Goal: Task Accomplishment & Management: Use online tool/utility

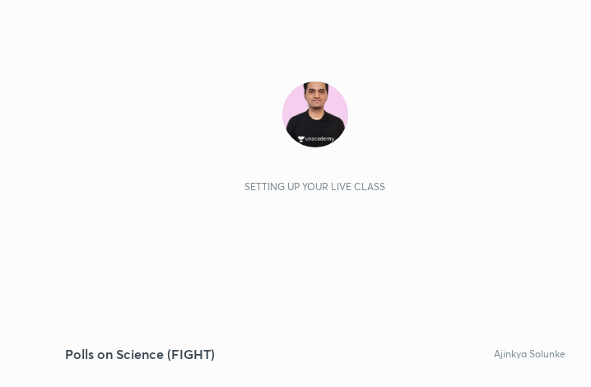
scroll to position [282, 524]
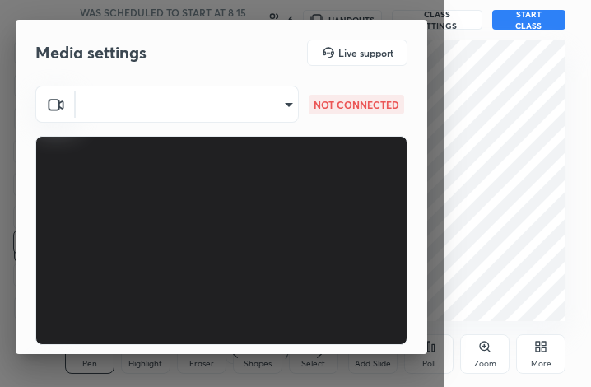
click at [240, 105] on body "1 2 3 4 5 6 7 C X Z C X Z E E Erase all H H Polls on Science (FIGHT) WAS SCHEDU…" at bounding box center [295, 193] width 591 height 387
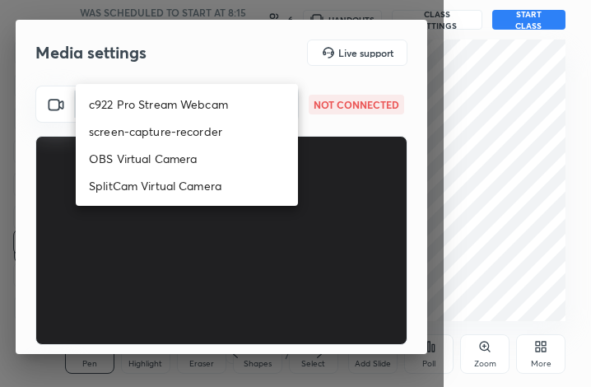
click at [235, 105] on li "c922 Pro Stream Webcam" at bounding box center [187, 104] width 222 height 27
type input "mz5XeYAkNWp2QV5IzfhKg2mI2T6XPNDecROMxnJfp9w="
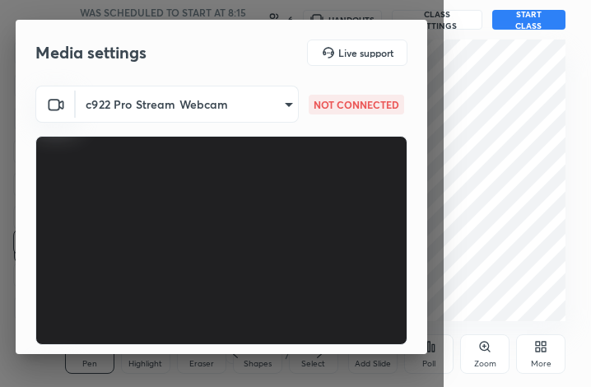
scroll to position [105, 0]
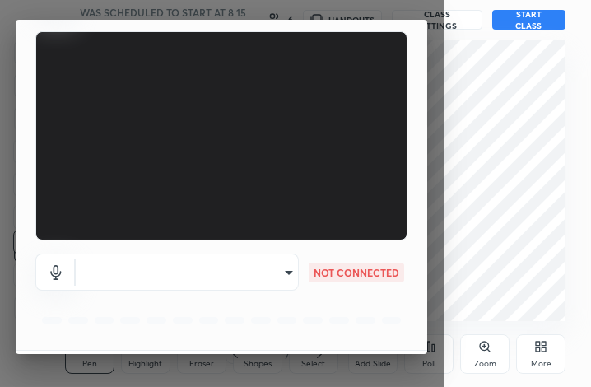
click at [210, 292] on div "​ NOT CONNECTED" at bounding box center [221, 295] width 372 height 110
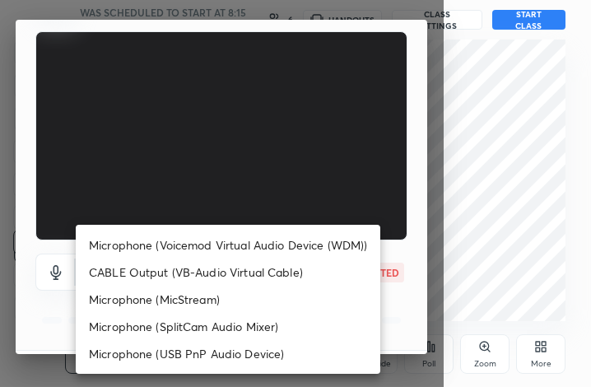
click at [212, 108] on body "1 2 3 4 5 6 7 C X Z C X Z E E Erase all H H Polls on Science (FIGHT) WAS SCHEDU…" at bounding box center [295, 193] width 591 height 387
click at [220, 235] on li "Microphone (Voicemod Virtual Audio Device (WDM))" at bounding box center [228, 244] width 305 height 27
type input "VBCGzjgTZ+0gmPAsoHgp+LhUckAxO9S5WqeSPDF+pXU="
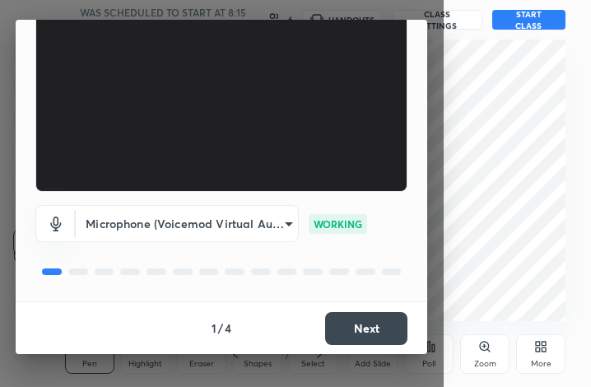
click at [383, 326] on button "Next" at bounding box center [366, 328] width 82 height 33
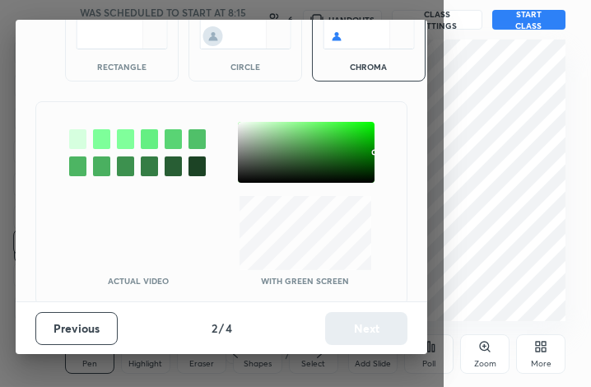
scroll to position [91, 0]
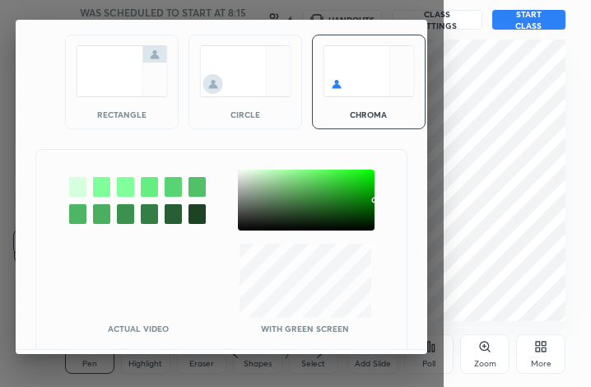
click at [239, 172] on div at bounding box center [306, 200] width 137 height 61
click at [245, 172] on div at bounding box center [306, 200] width 137 height 61
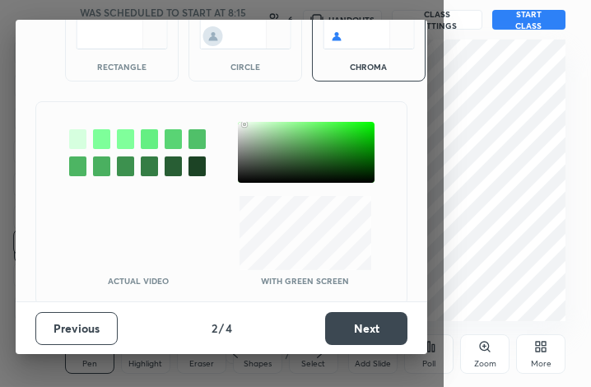
click at [366, 310] on div "Previous 2 / 4 Next" at bounding box center [222, 327] width 412 height 53
click at [364, 323] on button "Next" at bounding box center [366, 328] width 82 height 33
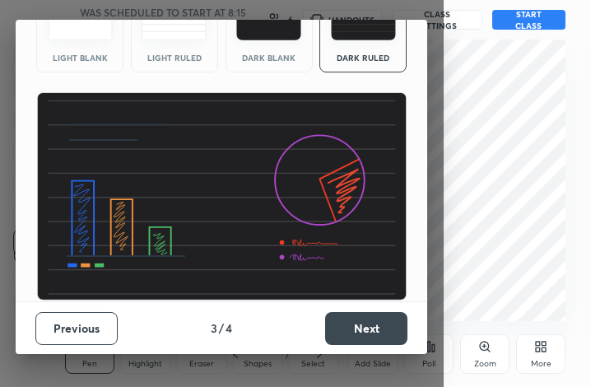
scroll to position [0, 0]
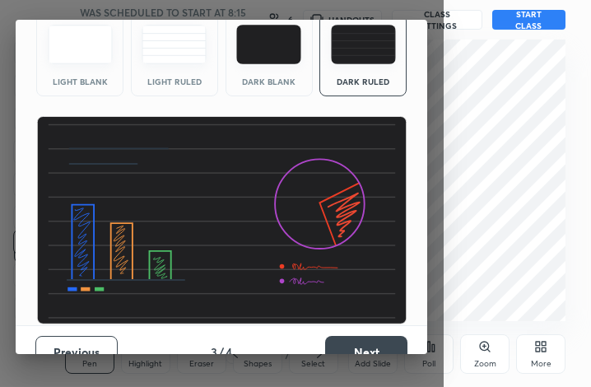
click at [364, 336] on button "Next" at bounding box center [366, 352] width 82 height 33
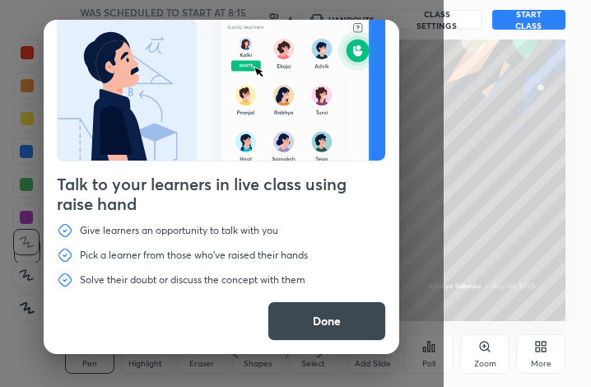
click at [312, 317] on button "Done" at bounding box center [327, 321] width 119 height 40
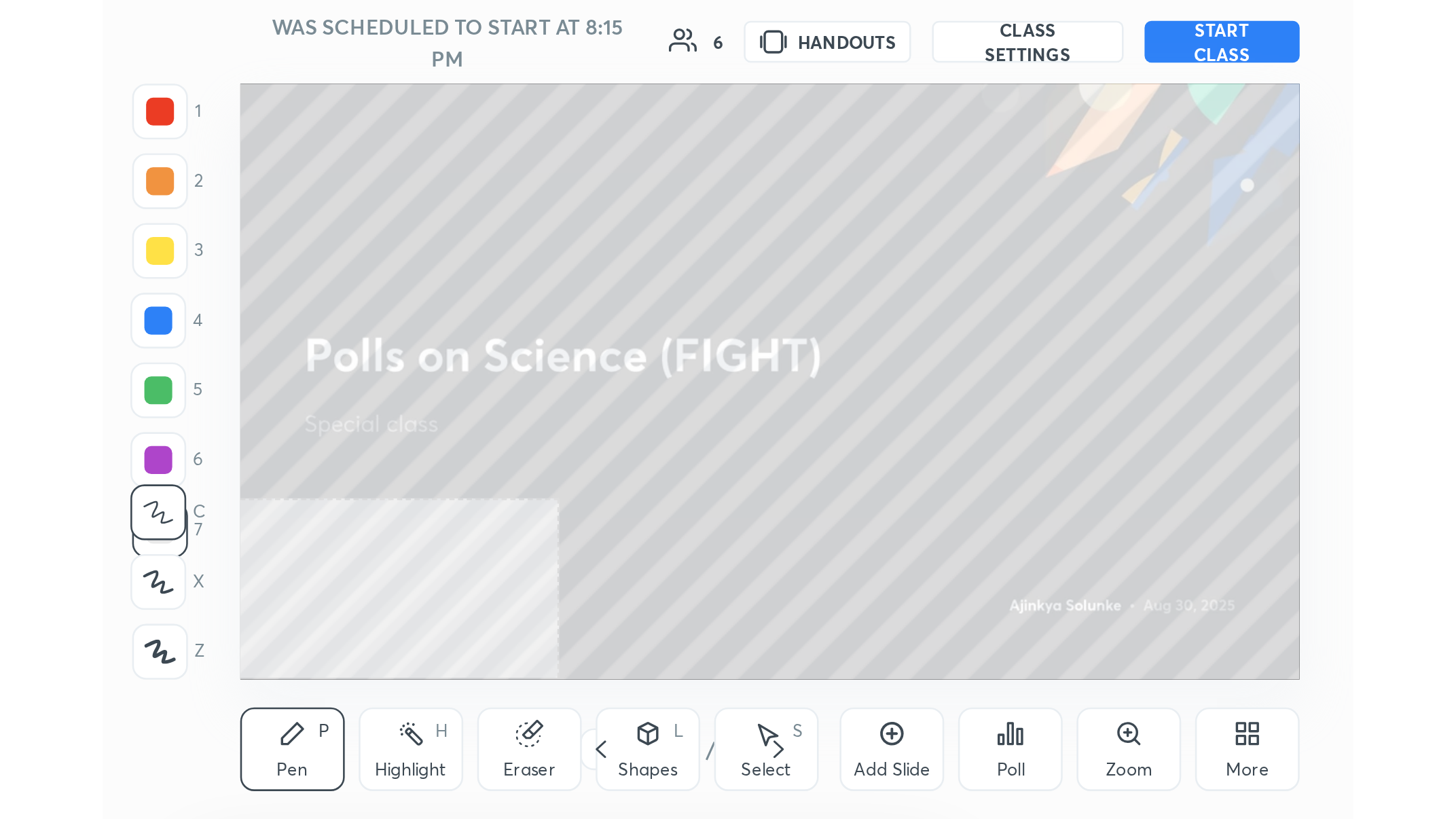
scroll to position [47, 0]
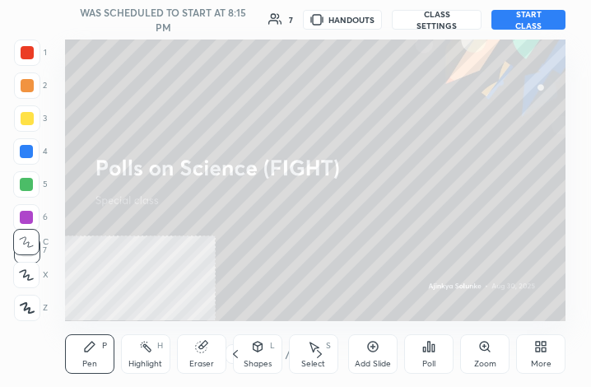
click at [549, 356] on div "More" at bounding box center [540, 354] width 49 height 40
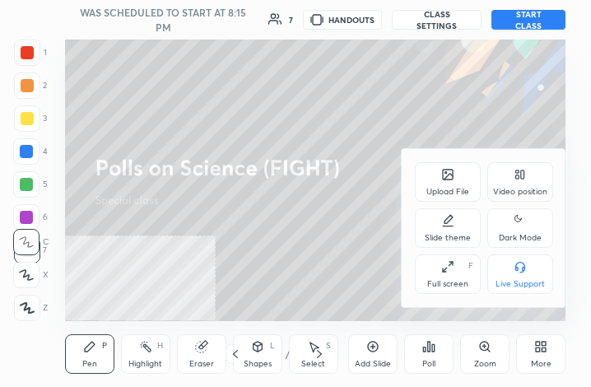
click at [442, 273] on icon at bounding box center [447, 266] width 13 height 13
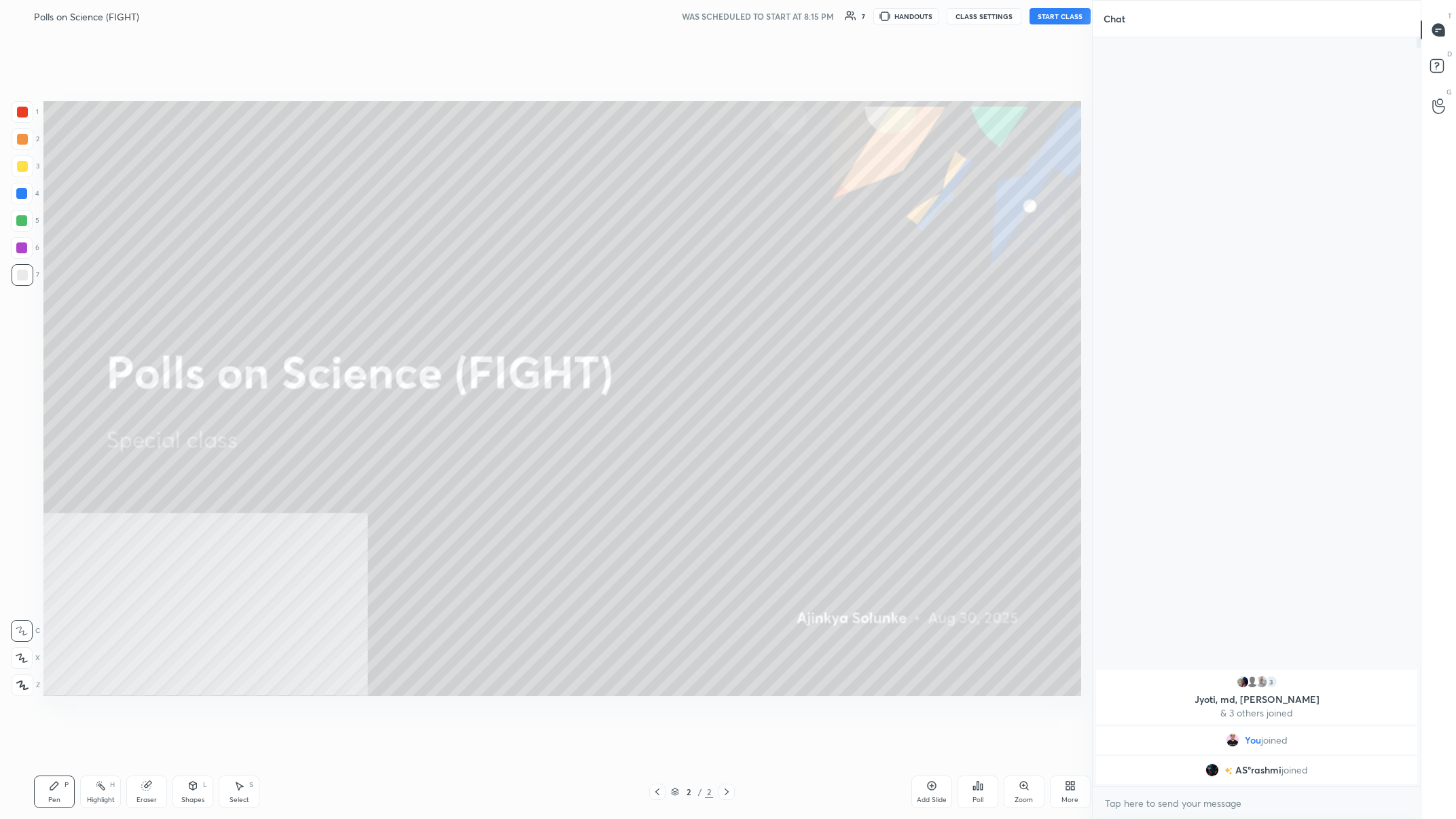
scroll to position [0, 0]
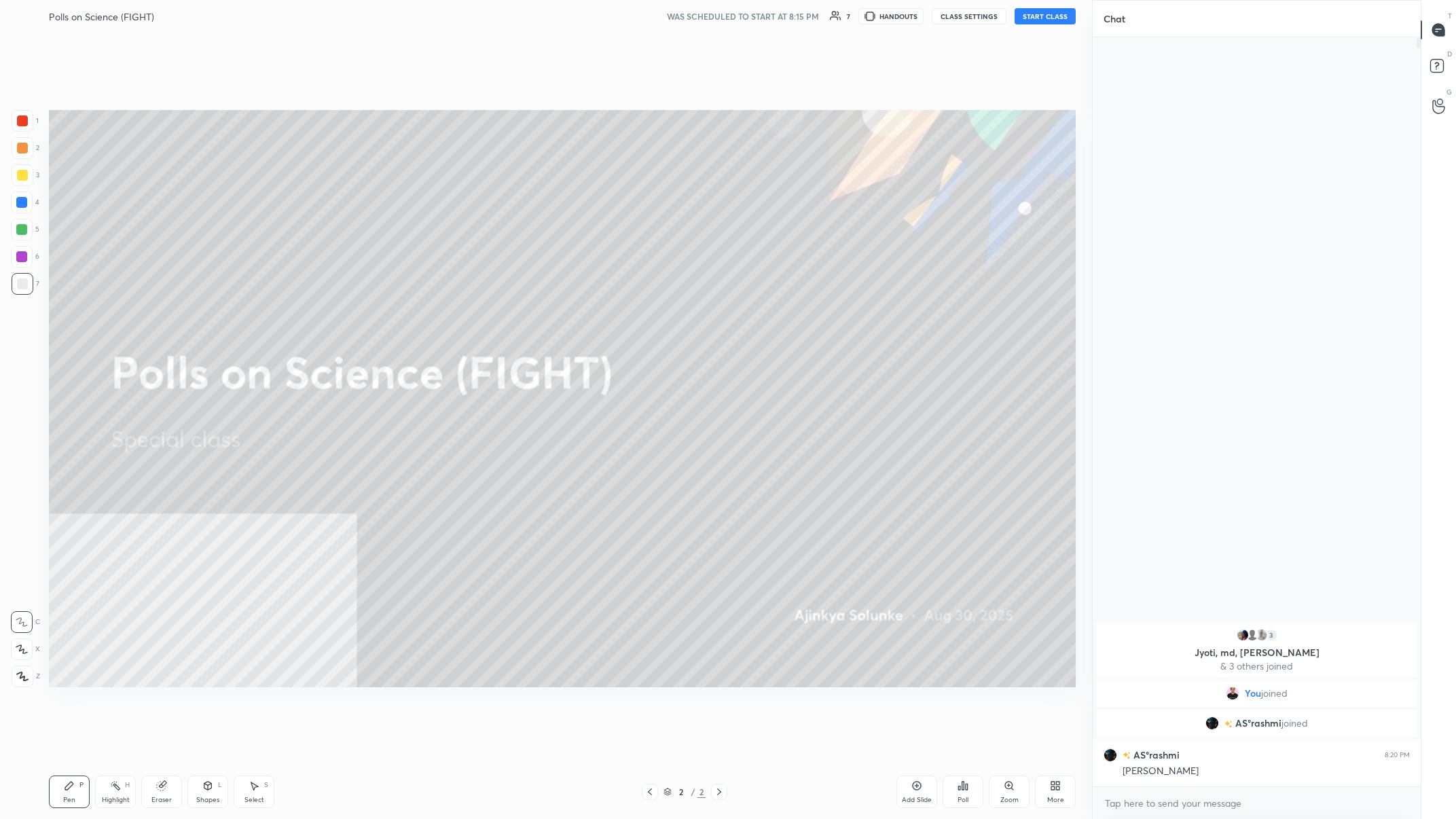
click at [487, 21] on button "START CLASS" at bounding box center [1045, 16] width 61 height 16
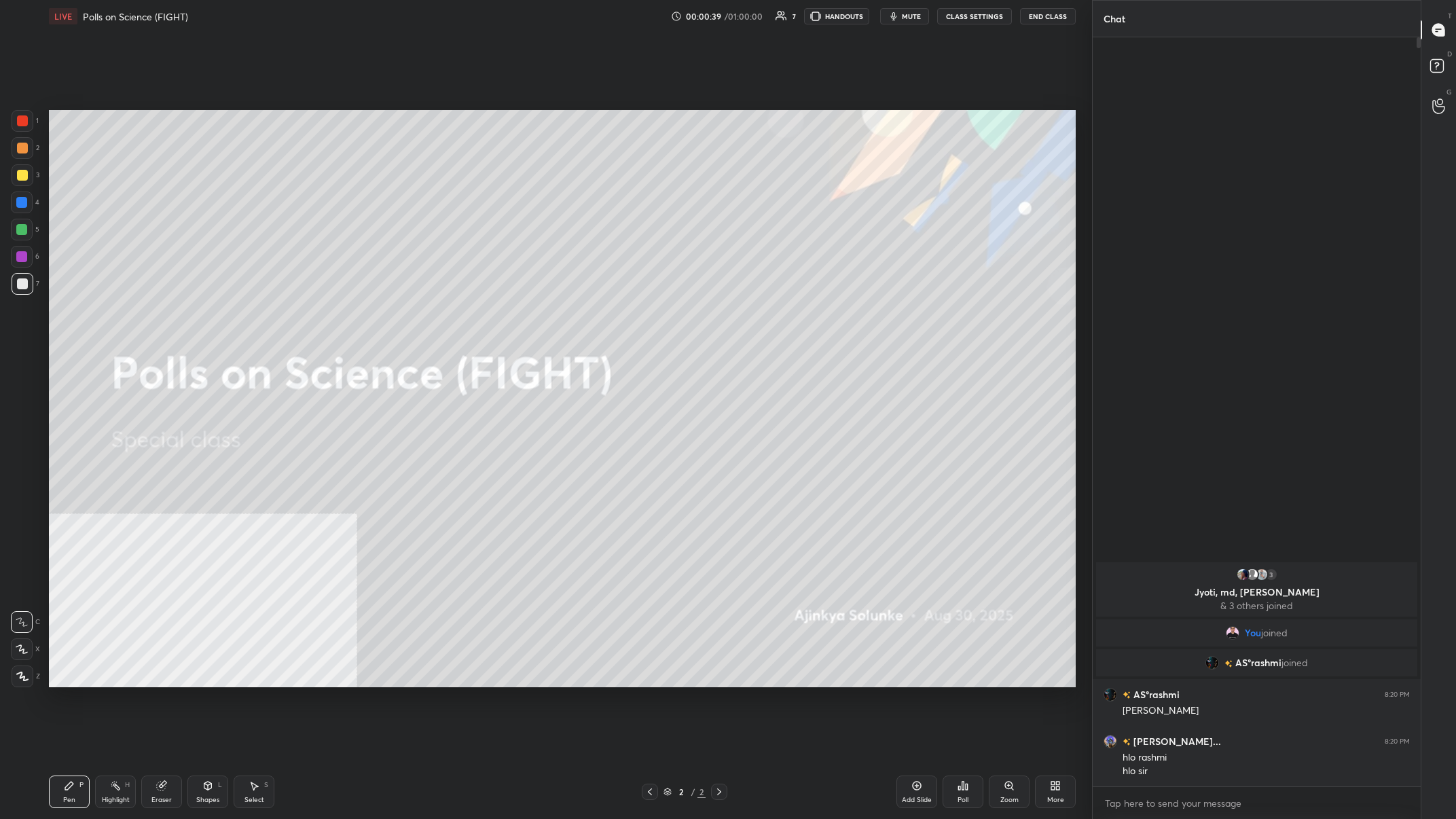
click at [487, 318] on div "More" at bounding box center [1055, 792] width 40 height 33
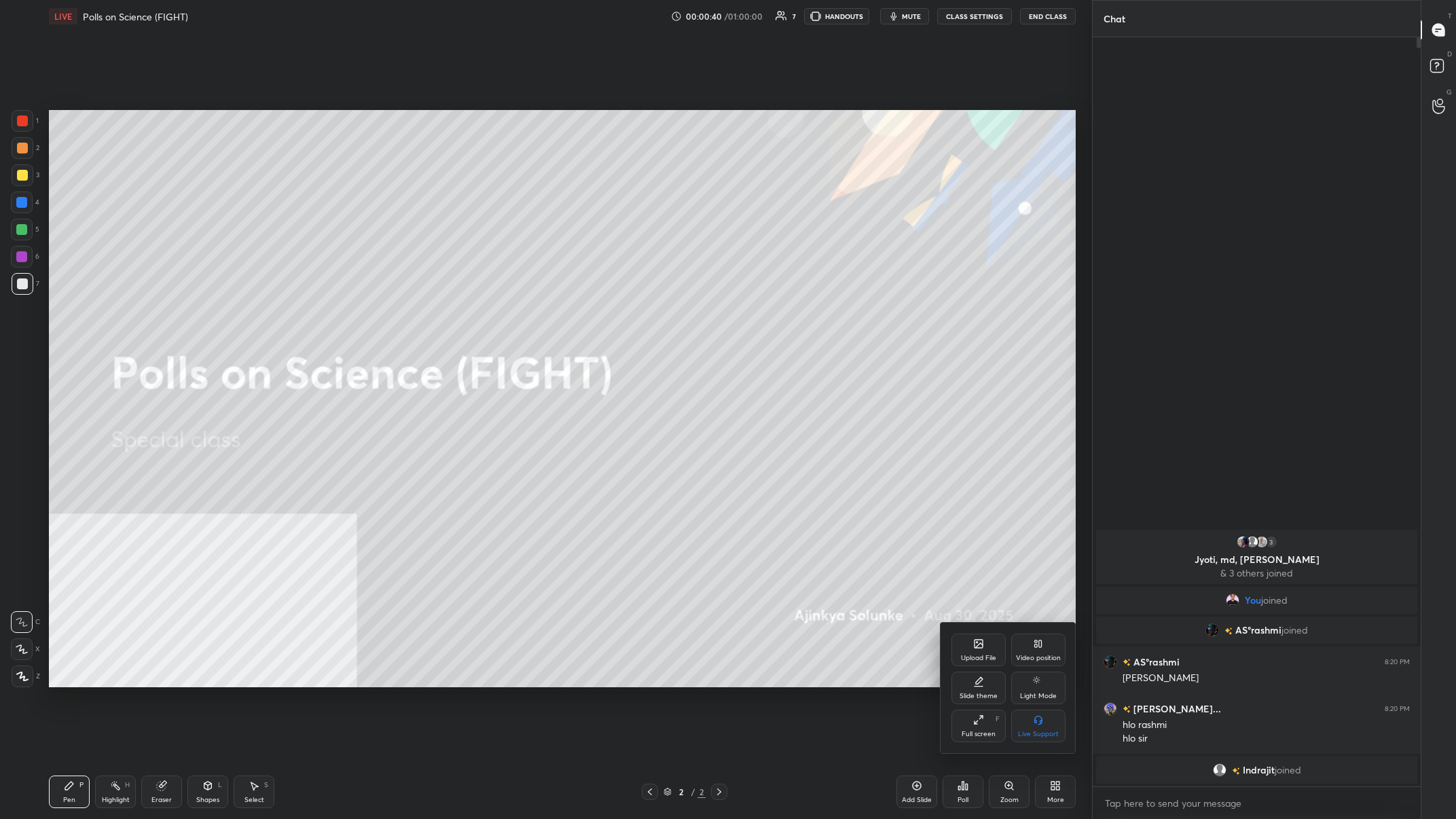
click at [487, 318] on div "Video position" at bounding box center [1039, 650] width 54 height 33
click at [487, 318] on div "Bottom right" at bounding box center [1039, 726] width 54 height 33
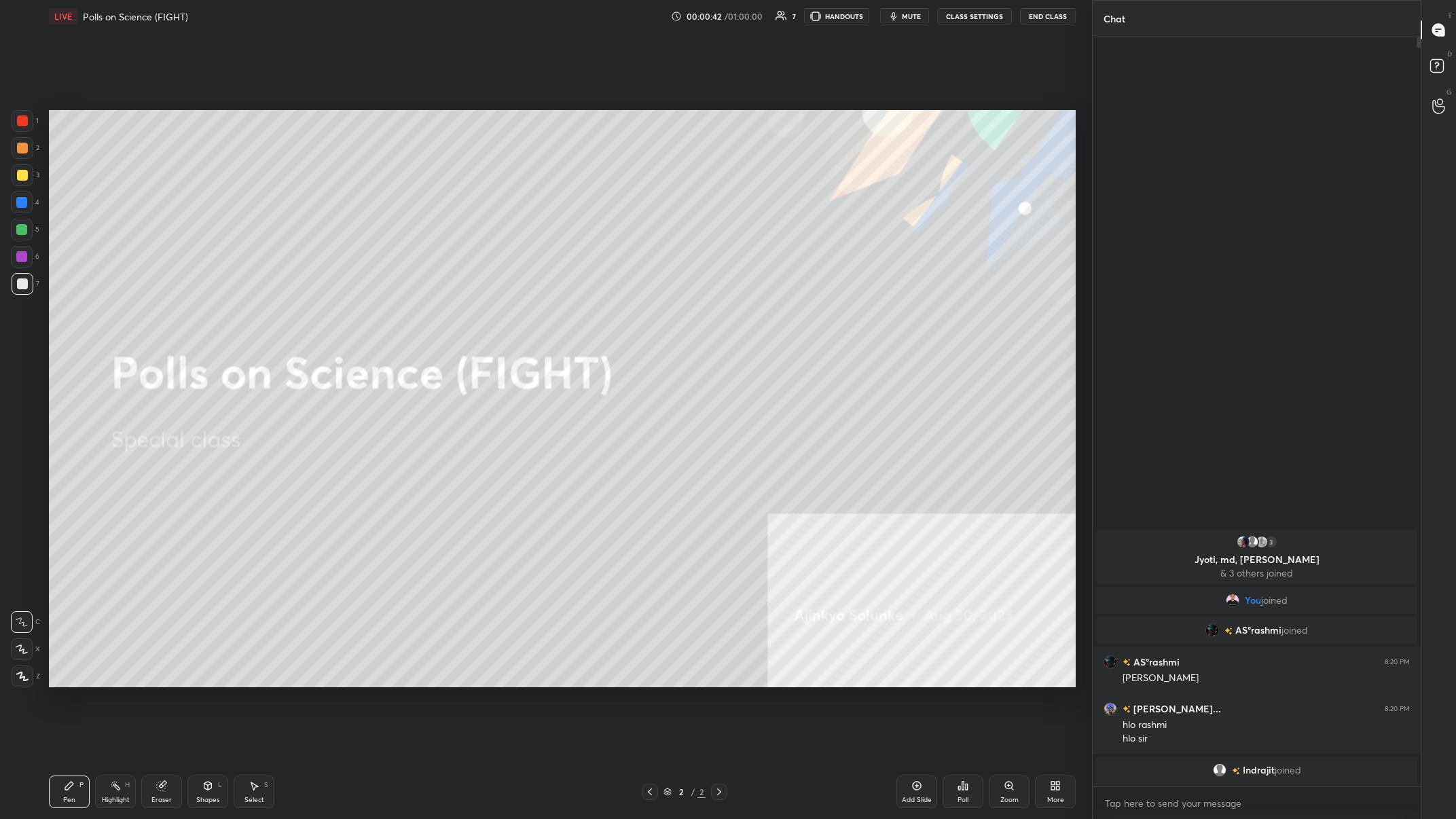
click at [487, 318] on div "Add Slide" at bounding box center [916, 792] width 40 height 33
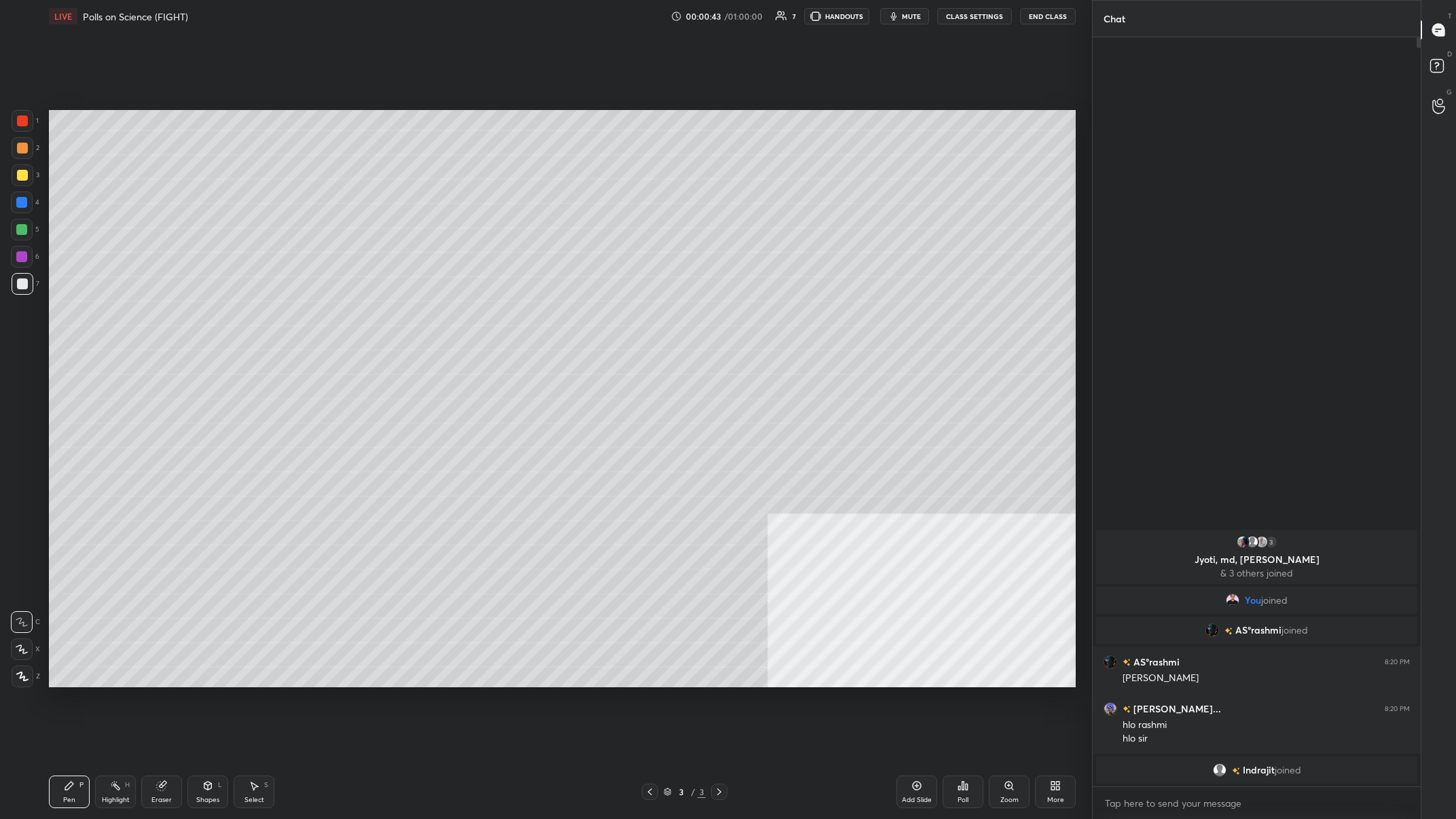
click at [487, 318] on div "More" at bounding box center [1055, 792] width 40 height 33
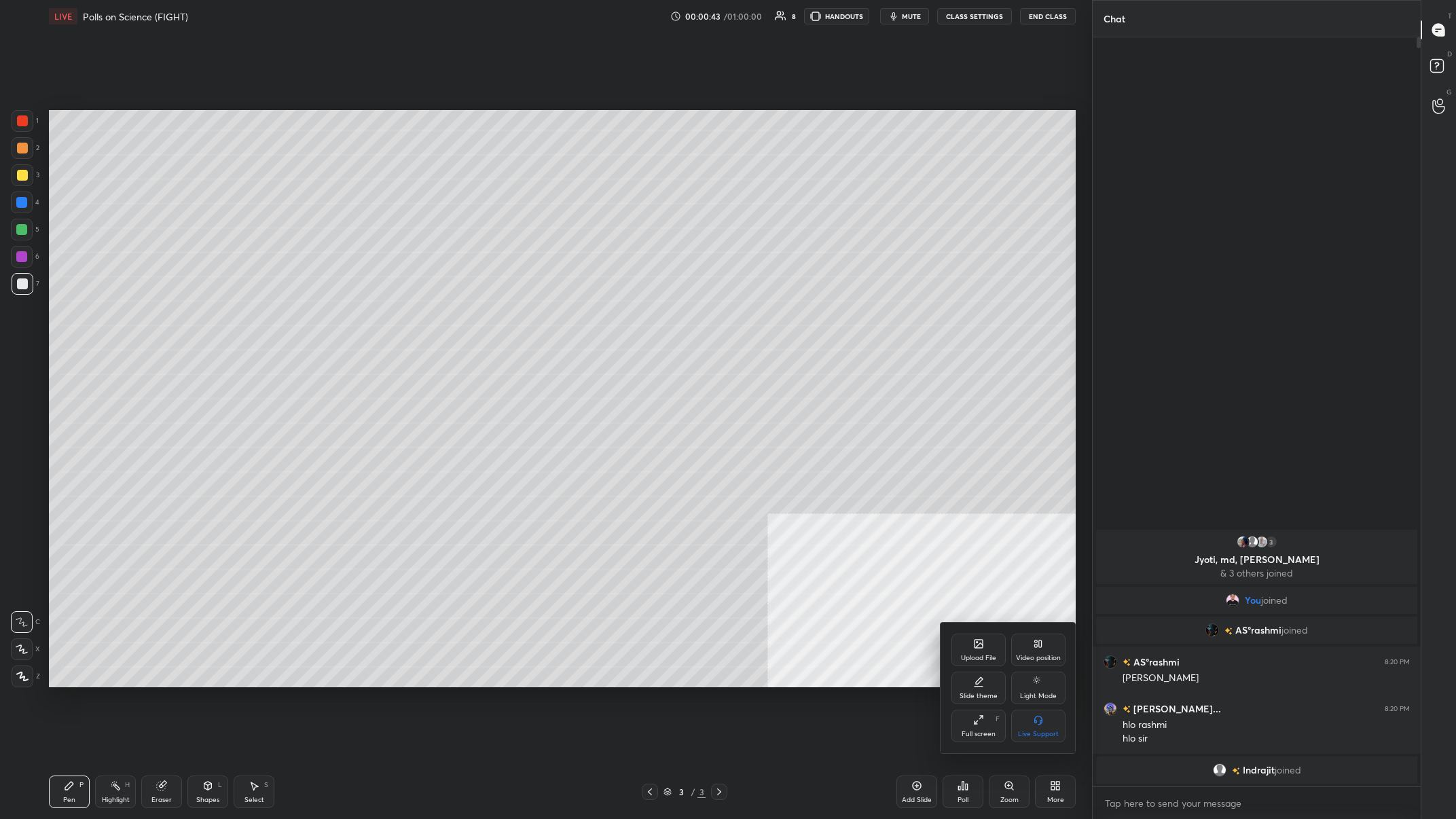
click at [487, 318] on icon at bounding box center [979, 644] width 8 height 8
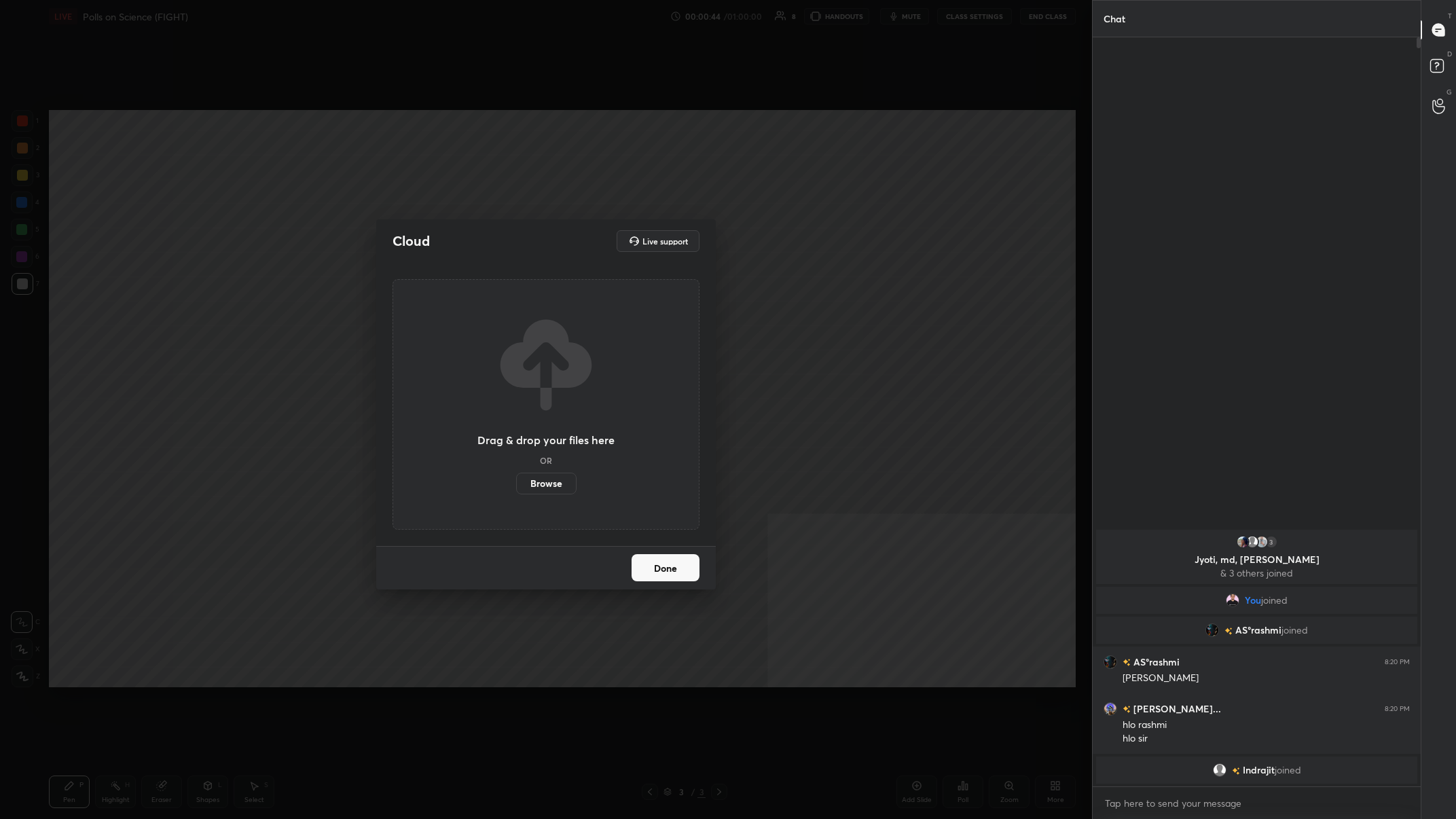
click at [487, 318] on label "Browse" at bounding box center [546, 483] width 60 height 21
click at [487, 318] on input "Browse" at bounding box center [516, 483] width 0 height 21
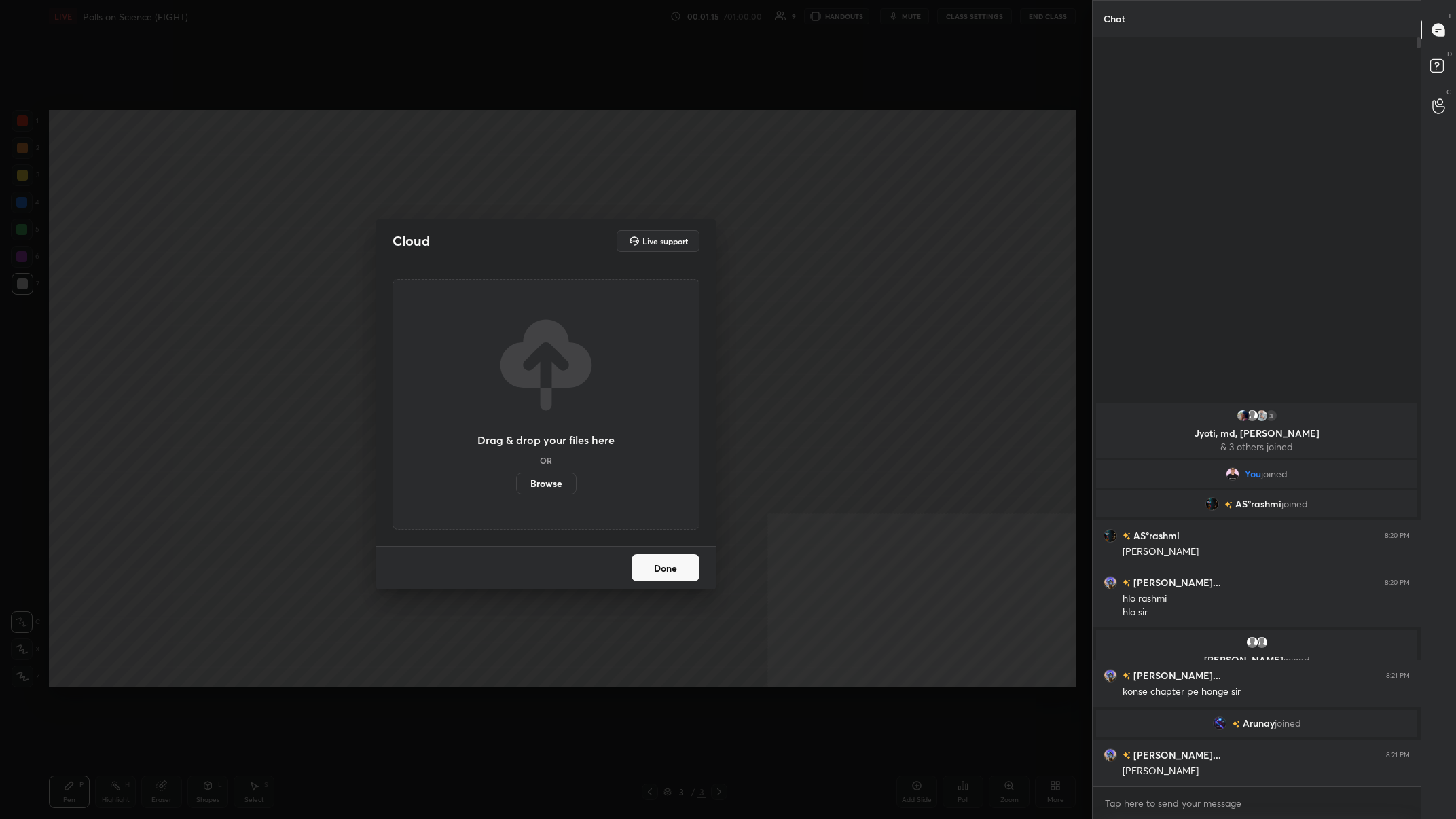
click at [487, 318] on button "Done" at bounding box center [666, 567] width 68 height 27
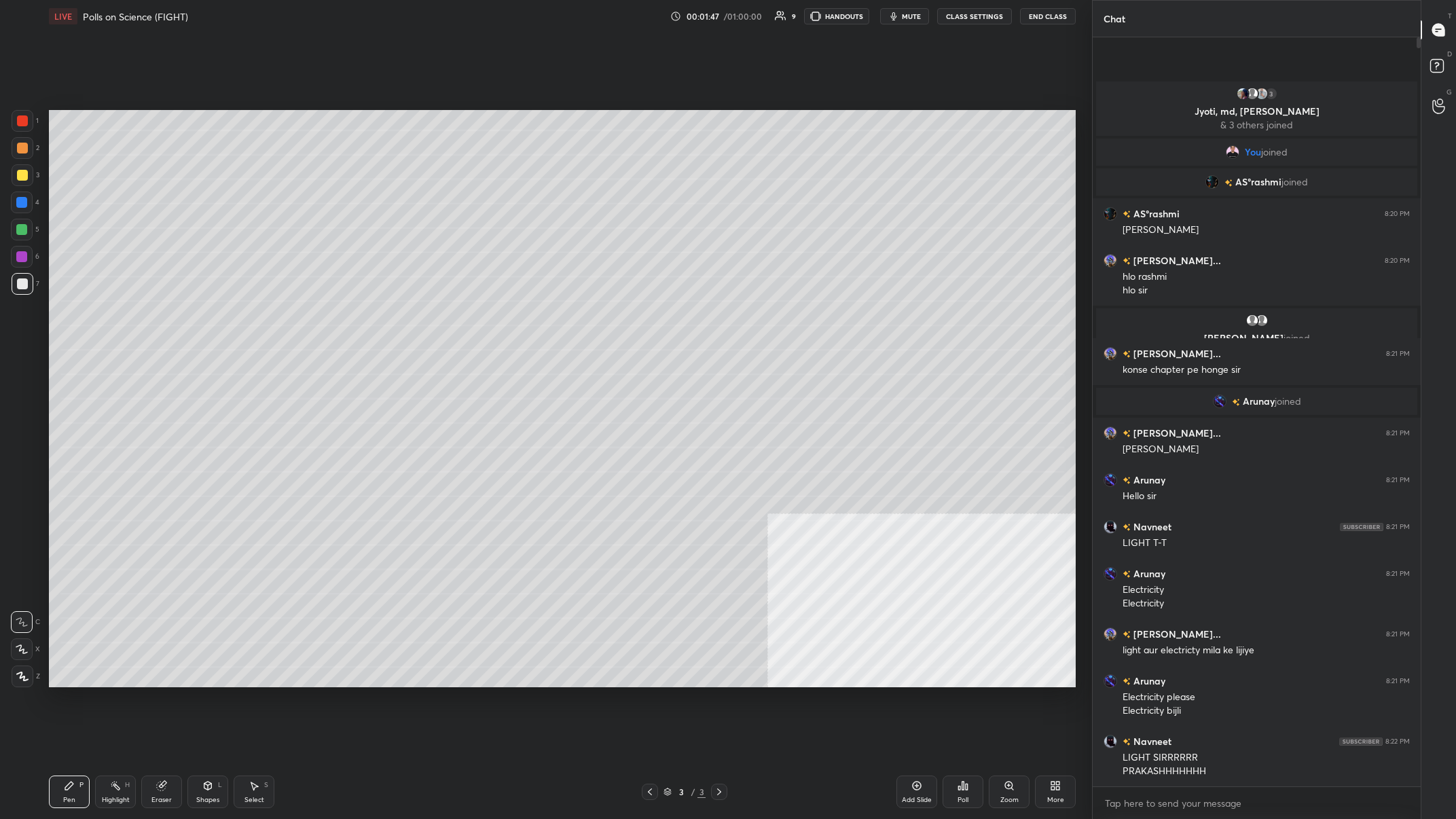
click at [487, 318] on icon at bounding box center [1055, 785] width 11 height 11
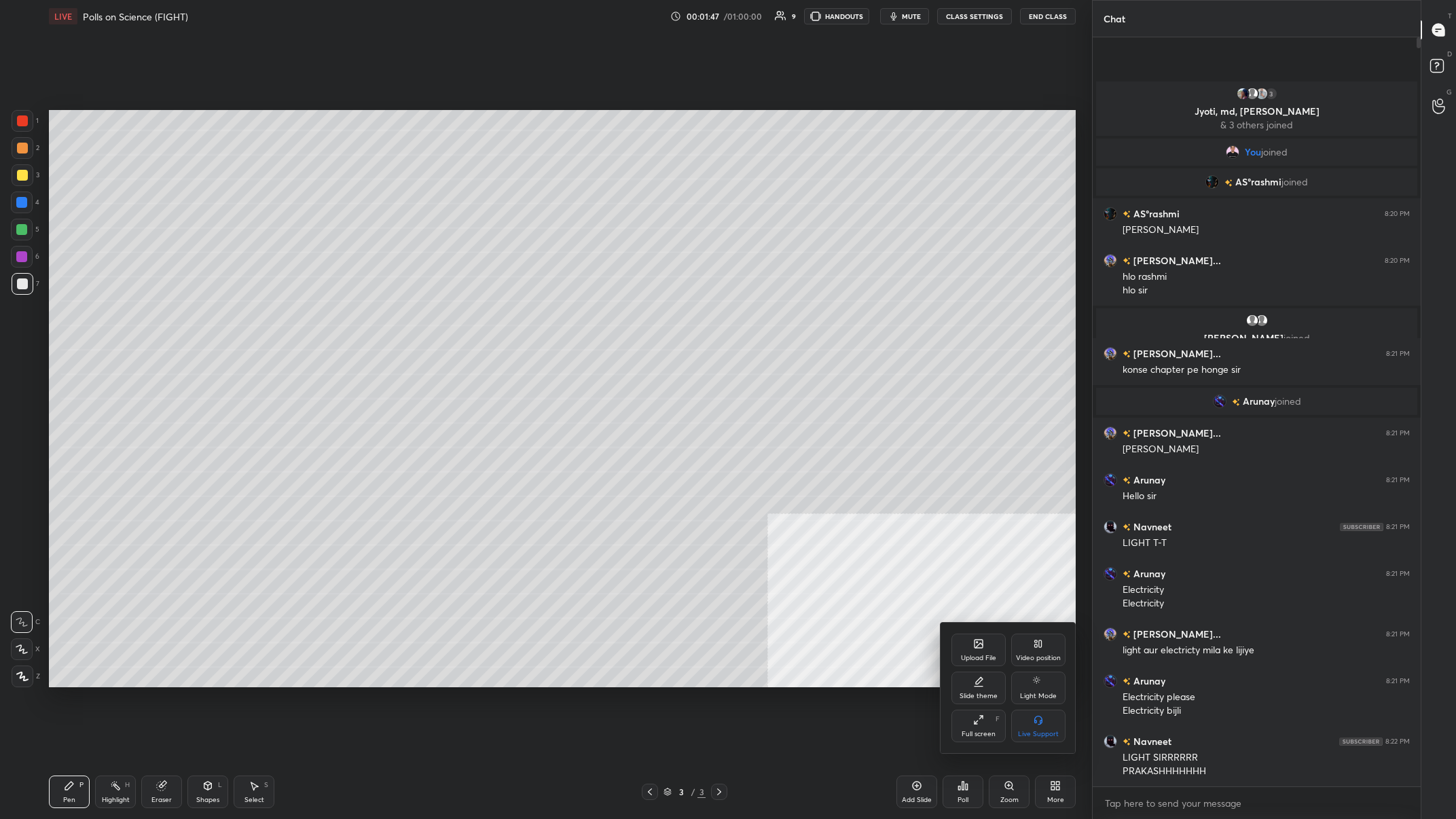
click at [487, 318] on div "Upload File" at bounding box center [978, 658] width 35 height 7
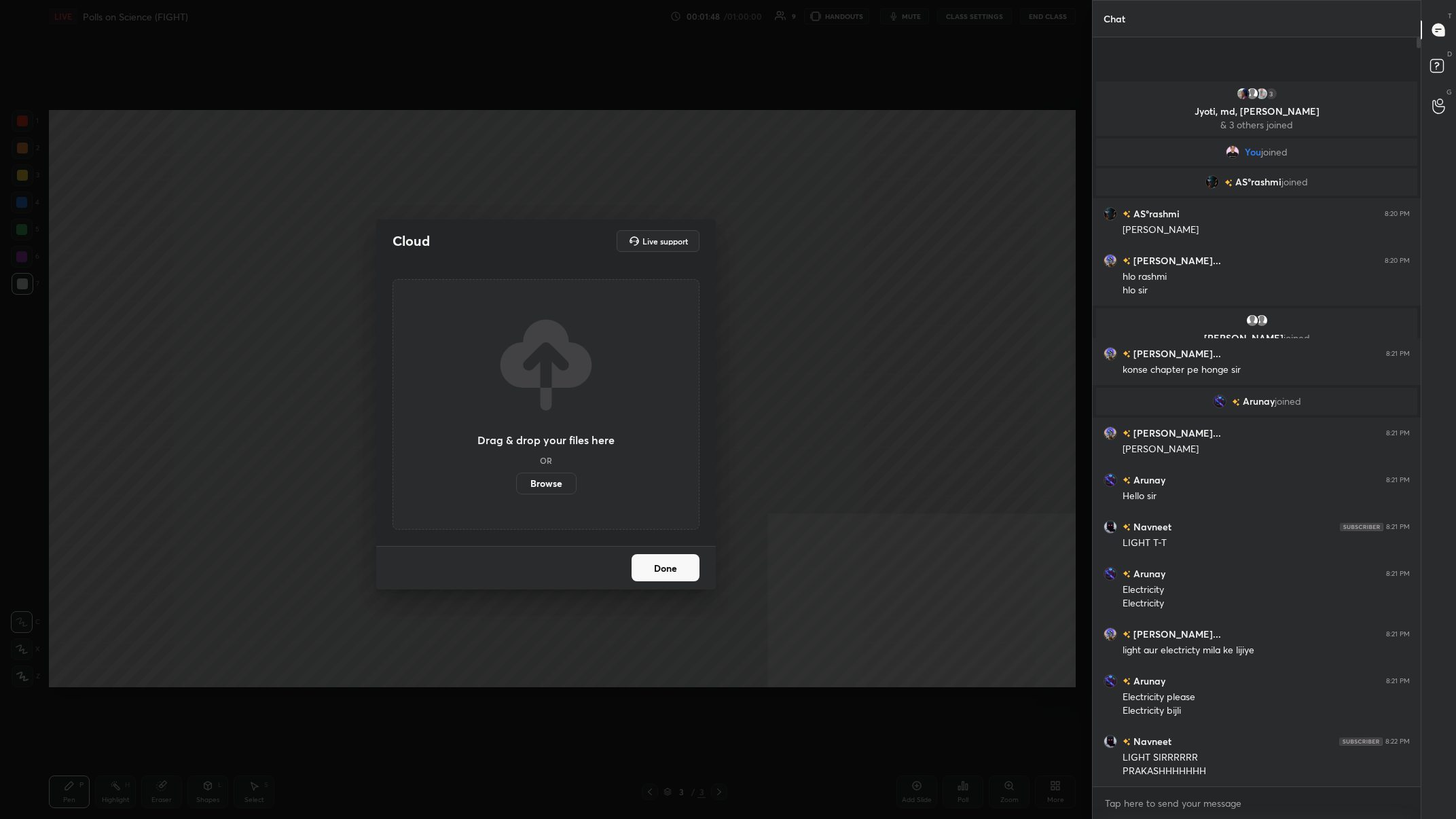
click at [487, 318] on label "Browse" at bounding box center [546, 483] width 60 height 21
click at [487, 318] on input "Browse" at bounding box center [516, 483] width 0 height 21
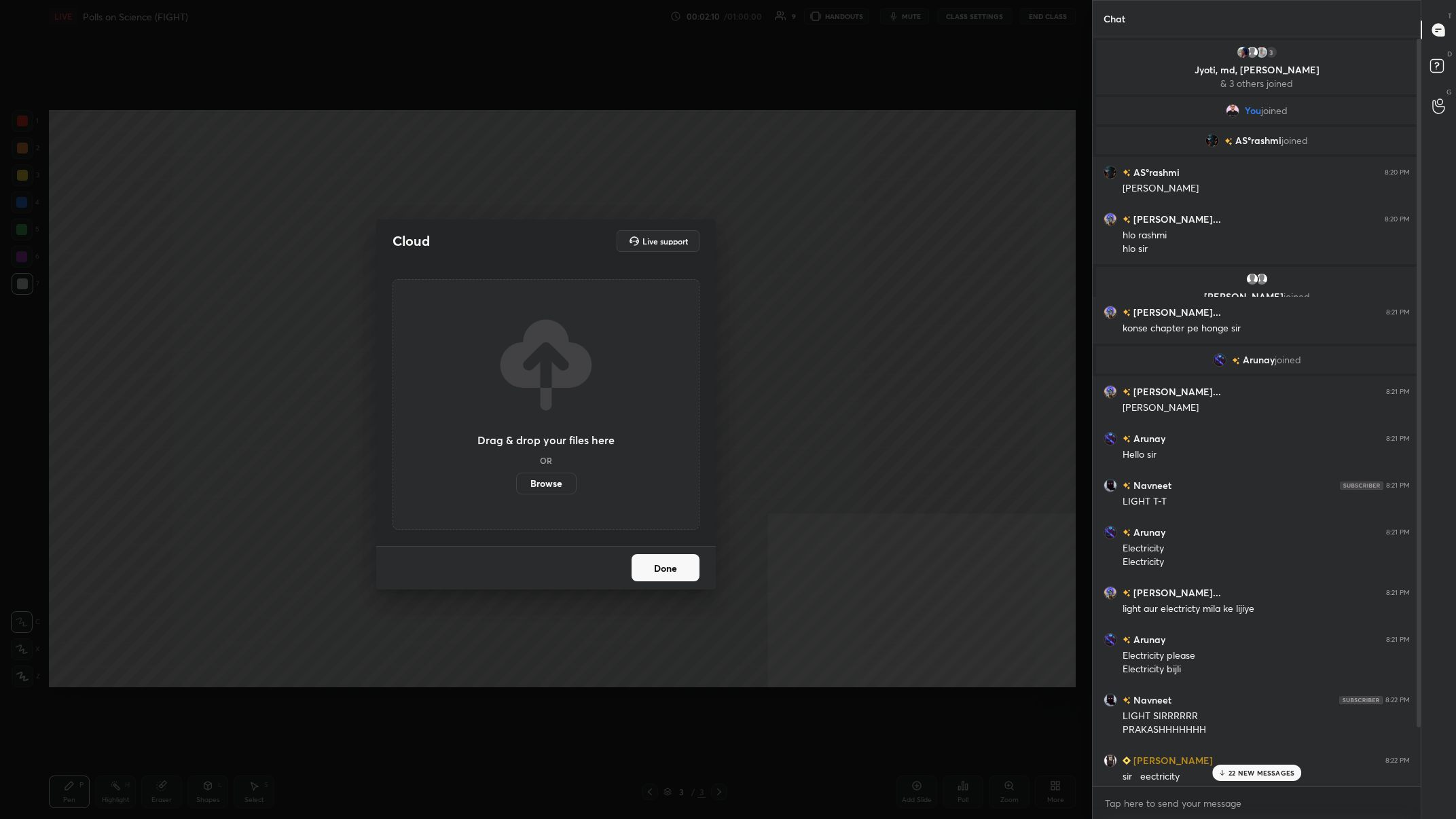
scroll to position [66, 0]
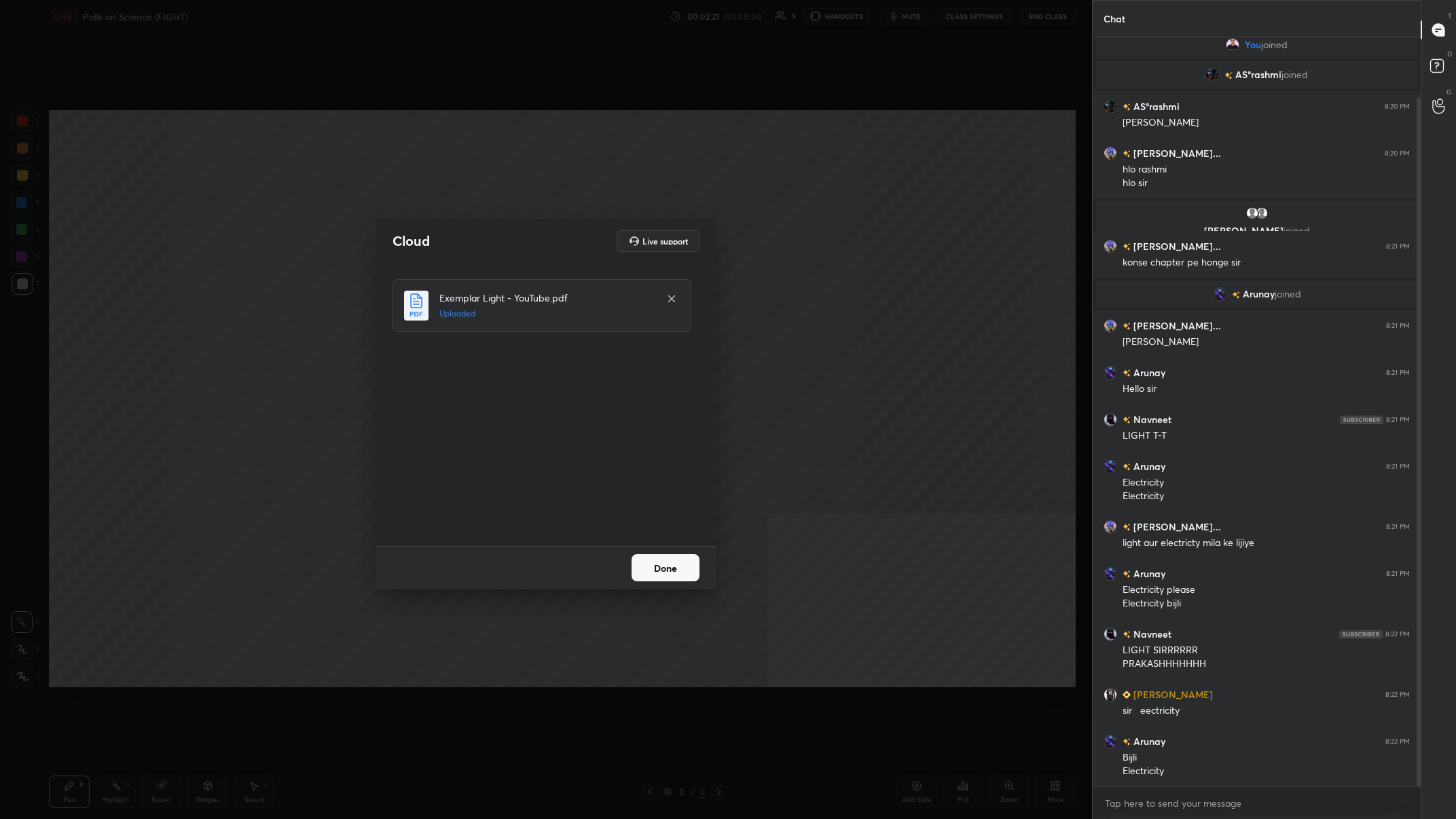
click at [487, 318] on button "Done" at bounding box center [666, 567] width 68 height 27
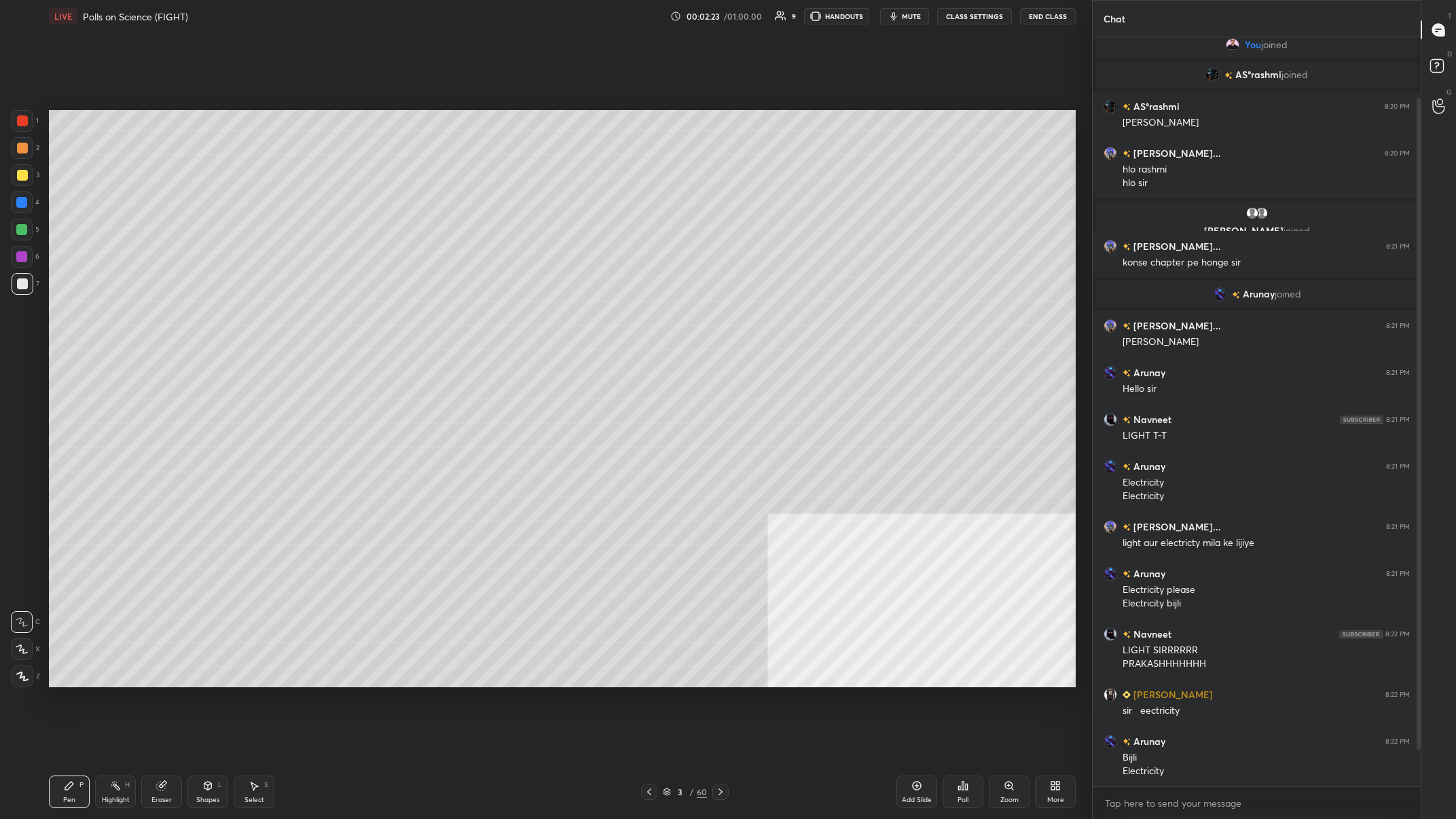
scroll to position [112, 0]
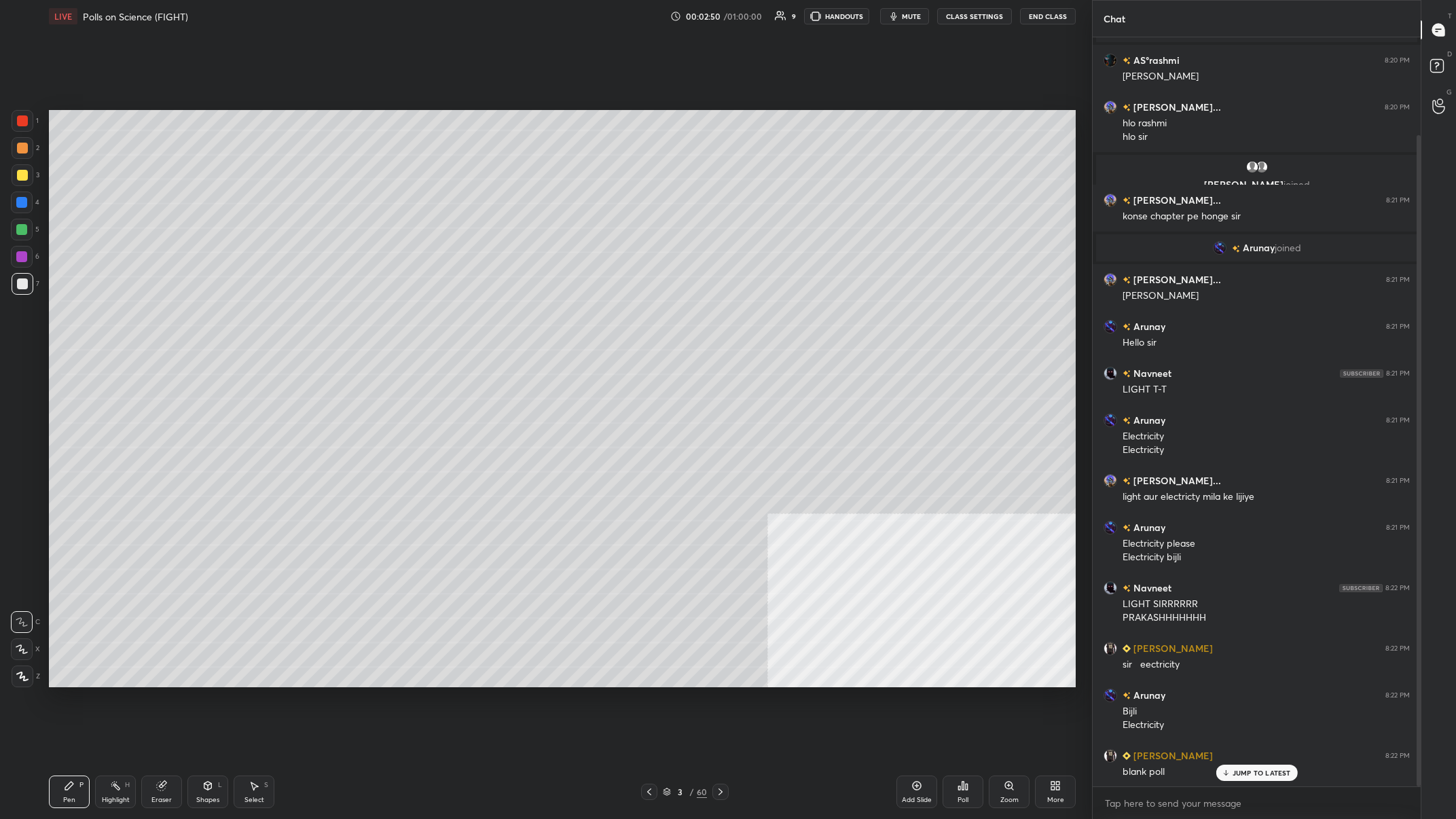
click at [487, 318] on div "3 / 60" at bounding box center [685, 792] width 87 height 16
click at [487, 318] on div "3" at bounding box center [681, 792] width 13 height 8
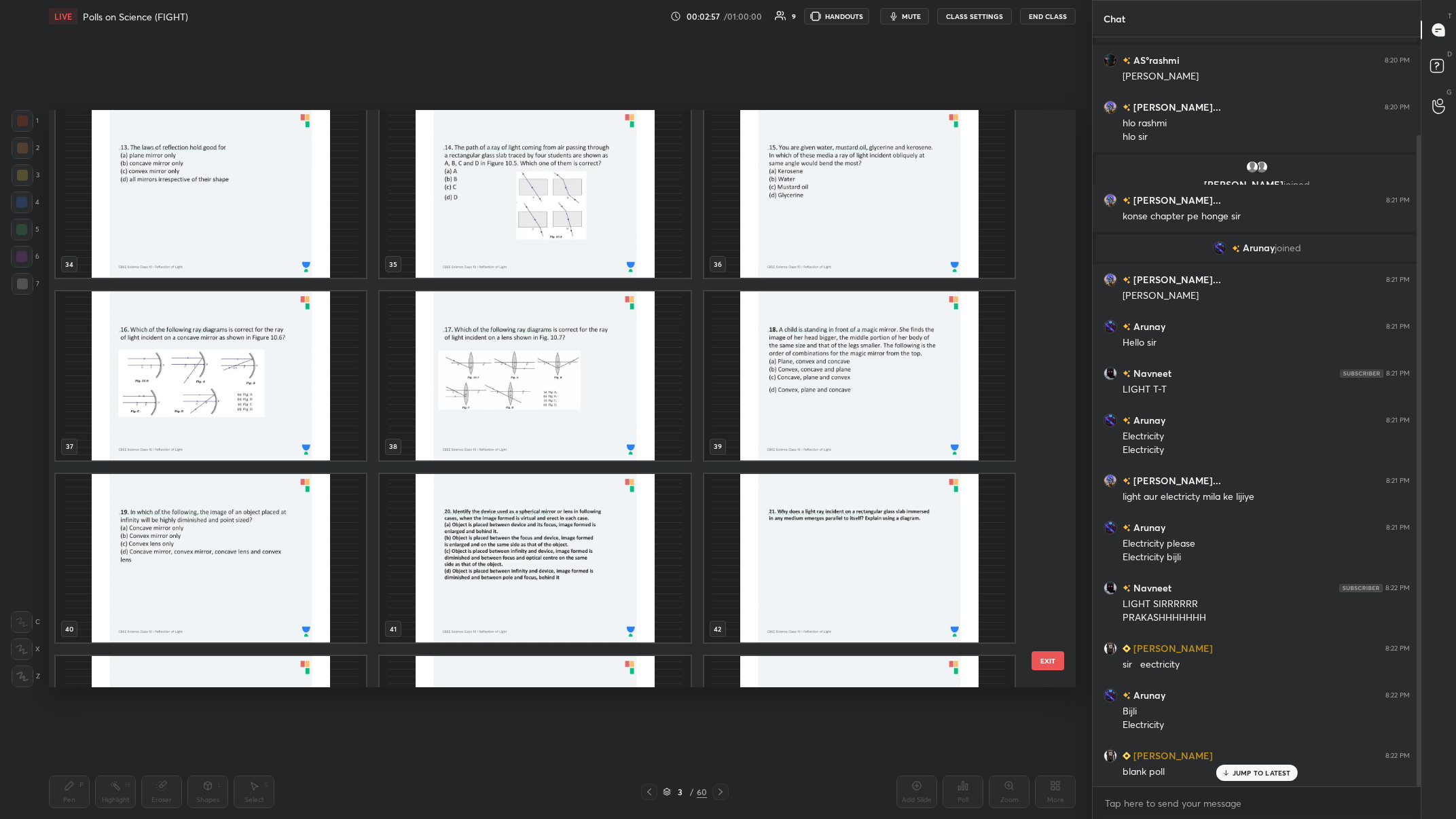
scroll to position [1988, 0]
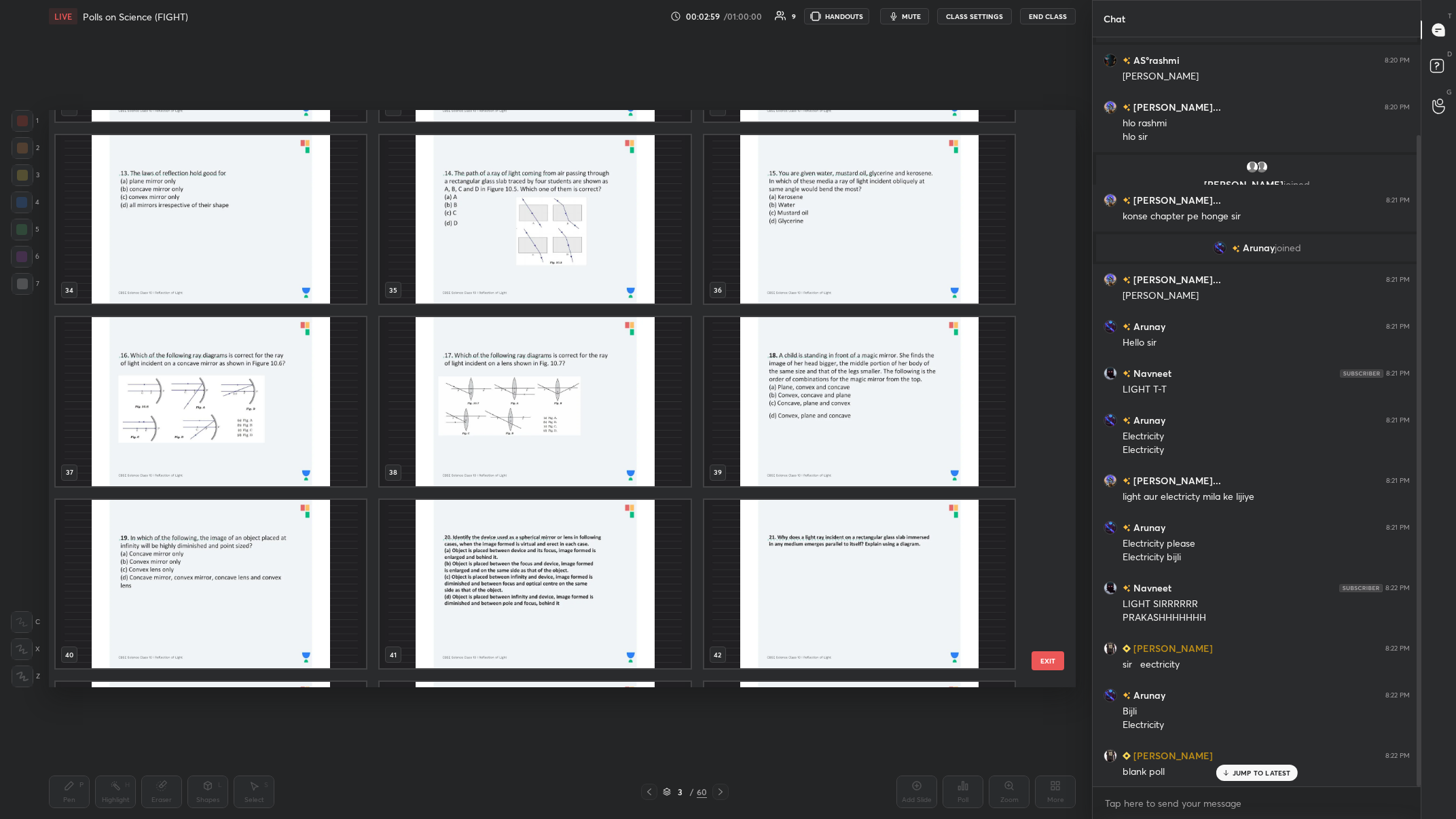
click at [246, 318] on img "grid" at bounding box center [211, 402] width 310 height 169
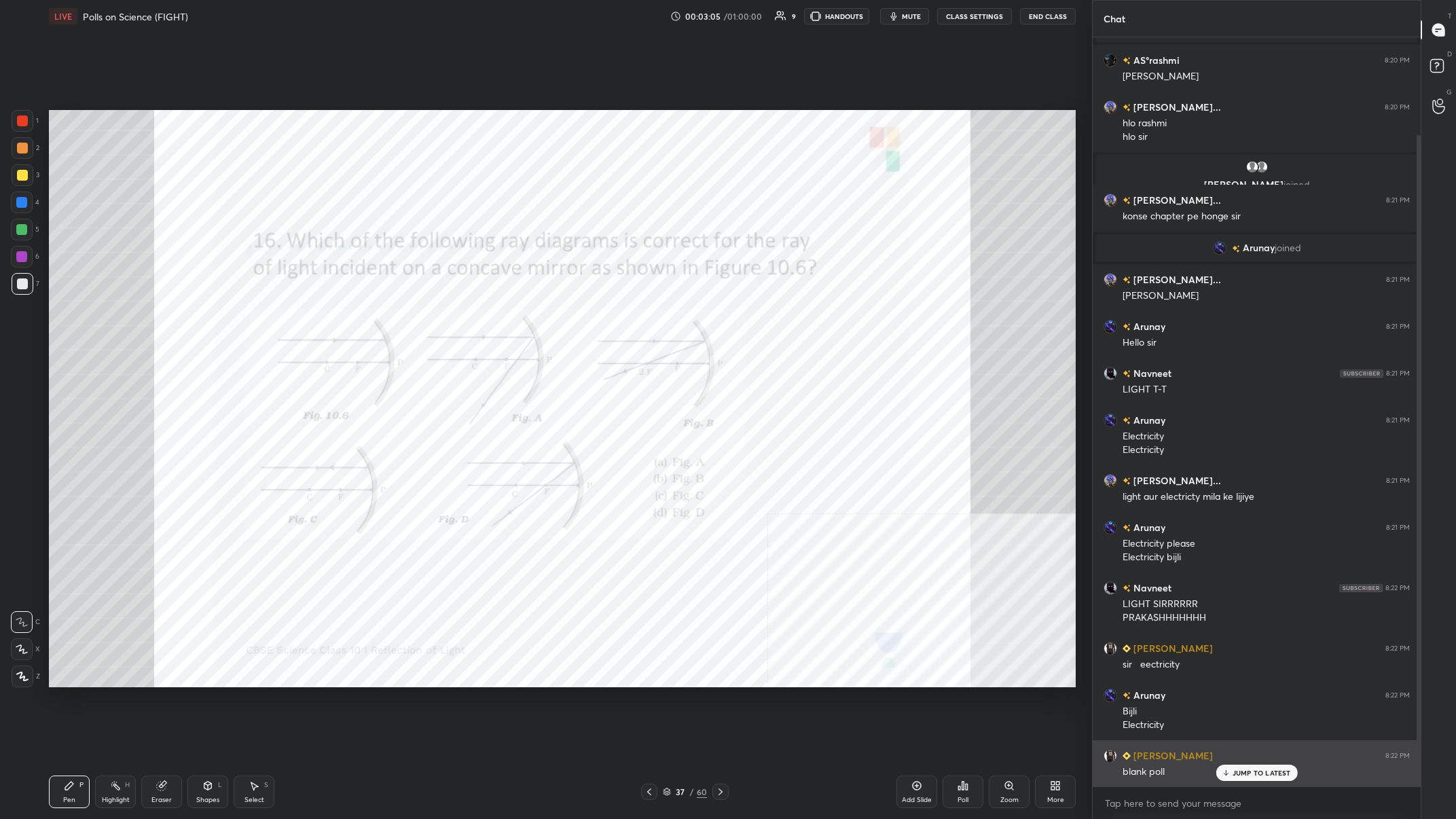
click at [487, 318] on p "JUMP TO LATEST" at bounding box center [1261, 773] width 59 height 8
click at [23, 130] on div at bounding box center [22, 120] width 21 height 21
click at [110, 318] on div "Highlight H" at bounding box center [115, 792] width 40 height 33
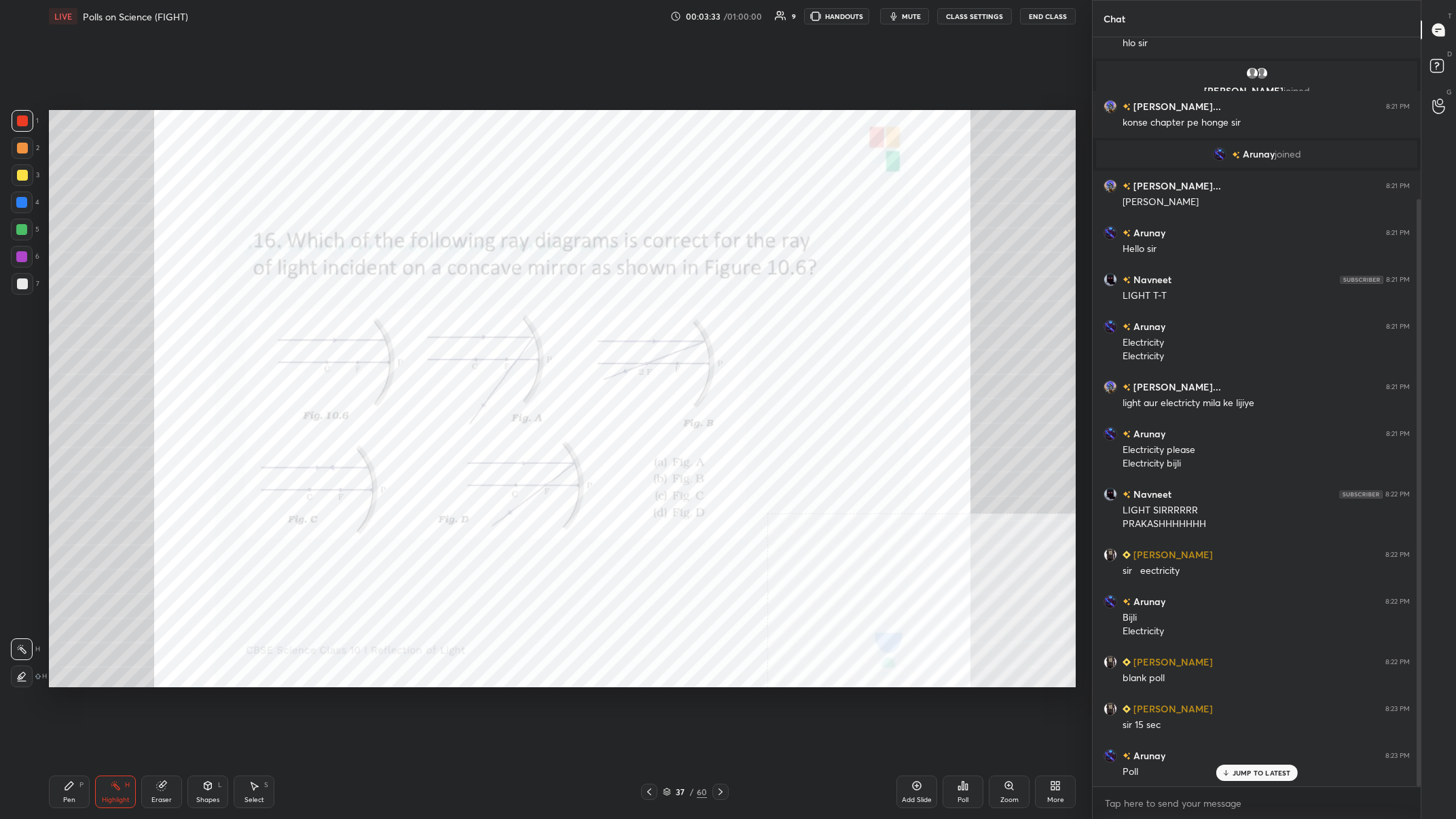
scroll to position [219, 0]
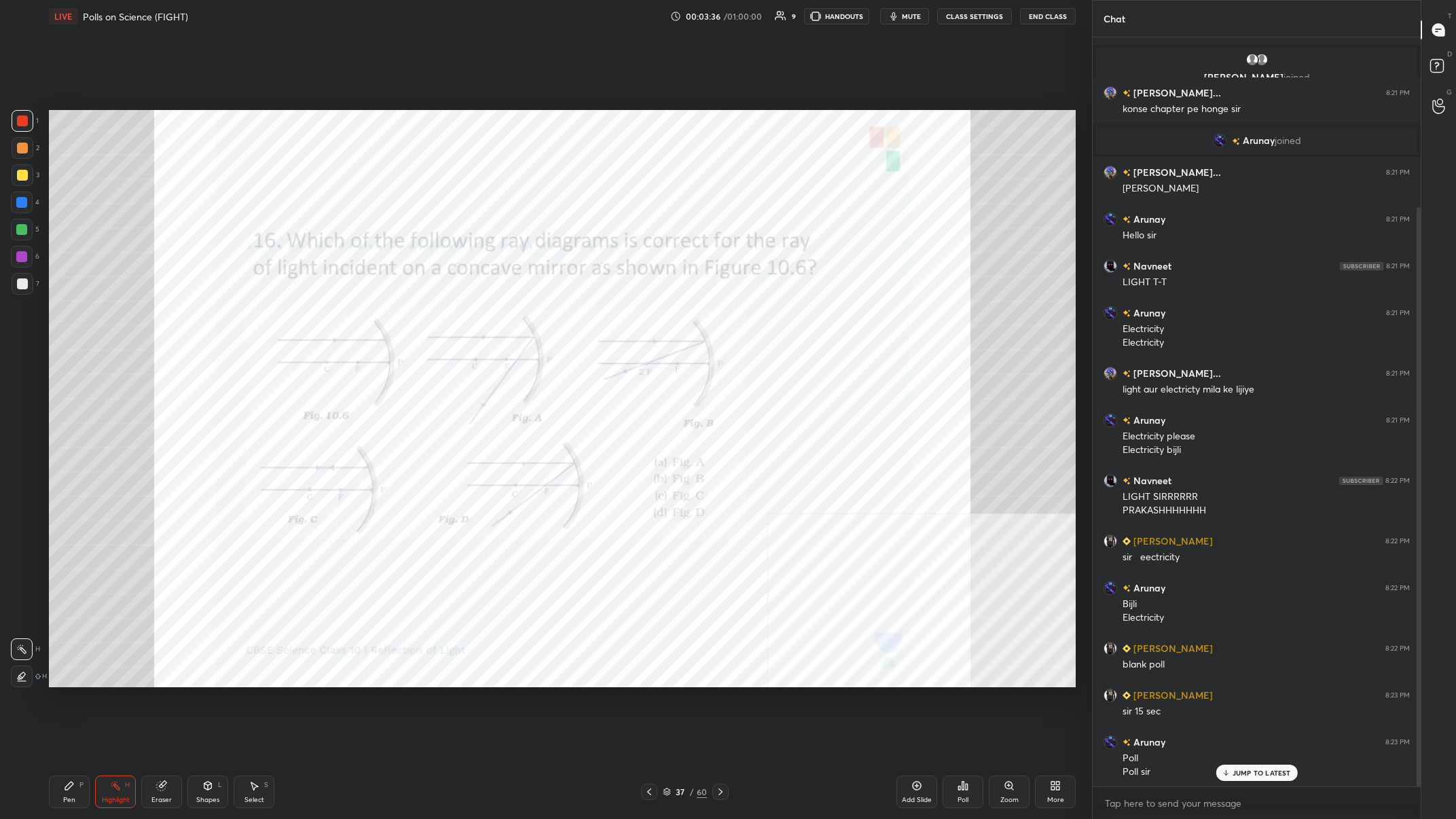
click at [487, 318] on div "Poll" at bounding box center [963, 792] width 40 height 33
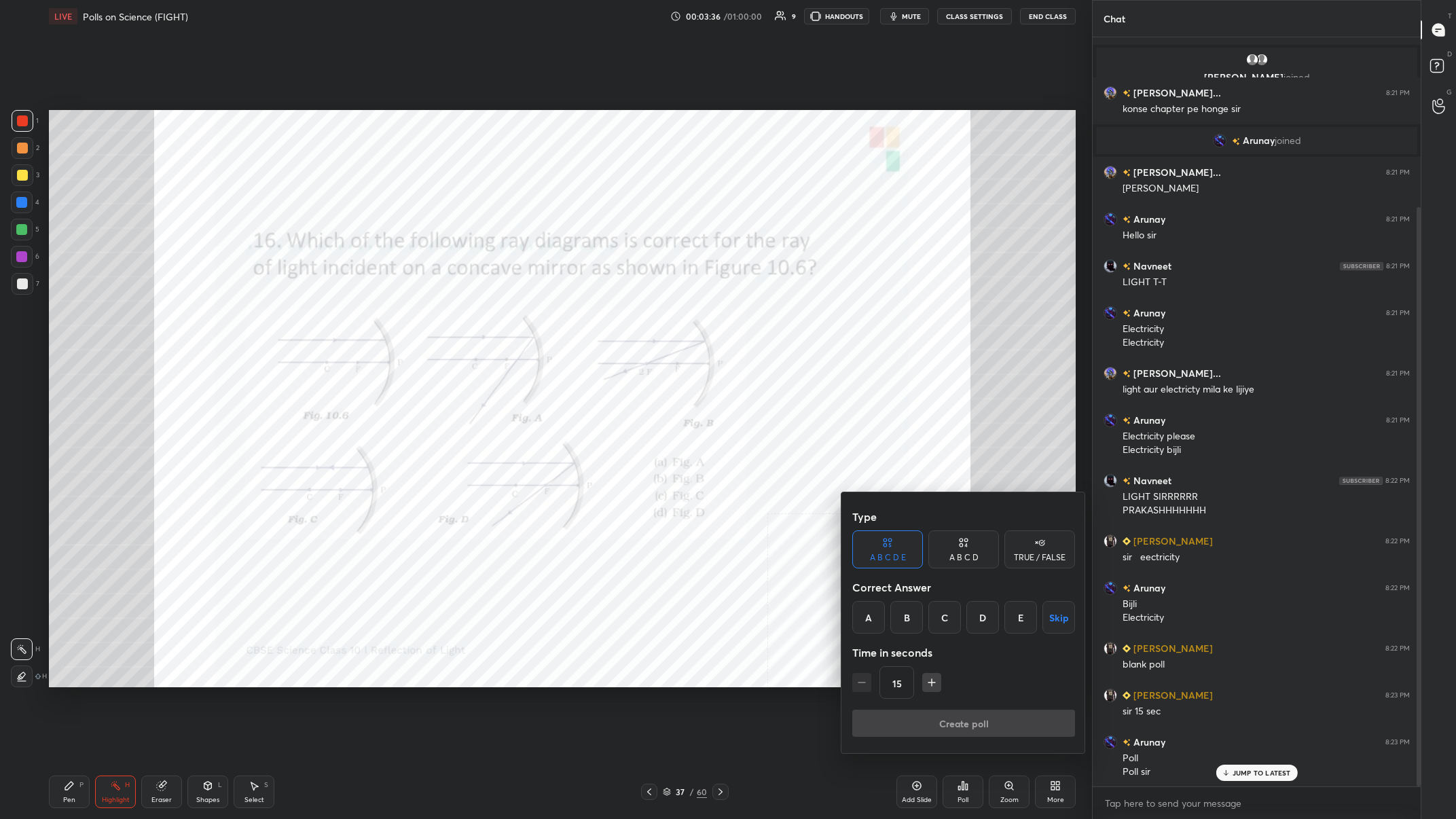
click at [487, 318] on div "D" at bounding box center [983, 618] width 33 height 33
click at [487, 318] on icon at bounding box center [961, 545] width 3 height 3
click at [487, 318] on div "C" at bounding box center [964, 618] width 40 height 33
click at [487, 318] on div "D" at bounding box center [1010, 618] width 40 height 33
click at [487, 318] on button "Create poll" at bounding box center [964, 723] width 223 height 27
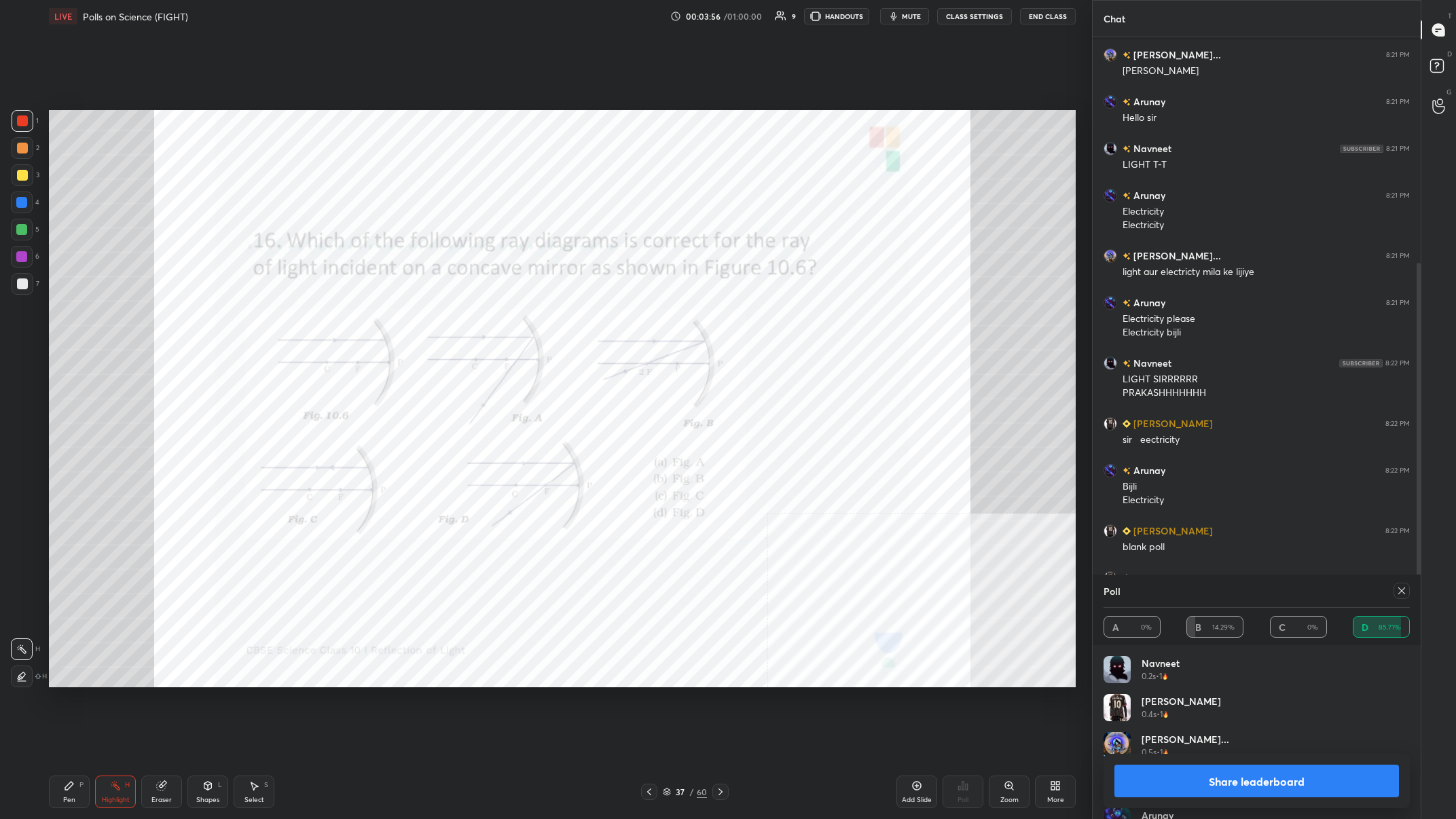
scroll to position [384, 0]
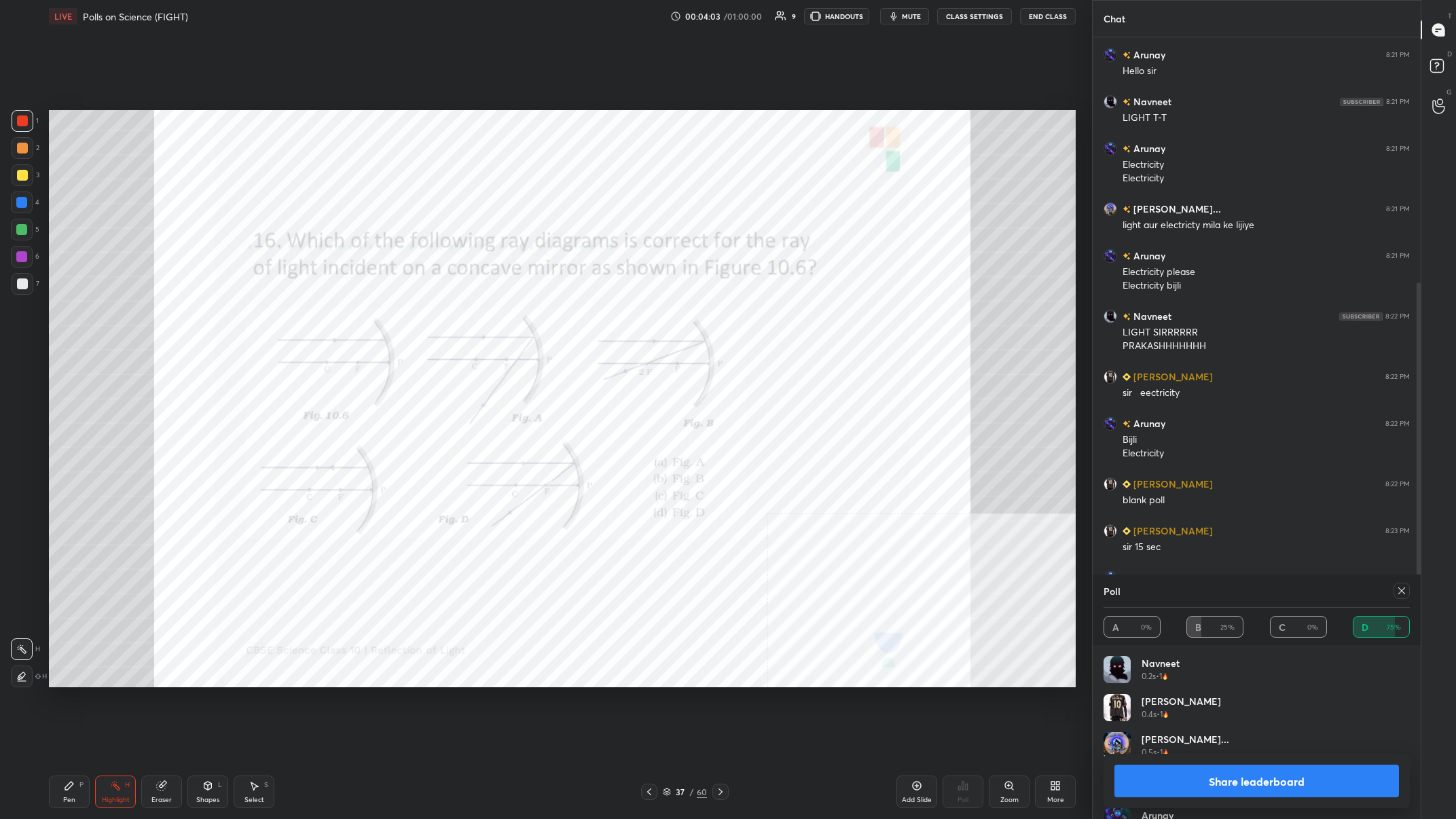
click at [487, 318] on button "Share leaderboard" at bounding box center [1256, 781] width 285 height 33
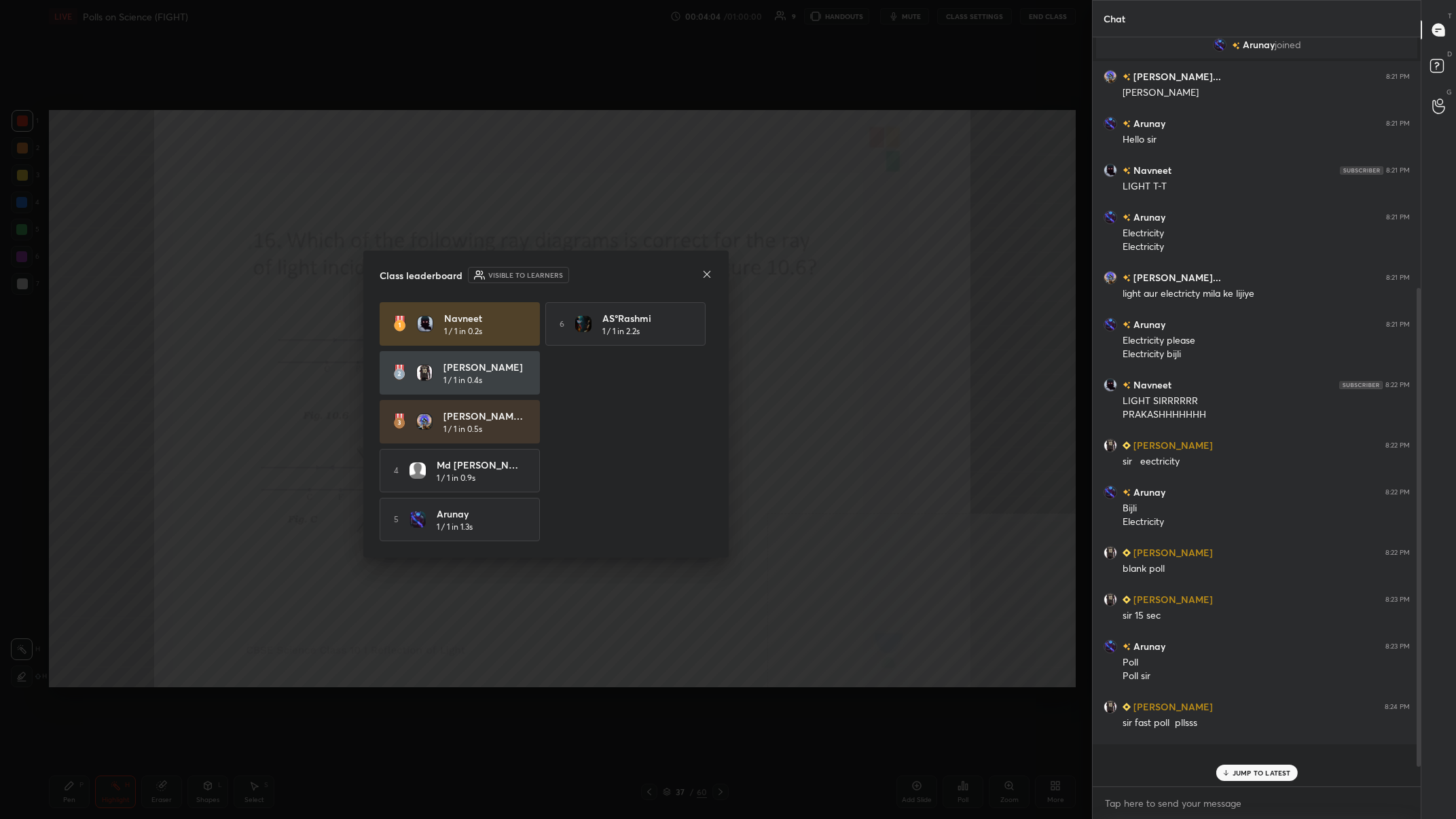
scroll to position [749, 328]
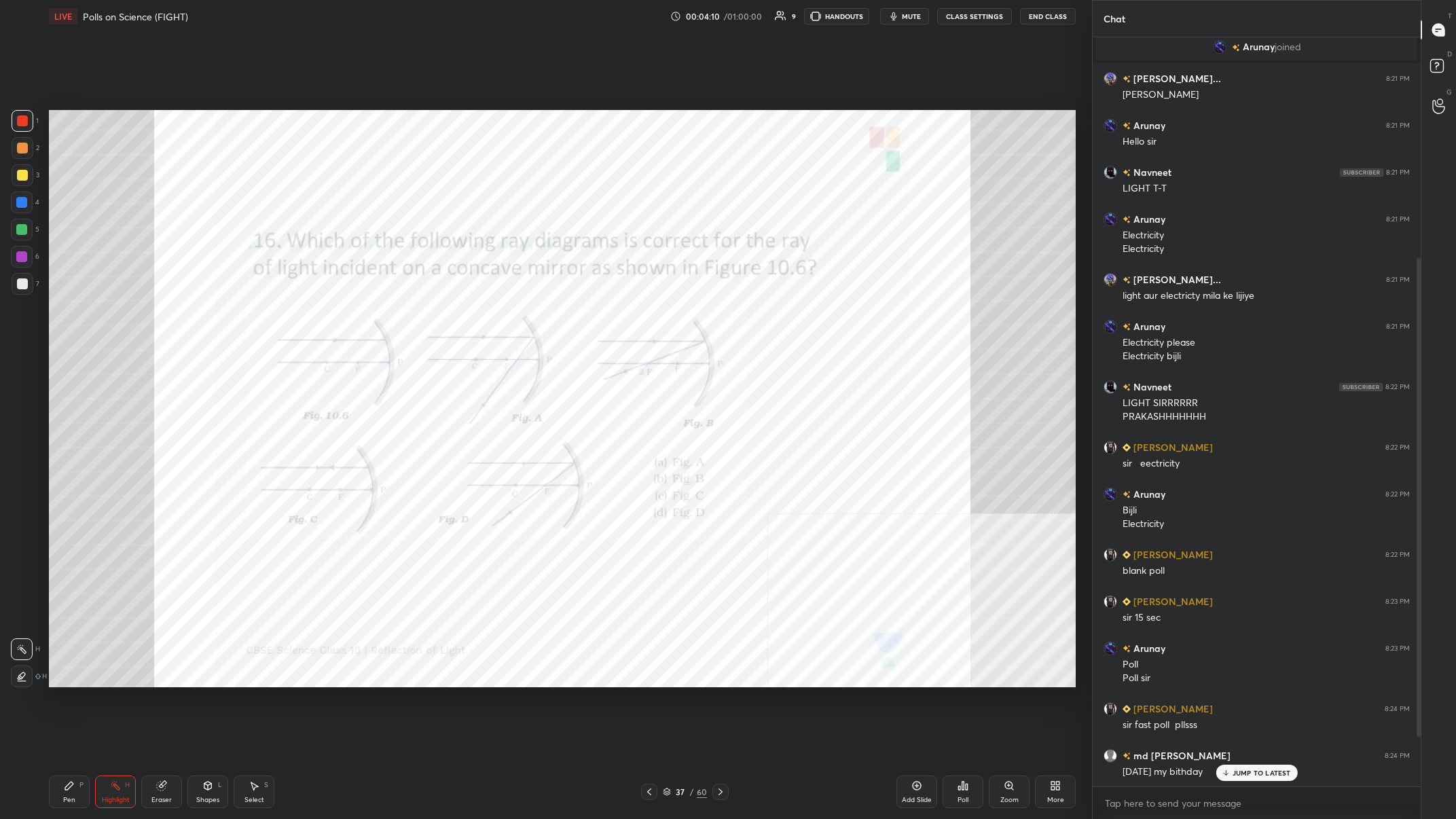
click at [61, 318] on div "Pen P" at bounding box center [68, 792] width 40 height 33
click at [40, 318] on div "C X Z" at bounding box center [25, 646] width 29 height 82
click at [33, 318] on div "Z" at bounding box center [26, 676] width 29 height 21
click at [487, 318] on p "JUMP TO LATEST" at bounding box center [1261, 773] width 59 height 8
click at [487, 318] on div "37 / 60" at bounding box center [686, 792] width 45 height 12
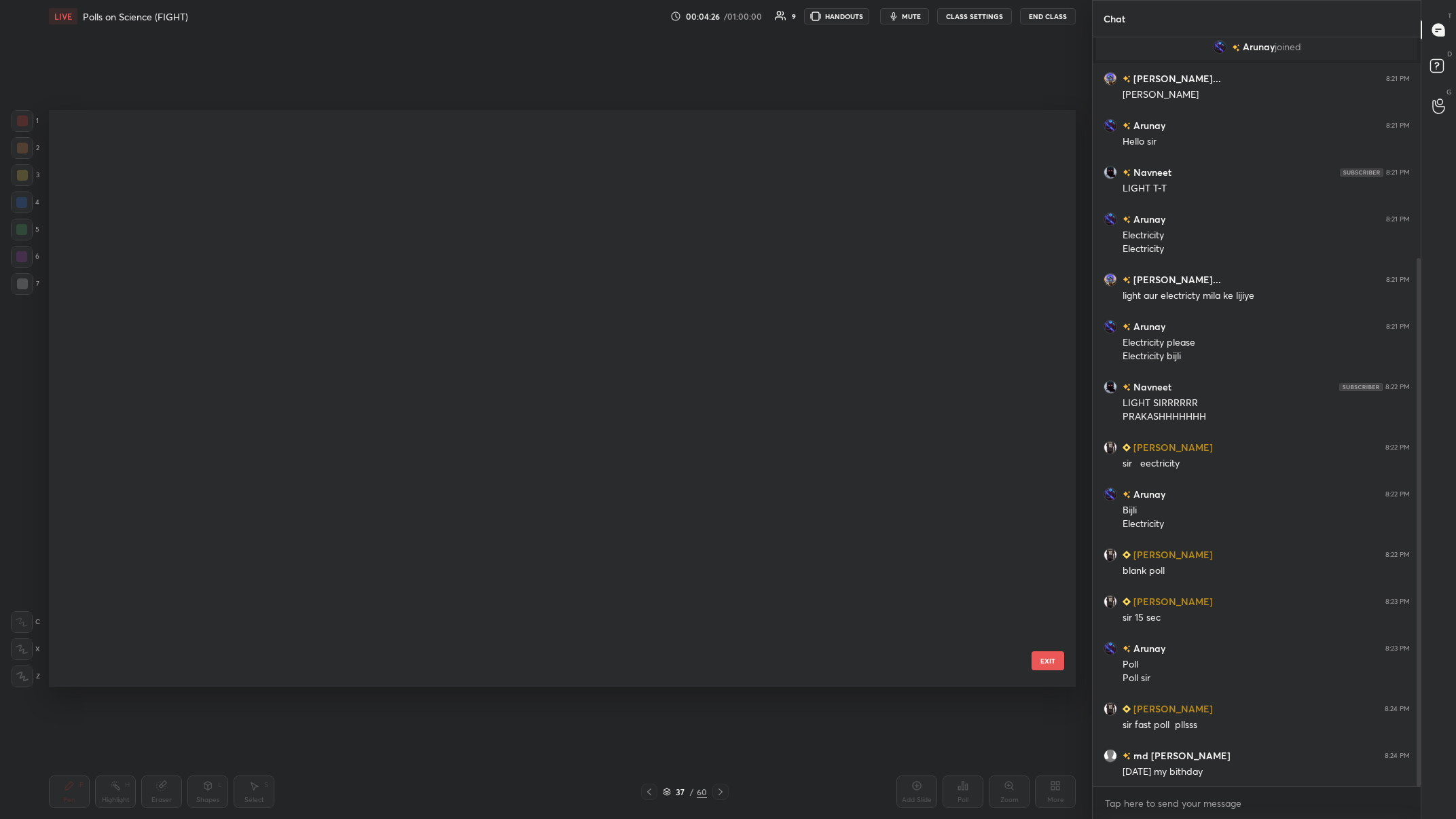
scroll to position [2, 0]
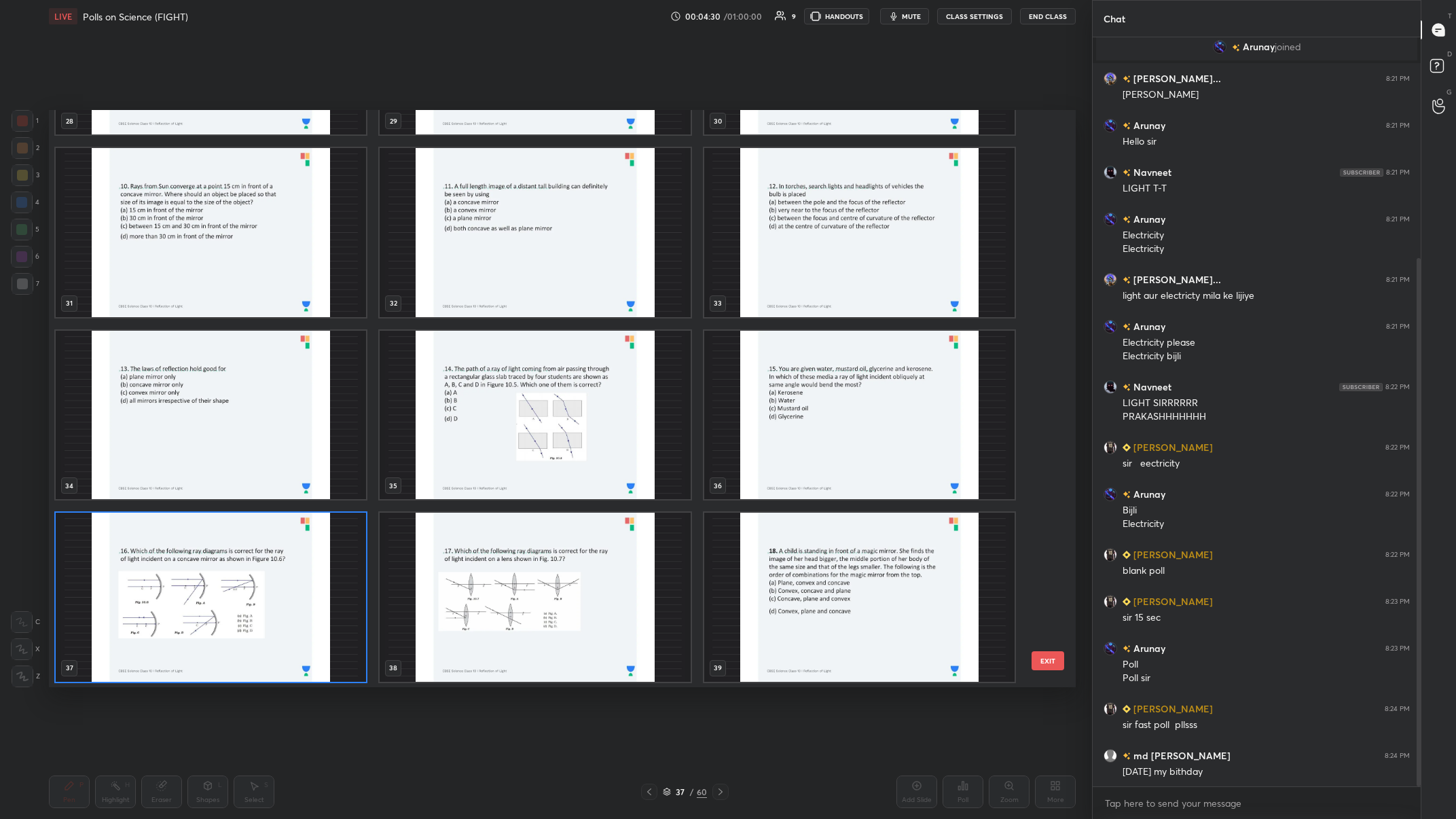
click at [262, 318] on img "grid" at bounding box center [211, 414] width 310 height 169
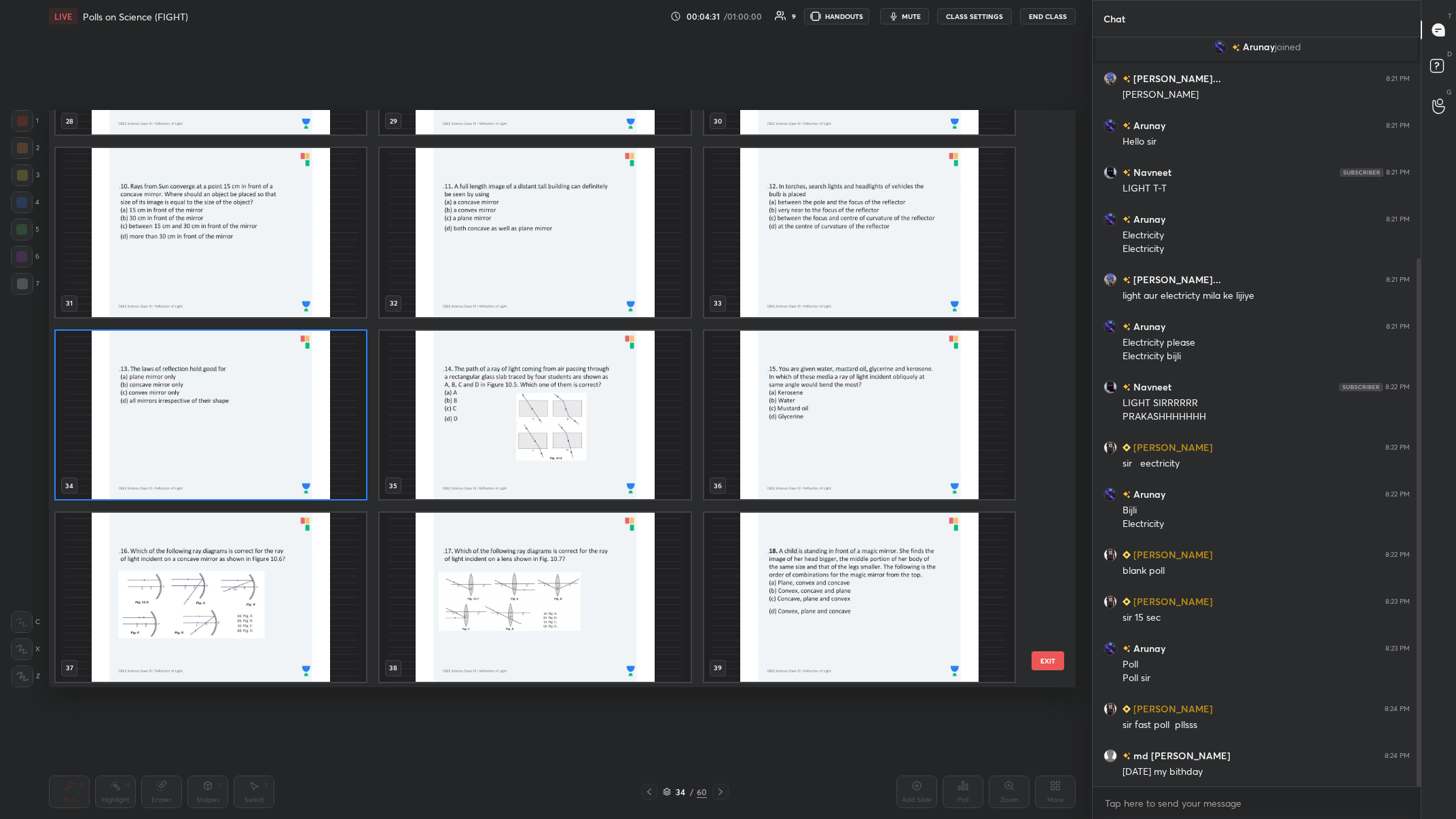
click at [262, 318] on img "grid" at bounding box center [211, 414] width 310 height 169
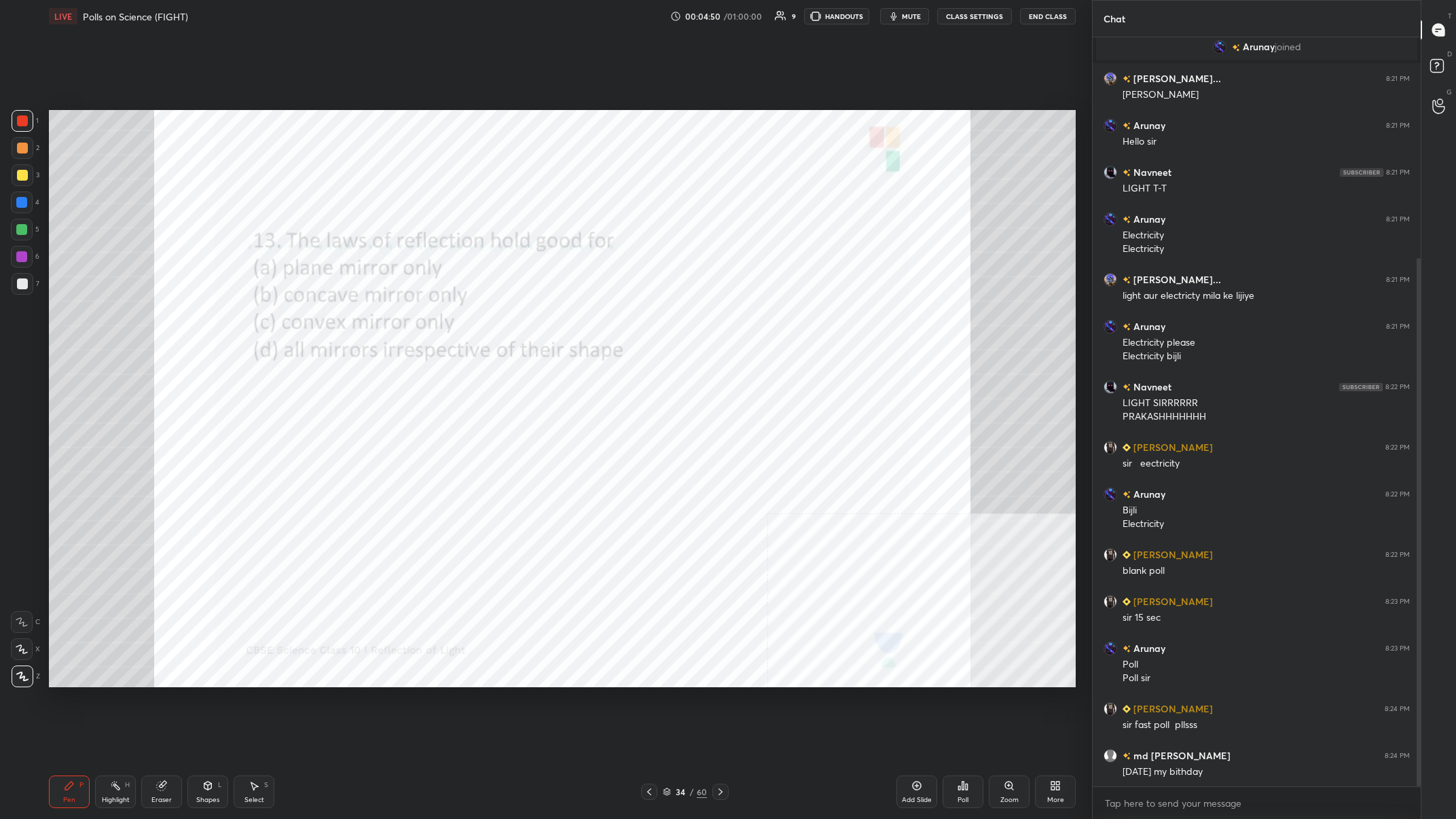
click at [487, 318] on div "Poll" at bounding box center [963, 792] width 40 height 33
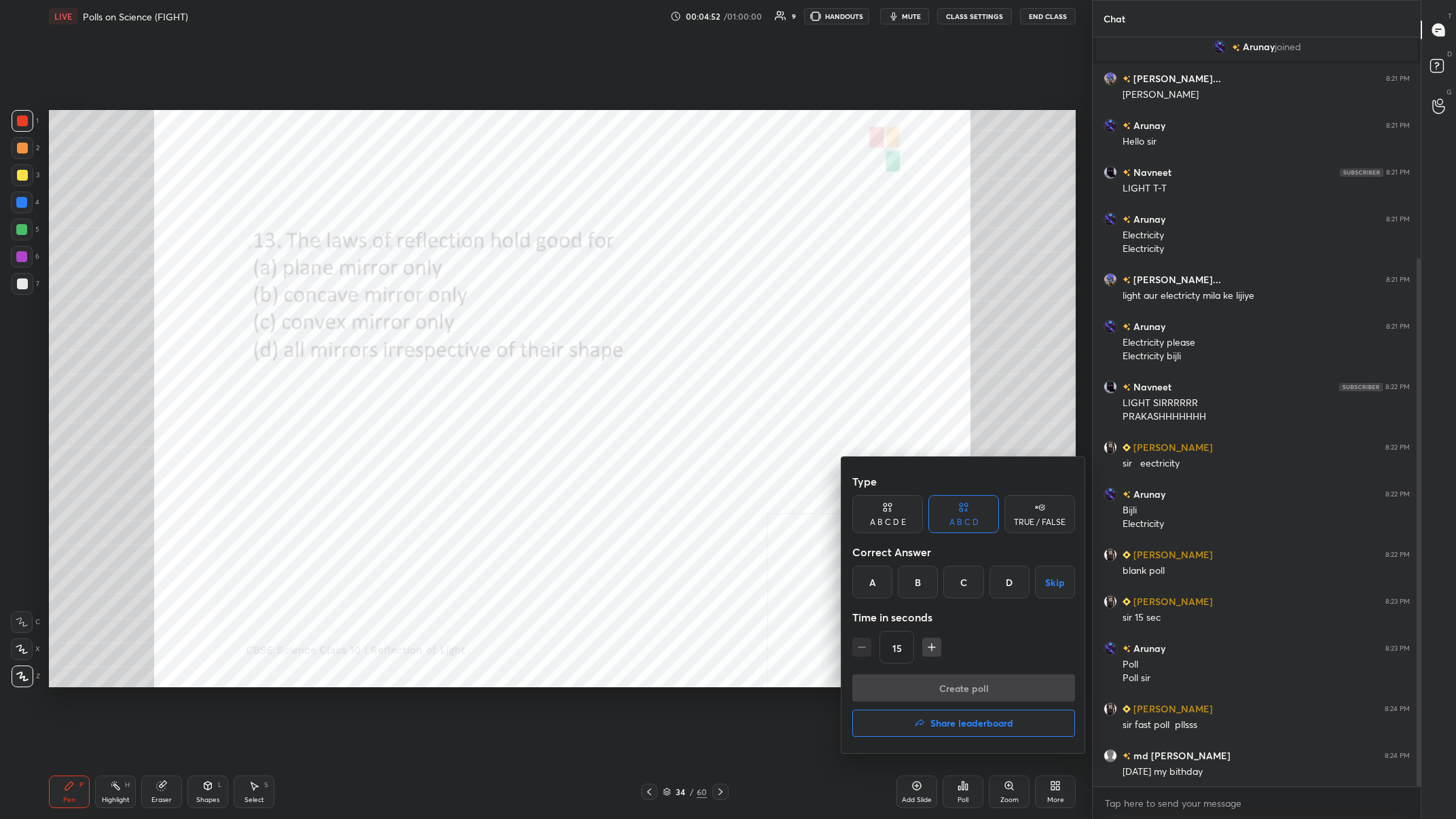
click at [487, 318] on div "D" at bounding box center [1010, 582] width 40 height 33
click at [487, 318] on button "Create poll" at bounding box center [964, 688] width 223 height 27
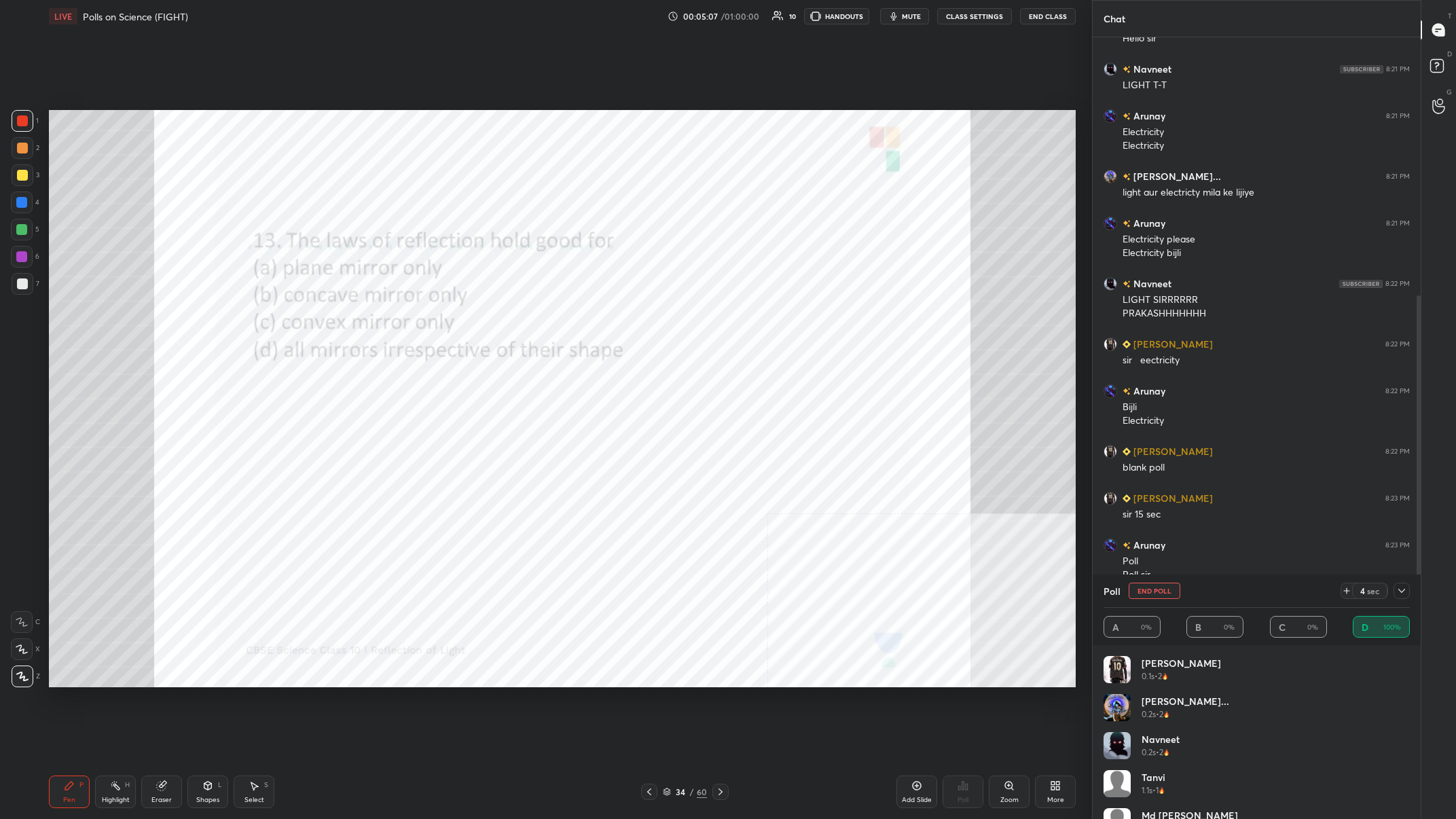
scroll to position [464, 0]
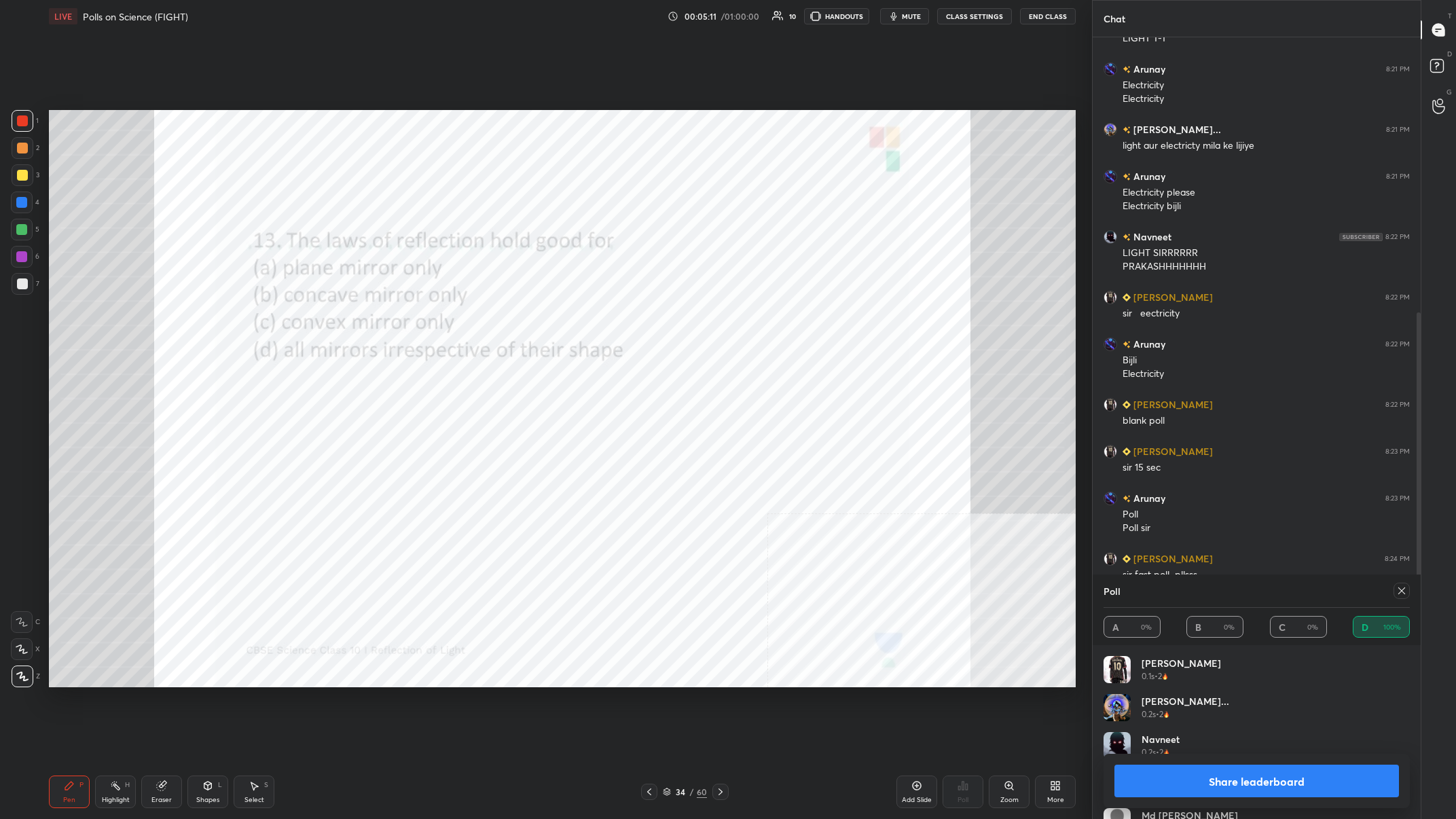
click at [487, 318] on button "Share leaderboard" at bounding box center [1256, 781] width 285 height 33
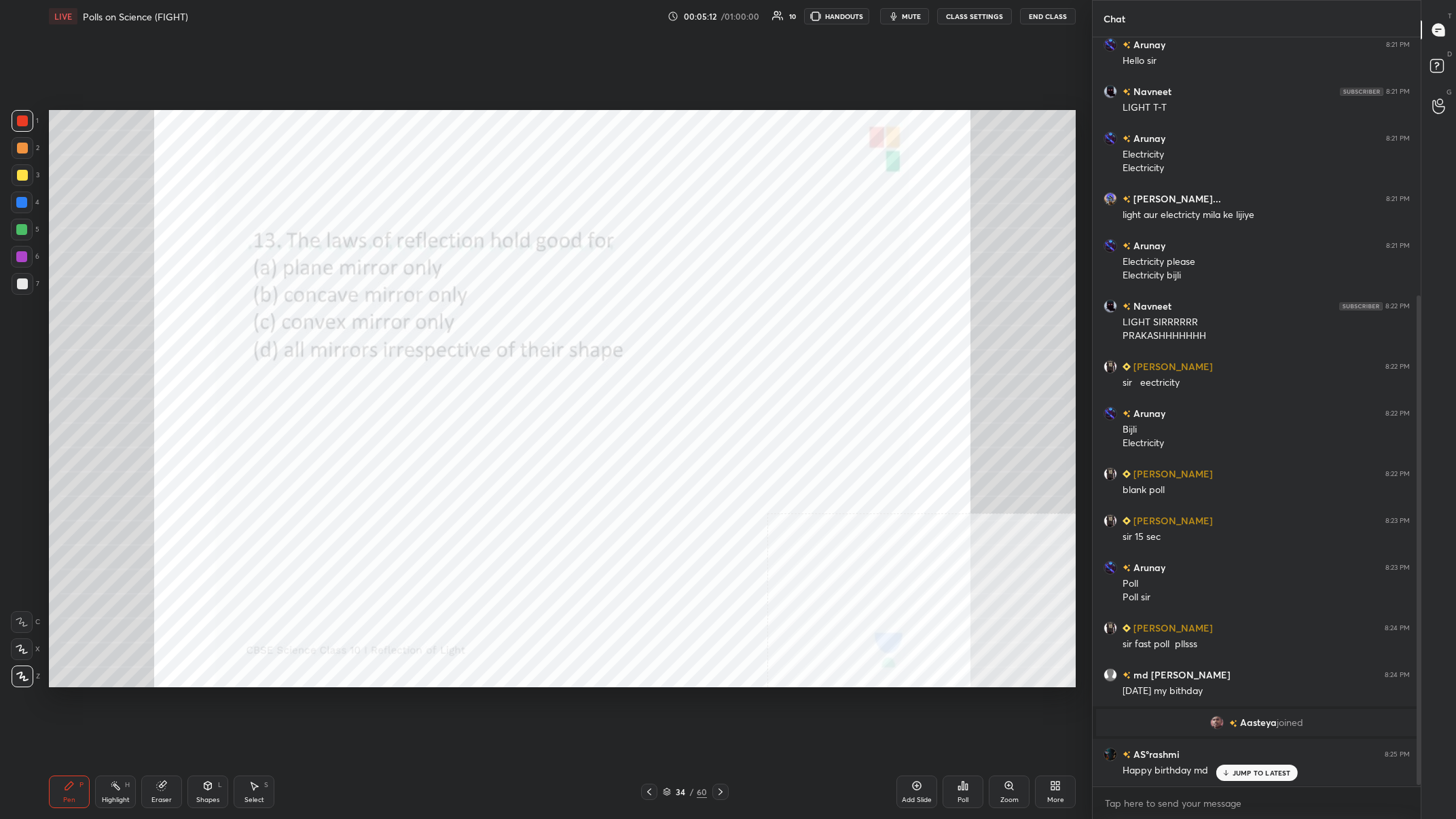
scroll to position [749, 328]
click at [487, 318] on p "JUMP TO LATEST" at bounding box center [1261, 773] width 59 height 8
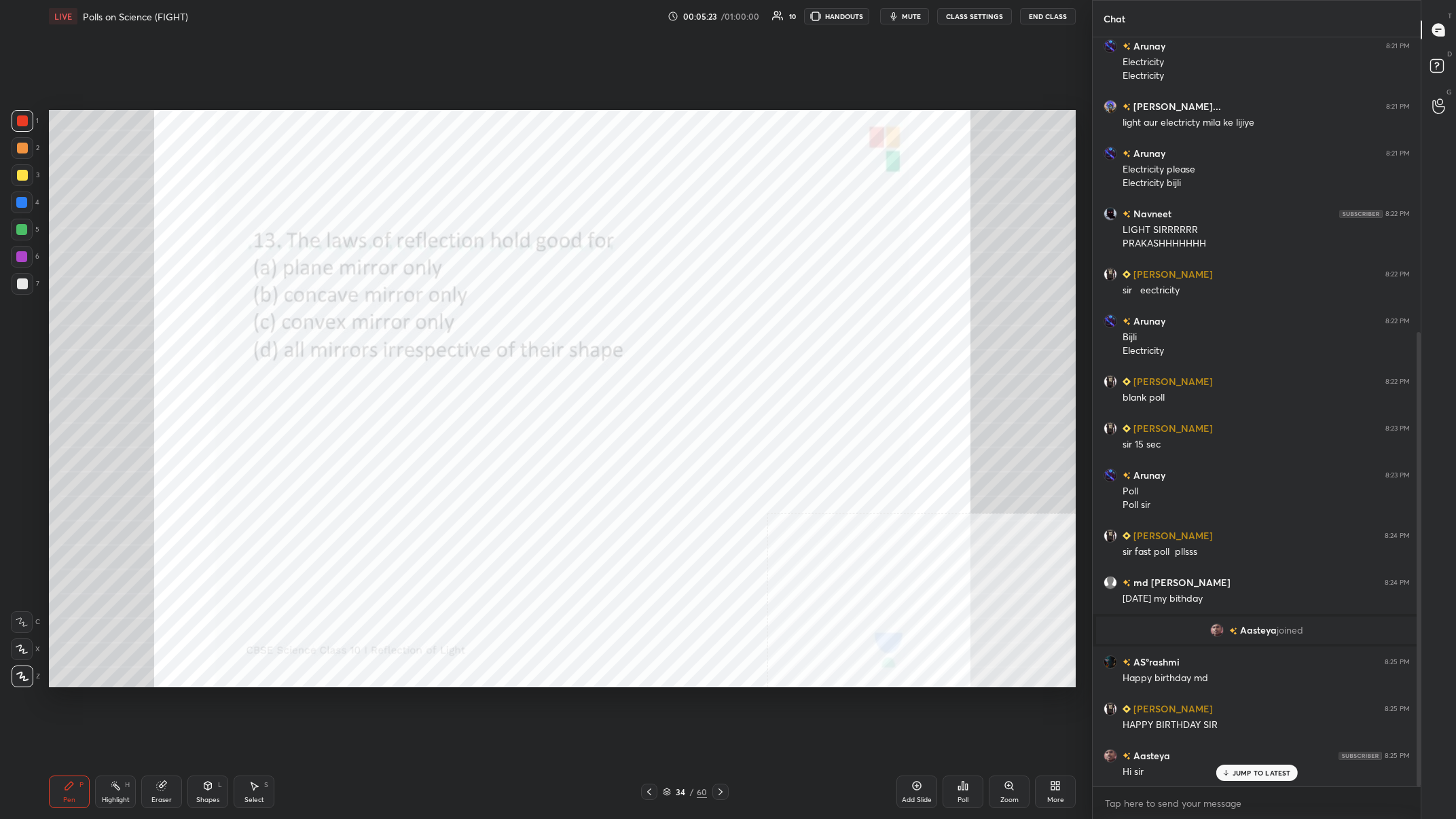
click at [487, 318] on div at bounding box center [721, 792] width 16 height 16
click at [122, 318] on div "Highlight H" at bounding box center [115, 792] width 40 height 33
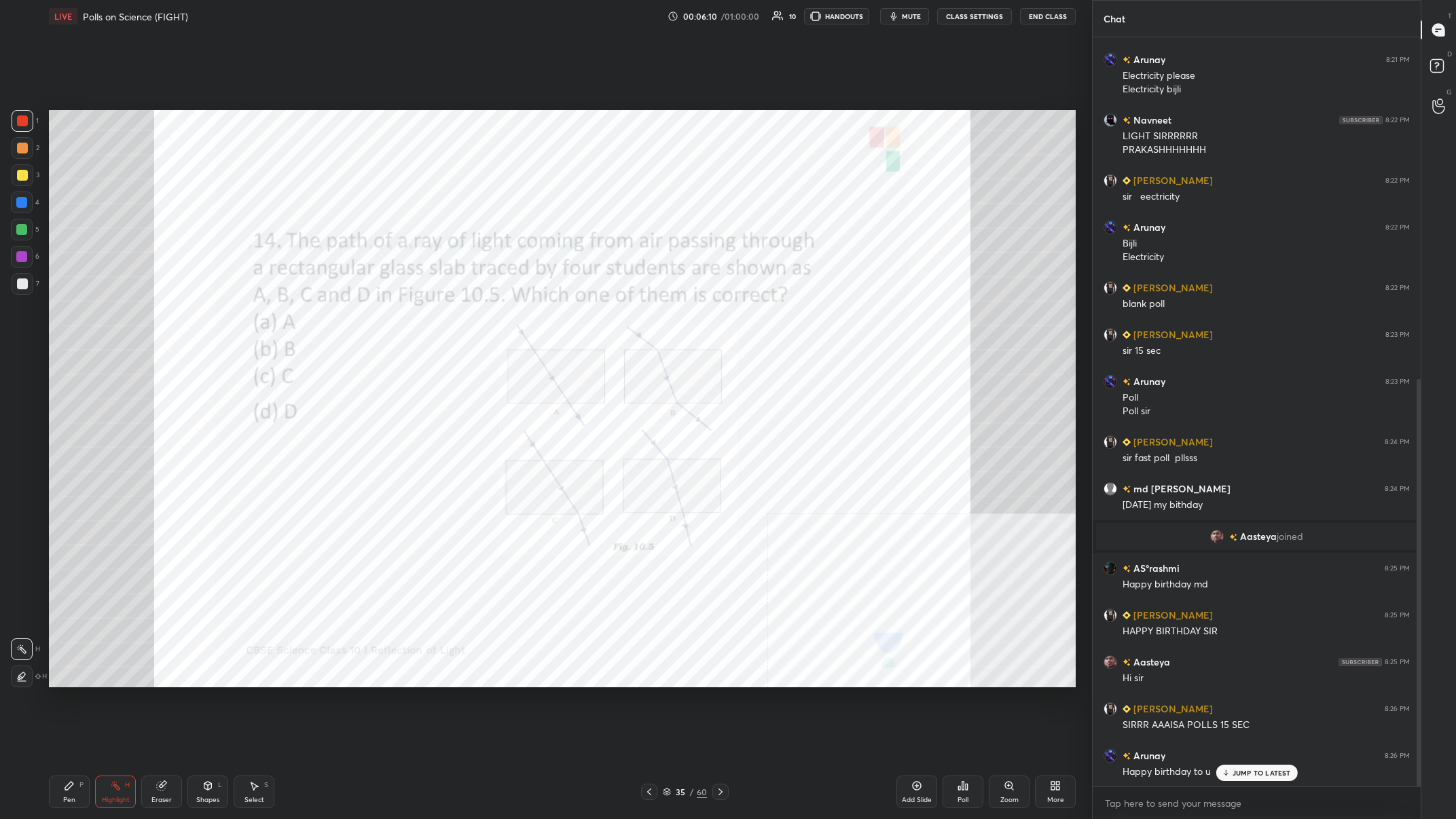
scroll to position [627, 0]
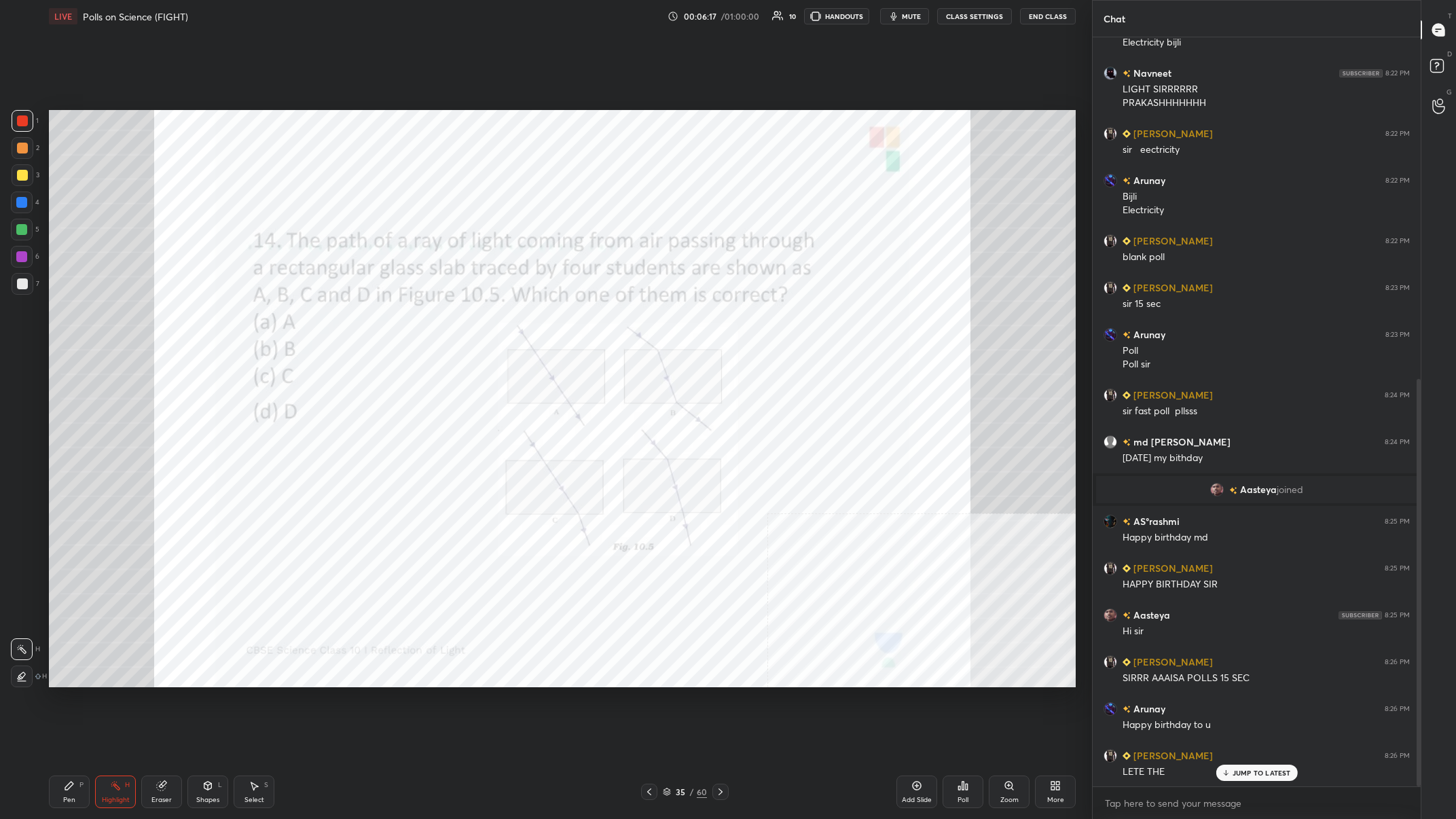
click at [487, 318] on icon at bounding box center [963, 785] width 11 height 11
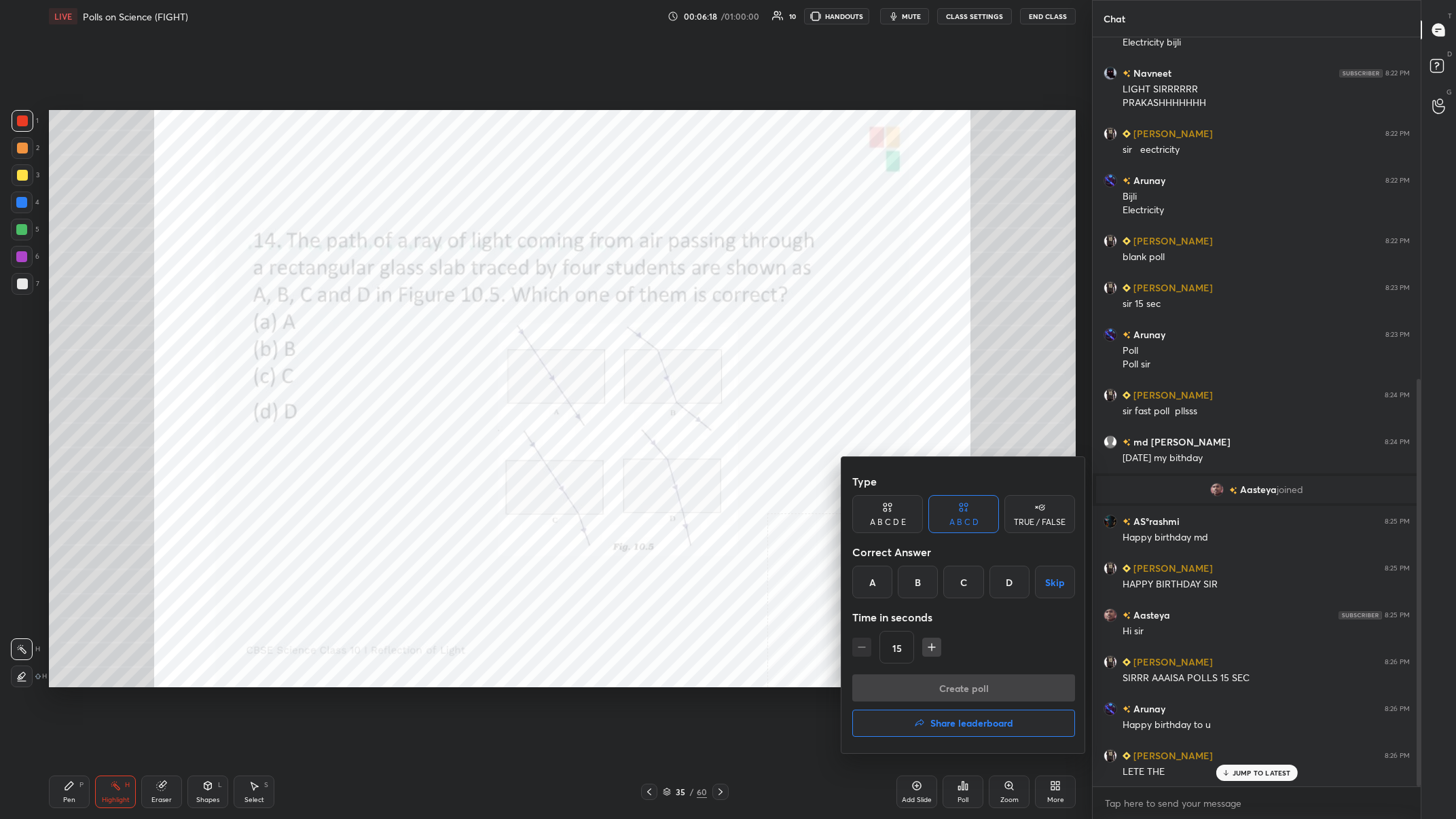
scroll to position [674, 0]
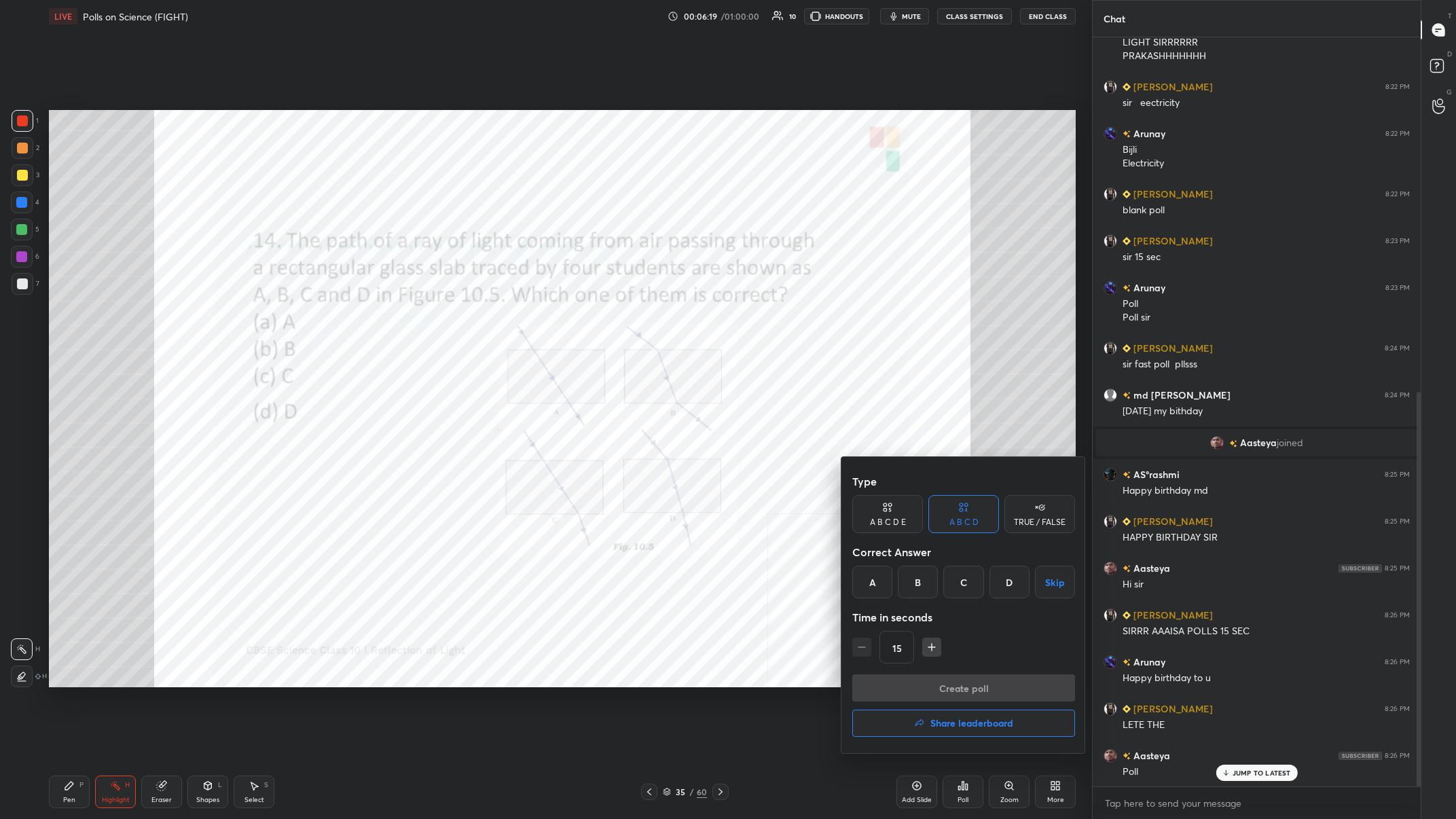
click at [487, 318] on div "B" at bounding box center [917, 582] width 40 height 33
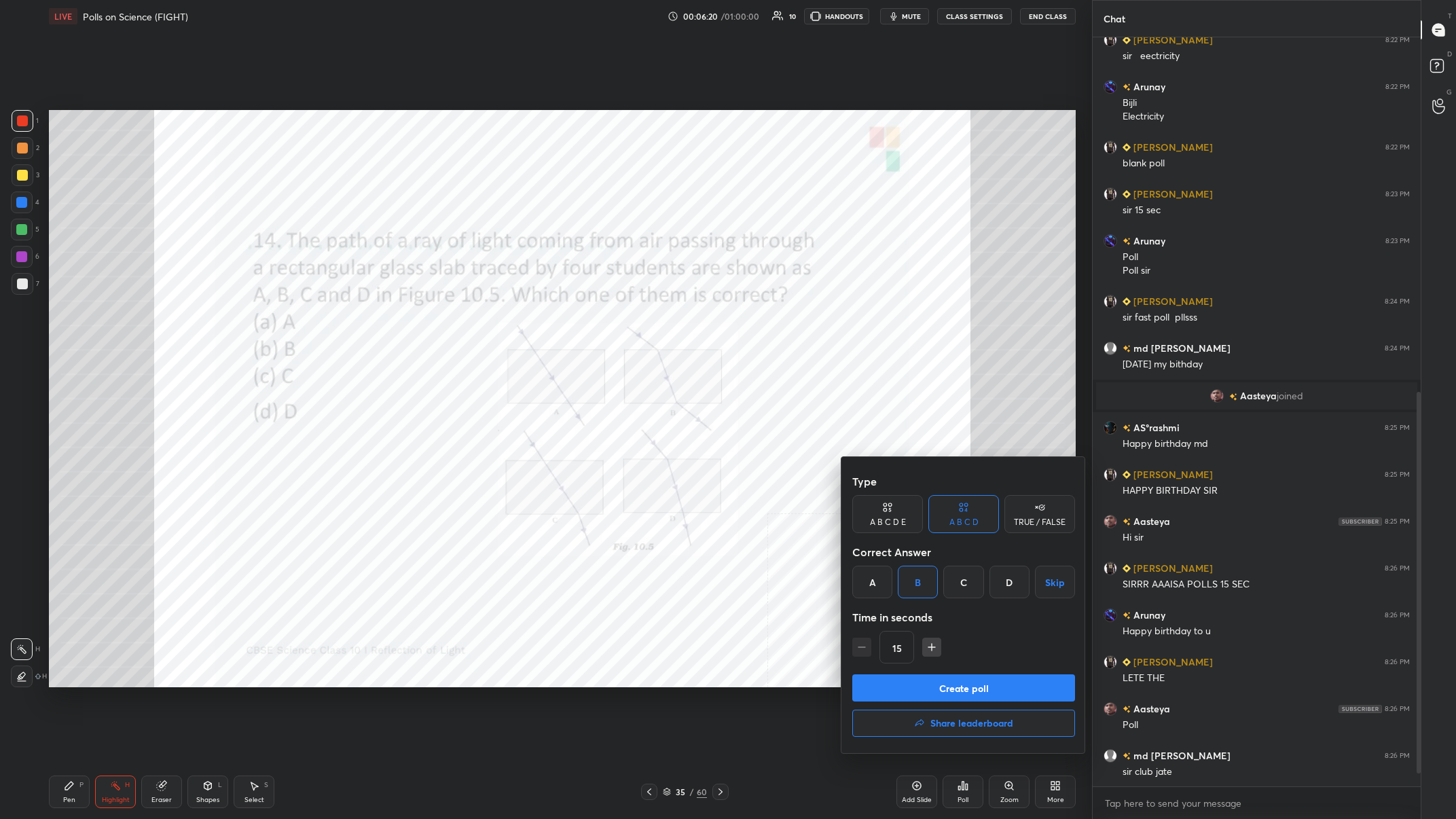
click at [487, 318] on button "Create poll" at bounding box center [964, 688] width 223 height 27
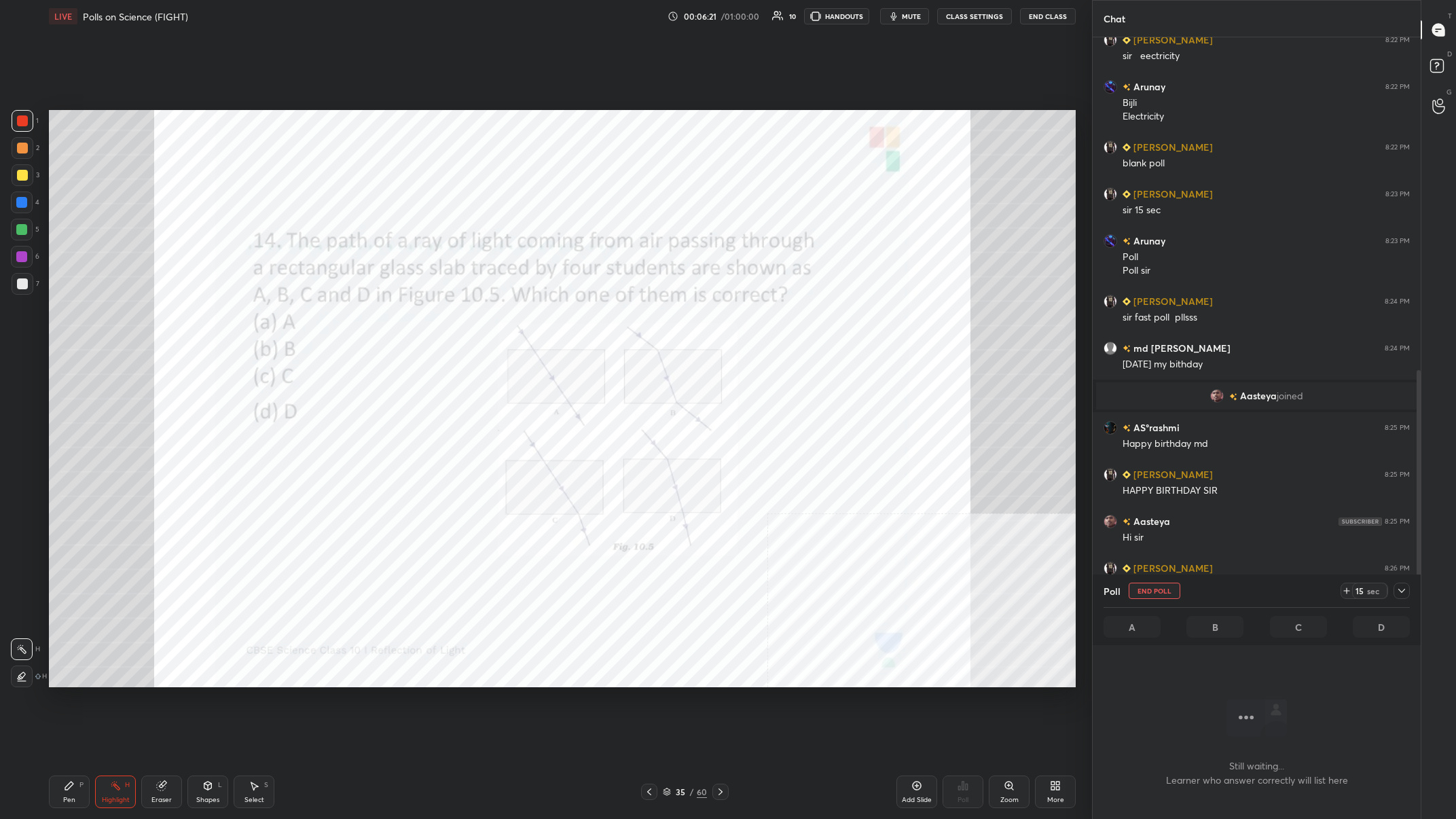
scroll to position [1, 1]
click at [487, 318] on icon at bounding box center [1402, 591] width 11 height 11
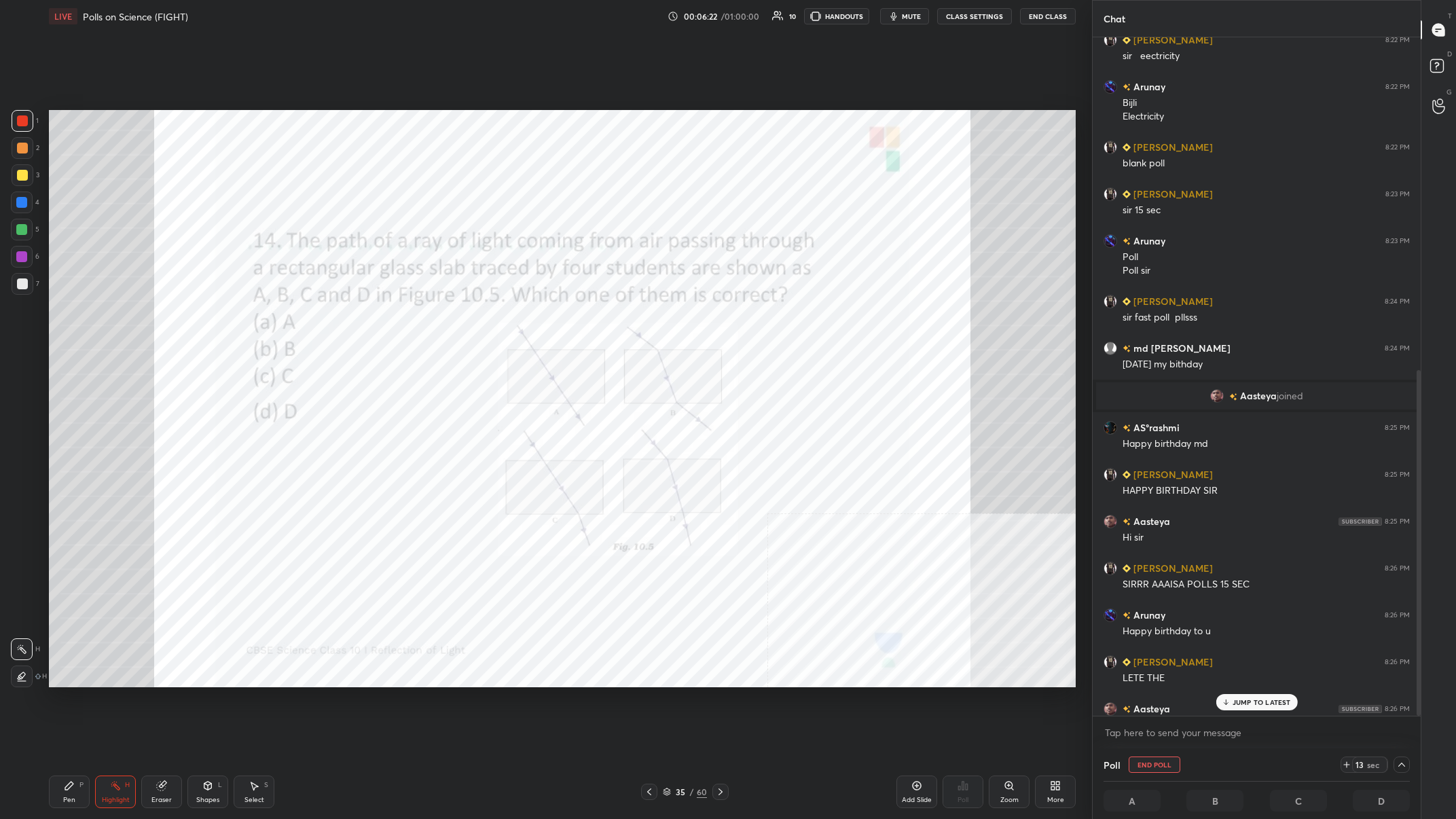
click at [487, 318] on div "JUMP TO LATEST" at bounding box center [1256, 702] width 82 height 16
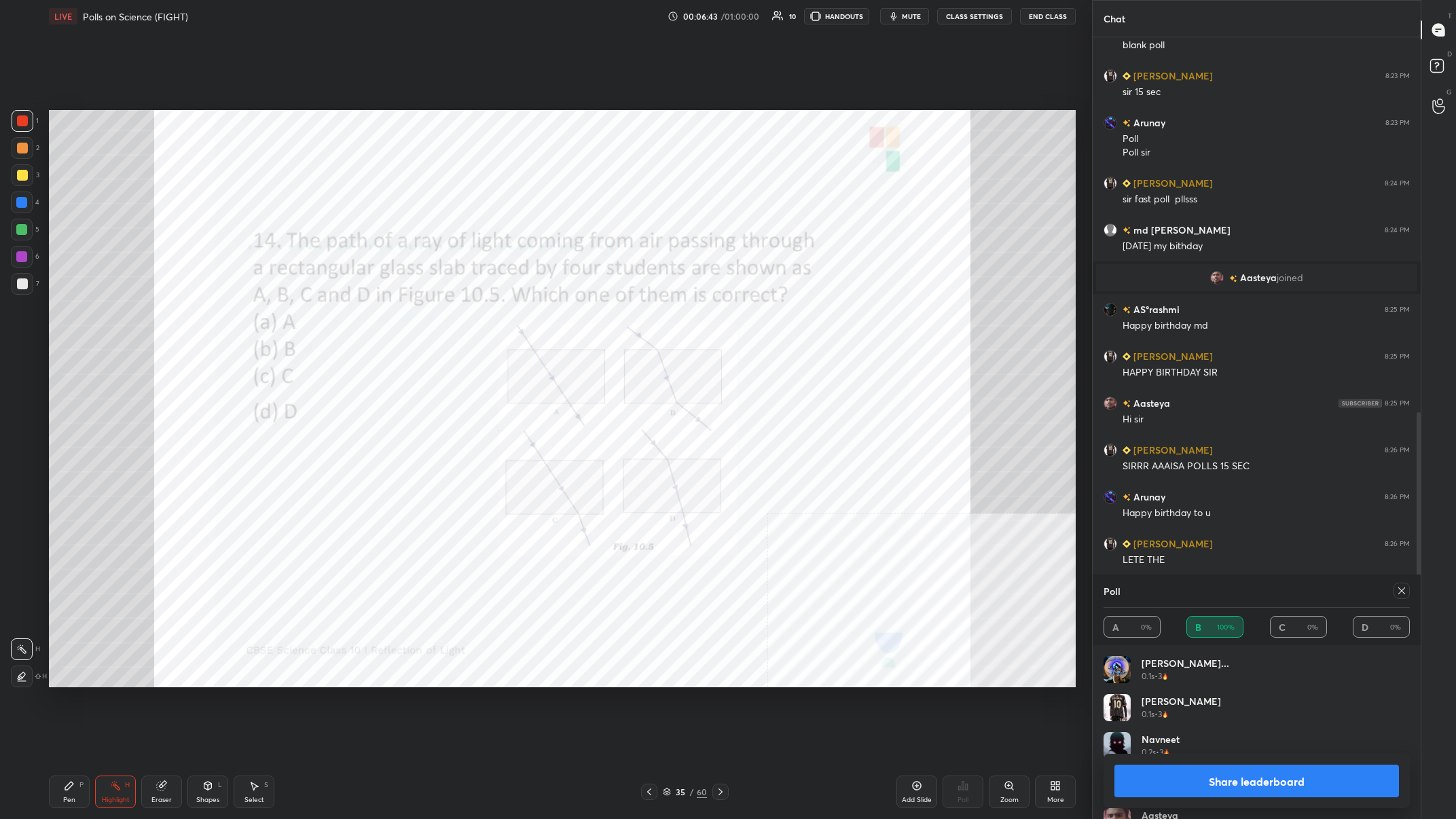
click at [487, 318] on button "Share leaderboard" at bounding box center [1256, 781] width 285 height 33
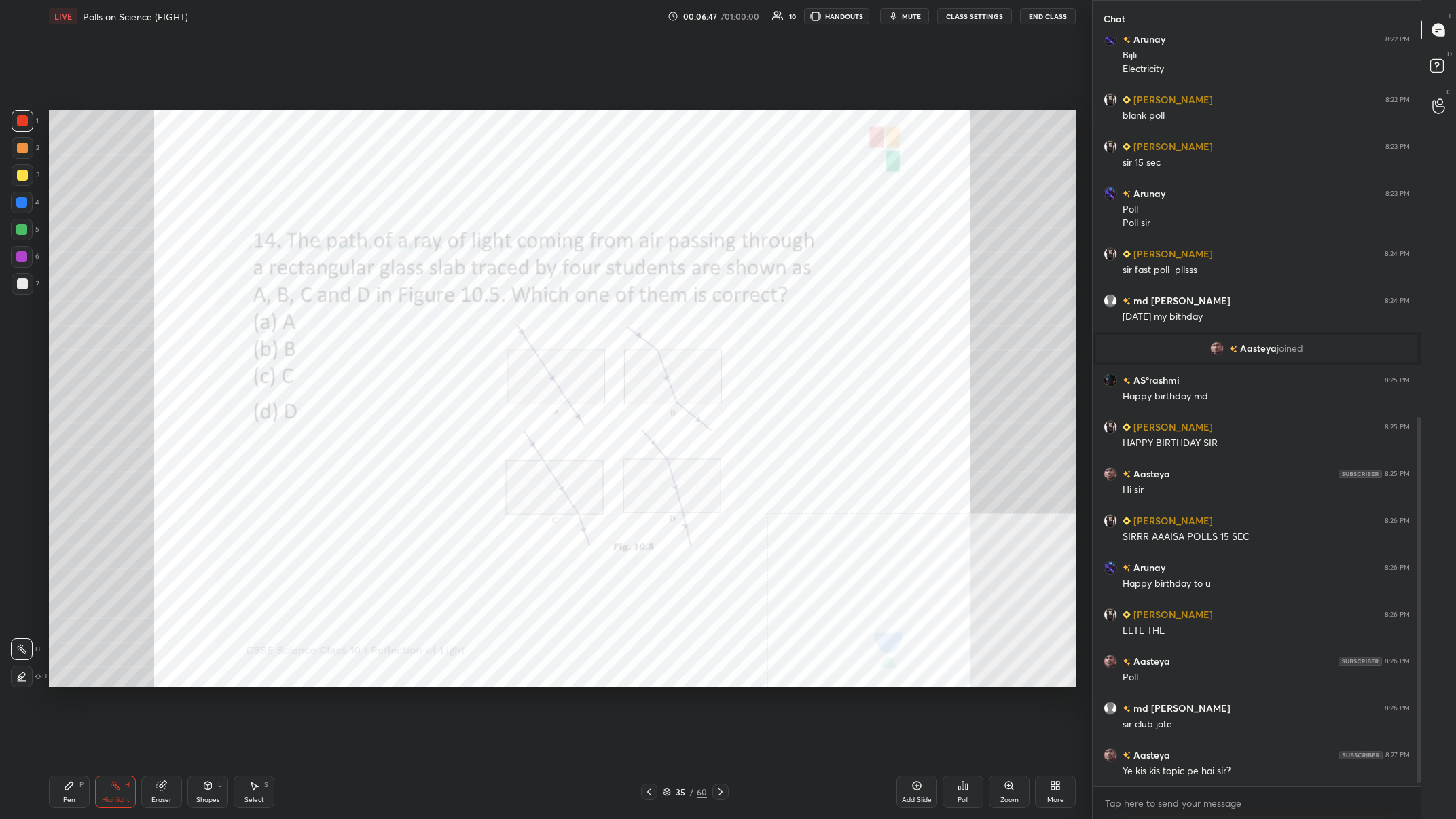
click at [205, 318] on div "Shapes" at bounding box center [208, 800] width 23 height 7
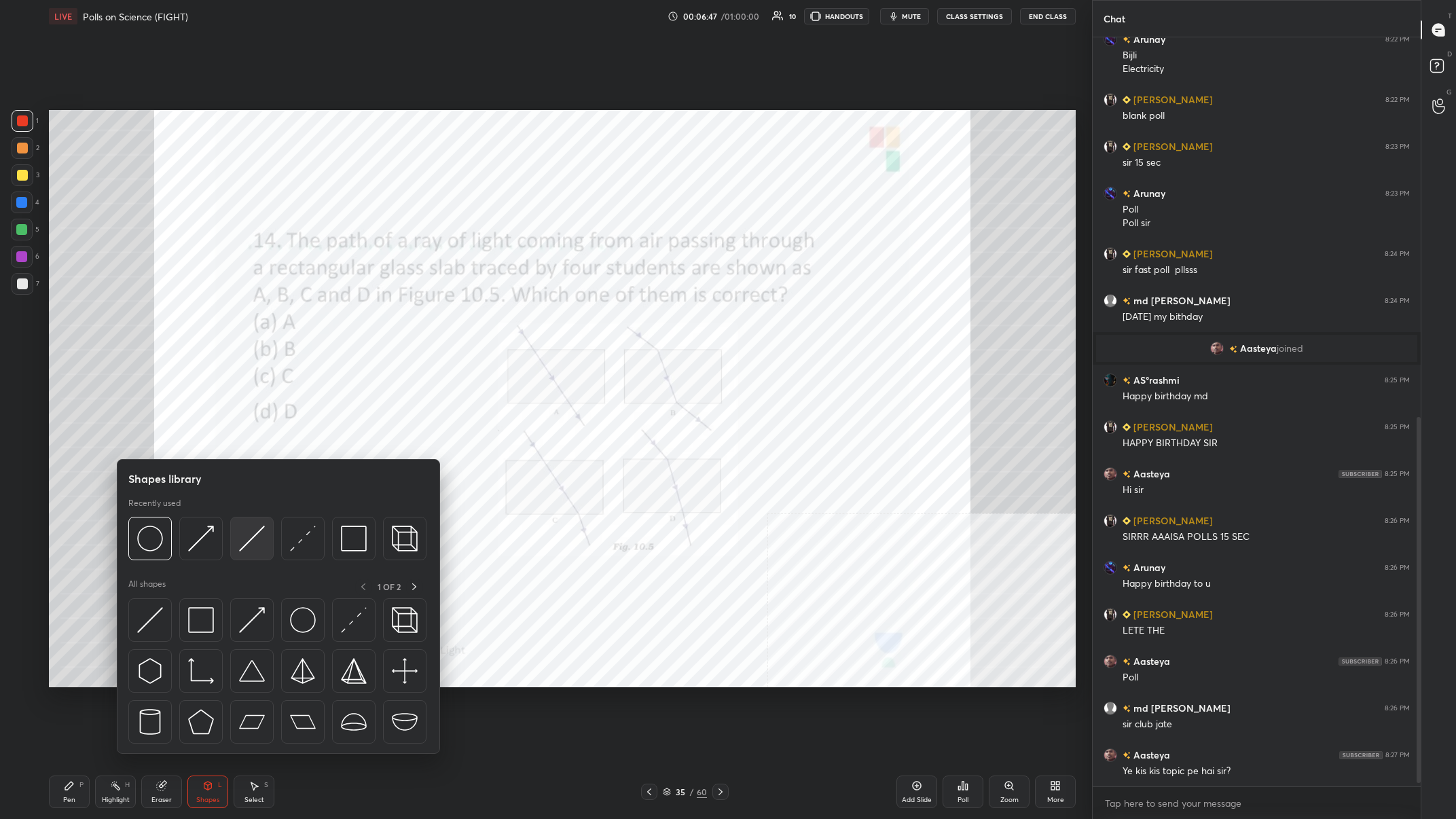
click at [237, 318] on div at bounding box center [252, 539] width 44 height 44
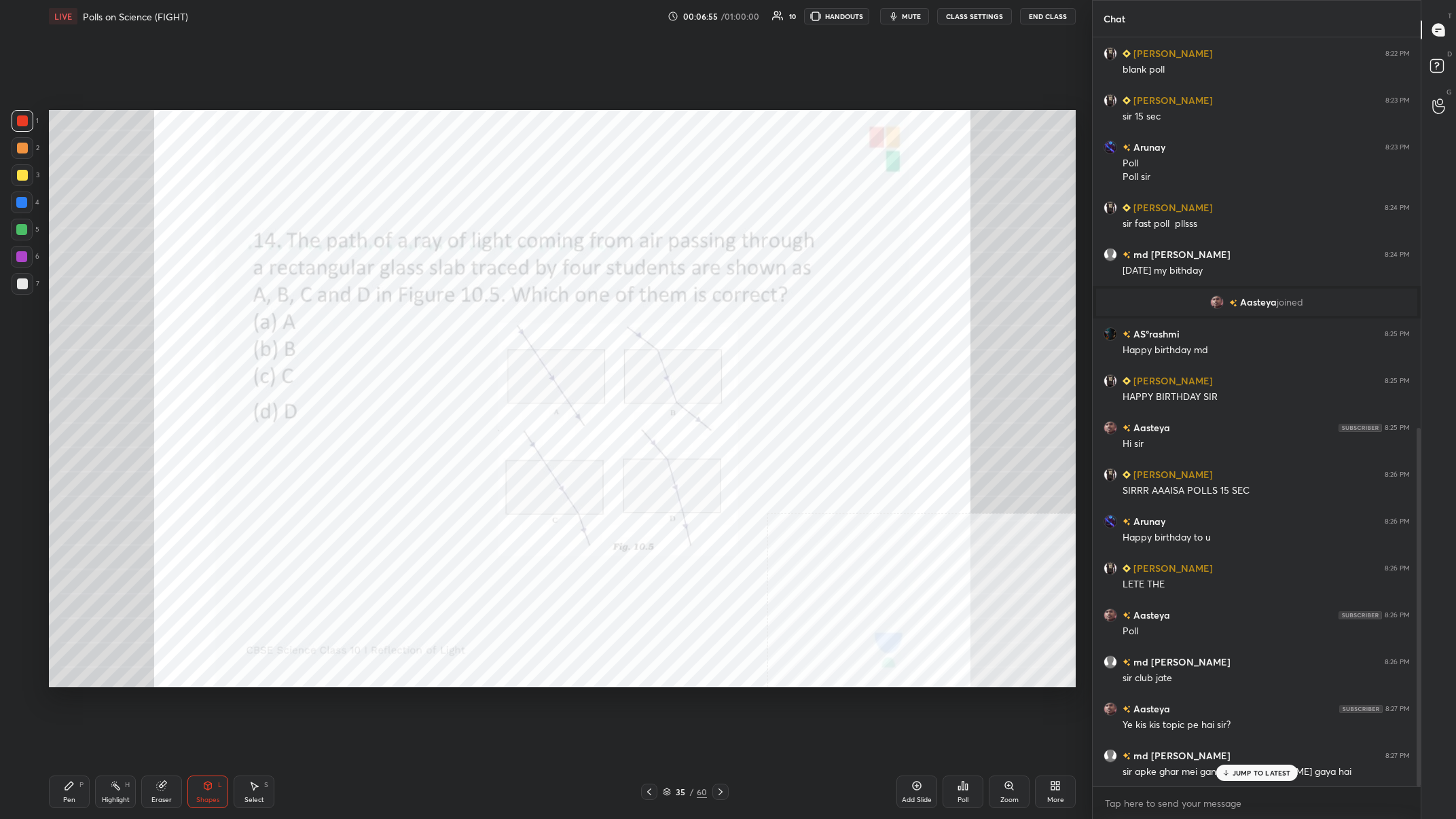
click at [74, 318] on div "Pen P" at bounding box center [68, 792] width 40 height 33
click at [487, 318] on p "JUMP TO LATEST" at bounding box center [1261, 773] width 59 height 8
click at [487, 318] on div "35" at bounding box center [681, 792] width 13 height 8
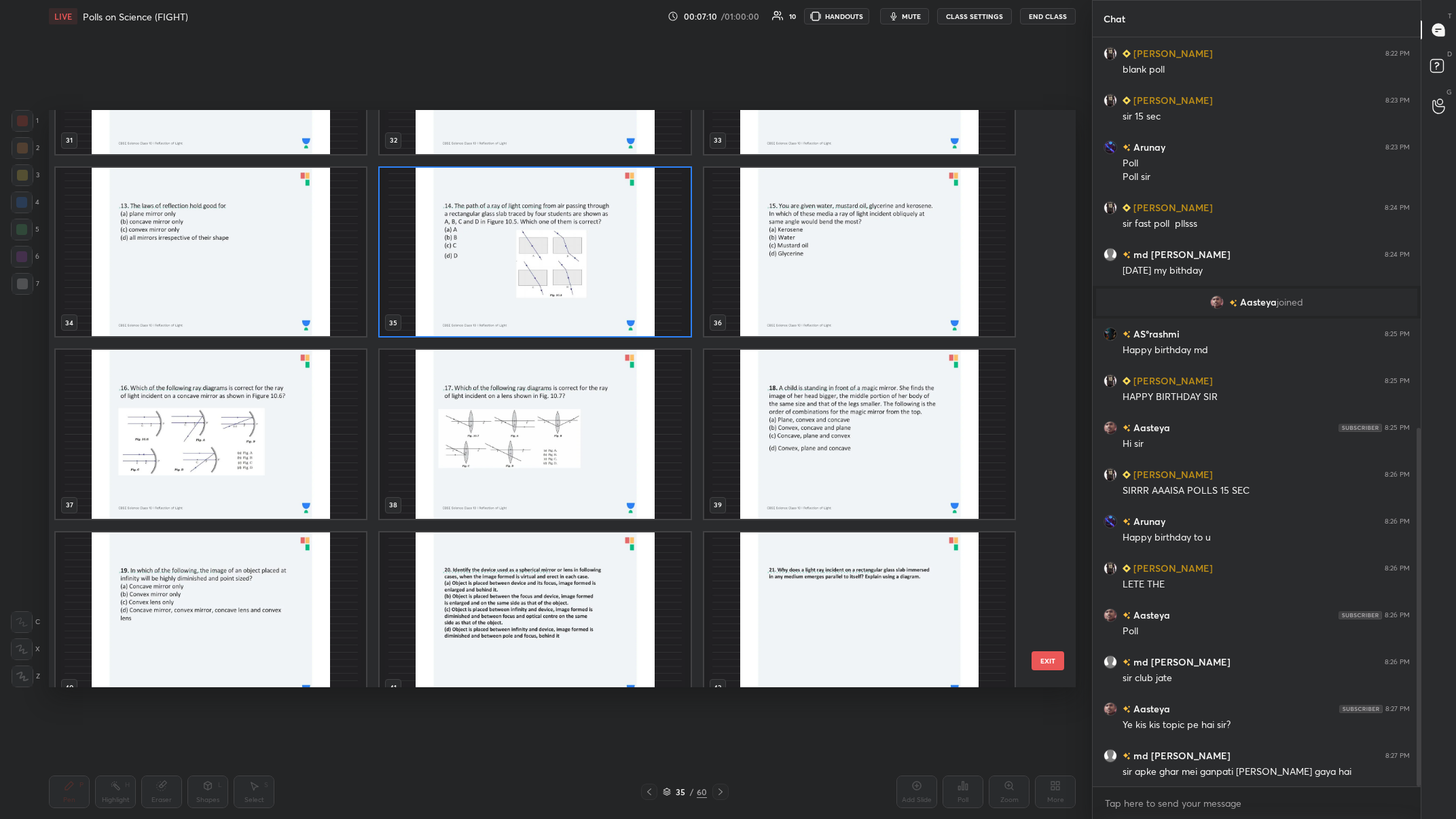
click at [487, 318] on img "grid" at bounding box center [535, 434] width 310 height 169
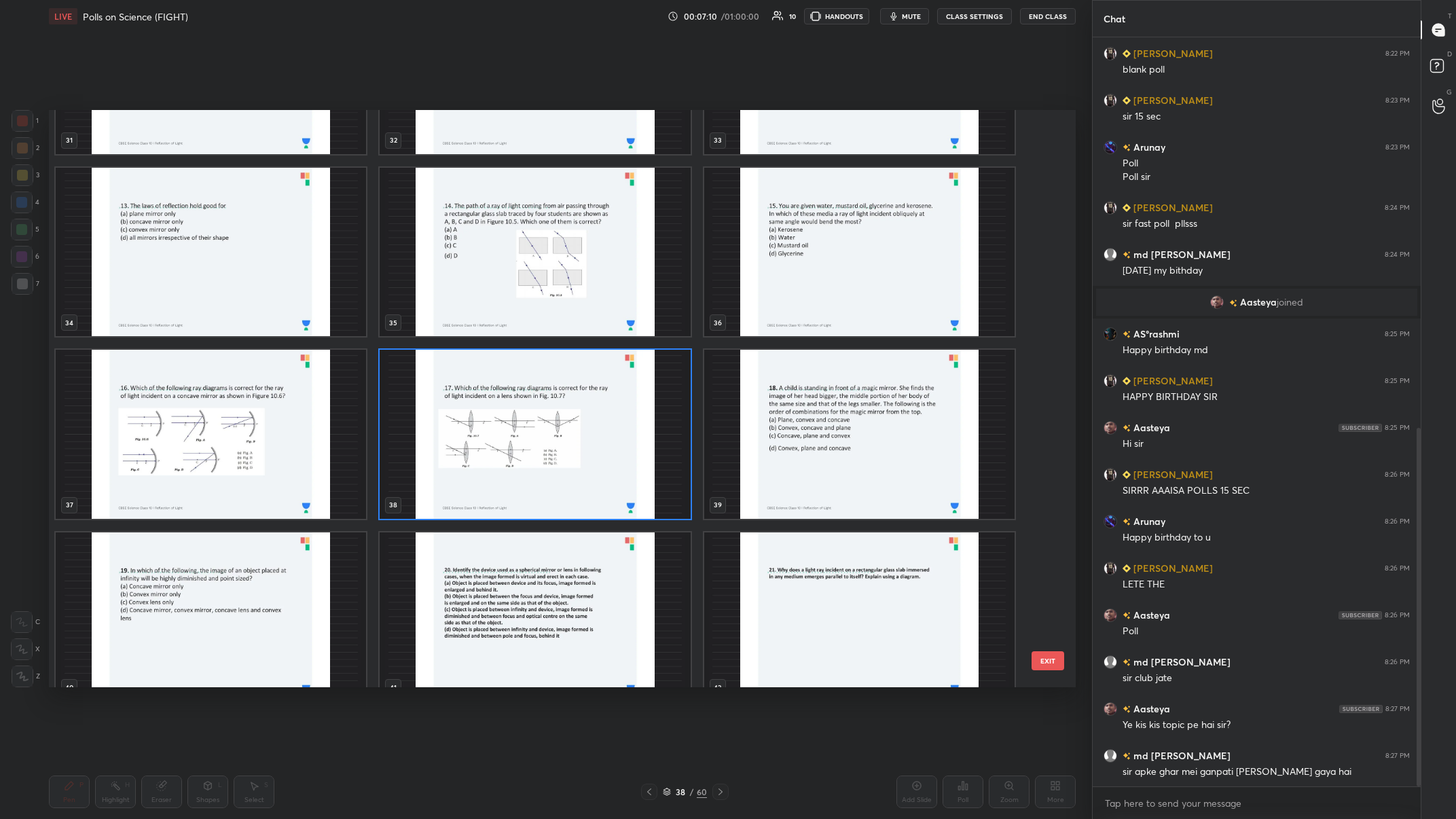
click at [487, 318] on img "grid" at bounding box center [535, 434] width 310 height 169
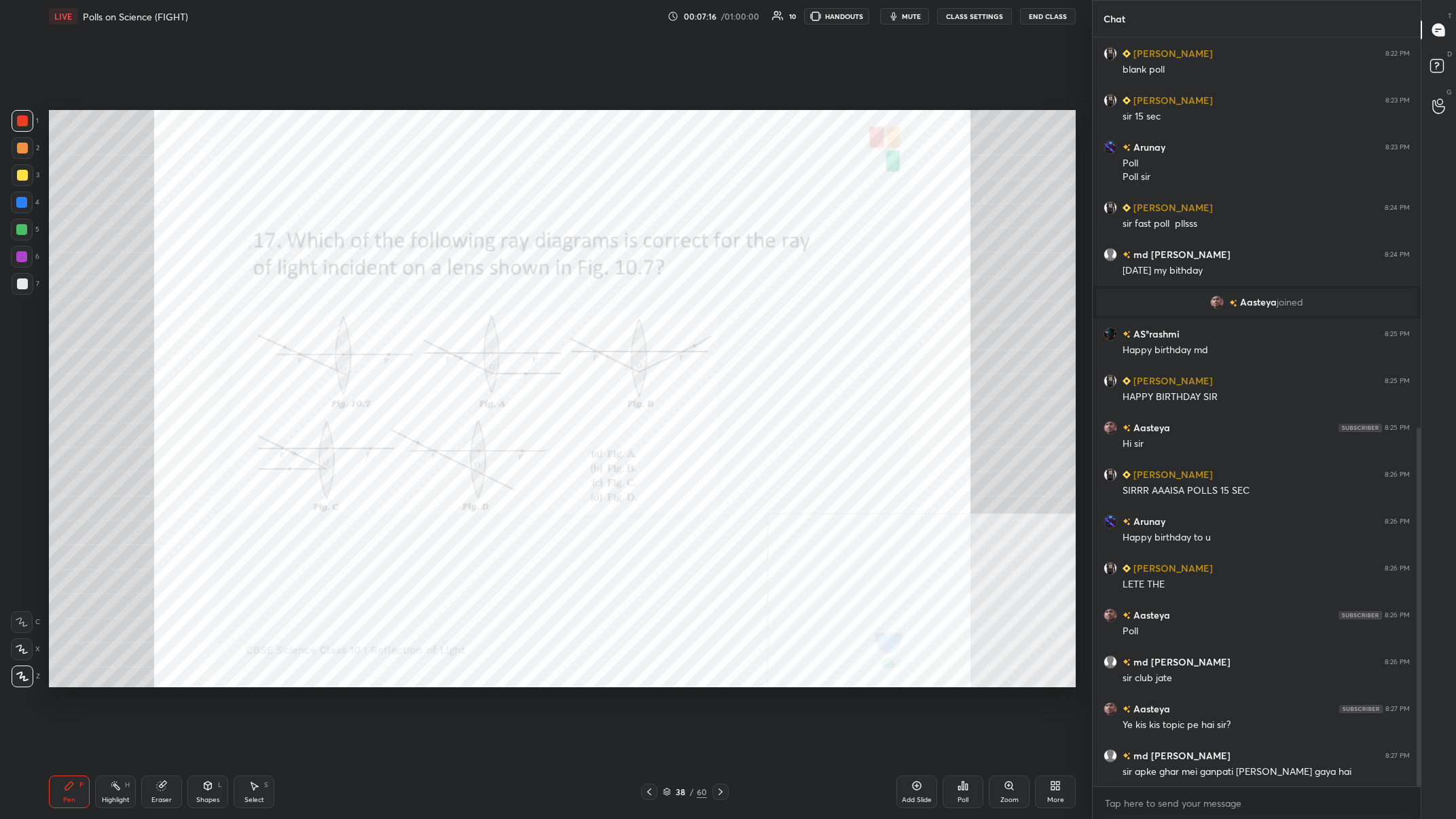
click at [220, 318] on div "Shapes L" at bounding box center [207, 792] width 40 height 33
click at [111, 318] on icon at bounding box center [115, 785] width 11 height 11
click at [487, 318] on div "Poll" at bounding box center [963, 792] width 40 height 33
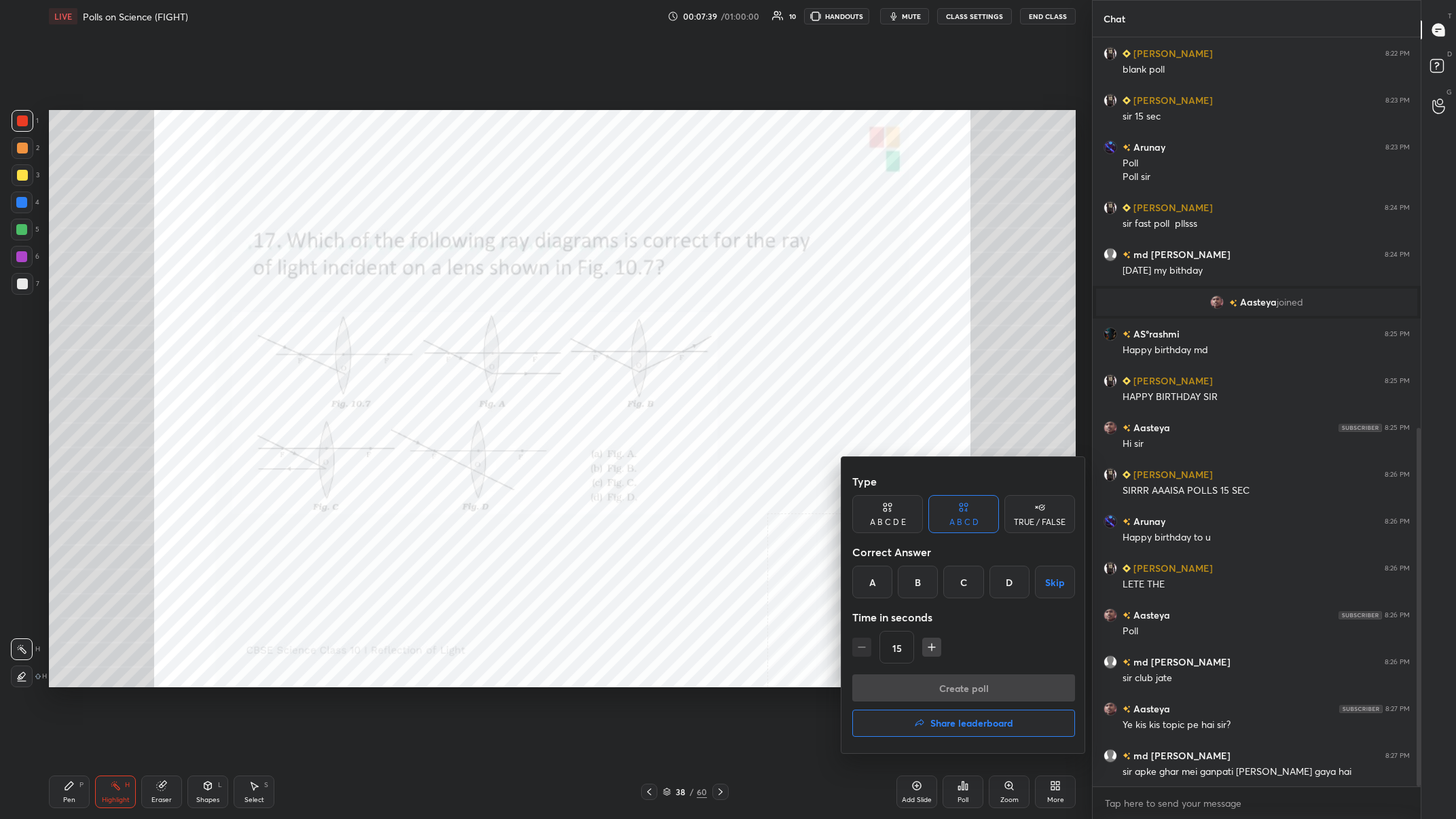
click at [487, 318] on div "A" at bounding box center [872, 582] width 40 height 33
click at [487, 318] on button "Create poll" at bounding box center [964, 688] width 223 height 27
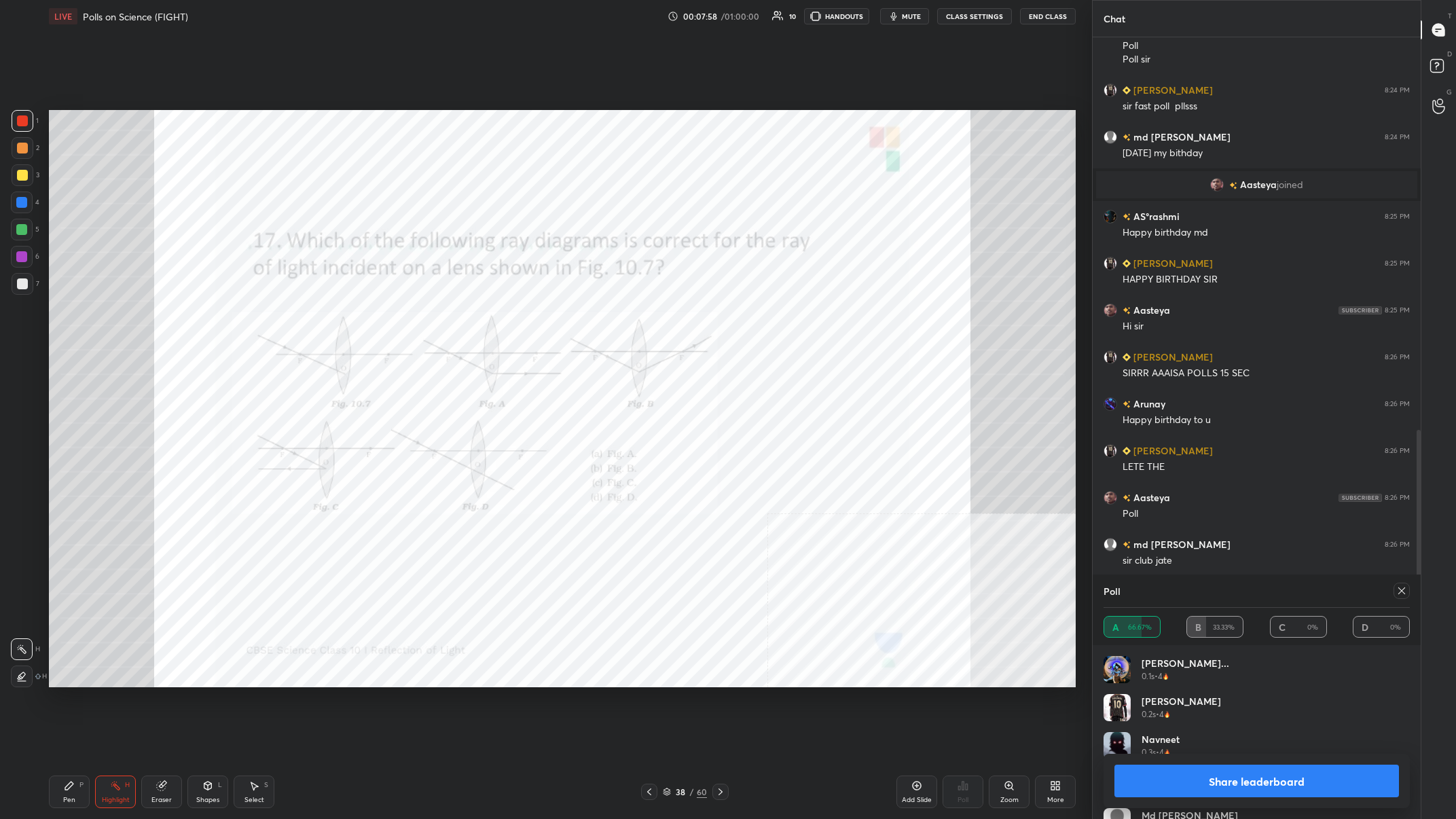
scroll to position [978, 0]
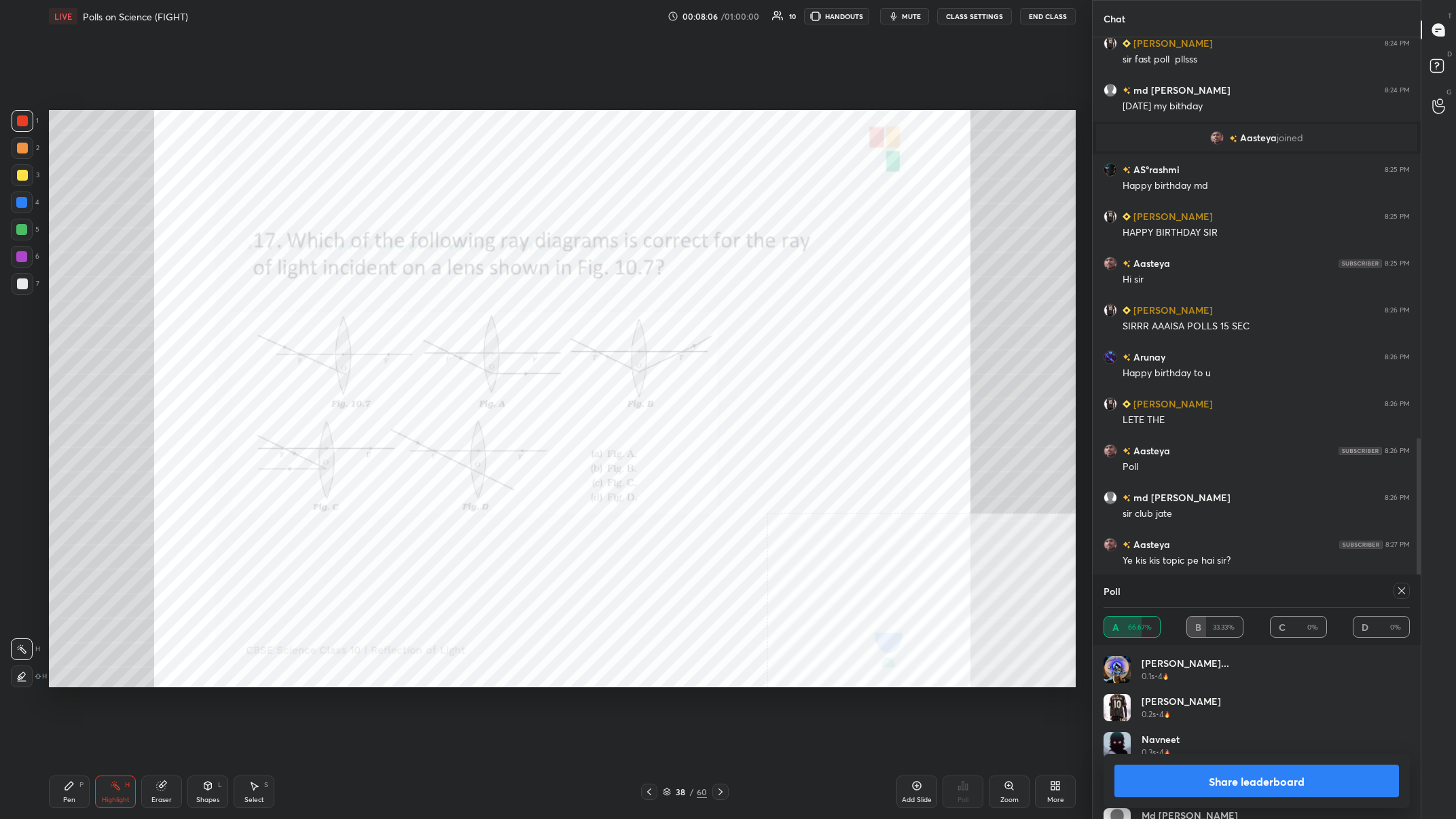
click at [487, 318] on button "Share leaderboard" at bounding box center [1256, 781] width 285 height 33
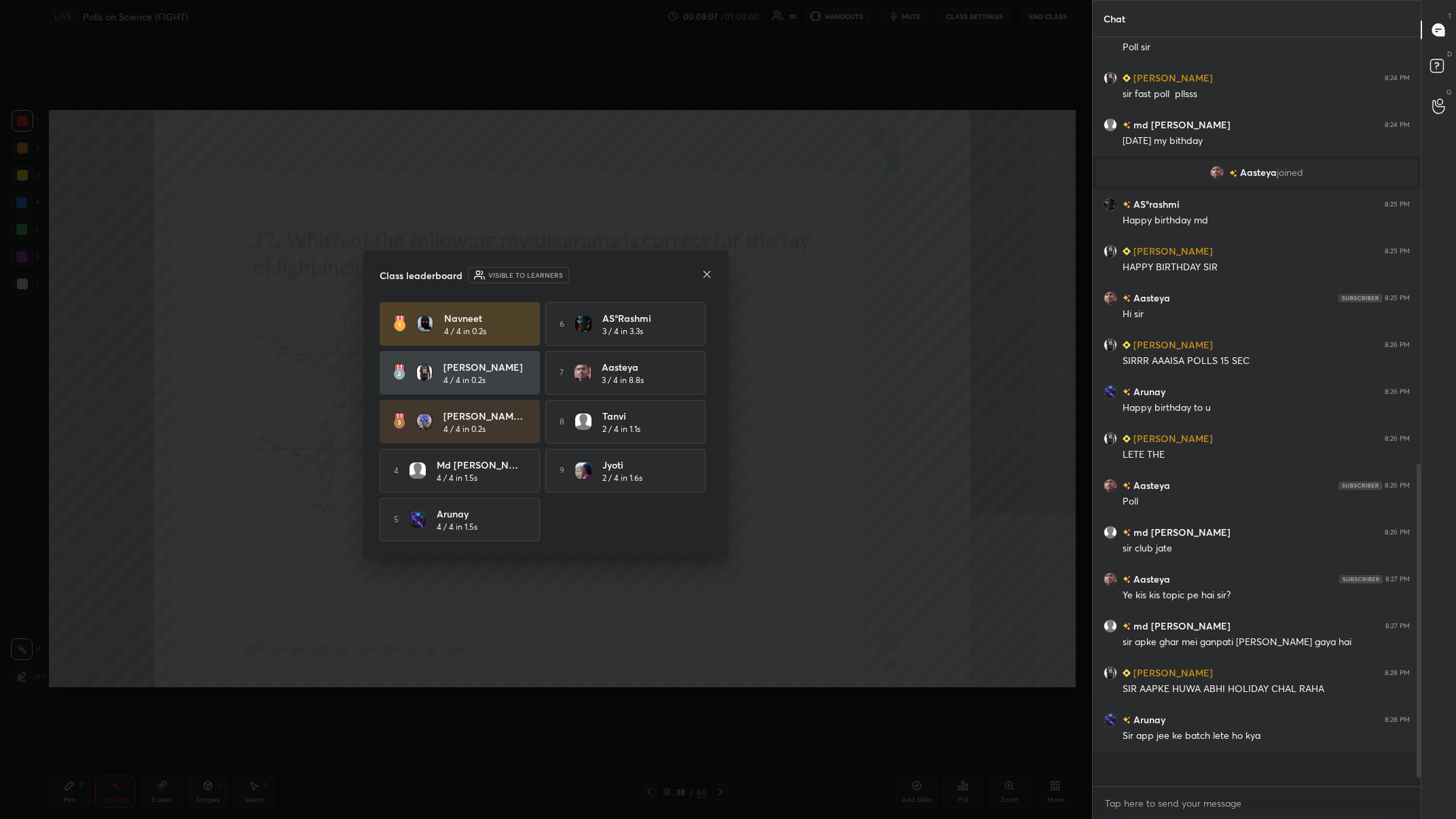
scroll to position [749, 328]
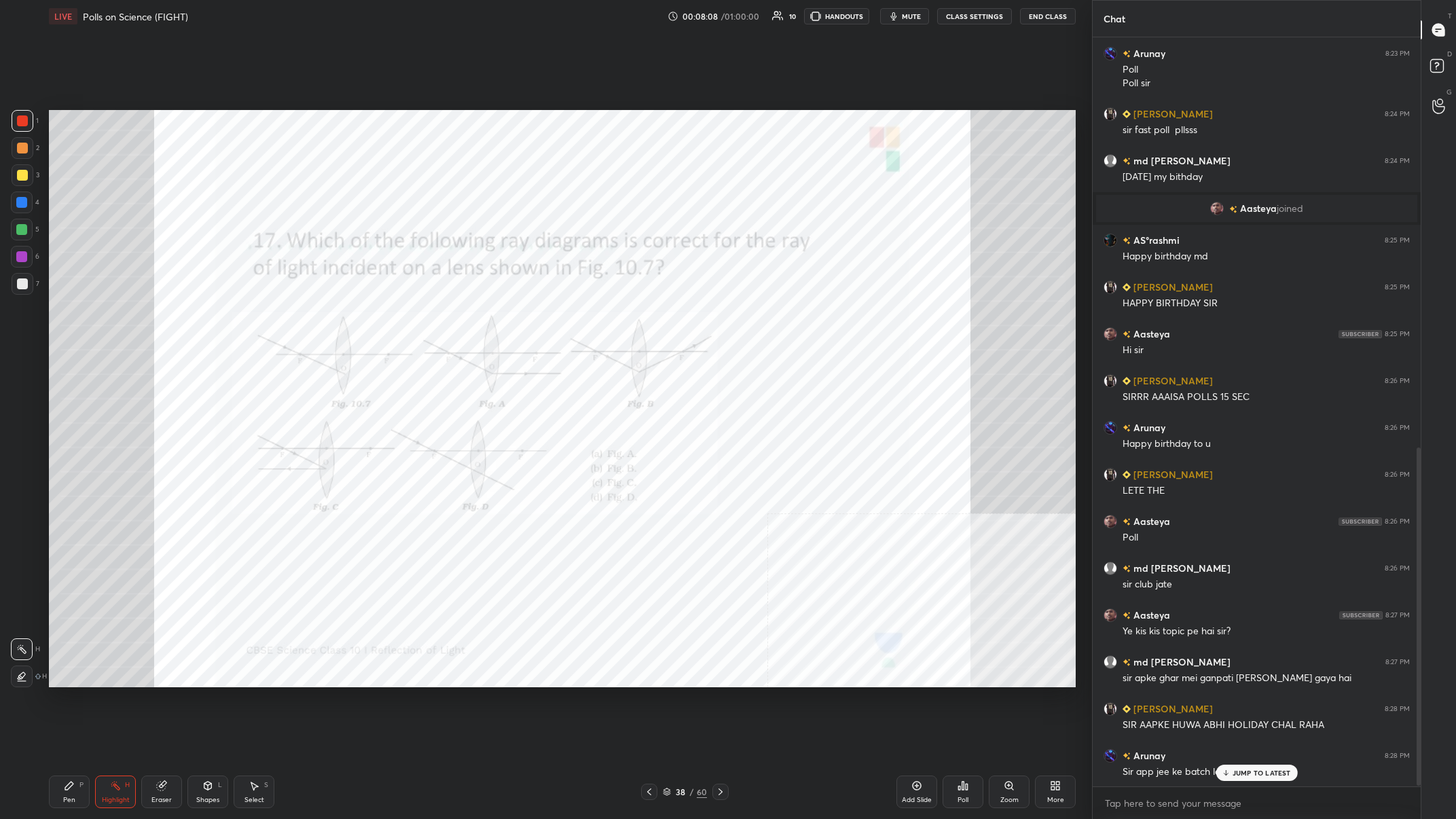
click at [75, 318] on div "Pen" at bounding box center [69, 800] width 12 height 7
click at [487, 318] on div "JUMP TO LATEST" at bounding box center [1256, 773] width 82 height 16
click at [487, 318] on div "Setting up your live class Poll for secs No correct answer Start poll" at bounding box center [563, 399] width 1038 height 732
click at [487, 318] on div "38" at bounding box center [681, 792] width 13 height 8
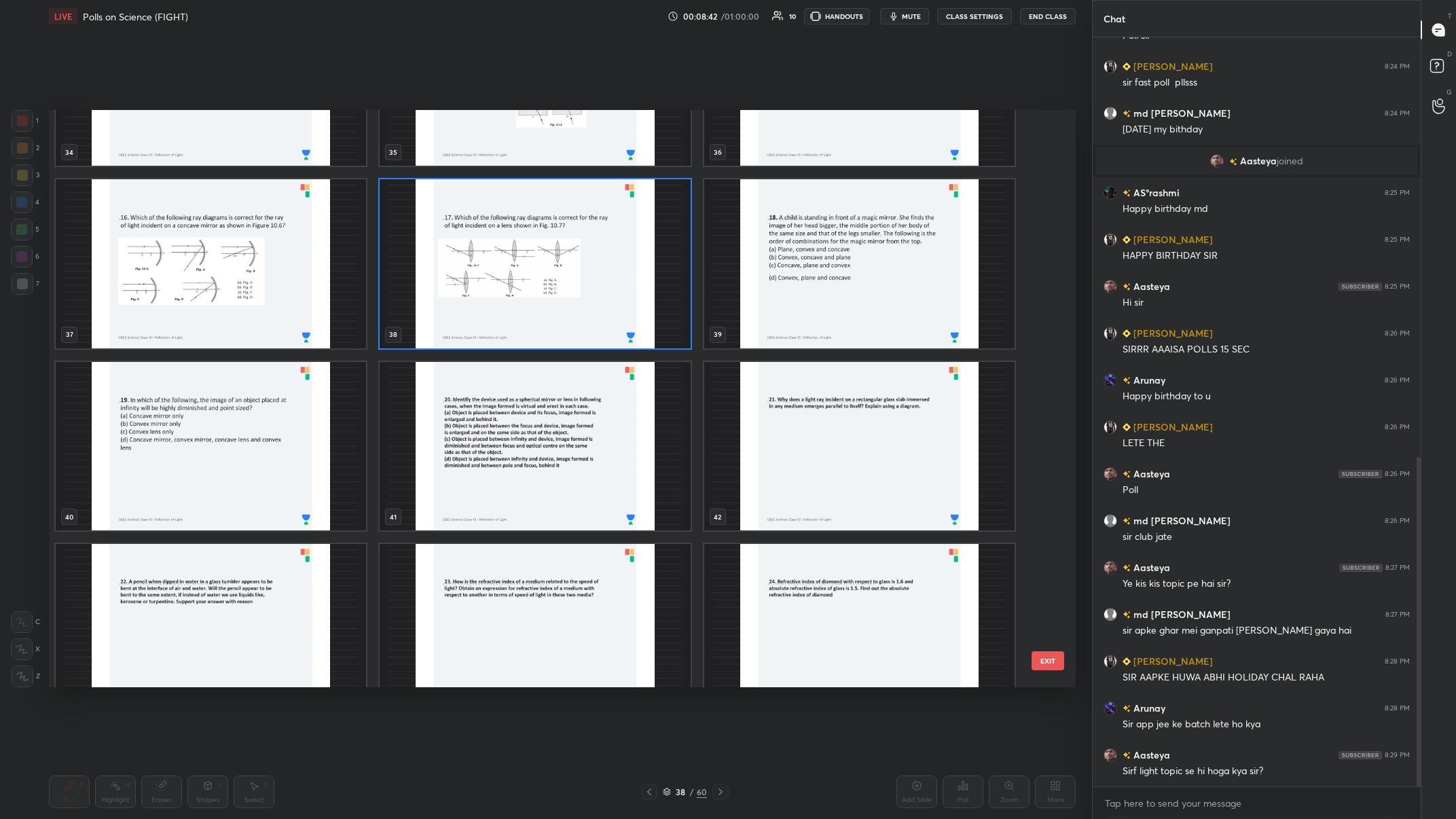
scroll to position [2139, 0]
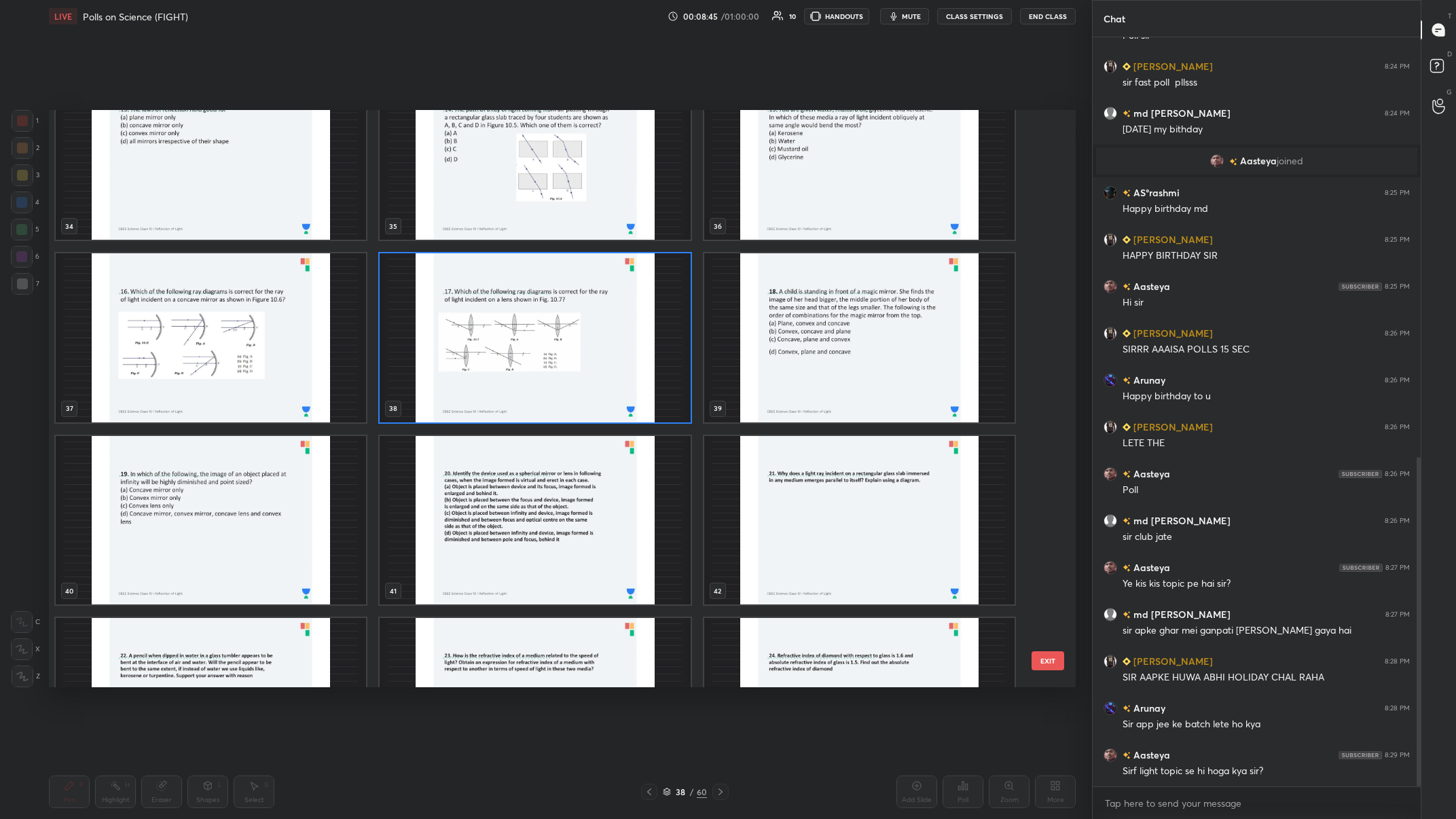
click at [487, 318] on img "grid" at bounding box center [535, 337] width 310 height 169
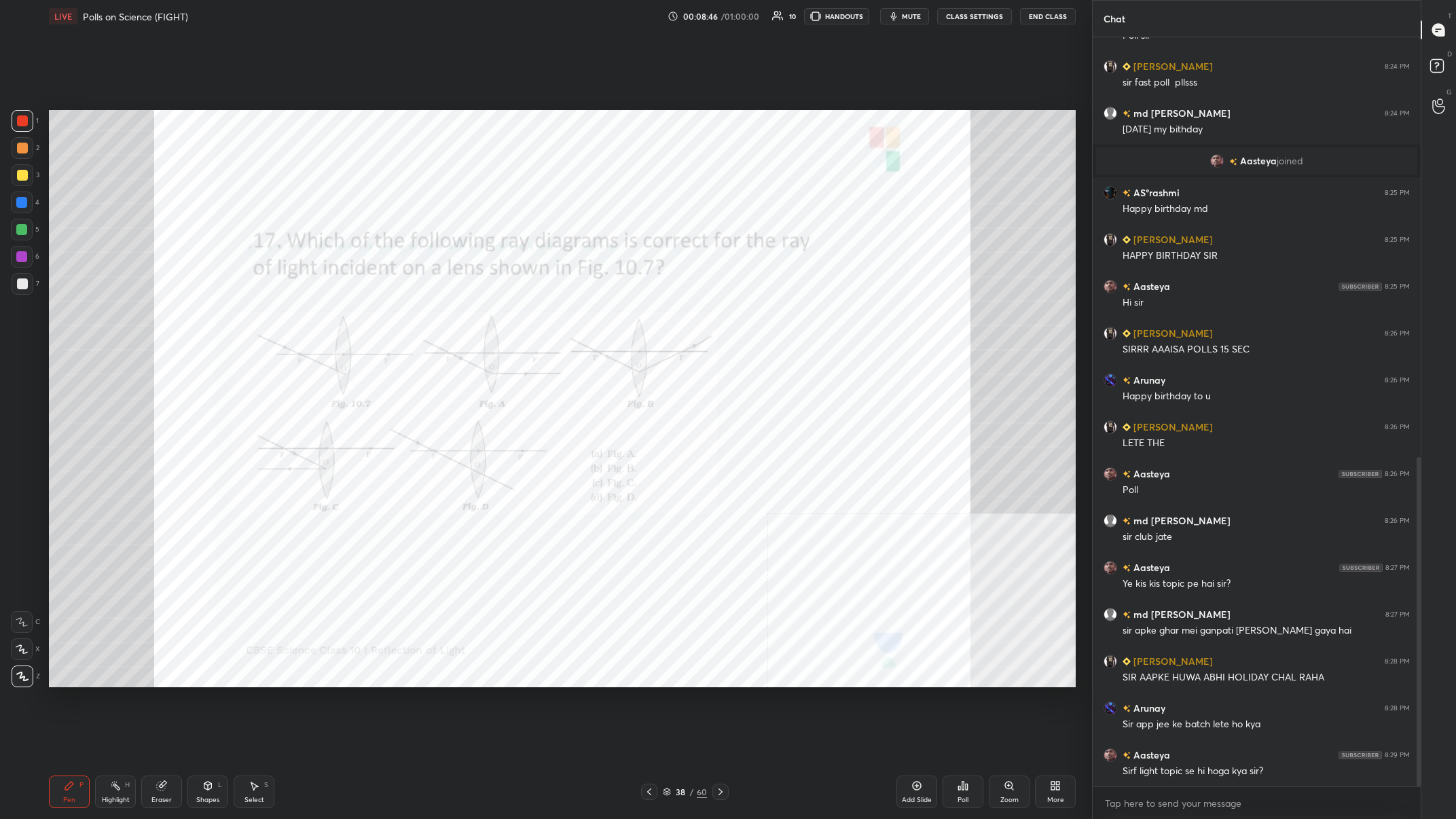
scroll to position [2484, 0]
click at [487, 318] on div "38 / 60" at bounding box center [685, 792] width 87 height 16
click at [487, 318] on div "Add Slide Poll Zoom More" at bounding box center [986, 792] width 179 height 76
click at [487, 318] on div "Poll" at bounding box center [963, 800] width 11 height 7
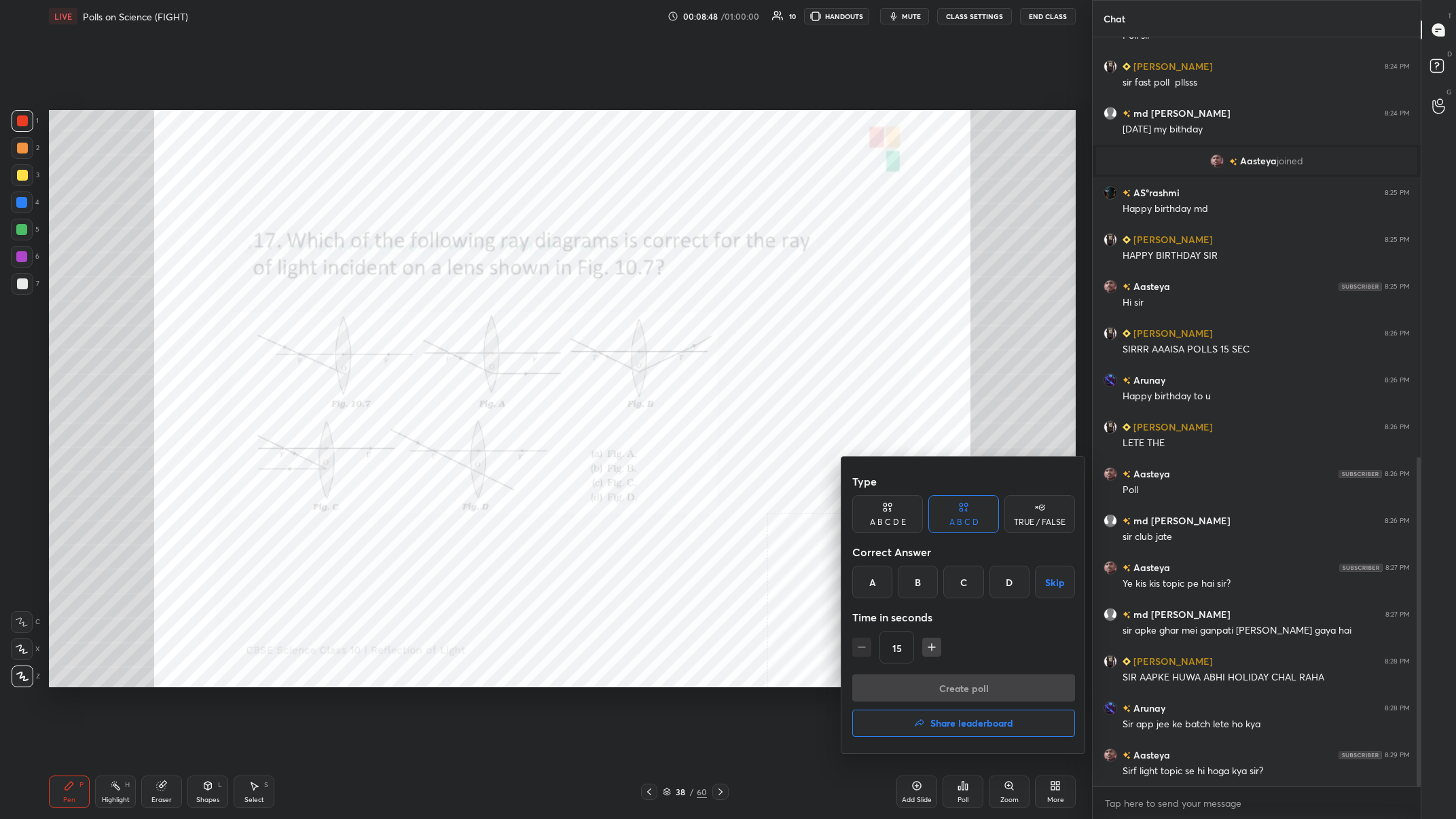
click at [487, 318] on h4 "Share leaderboard" at bounding box center [972, 723] width 82 height 10
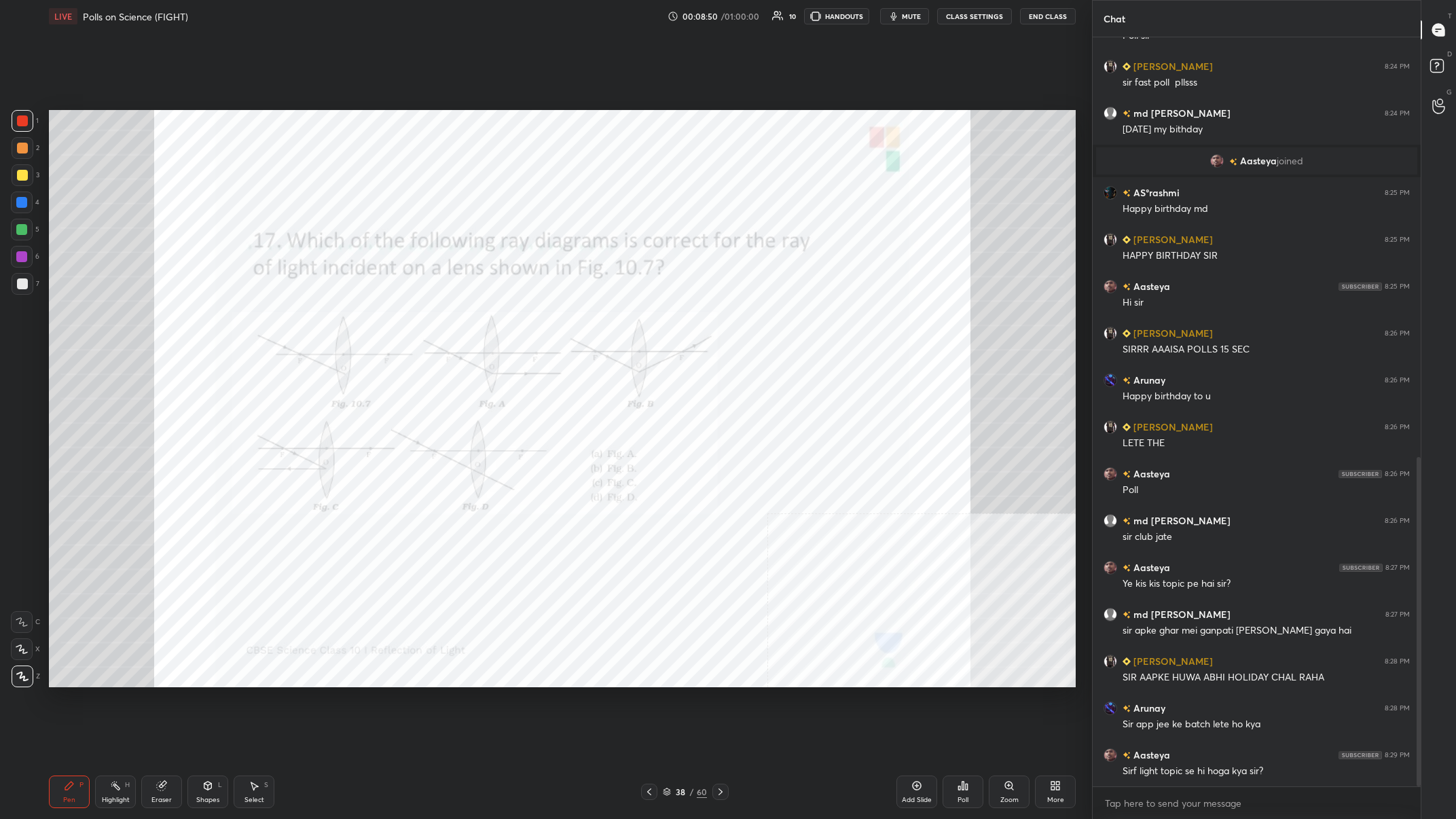
click at [487, 318] on div "38 / 60" at bounding box center [686, 792] width 45 height 12
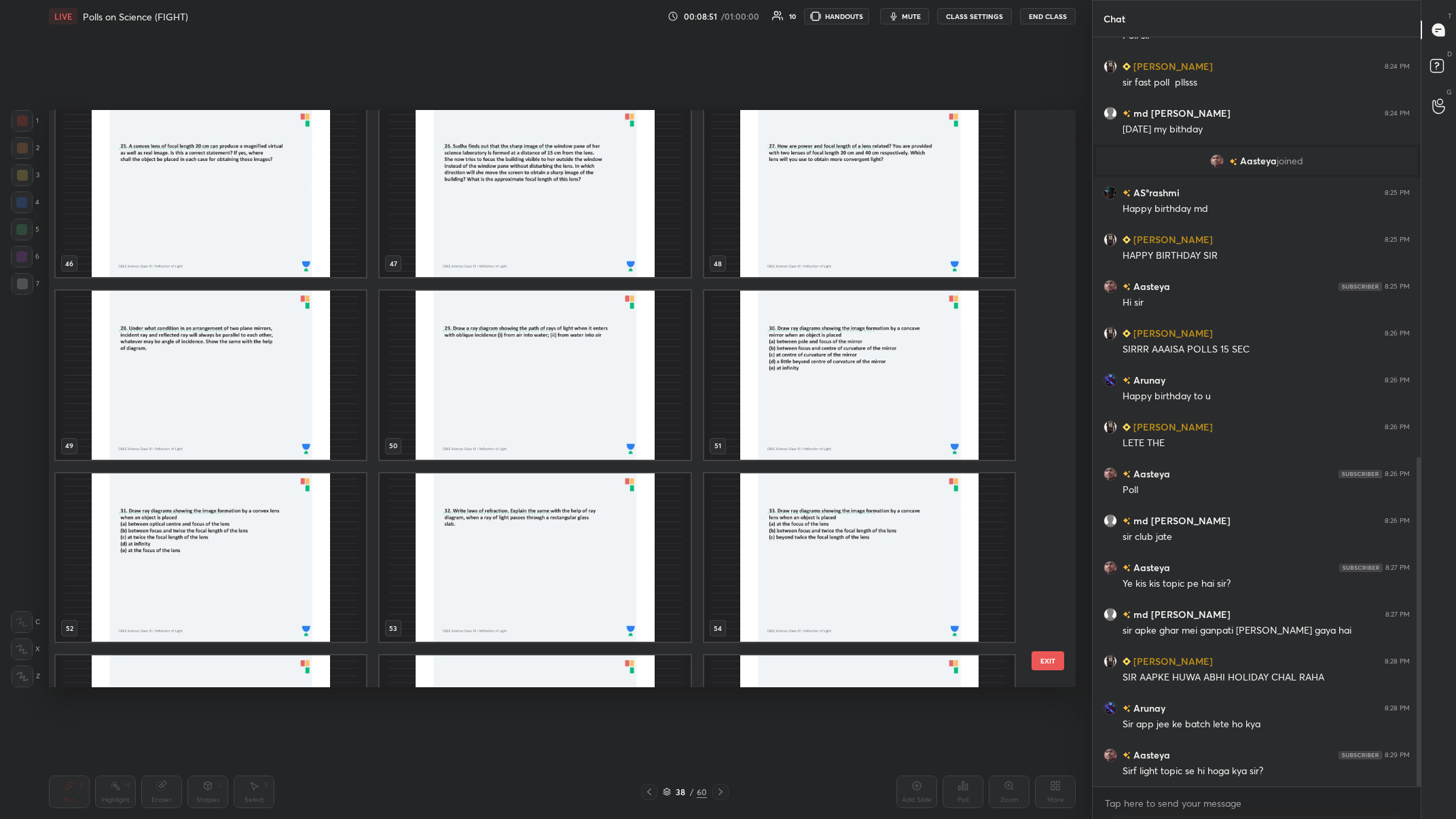
scroll to position [3069, 0]
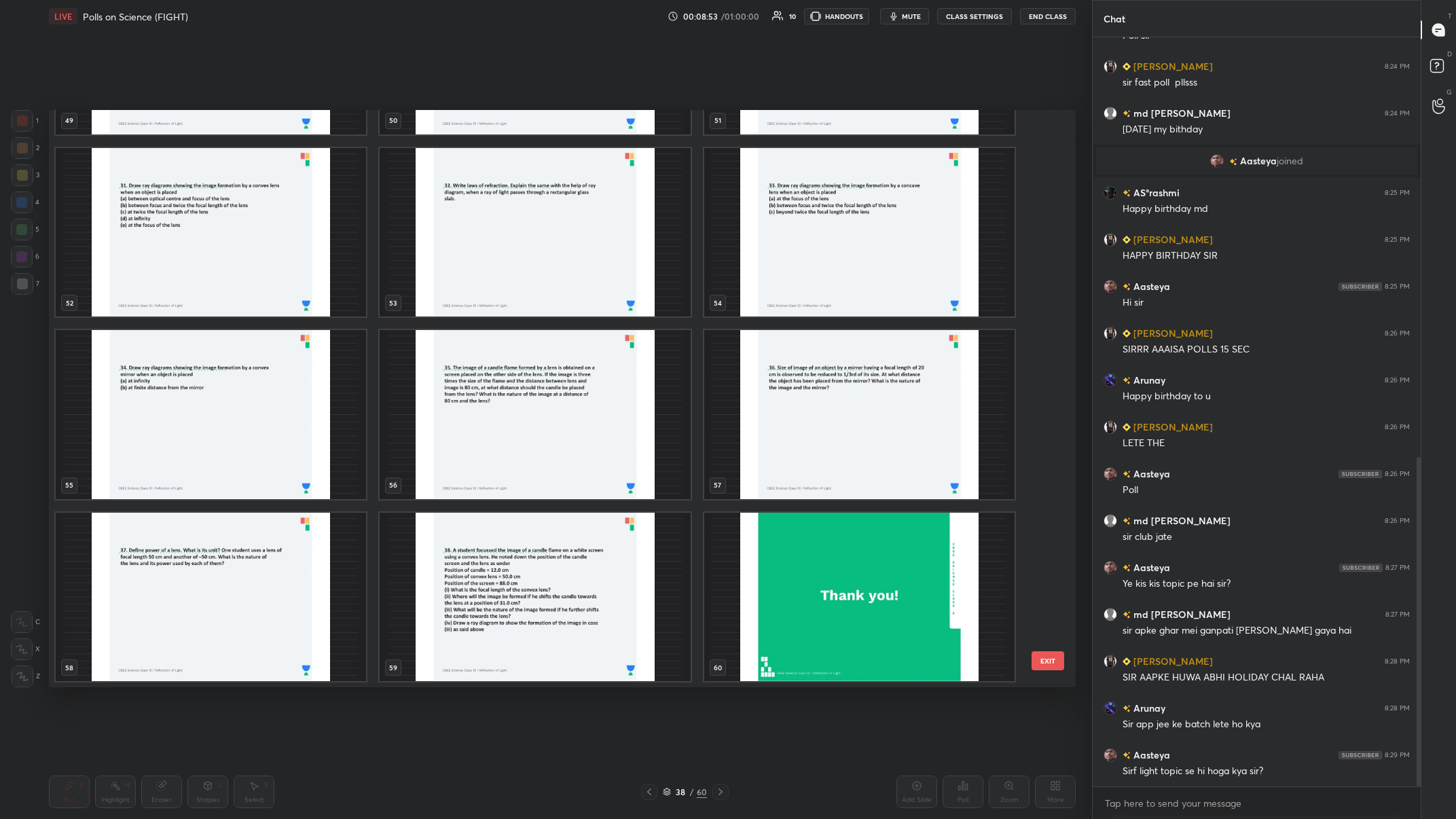
click at [487, 318] on img "grid" at bounding box center [860, 596] width 310 height 169
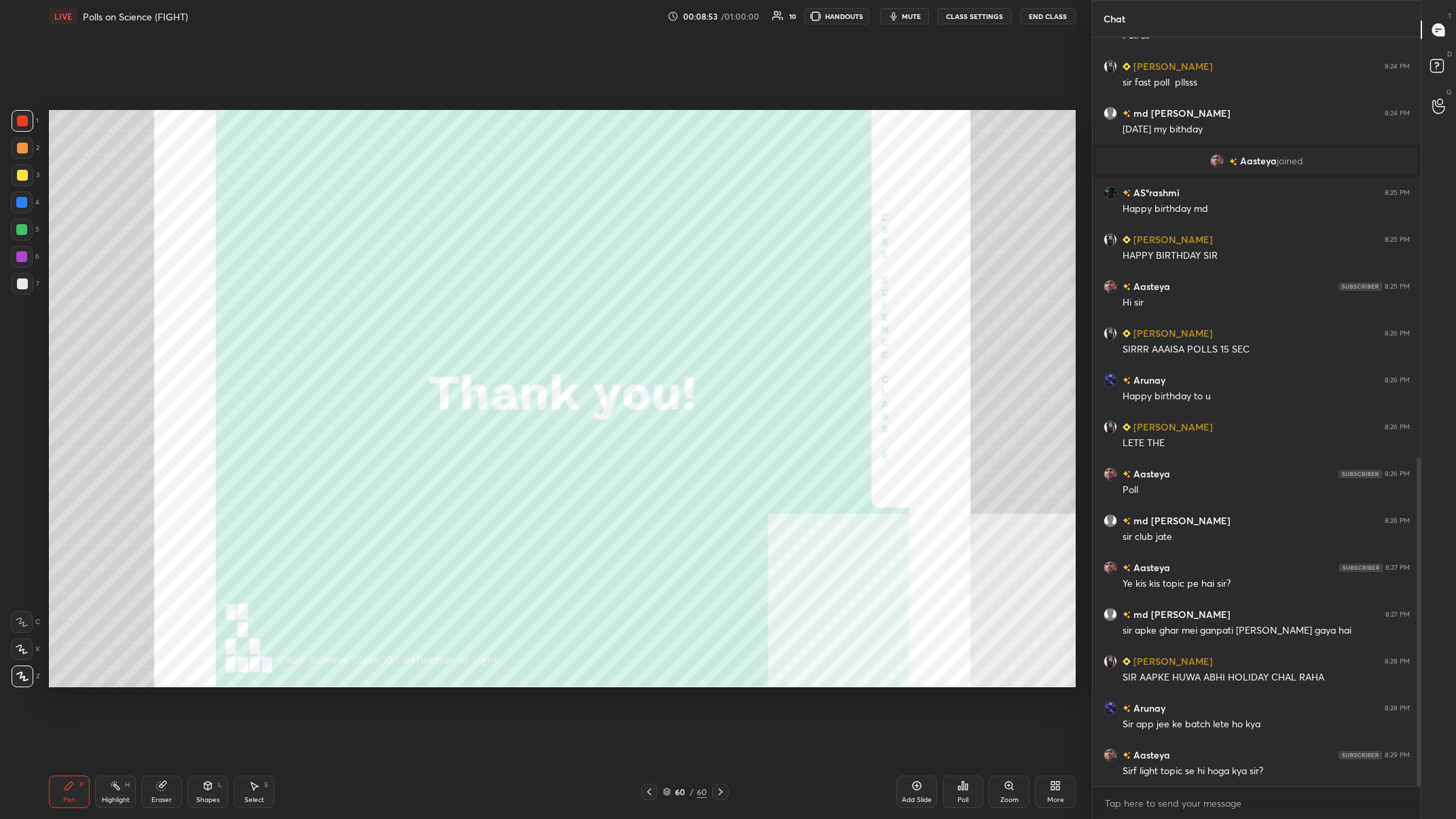
click at [487, 318] on div "Add Slide" at bounding box center [916, 792] width 40 height 33
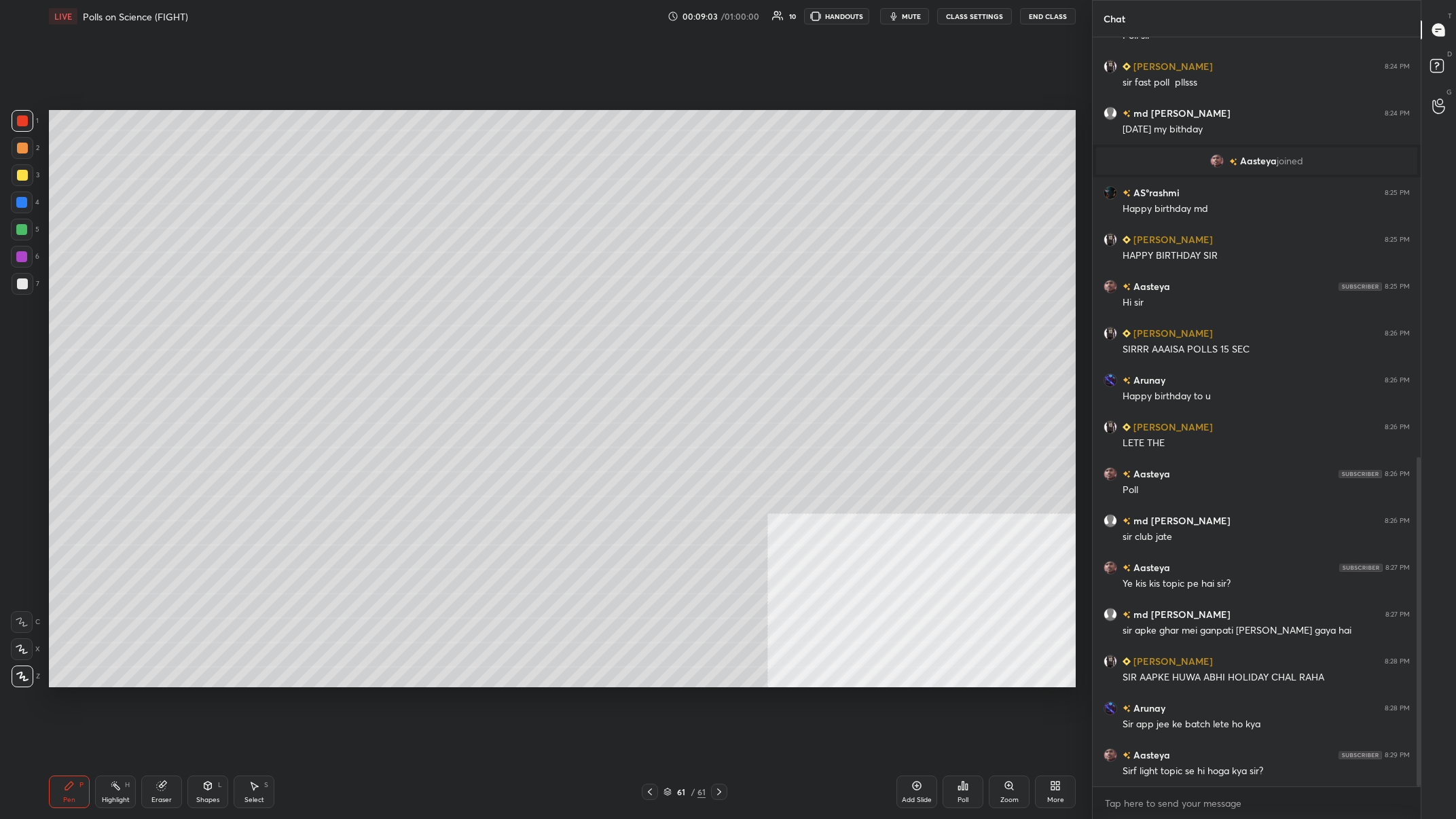
click at [487, 318] on div "More" at bounding box center [1055, 792] width 40 height 33
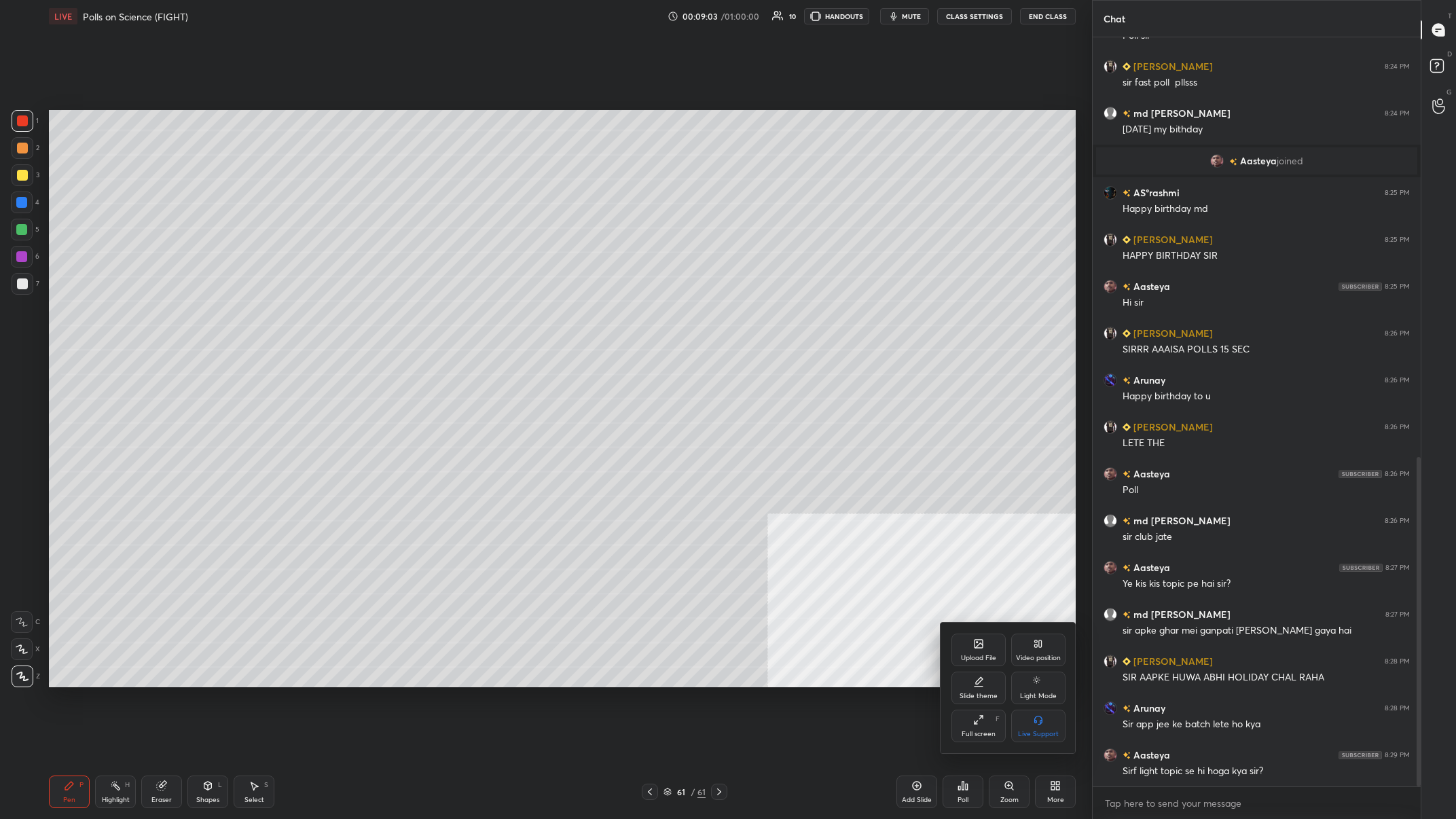
click at [487, 318] on div "Upload File" at bounding box center [978, 658] width 35 height 7
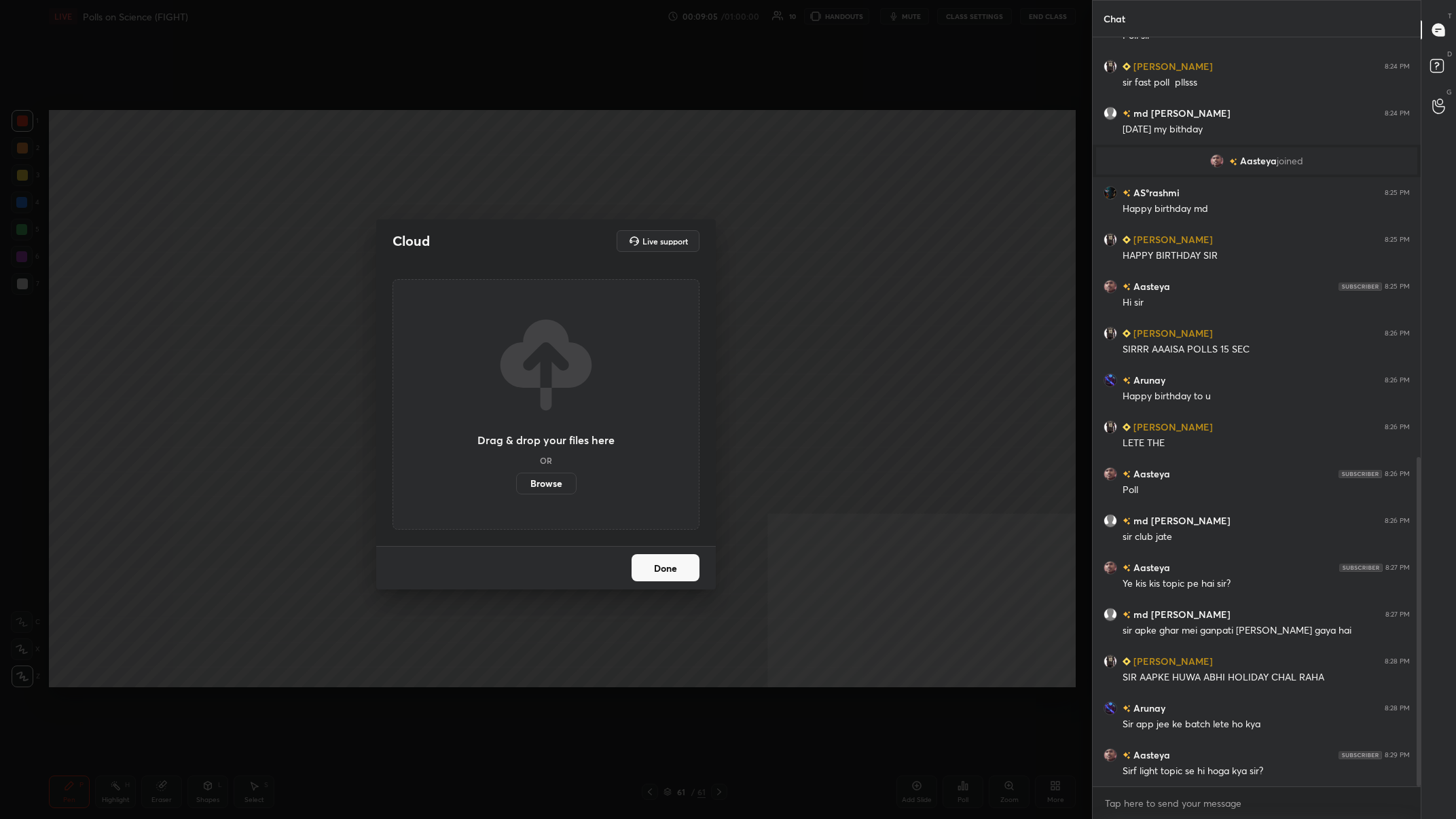
click at [487, 318] on label "Browse" at bounding box center [546, 483] width 60 height 21
click at [487, 318] on input "Browse" at bounding box center [516, 483] width 0 height 21
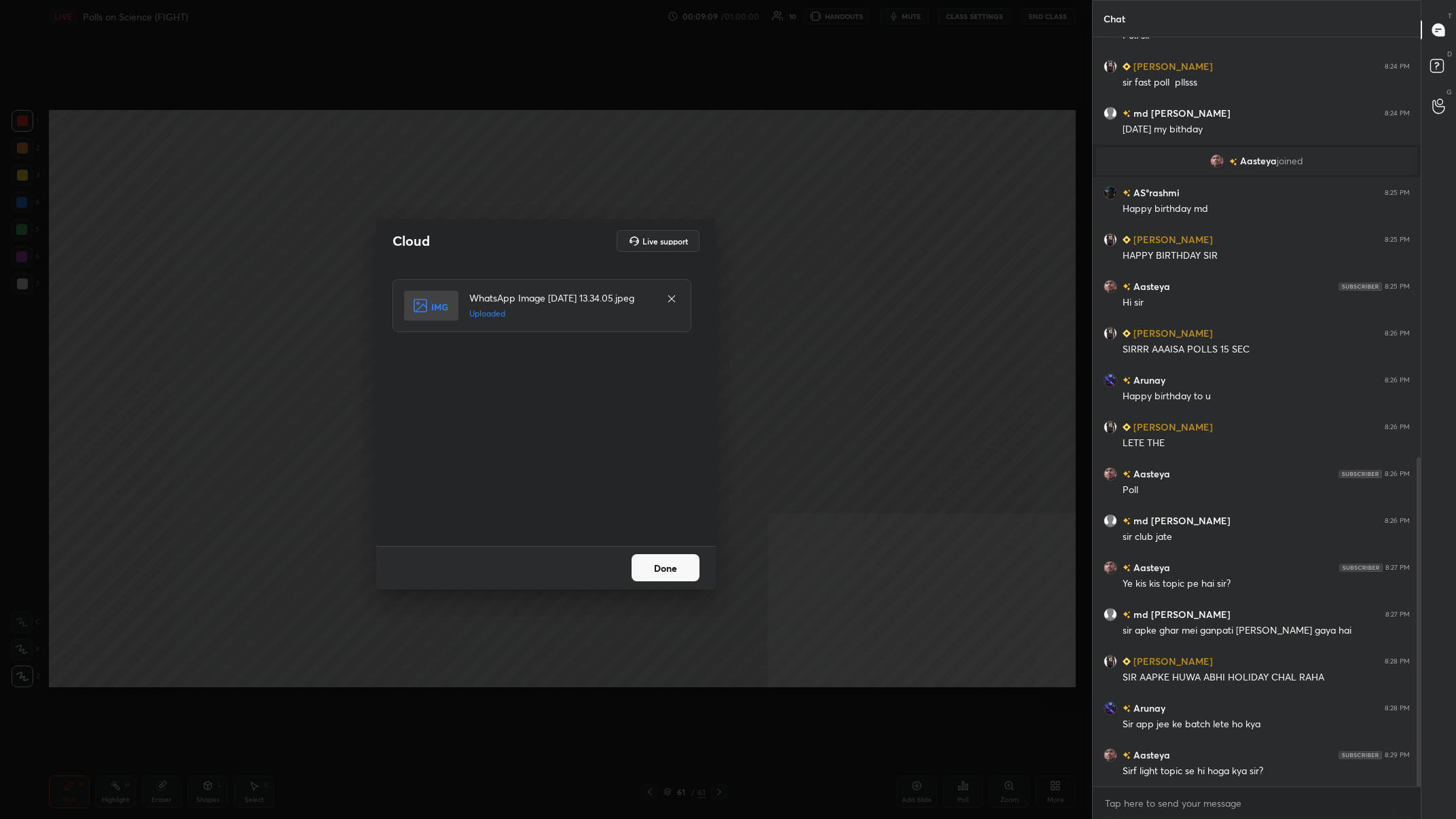
click at [487, 318] on button "Done" at bounding box center [666, 567] width 68 height 27
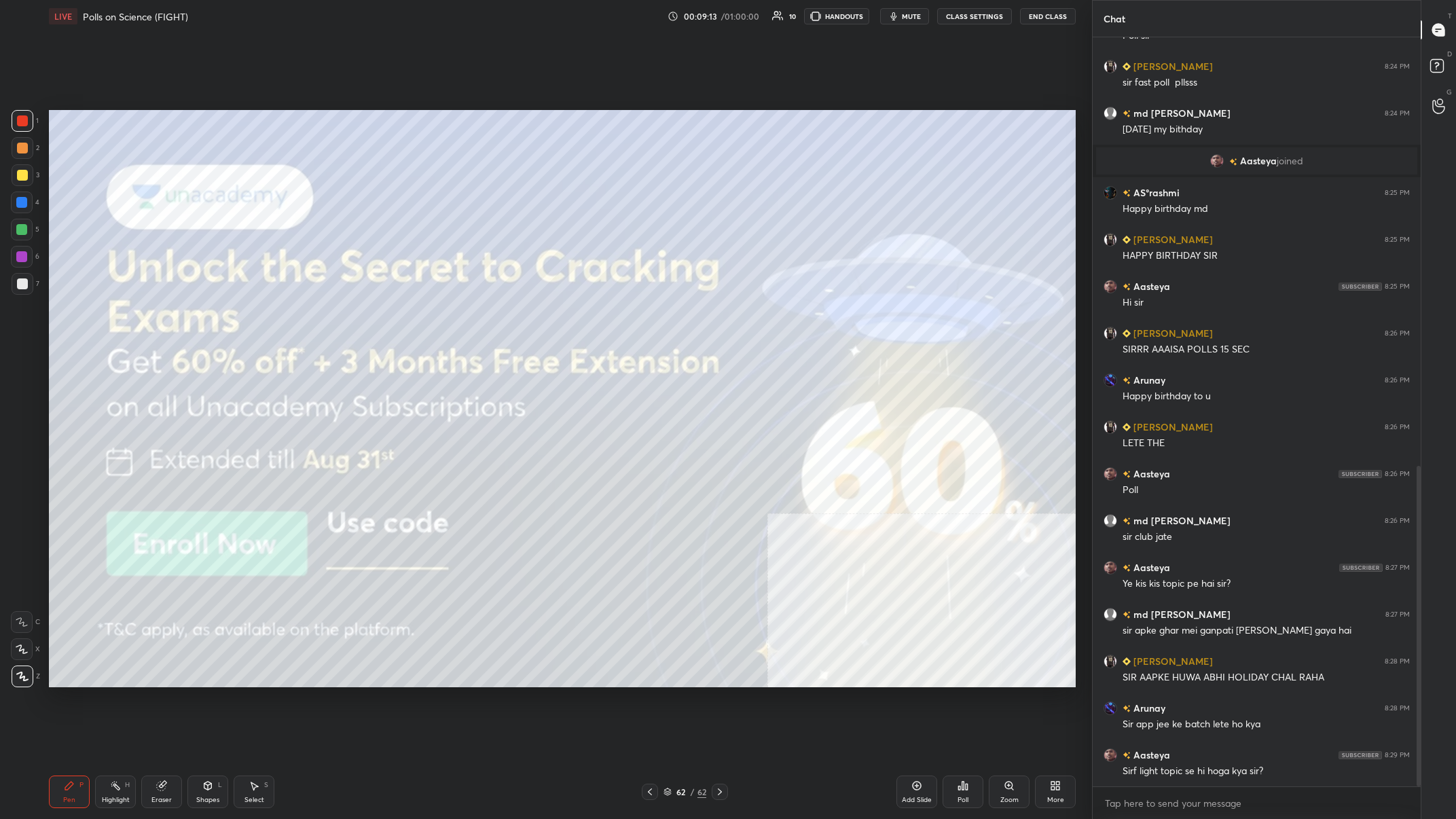
scroll to position [1002, 0]
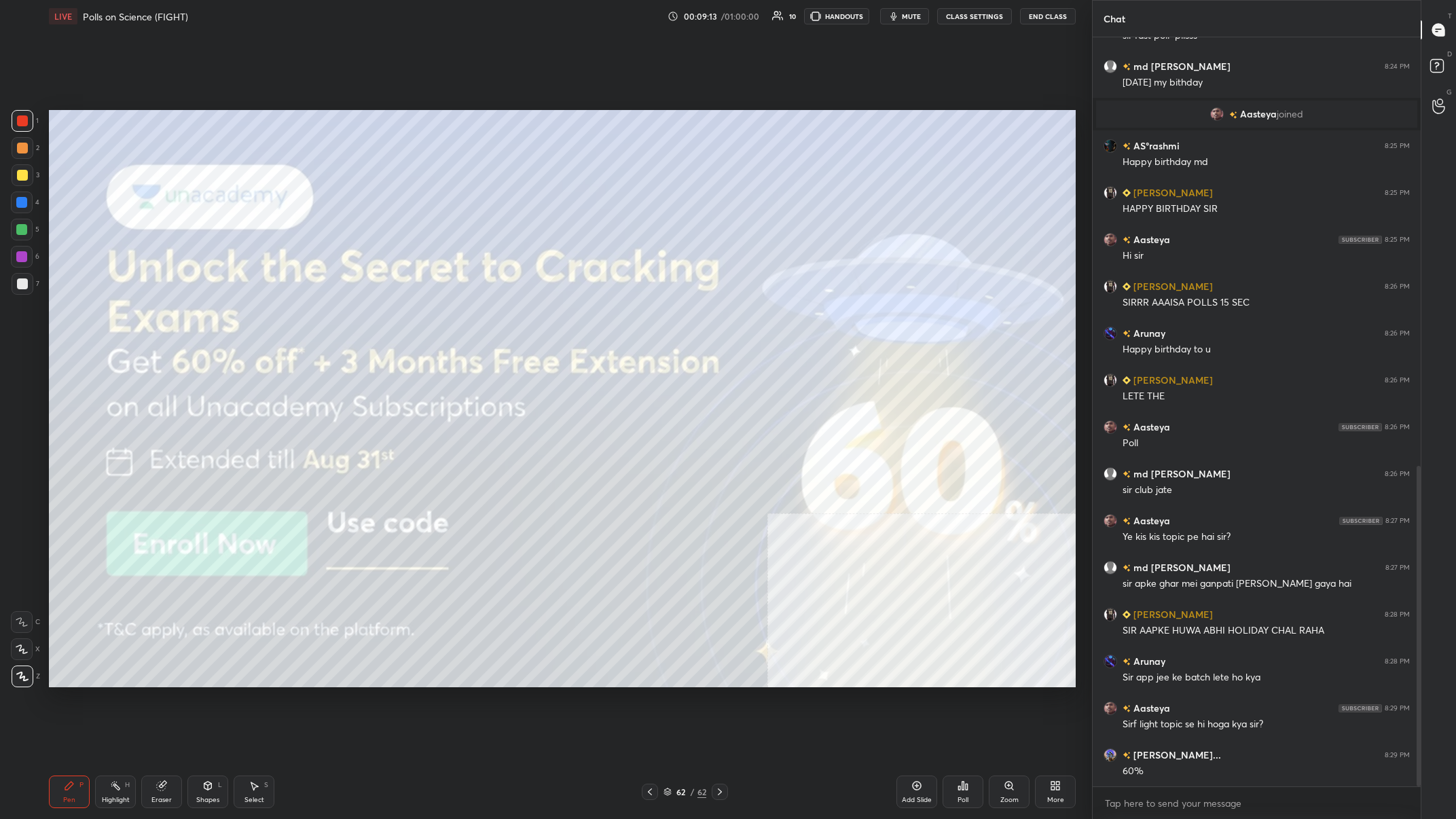
click at [30, 172] on div at bounding box center [22, 175] width 21 height 21
click at [25, 286] on div at bounding box center [22, 284] width 11 height 11
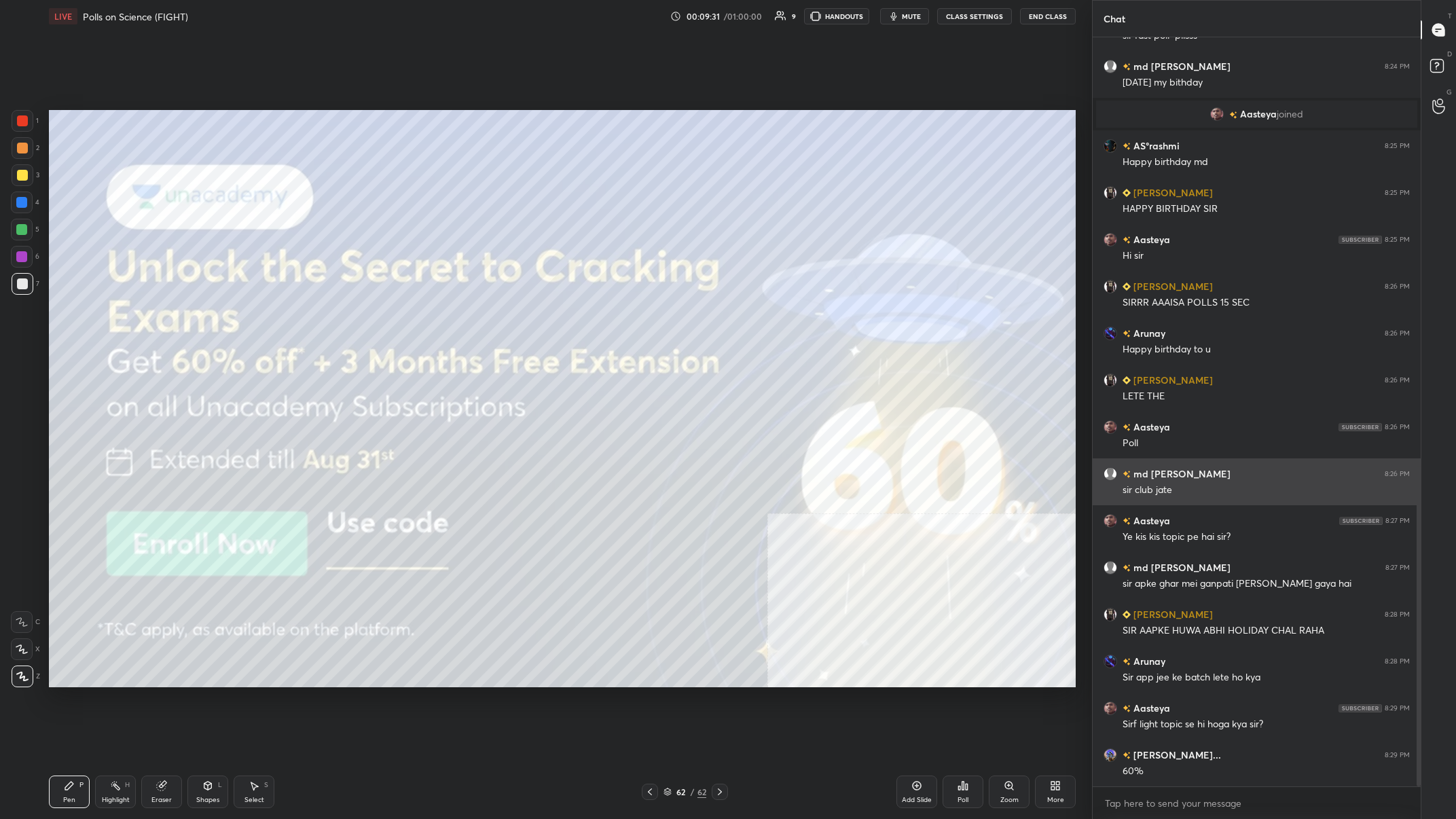
scroll to position [1048, 0]
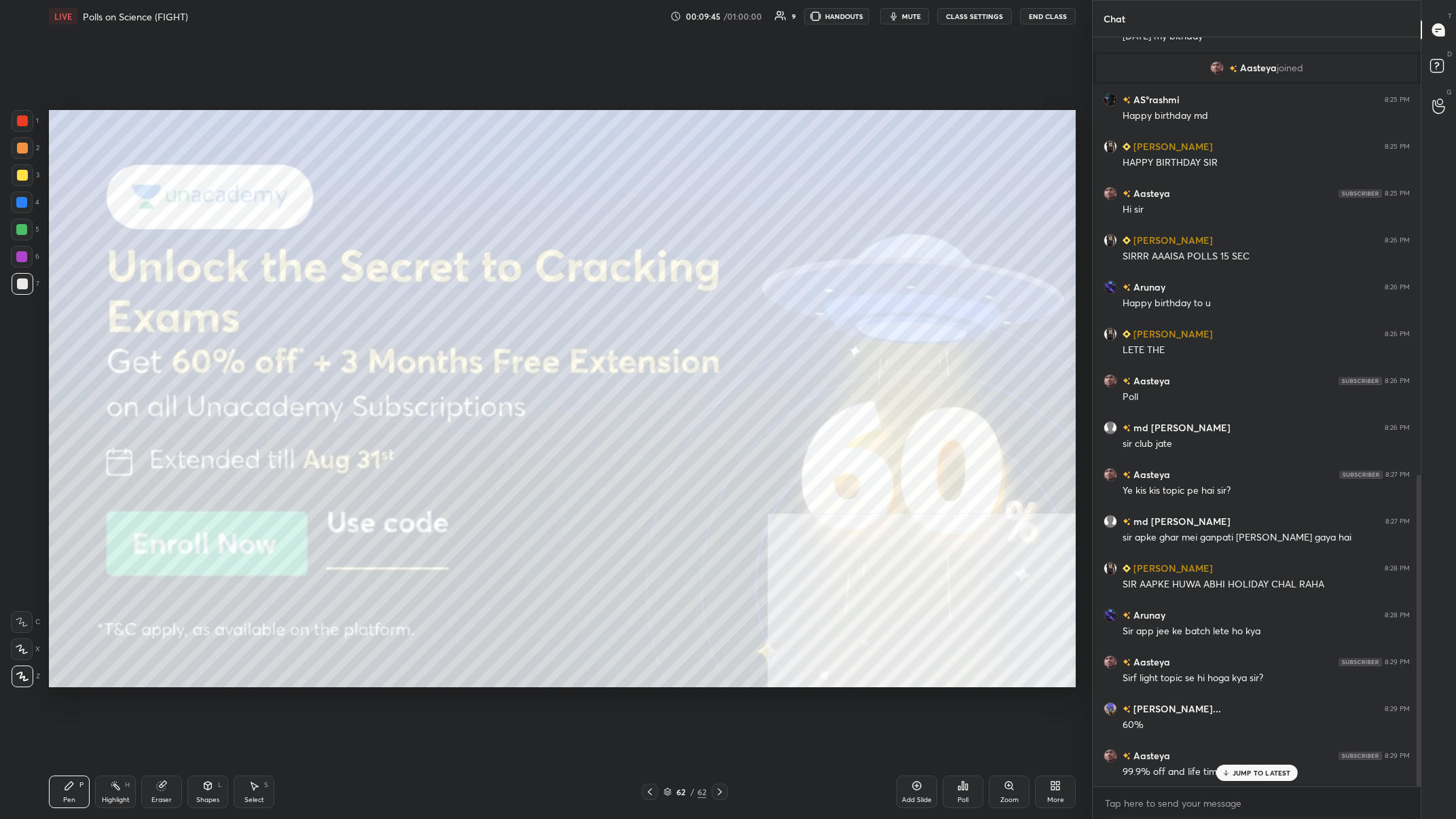
click at [487, 318] on div "62 / 62" at bounding box center [685, 792] width 43 height 12
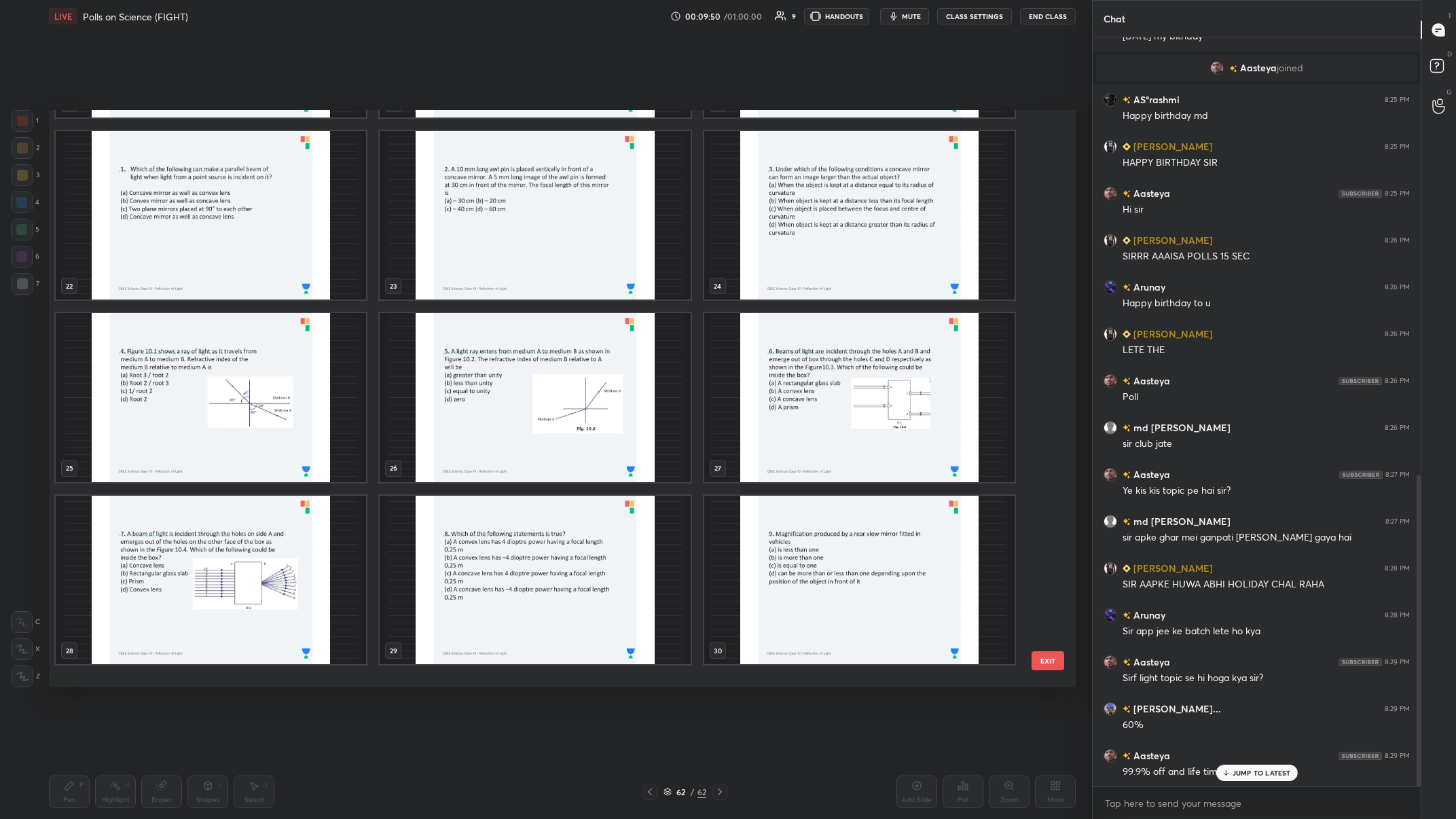
scroll to position [1175, 0]
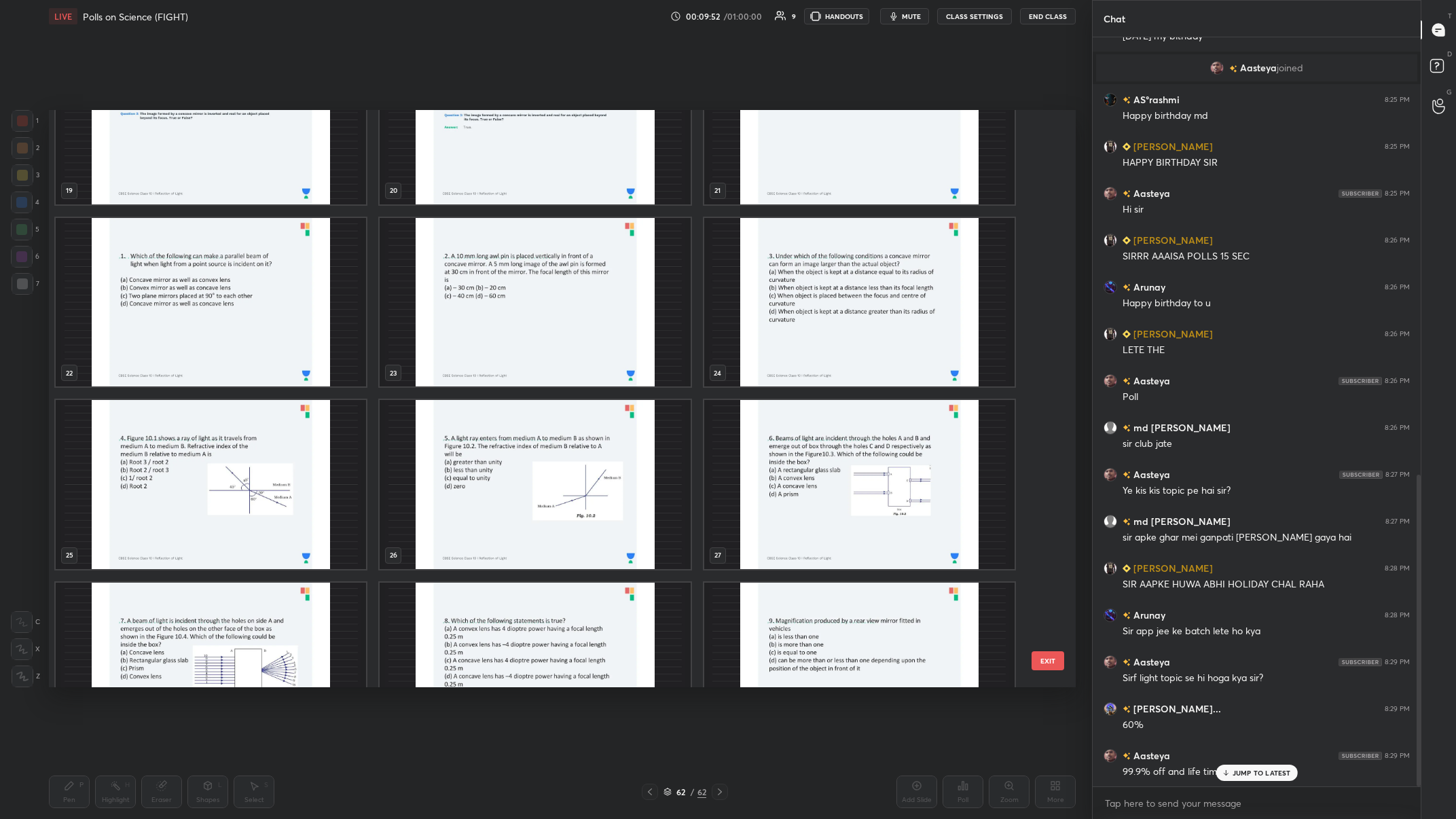
click at [487, 318] on img "grid" at bounding box center [535, 484] width 310 height 169
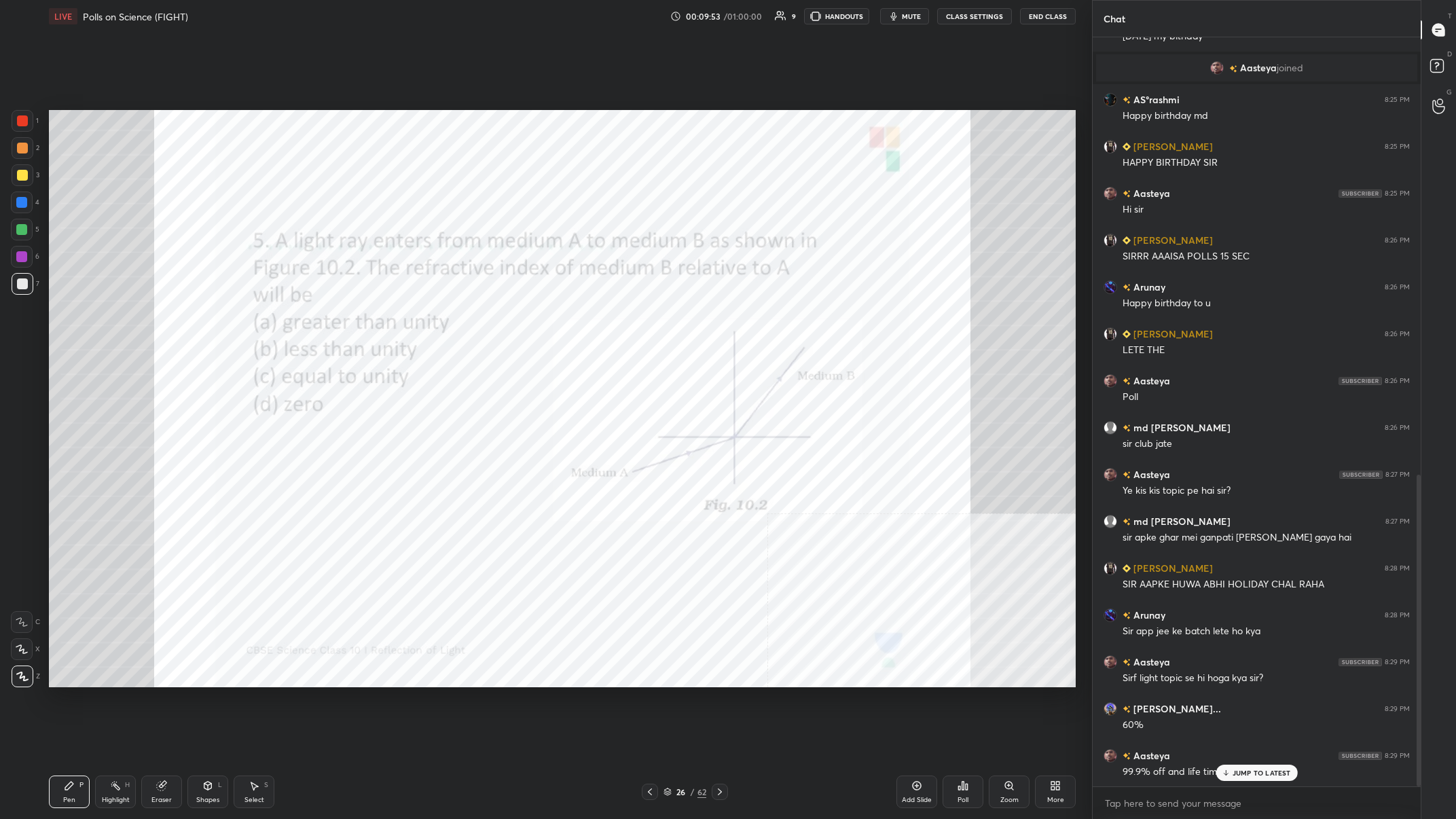
scroll to position [0, 0]
click at [487, 318] on p "JUMP TO LATEST" at bounding box center [1261, 773] width 59 height 8
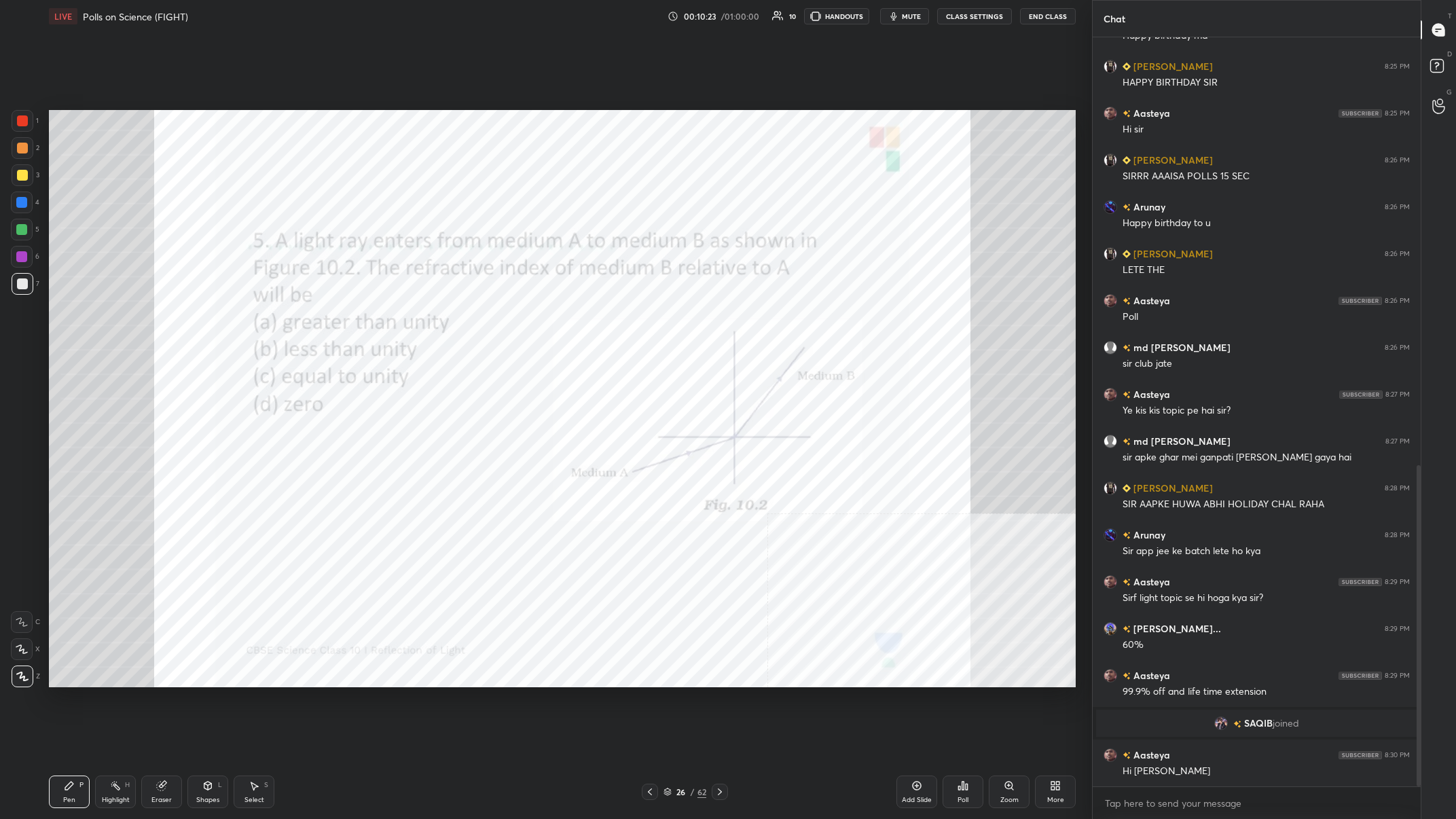
scroll to position [996, 0]
click at [487, 318] on div "Poll" at bounding box center [963, 792] width 40 height 33
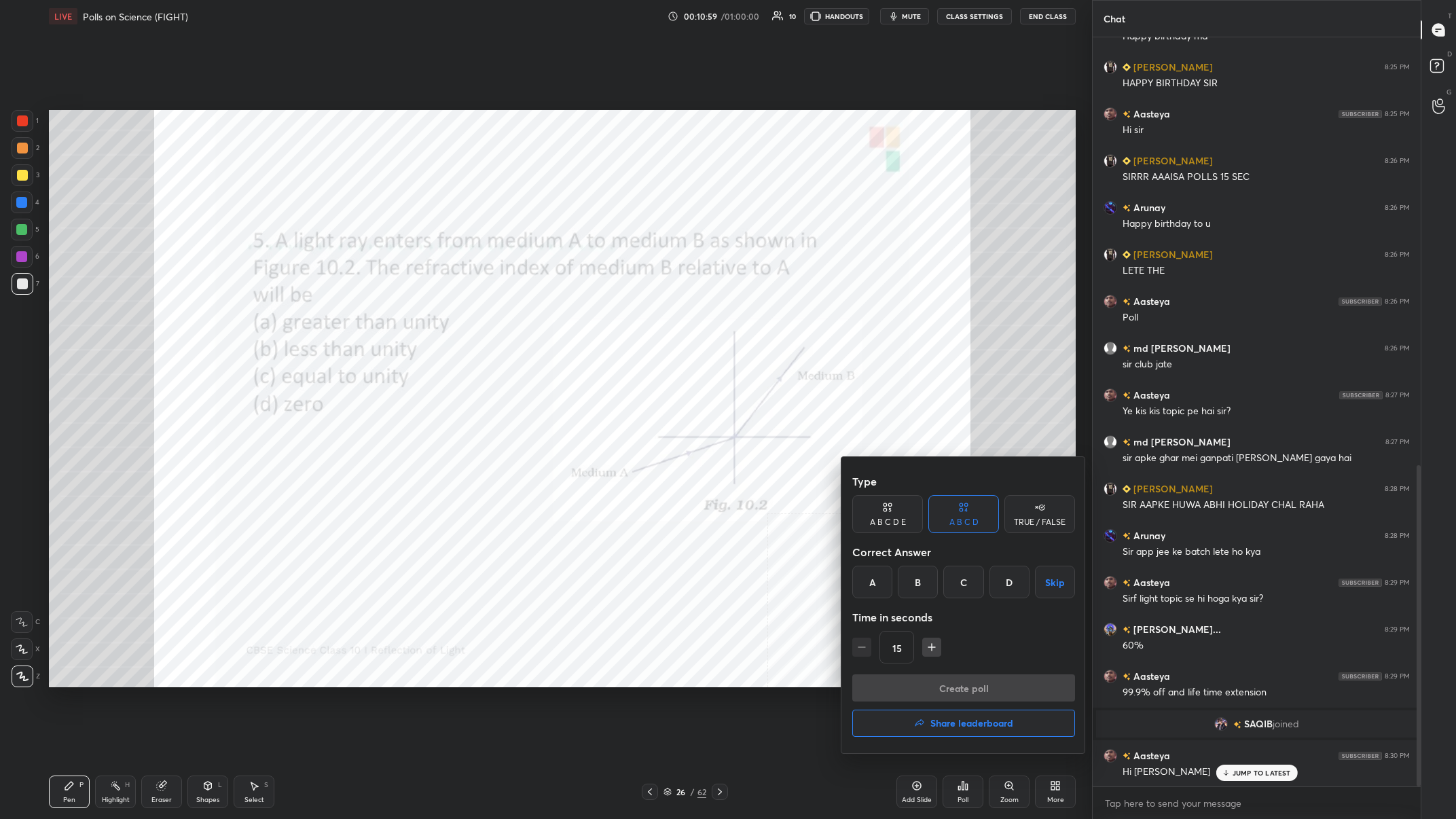
click at [487, 318] on div "A" at bounding box center [872, 582] width 40 height 33
click at [487, 318] on button "Create poll" at bounding box center [964, 688] width 223 height 27
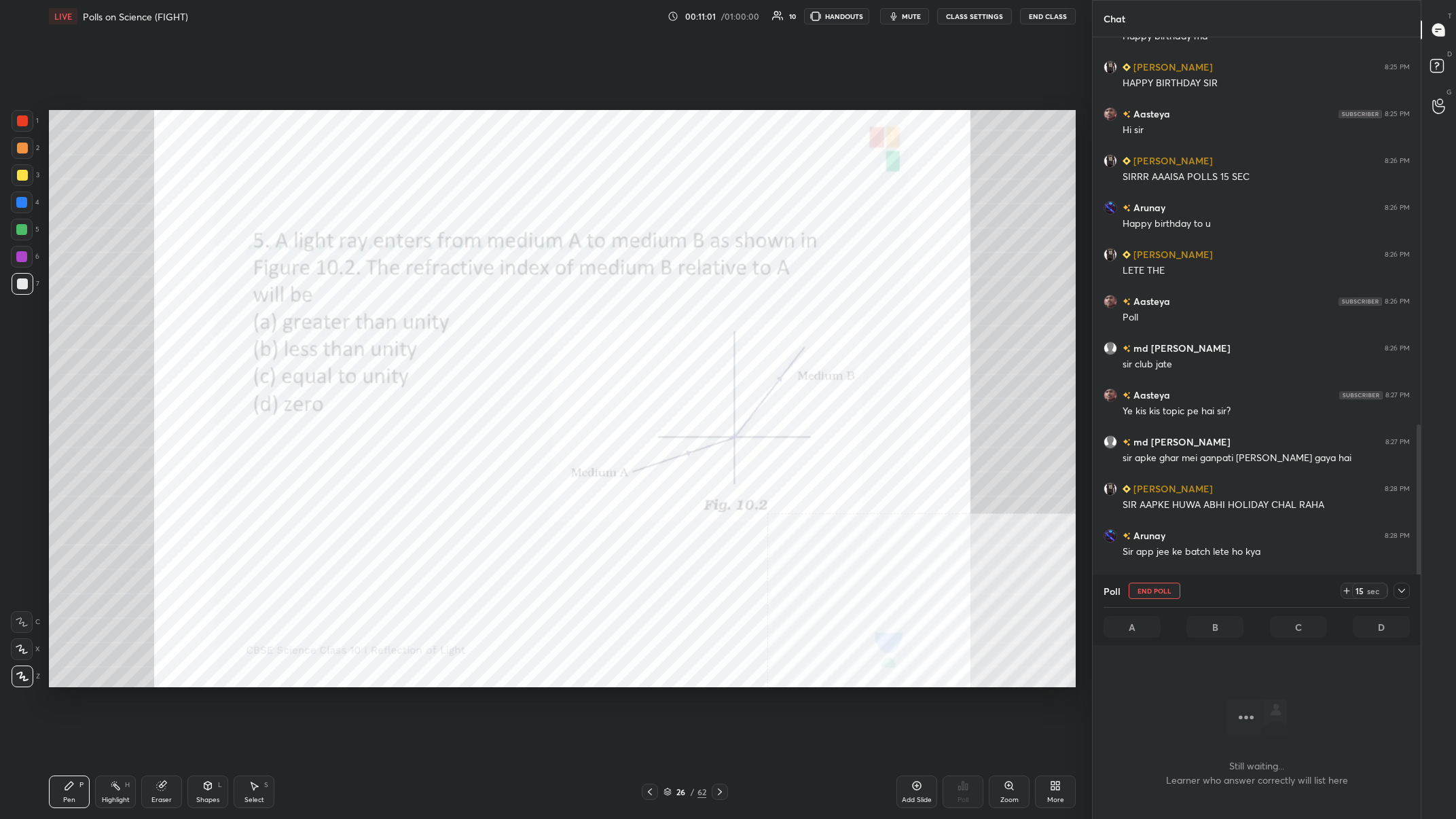
scroll to position [1, 1]
click at [487, 318] on icon at bounding box center [1402, 591] width 11 height 11
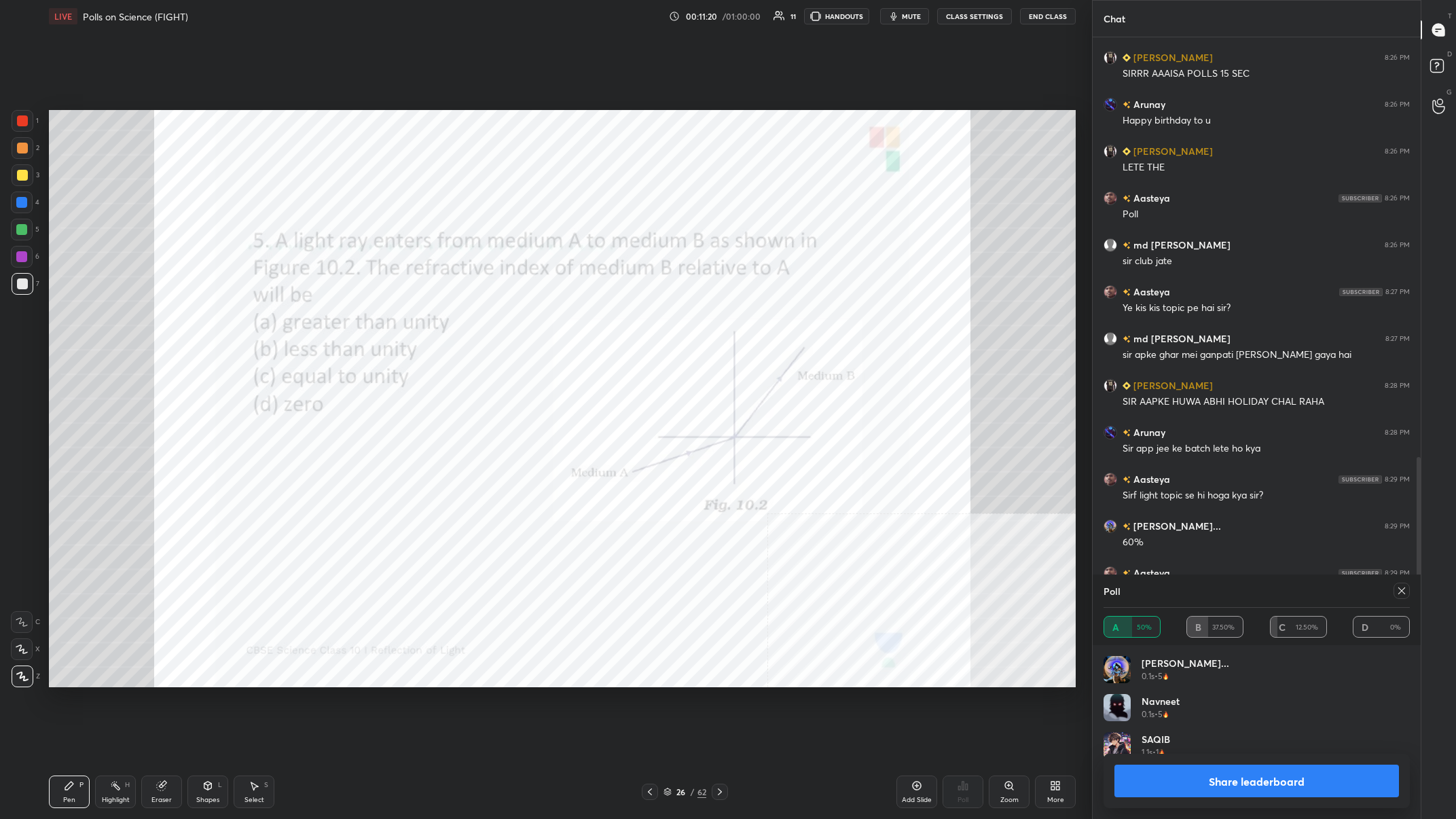
drag, startPoint x: 1347, startPoint y: 755, endPoint x: 1332, endPoint y: 774, distance: 24.2
click at [487, 318] on div "Share leaderboard" at bounding box center [1256, 781] width 306 height 54
click at [487, 318] on button "Share leaderboard" at bounding box center [1256, 781] width 285 height 33
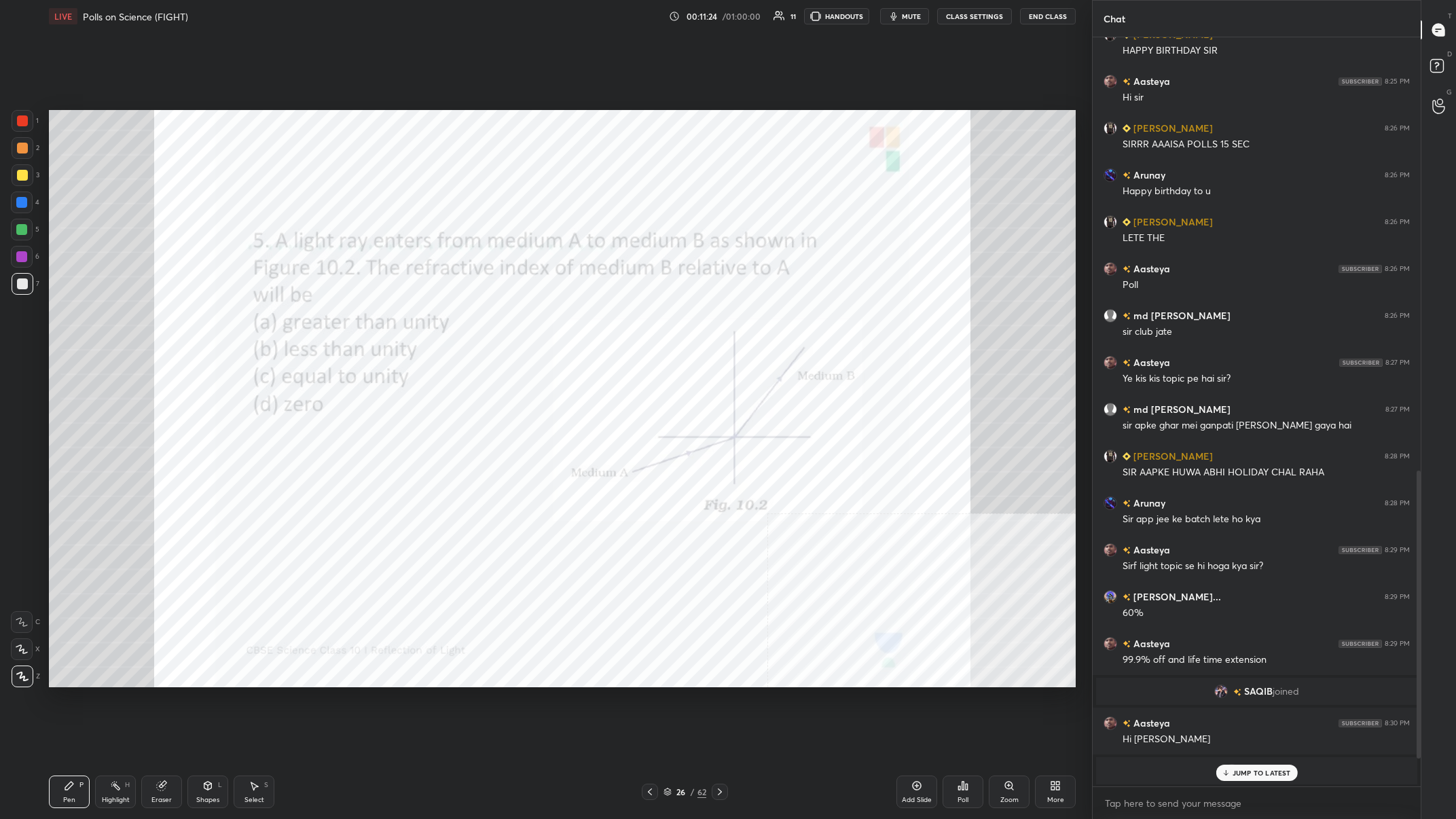
click at [20, 115] on div at bounding box center [22, 120] width 21 height 21
click at [205, 318] on div "Shapes L" at bounding box center [207, 792] width 40 height 33
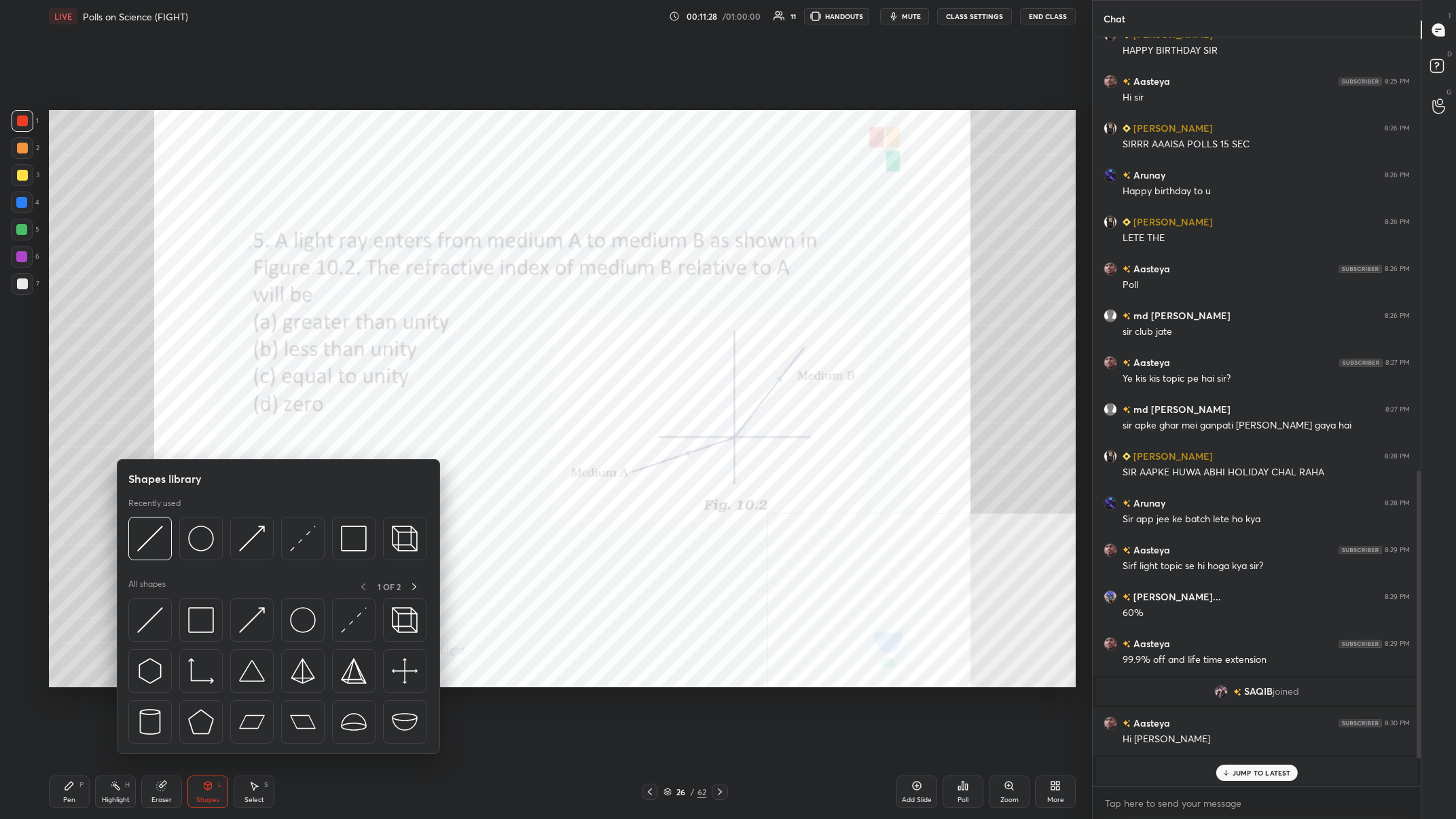
click at [125, 318] on div "Highlight H" at bounding box center [115, 792] width 40 height 33
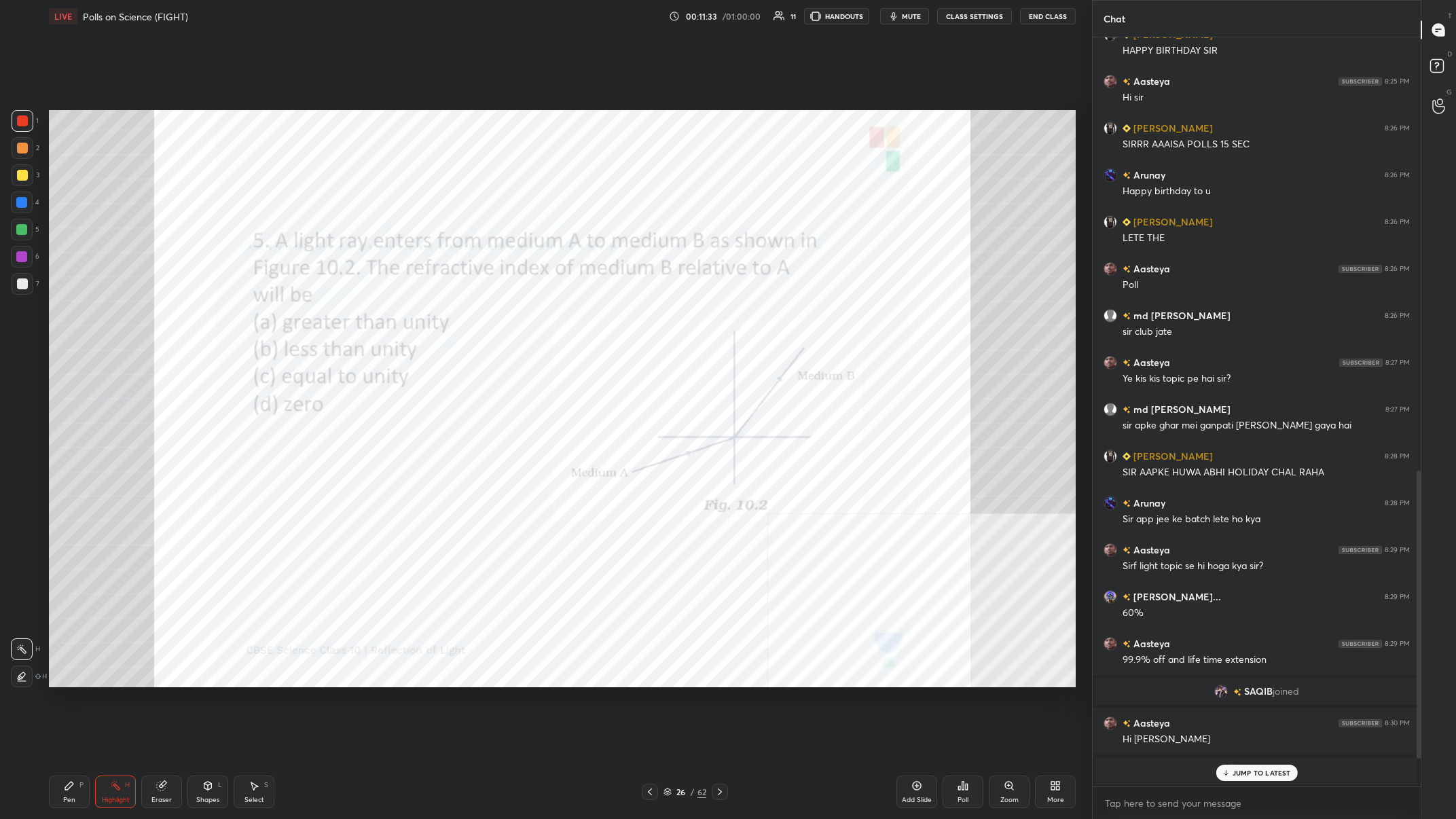
click at [204, 318] on div "Shapes L" at bounding box center [207, 792] width 40 height 33
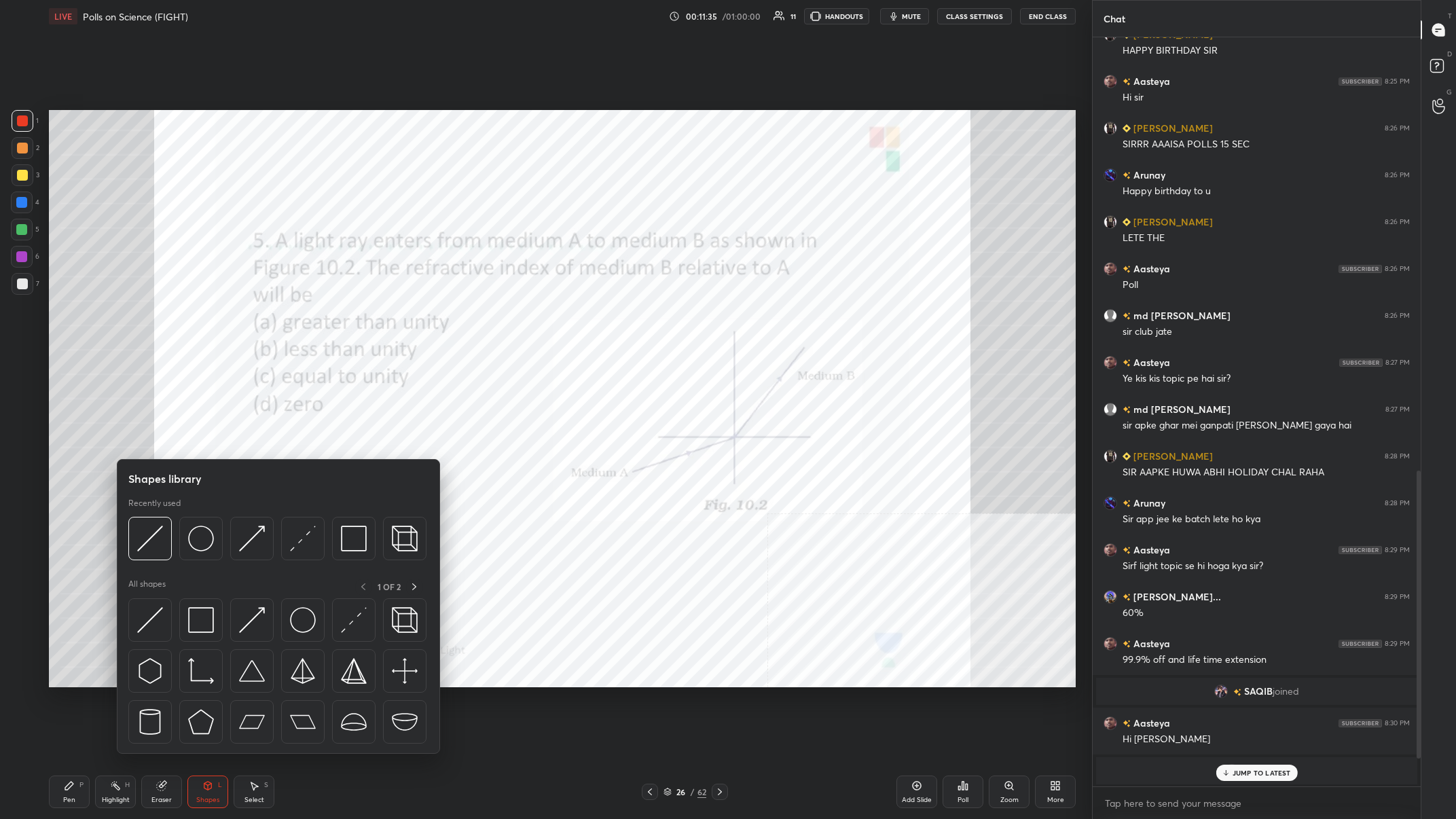
click at [79, 318] on div "Pen P" at bounding box center [68, 792] width 40 height 33
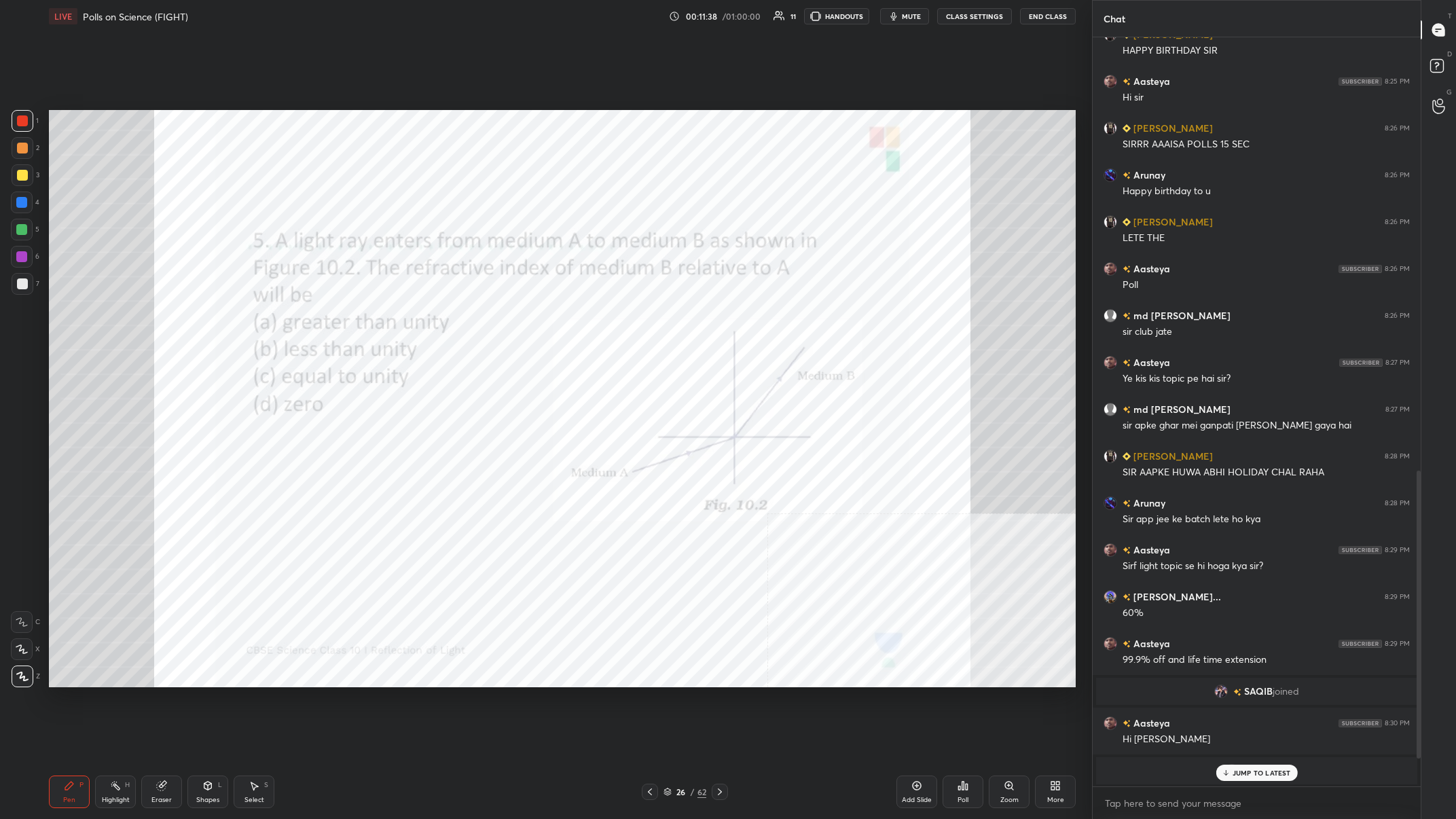
scroll to position [1075, 0]
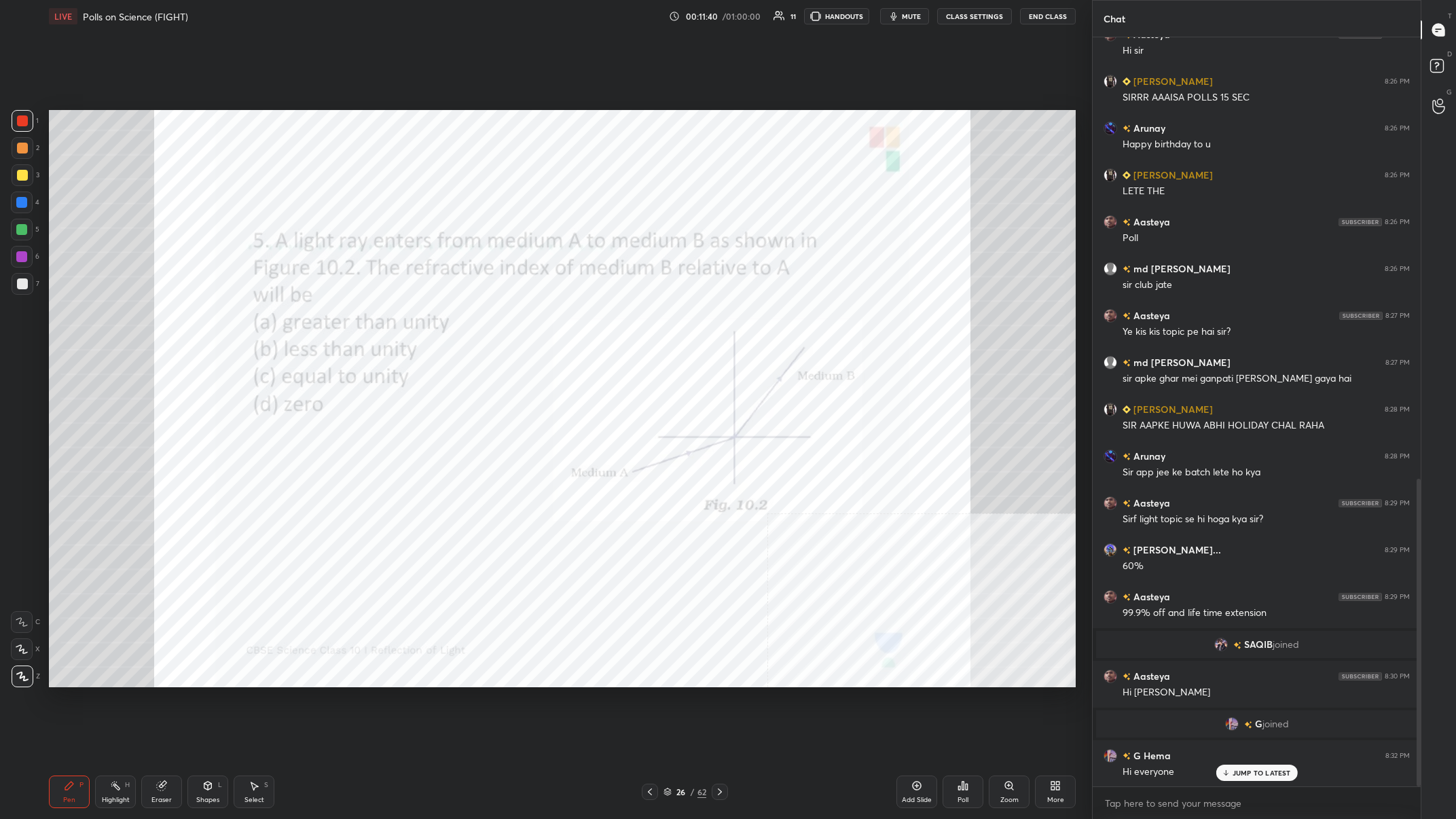
click at [213, 318] on div "Shapes" at bounding box center [208, 800] width 23 height 7
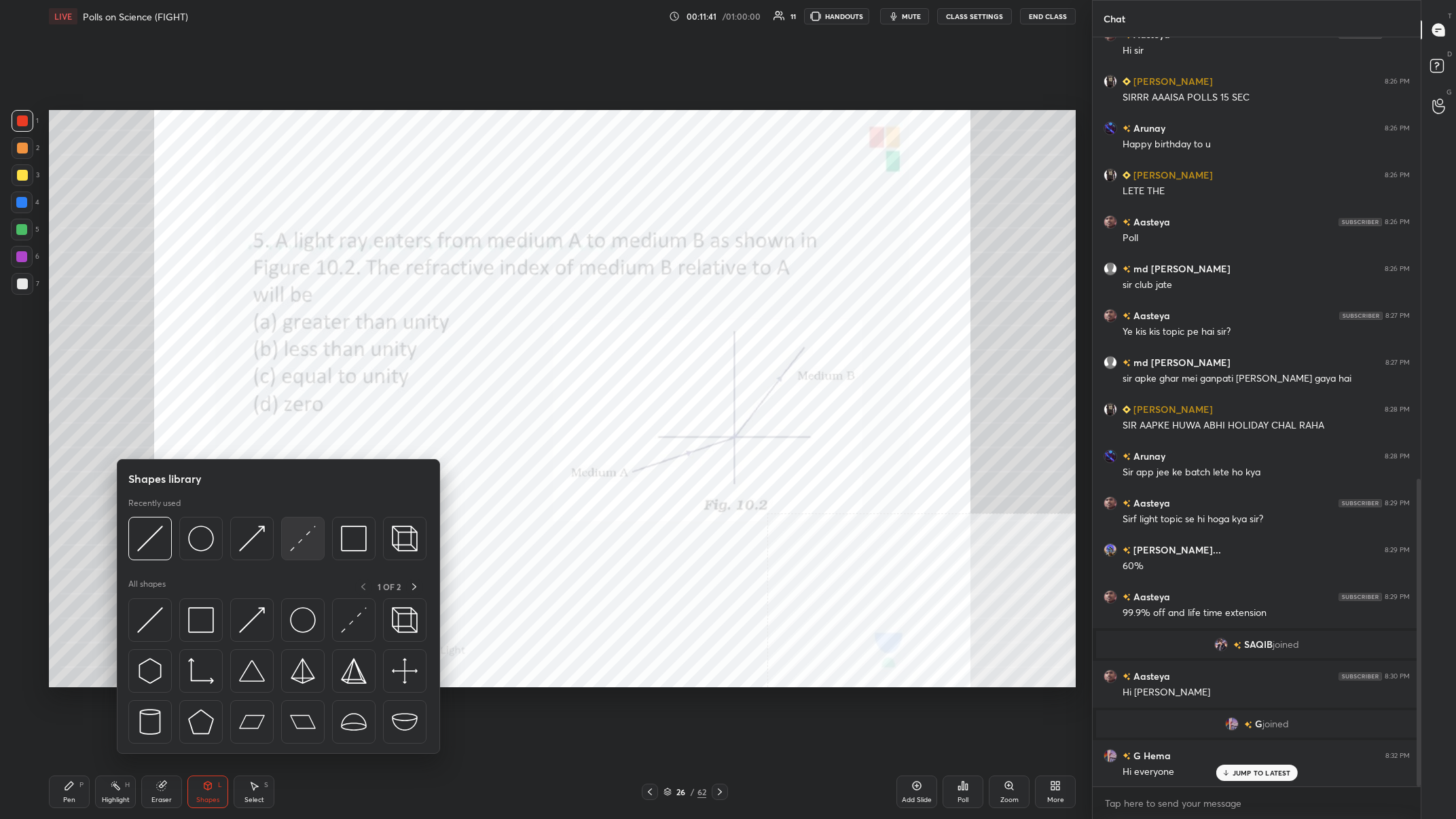
click at [312, 318] on img at bounding box center [303, 538] width 26 height 26
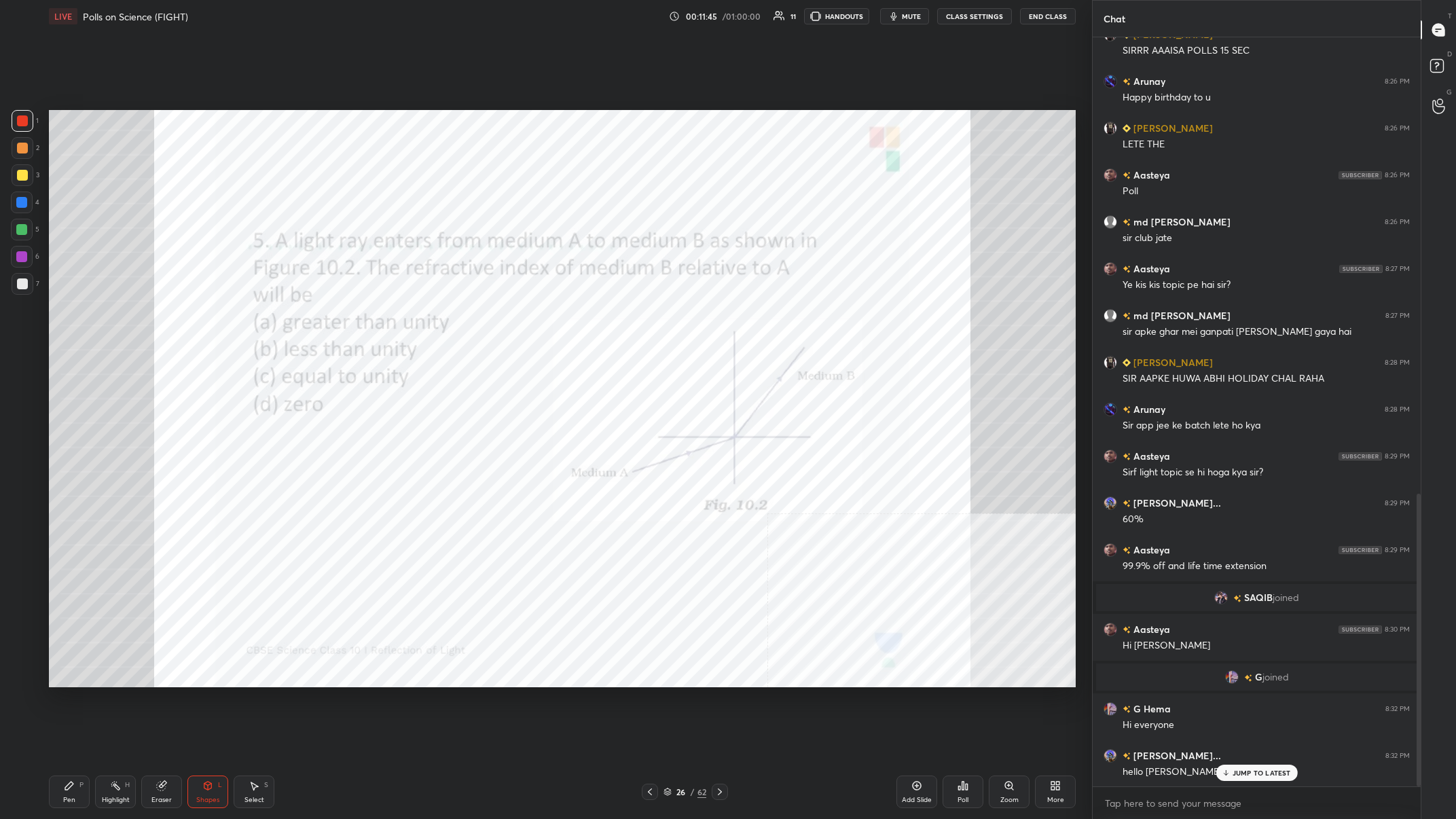
scroll to position [1169, 0]
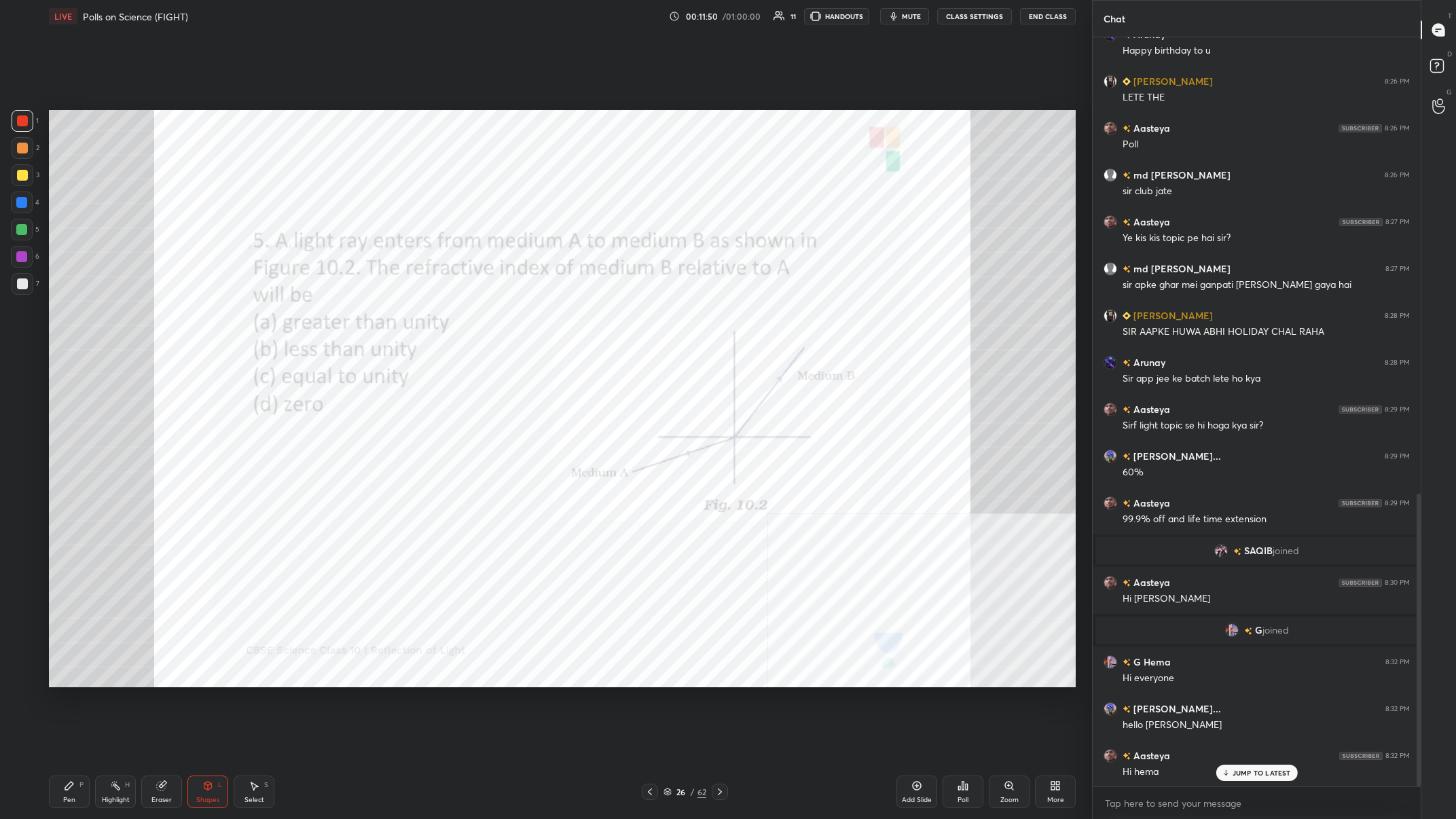
click at [70, 318] on icon at bounding box center [68, 785] width 11 height 11
click at [101, 318] on div "Highlight H" at bounding box center [115, 792] width 40 height 33
click at [68, 318] on div "Pen P" at bounding box center [68, 792] width 40 height 33
click at [33, 212] on div "4" at bounding box center [25, 202] width 29 height 21
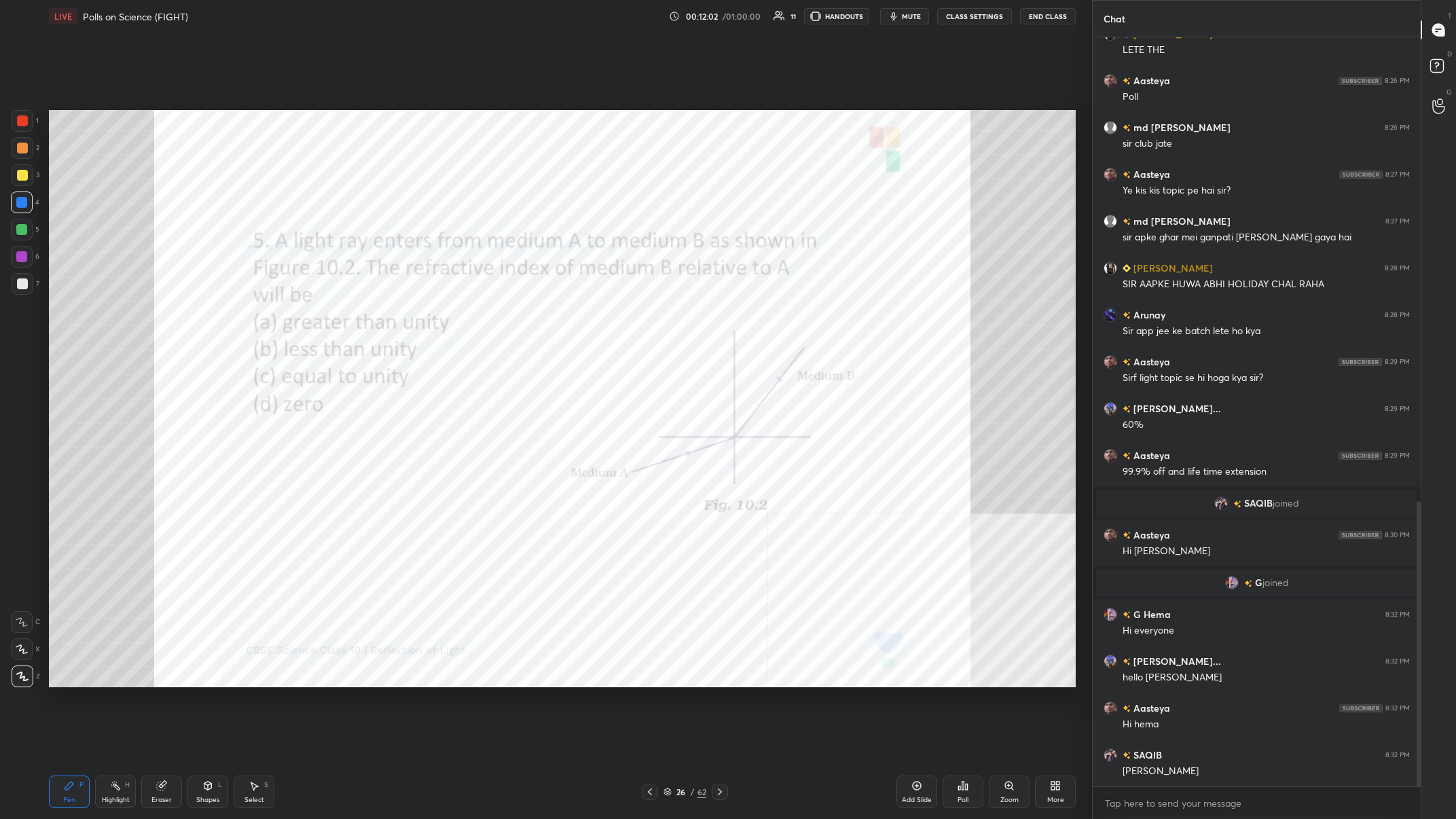
click at [125, 318] on div "Highlight H" at bounding box center [115, 792] width 40 height 33
click at [92, 318] on div "Pen P Highlight H Eraser Shapes L Select S" at bounding box center [261, 792] width 424 height 33
click at [69, 318] on div "Pen" at bounding box center [69, 800] width 12 height 7
click at [75, 318] on div "Pen P" at bounding box center [68, 792] width 40 height 33
click at [30, 260] on div at bounding box center [21, 257] width 21 height 21
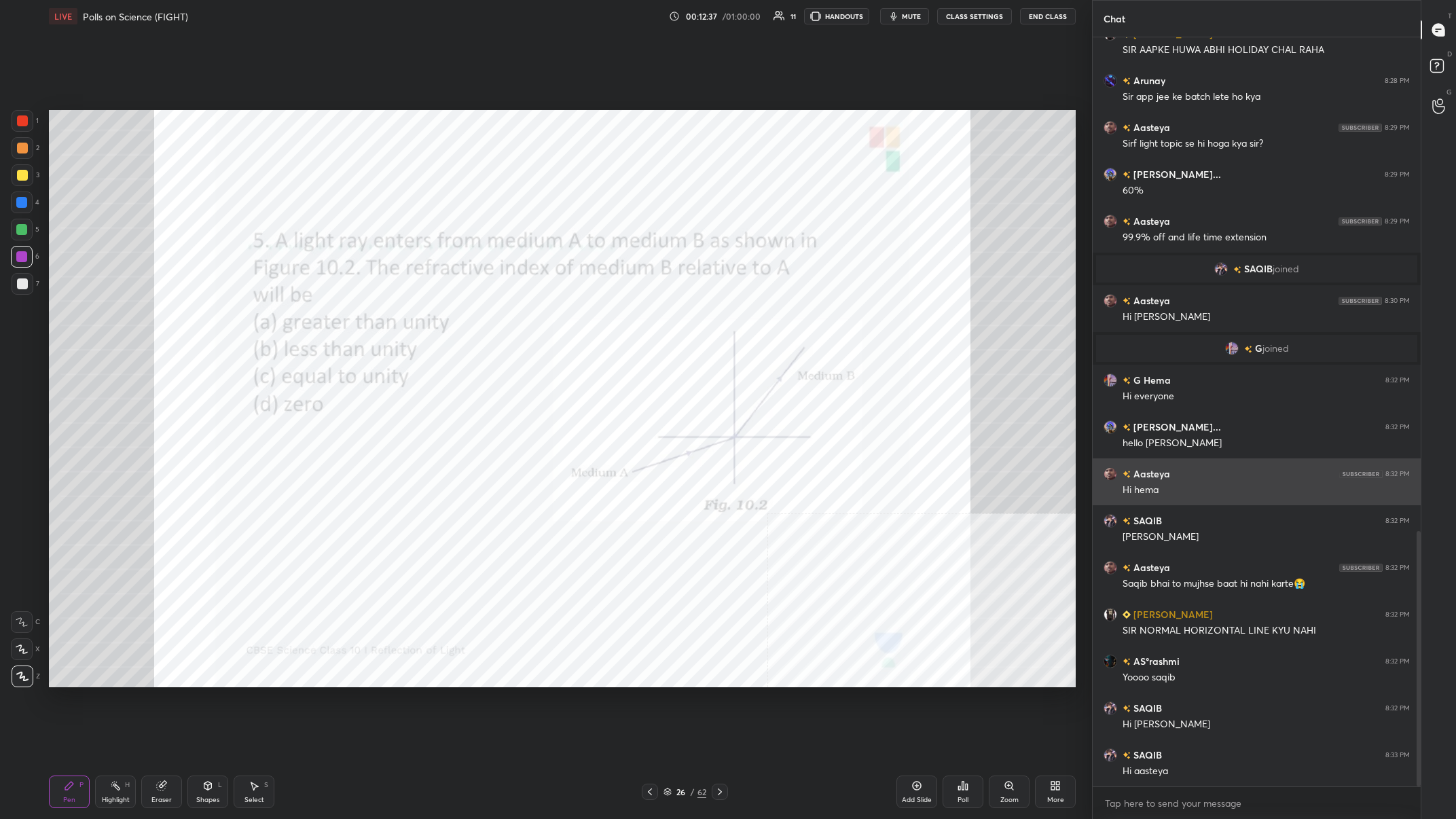
scroll to position [1497, 0]
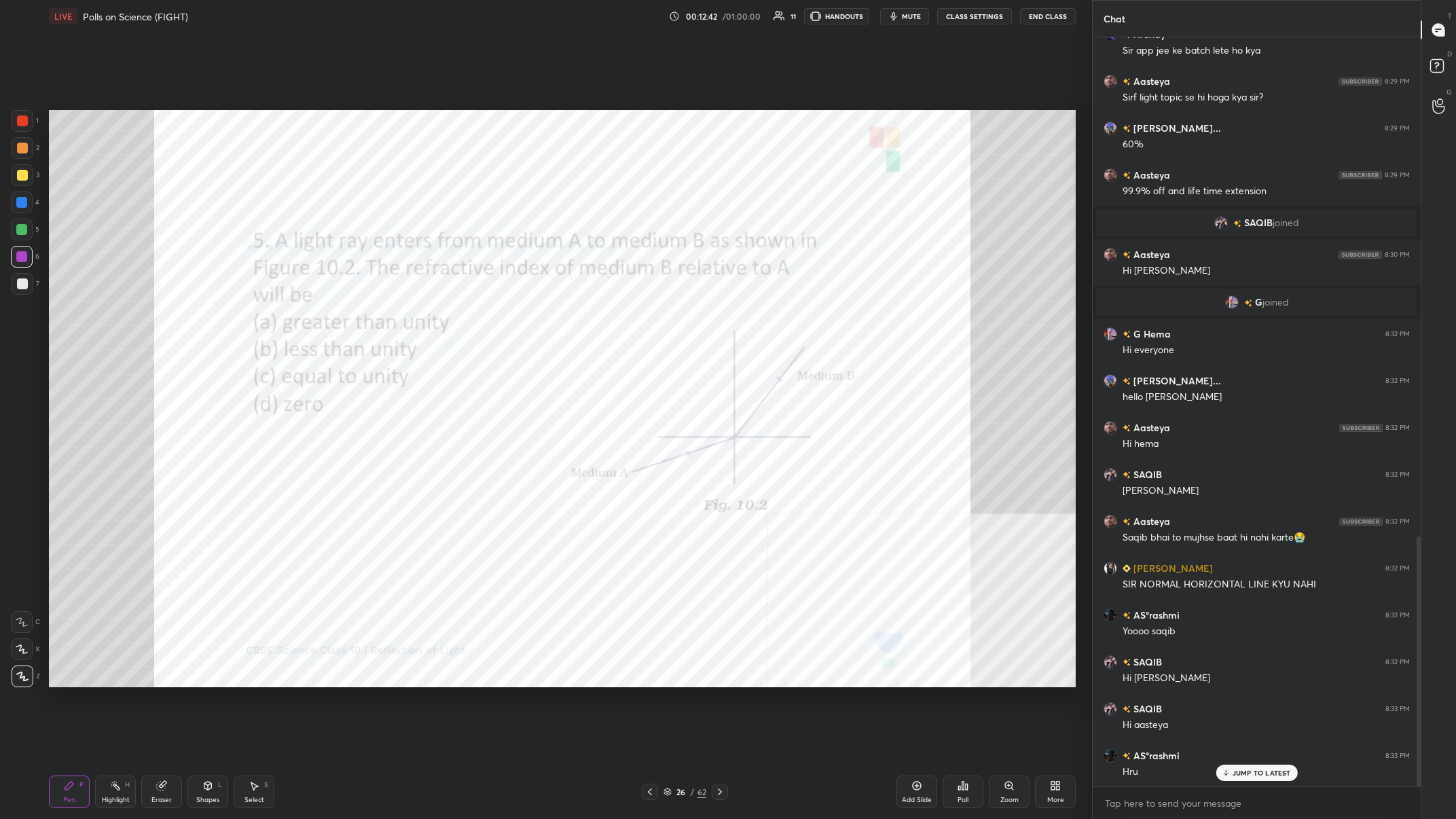
click at [121, 318] on div "Highlight H" at bounding box center [115, 792] width 40 height 33
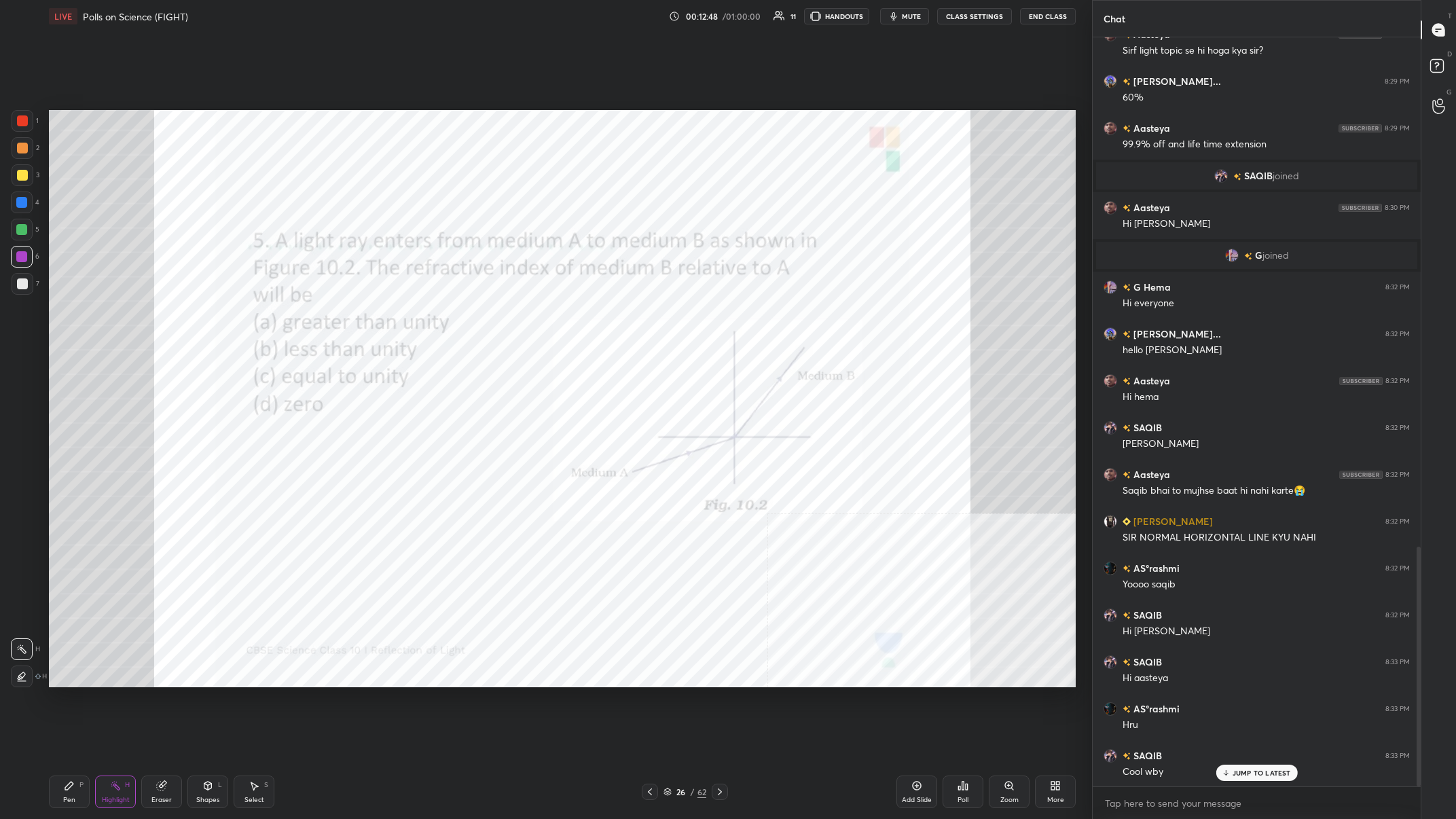
scroll to position [1590, 0]
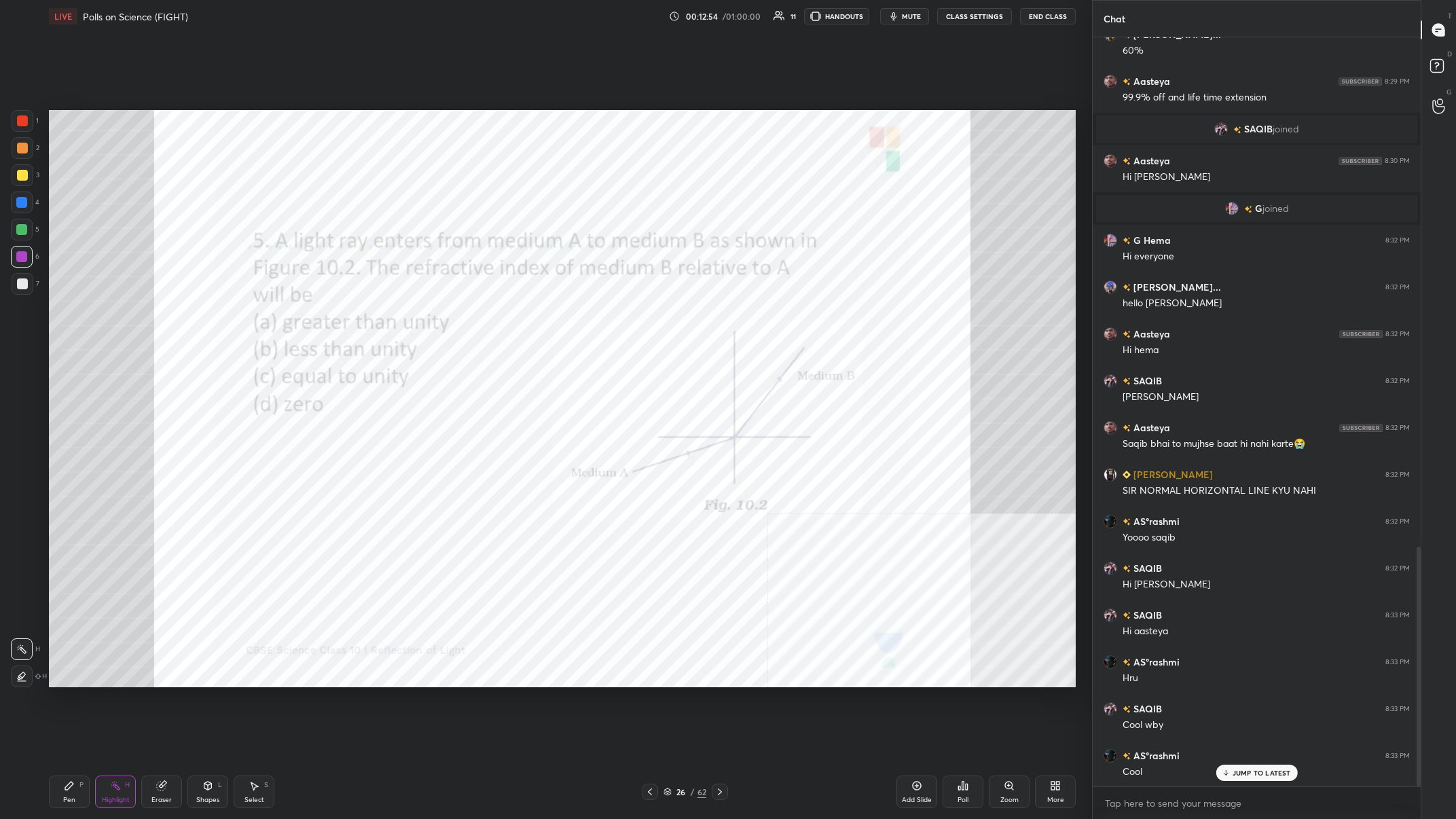
click at [487, 318] on div "26 / 62" at bounding box center [685, 792] width 43 height 12
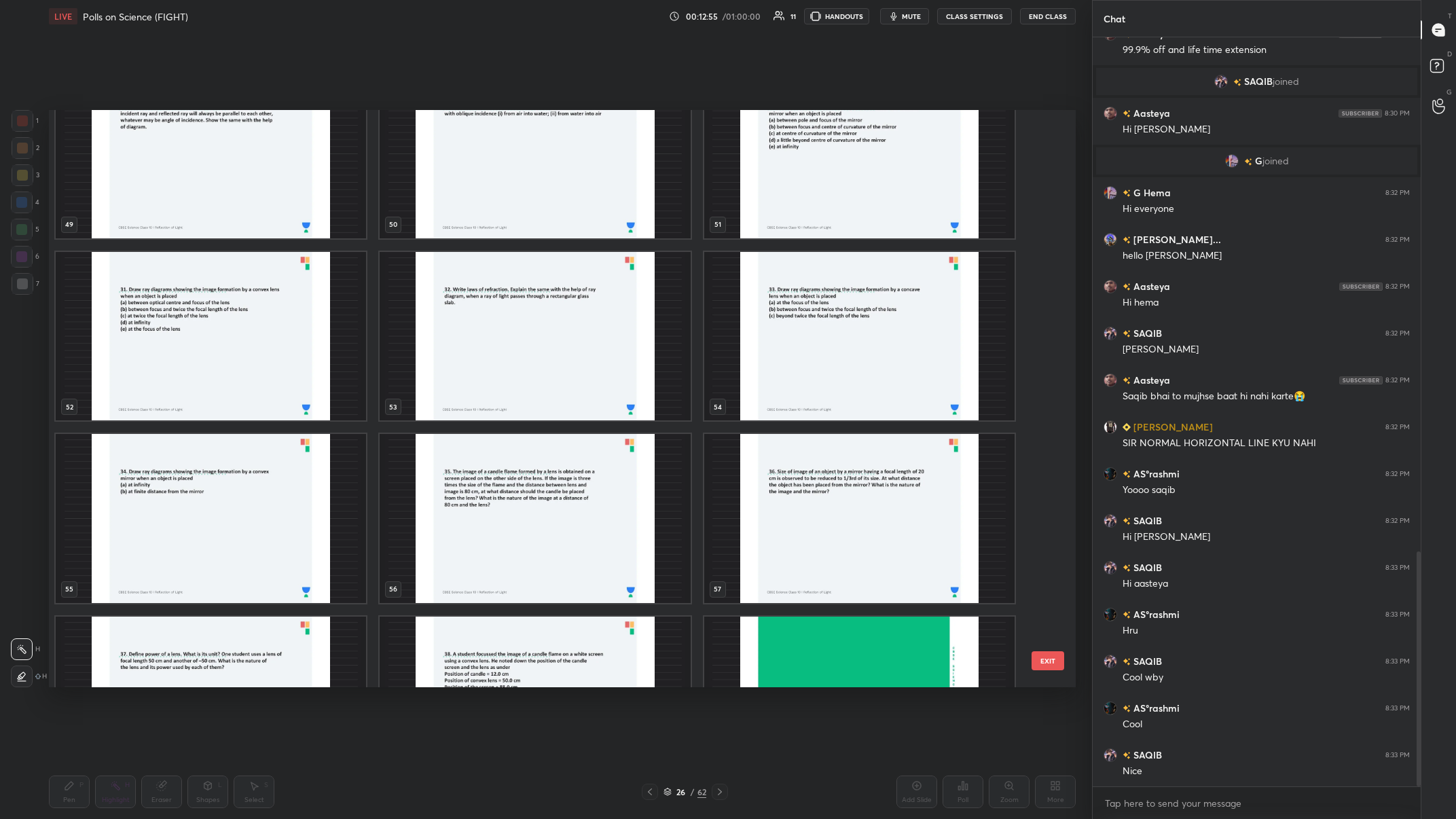
scroll to position [3250, 0]
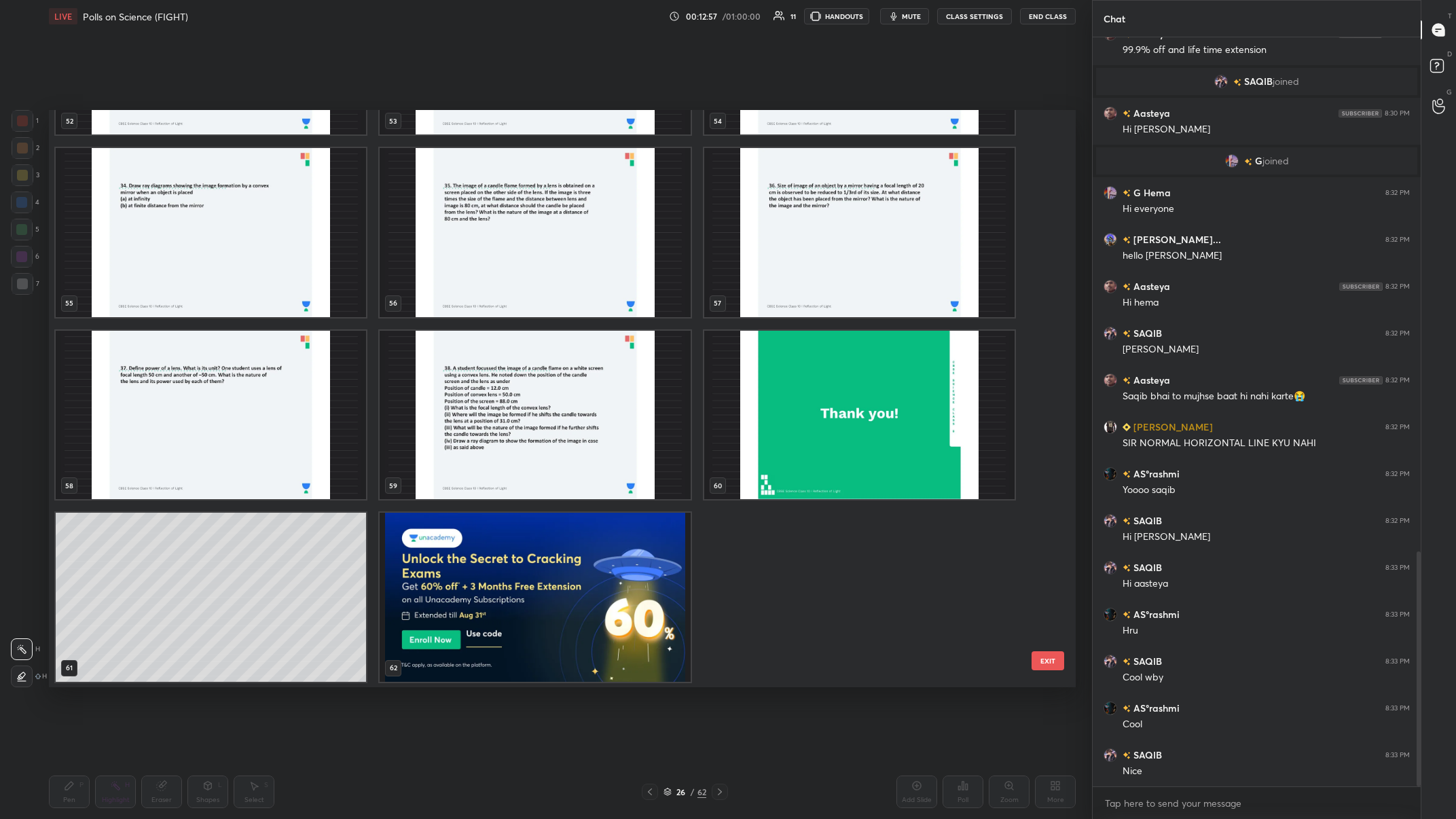
click at [450, 318] on img "grid" at bounding box center [535, 597] width 310 height 169
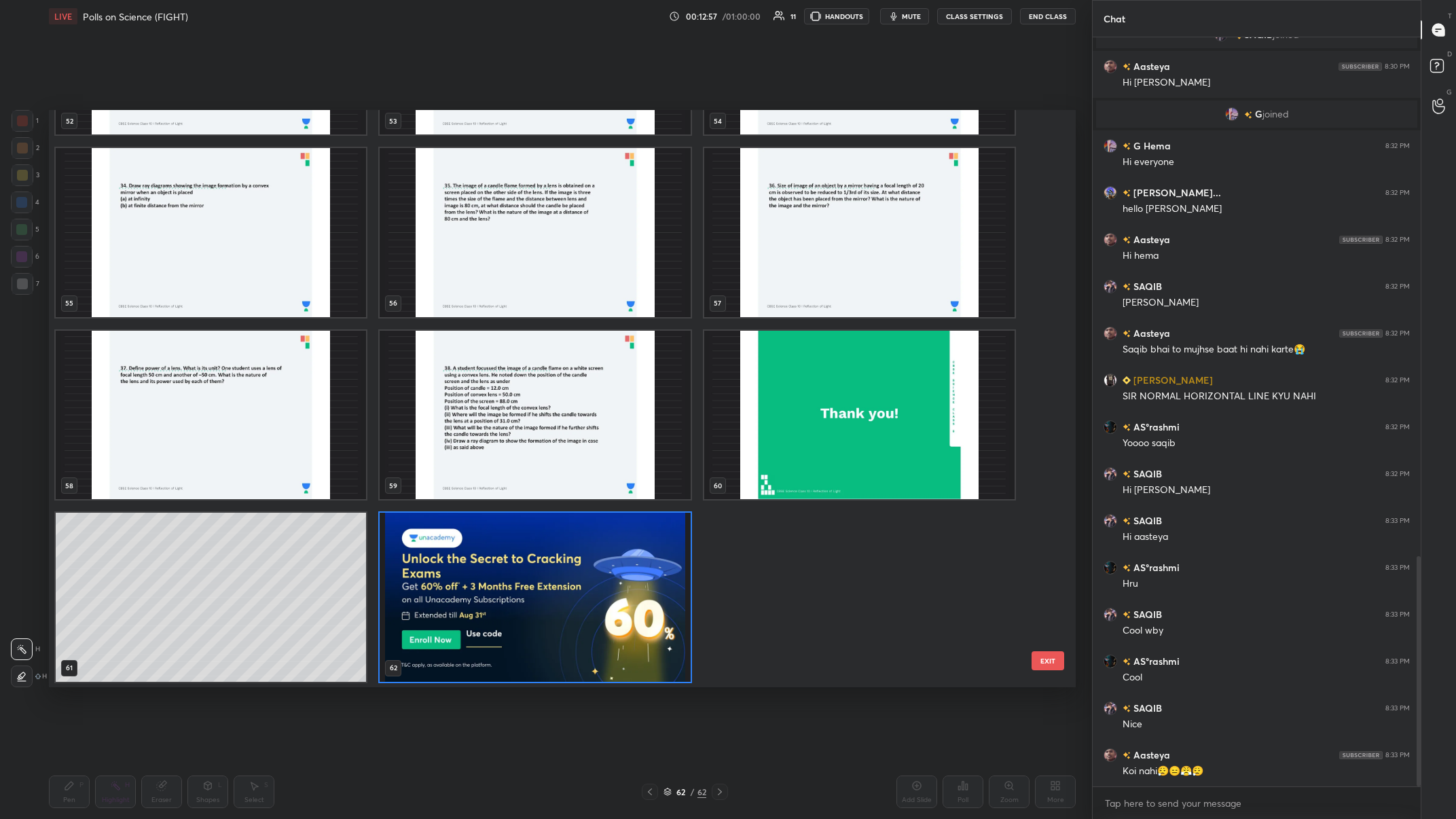
click at [450, 318] on img "grid" at bounding box center [535, 597] width 310 height 169
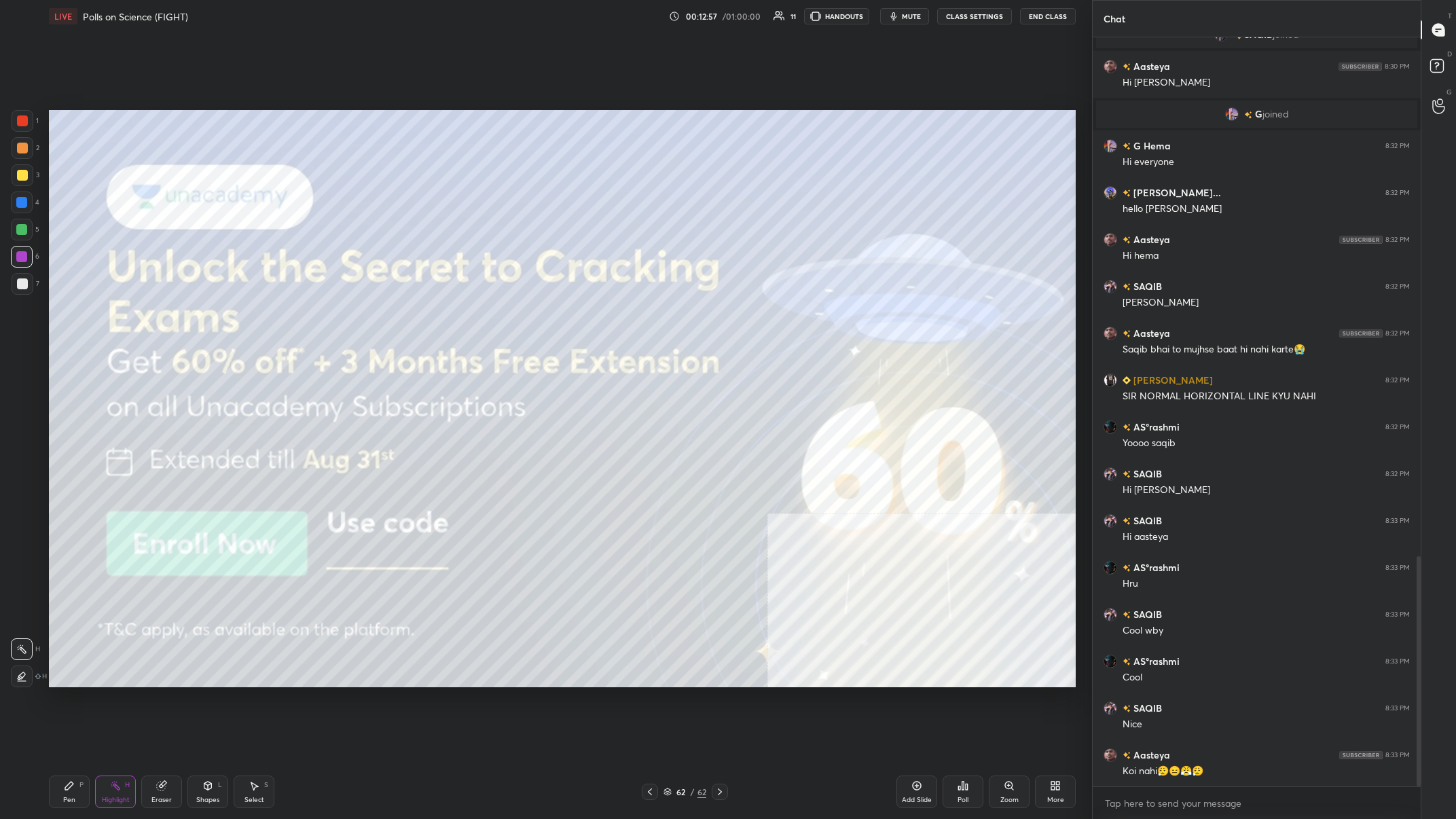
click at [450, 318] on img "grid" at bounding box center [535, 597] width 310 height 169
click at [487, 318] on div "Add Slide" at bounding box center [916, 792] width 40 height 33
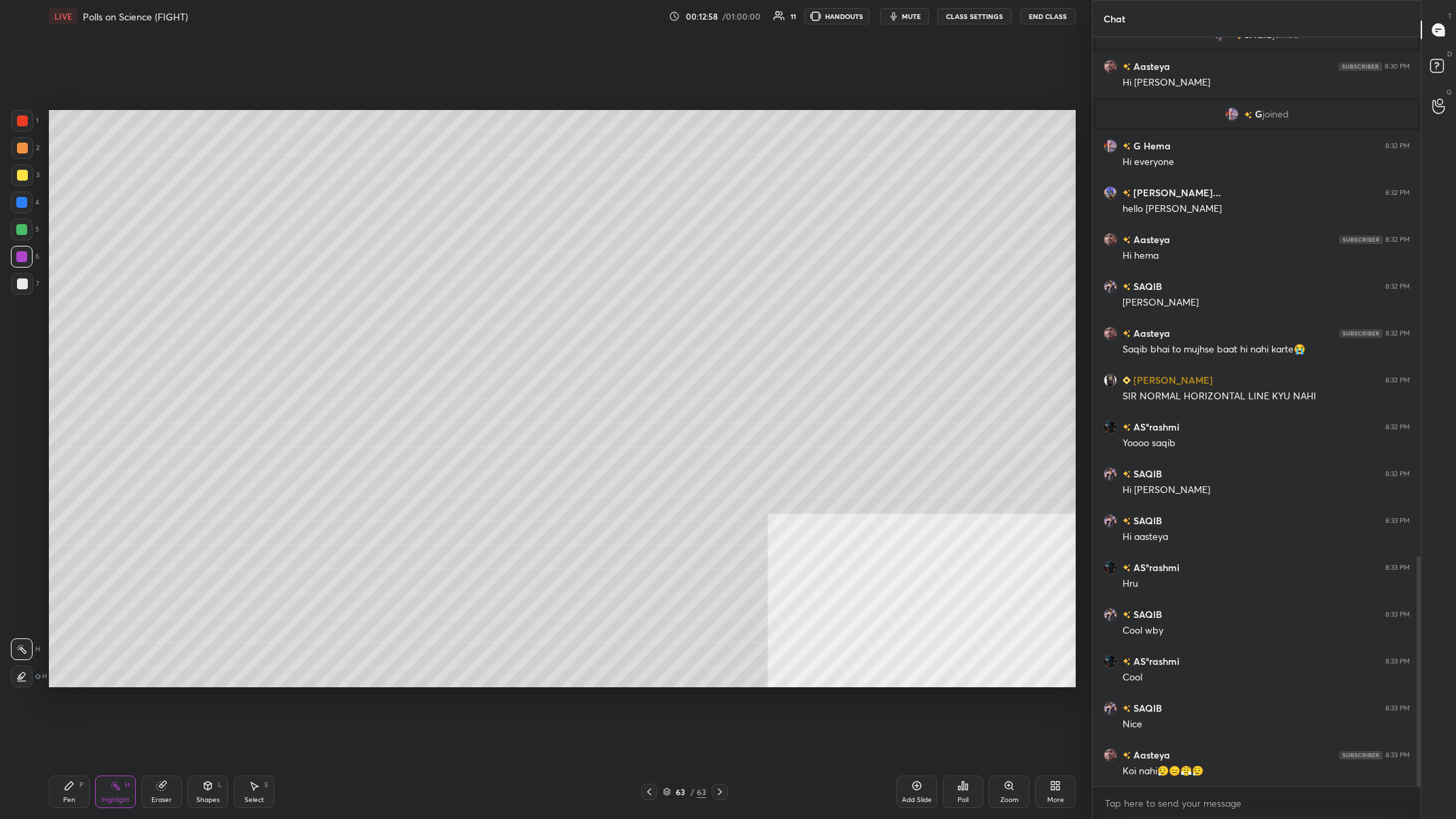
click at [487, 318] on div "More" at bounding box center [1055, 792] width 40 height 33
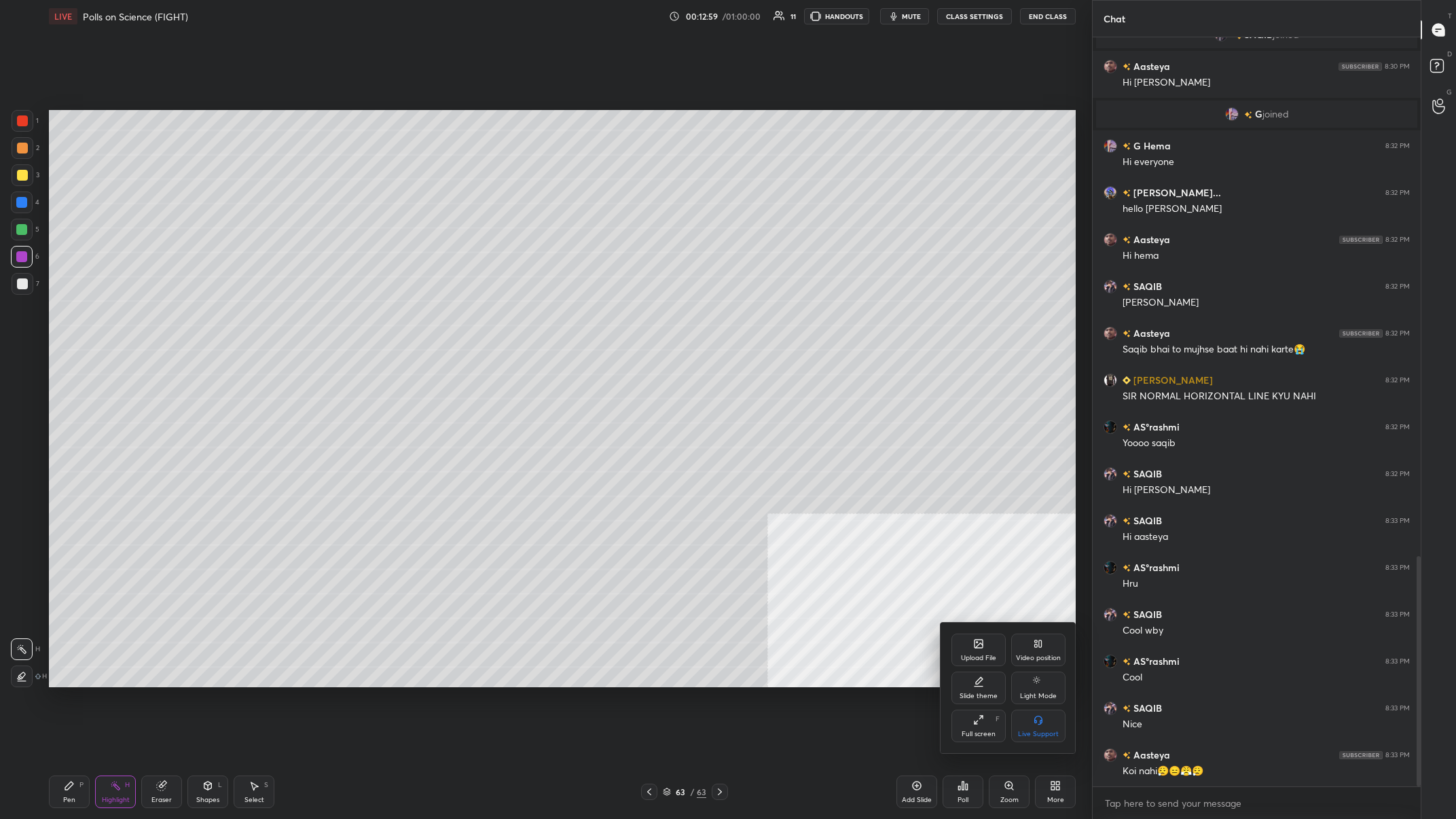
click at [487, 318] on div "Upload File" at bounding box center [979, 650] width 54 height 33
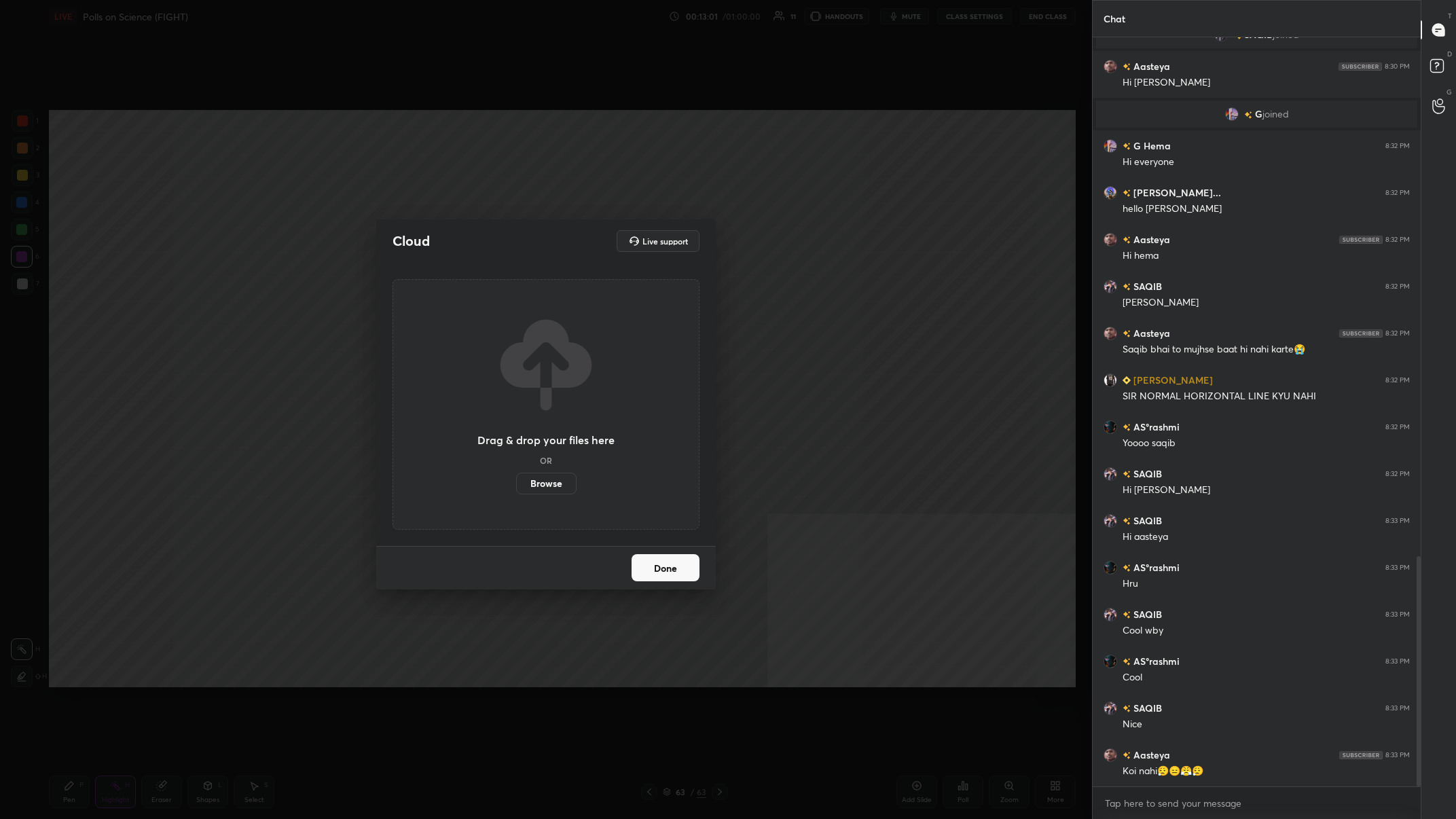
click at [487, 318] on label "Browse" at bounding box center [546, 483] width 60 height 21
click at [487, 318] on input "Browse" at bounding box center [516, 483] width 0 height 21
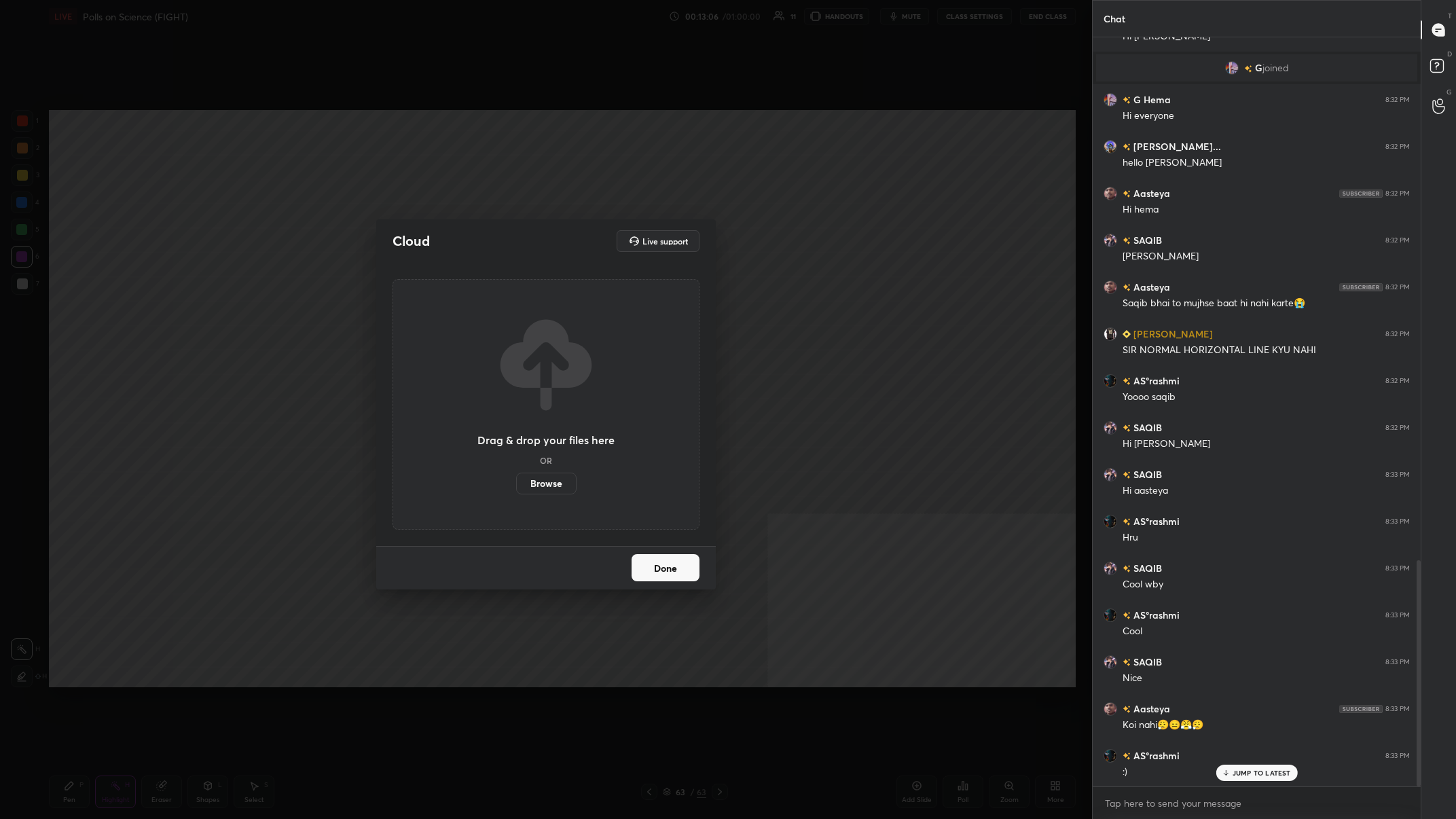
scroll to position [1778, 0]
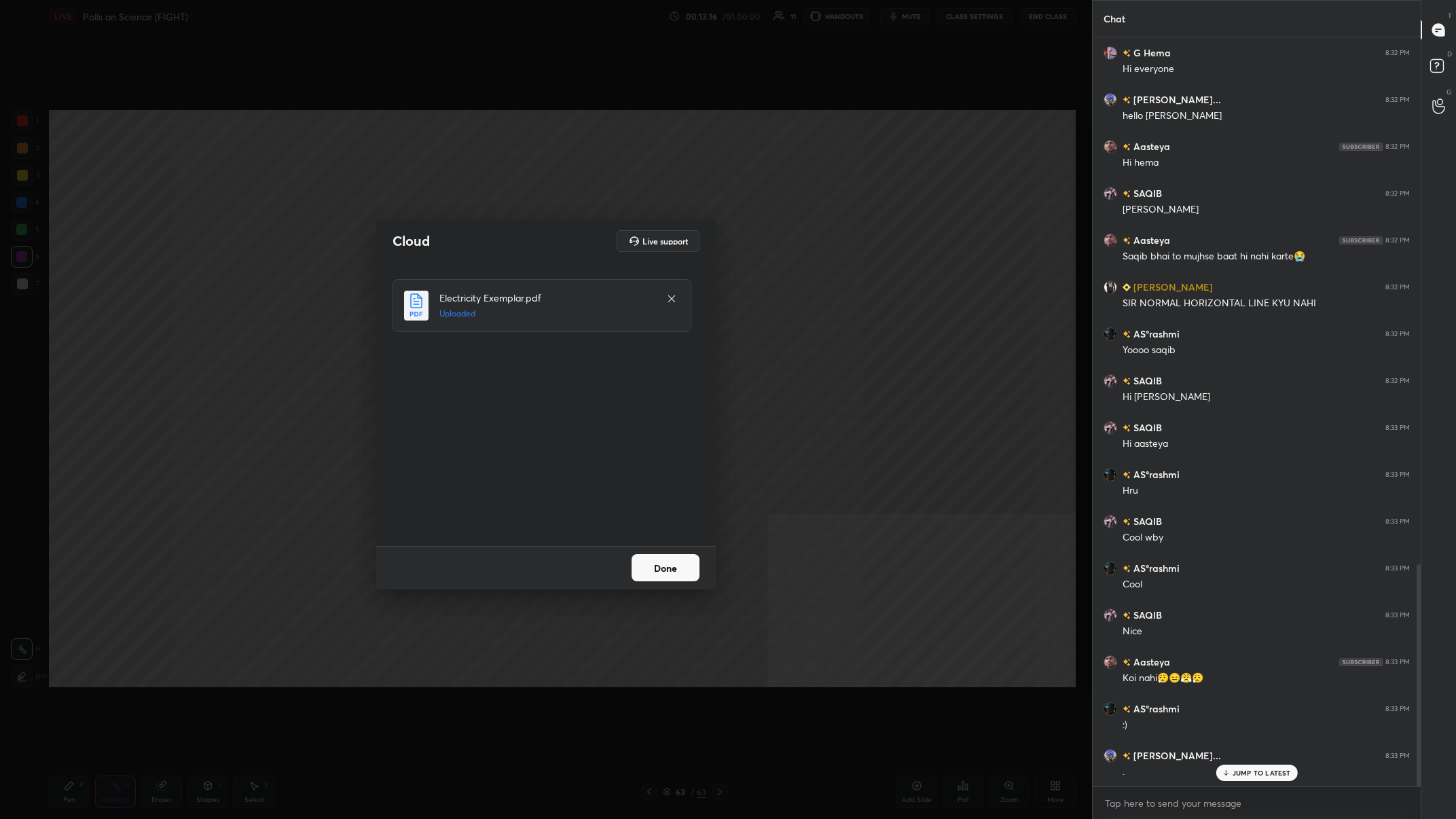
click at [487, 318] on button "Done" at bounding box center [666, 567] width 68 height 27
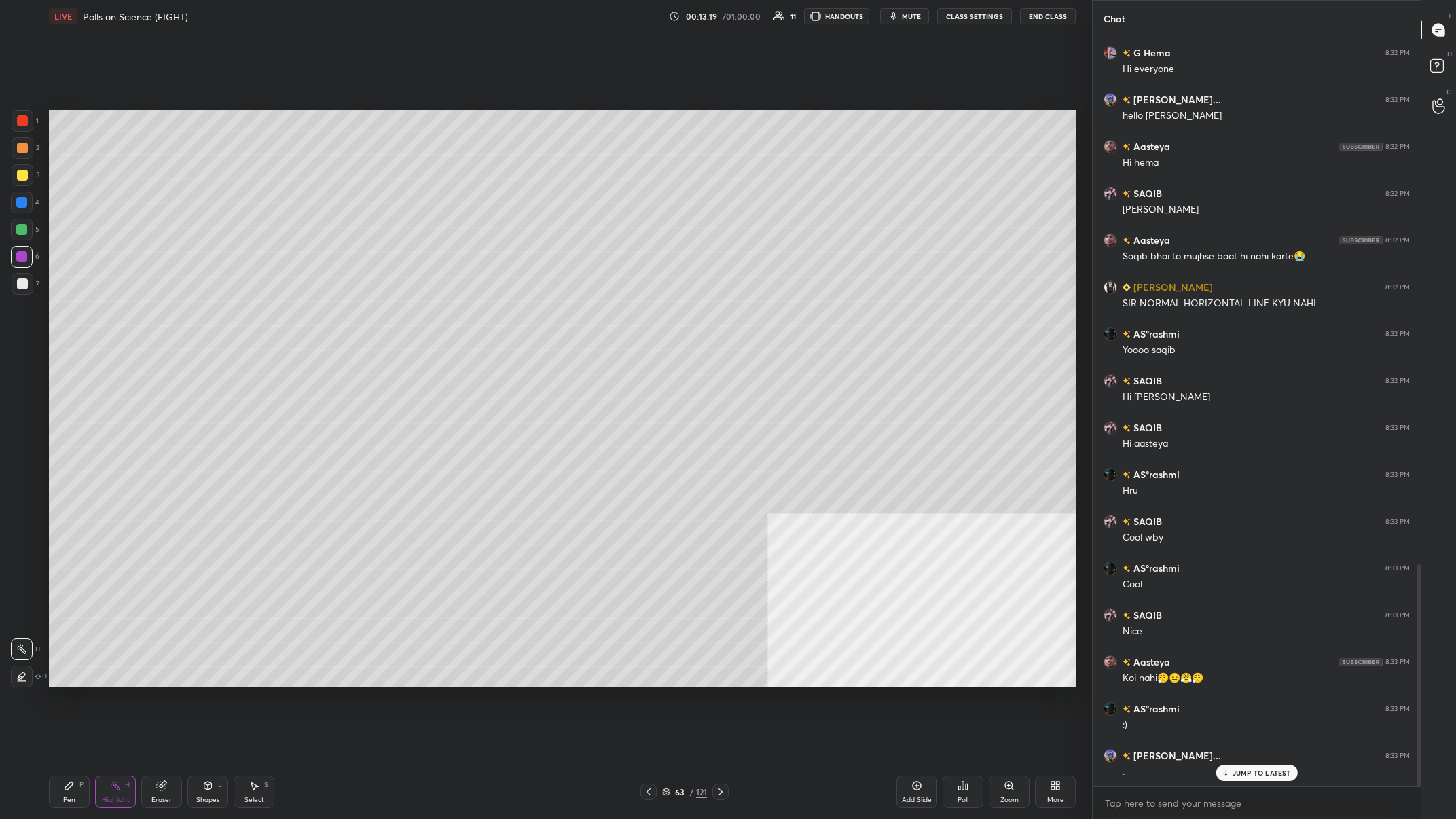
click at [487, 318] on div "63" at bounding box center [680, 792] width 13 height 8
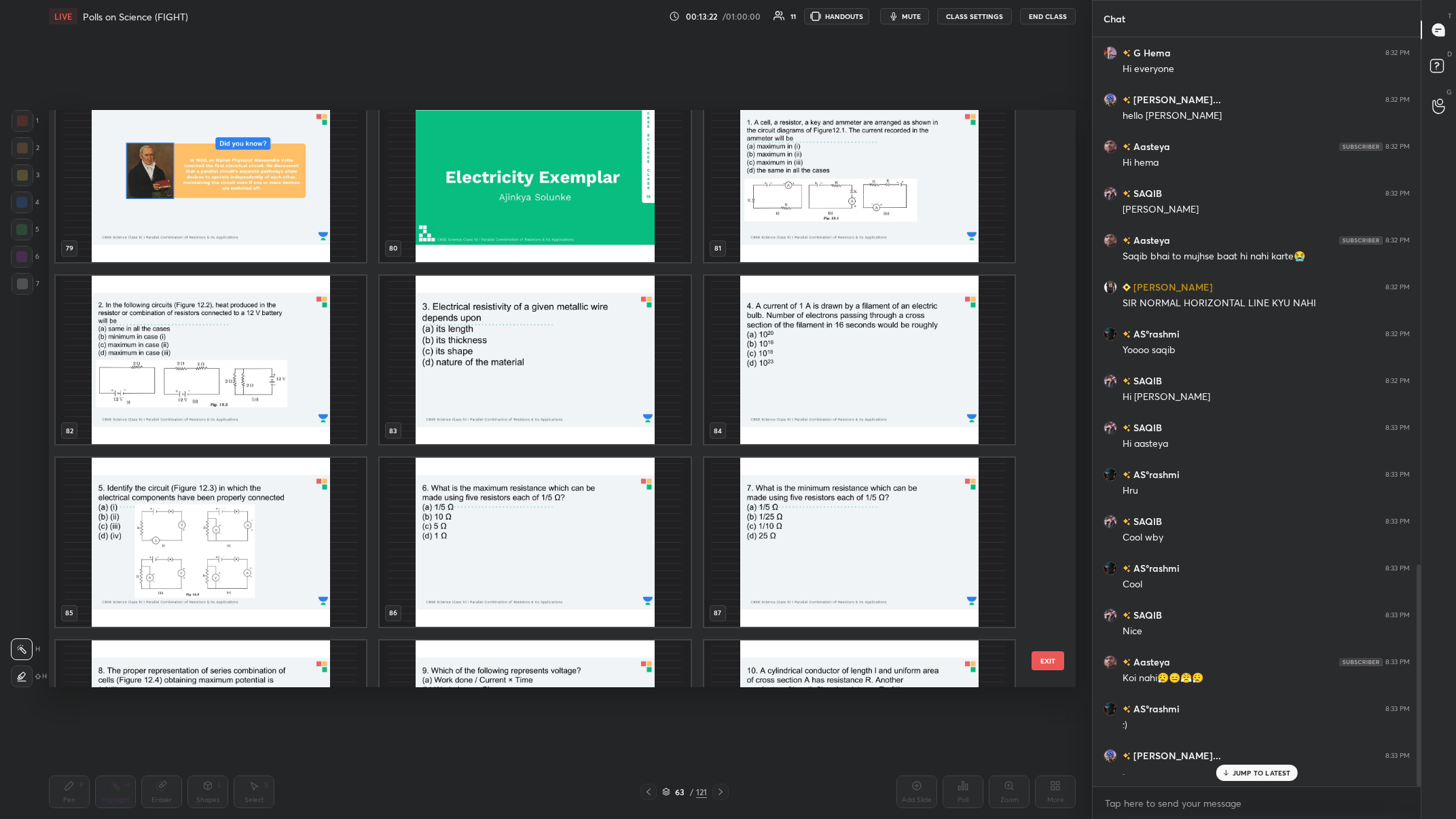
scroll to position [4720, 0]
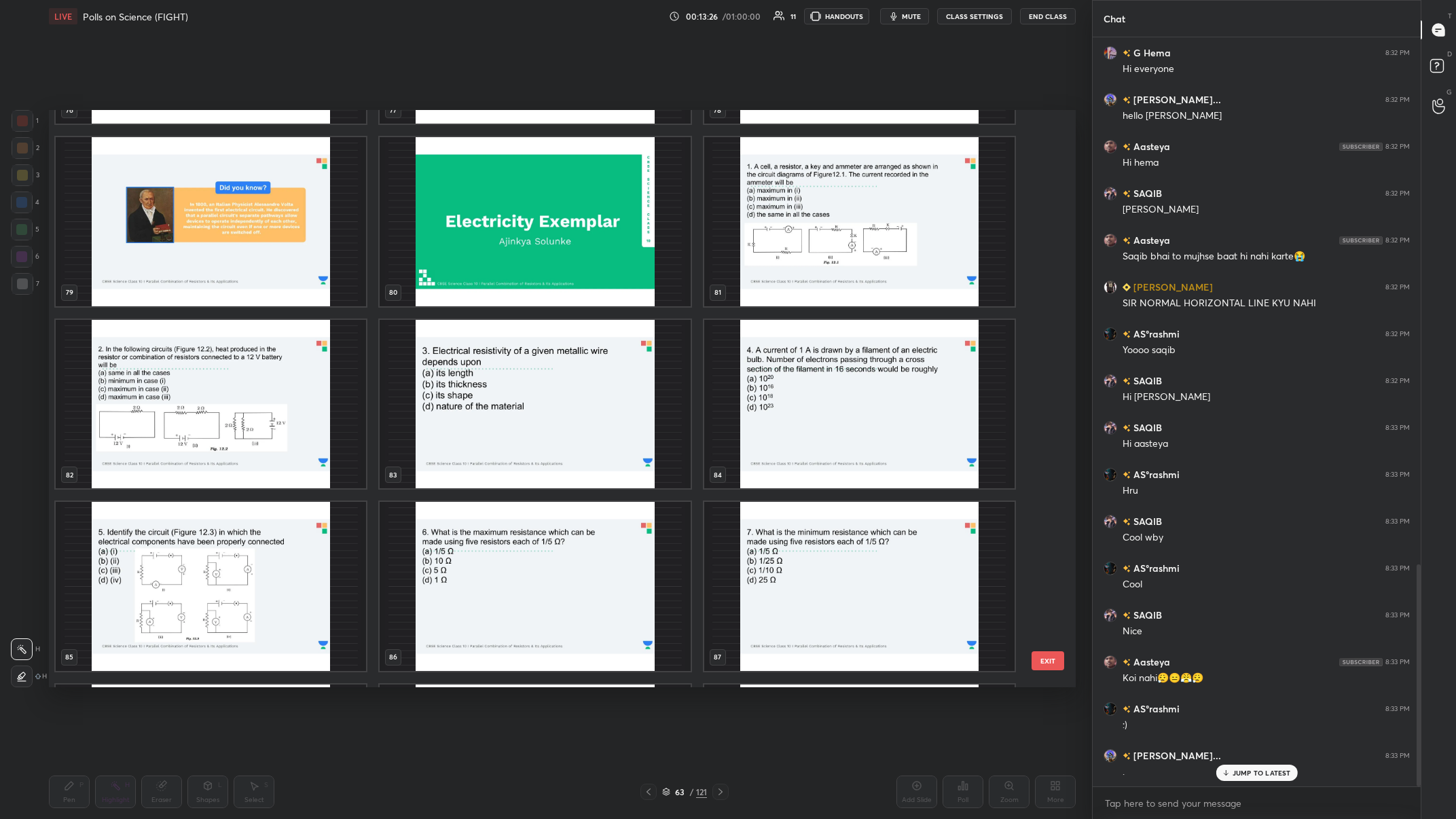
click at [487, 252] on img "grid" at bounding box center [860, 221] width 310 height 169
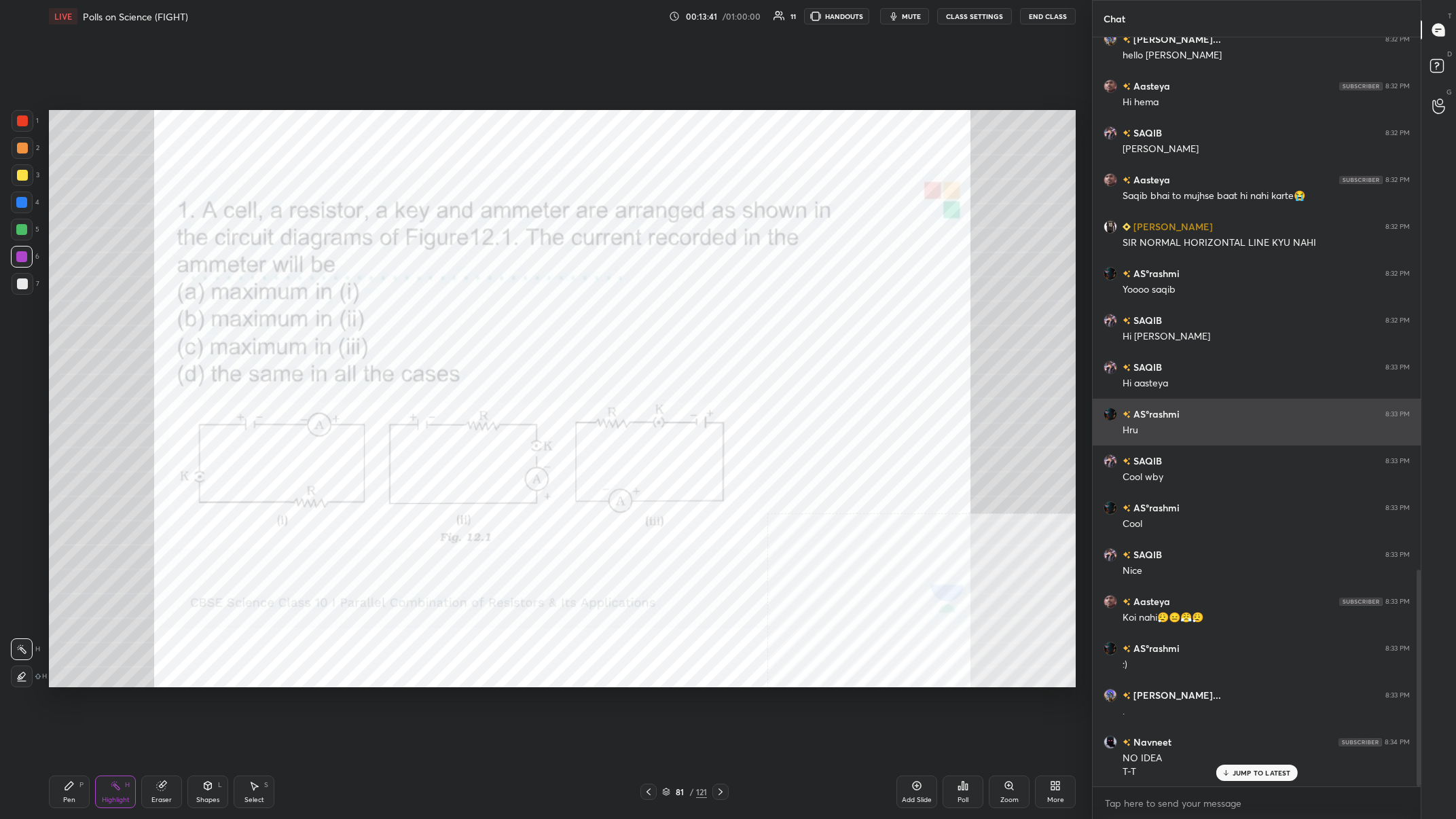
scroll to position [1909, 0]
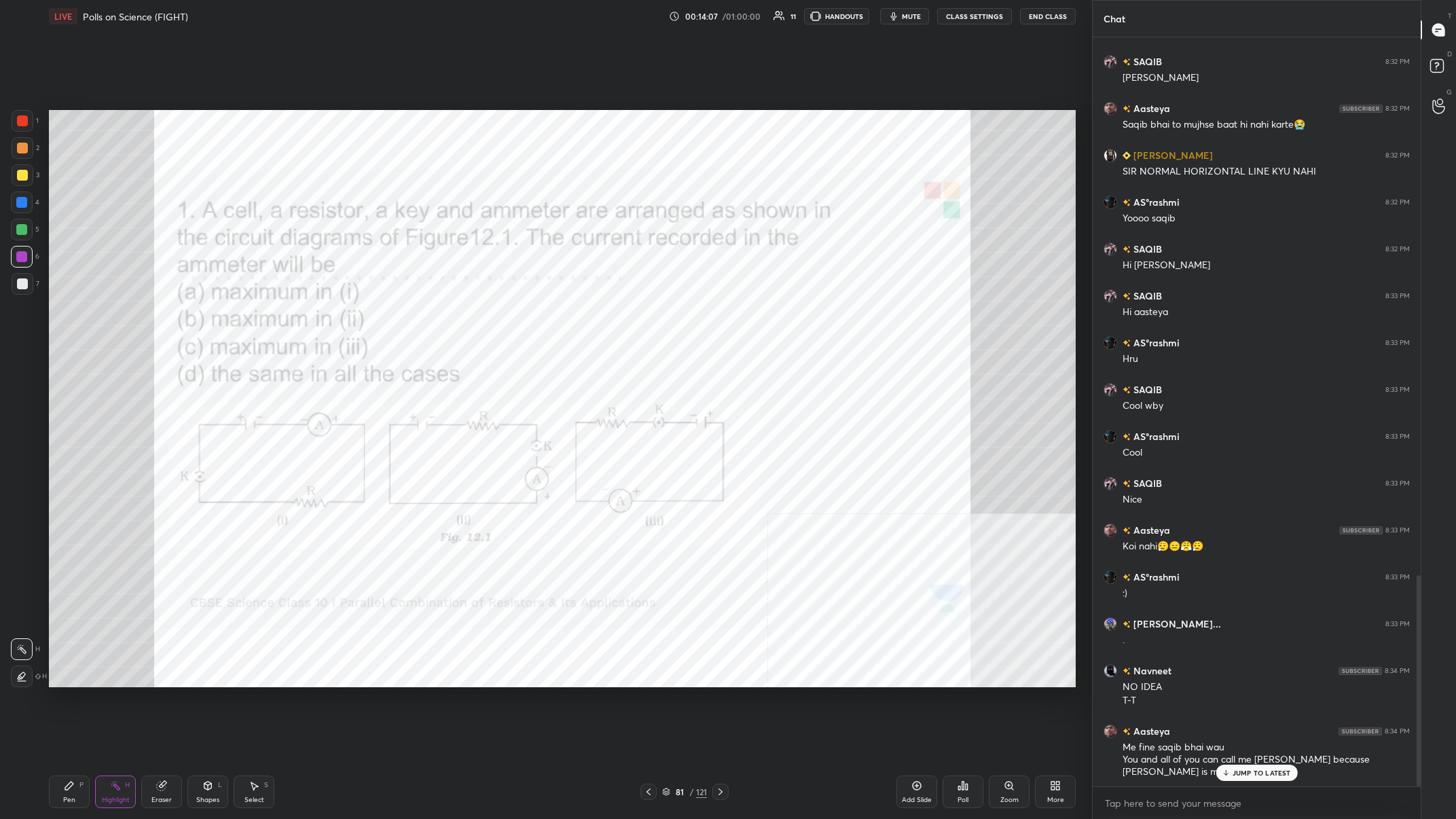
click at [487, 318] on p "JUMP TO LATEST" at bounding box center [1261, 773] width 59 height 8
click at [487, 318] on textarea at bounding box center [1256, 803] width 306 height 21
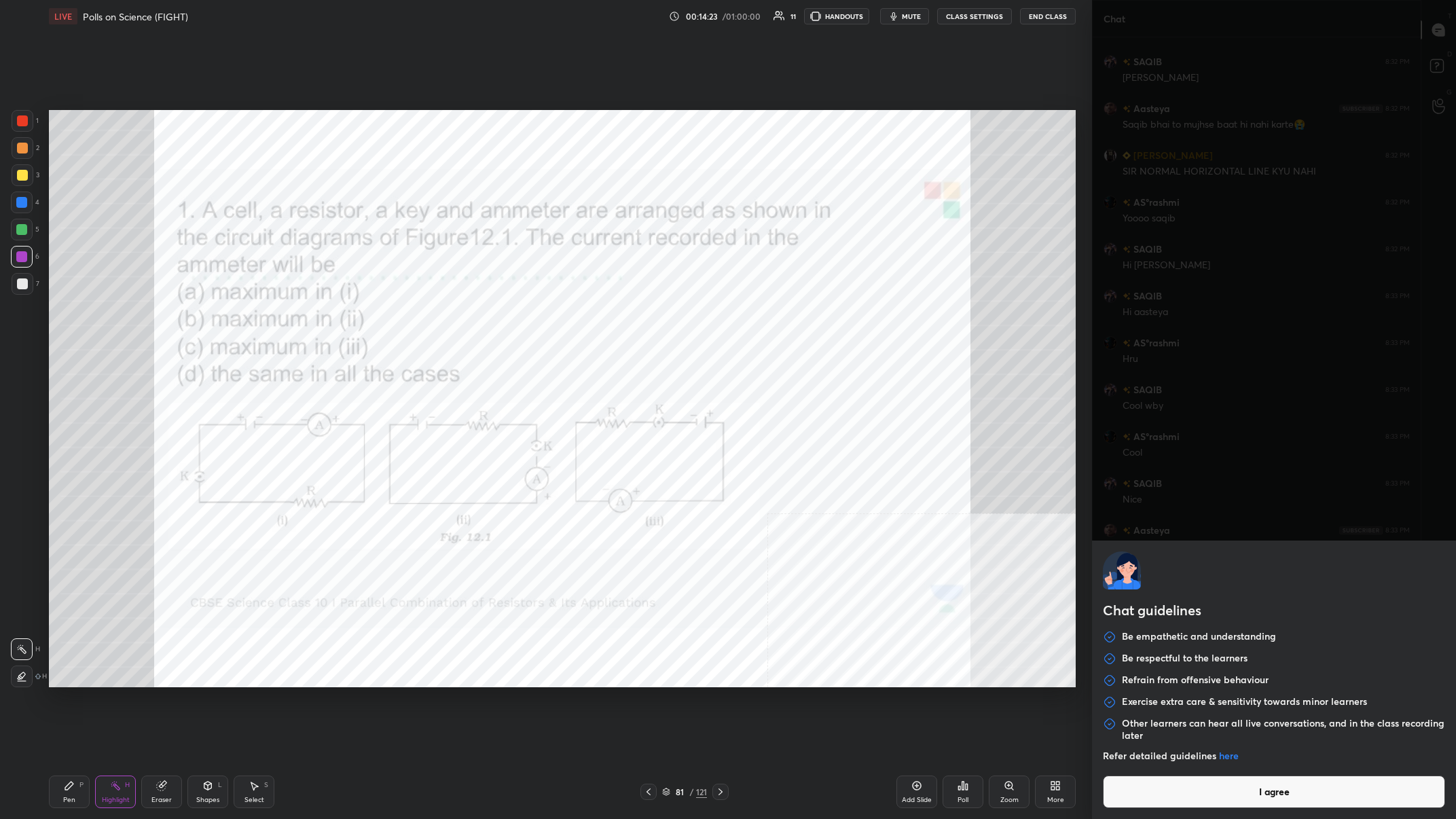
click at [487, 318] on div "Chat guidelines Be empathetic and understanding Be respectful to the learners R…" at bounding box center [1274, 680] width 364 height 279
click at [487, 318] on button "I agree" at bounding box center [1274, 792] width 342 height 33
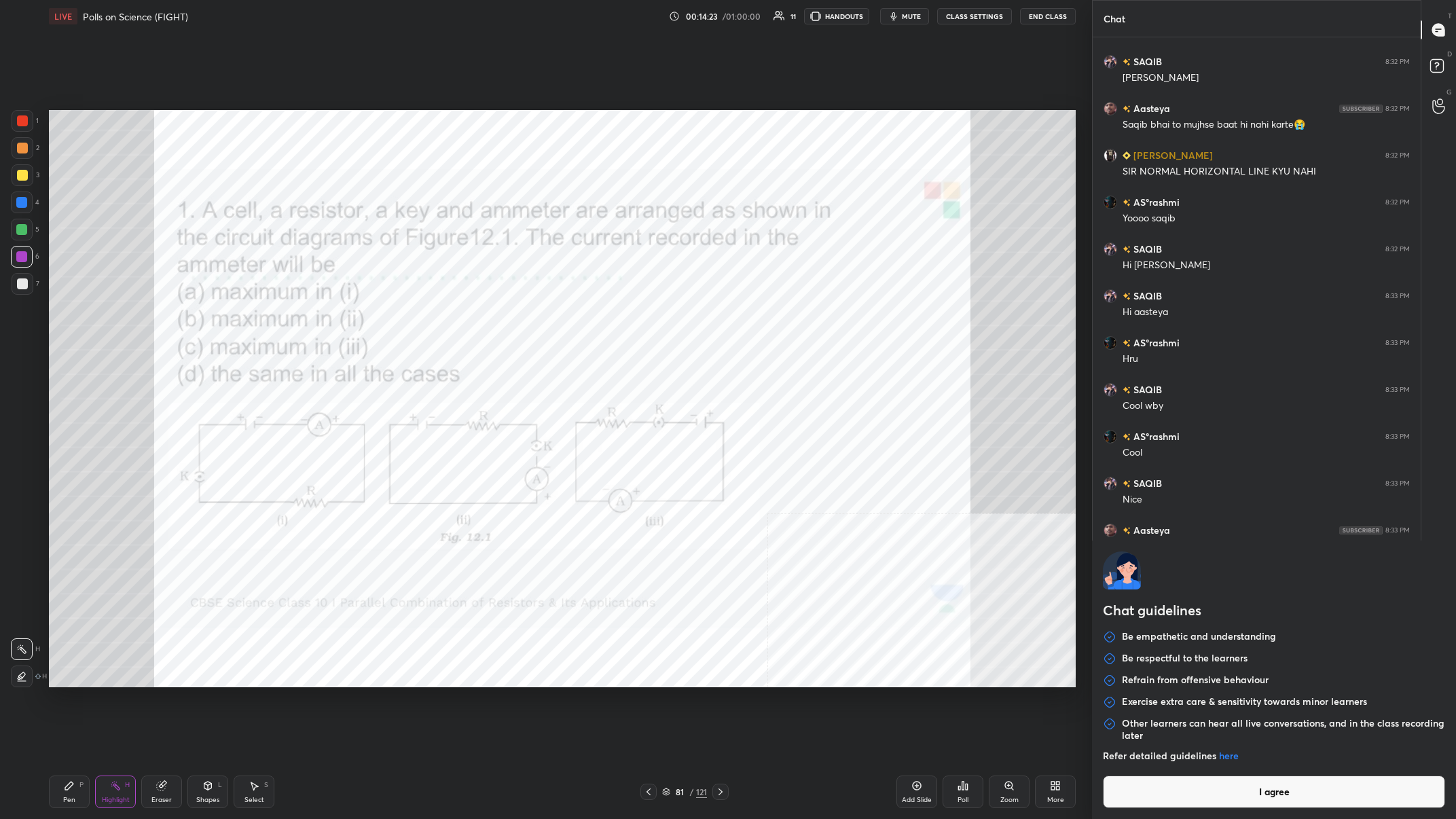
type textarea "x"
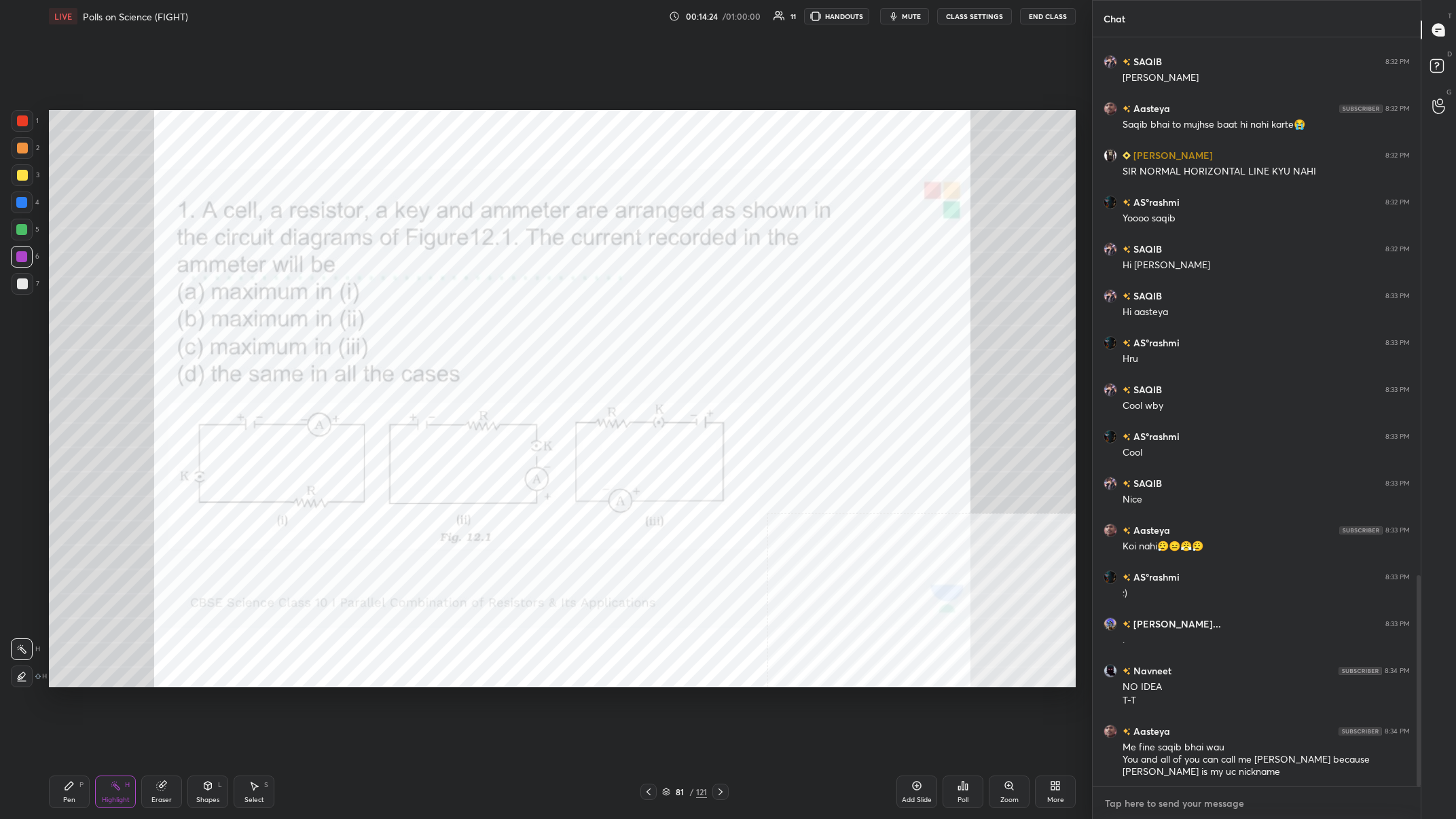
click at [487, 318] on textarea at bounding box center [1256, 803] width 306 height 21
type textarea "A"
type textarea "x"
type textarea "As"
type textarea "x"
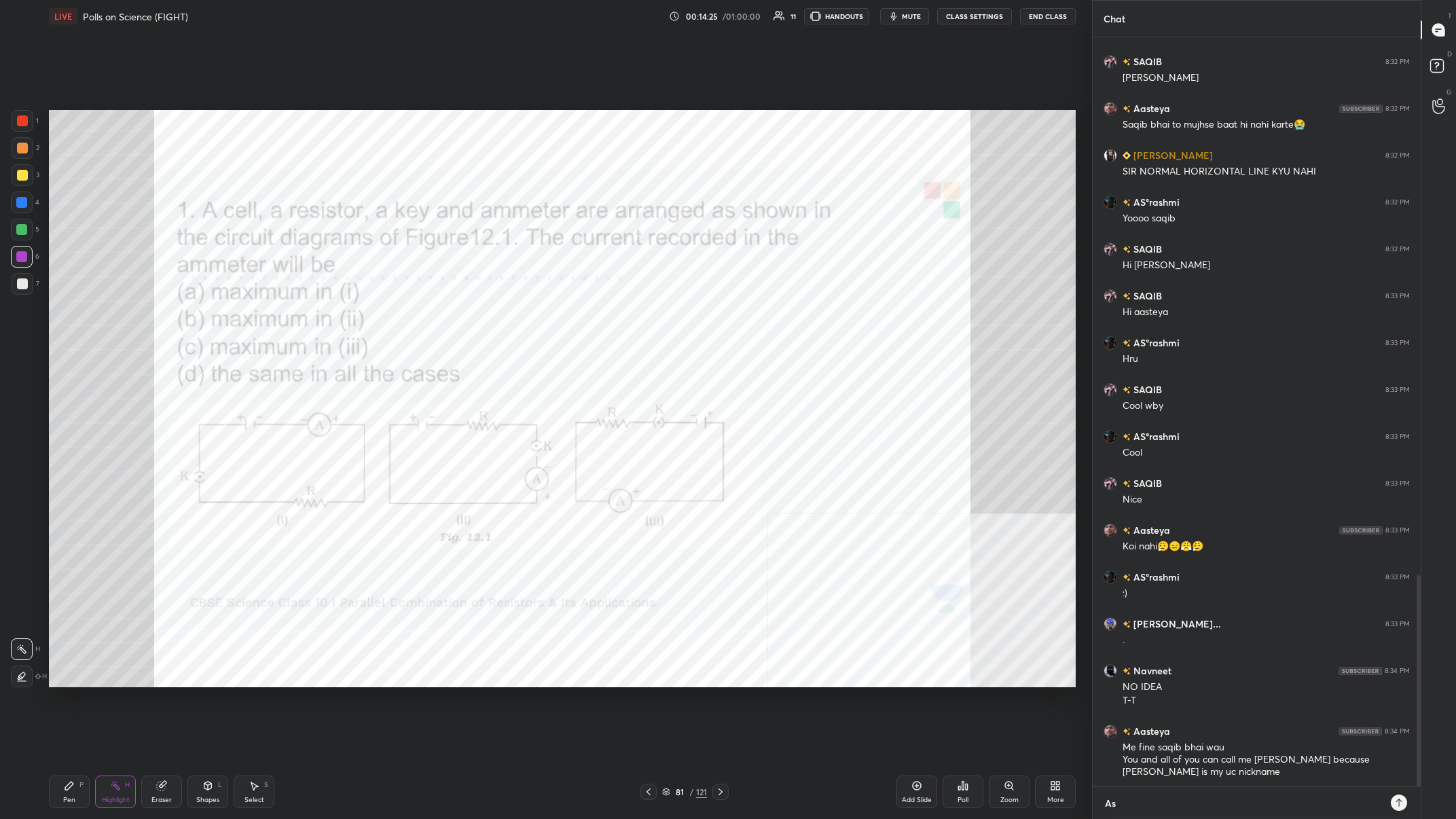
type textarea "Ash"
type textarea "x"
type textarea "[DEMOGRAPHIC_DATA]"
type textarea "x"
type textarea "[DEMOGRAPHIC_DATA]"
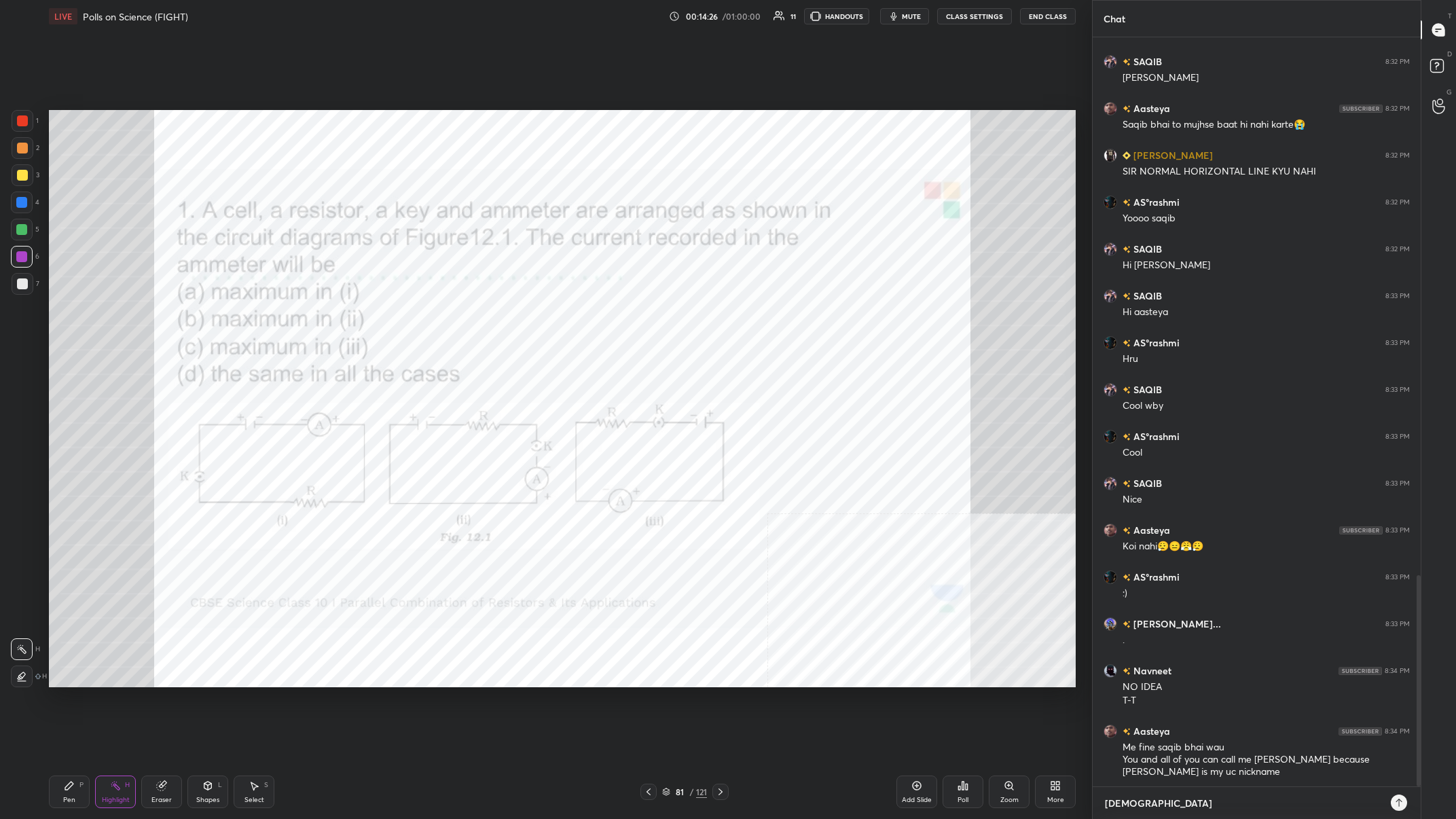
type textarea "x"
type textarea "[PERSON_NAME] U"
type textarea "x"
type textarea "Ashu UC"
type textarea "x"
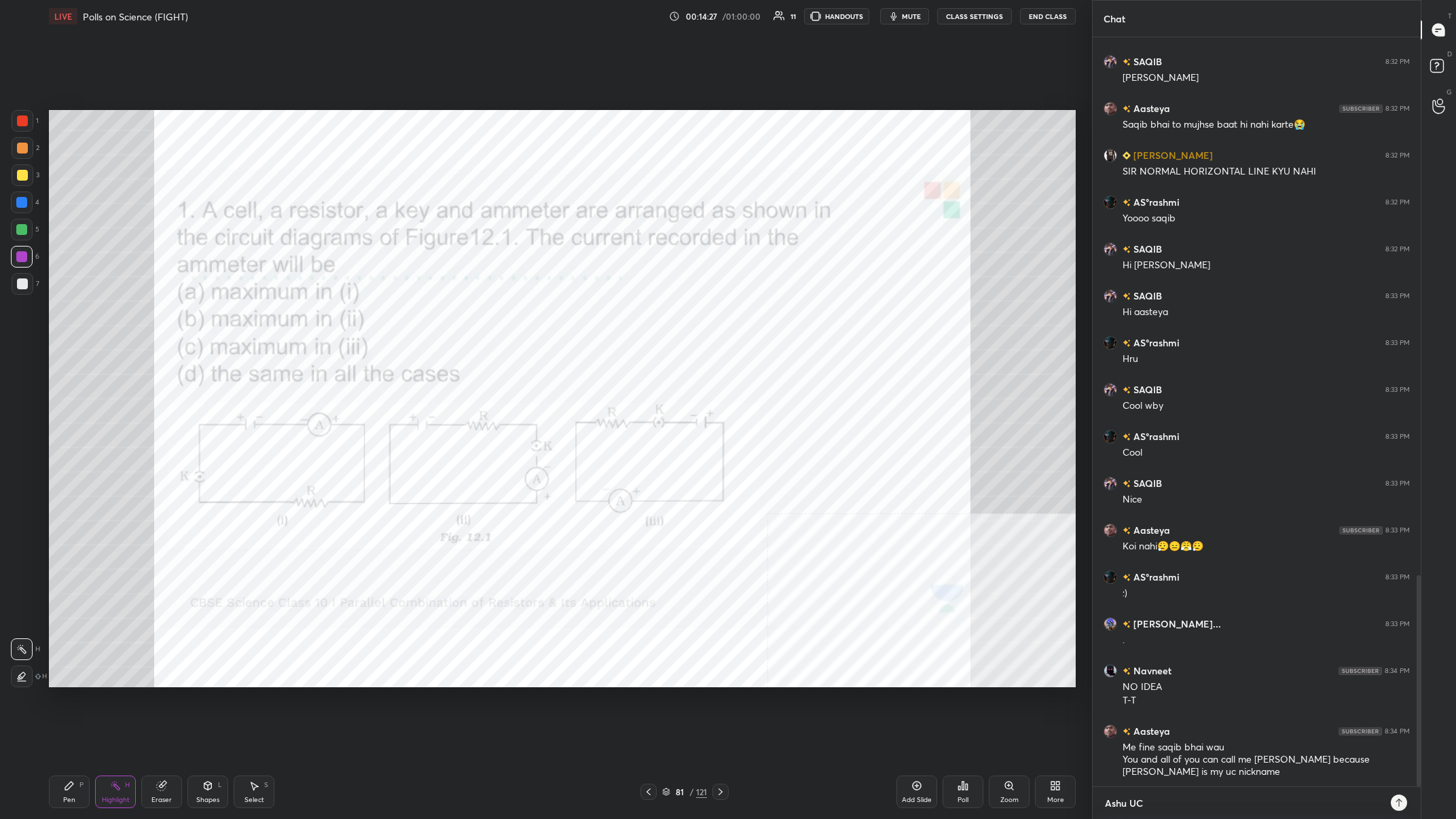
type textarea "Ashu UC"
type textarea "x"
type textarea "Ashu UC n"
type textarea "x"
type textarea "[PERSON_NAME] UC ni"
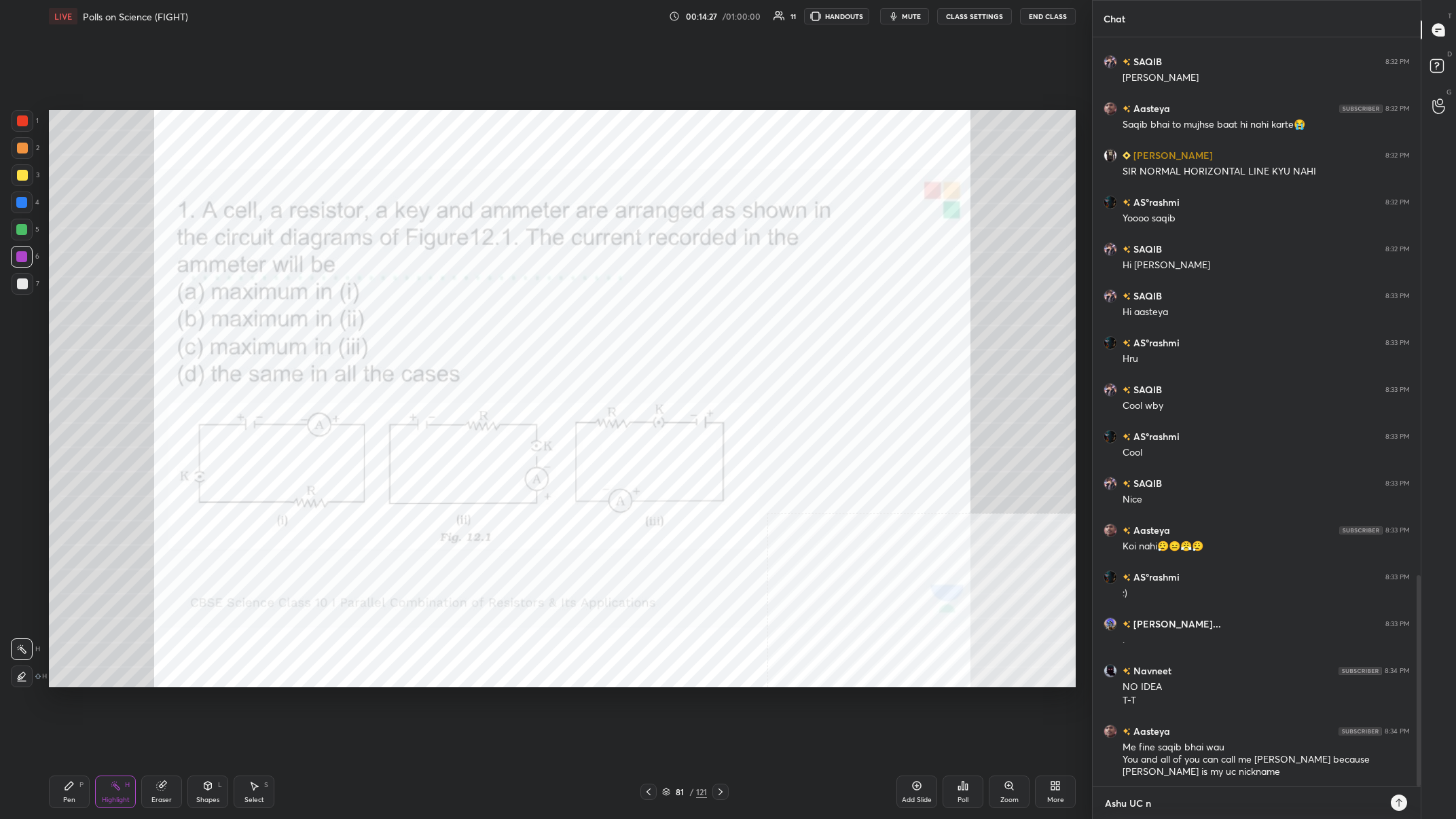
type textarea "x"
type textarea "[PERSON_NAME] UC nic"
type textarea "x"
type textarea "Ashu UC nick"
type textarea "x"
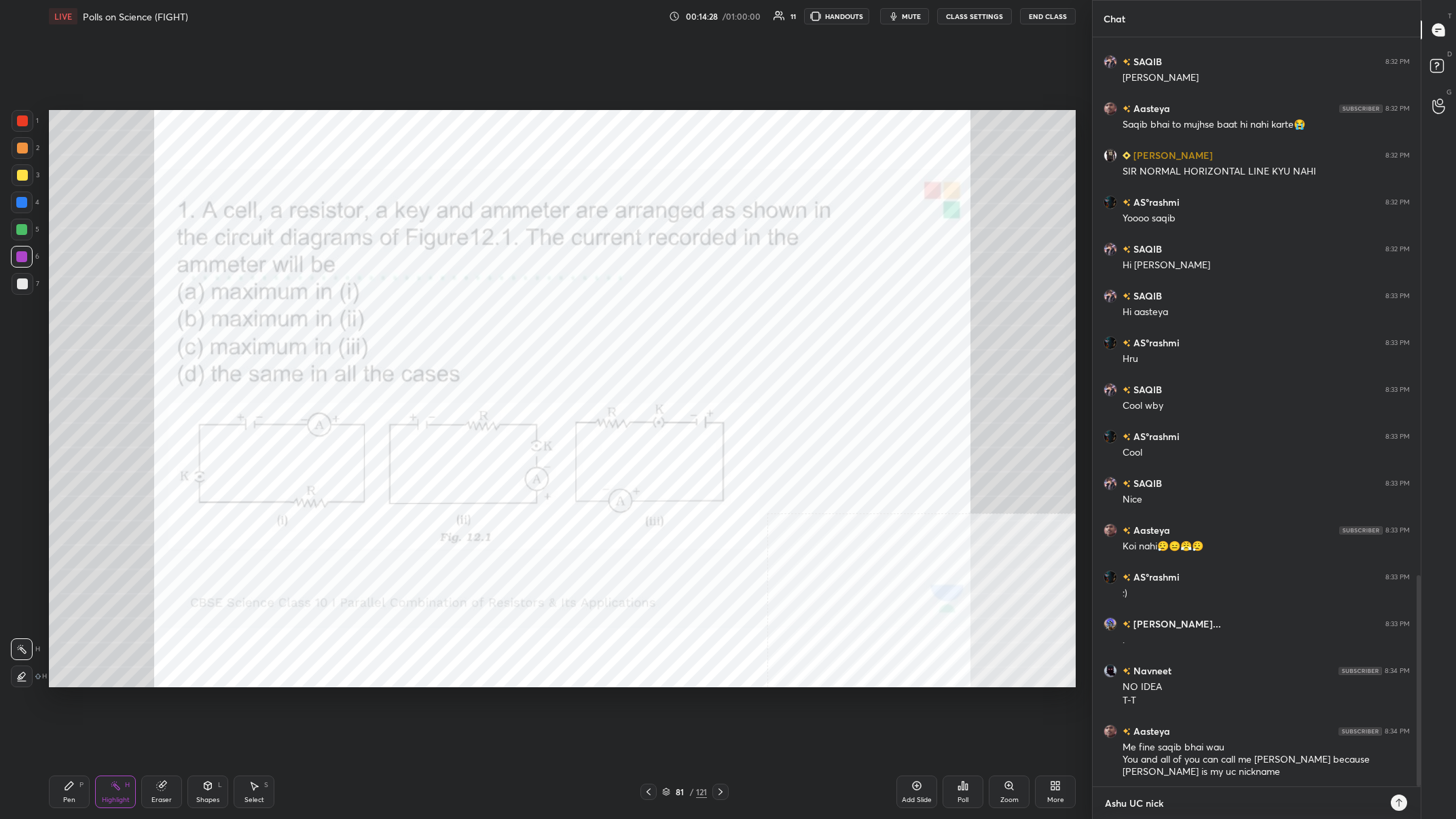
type textarea "Ashu UC nickn"
type textarea "x"
type textarea "[PERSON_NAME] UC nickna"
type textarea "x"
type textarea "Ashu UC nicknam"
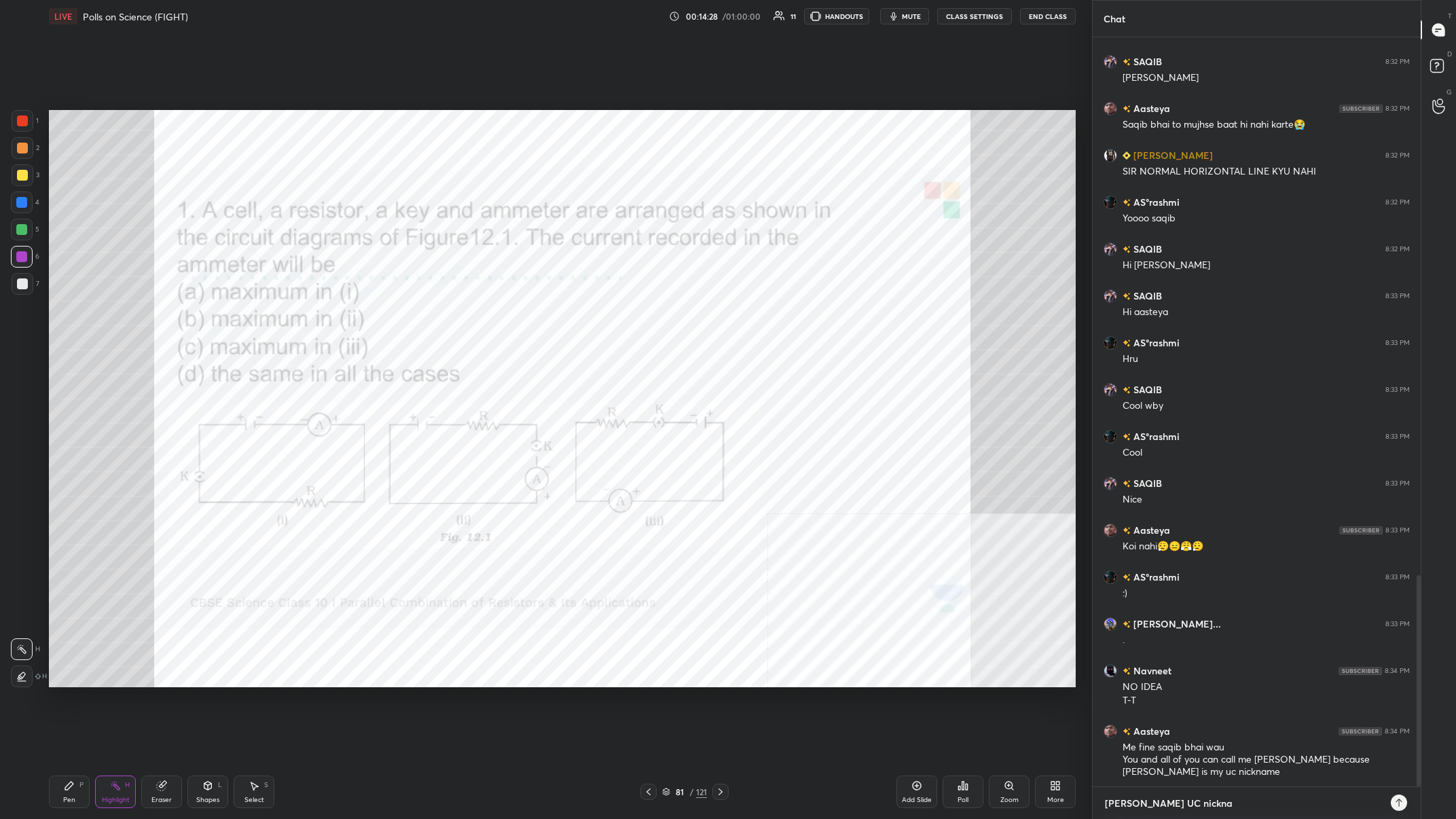
type textarea "x"
type textarea "Ashu UC nickname"
type textarea "x"
type textarea "Ashu UC nickname"
type textarea "x"
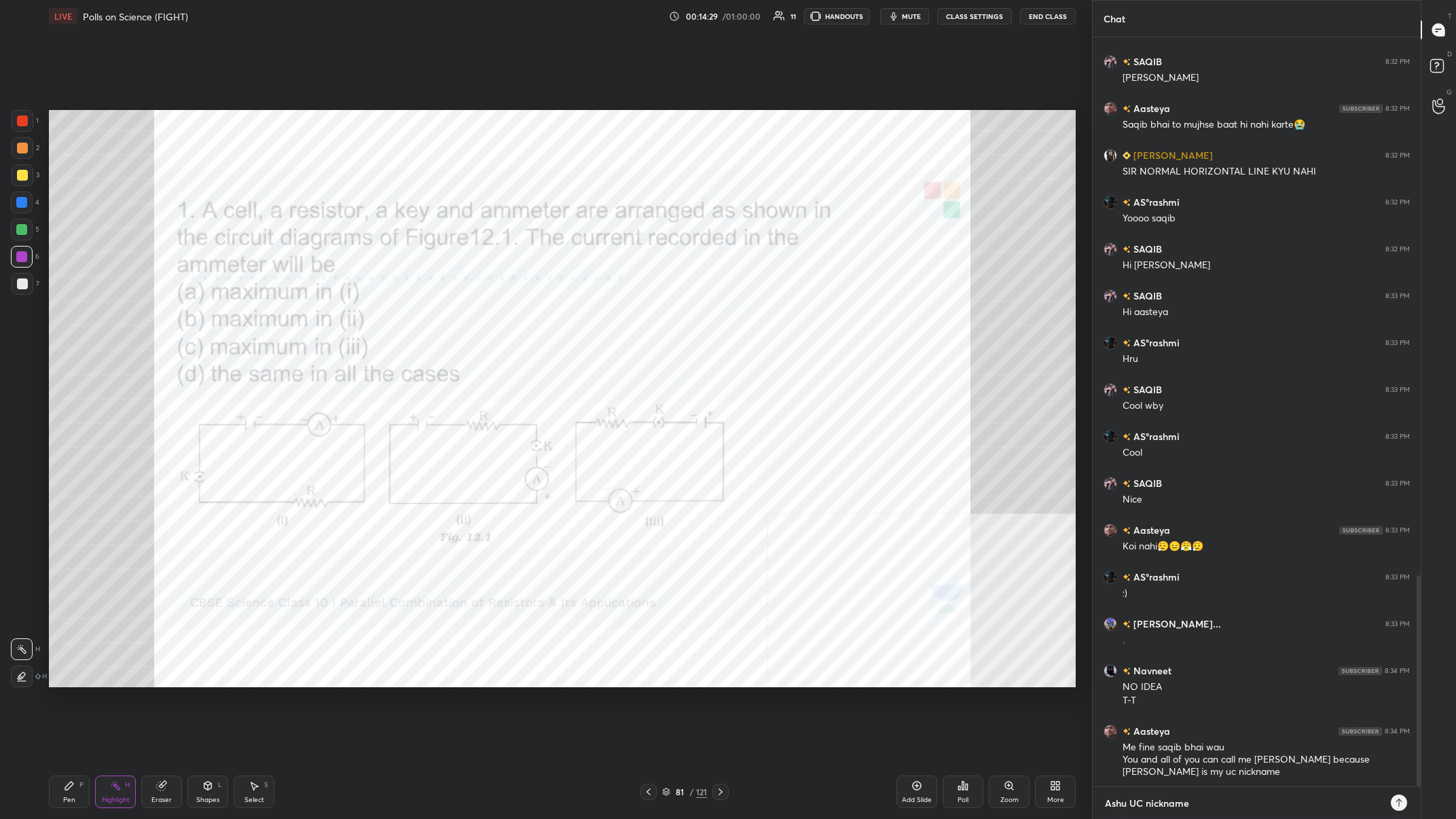
scroll to position [1, 1]
type textarea "[PERSON_NAME] UC nickname E"
type textarea "x"
type textarea "[PERSON_NAME] UC nickname Ey"
type textarea "x"
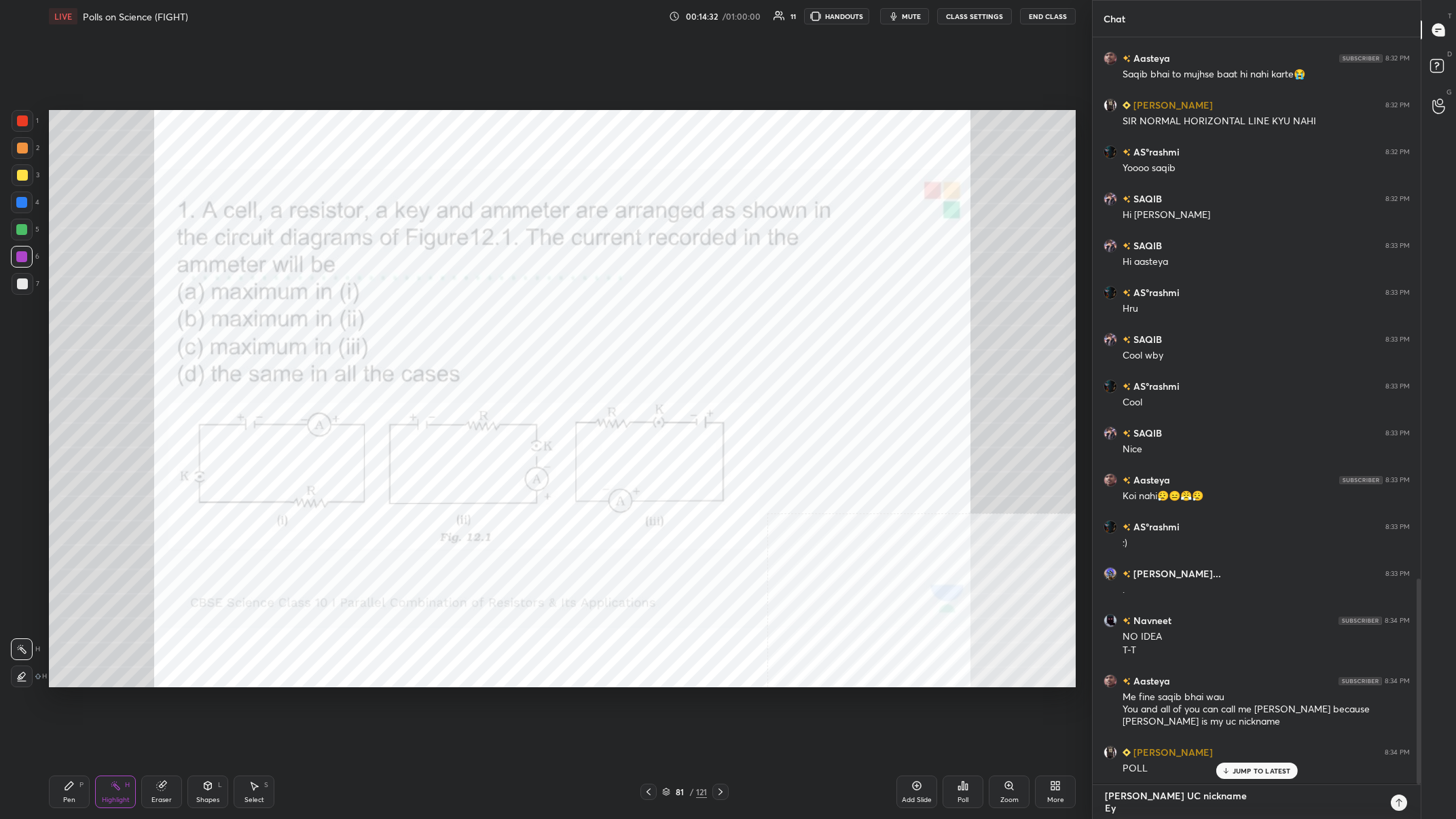
scroll to position [2007, 0]
type textarea "[PERSON_NAME] UC nickname Eye"
type textarea "x"
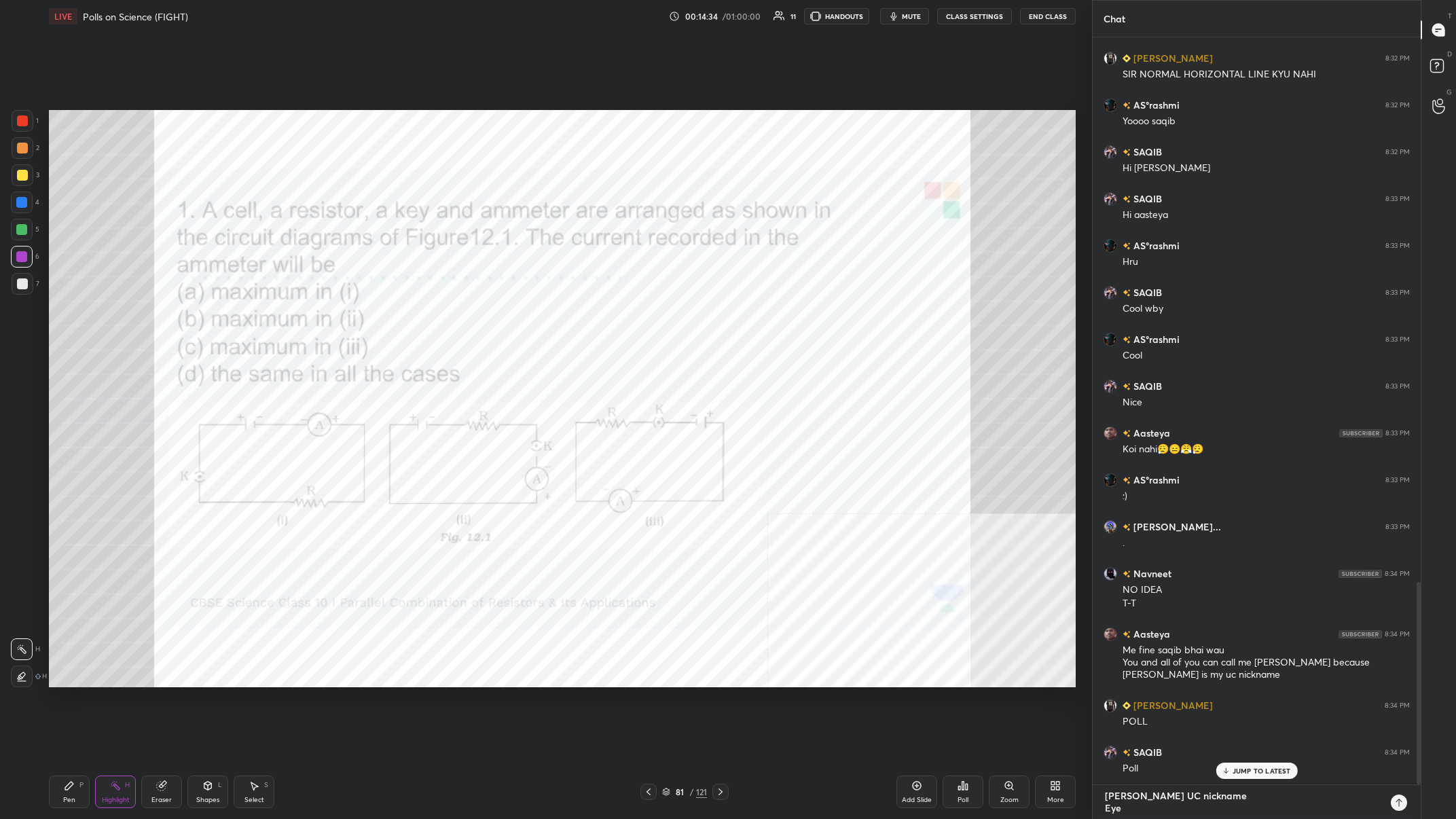
type textarea "[PERSON_NAME] UC nickname Ey"
type textarea "x"
type textarea "[PERSON_NAME] UC nickname [PERSON_NAME]"
type textarea "x"
type textarea "[PERSON_NAME] UC nickname [PERSON_NAME]"
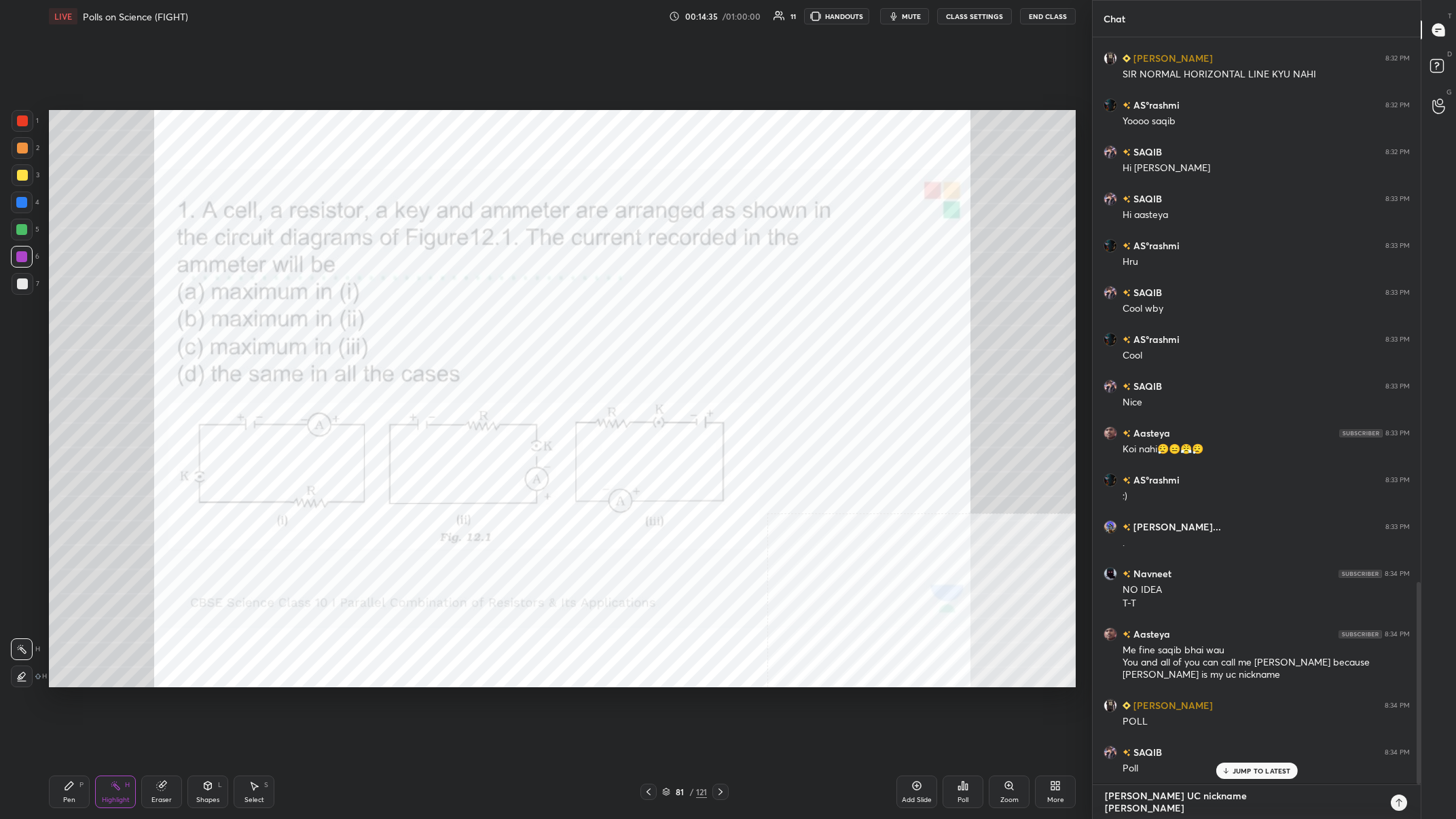
type textarea "x"
type textarea "[PERSON_NAME] UC nickname [PERSON_NAME]"
type textarea "x"
type textarea "[PERSON_NAME] UC nickname [PERSON_NAME]"
type textarea "x"
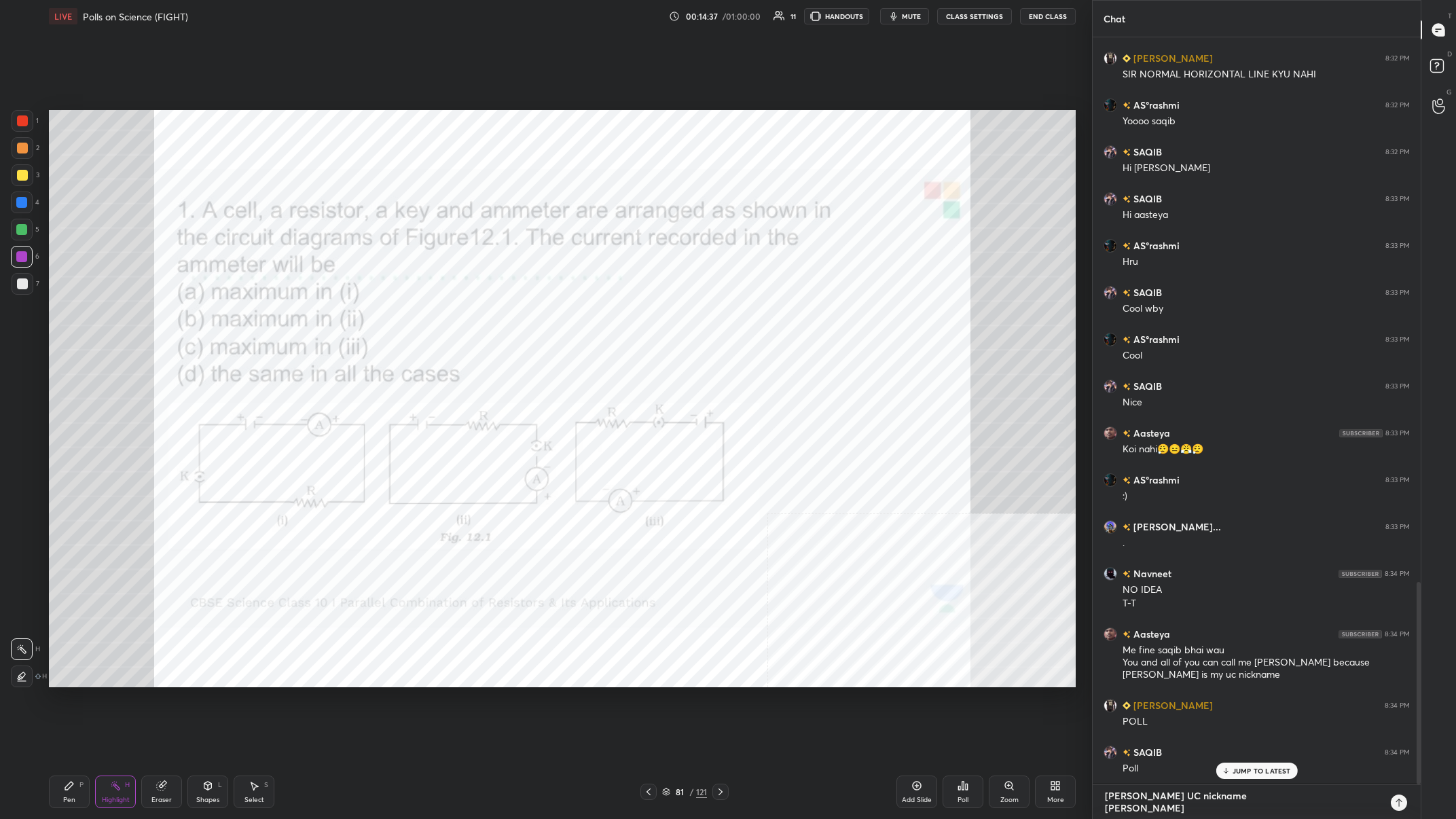
type textarea "[PERSON_NAME] UC nickname [PERSON_NAME]"
type textarea "x"
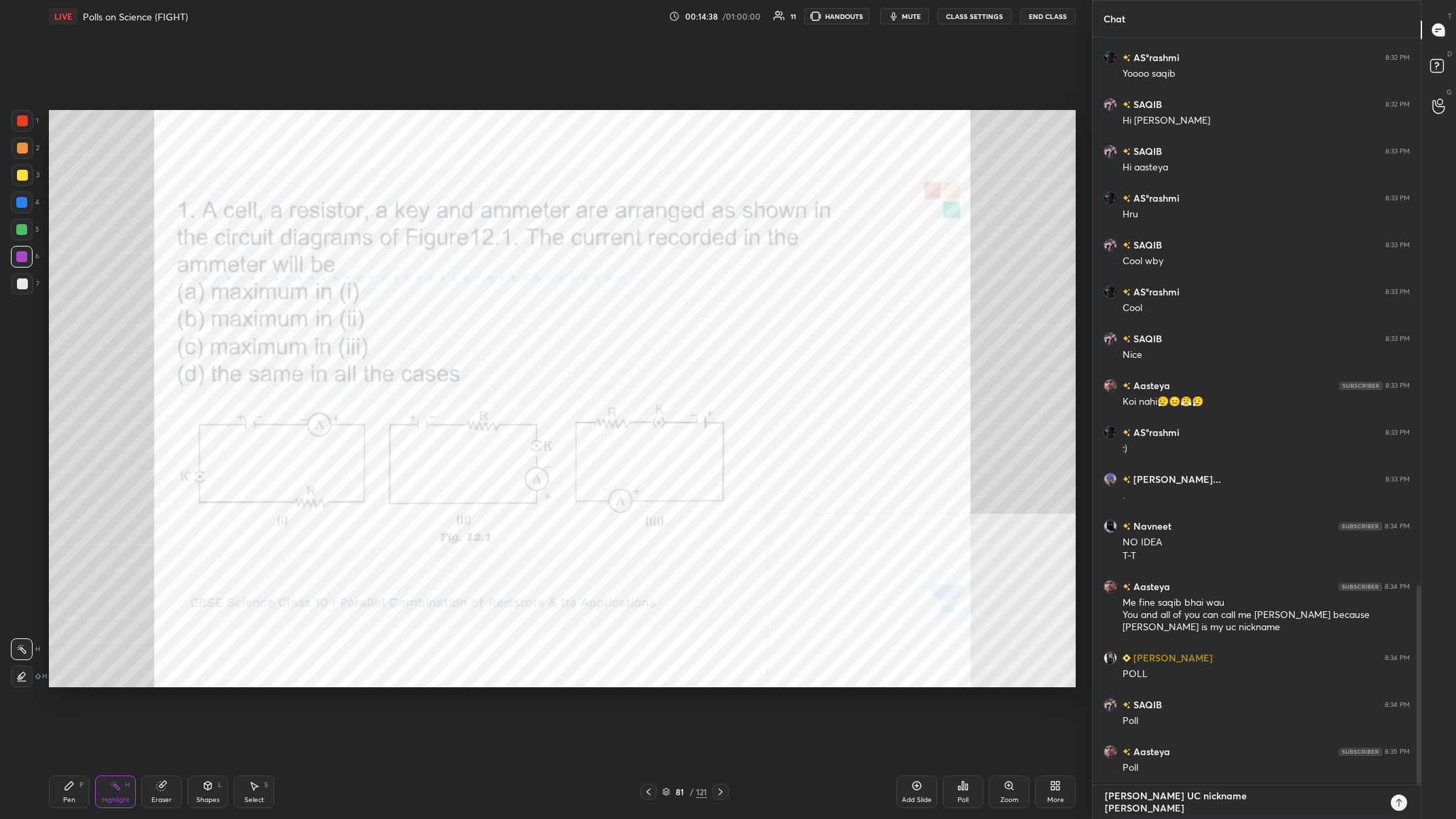
scroll to position [2101, 0]
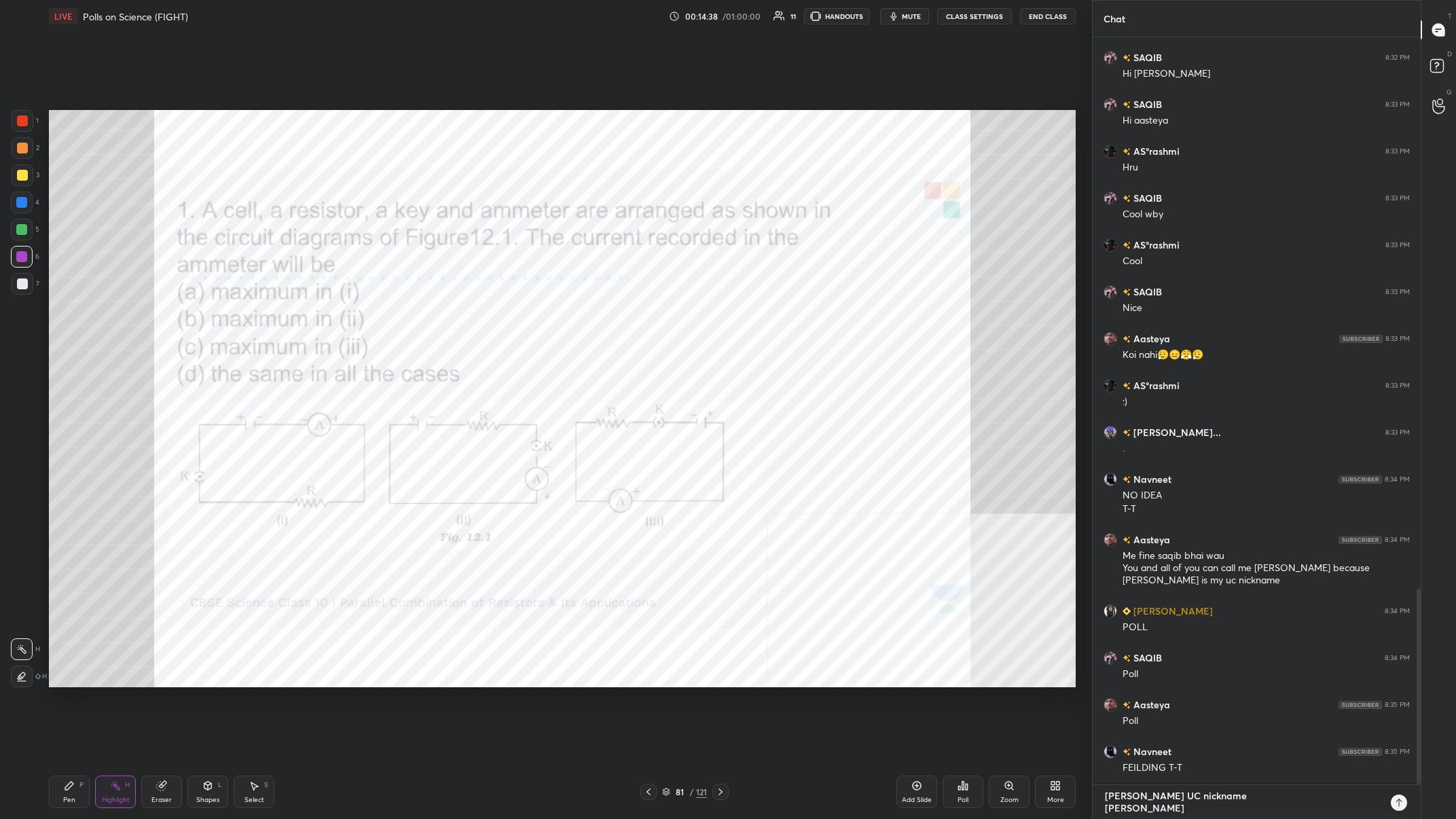
type textarea "Ashu UC nickname [PERSON_NAME]"
type textarea "x"
type textarea "Ashu UC nickname [PERSON_NAME]"
type textarea "x"
type textarea "[PERSON_NAME] UC nickname [PERSON_NAME]"
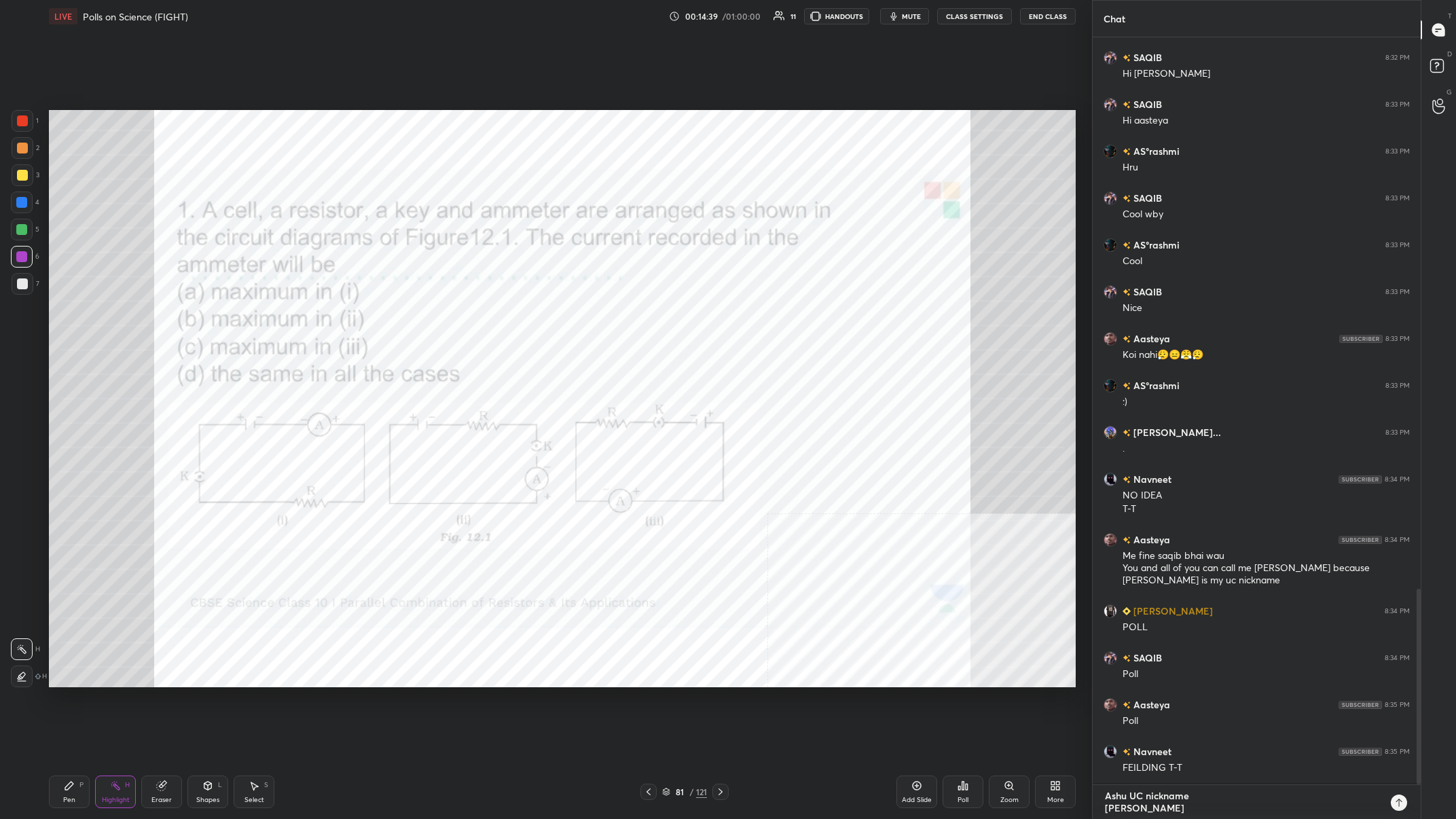
type textarea "x"
type textarea "[PERSON_NAME] UC nickname [PERSON_NAME] Home"
type textarea "x"
type textarea "[PERSON_NAME] UC nickname [PERSON_NAME] Home"
type textarea "x"
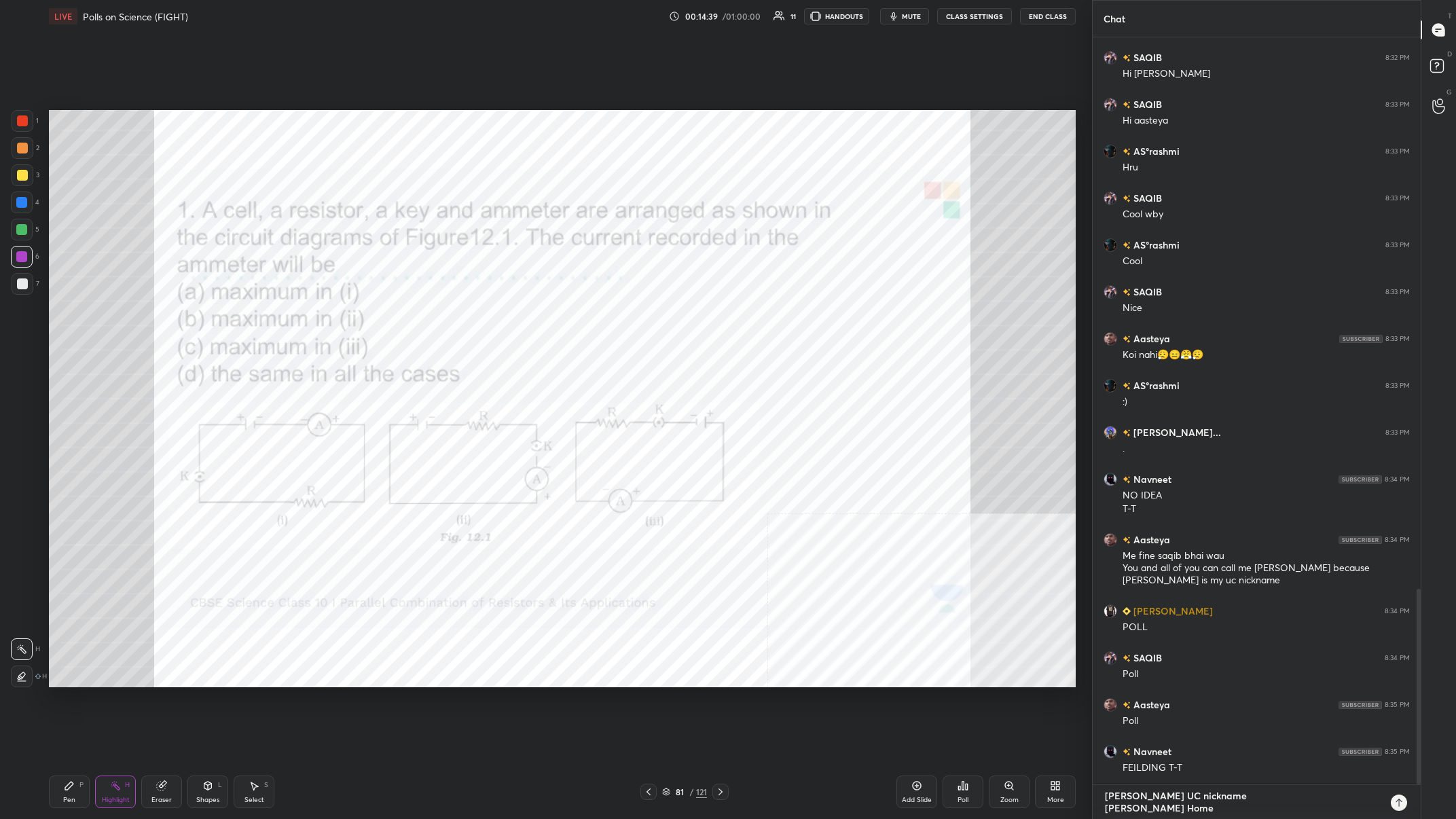
type textarea "[PERSON_NAME] UC nickname [PERSON_NAME] Home n"
type textarea "x"
type textarea "[PERSON_NAME] UC nickname [PERSON_NAME] Home ni"
type textarea "x"
type textarea "Ashu UC nickname [PERSON_NAME] Home nic"
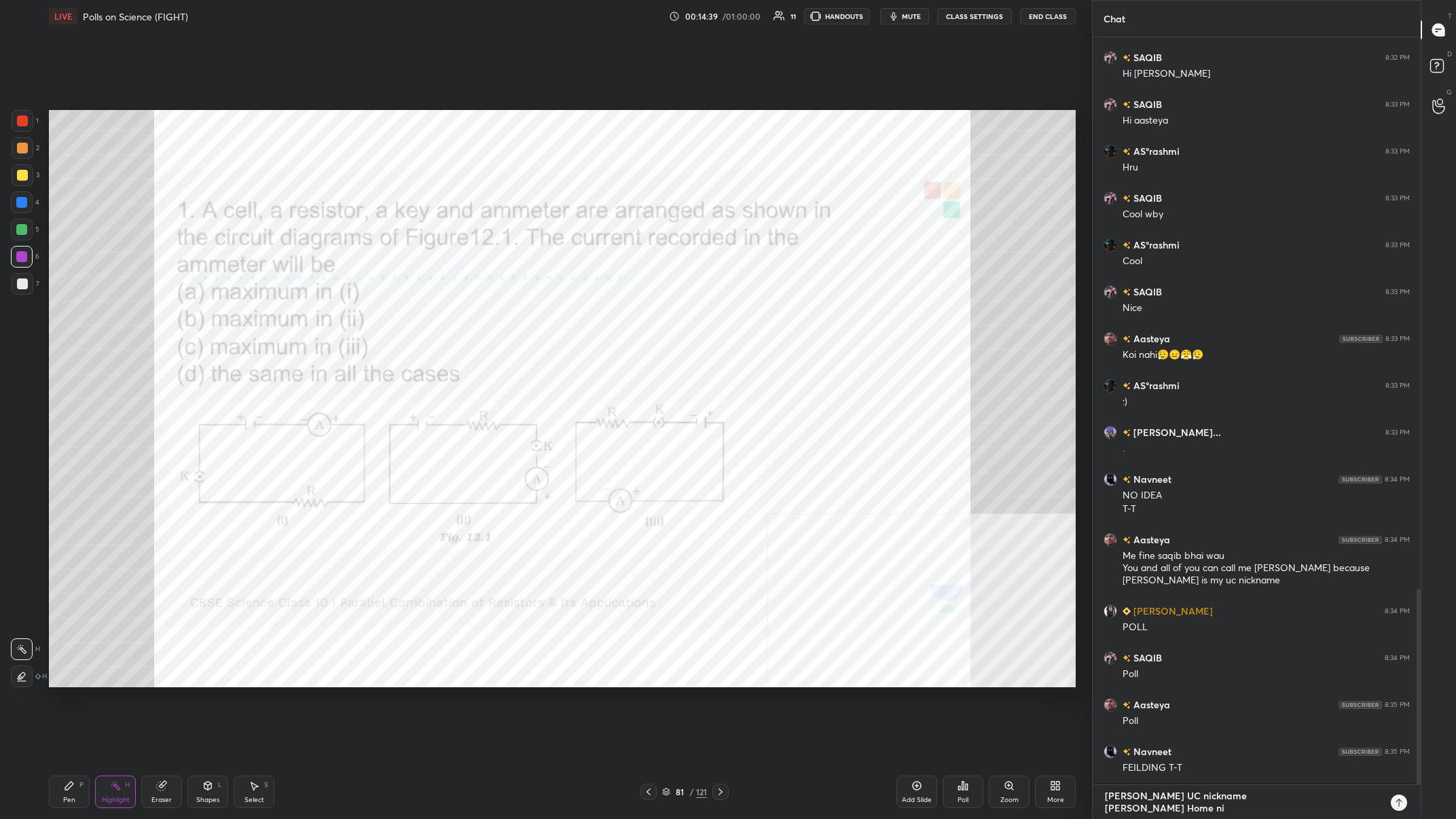
type textarea "x"
type textarea "[PERSON_NAME] UC nickname [PERSON_NAME] Home [PERSON_NAME]"
type textarea "x"
type textarea "Ashu UC nickname [PERSON_NAME] Home [PERSON_NAME]"
type textarea "x"
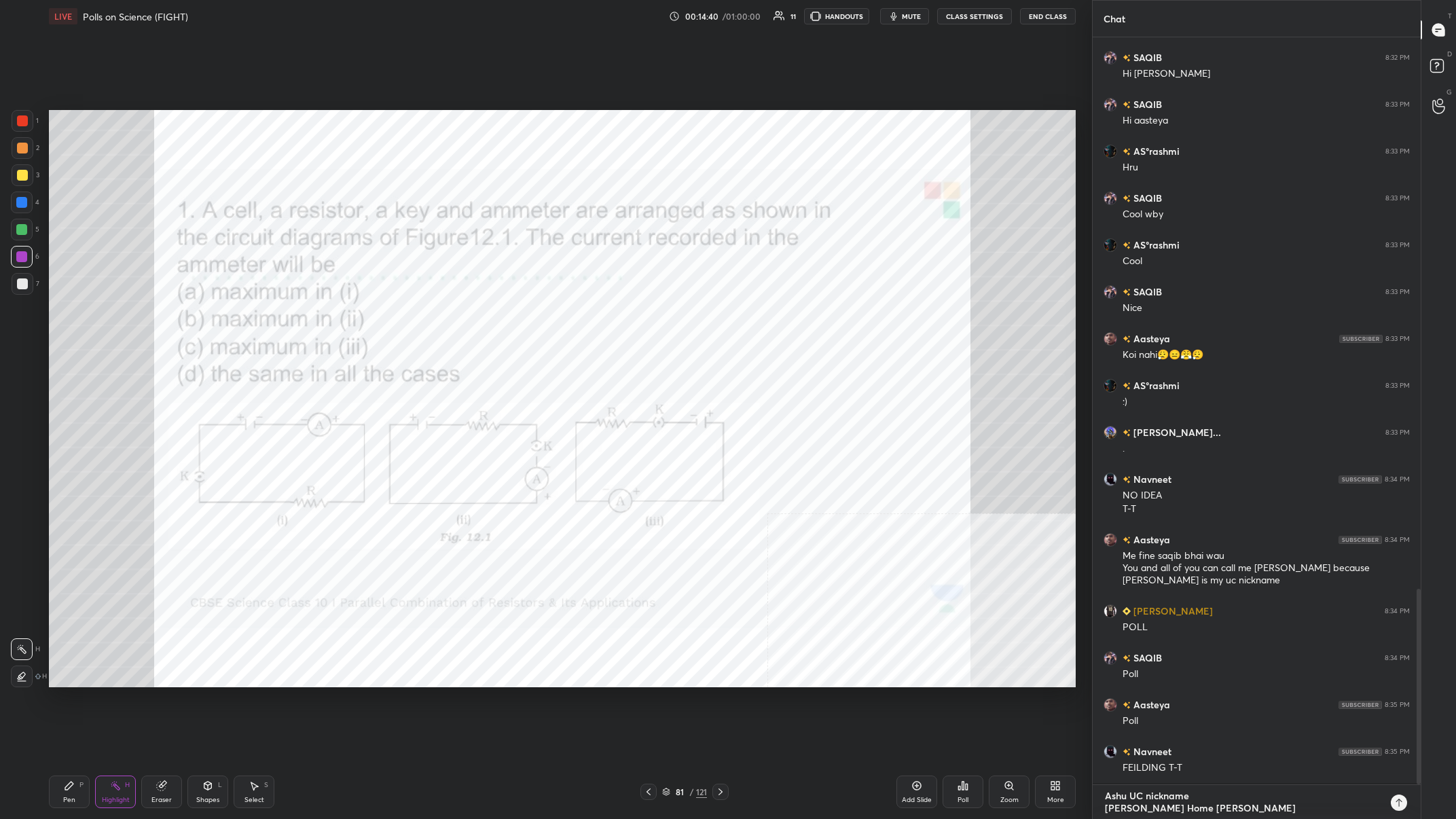
type textarea "[PERSON_NAME] UC nickname [PERSON_NAME] Home [PERSON_NAME]"
type textarea "x"
type textarea "[PERSON_NAME] UC nickname [PERSON_NAME] Home [PERSON_NAME]"
type textarea "x"
type textarea "Ashu UC nickname [PERSON_NAME] Home nickname"
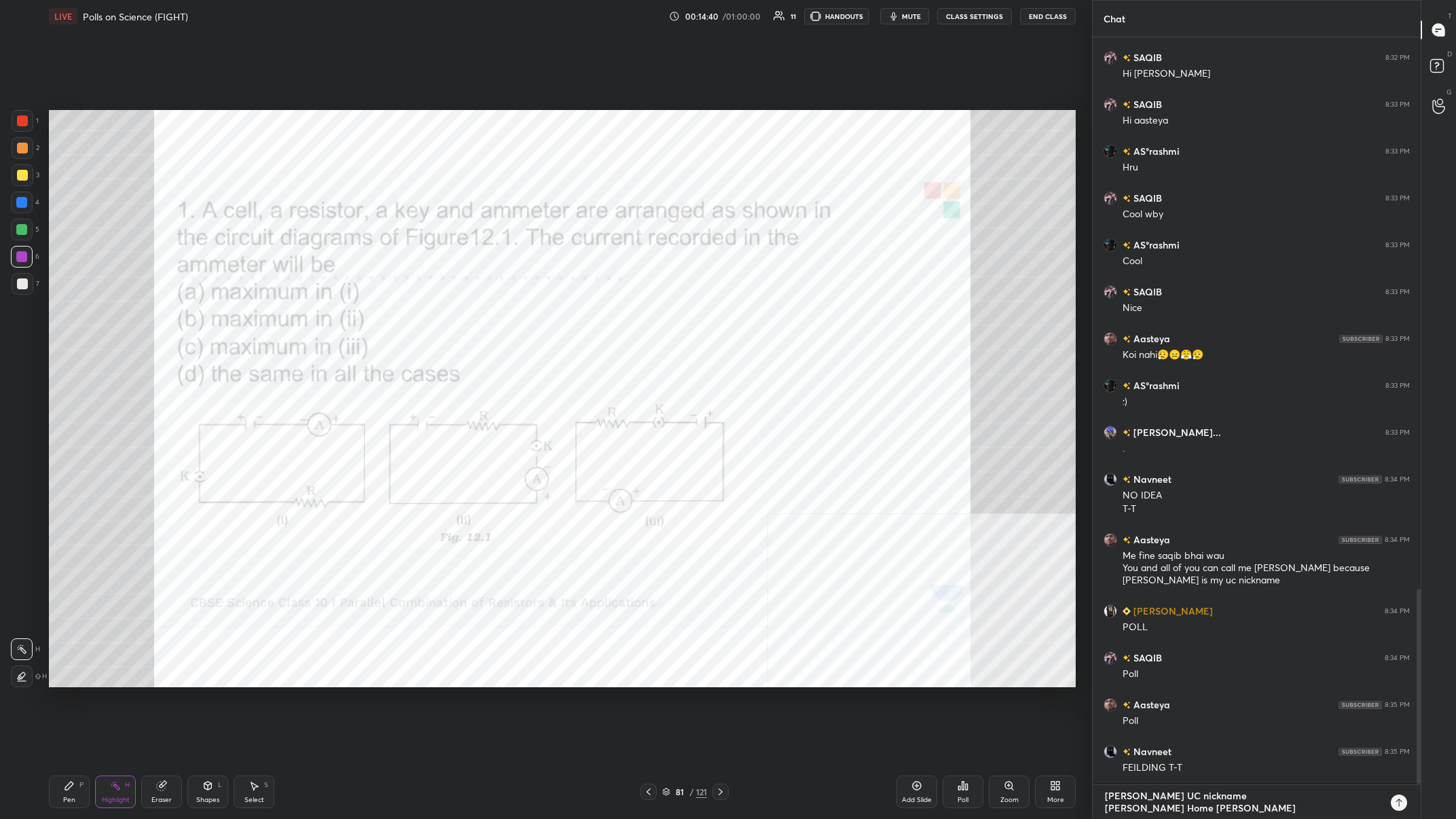
type textarea "x"
type textarea "Ashu UC nickname [PERSON_NAME] Home nickname"
type textarea "x"
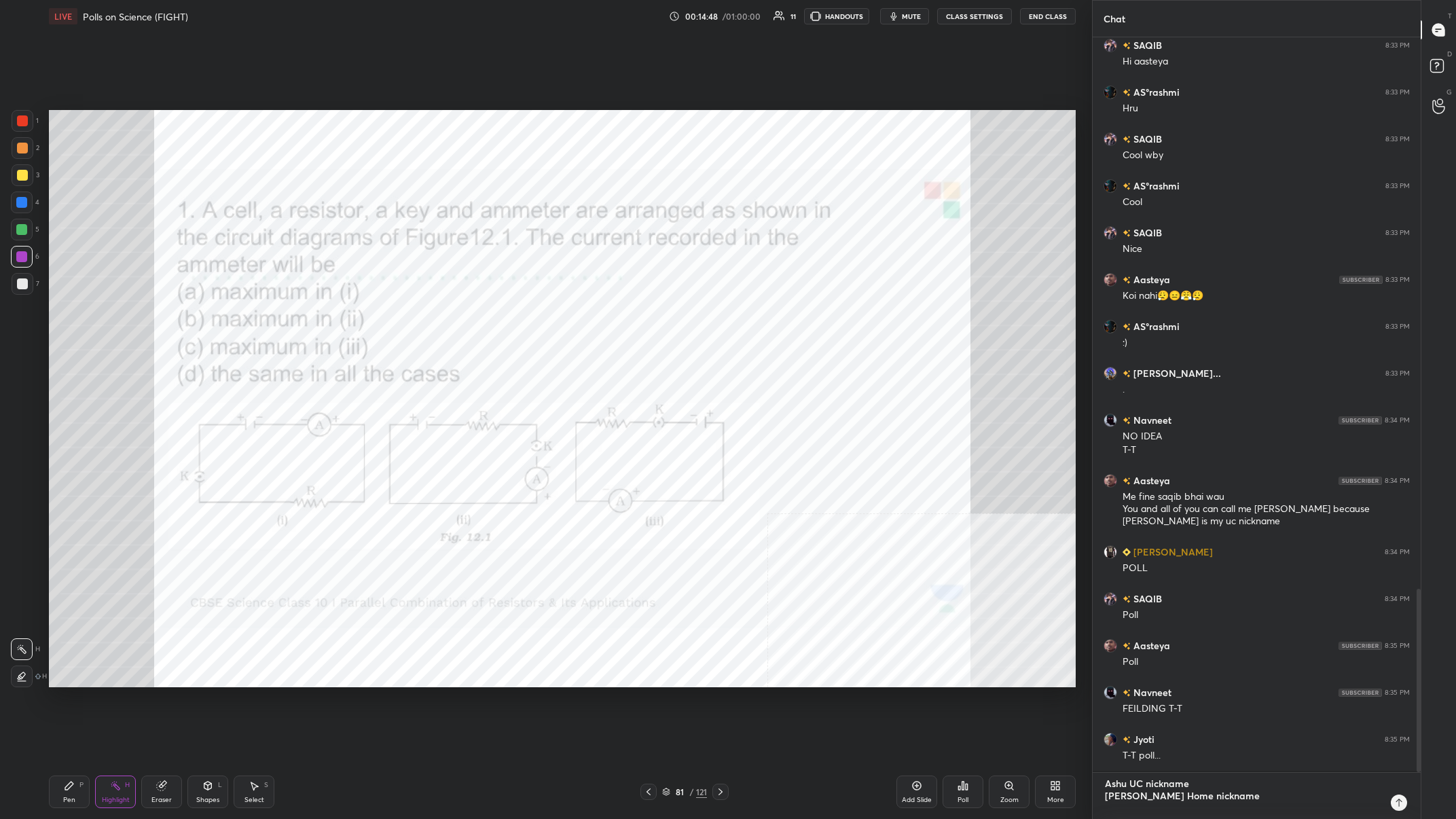
scroll to position [2206, 0]
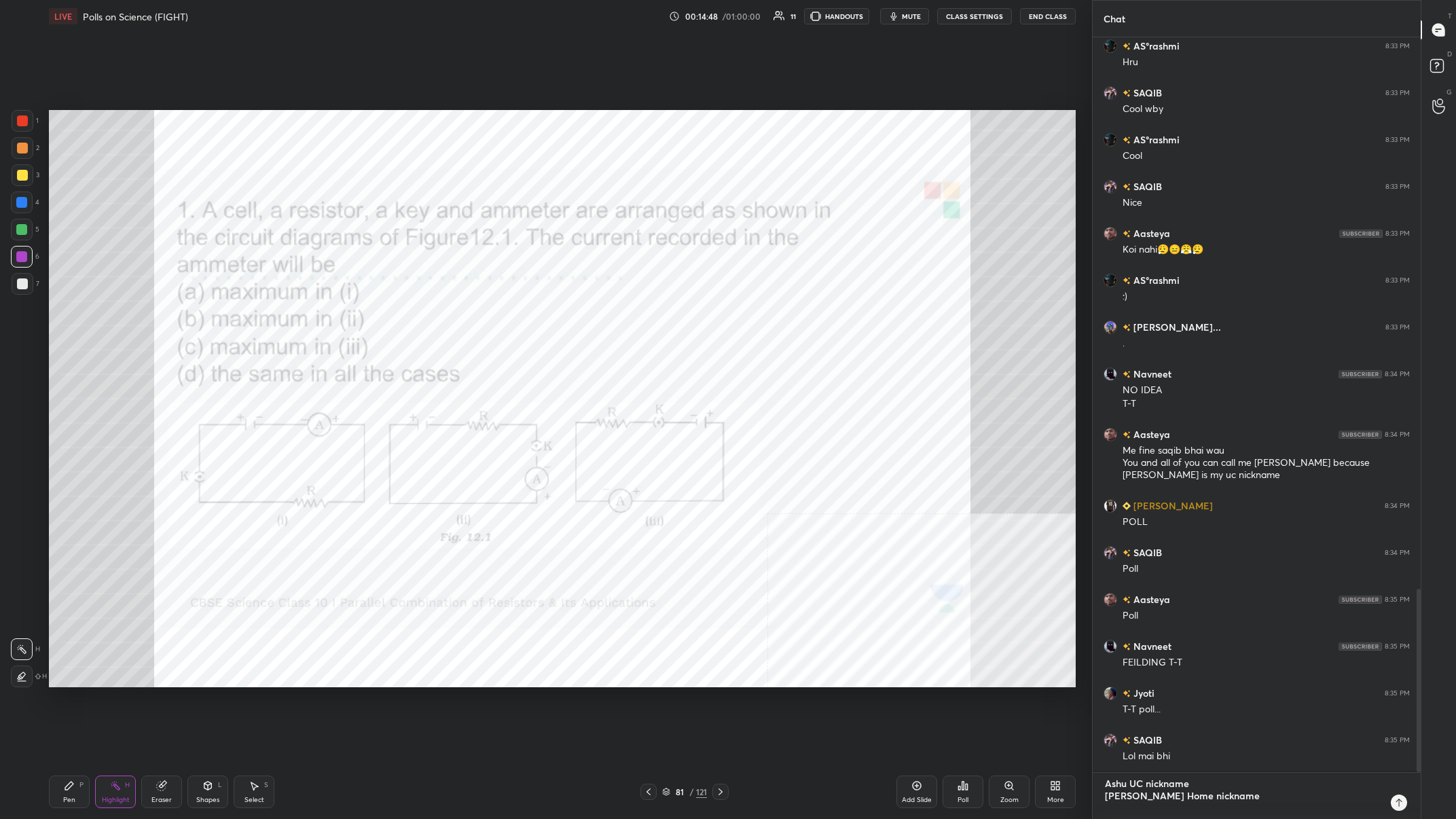
type textarea "[PERSON_NAME] UC nickname [PERSON_NAME] Home nickname S"
type textarea "x"
type textarea "[PERSON_NAME] UC nickname Eyaeya Home nickname St"
type textarea "x"
type textarea "Ashu UC nickname [PERSON_NAME] Home nickname Ste"
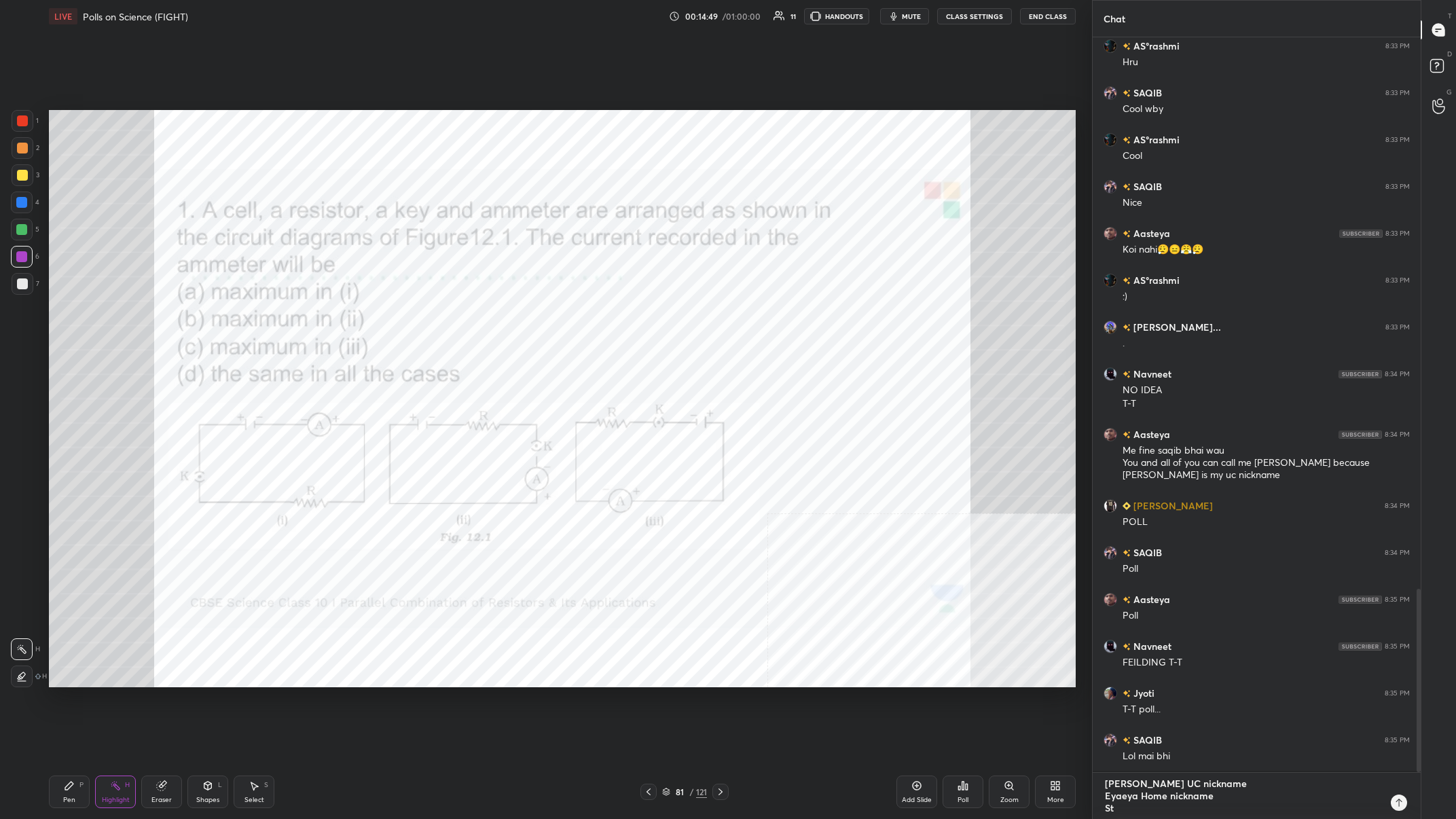
type textarea "x"
type textarea "[PERSON_NAME] UC nickname [PERSON_NAME] Home nickname Stey"
type textarea "x"
type textarea "[PERSON_NAME] UC nickname [PERSON_NAME] Home nickname Stey"
type textarea "x"
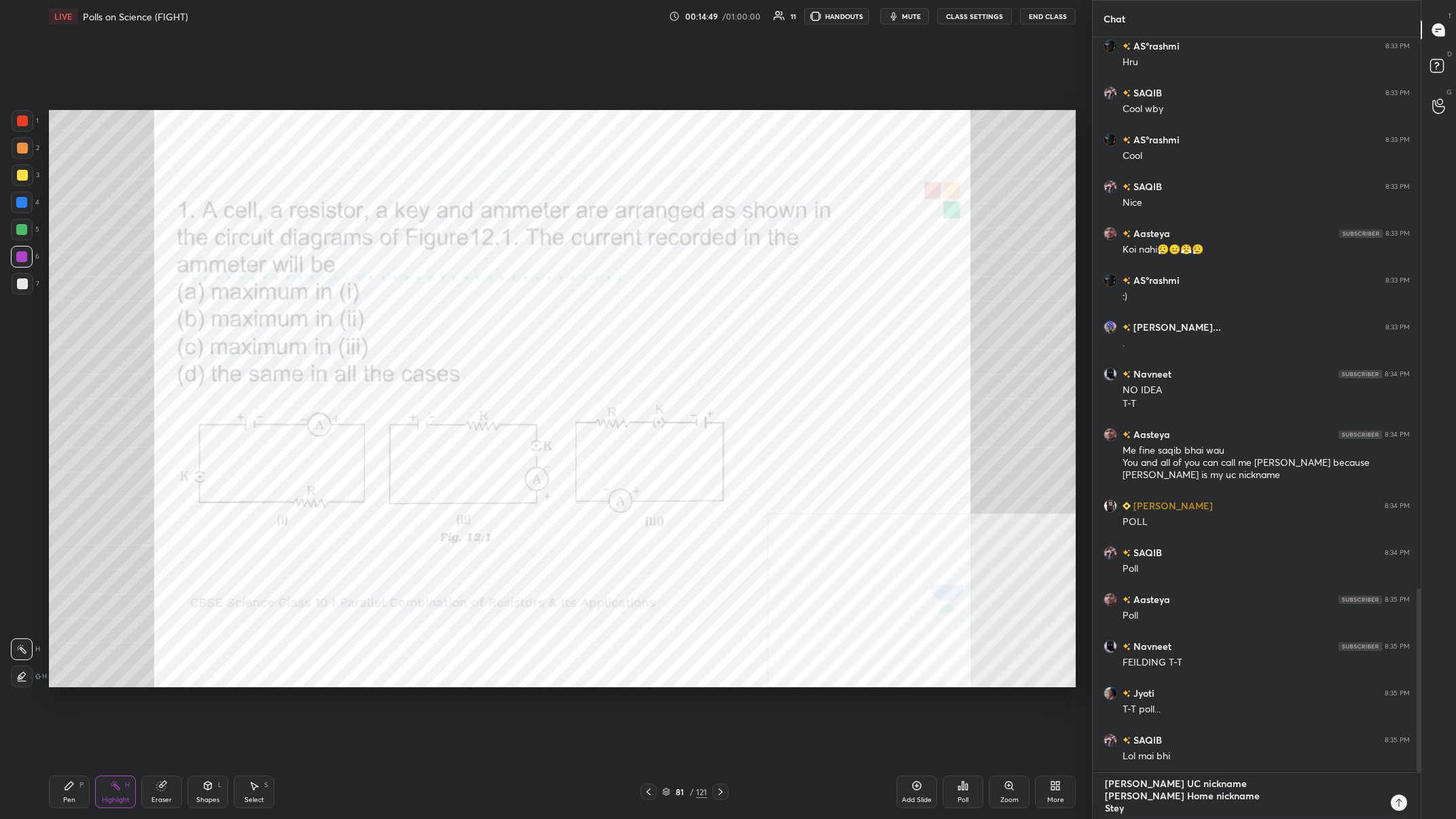
type textarea "[PERSON_NAME] UC nickname [PERSON_NAME] Home nickname Stey S"
type textarea "x"
type textarea "[PERSON_NAME] UC nickname Eyaeya Home nickname Stey St"
type textarea "x"
type textarea "Ashu UC nickname [PERSON_NAME] Home nickname Stey Ste"
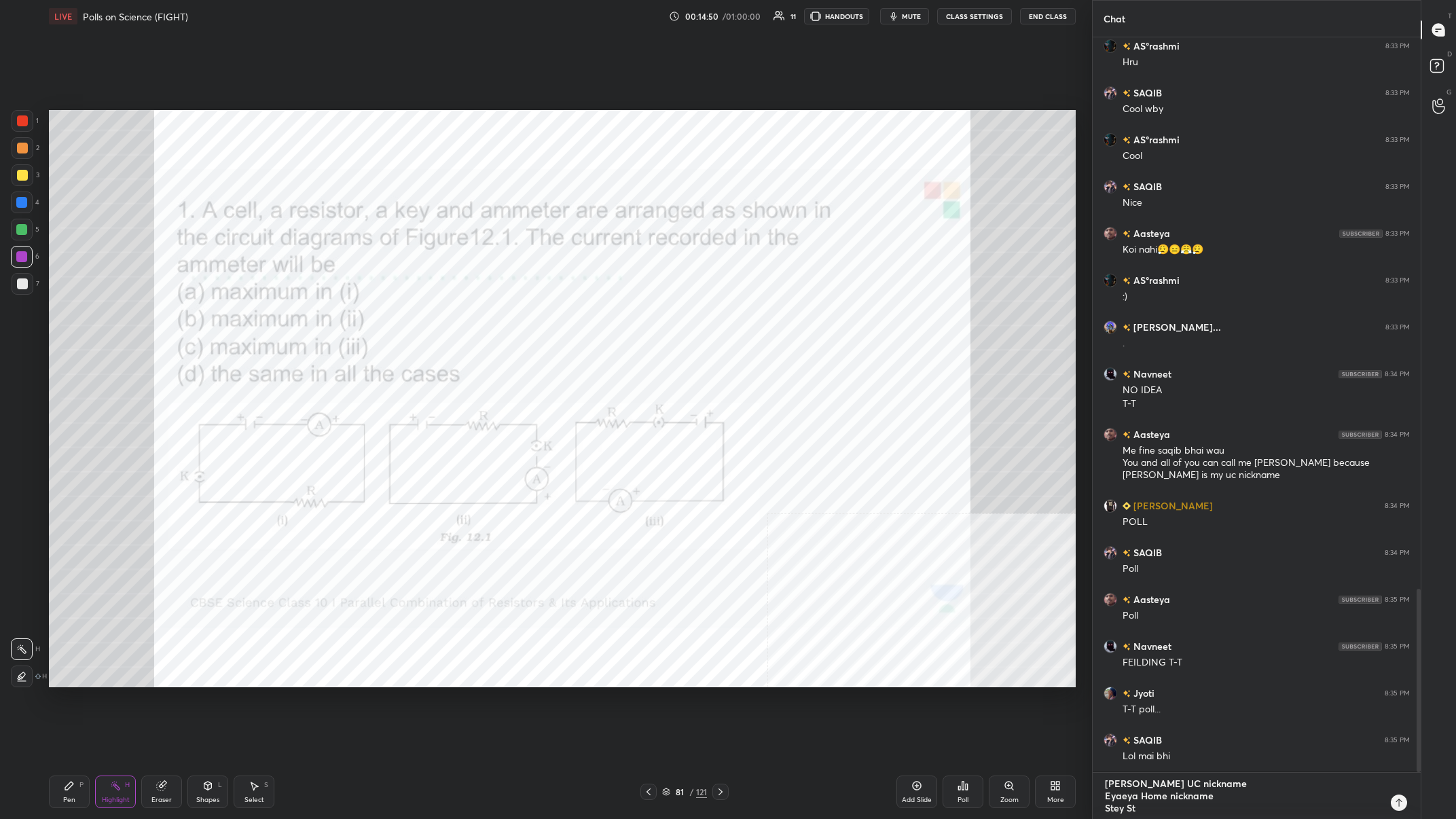
type textarea "x"
type textarea "Ashu UC nickname Eyaeya Home nickname [PERSON_NAME]"
type textarea "x"
type textarea "Ashu UC nickname [PERSON_NAME] Home nickname Stey Ste"
type textarea "x"
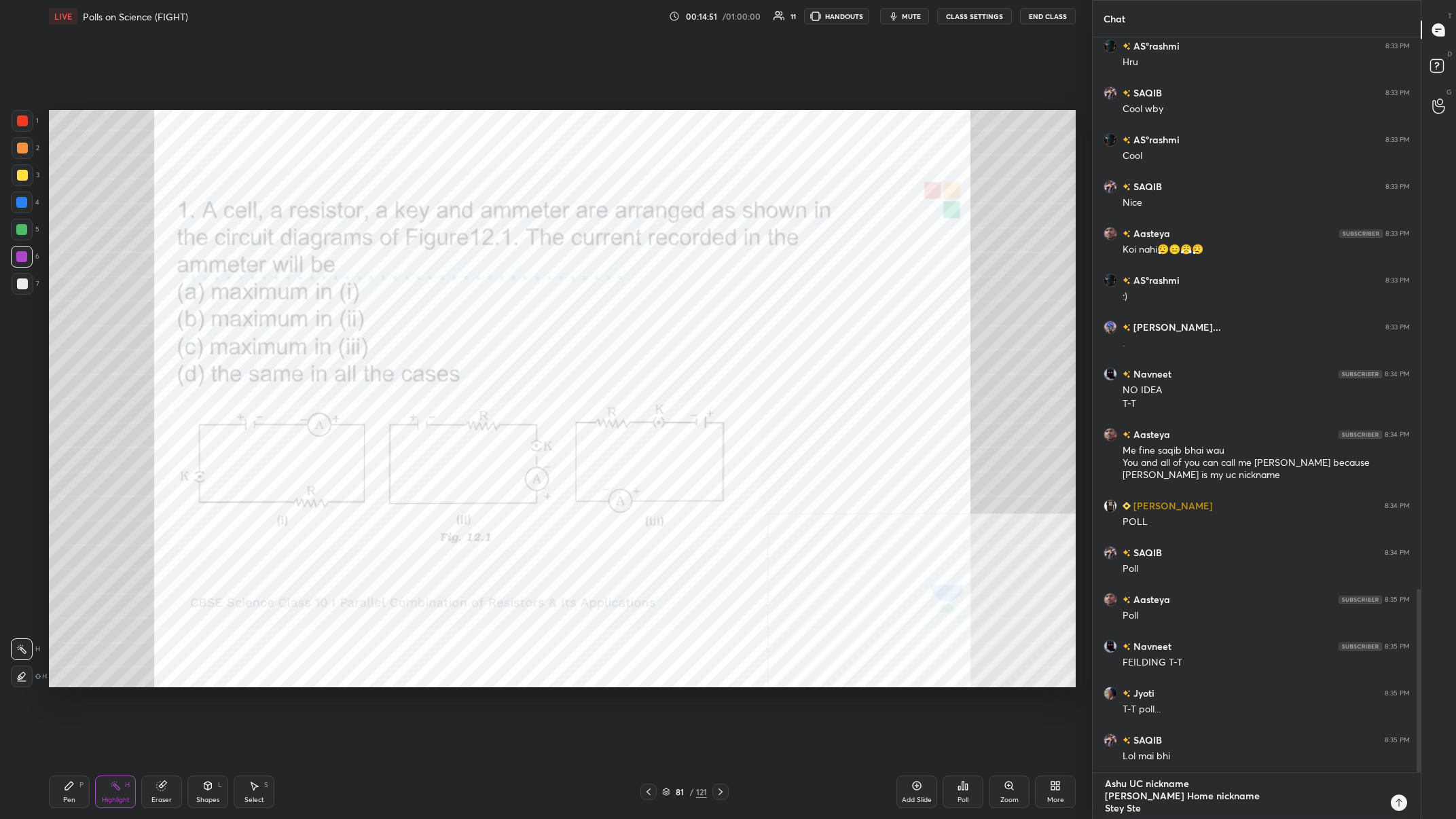
type textarea "[PERSON_NAME] UC nickname Eyaeya Home nickname Stey St"
type textarea "x"
type textarea "[PERSON_NAME] UC nickname [PERSON_NAME] Home nickname Stey S"
type textarea "x"
type textarea "[PERSON_NAME] UC nickname [PERSON_NAME] Home nickname Stey"
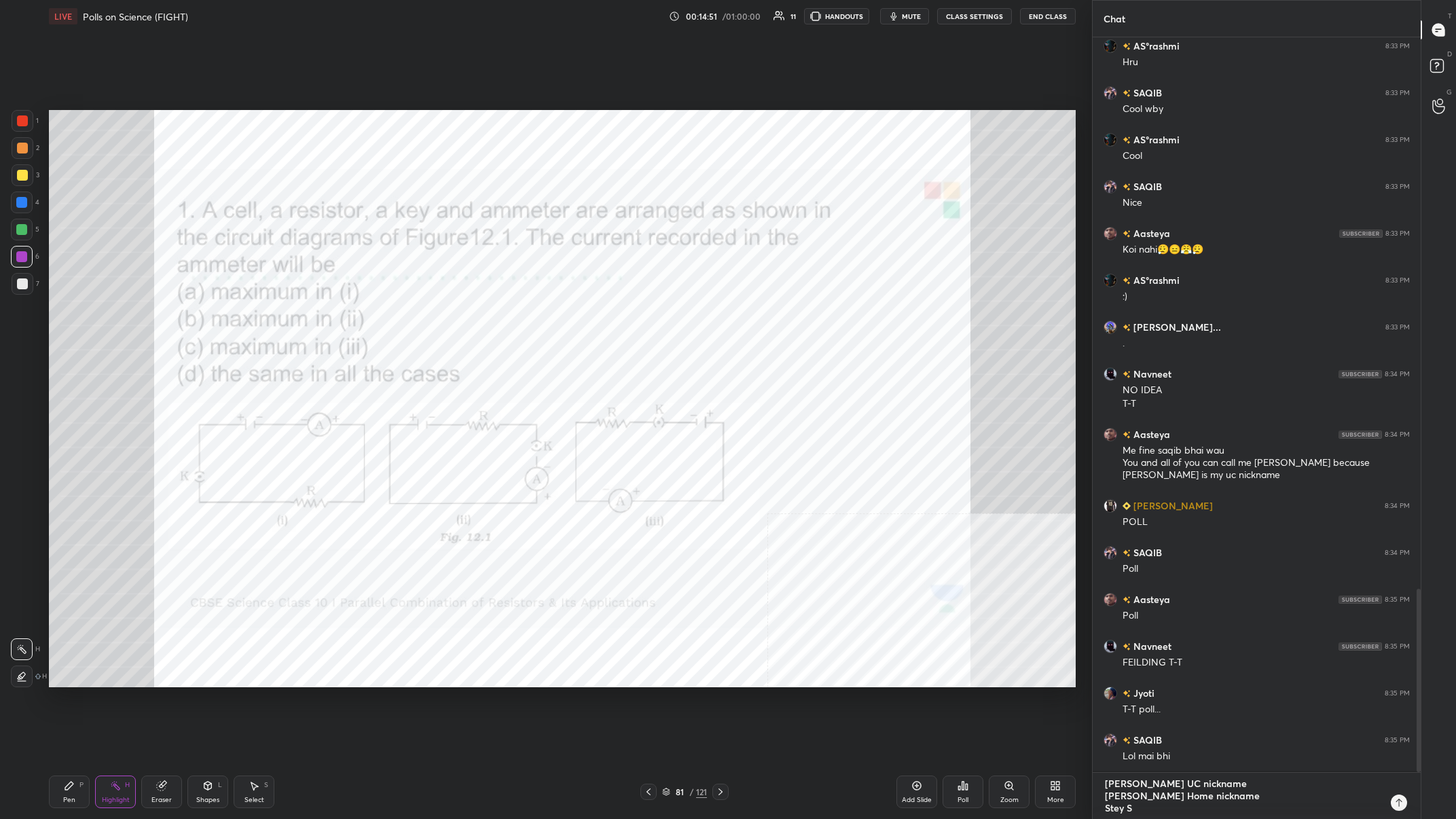
type textarea "x"
type textarea "[PERSON_NAME] UC nickname [PERSON_NAME] Home nickname Stey"
type textarea "x"
type textarea "Ashu UC nickname [PERSON_NAME] Home nickname Ste"
type textarea "x"
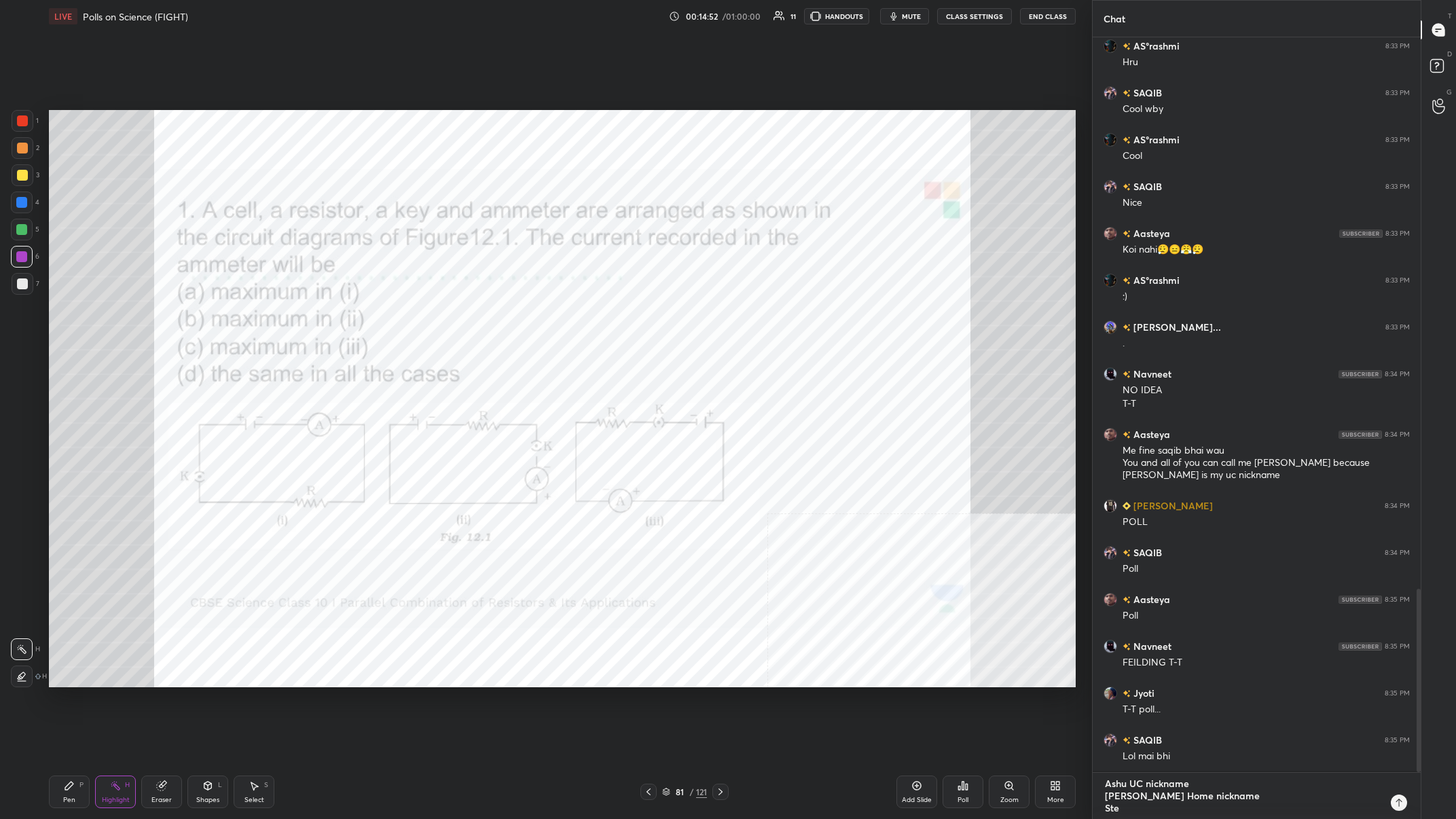
type textarea "[PERSON_NAME] UC nickname Eyaeya Home nickname St"
type textarea "x"
type textarea "[PERSON_NAME] UC nickname [PERSON_NAME] Home nickname S"
type textarea "x"
type textarea "Ashu UC nickname [PERSON_NAME] Home nickname"
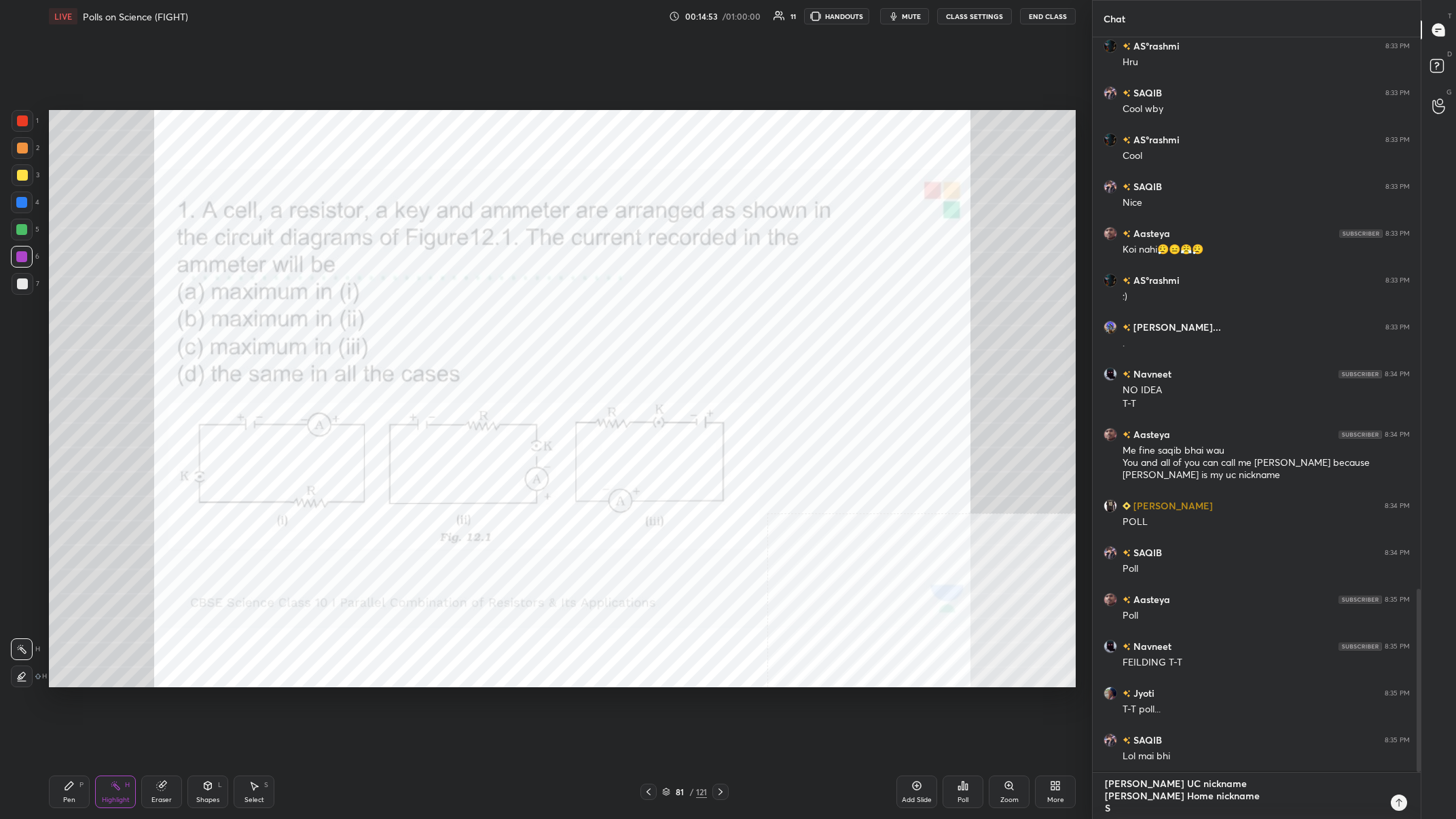
type textarea "x"
type textarea "[PERSON_NAME] UC nickname [PERSON_NAME] Home nickname A"
type textarea "x"
type textarea "Ashu UC nickname [PERSON_NAME] Home nickname [PERSON_NAME]"
type textarea "x"
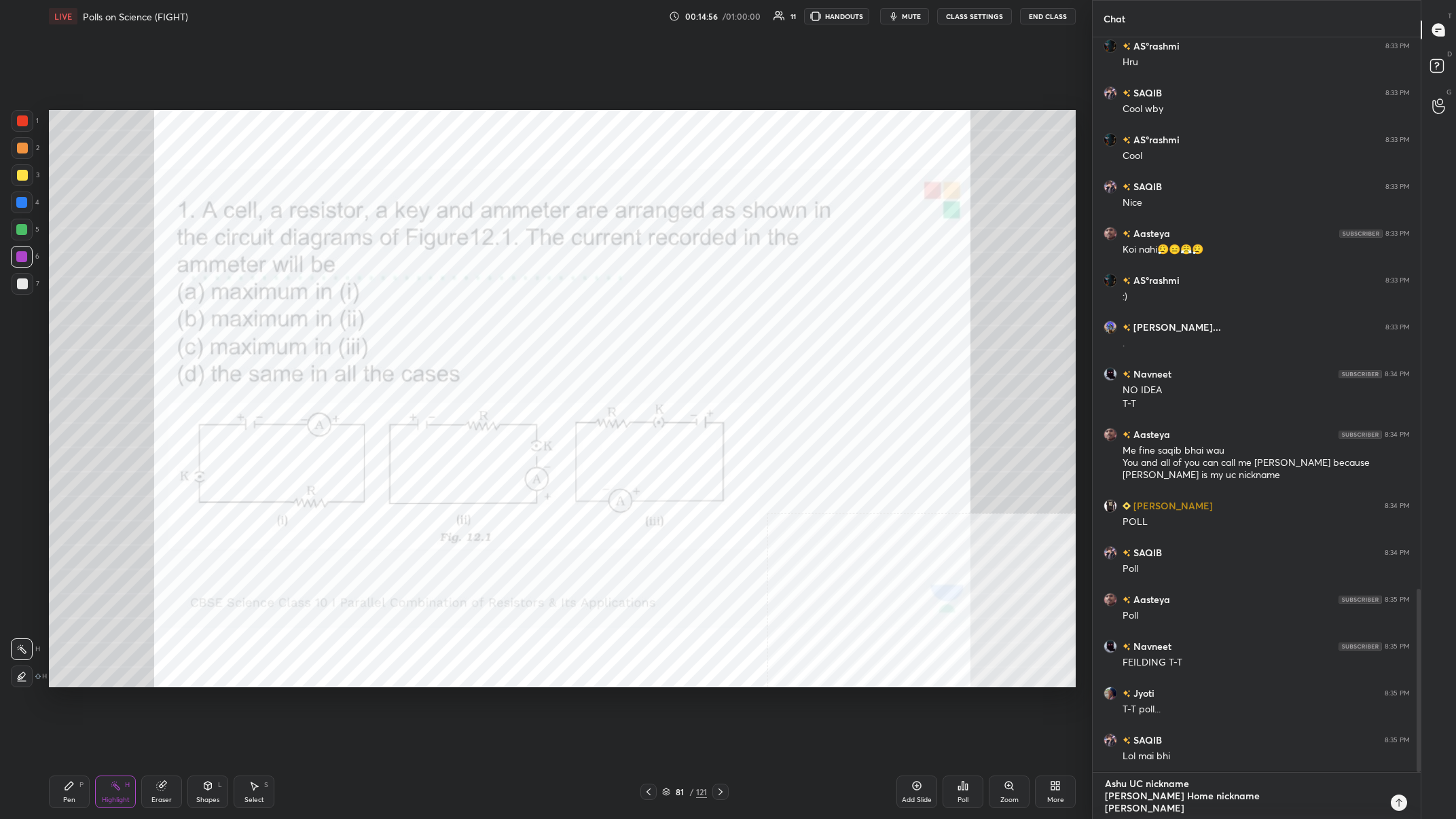
type textarea "[PERSON_NAME] UC nickname [PERSON_NAME] Home nickname Aas"
type textarea "x"
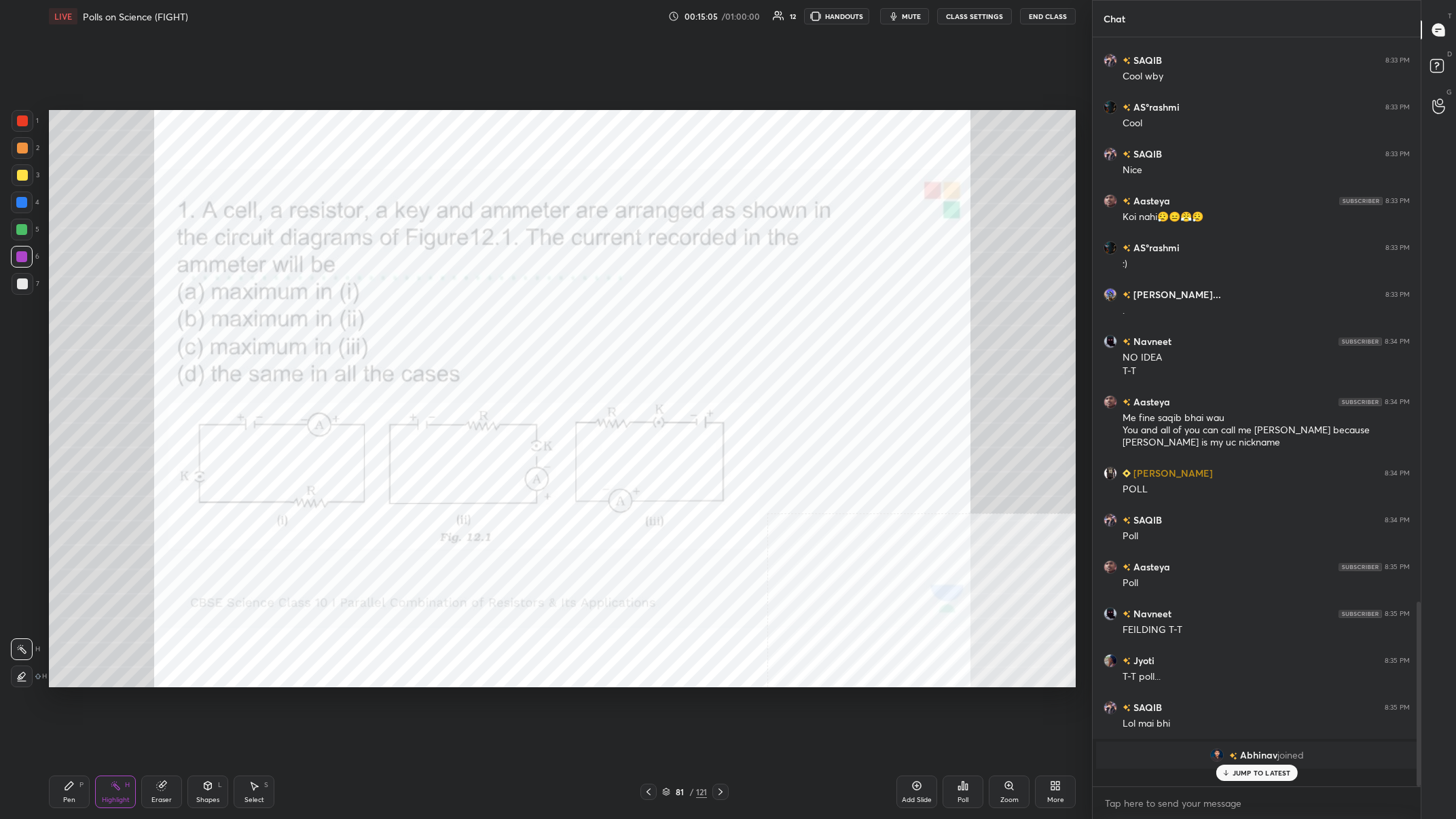
click at [487, 318] on div "Poll" at bounding box center [963, 792] width 40 height 33
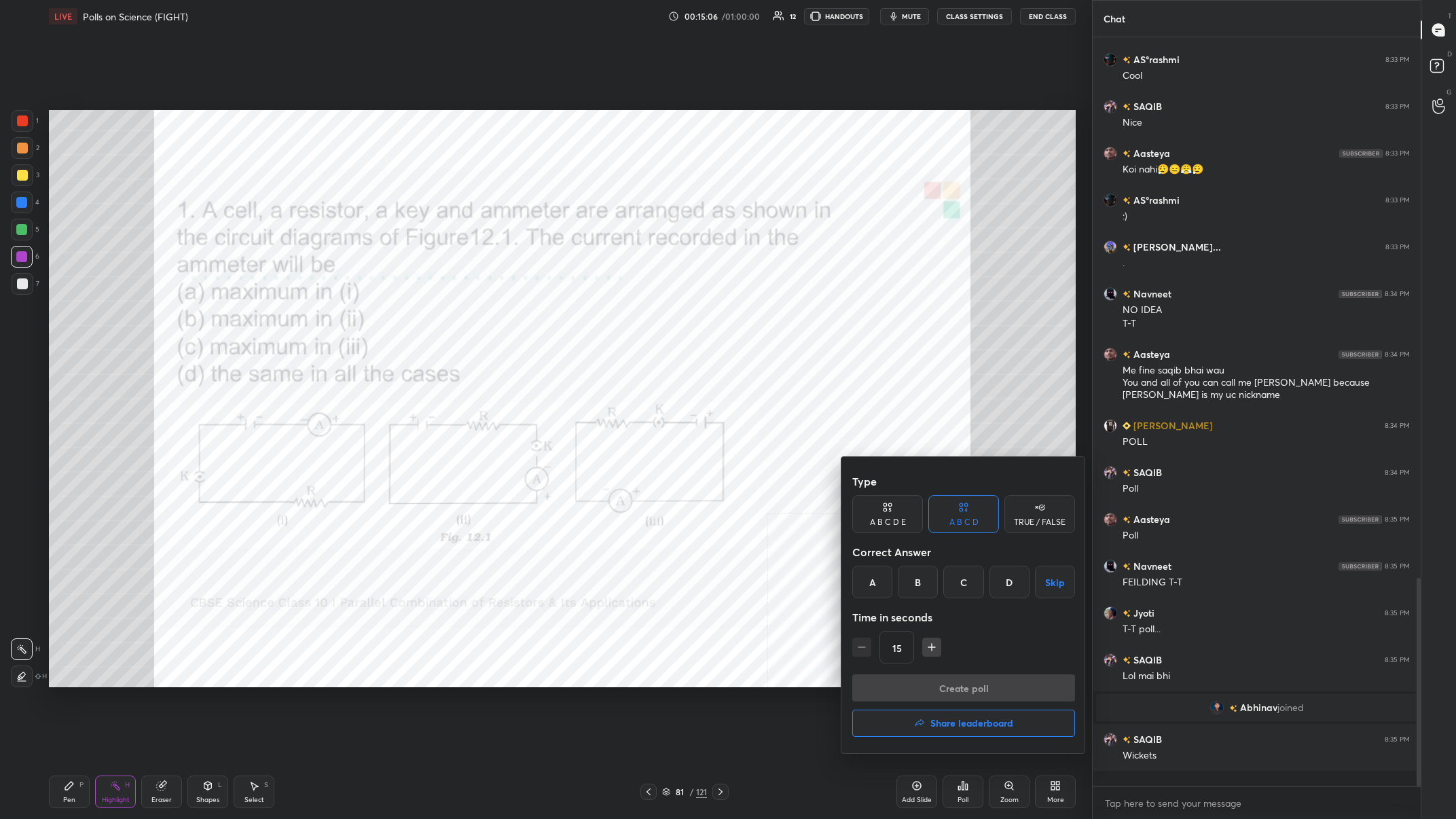
scroll to position [1899, 0]
click at [487, 318] on div "D" at bounding box center [1010, 582] width 40 height 33
click at [487, 318] on button "Create poll" at bounding box center [964, 688] width 223 height 27
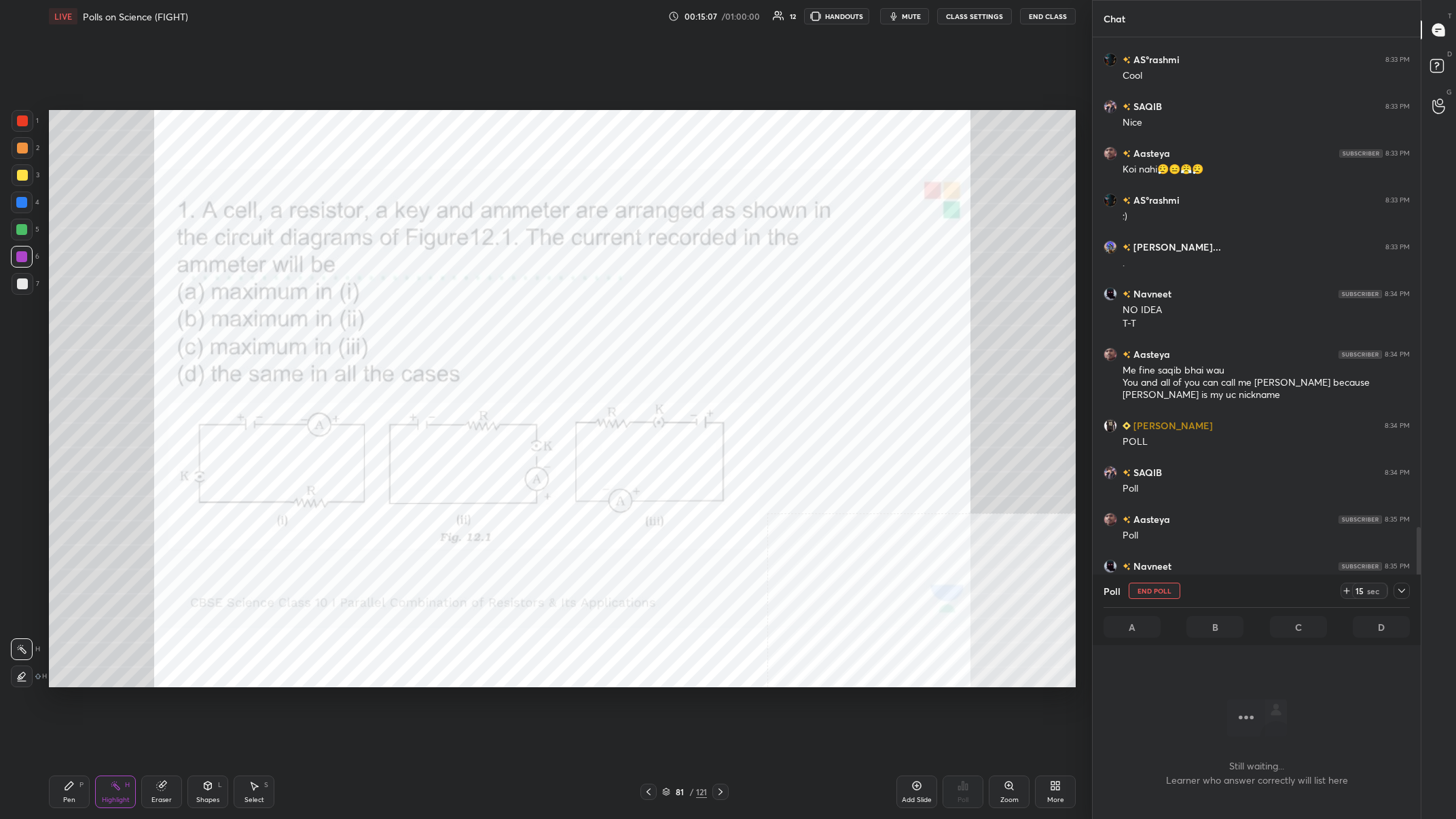
scroll to position [1, 1]
click at [487, 318] on icon at bounding box center [1402, 591] width 11 height 11
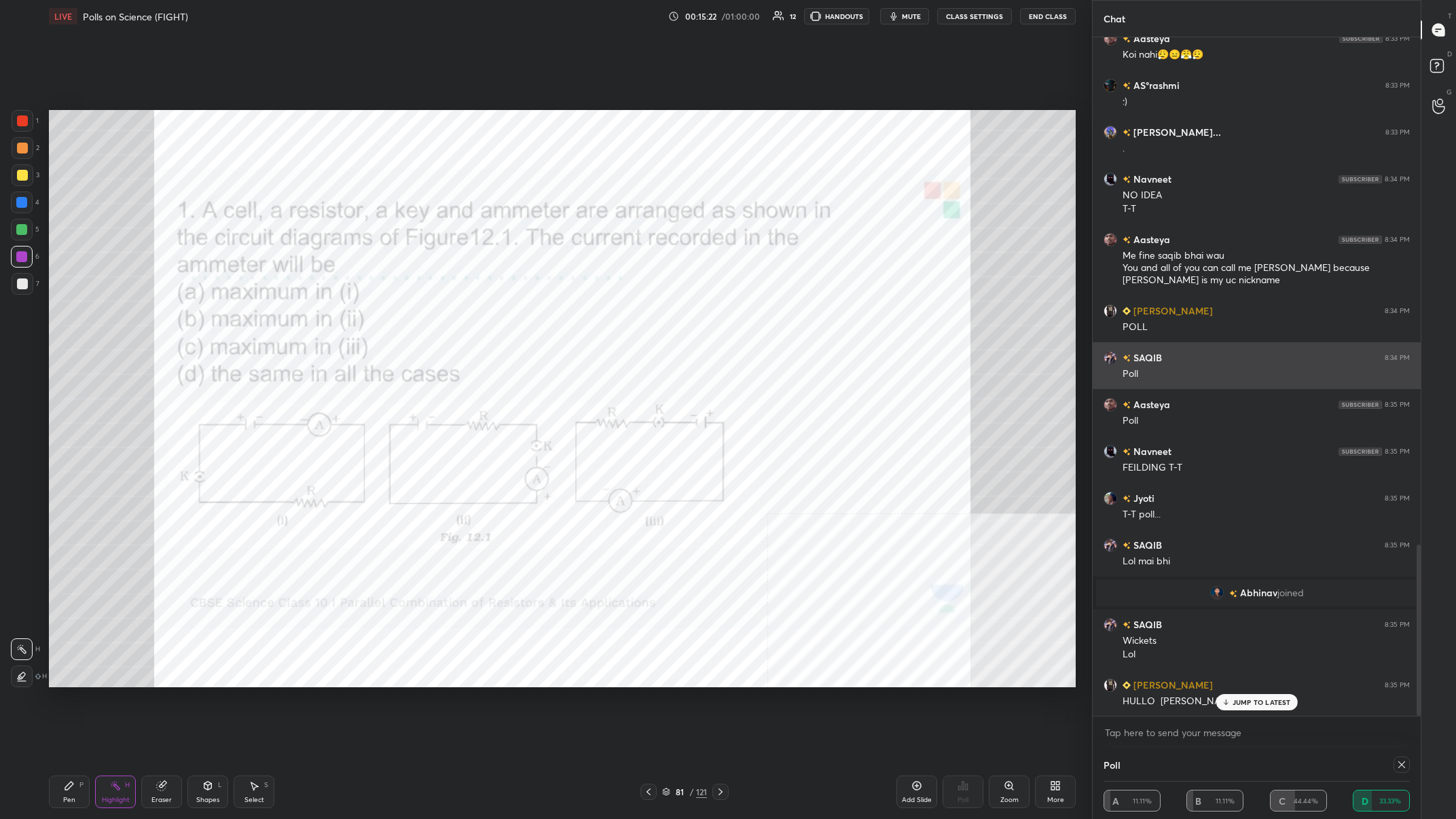
scroll to position [0, 1]
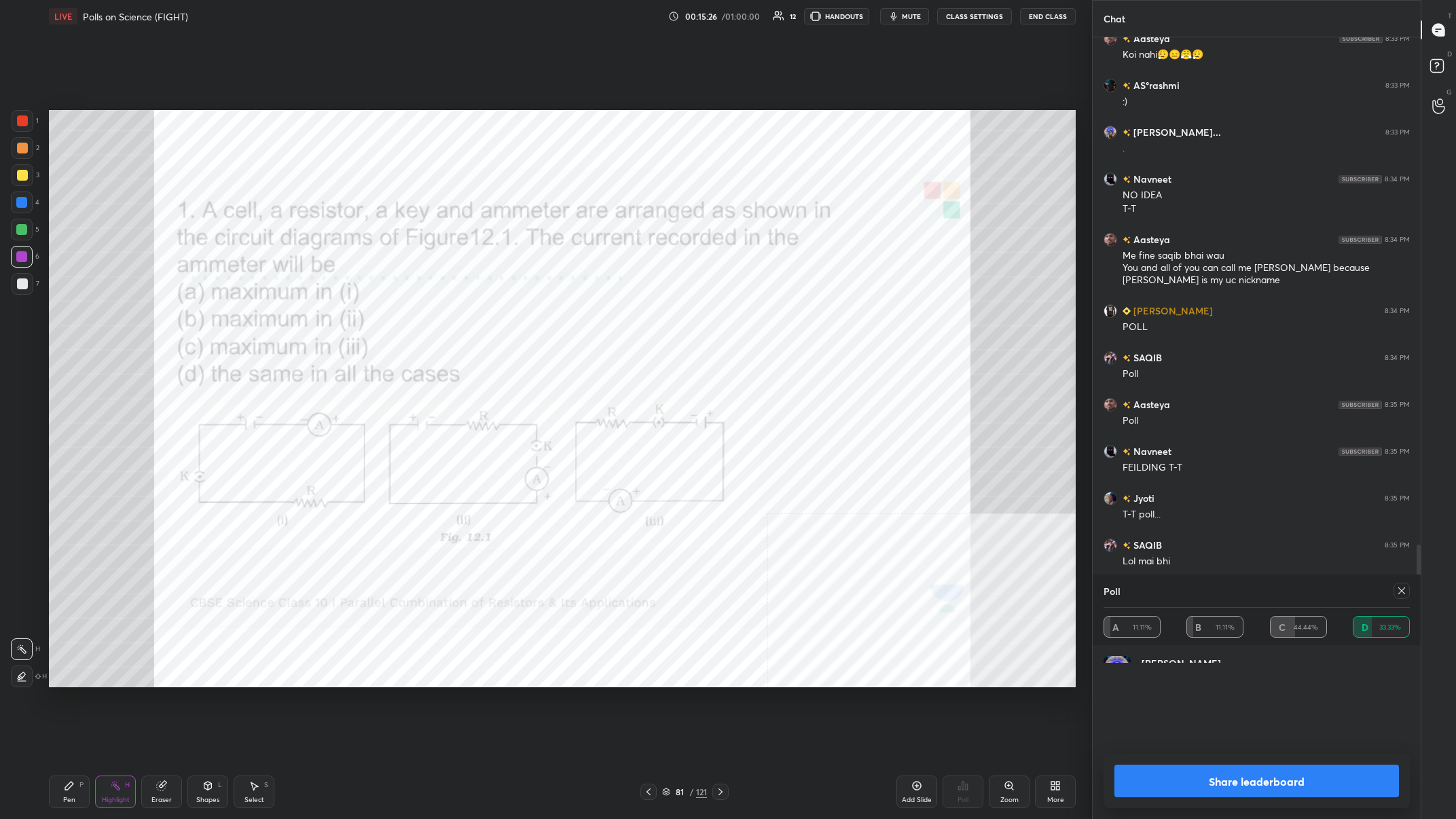
click at [487, 318] on button "Share leaderboard" at bounding box center [1256, 781] width 285 height 33
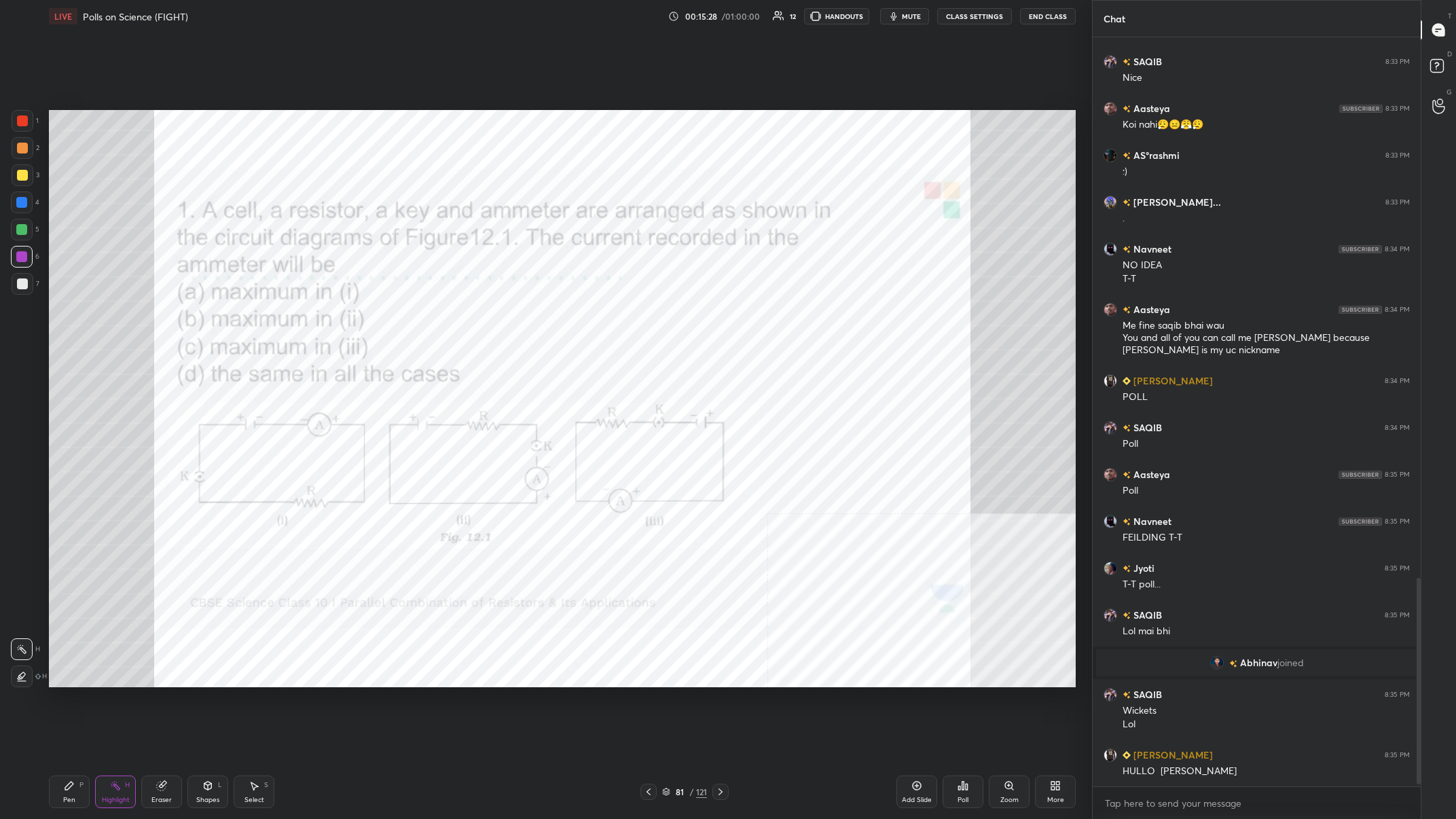
click at [67, 318] on icon at bounding box center [68, 785] width 11 height 11
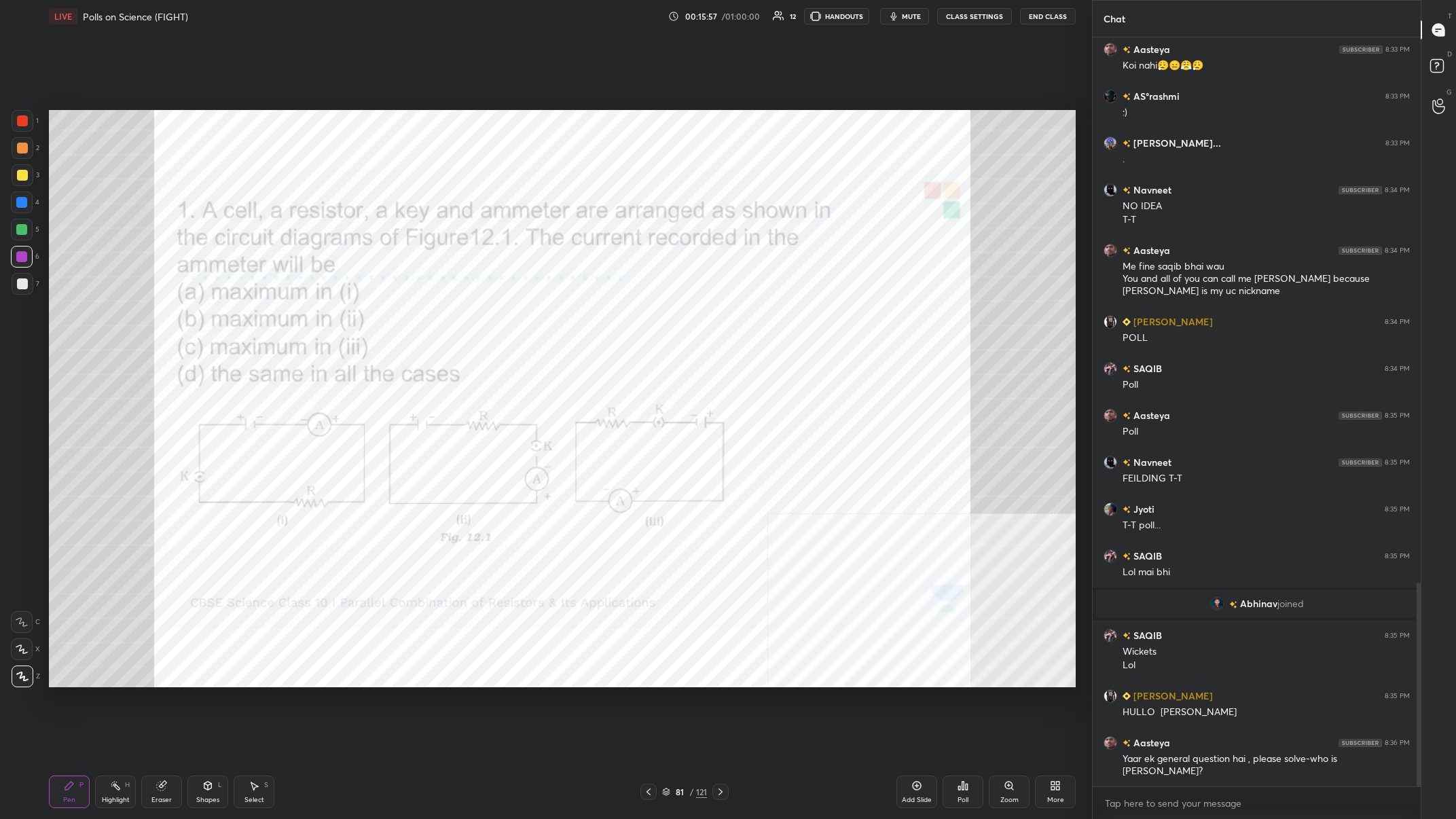
click at [25, 135] on div "1" at bounding box center [25, 123] width 27 height 27
click at [26, 129] on div at bounding box center [22, 120] width 21 height 21
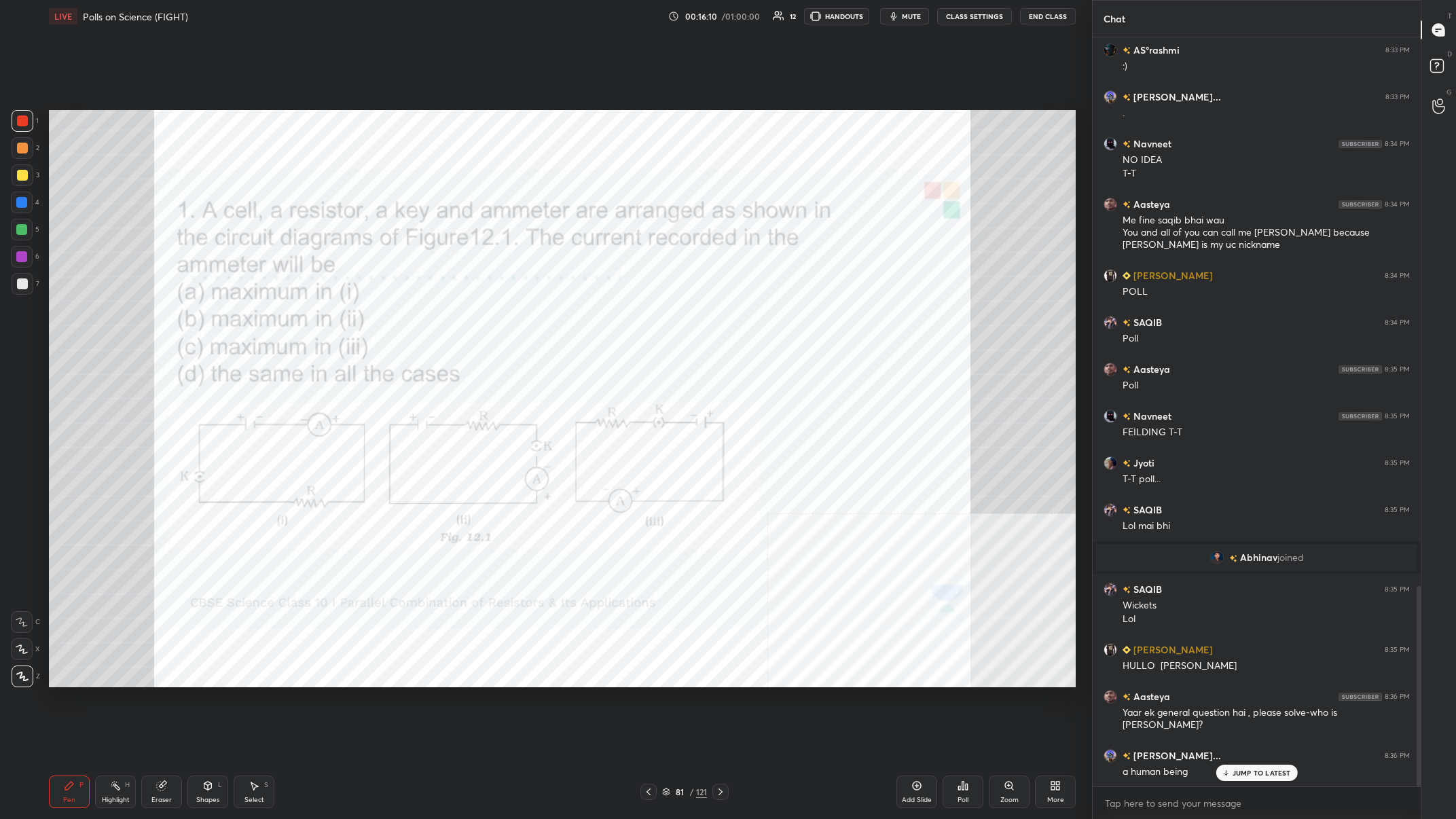
click at [113, 318] on div "Highlight H" at bounding box center [115, 792] width 40 height 33
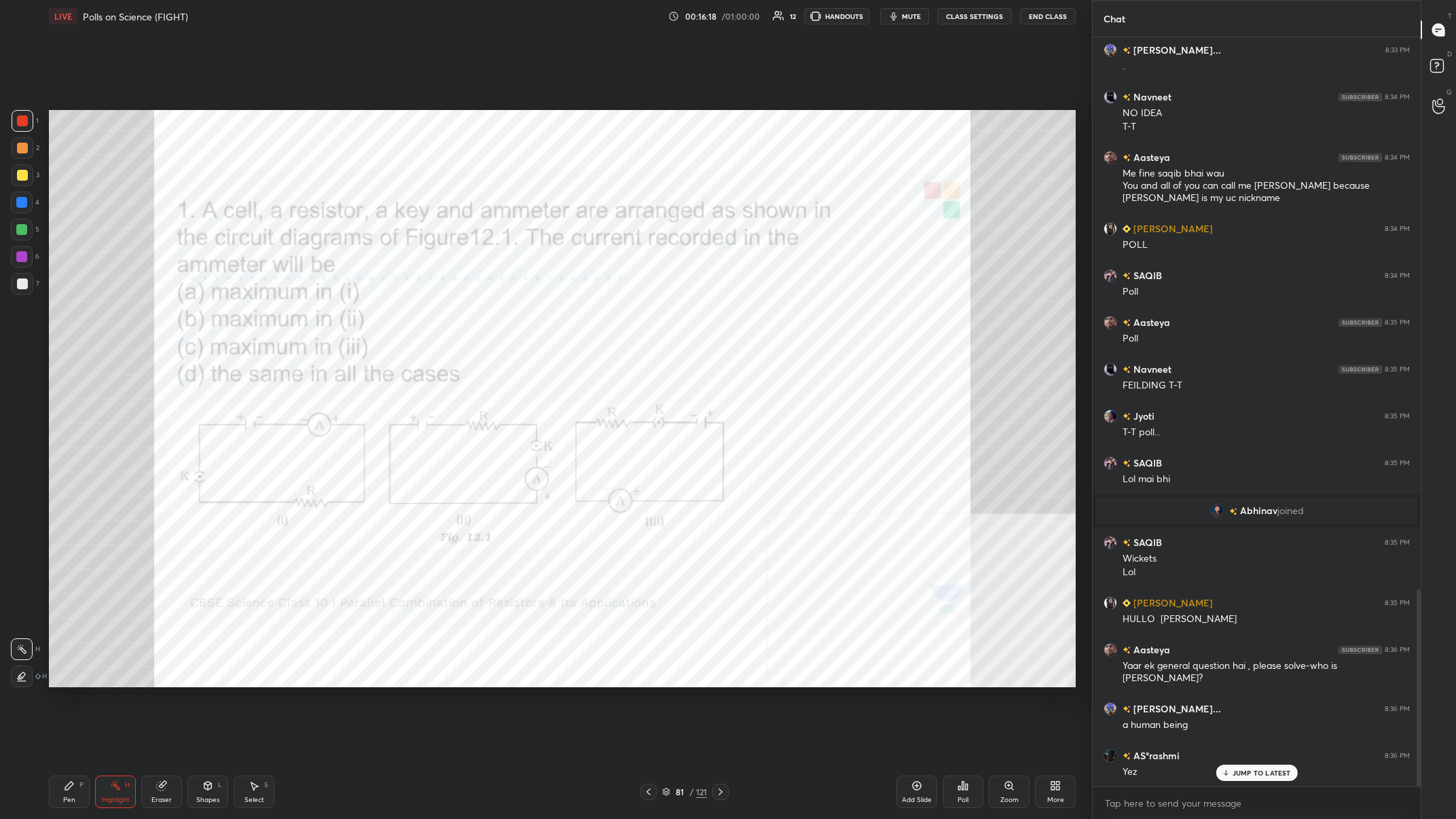
click at [72, 318] on div "Pen P" at bounding box center [68, 792] width 40 height 33
click at [78, 318] on div "Pen P" at bounding box center [68, 792] width 40 height 33
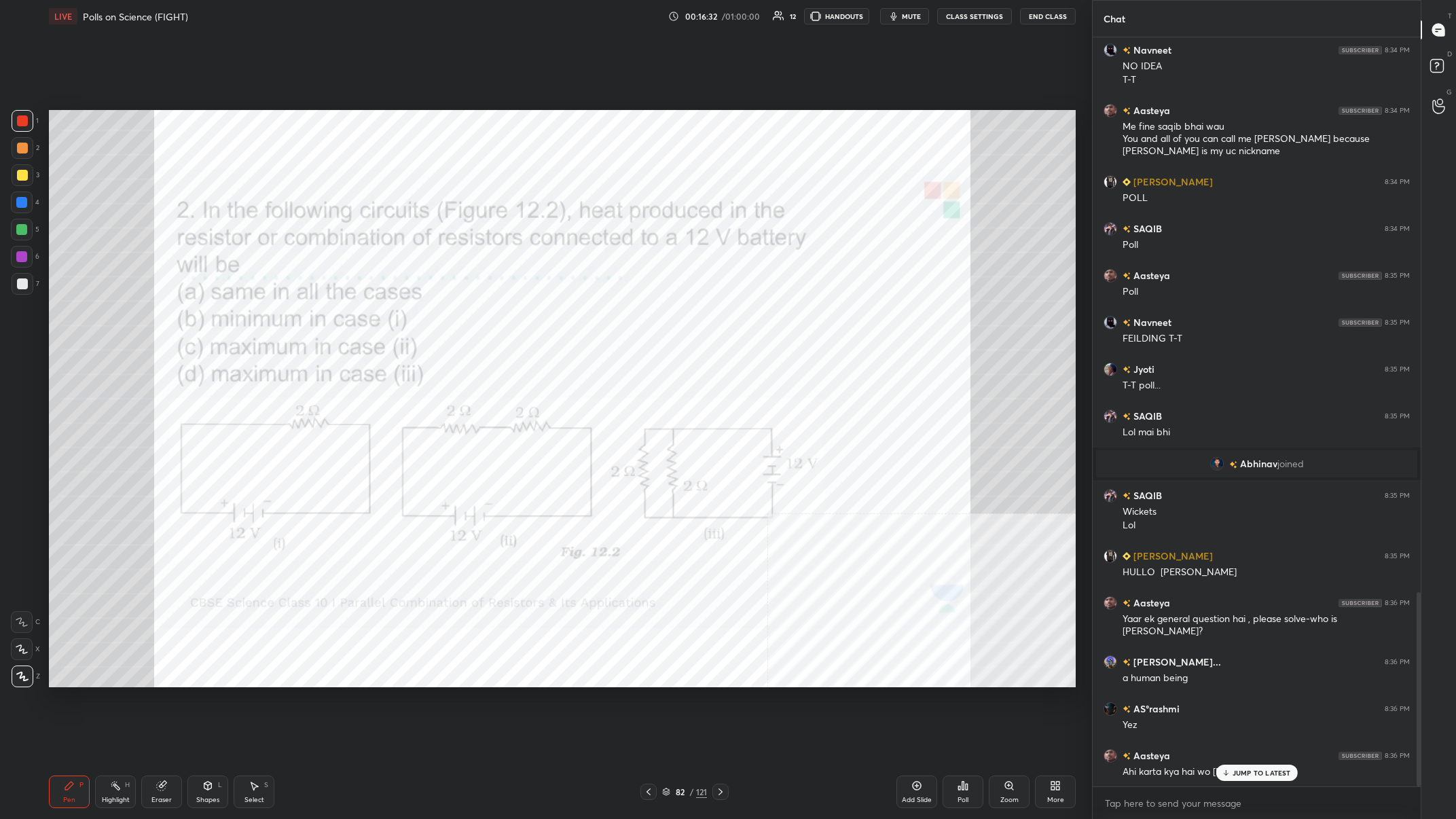
click at [111, 318] on div "Highlight" at bounding box center [116, 800] width 28 height 7
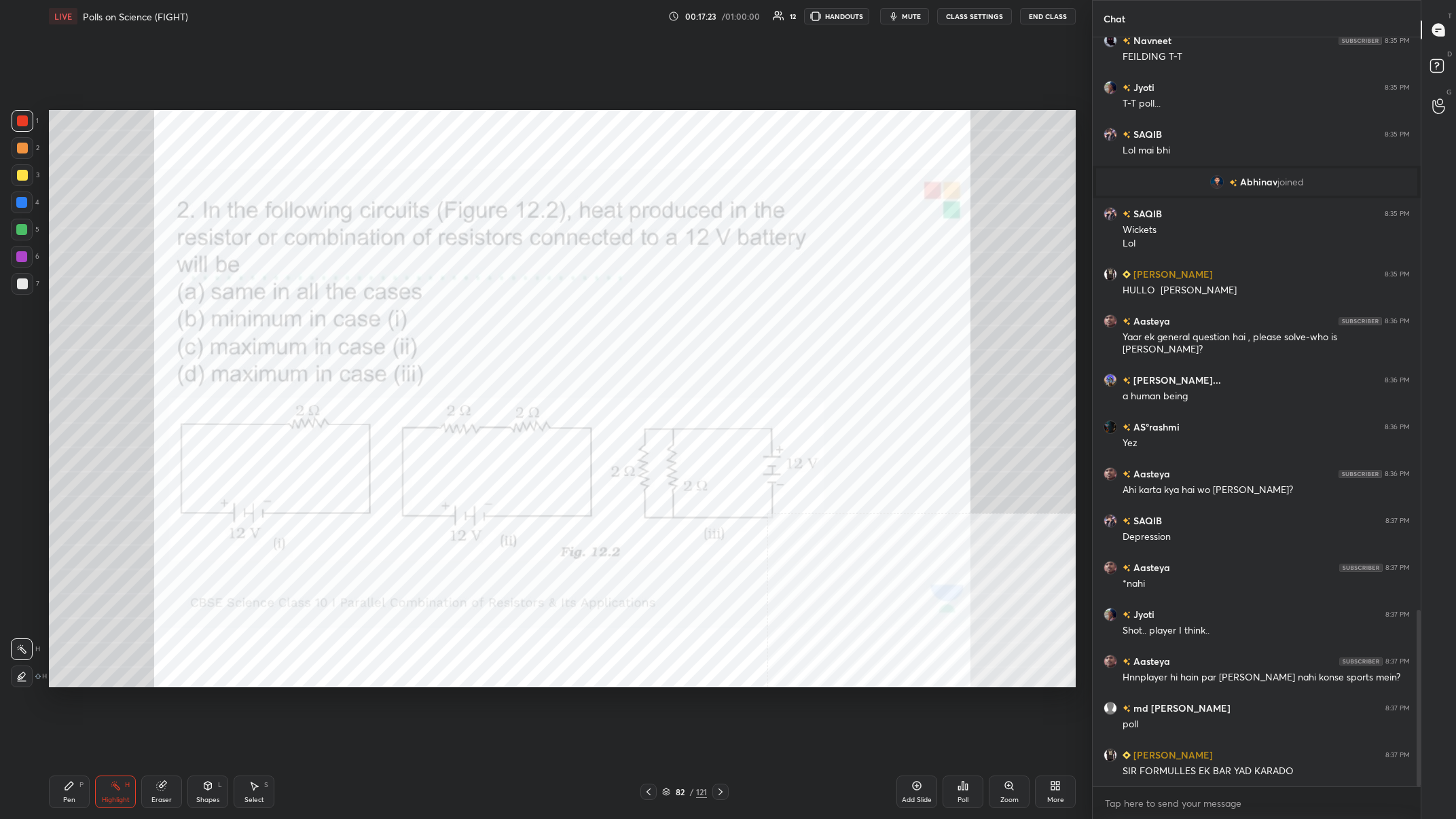
scroll to position [2471, 0]
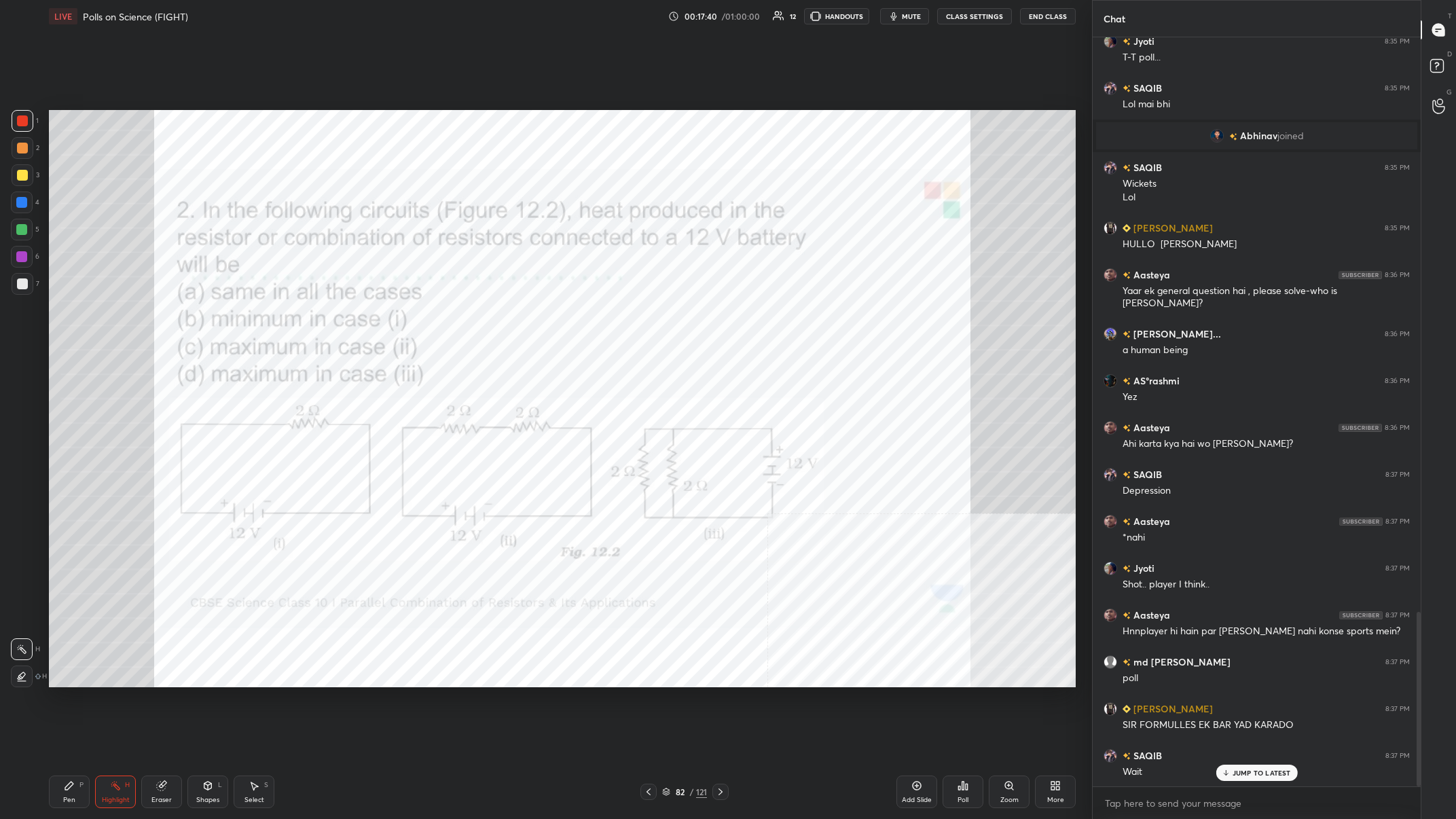
click at [64, 318] on div "Pen P" at bounding box center [68, 792] width 40 height 33
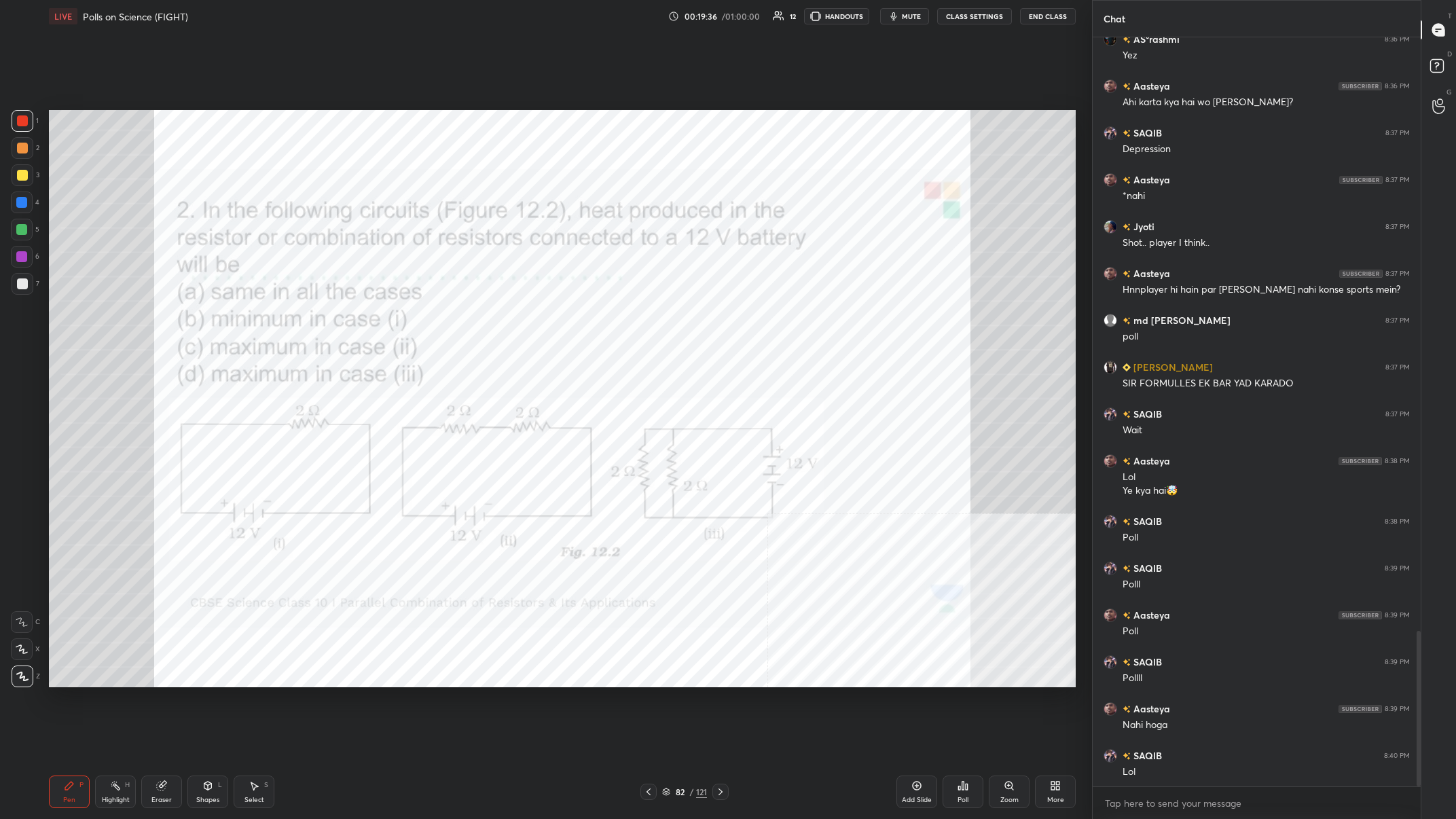
scroll to position [2860, 0]
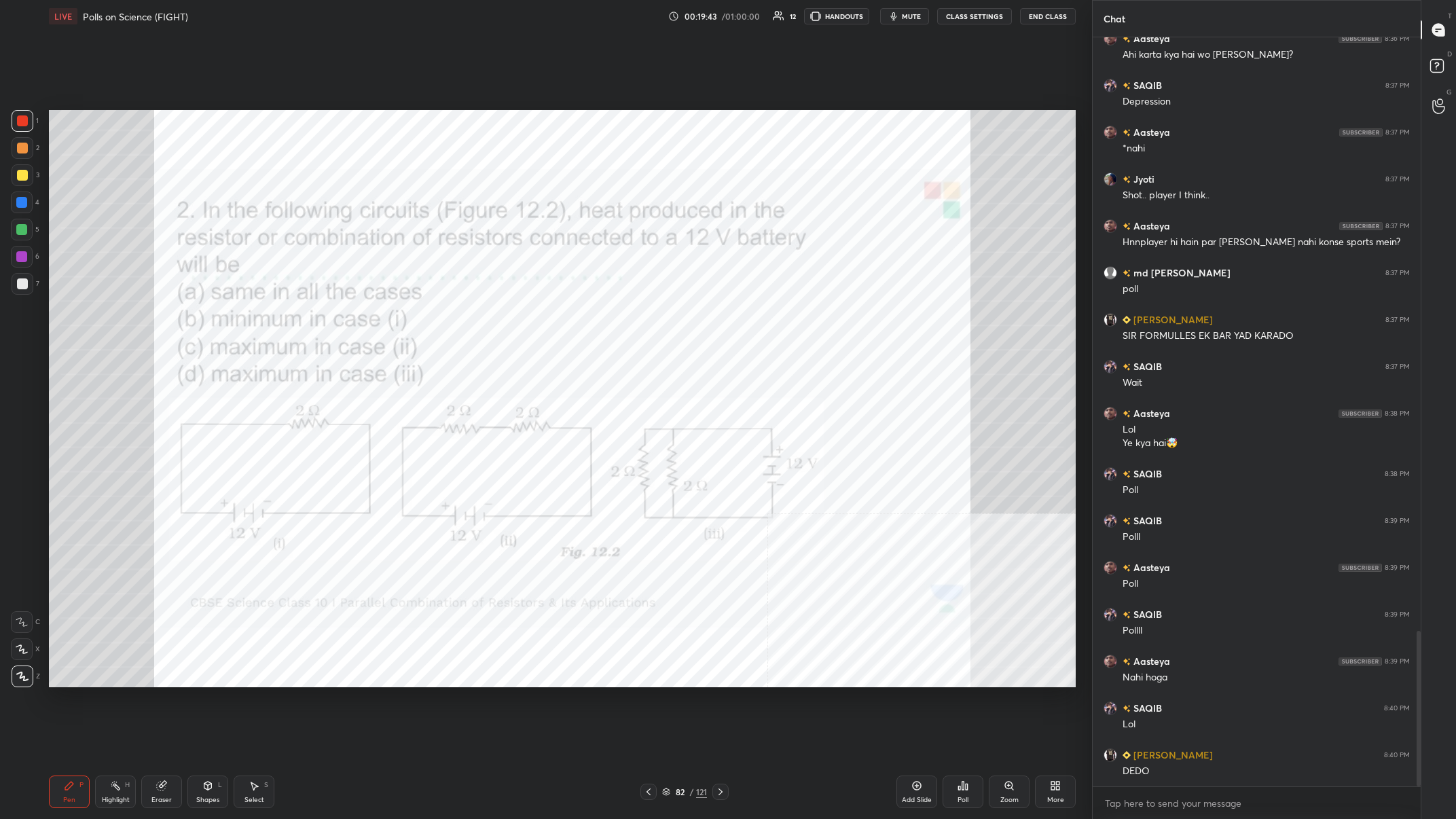
click at [487, 318] on div "Poll" at bounding box center [963, 792] width 40 height 33
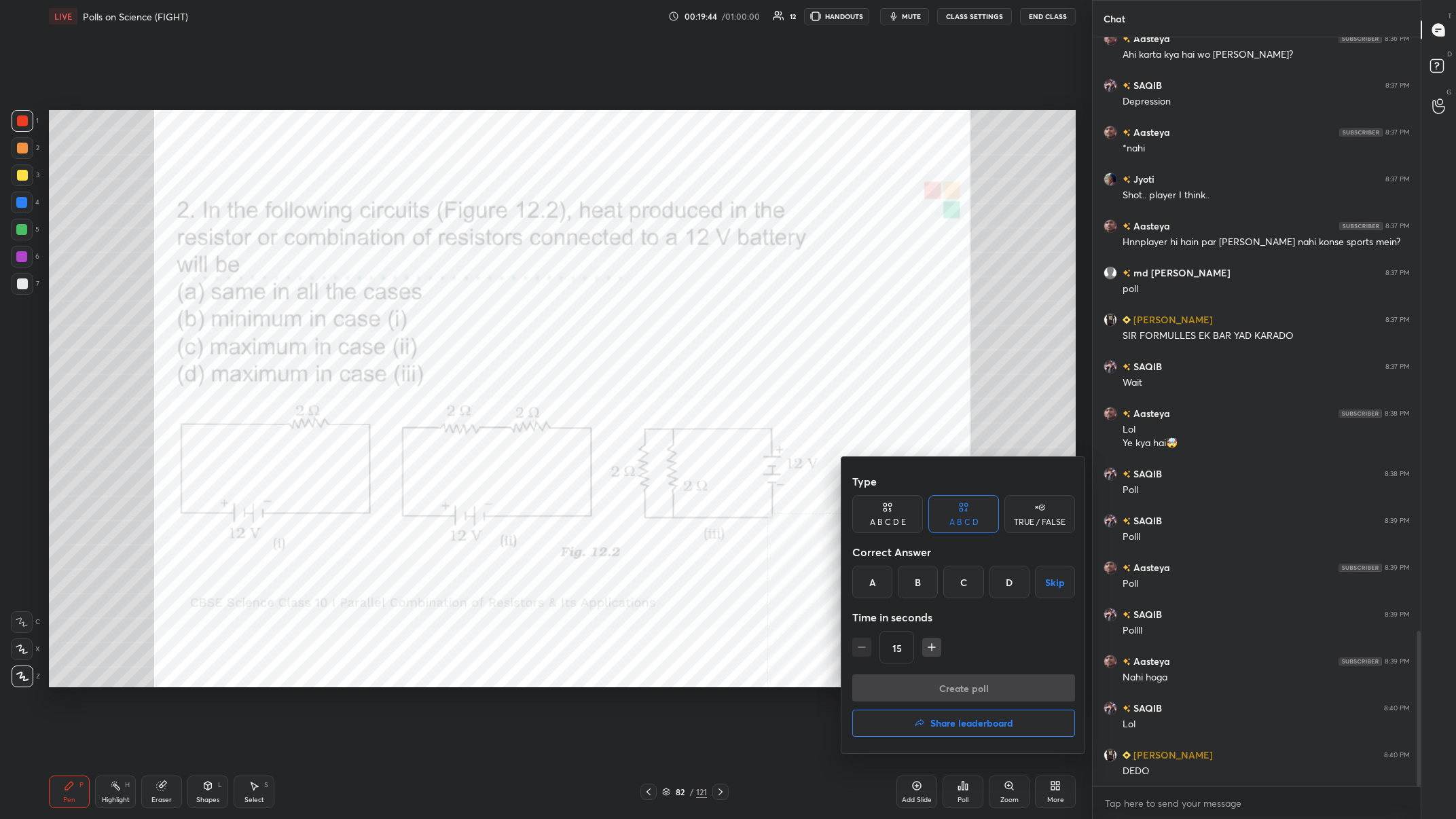
click at [487, 318] on div "D" at bounding box center [1010, 582] width 40 height 33
click at [487, 318] on button "Create poll" at bounding box center [964, 688] width 223 height 27
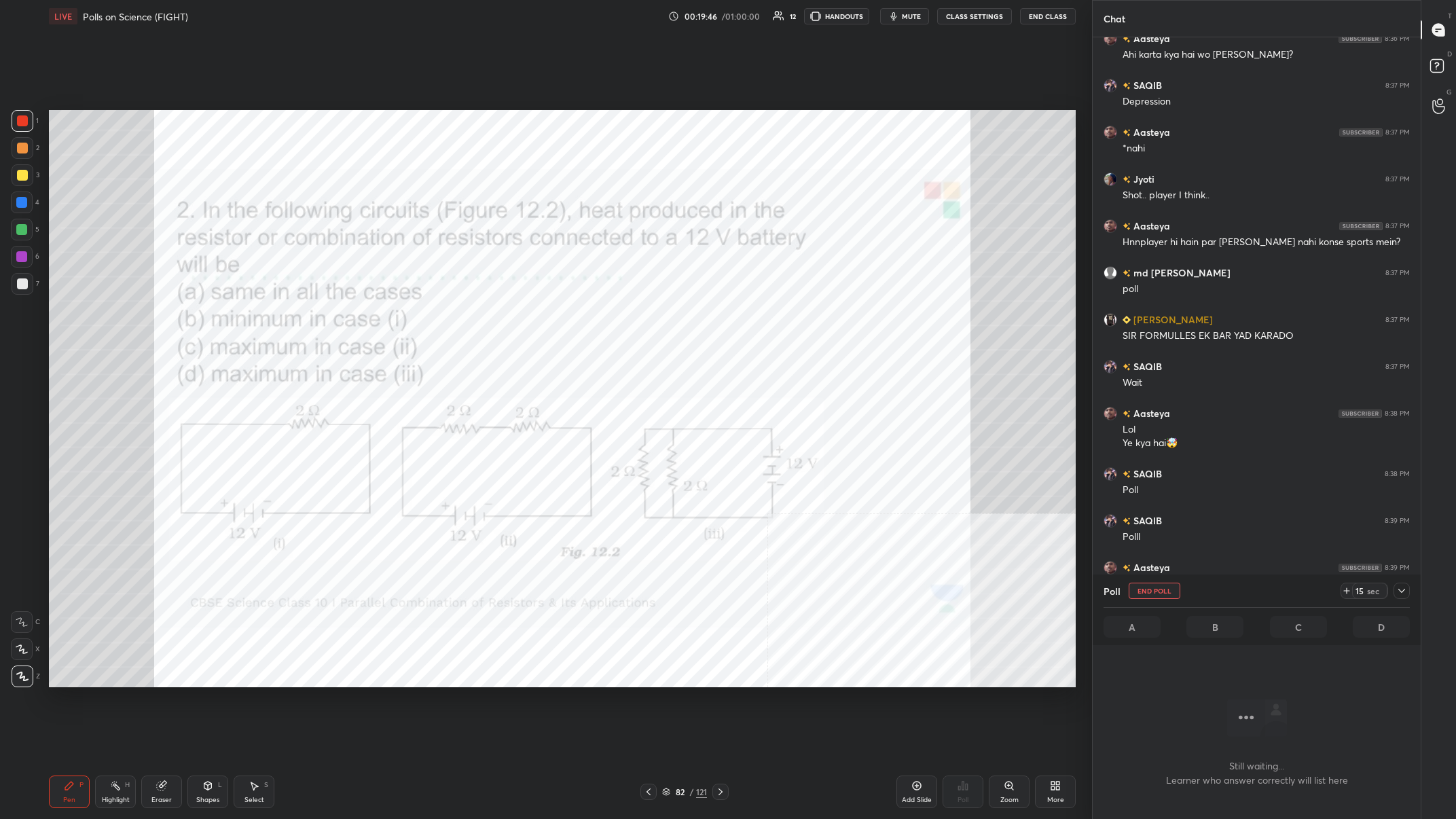
scroll to position [1, 1]
click at [487, 318] on div at bounding box center [1402, 591] width 16 height 16
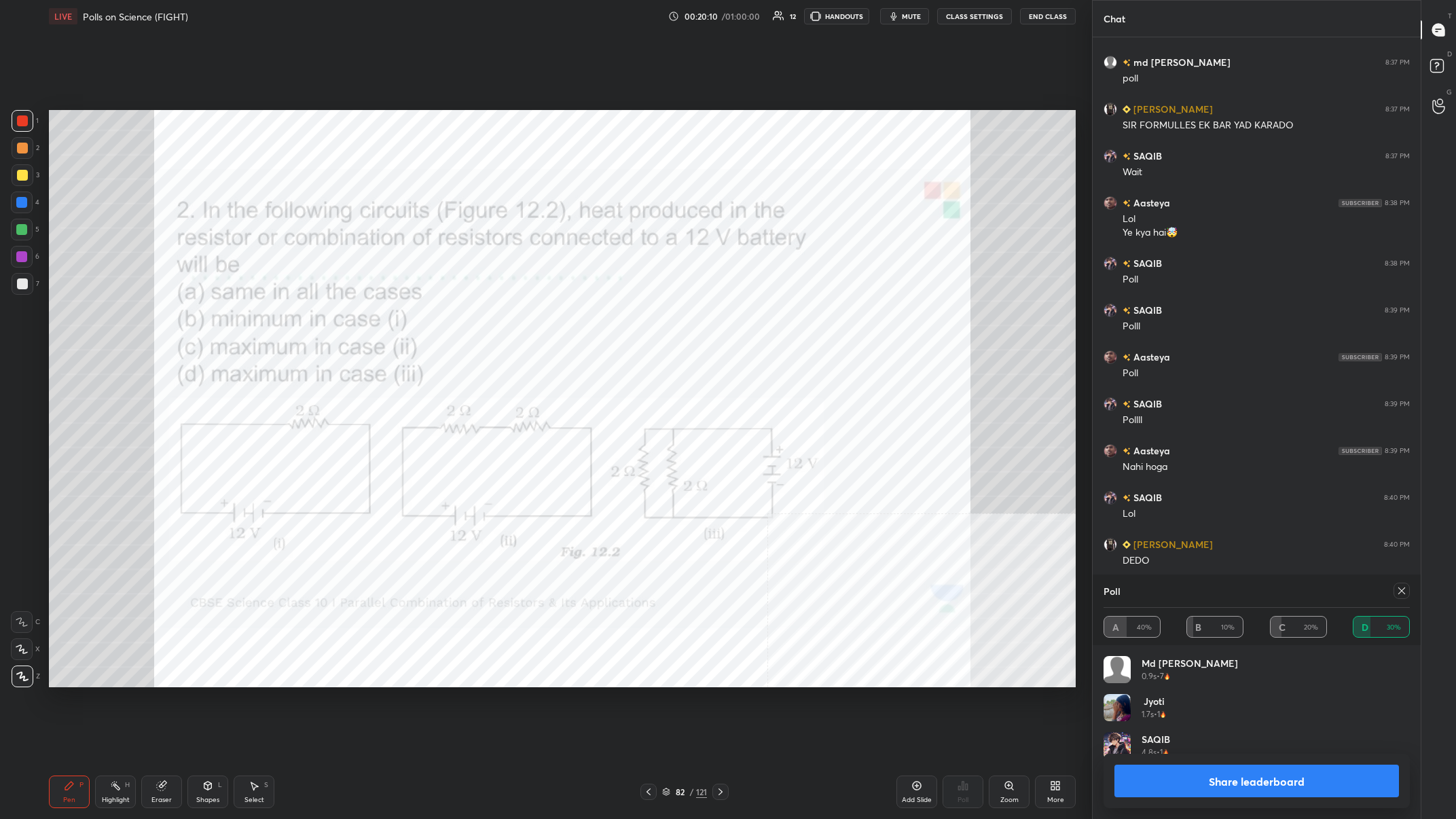
scroll to position [3118, 0]
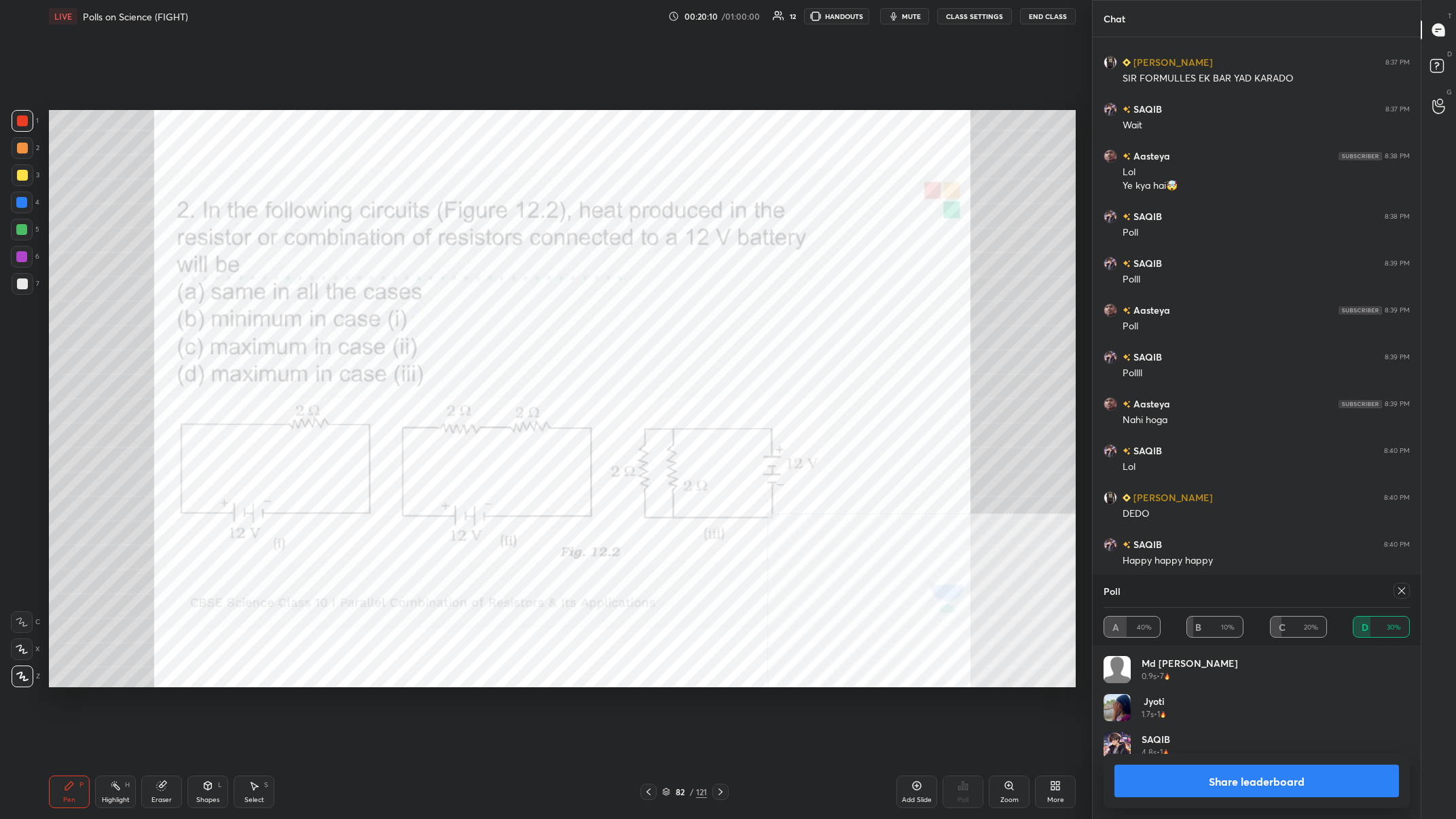
click at [487, 318] on button "Share leaderboard" at bounding box center [1256, 781] width 285 height 33
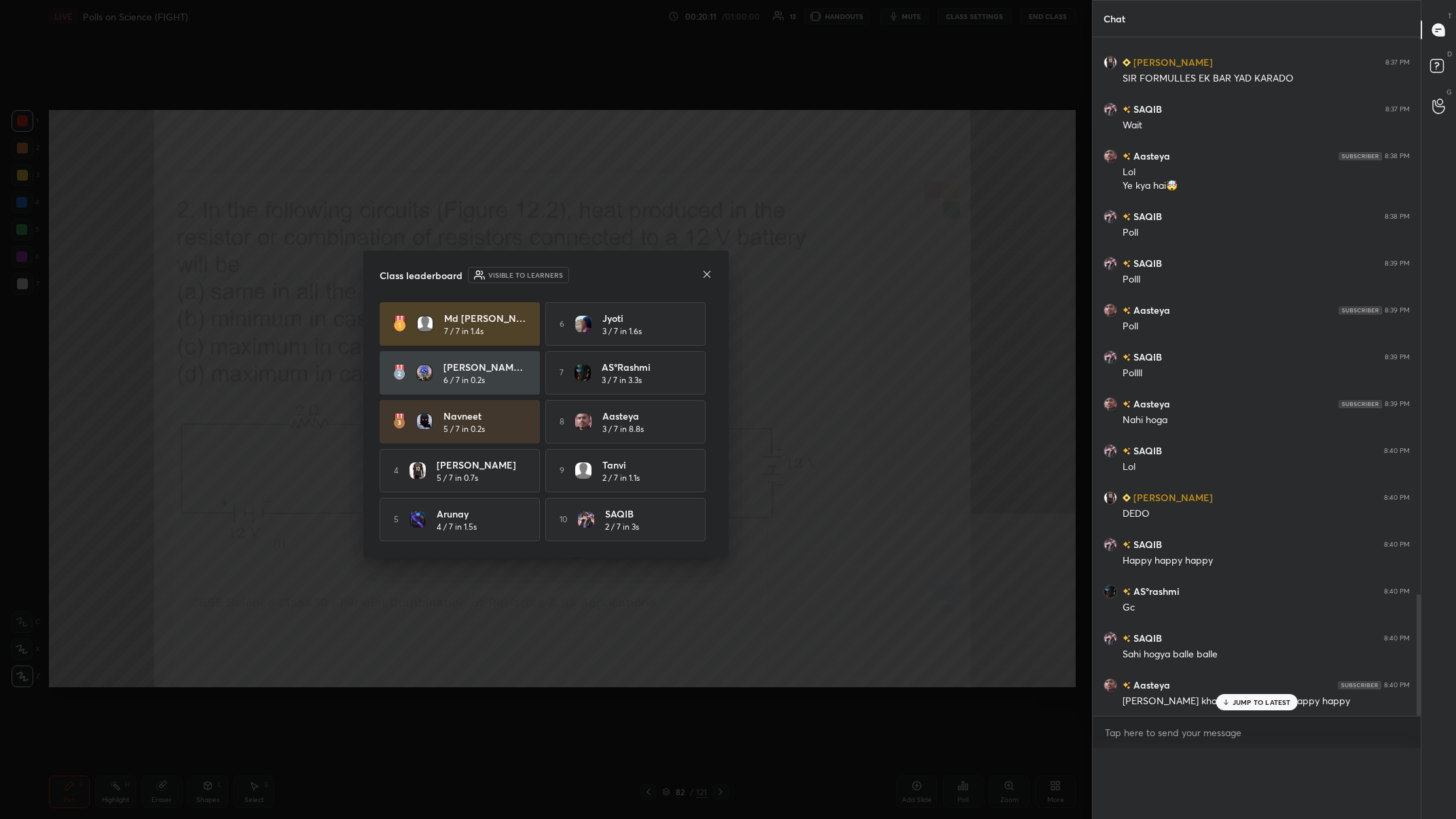
scroll to position [3083, 0]
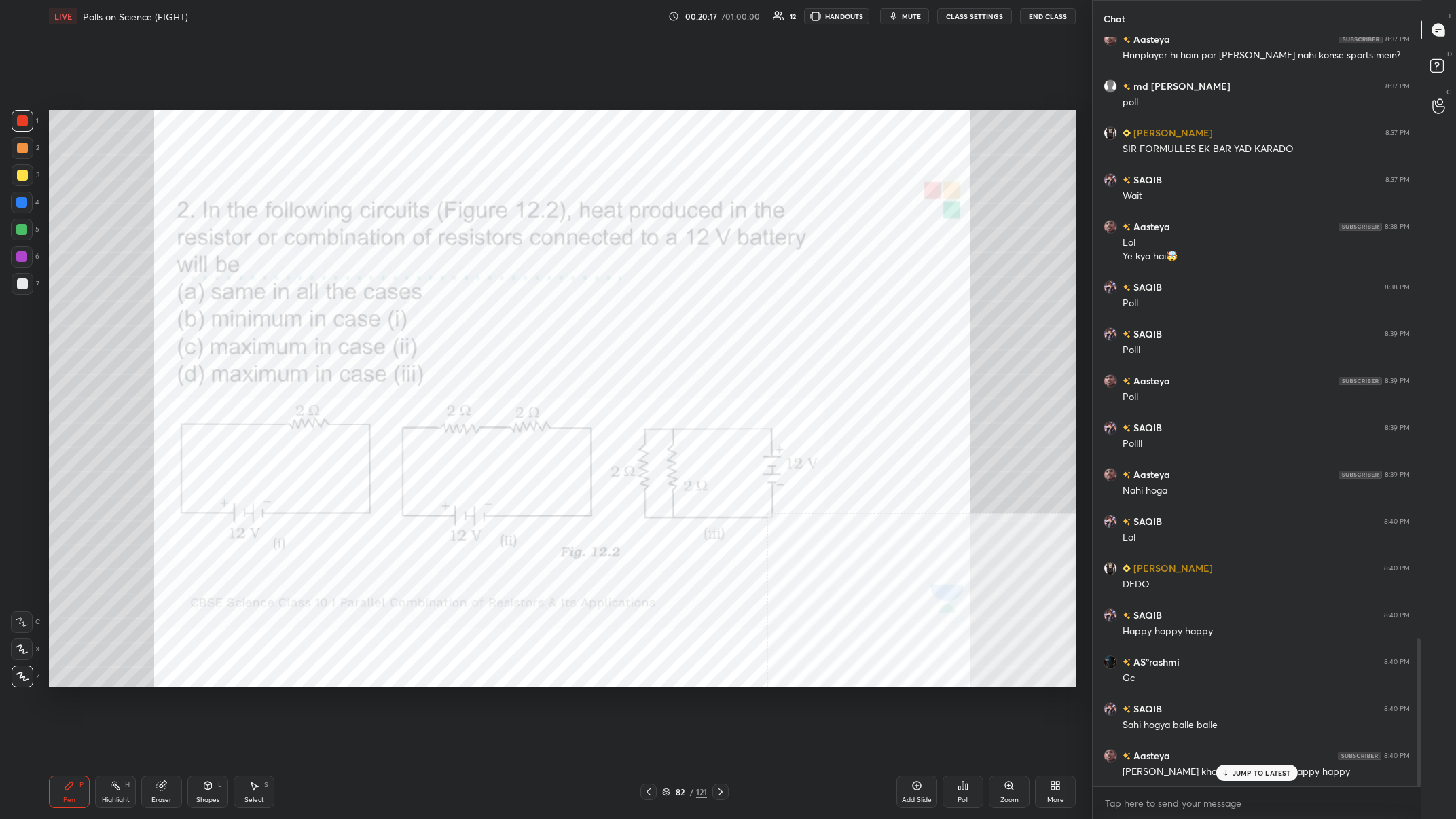
click at [103, 318] on div "Highlight H" at bounding box center [115, 792] width 40 height 33
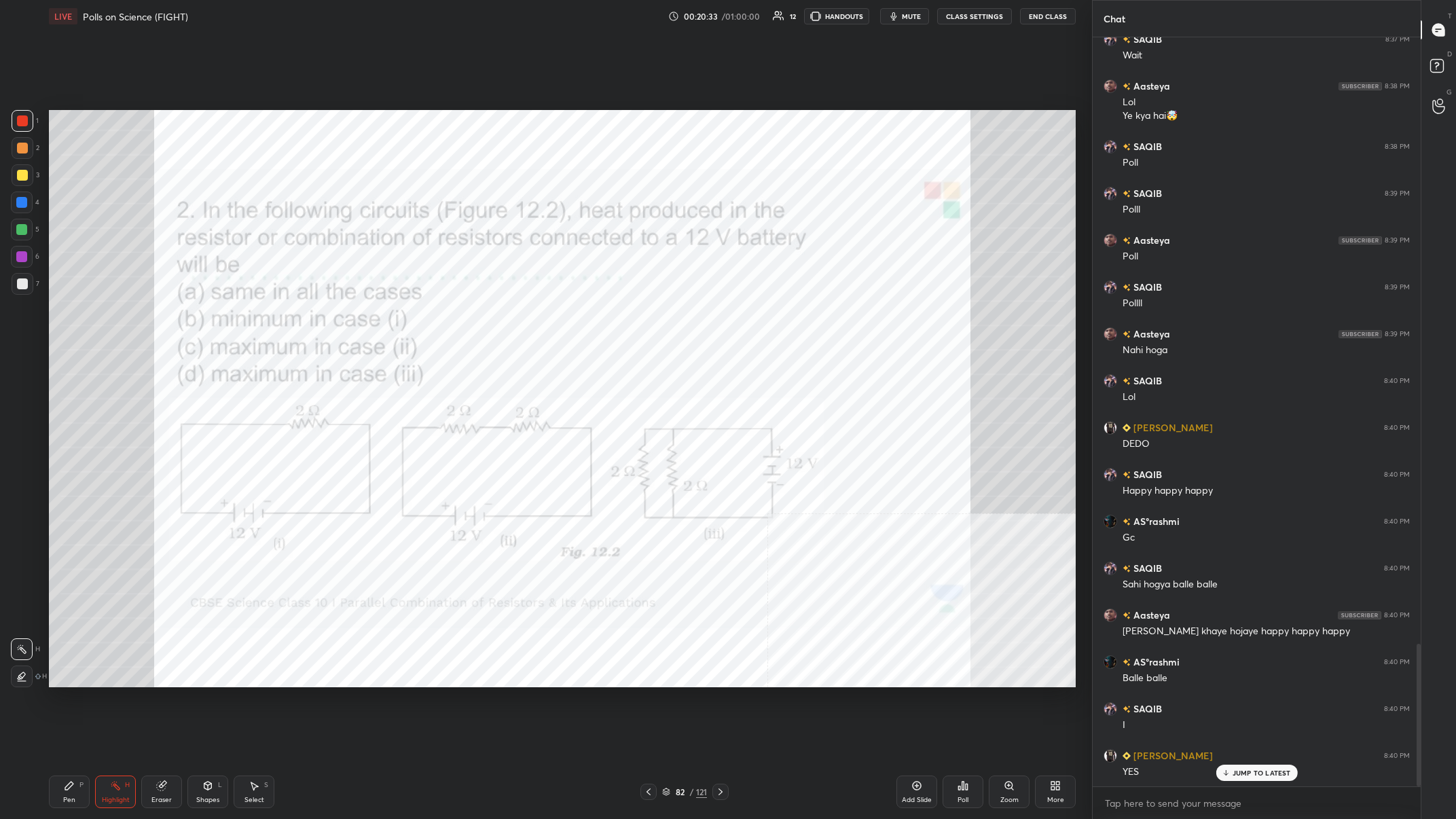
click at [66, 318] on div "Pen P" at bounding box center [68, 792] width 40 height 33
click at [15, 200] on div at bounding box center [21, 202] width 21 height 21
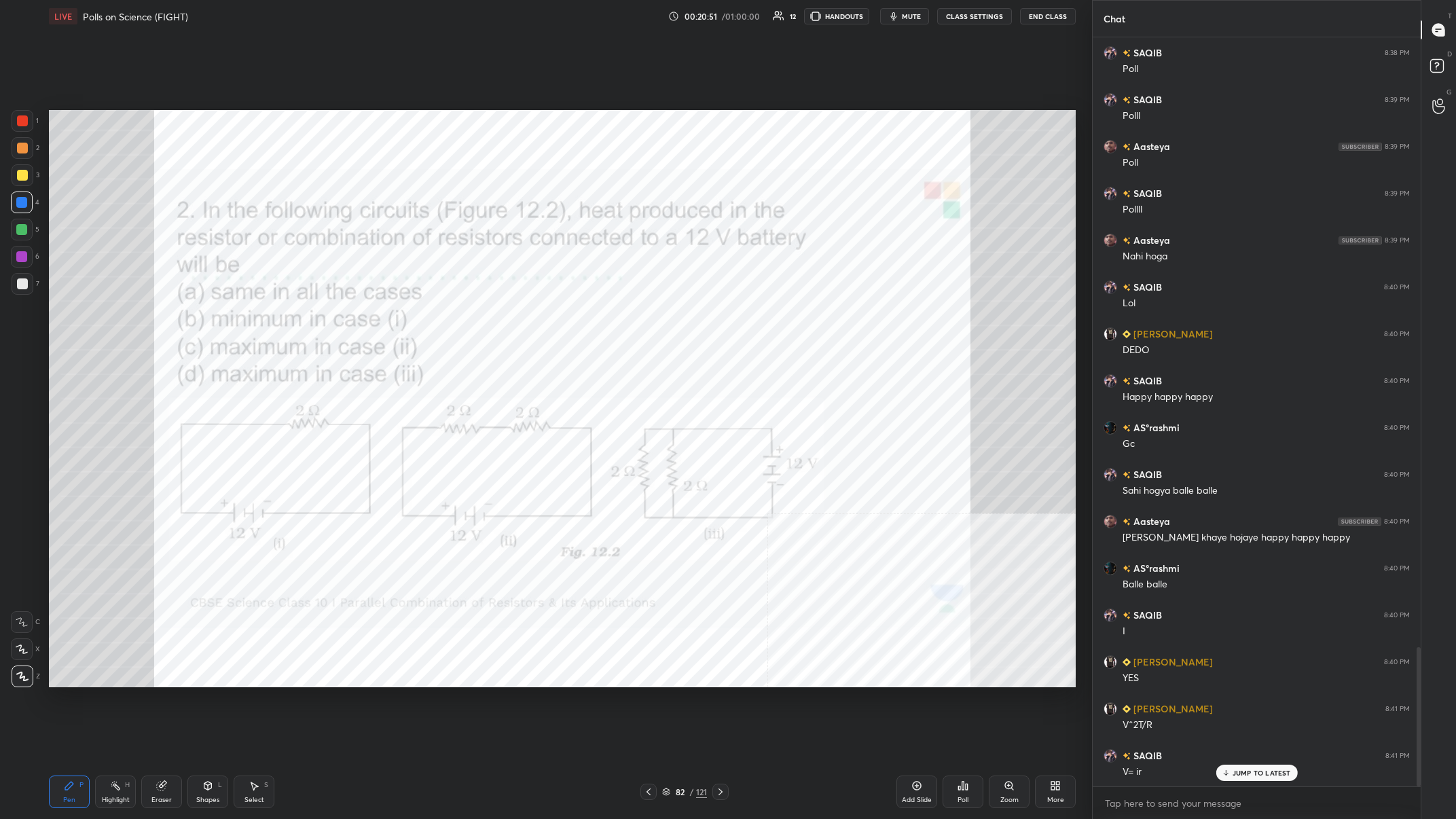
click at [21, 257] on div at bounding box center [21, 257] width 11 height 11
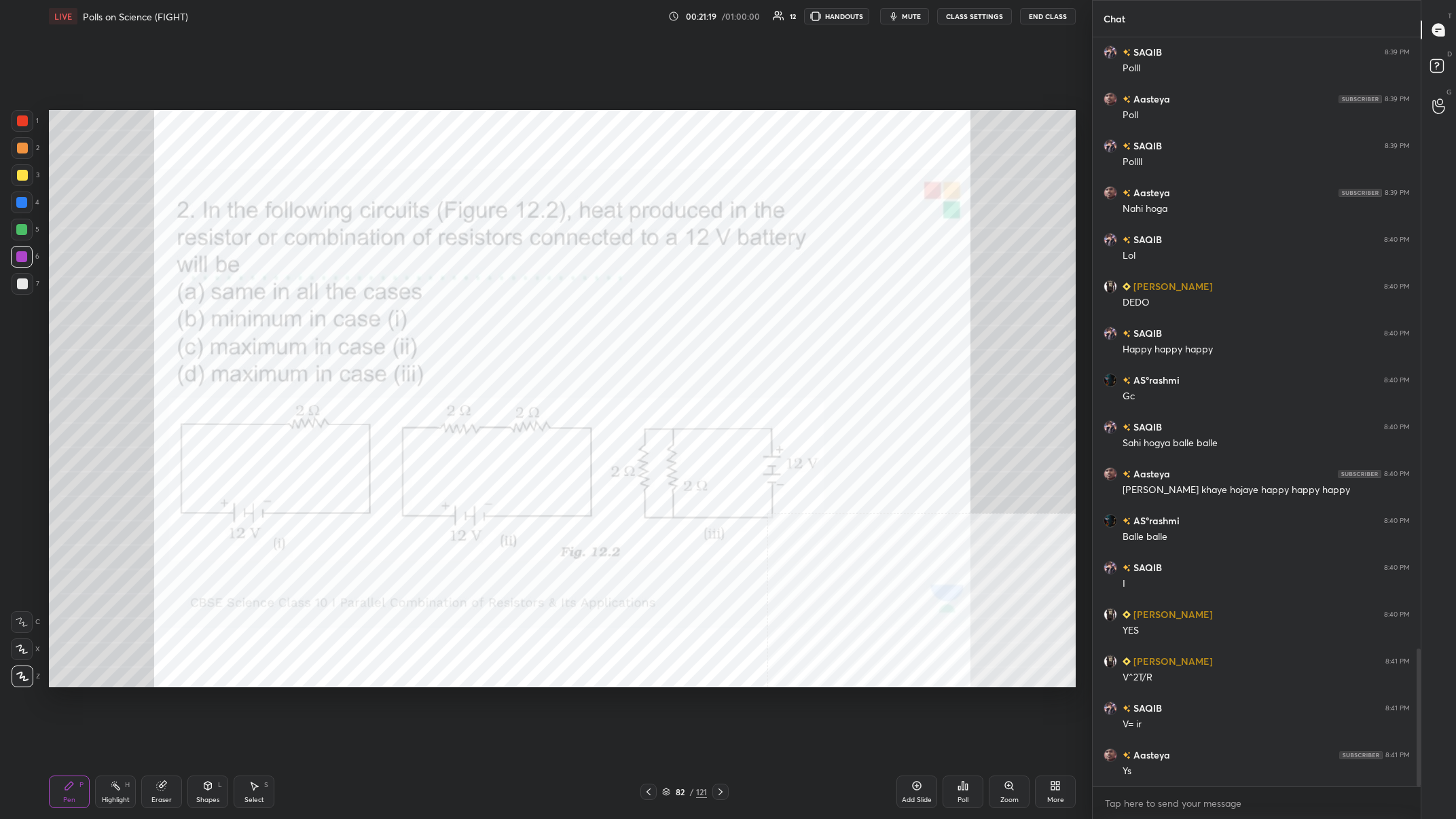
click at [23, 128] on div at bounding box center [22, 120] width 21 height 21
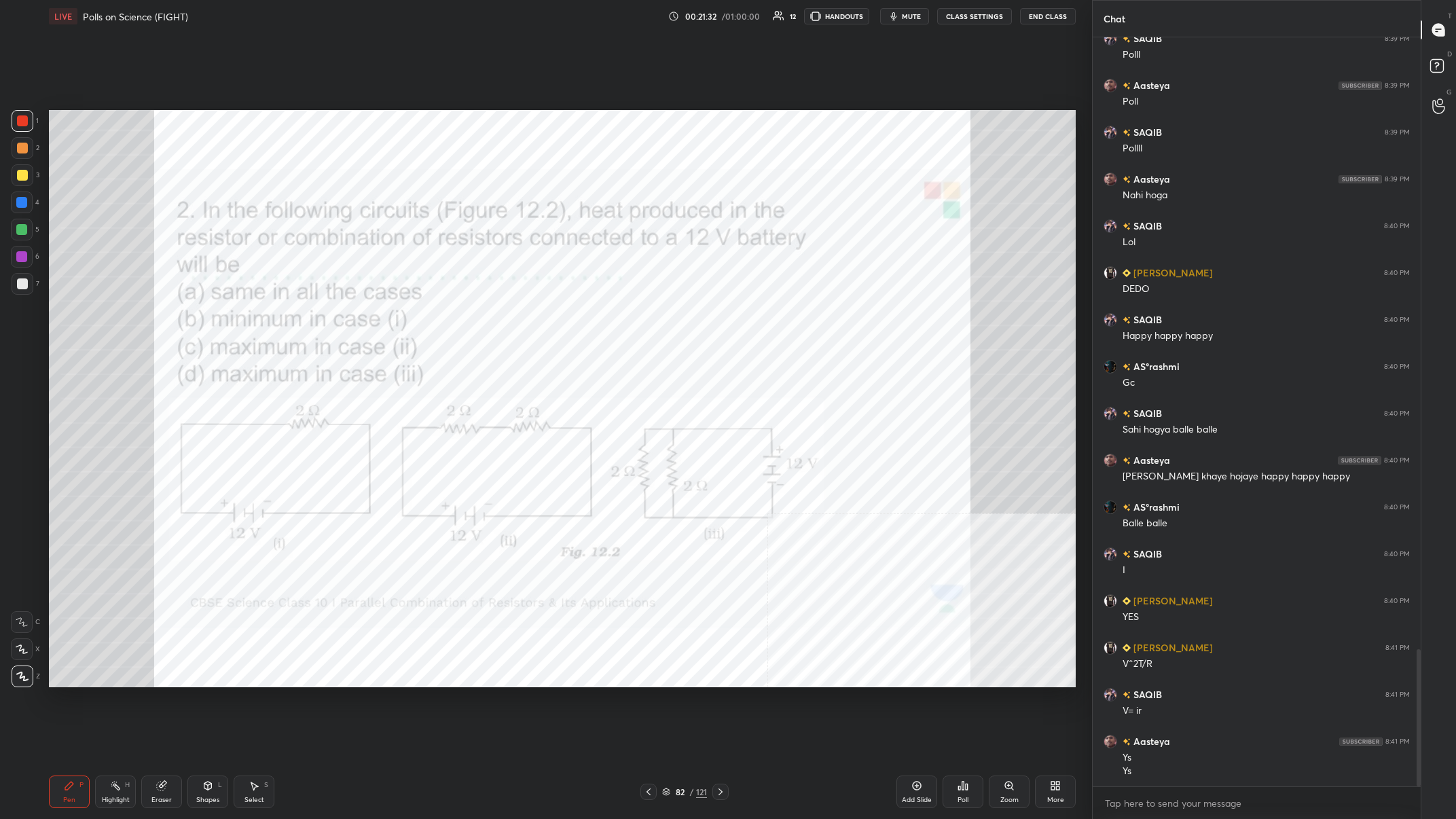
click at [13, 204] on div at bounding box center [21, 202] width 21 height 21
click at [30, 115] on div at bounding box center [22, 120] width 21 height 21
click at [30, 201] on div at bounding box center [21, 202] width 21 height 21
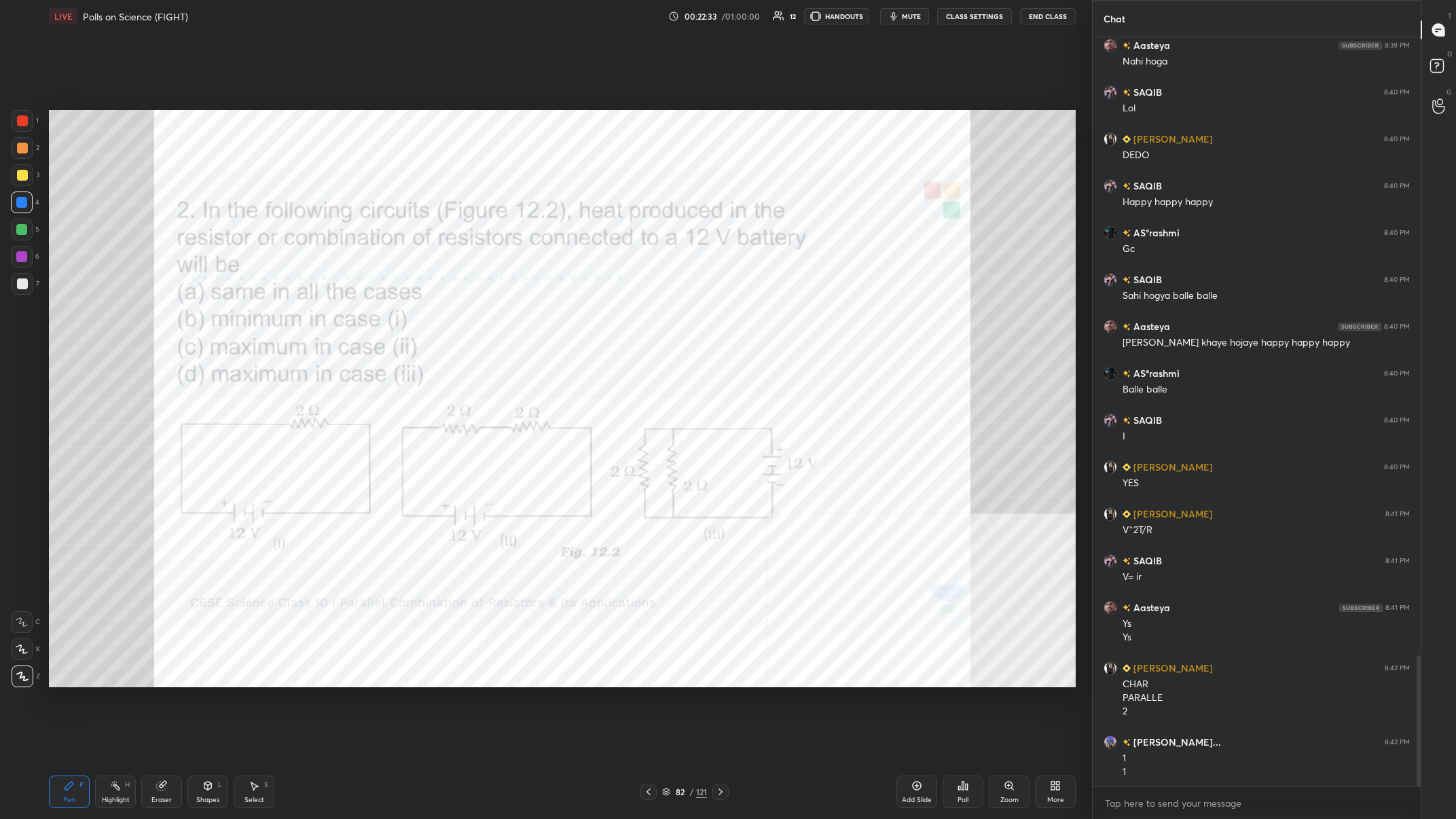
scroll to position [3523, 0]
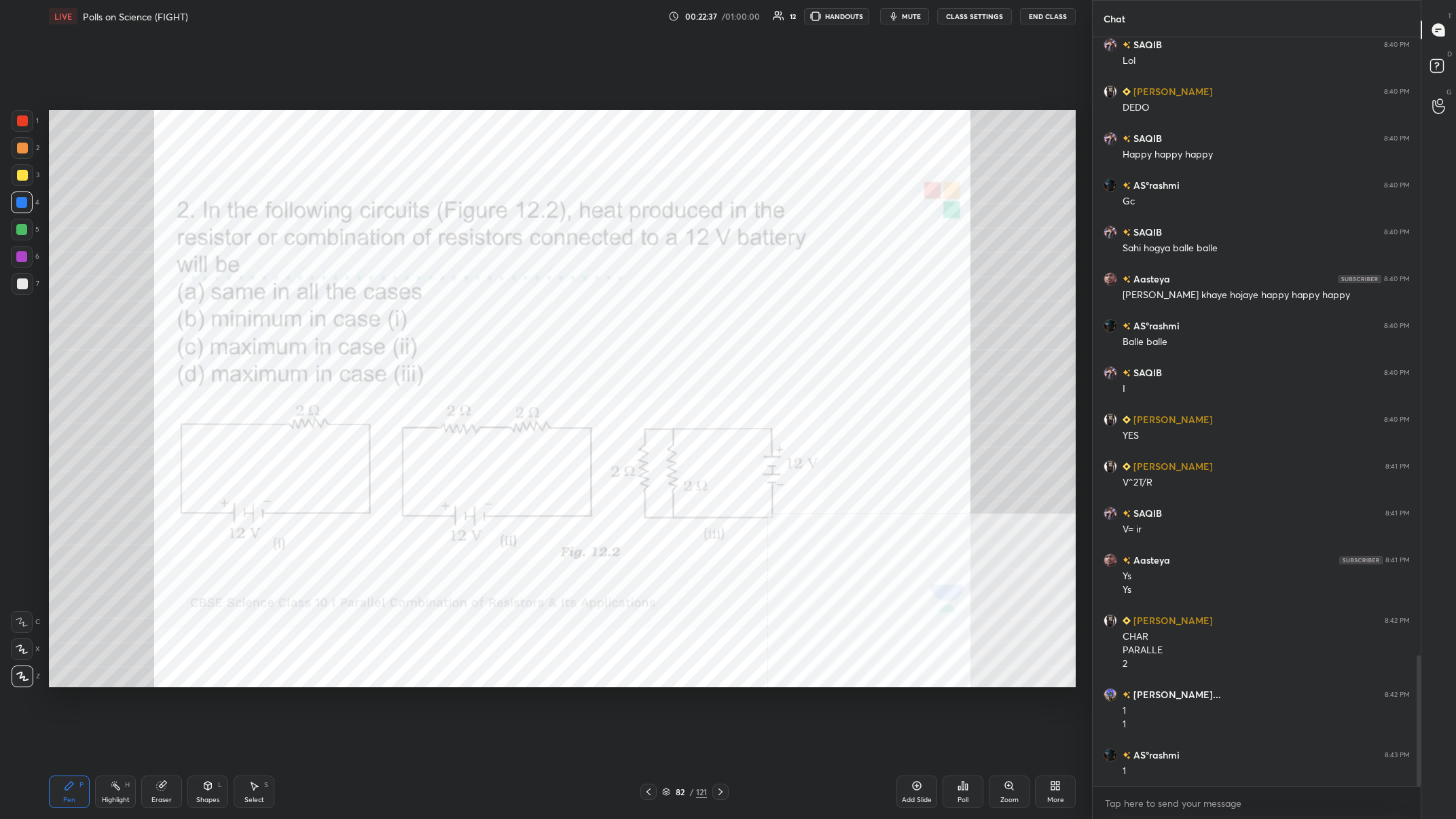
click at [26, 260] on div at bounding box center [21, 257] width 11 height 11
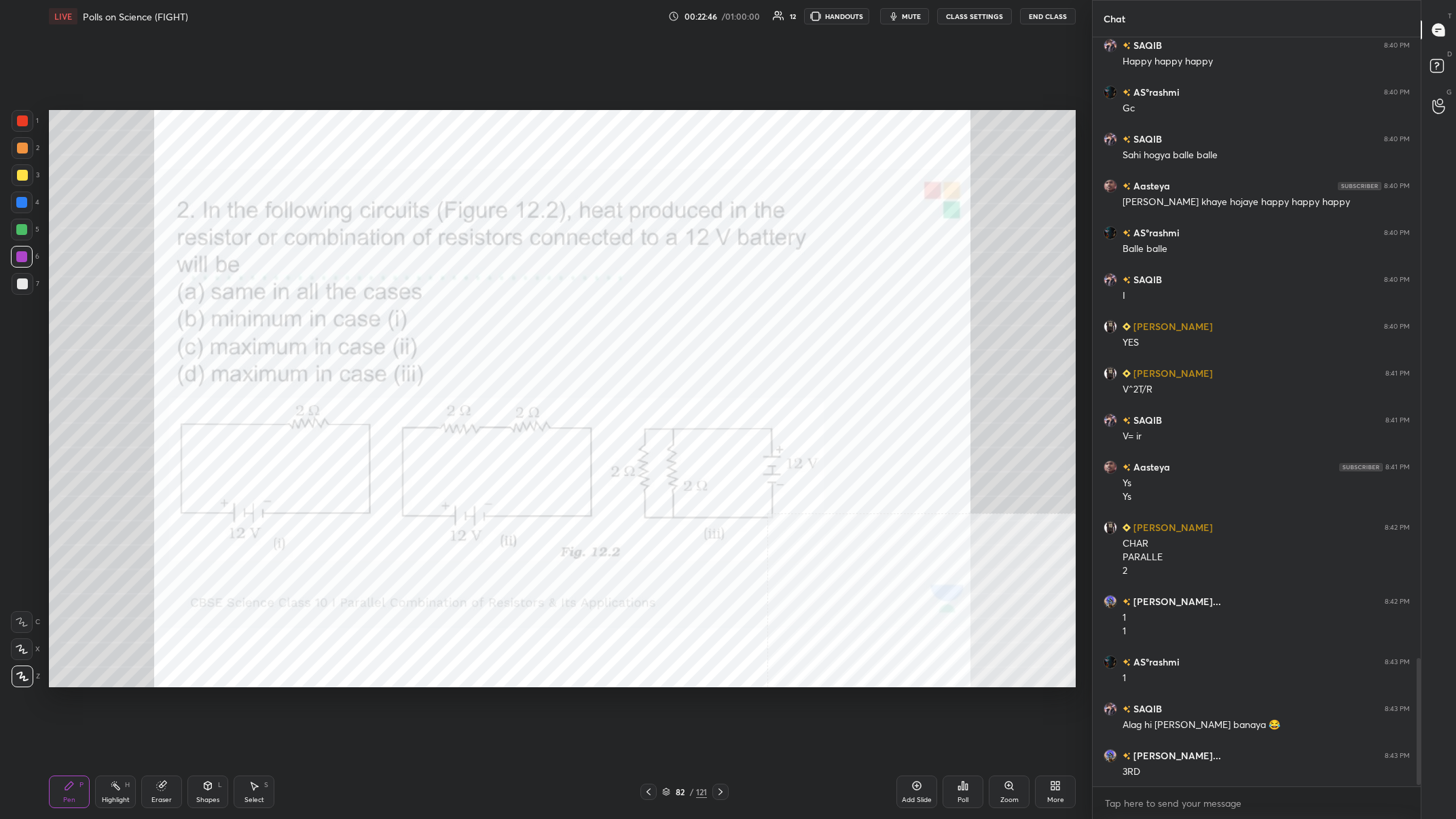
scroll to position [3664, 0]
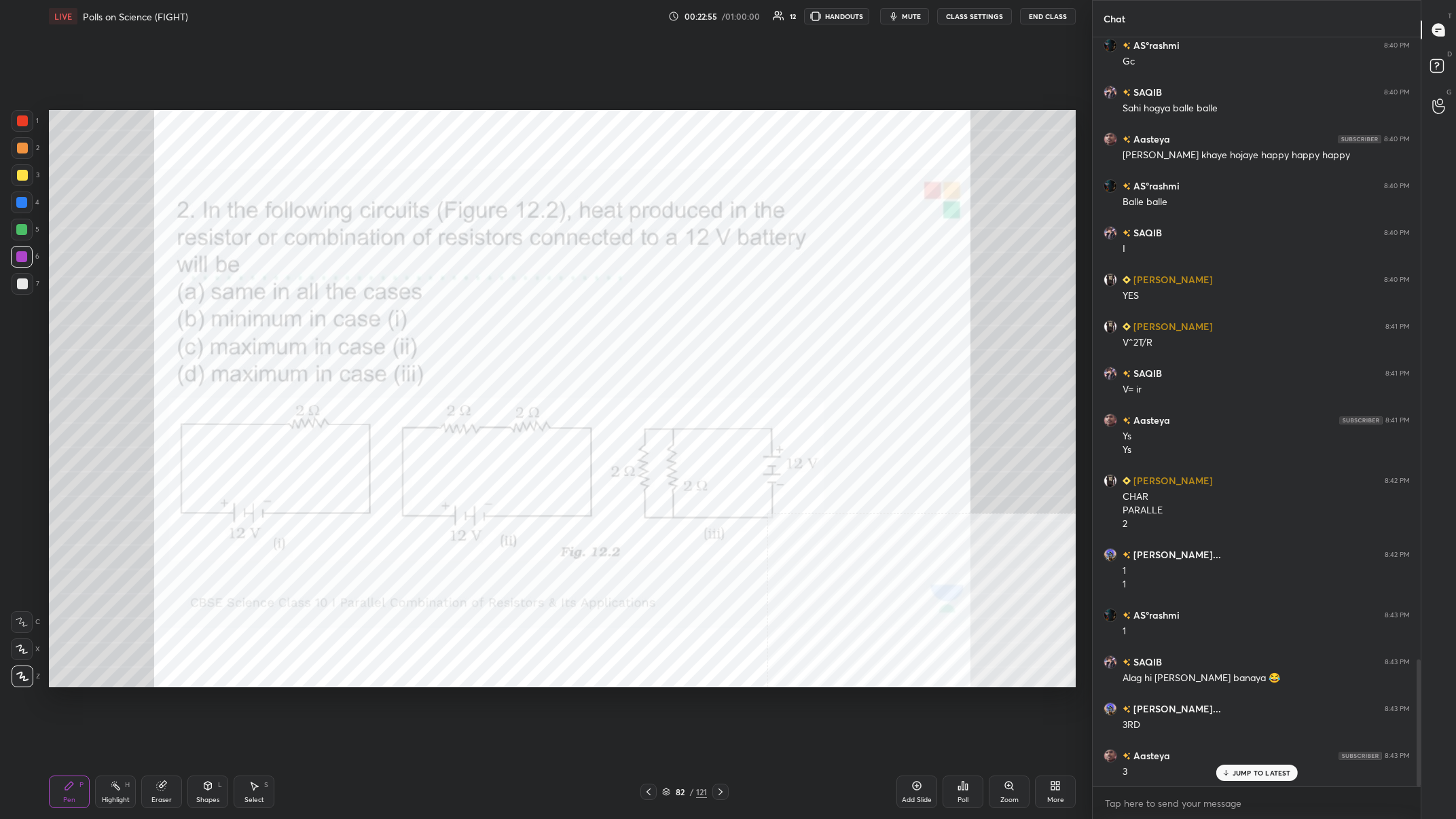
click at [125, 318] on div "H" at bounding box center [127, 785] width 5 height 7
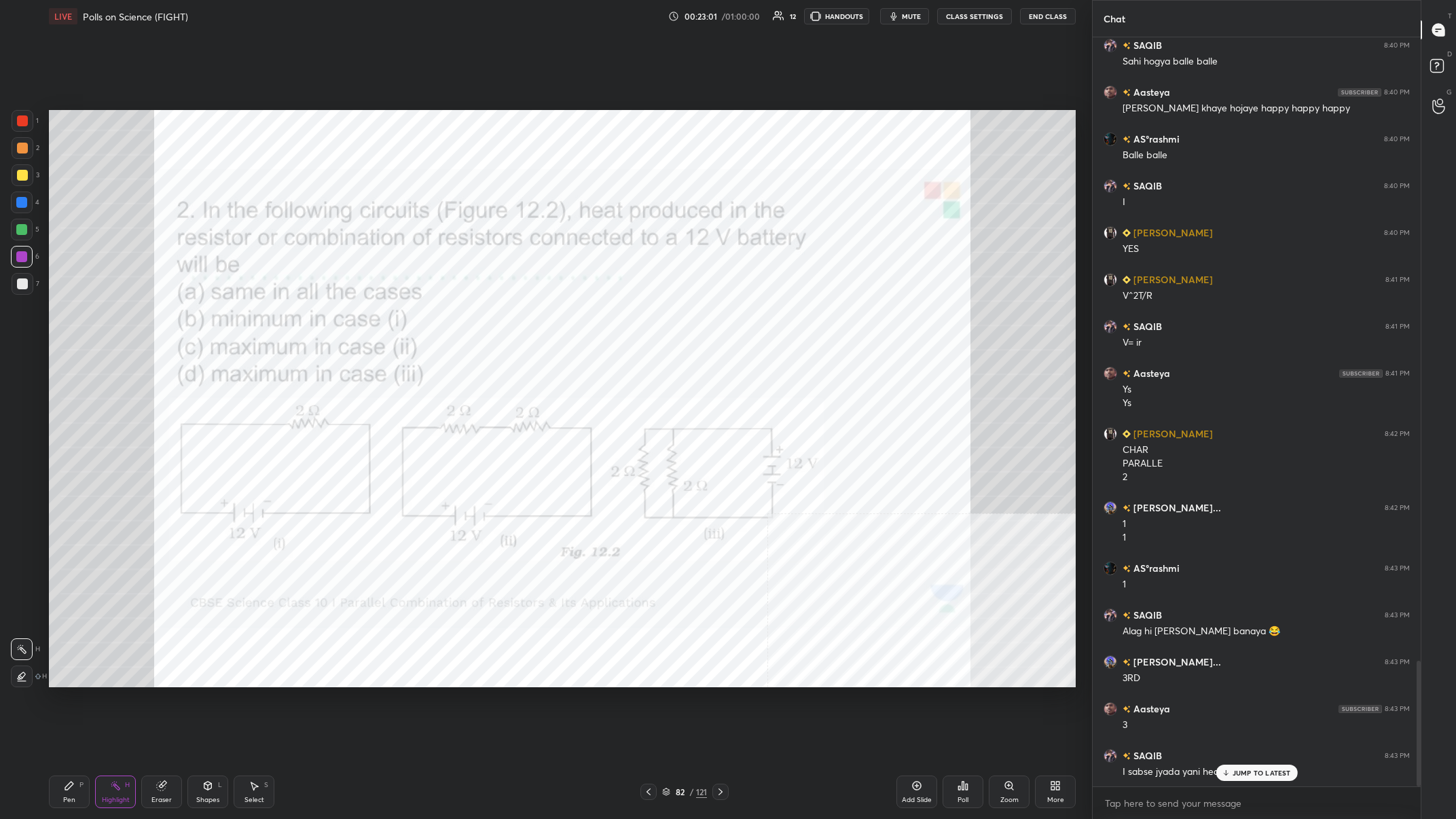
click at [49, 318] on div "Pen P" at bounding box center [68, 792] width 40 height 33
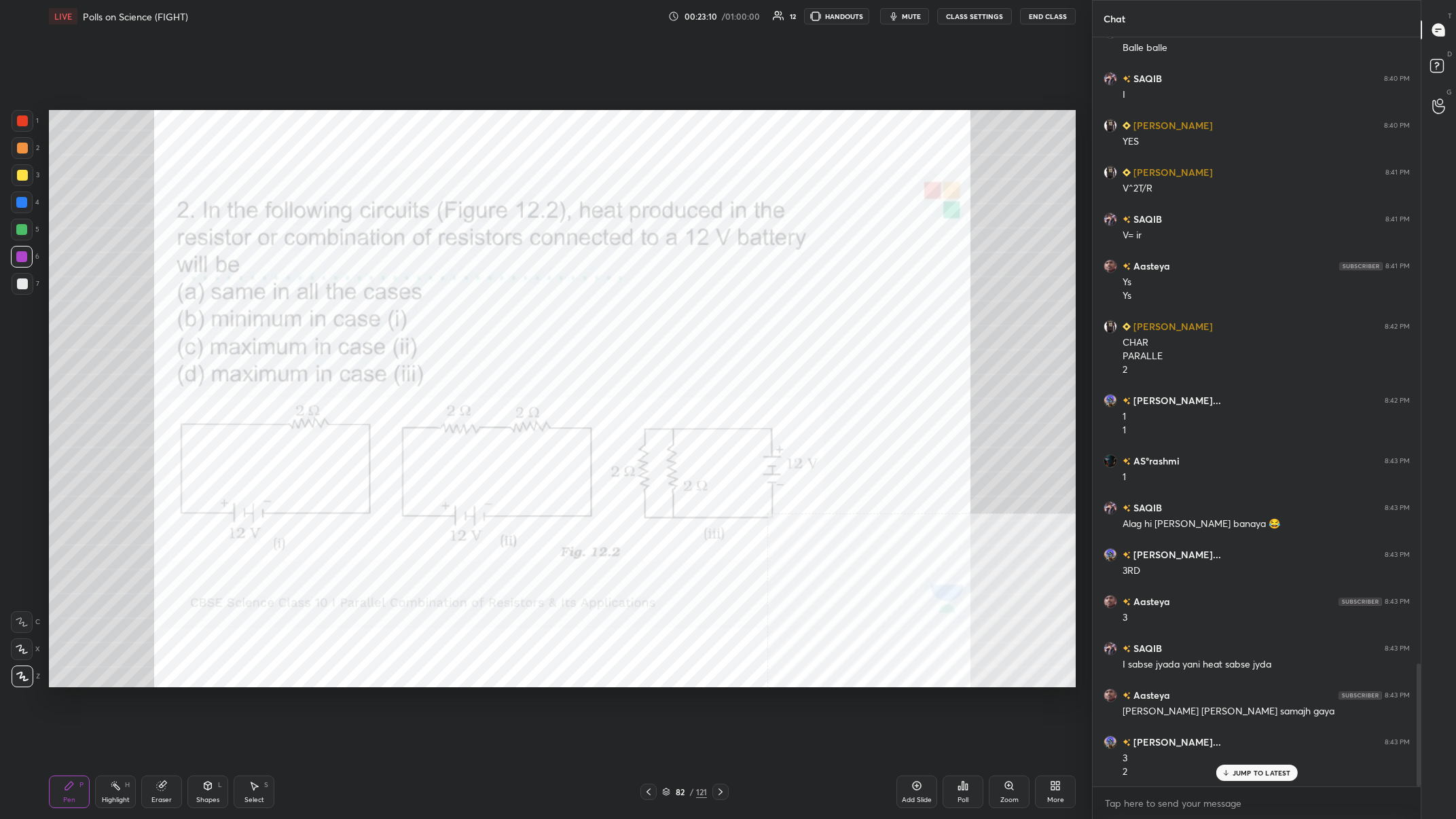
scroll to position [3831, 0]
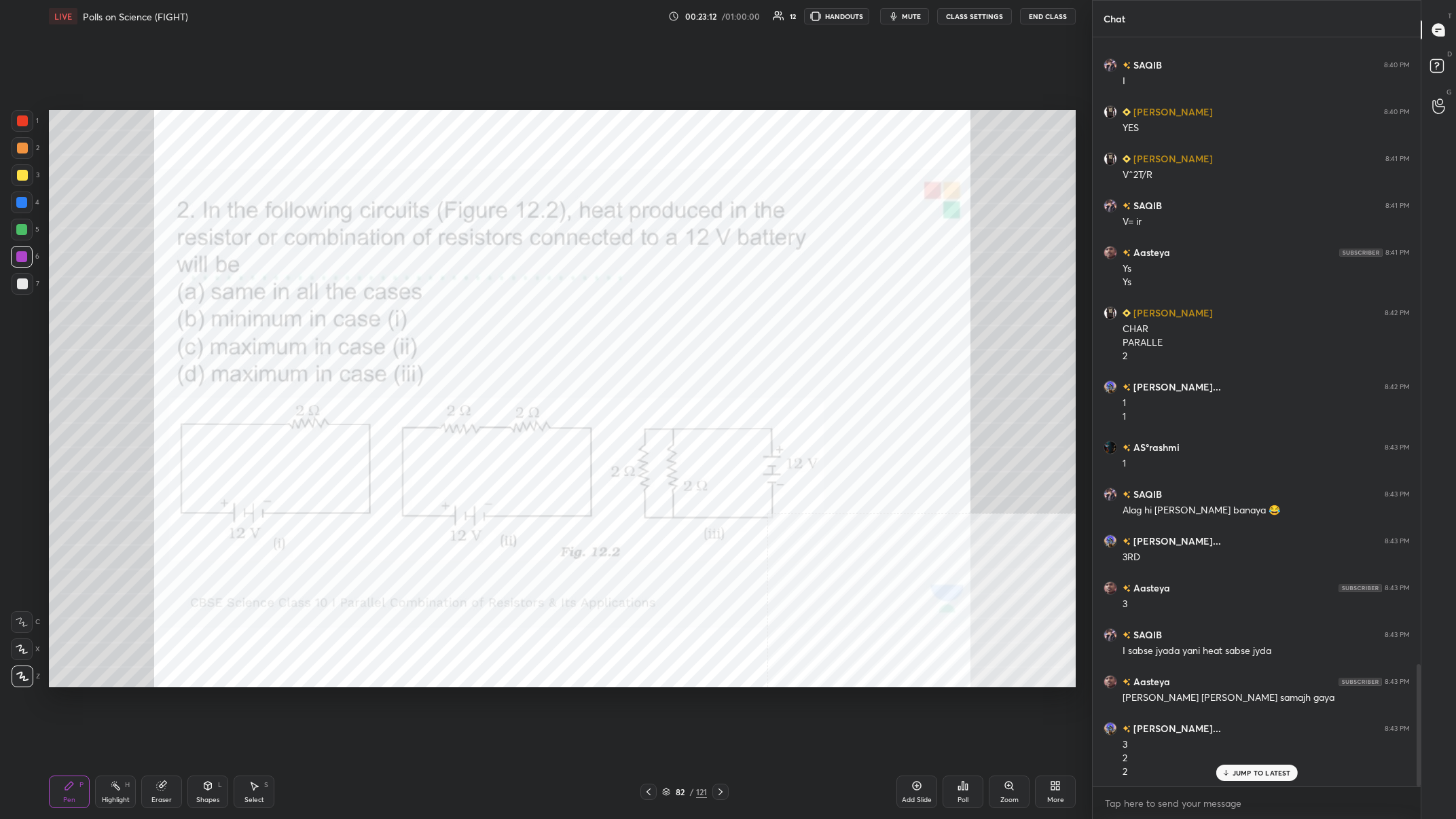
click at [115, 318] on div "Highlight" at bounding box center [116, 800] width 28 height 7
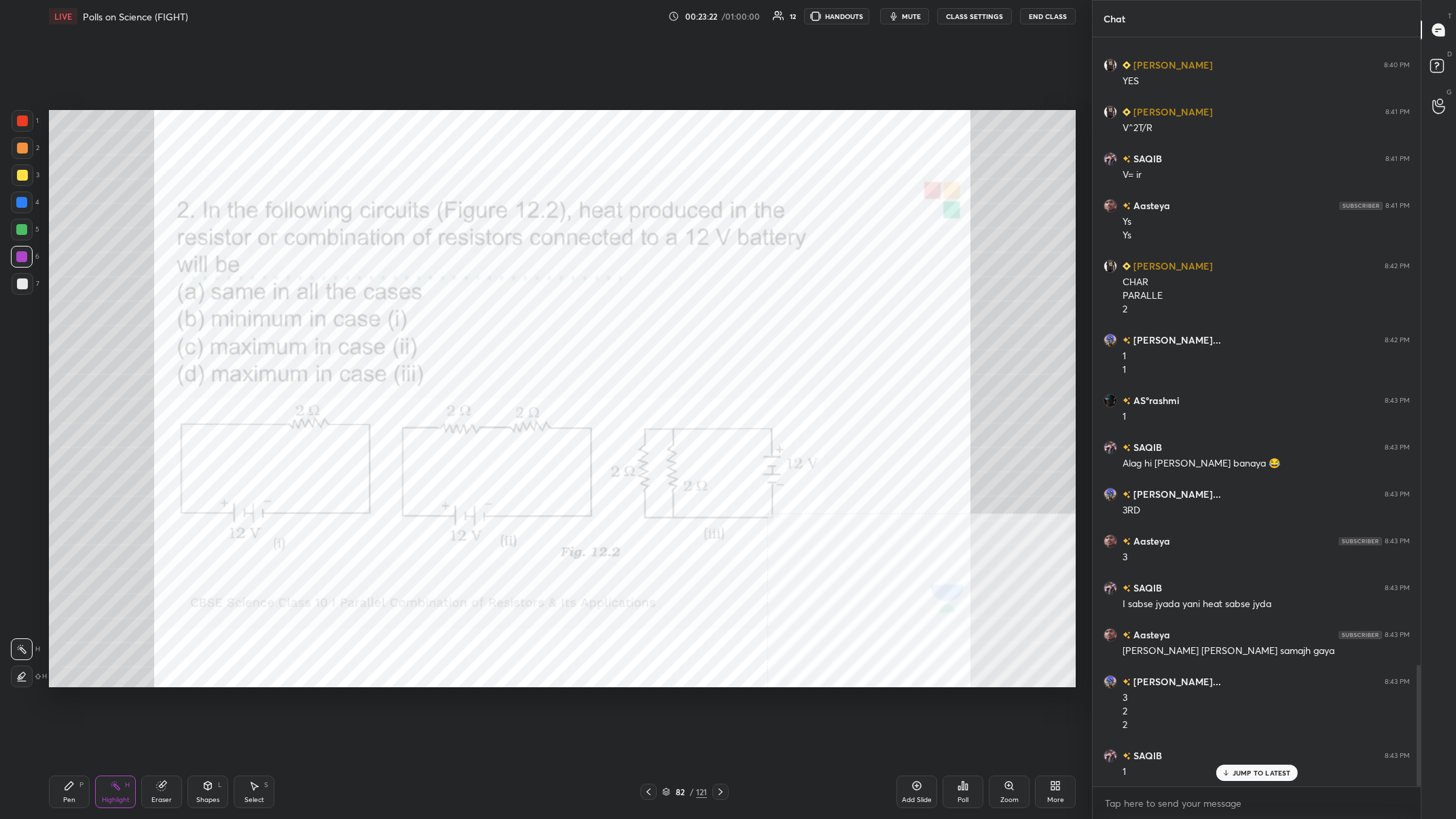
scroll to position [3925, 0]
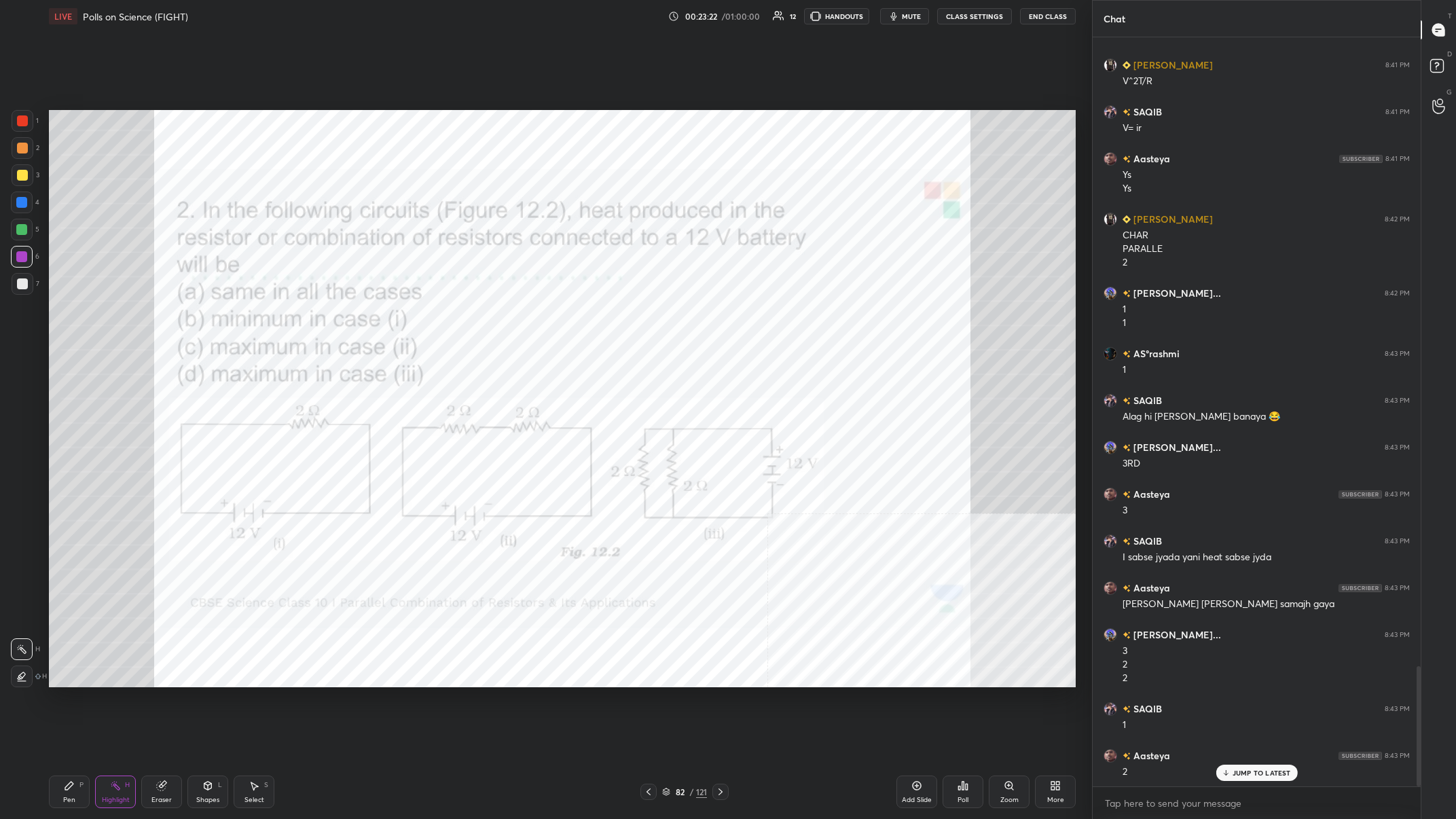
click at [69, 318] on icon at bounding box center [68, 785] width 11 height 11
click at [70, 318] on icon at bounding box center [68, 785] width 11 height 11
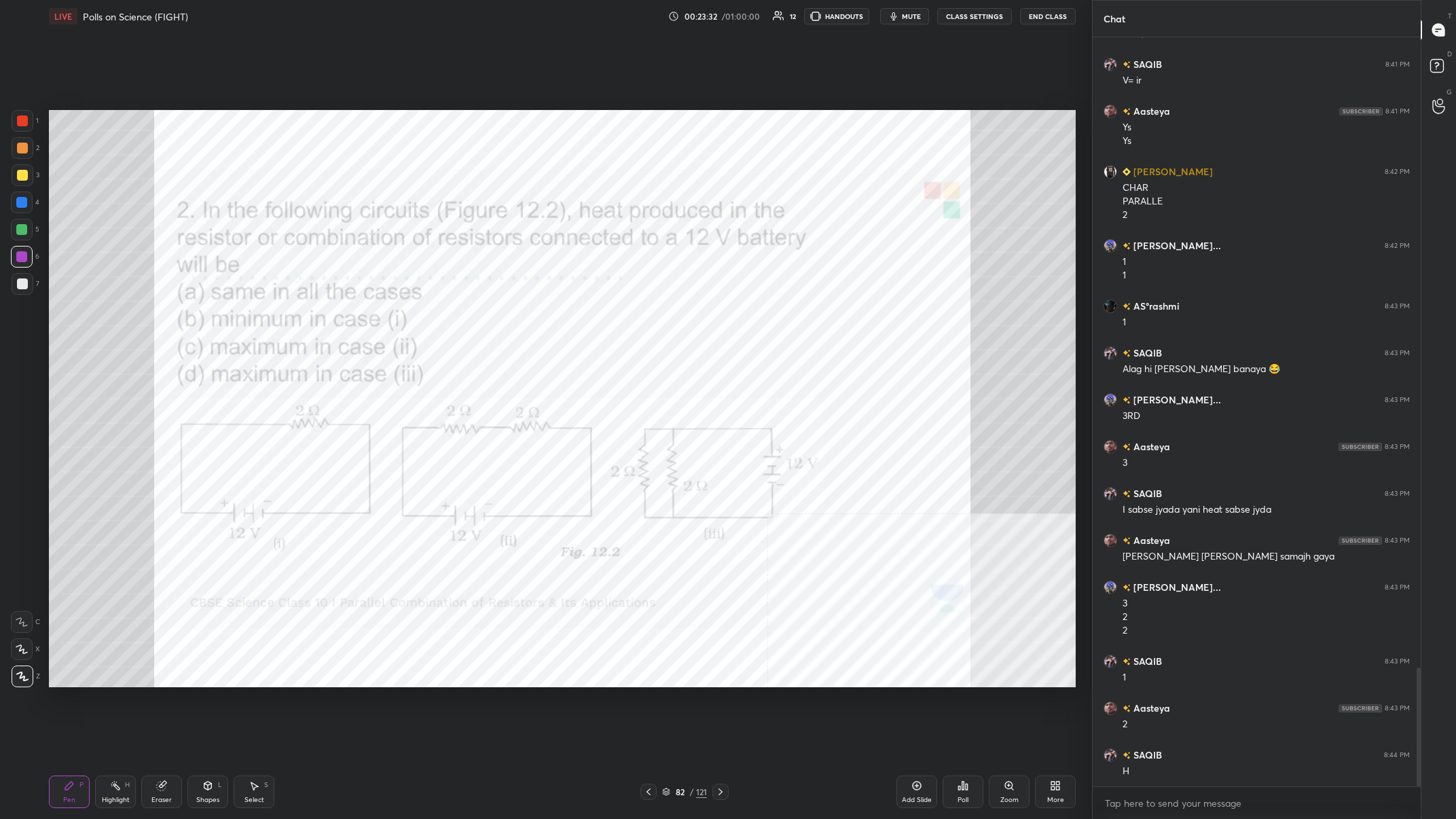
click at [487, 318] on div "Add Slide" at bounding box center [916, 800] width 30 height 7
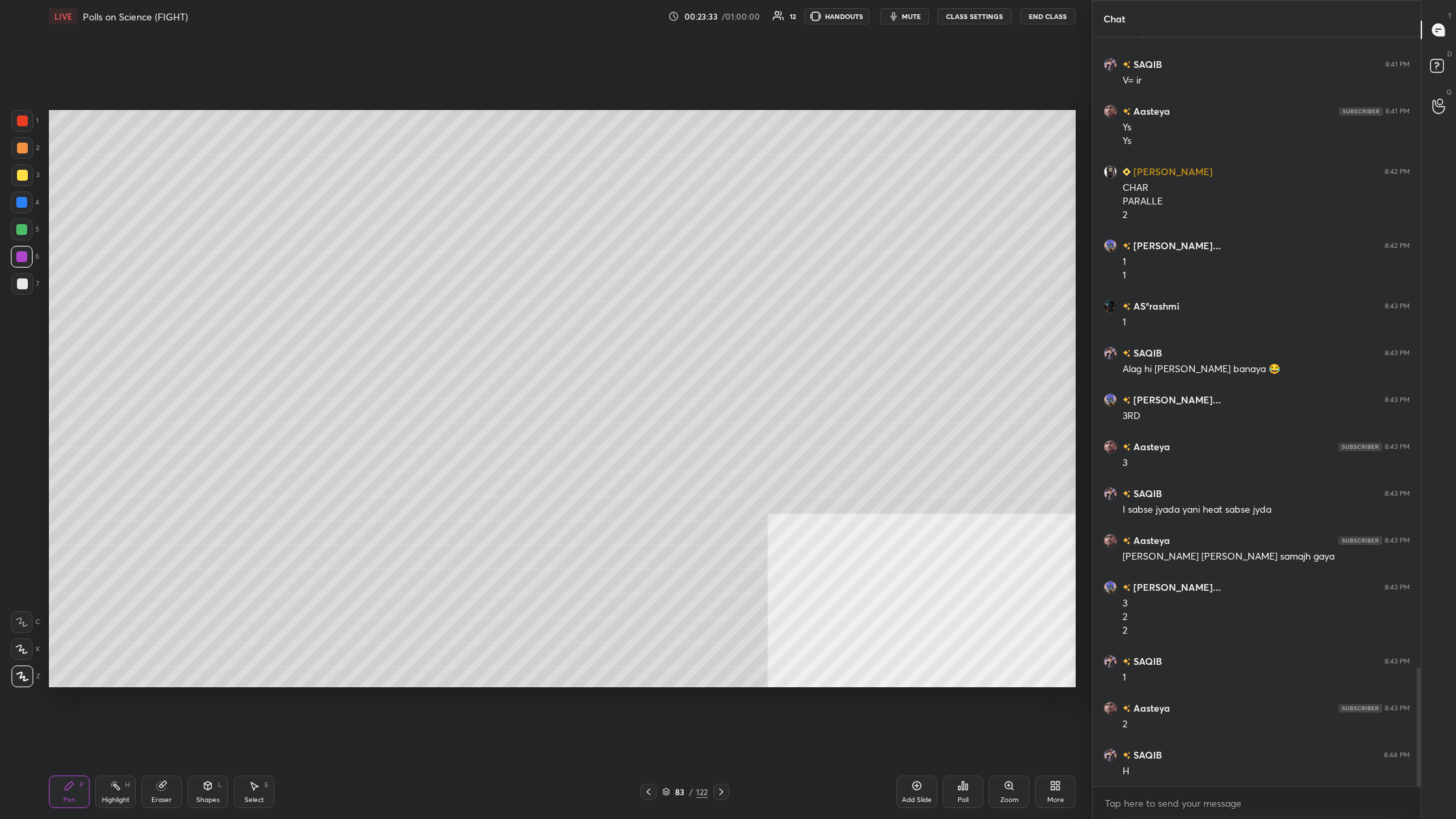
click at [11, 170] on div "1 2 3 4 5 6 7 C X Z C X Z E E Erase all H H" at bounding box center [21, 398] width 44 height 578
click at [13, 173] on div at bounding box center [22, 175] width 21 height 21
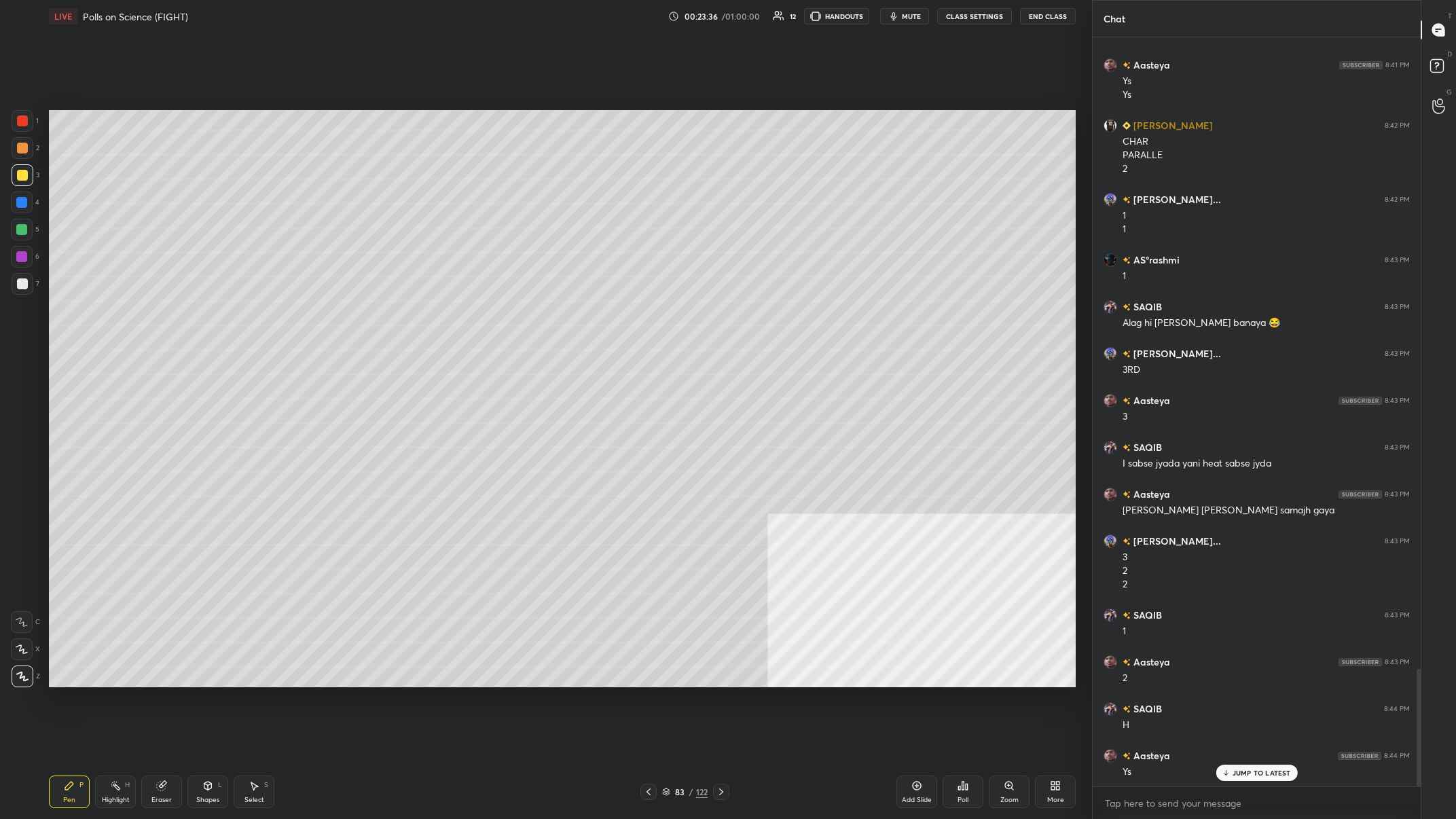
scroll to position [4065, 0]
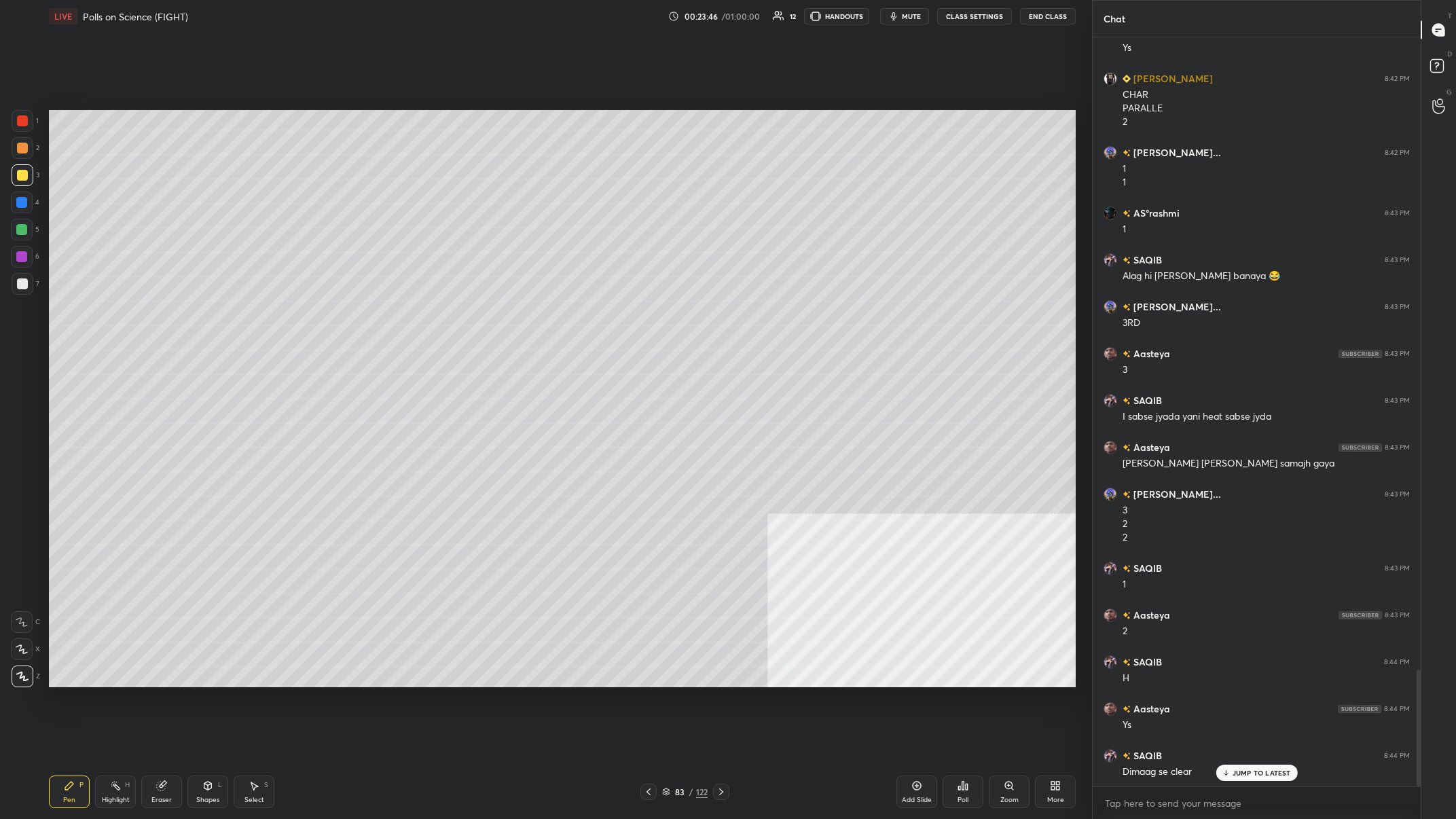
click at [14, 199] on div at bounding box center [21, 202] width 21 height 21
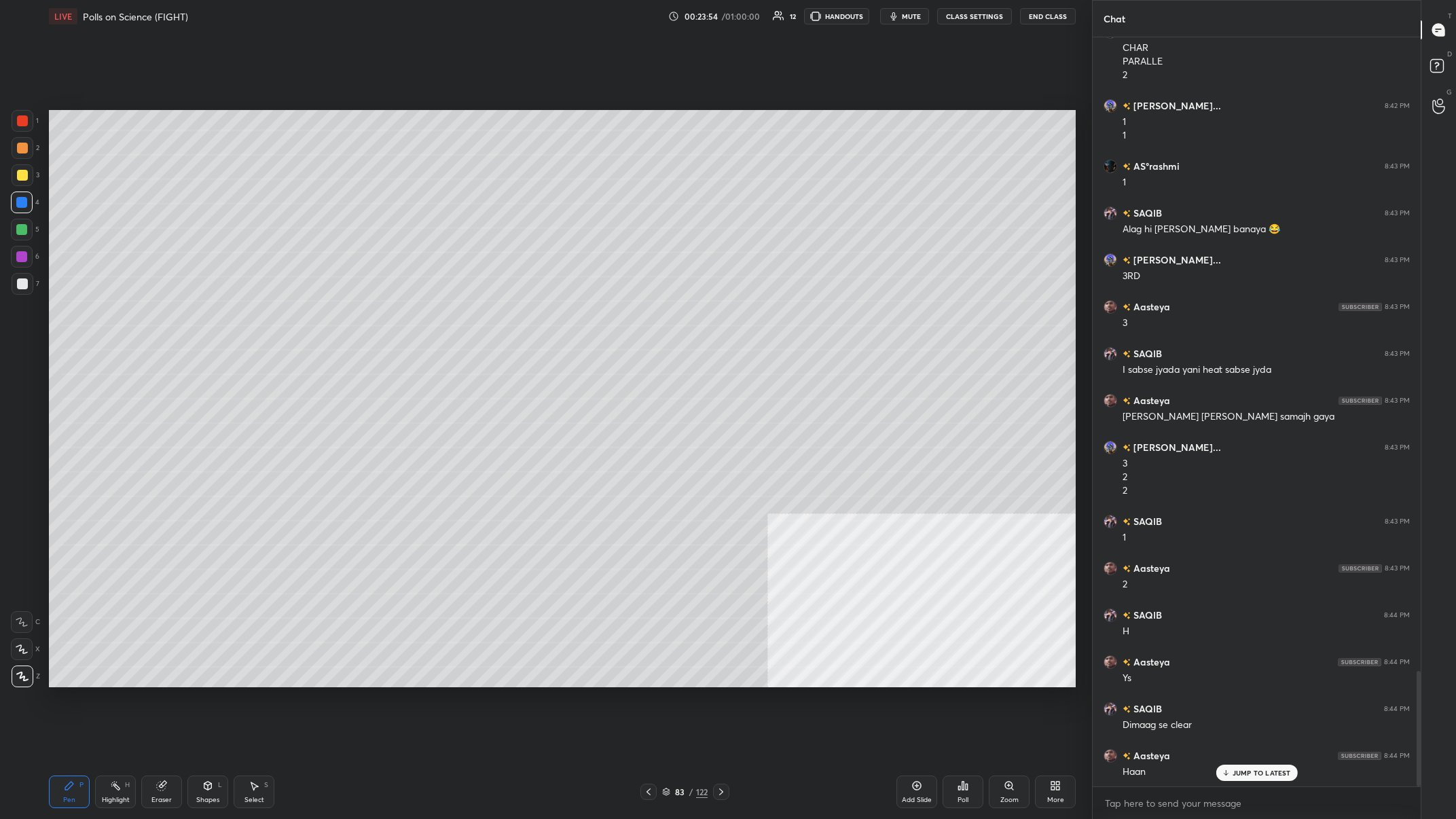
scroll to position [4126, 0]
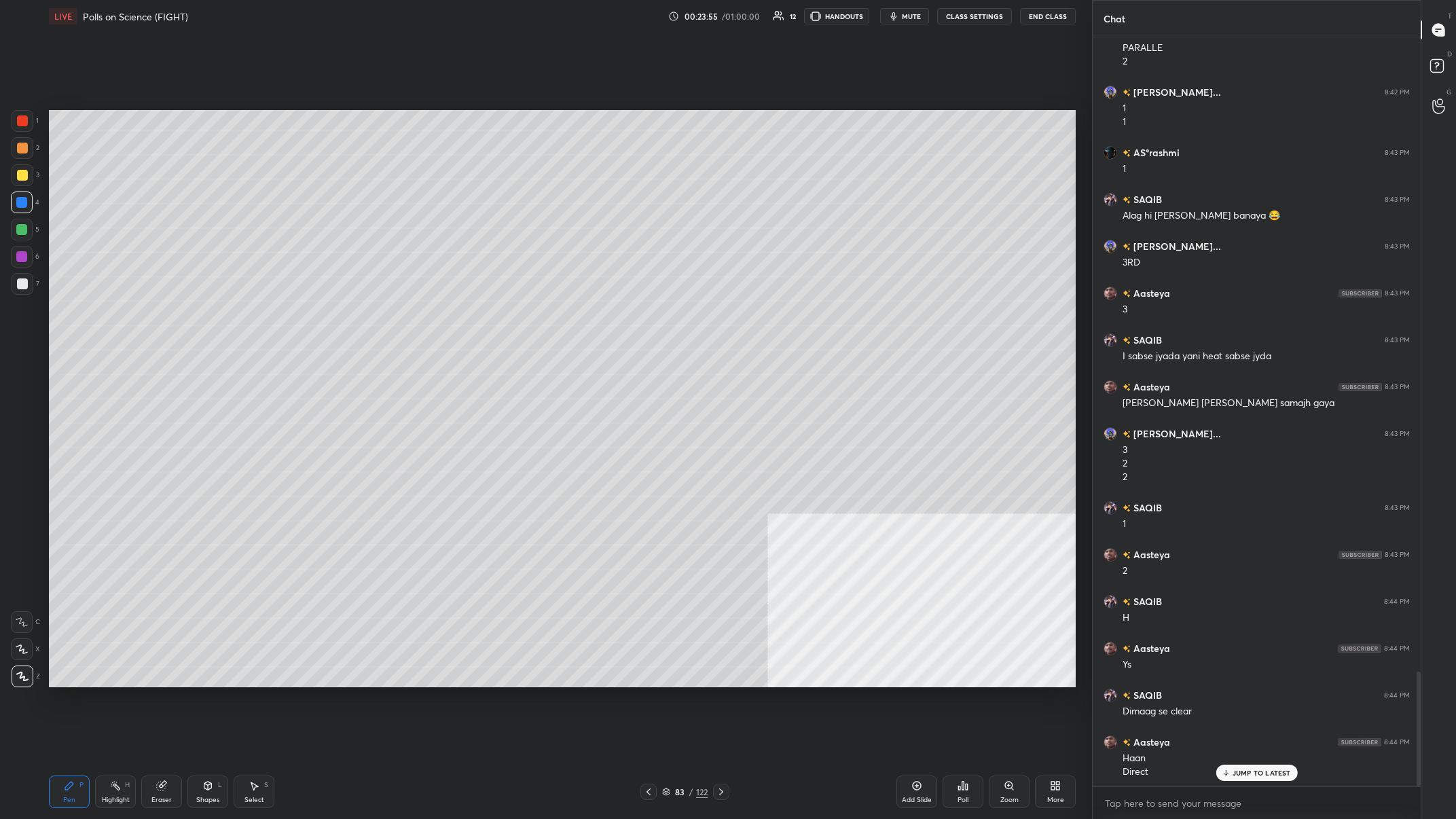
click at [21, 266] on div at bounding box center [21, 257] width 21 height 21
click at [23, 263] on div at bounding box center [21, 257] width 21 height 21
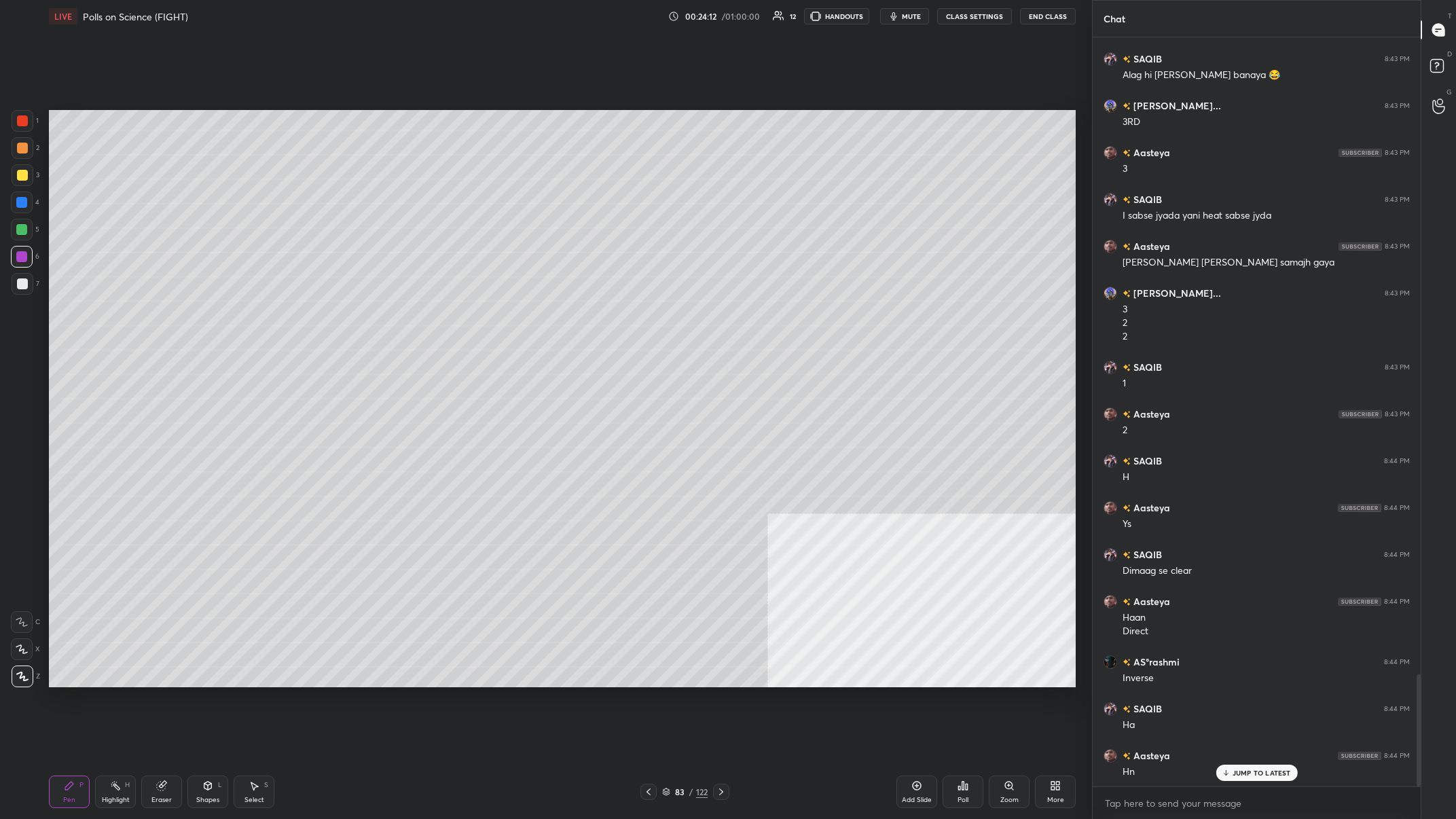
scroll to position [4314, 0]
click at [31, 121] on div at bounding box center [22, 120] width 21 height 21
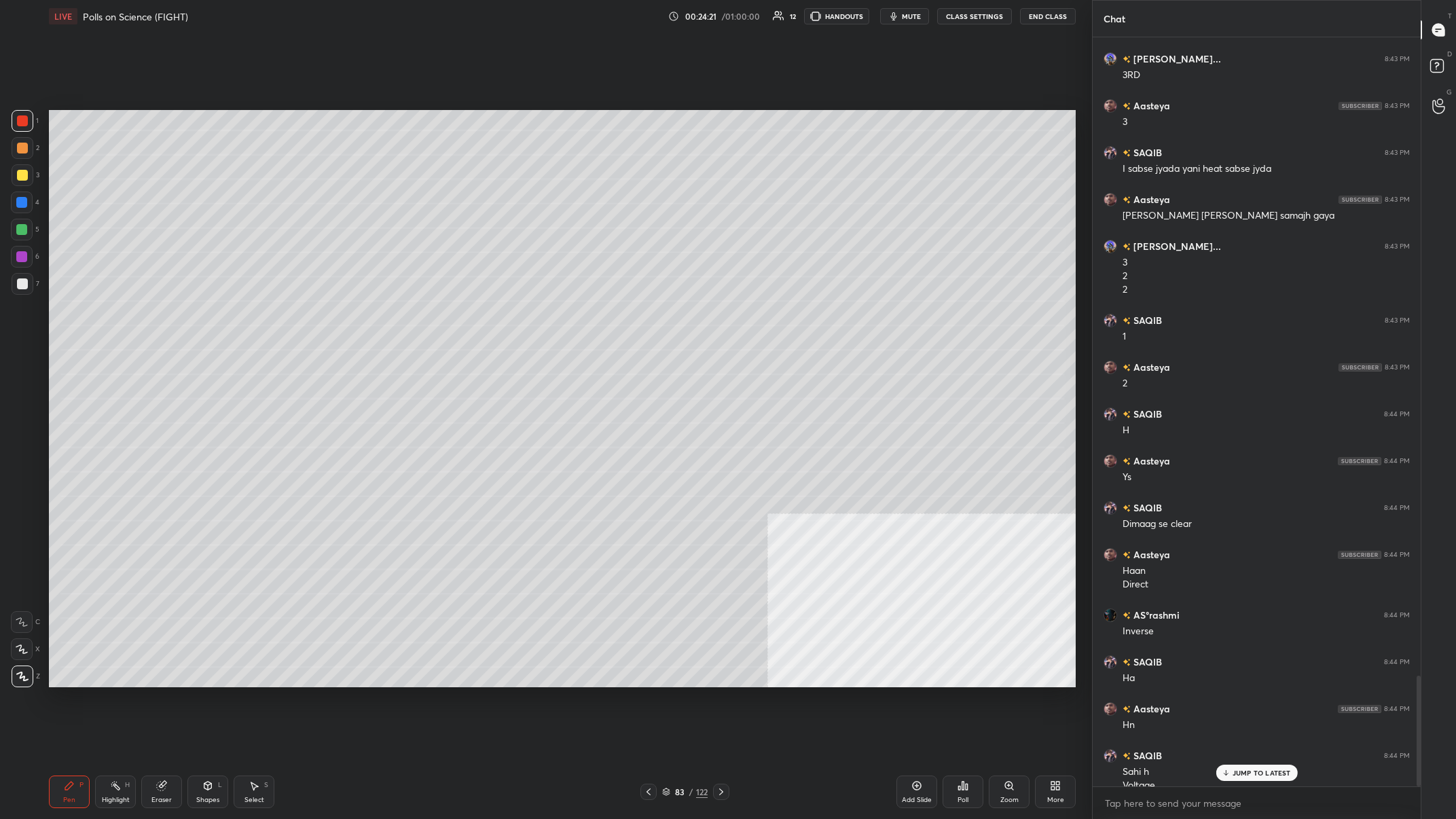
scroll to position [4327, 0]
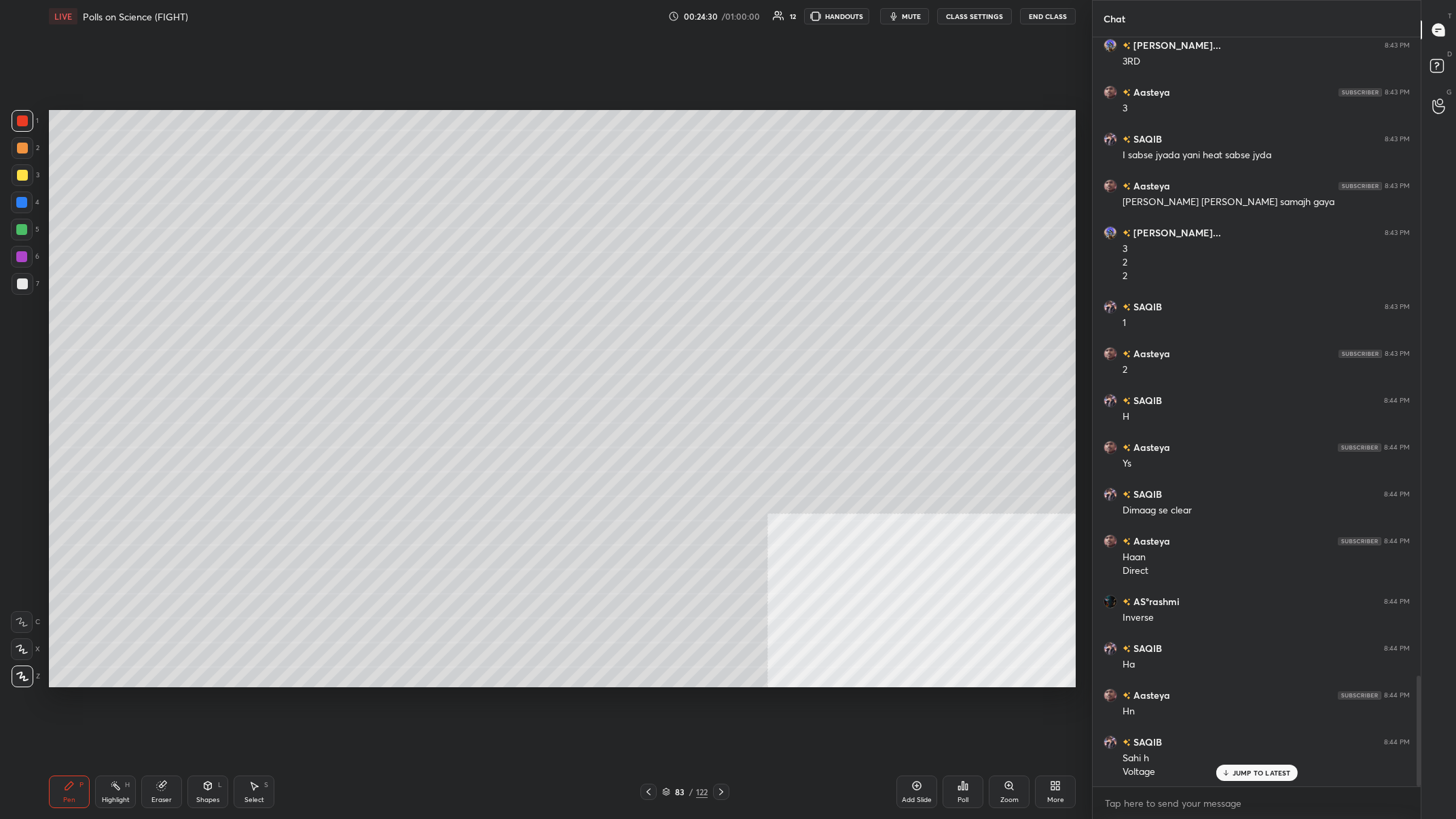
click at [30, 236] on div at bounding box center [21, 229] width 21 height 21
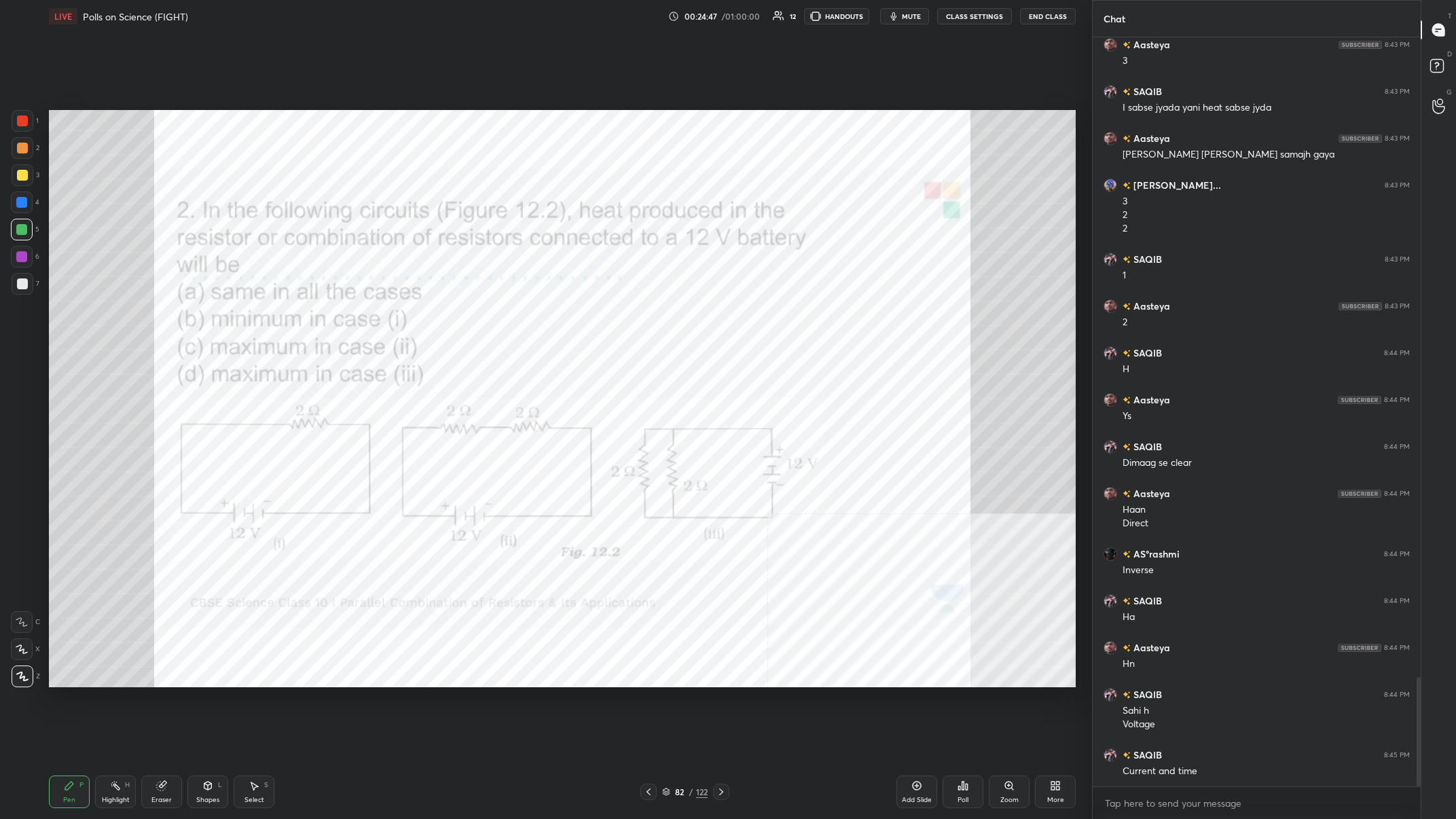
click at [98, 318] on div "Highlight H" at bounding box center [115, 792] width 40 height 33
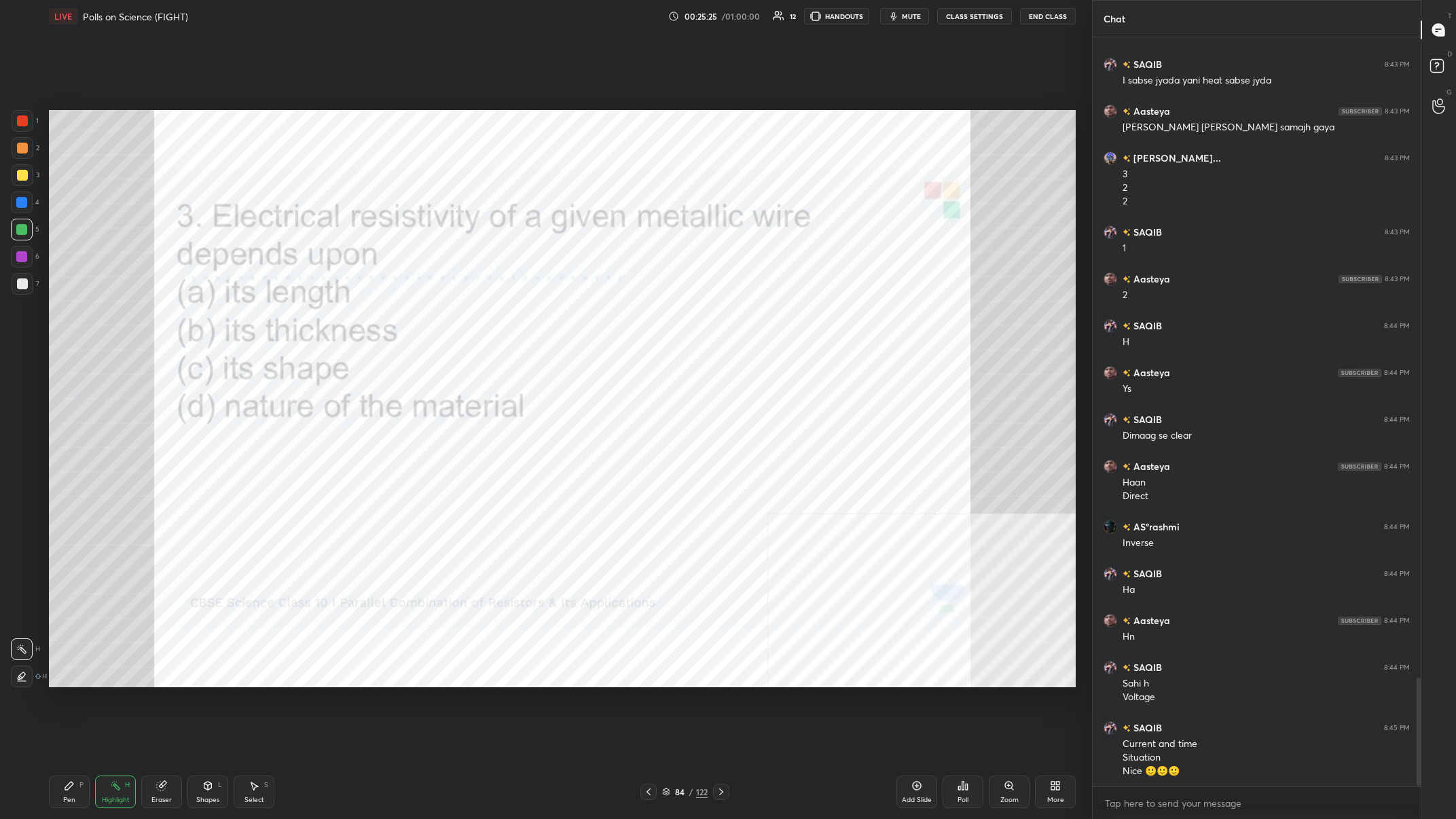
scroll to position [4448, 0]
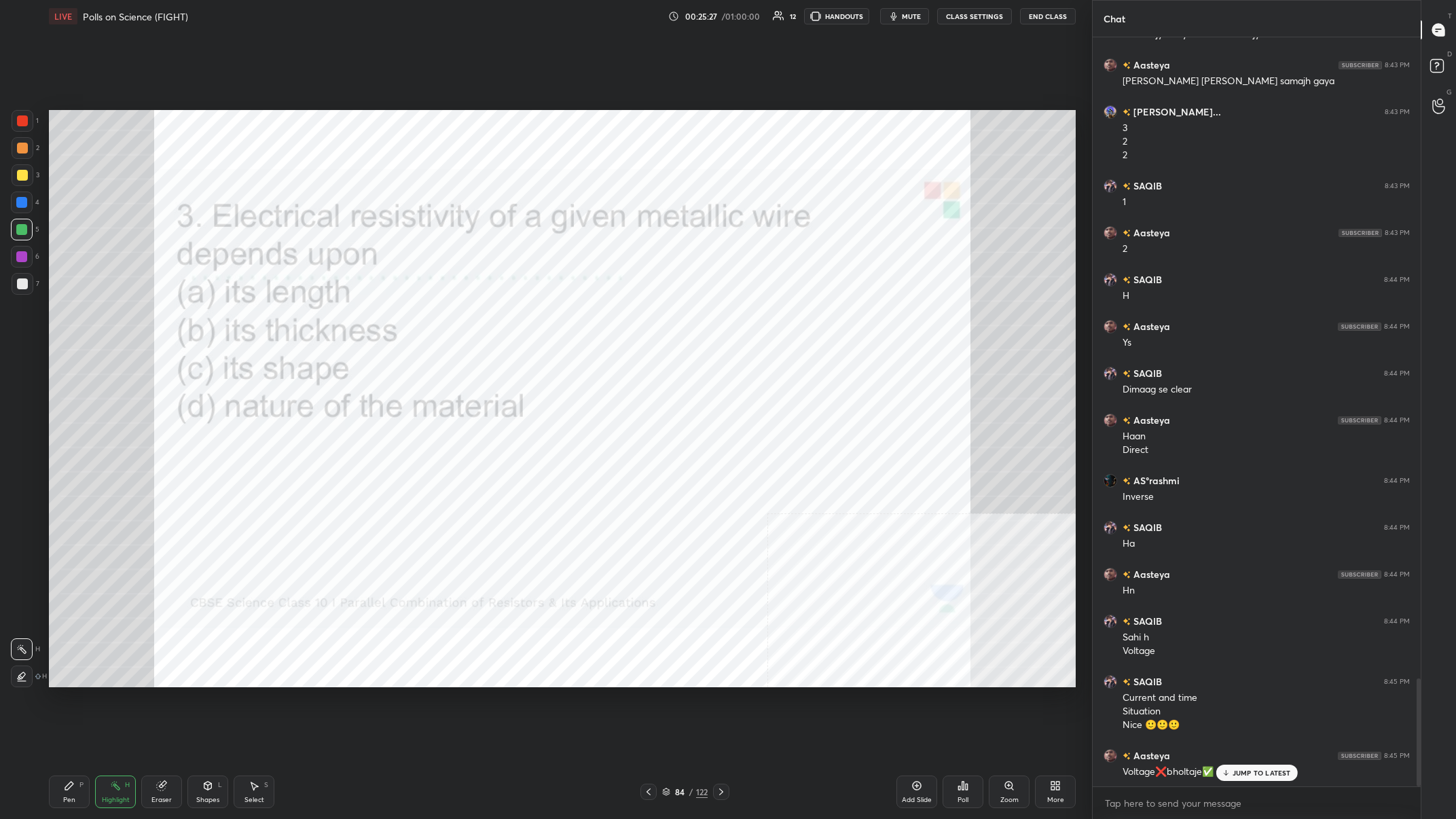
click at [487, 318] on p "JUMP TO LATEST" at bounding box center [1261, 773] width 59 height 8
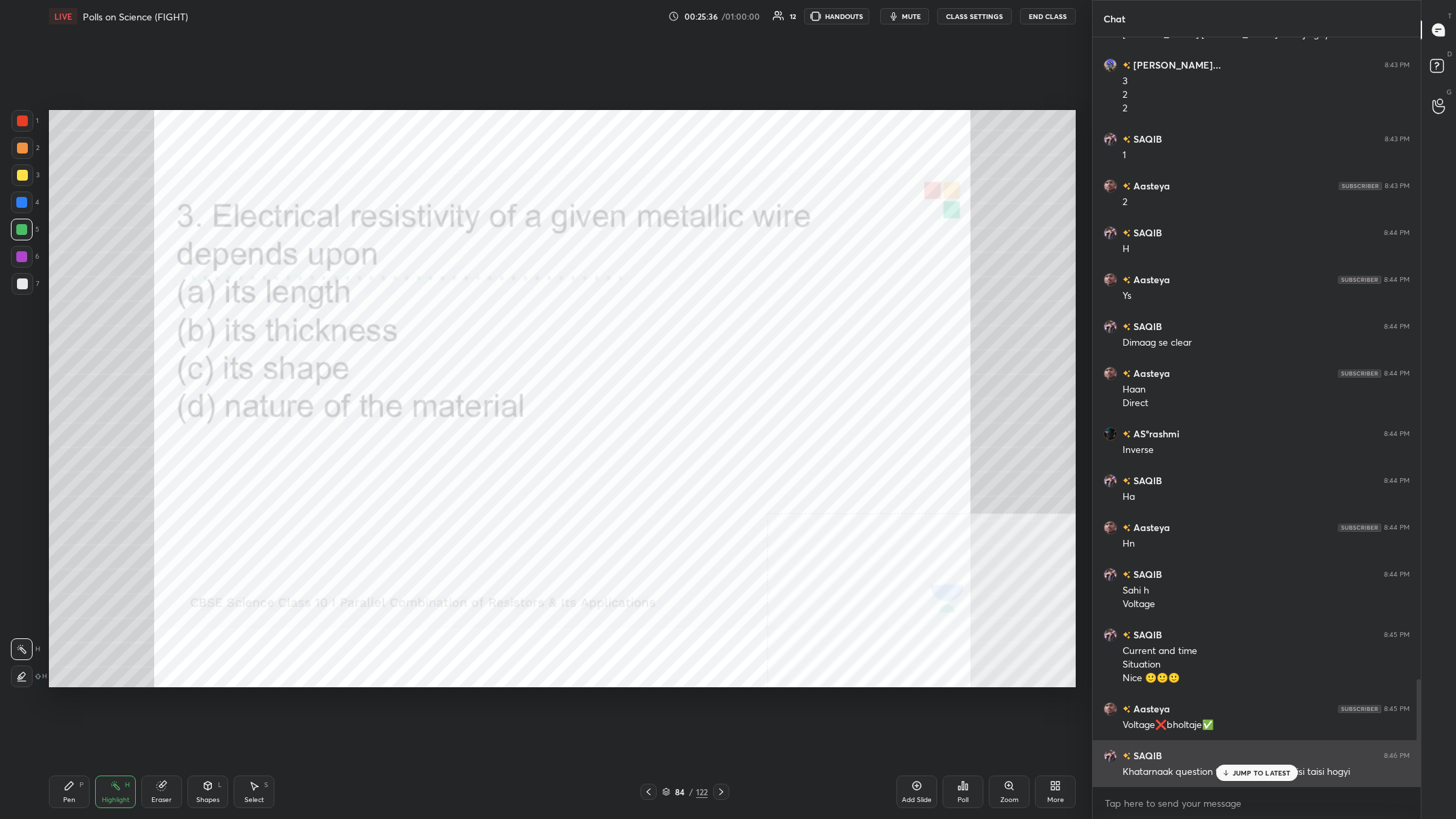
click at [487, 318] on div "SAQIB 8:46 PM" at bounding box center [1256, 755] width 306 height 14
click at [487, 318] on p "JUMP TO LATEST" at bounding box center [1261, 773] width 59 height 8
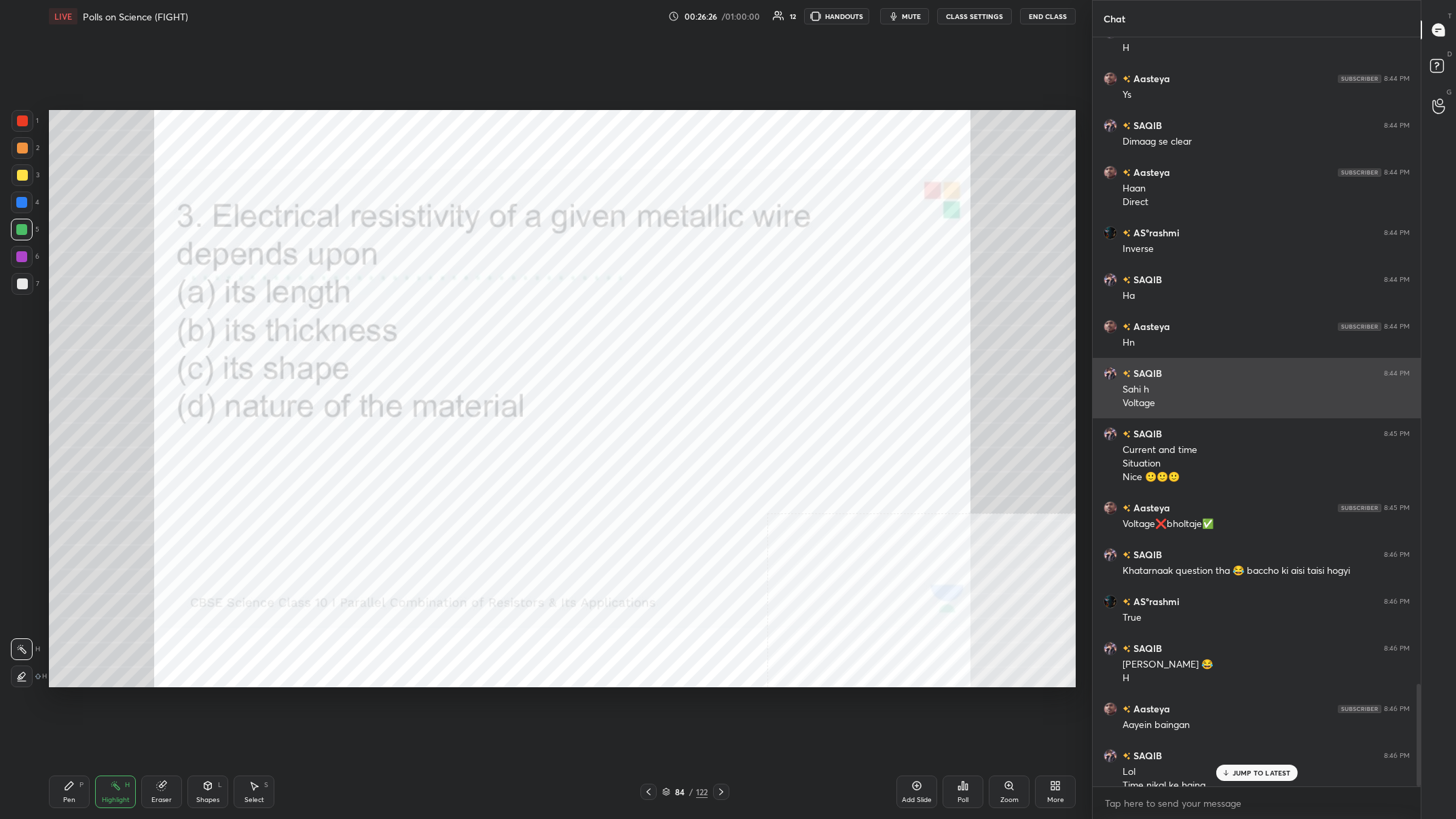
scroll to position [4709, 0]
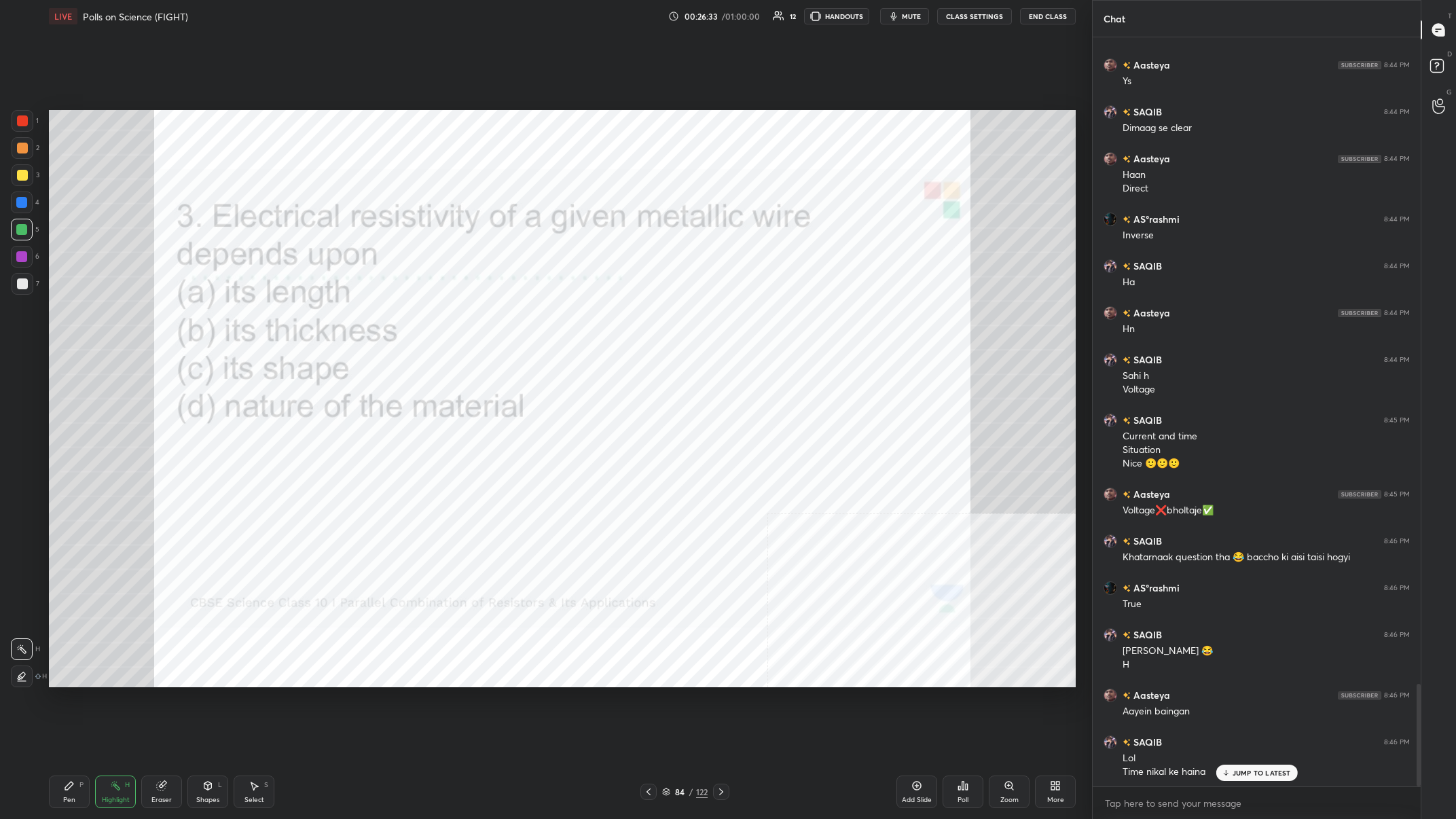
click at [487, 318] on div "Setting up your live class Poll for secs No correct answer Start poll" at bounding box center [563, 399] width 1038 height 732
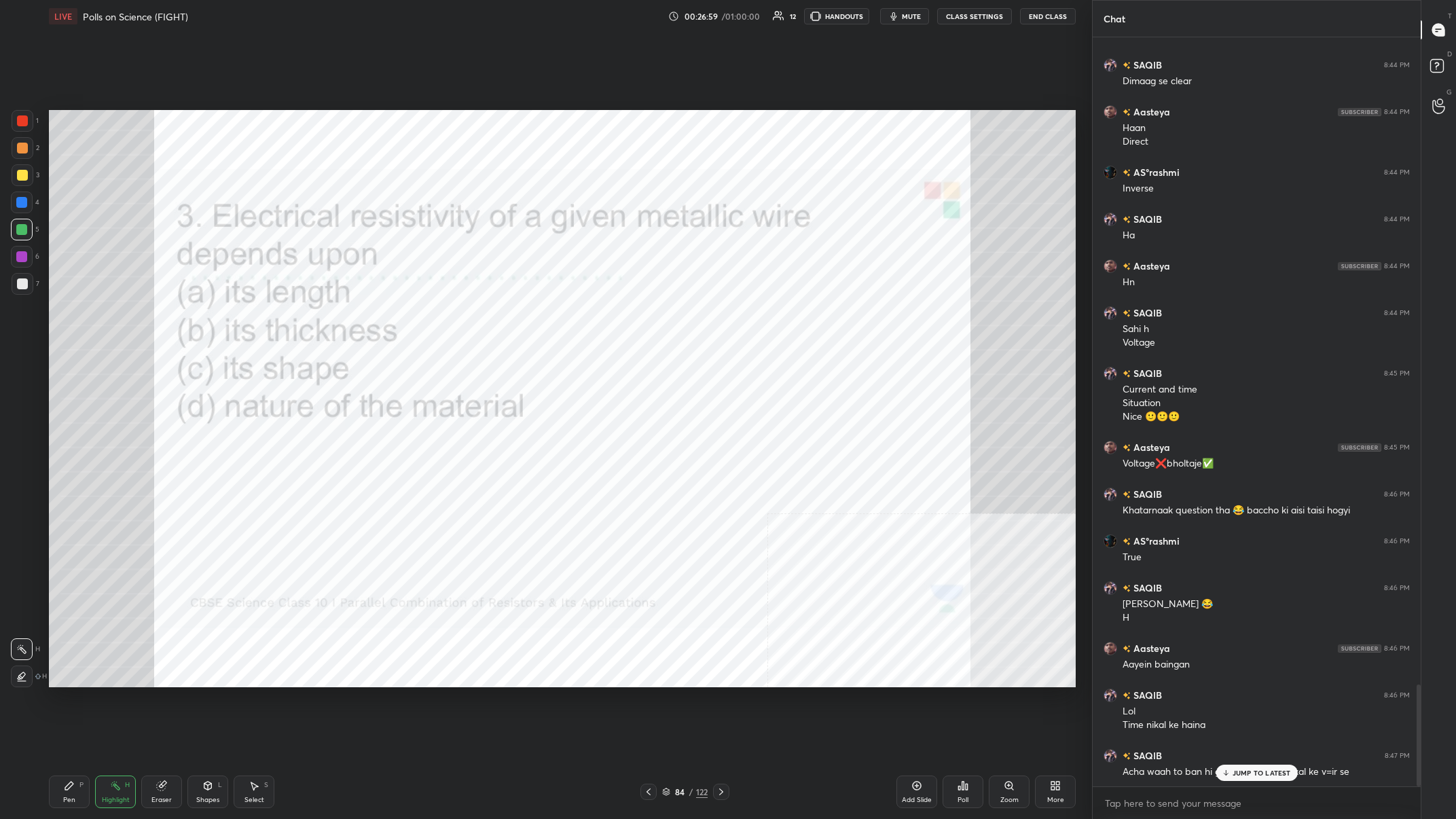
click at [487, 318] on div "Poll" at bounding box center [963, 792] width 40 height 33
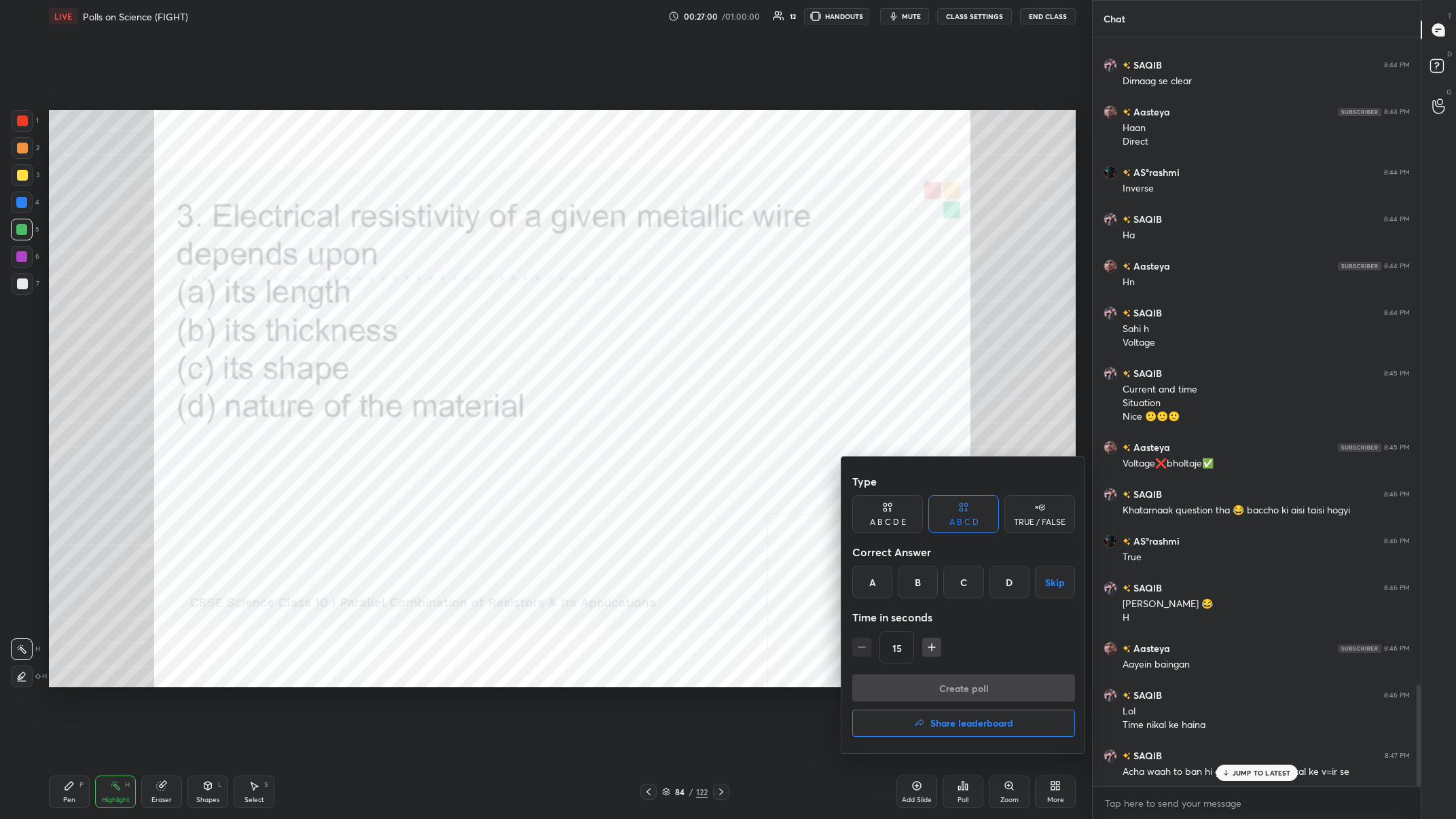
click at [487, 318] on div "D" at bounding box center [1010, 582] width 40 height 33
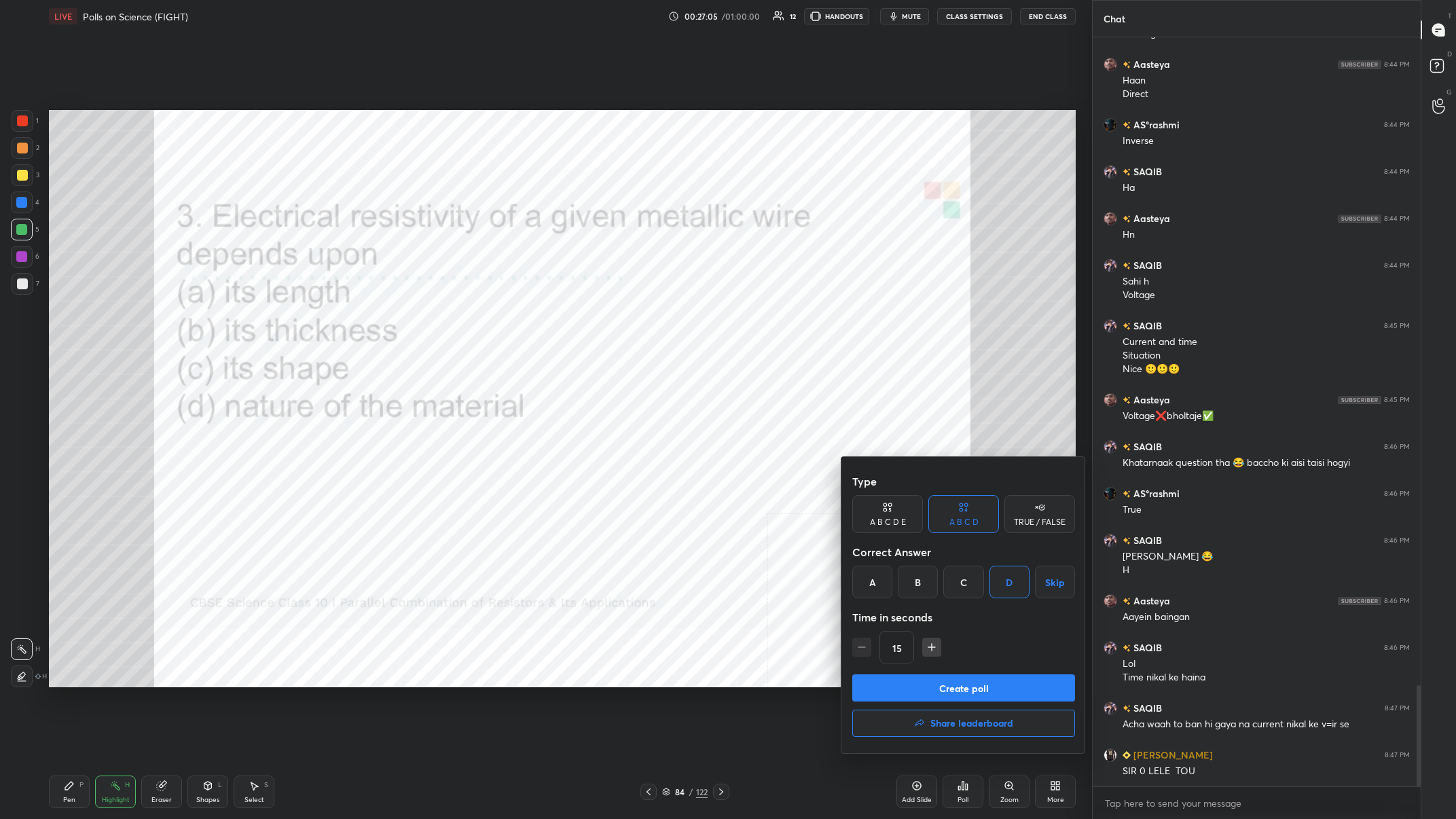
drag, startPoint x: 982, startPoint y: 693, endPoint x: 834, endPoint y: 664, distance: 150.8
click at [487, 318] on div "Type A B C D E A B C D TRUE / FALSE Correct Answer A B C D Skip Time in seconds…" at bounding box center [964, 605] width 244 height 296
click at [487, 318] on div at bounding box center [728, 409] width 1456 height 819
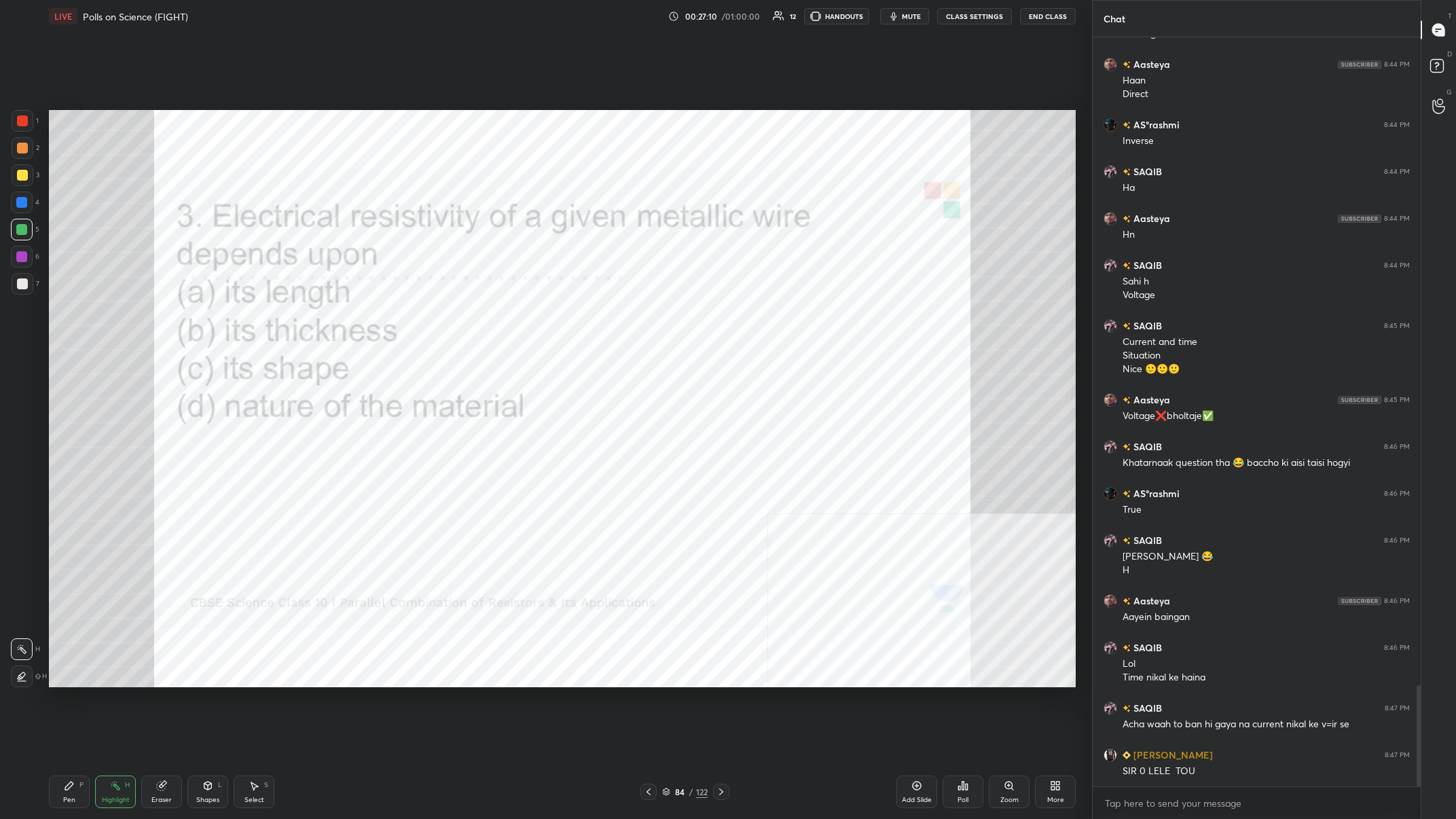
click at [487, 318] on div "Poll" at bounding box center [963, 792] width 40 height 33
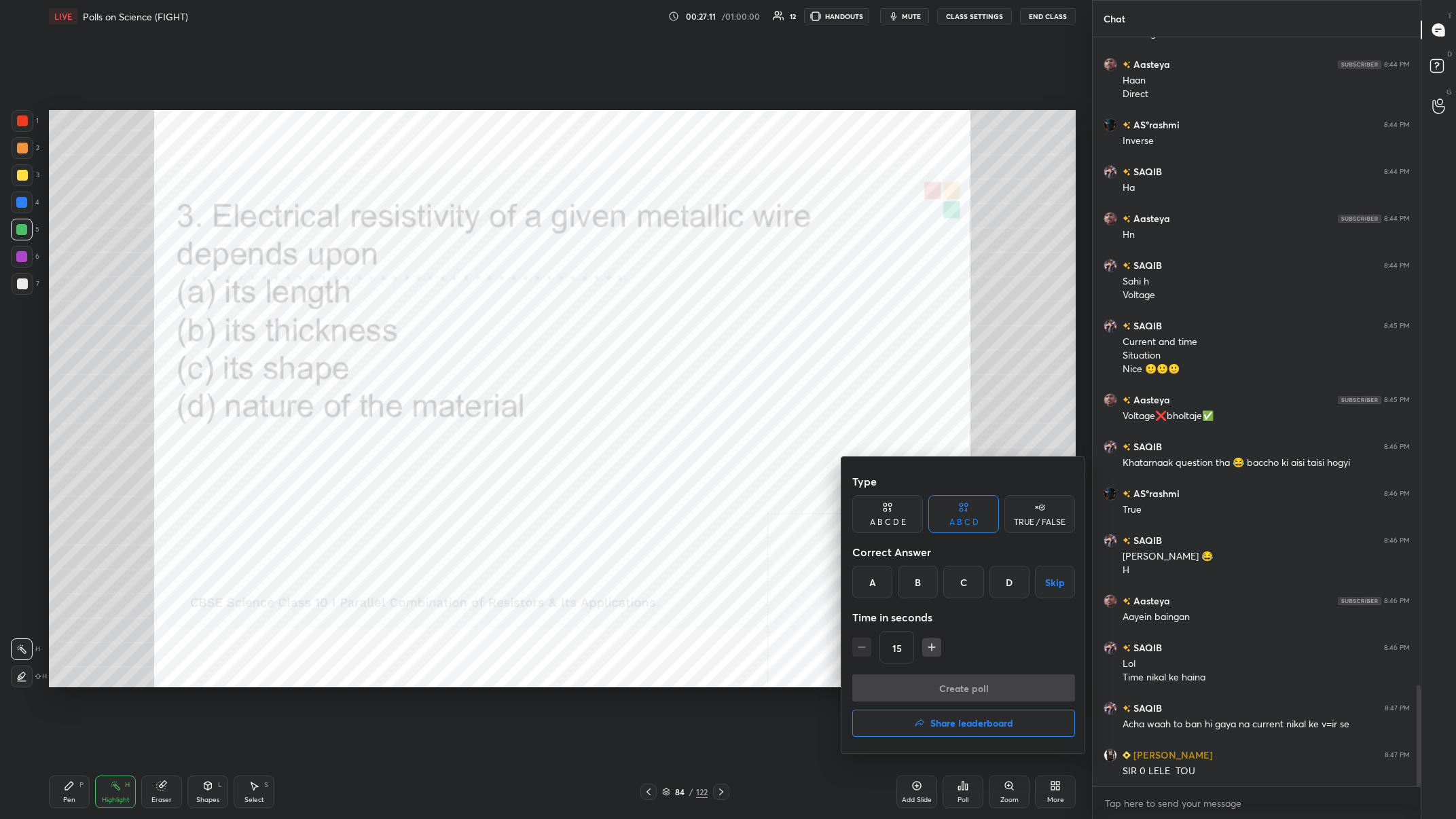
click at [487, 318] on div at bounding box center [728, 409] width 1456 height 819
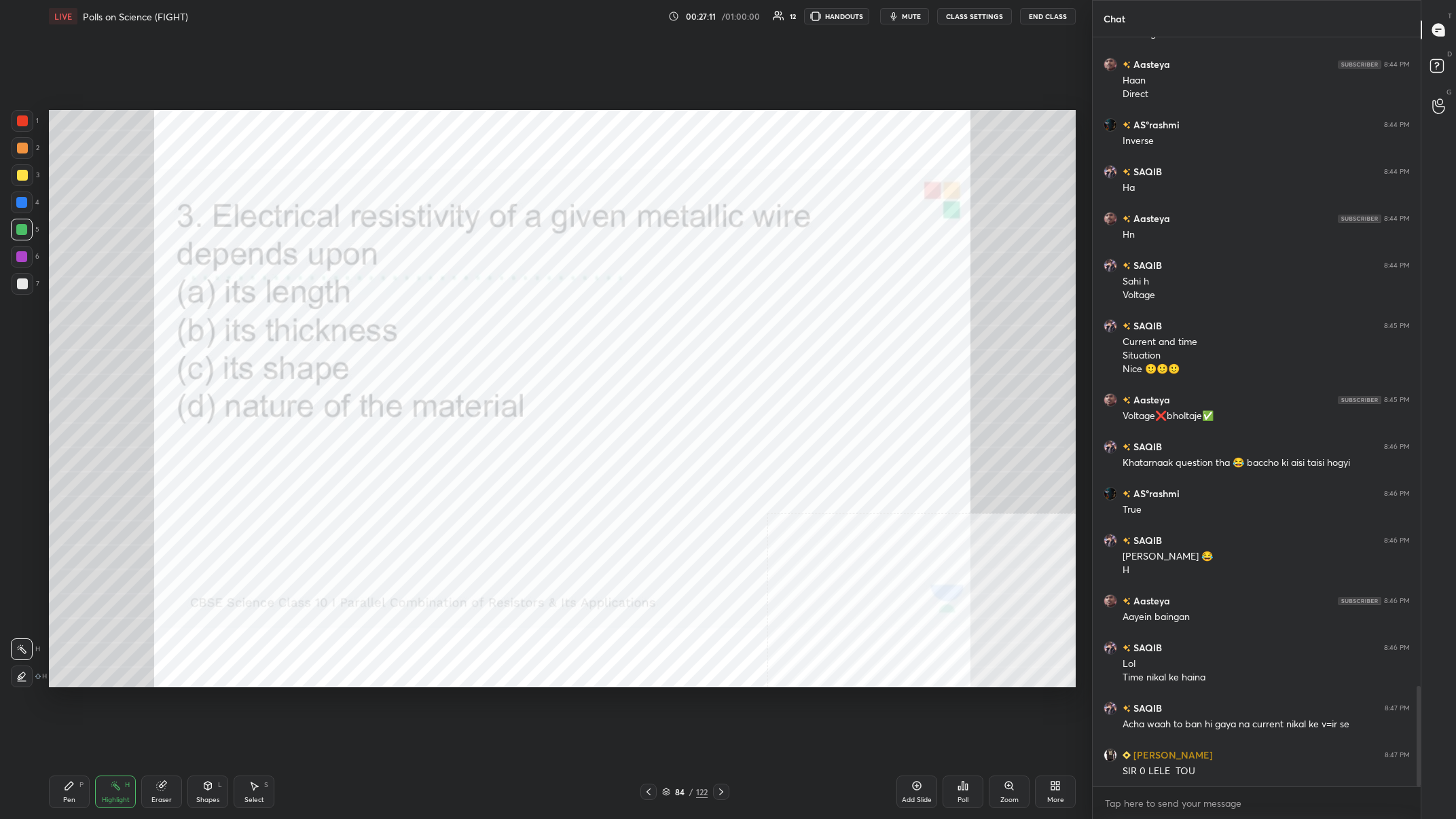
scroll to position [4850, 0]
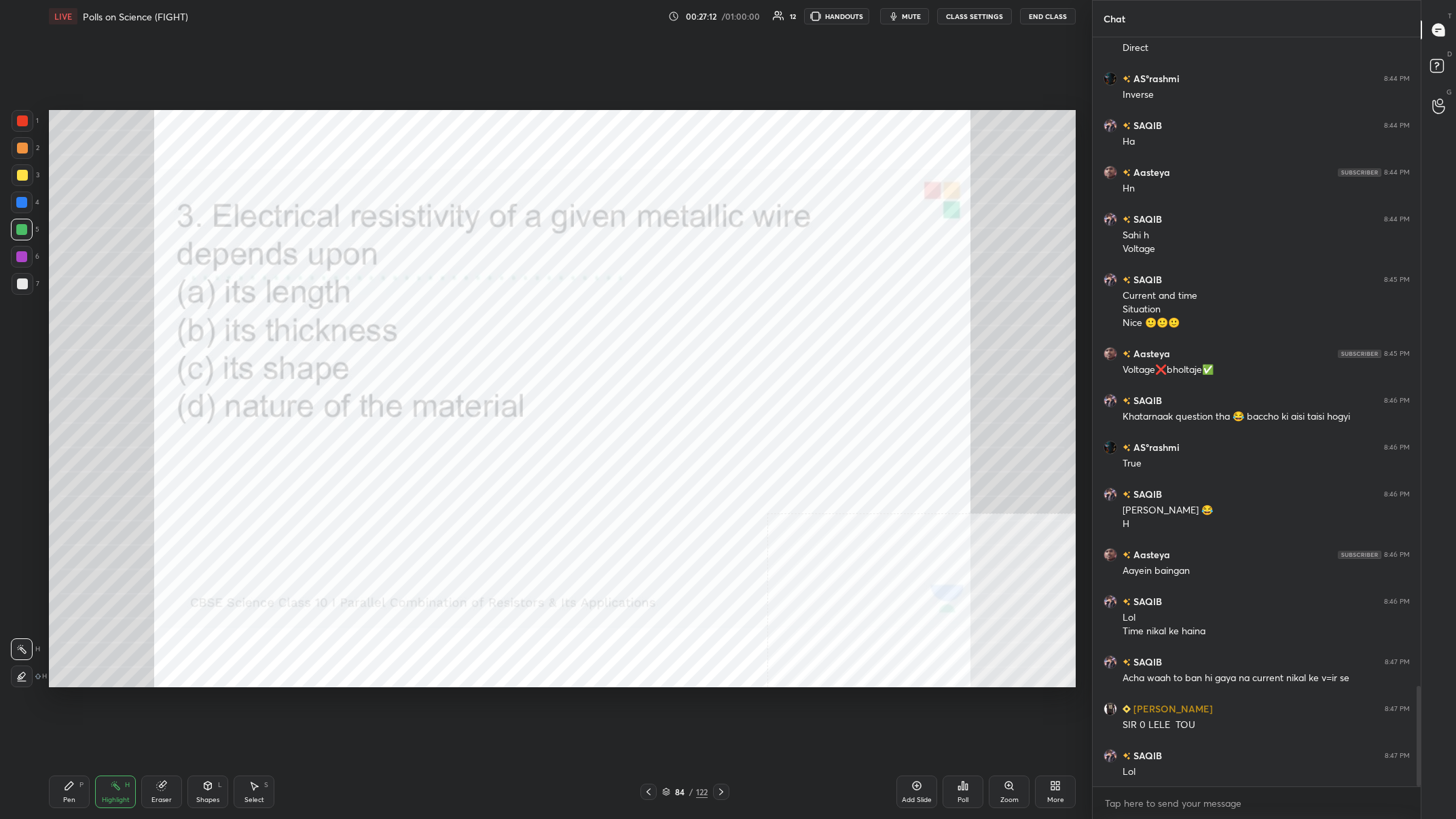
click at [487, 318] on div "Poll" at bounding box center [963, 792] width 40 height 33
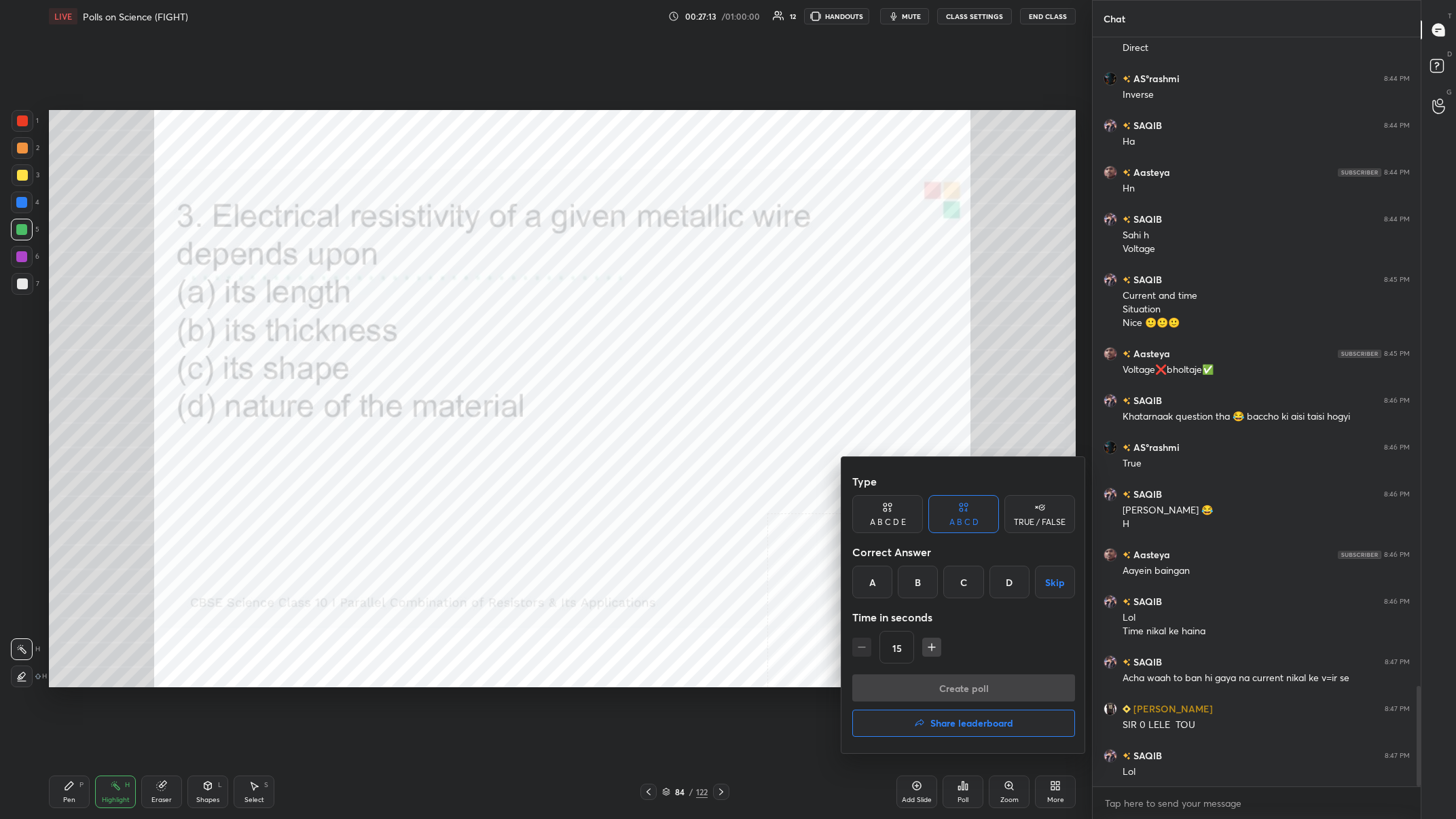
click at [487, 318] on div "Type A B C D E A B C D TRUE / FALSE Correct Answer A B C D Skip Time in seconds…" at bounding box center [964, 571] width 223 height 206
click at [487, 318] on div "D" at bounding box center [1010, 582] width 40 height 33
click at [487, 318] on button "Create poll" at bounding box center [964, 688] width 223 height 27
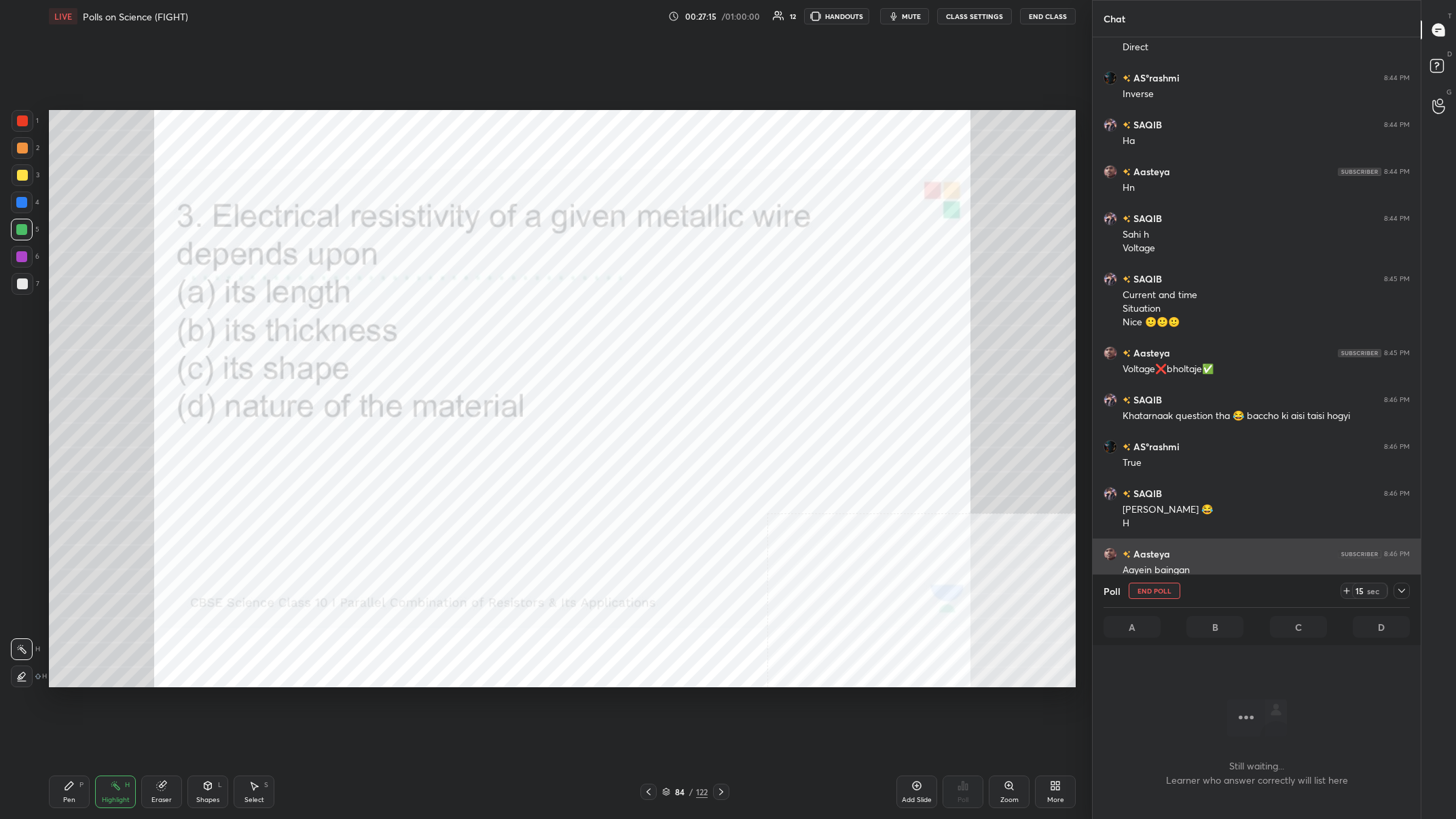
scroll to position [678, 328]
click at [487, 318] on icon at bounding box center [1402, 591] width 11 height 11
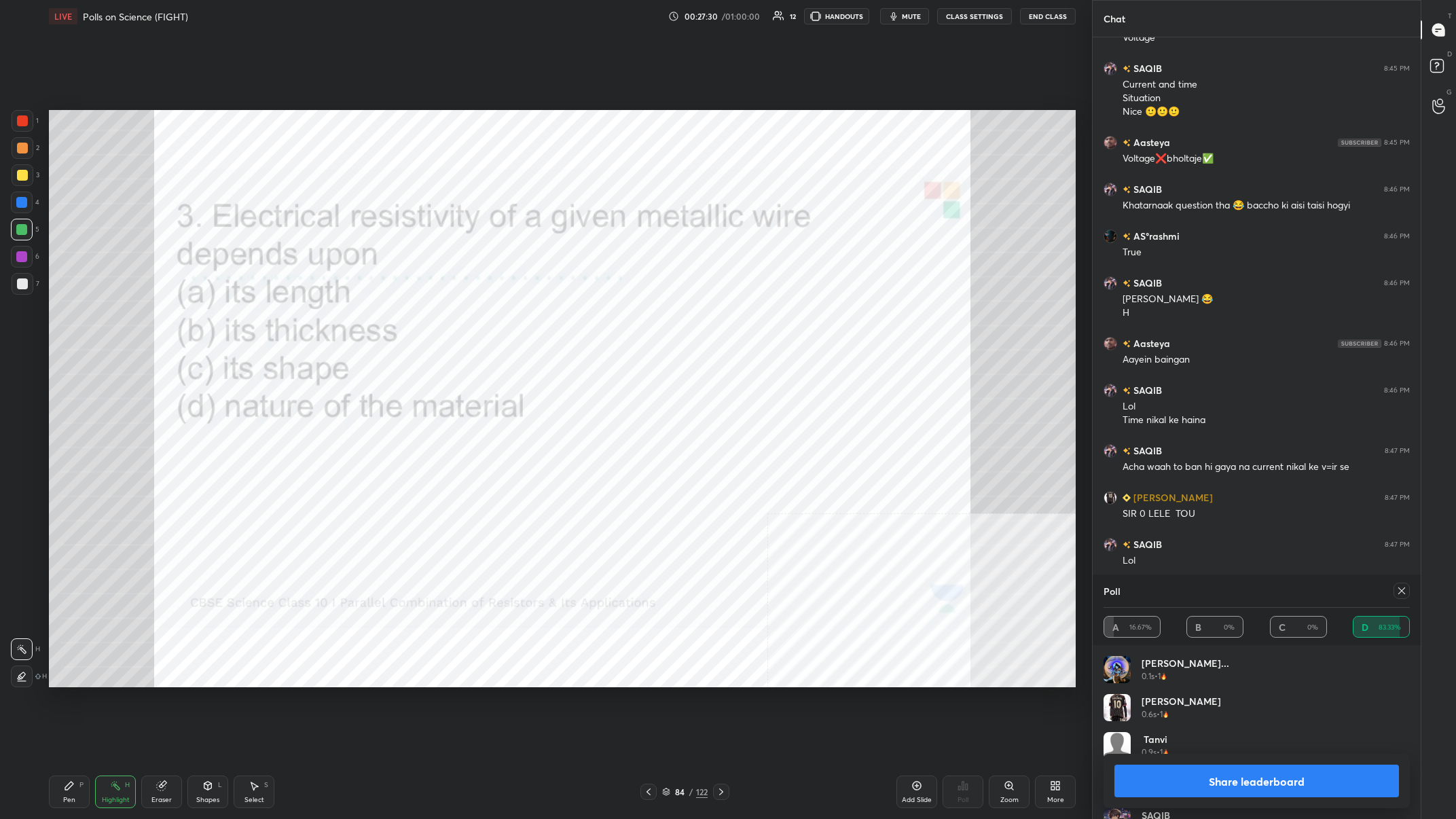
scroll to position [1, 1]
click at [487, 318] on button "Share leaderboard" at bounding box center [1256, 781] width 285 height 33
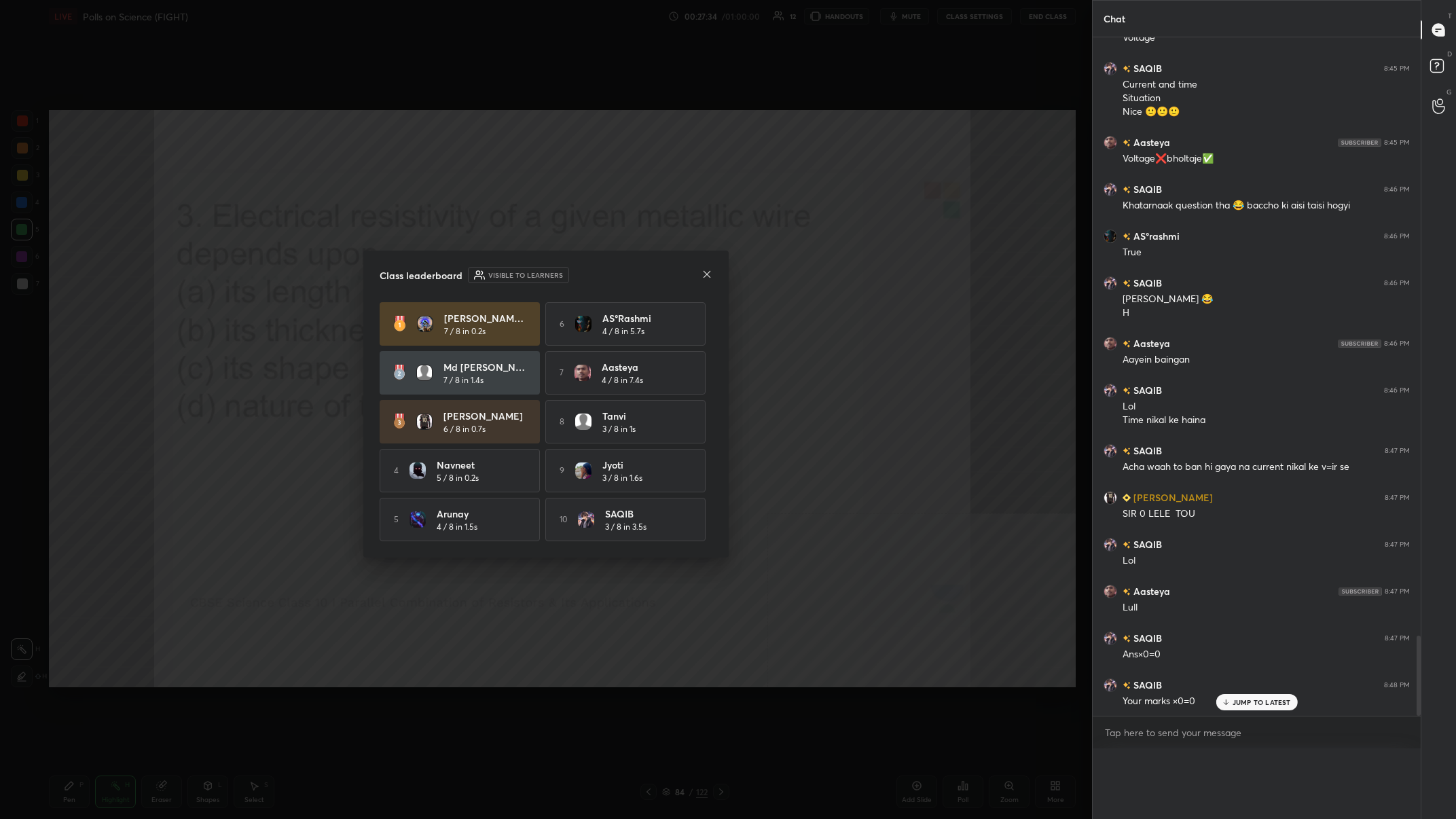
scroll to position [5034, 0]
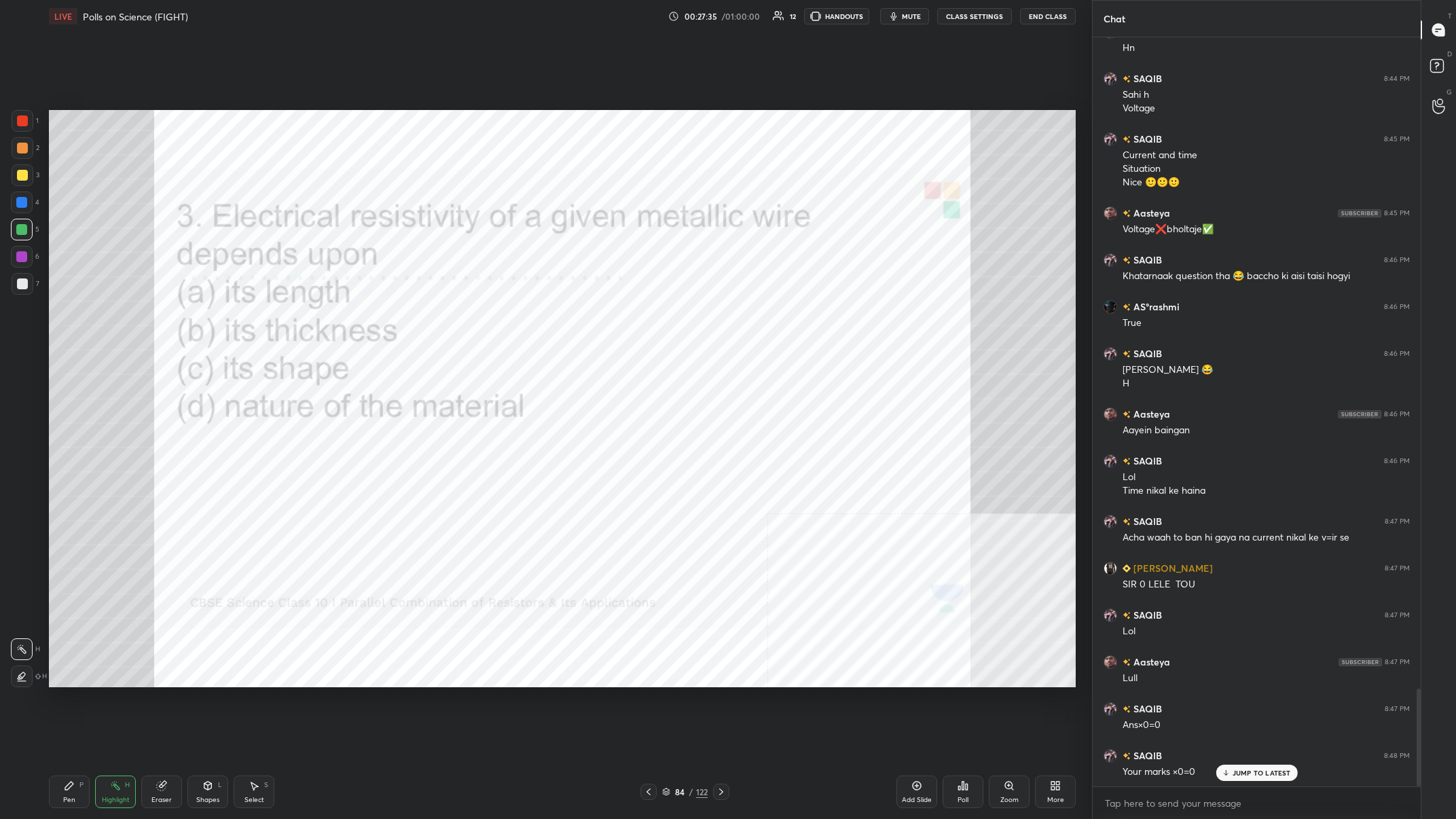
click at [61, 318] on div "Pen P" at bounding box center [68, 792] width 40 height 33
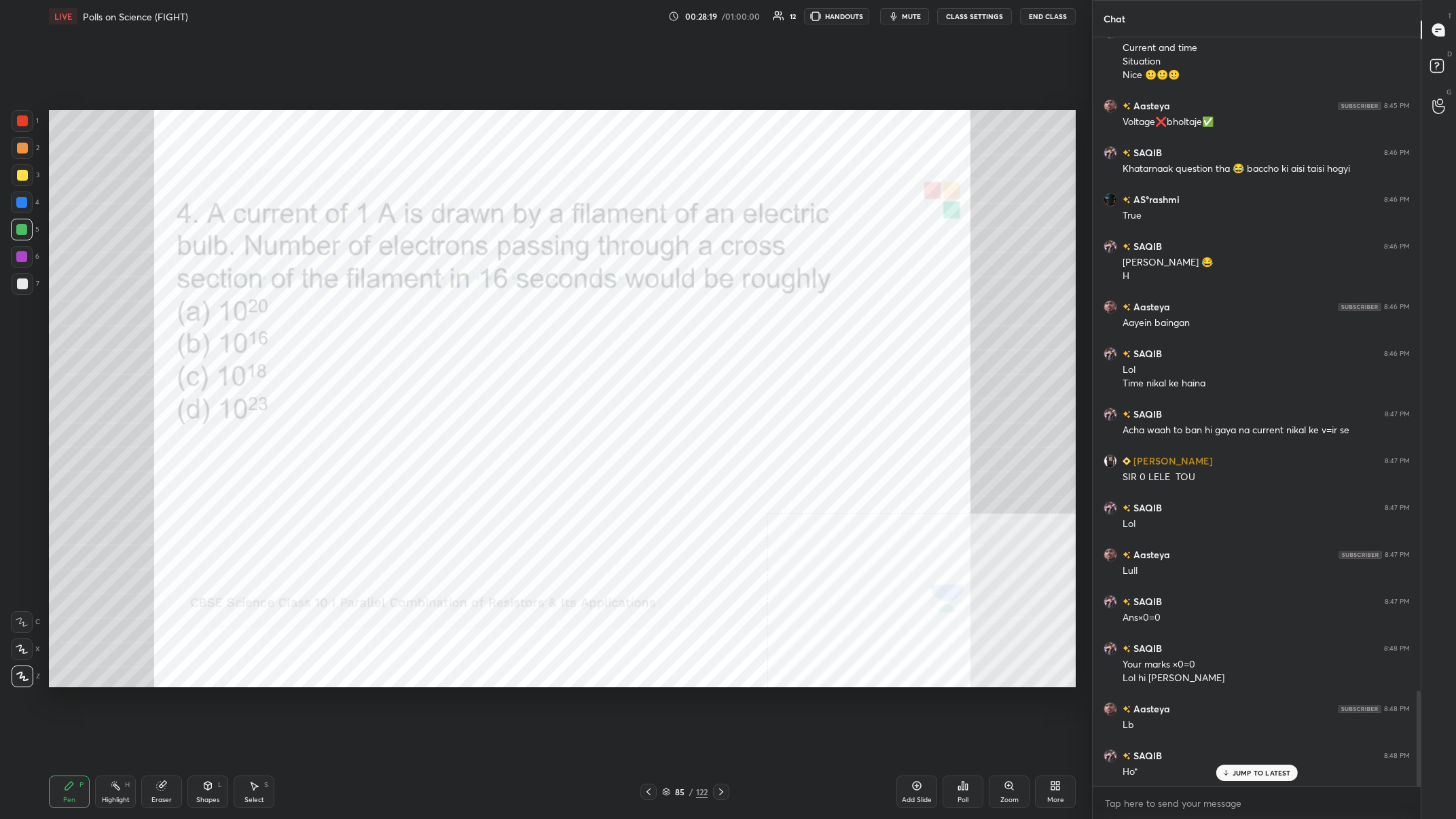
click at [172, 318] on div "Eraser" at bounding box center [161, 792] width 40 height 33
click at [69, 318] on icon at bounding box center [68, 785] width 11 height 11
click at [25, 252] on div at bounding box center [21, 257] width 11 height 11
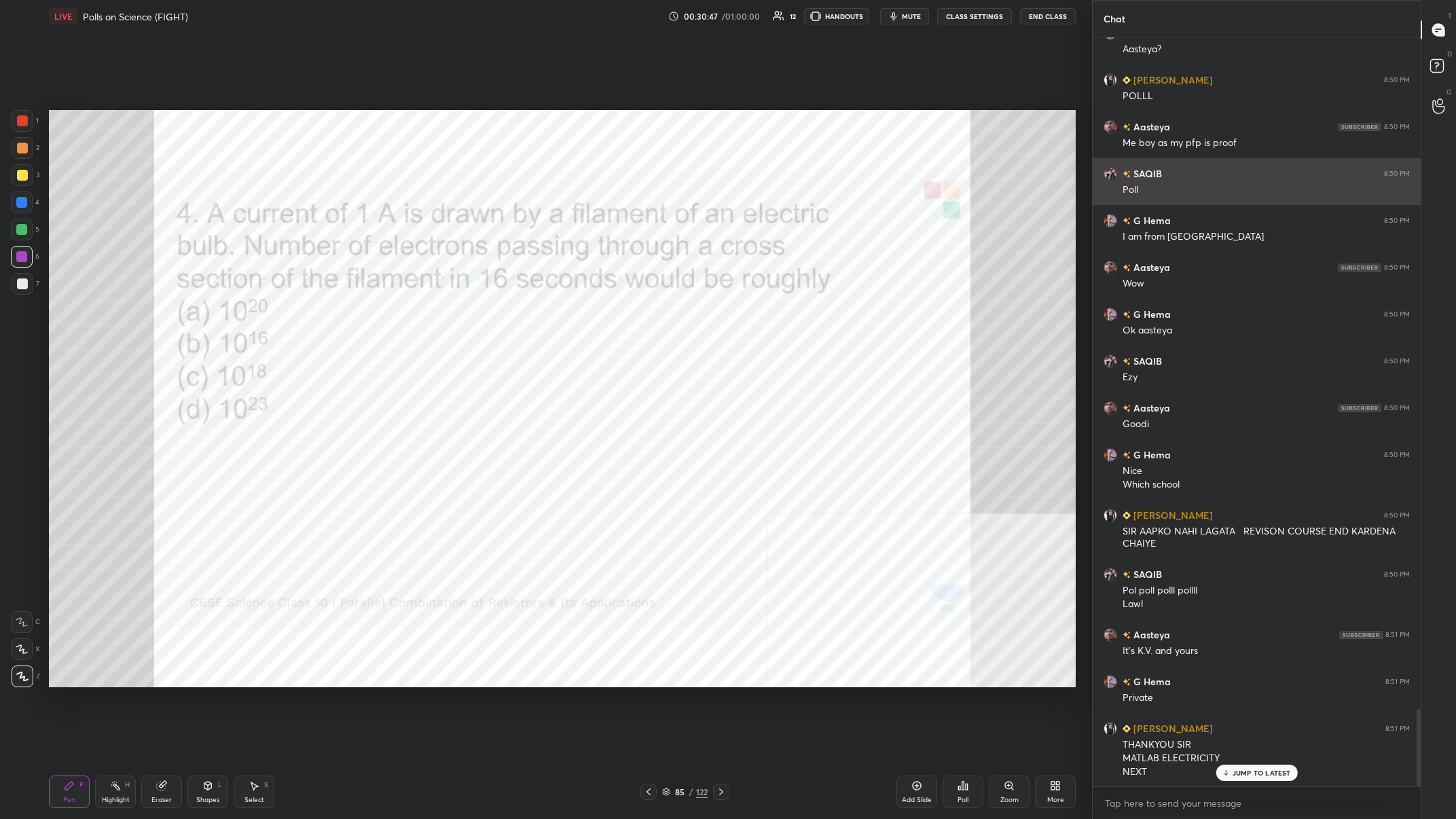
scroll to position [6549, 0]
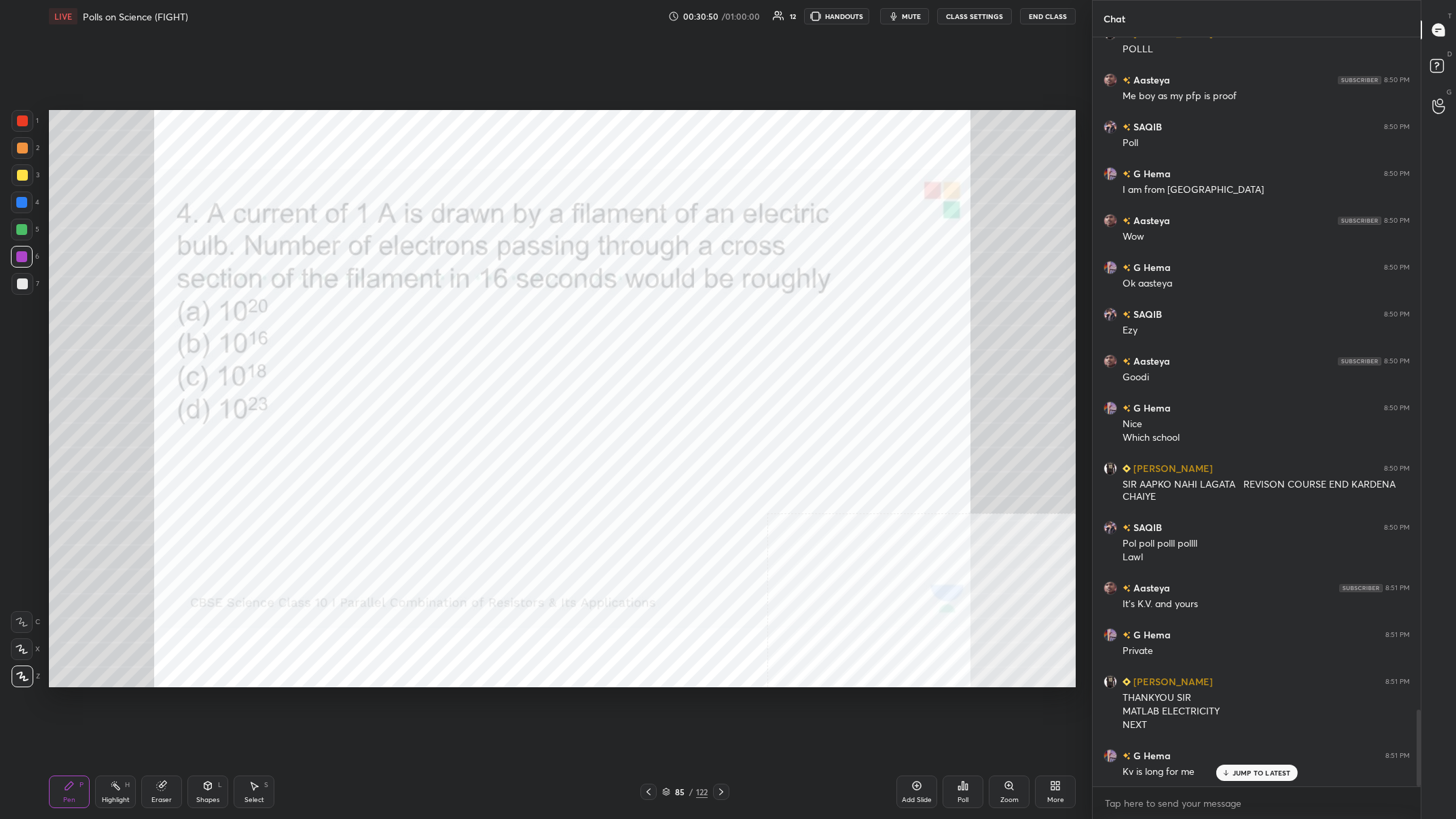
click at [13, 132] on div "1" at bounding box center [25, 123] width 27 height 27
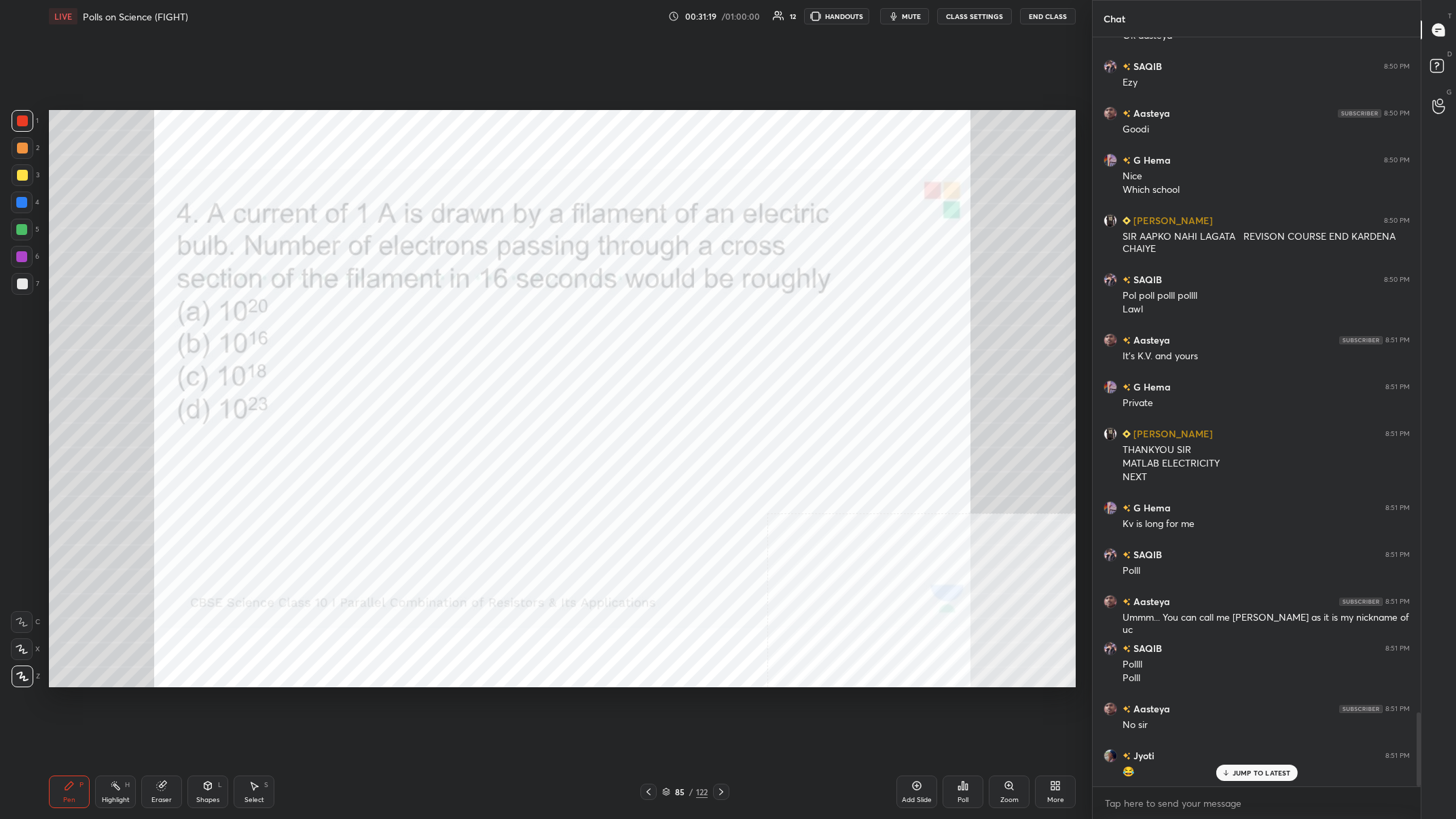
scroll to position [6845, 0]
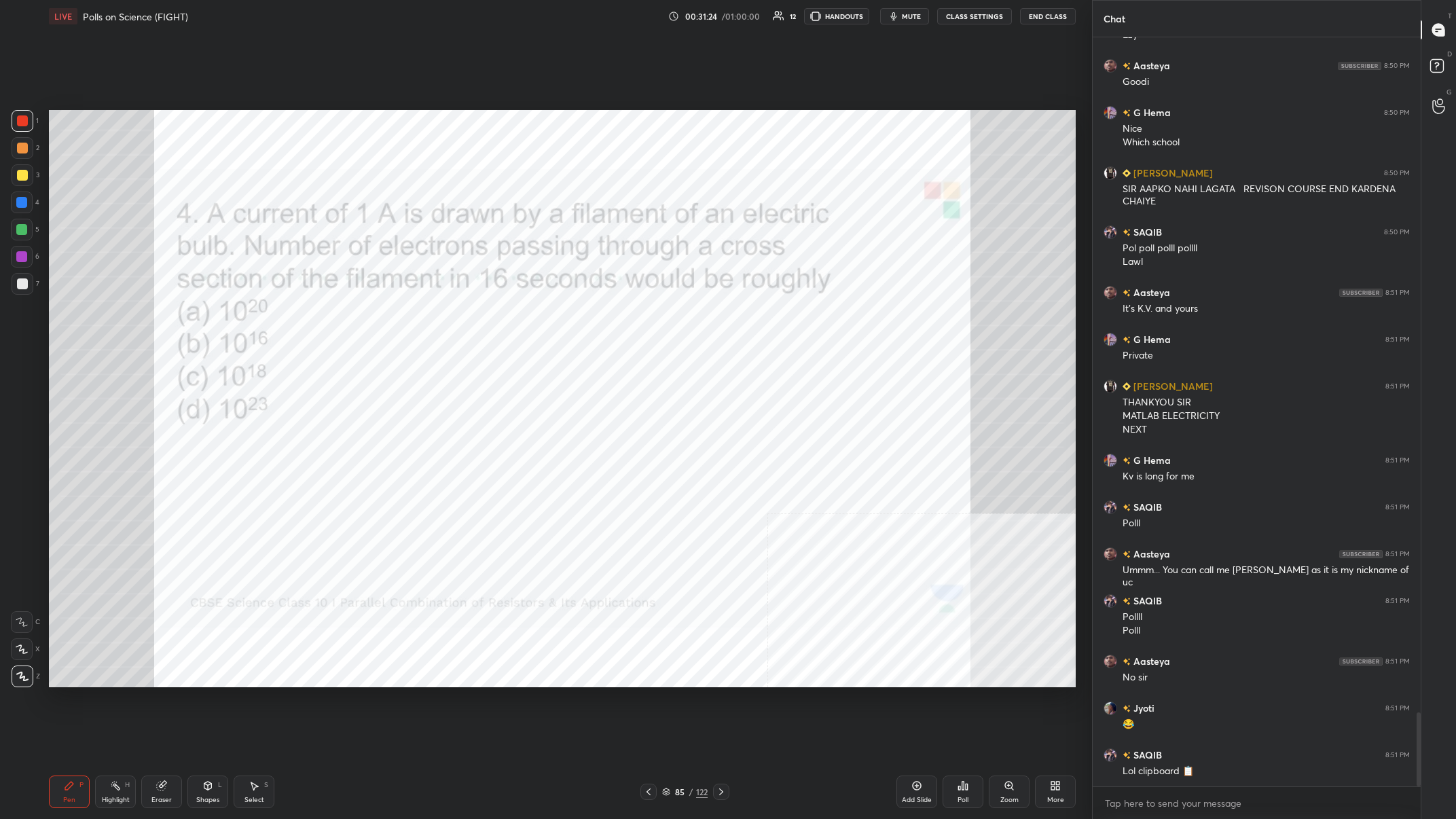
click at [487, 318] on icon at bounding box center [967, 786] width 2 height 6
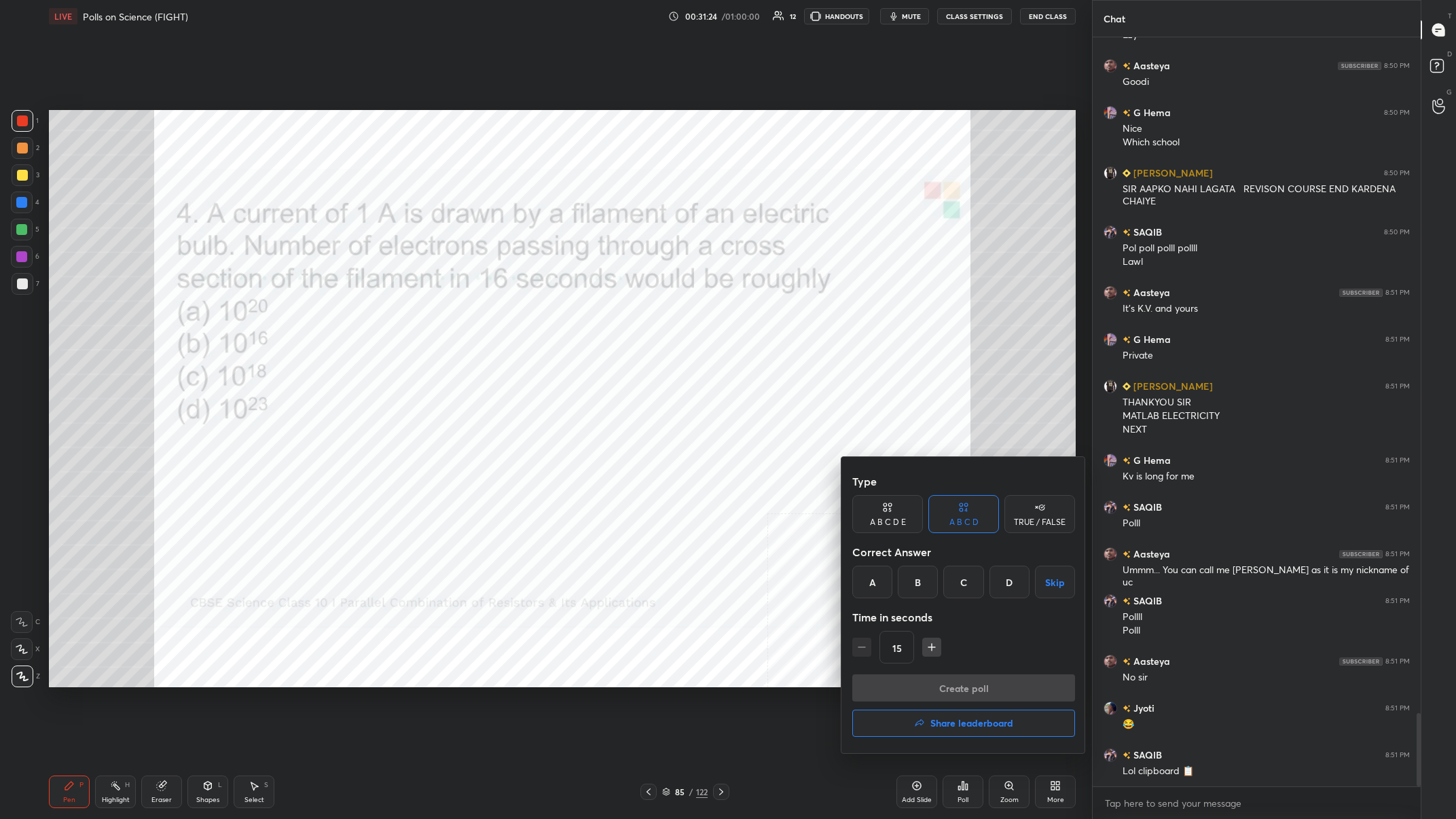
scroll to position [6891, 0]
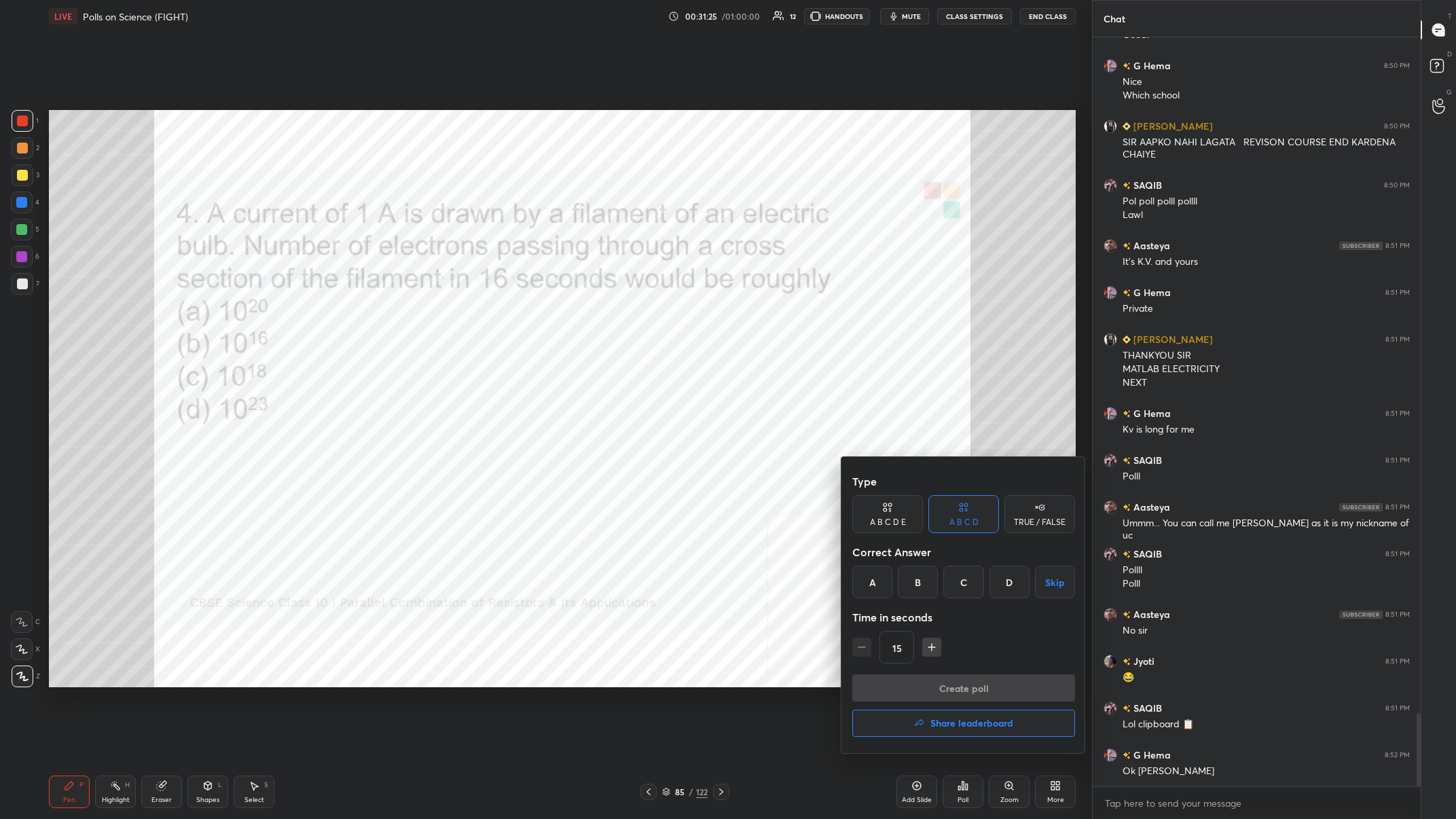
click at [487, 318] on div "A" at bounding box center [872, 582] width 40 height 33
click at [487, 318] on button "Create poll" at bounding box center [964, 688] width 223 height 27
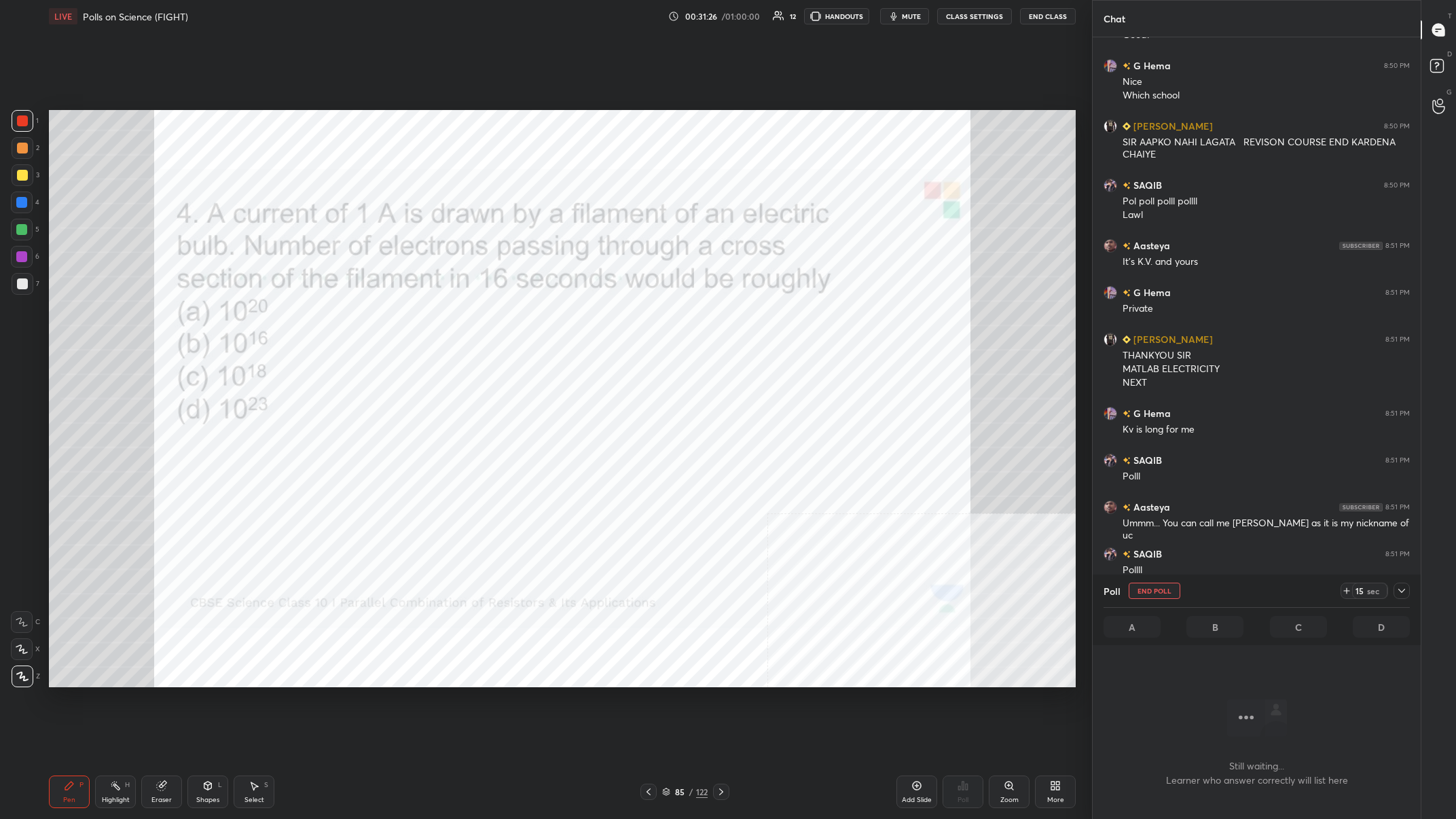
scroll to position [710, 328]
click at [487, 318] on icon at bounding box center [1402, 591] width 11 height 11
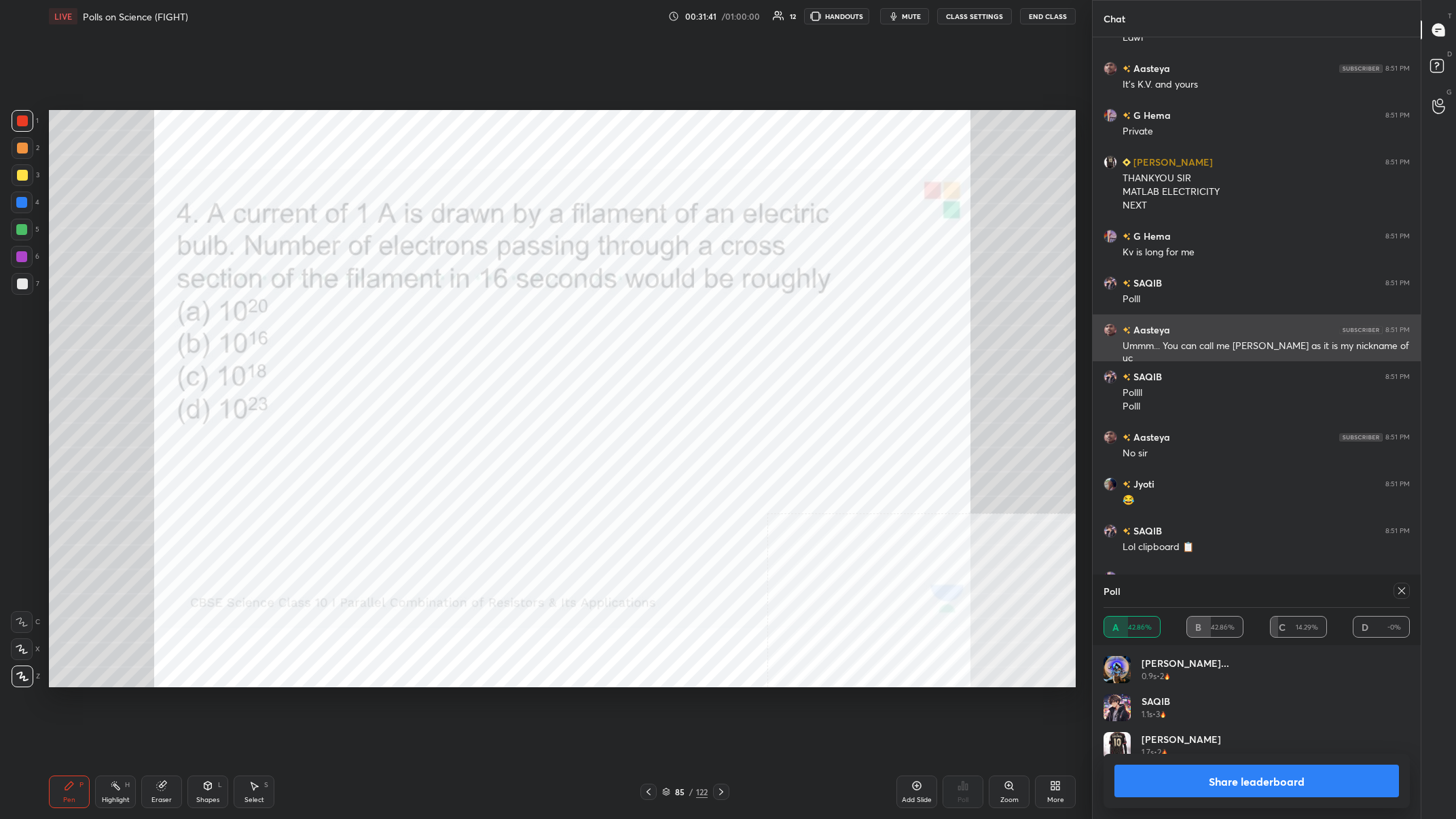
scroll to position [1, 1]
click at [487, 318] on button "Share leaderboard" at bounding box center [1256, 781] width 285 height 33
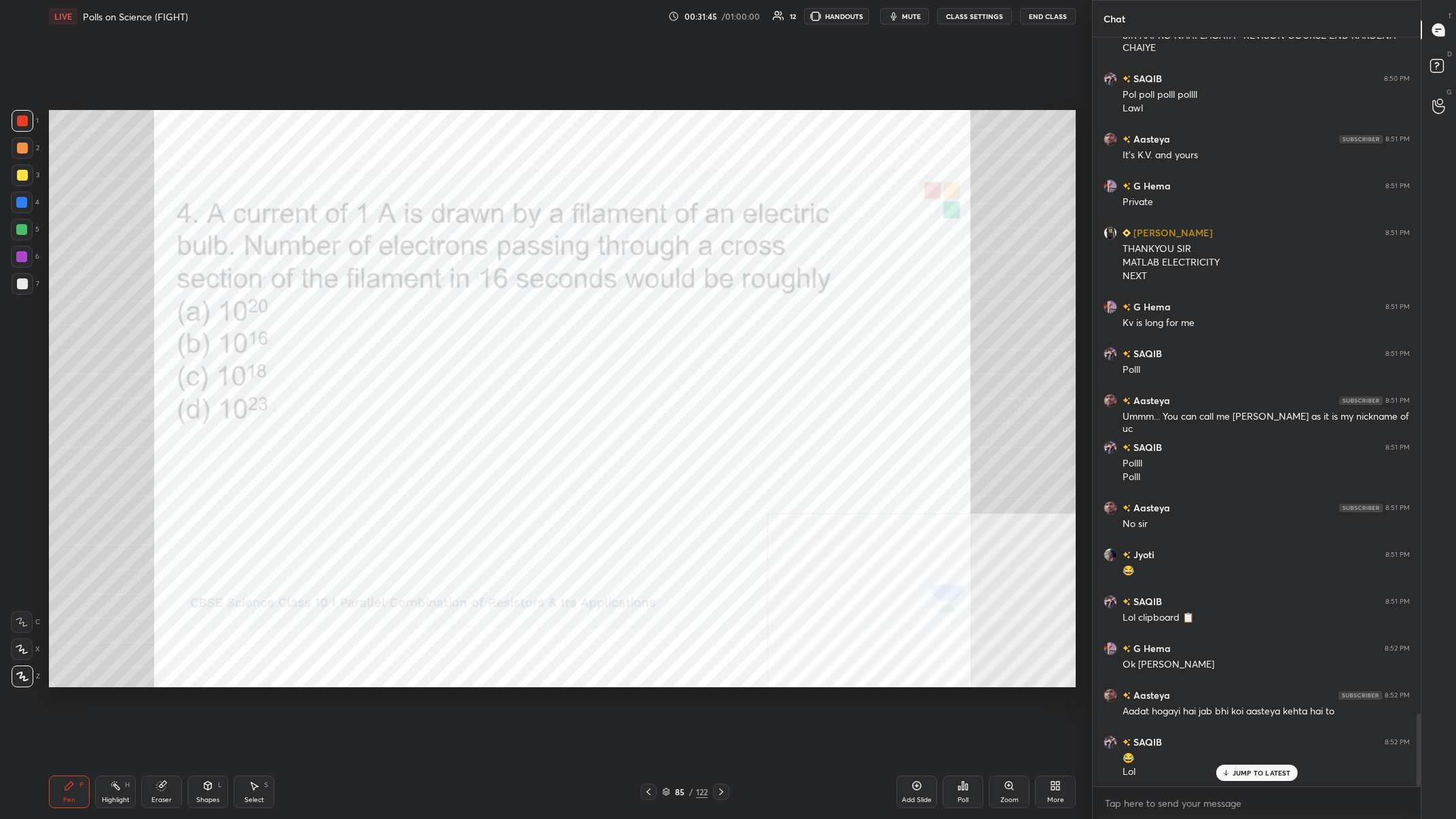
click at [25, 261] on div at bounding box center [21, 257] width 11 height 11
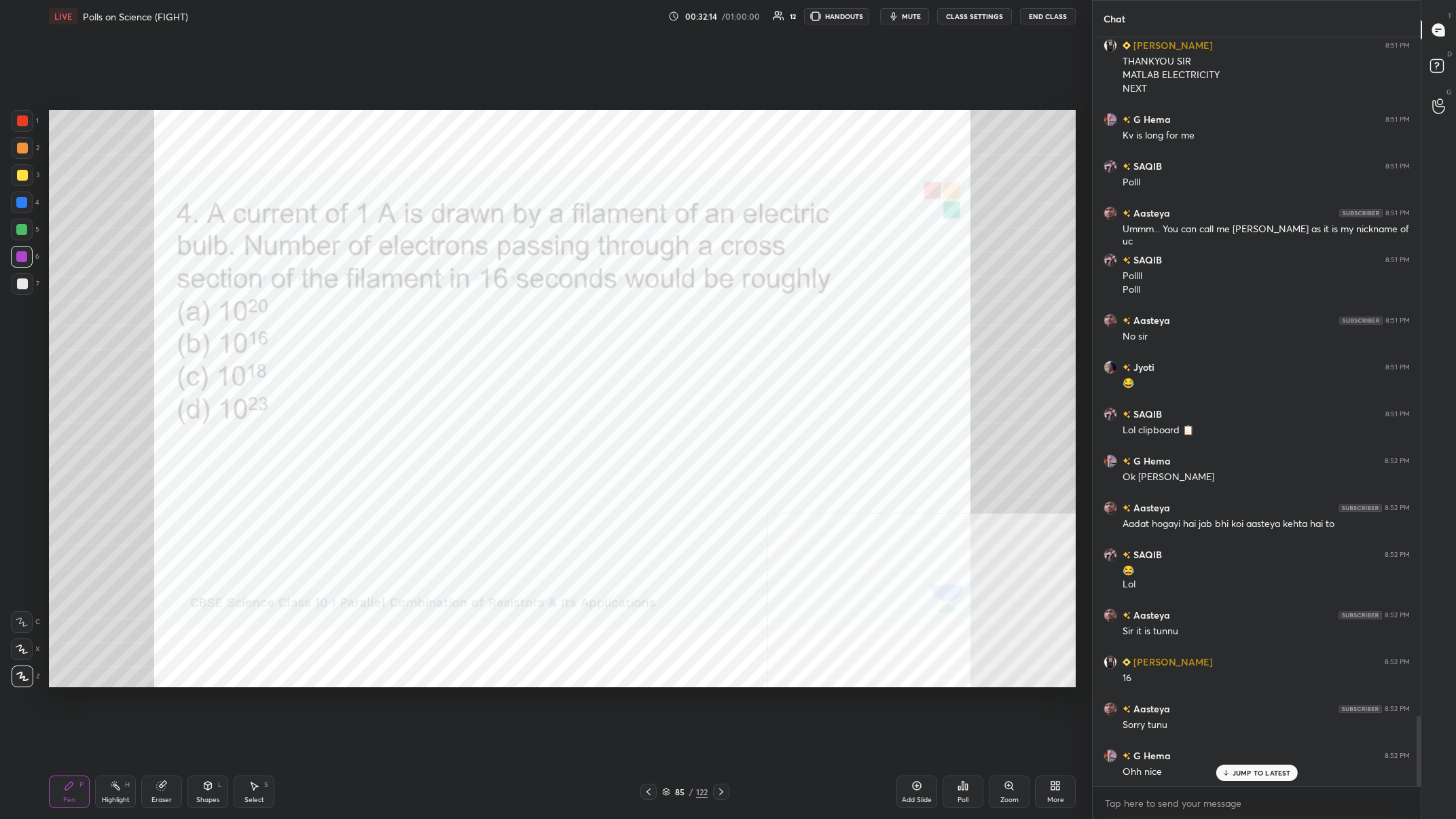
click at [121, 318] on icon at bounding box center [115, 785] width 11 height 11
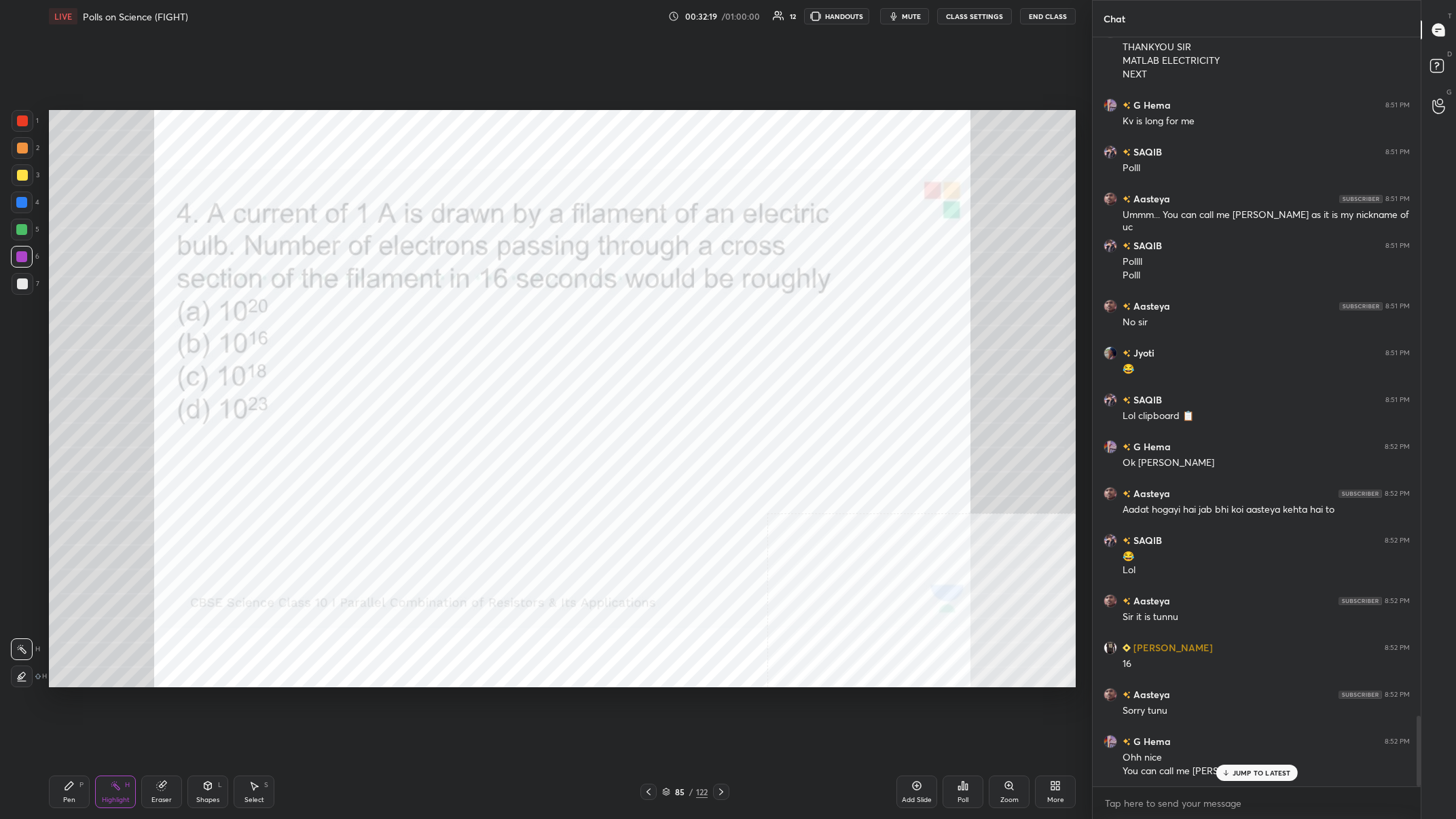
click at [91, 318] on div "Pen P Highlight H Eraser Shapes L Select S" at bounding box center [261, 792] width 424 height 33
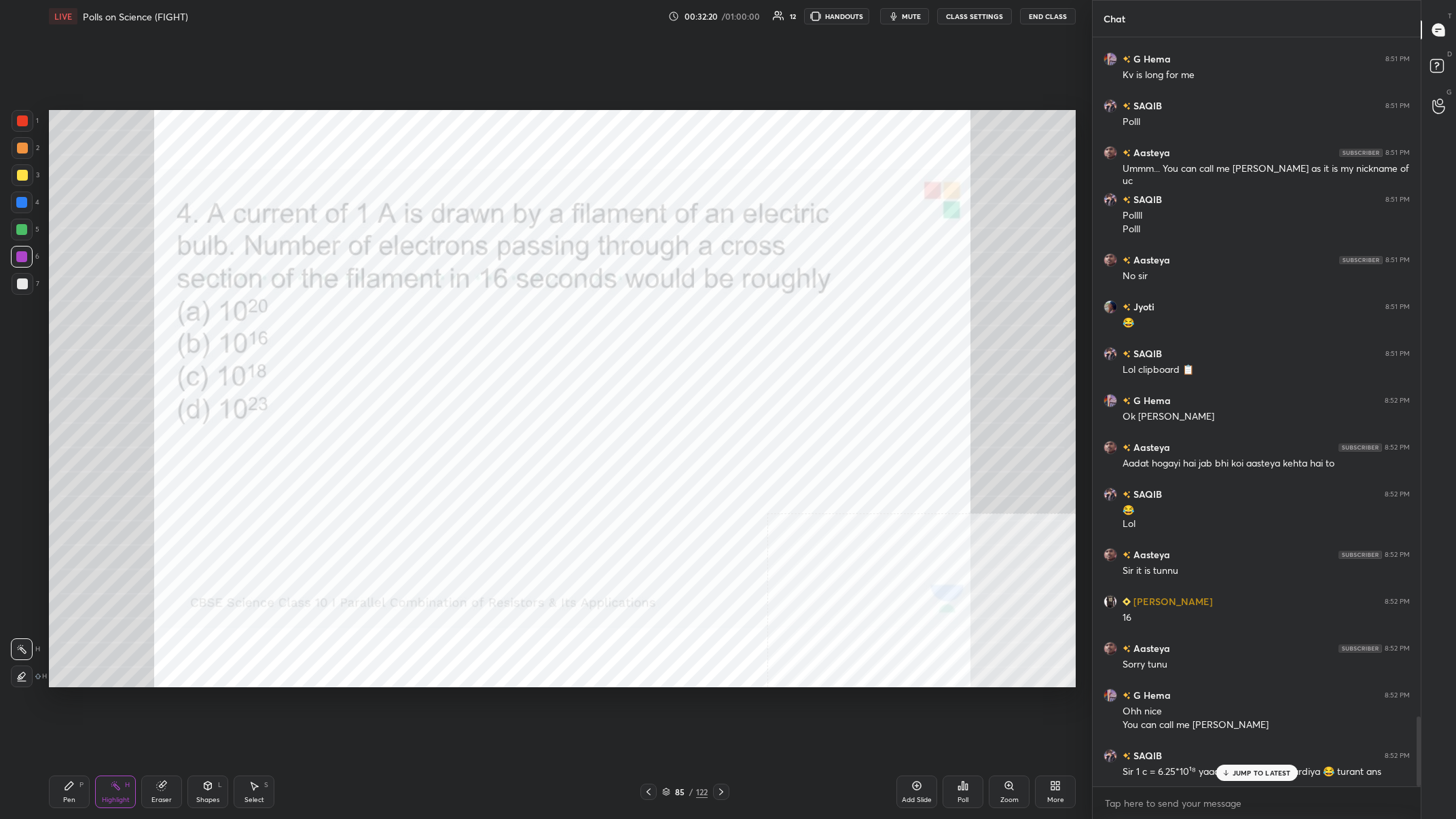
click at [92, 318] on div "Pen P Highlight H Eraser Shapes L Select S" at bounding box center [261, 792] width 424 height 33
click at [74, 318] on div "Pen" at bounding box center [69, 800] width 12 height 7
click at [79, 318] on div "Pen P" at bounding box center [68, 792] width 40 height 33
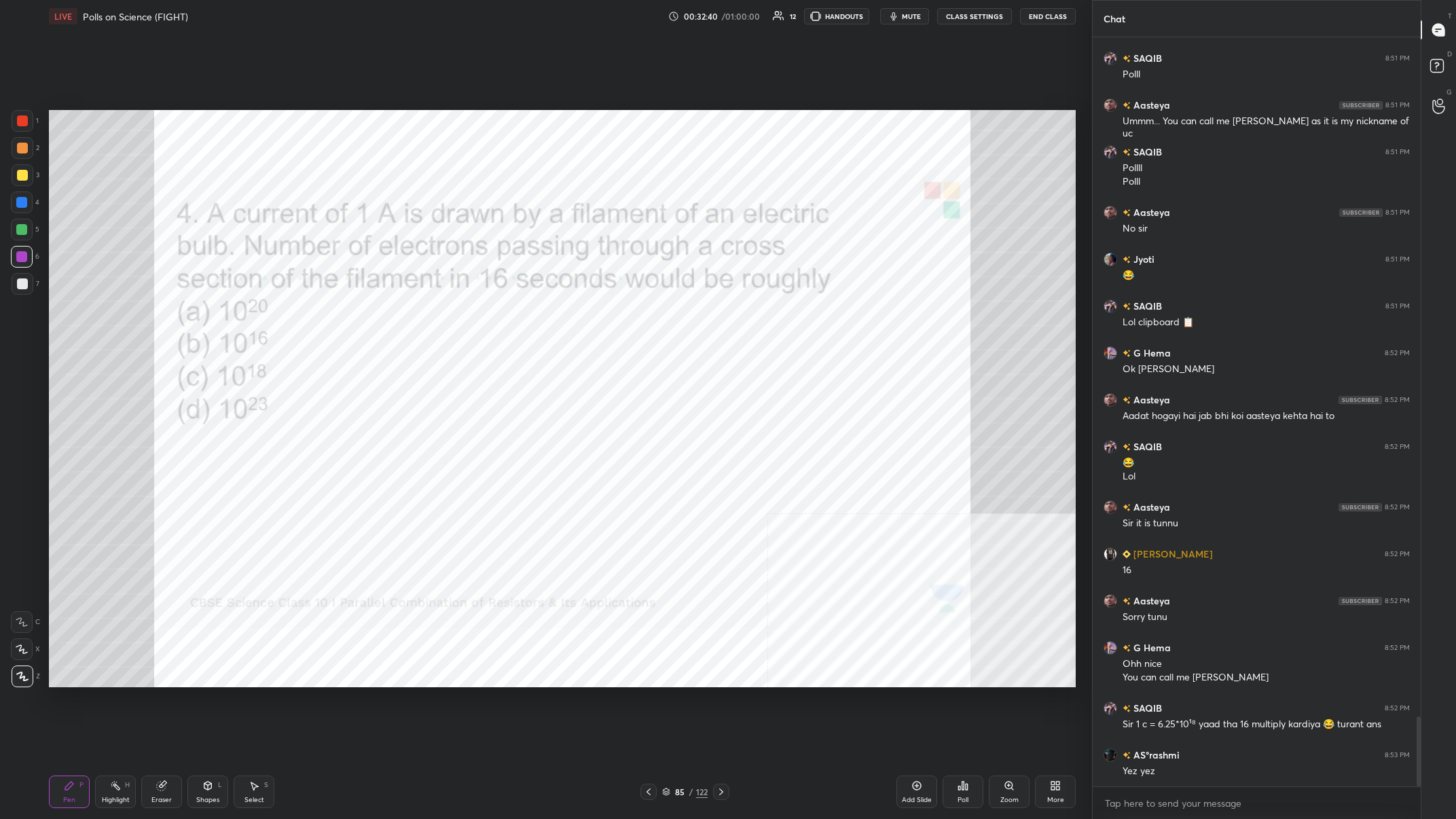
click at [487, 318] on div "85" at bounding box center [680, 792] width 13 height 8
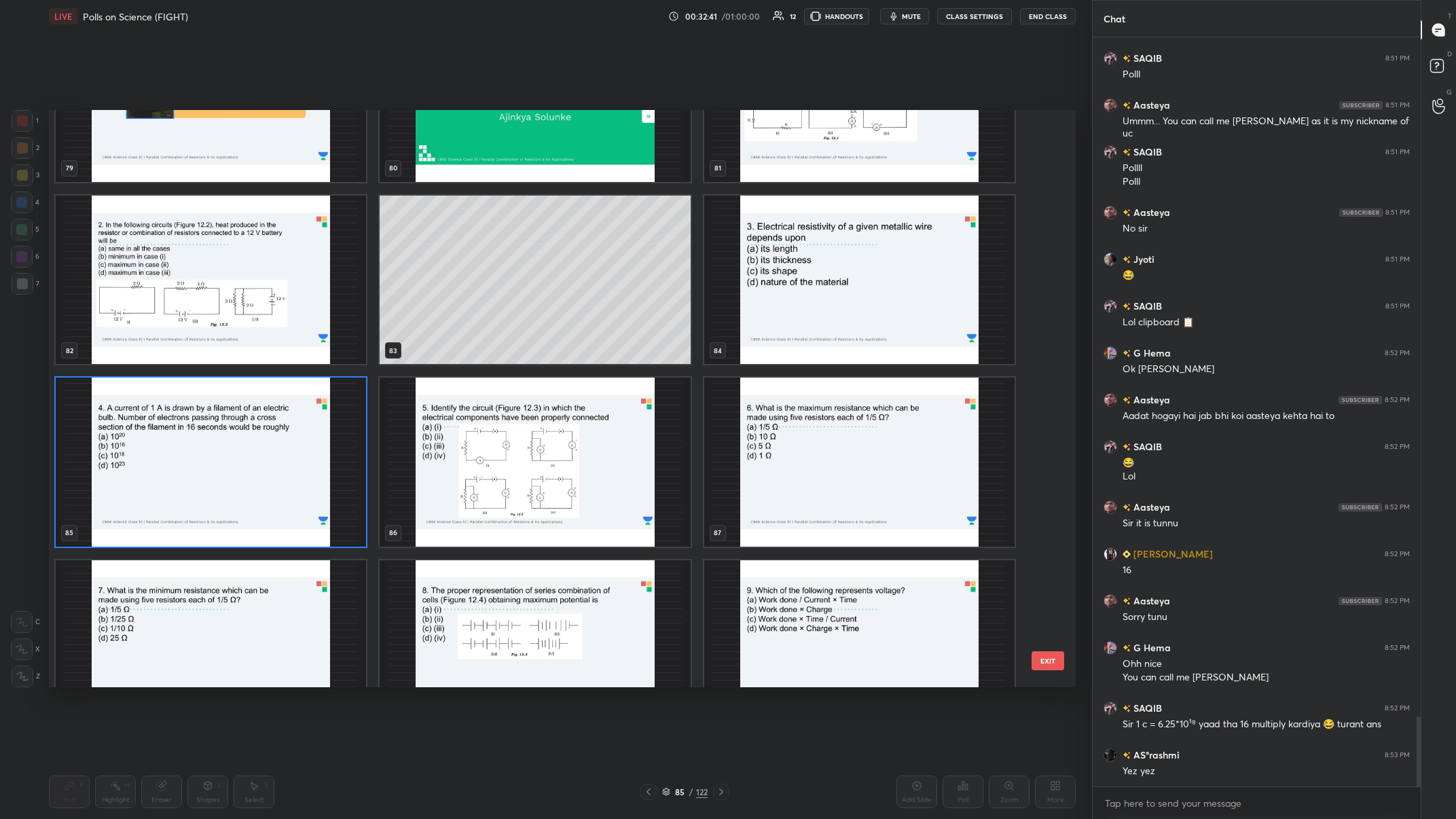
scroll to position [4883, 0]
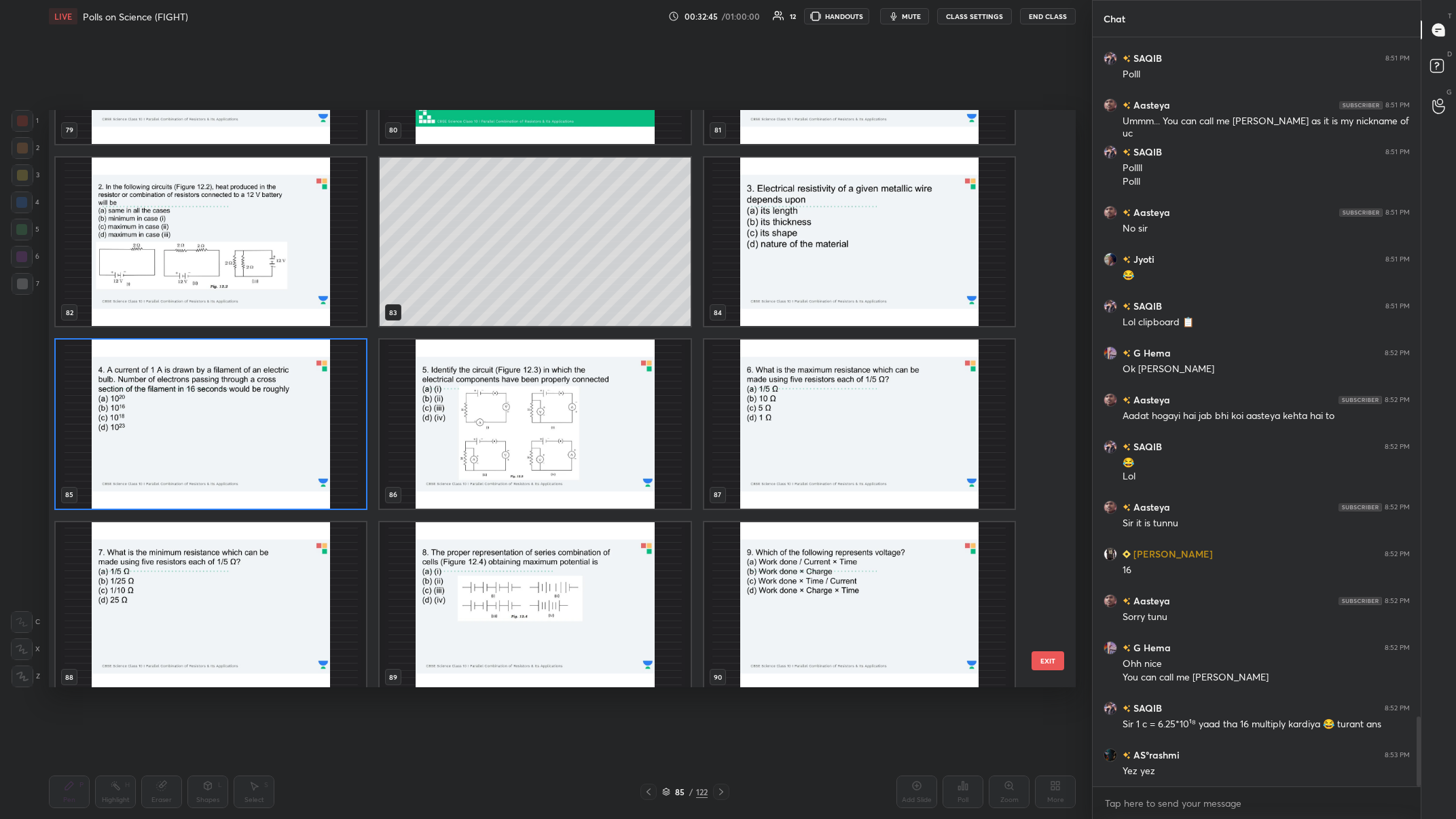
click at [487, 318] on img "grid" at bounding box center [535, 424] width 310 height 169
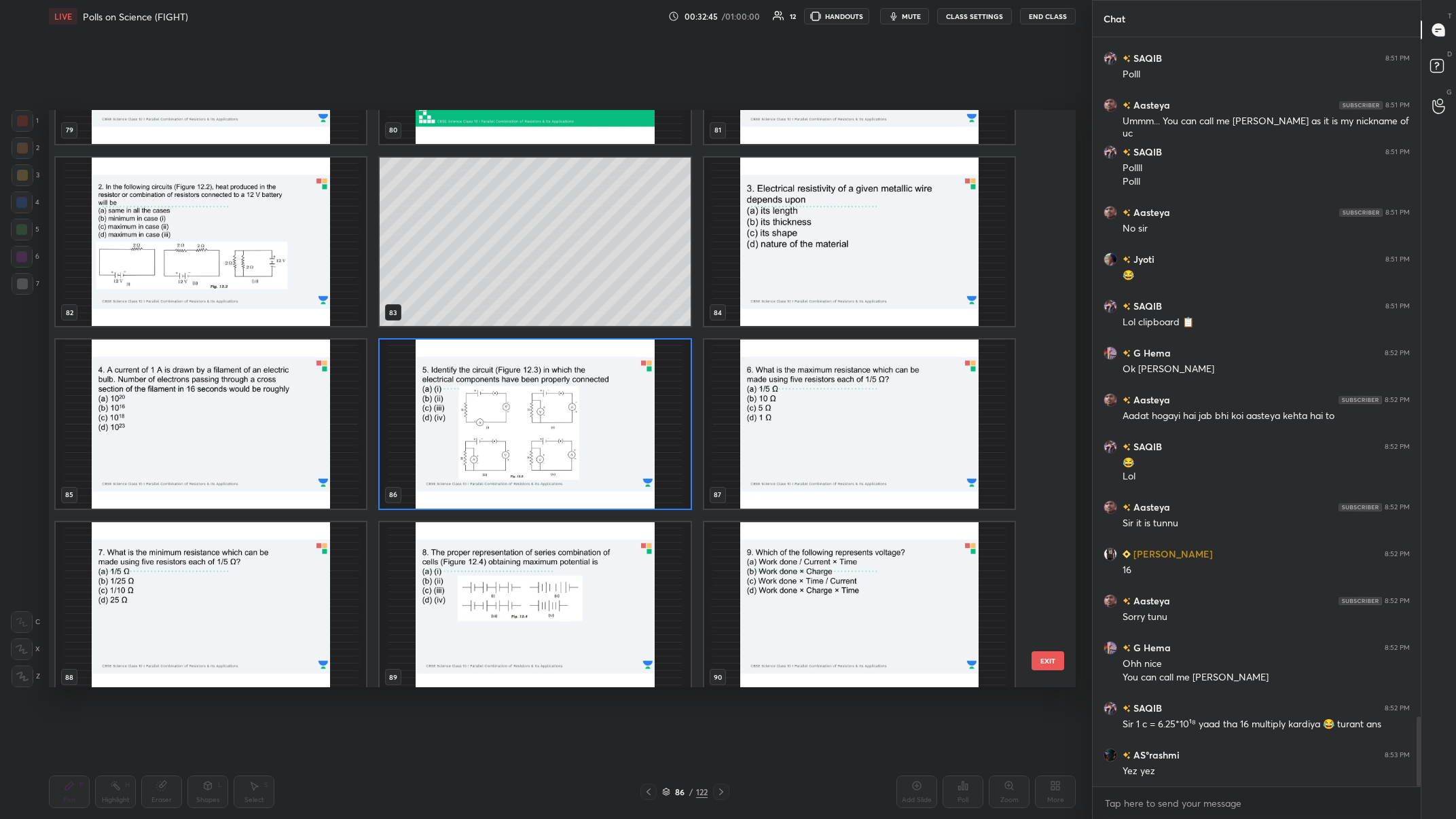
click at [487, 318] on img "grid" at bounding box center [535, 424] width 310 height 169
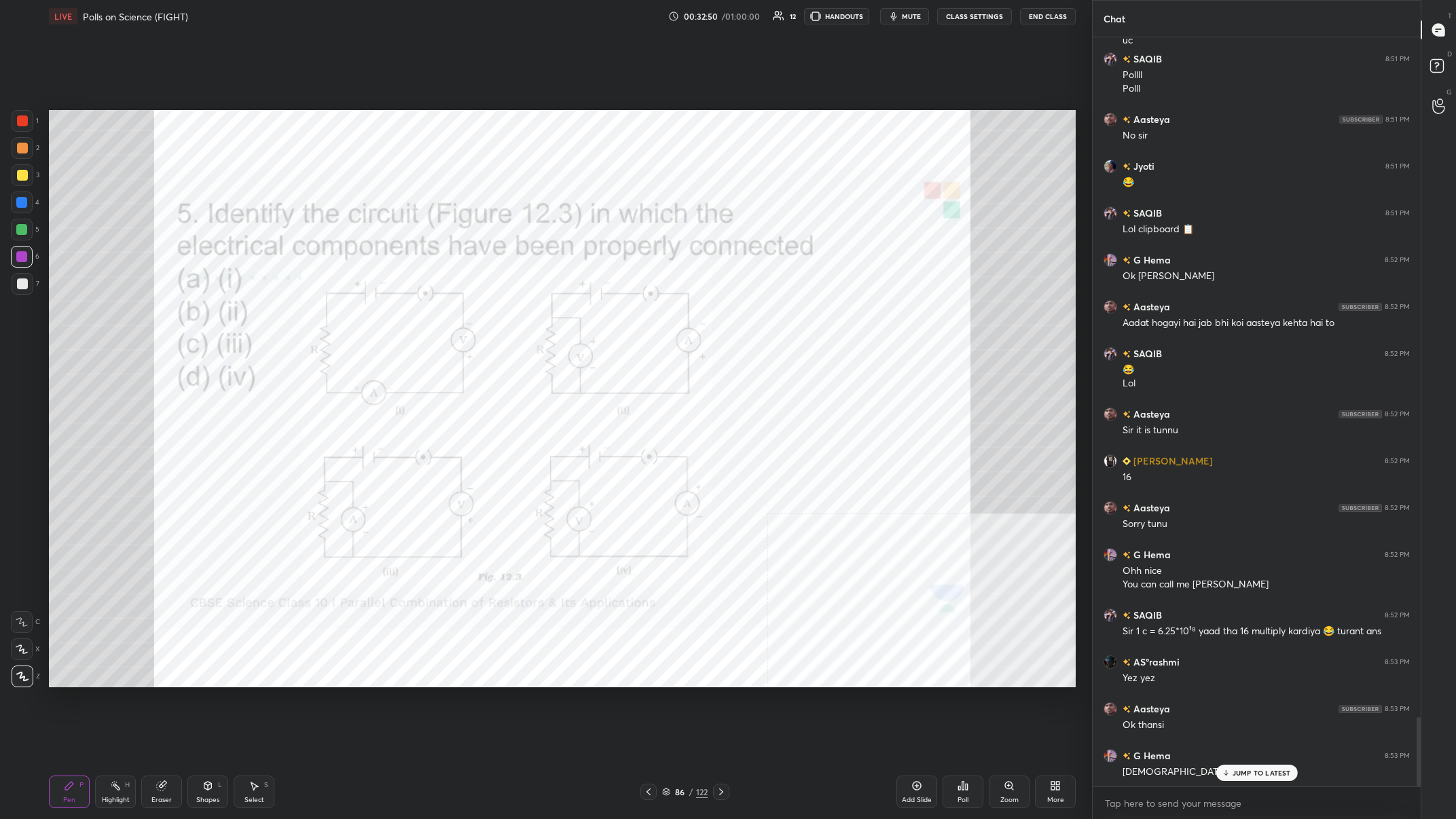
scroll to position [7433, 0]
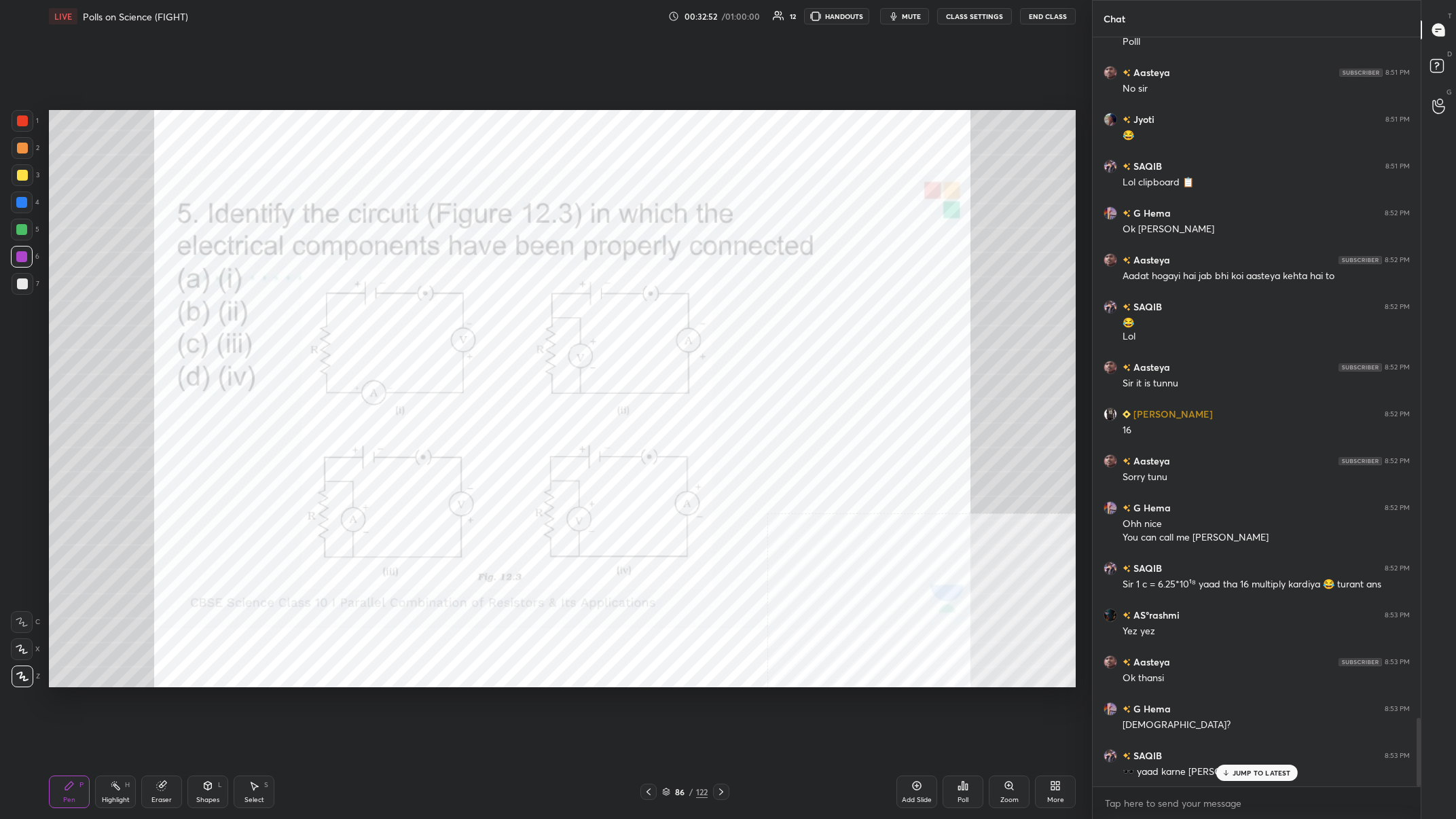
click at [487, 318] on p "JUMP TO LATEST" at bounding box center [1261, 773] width 59 height 8
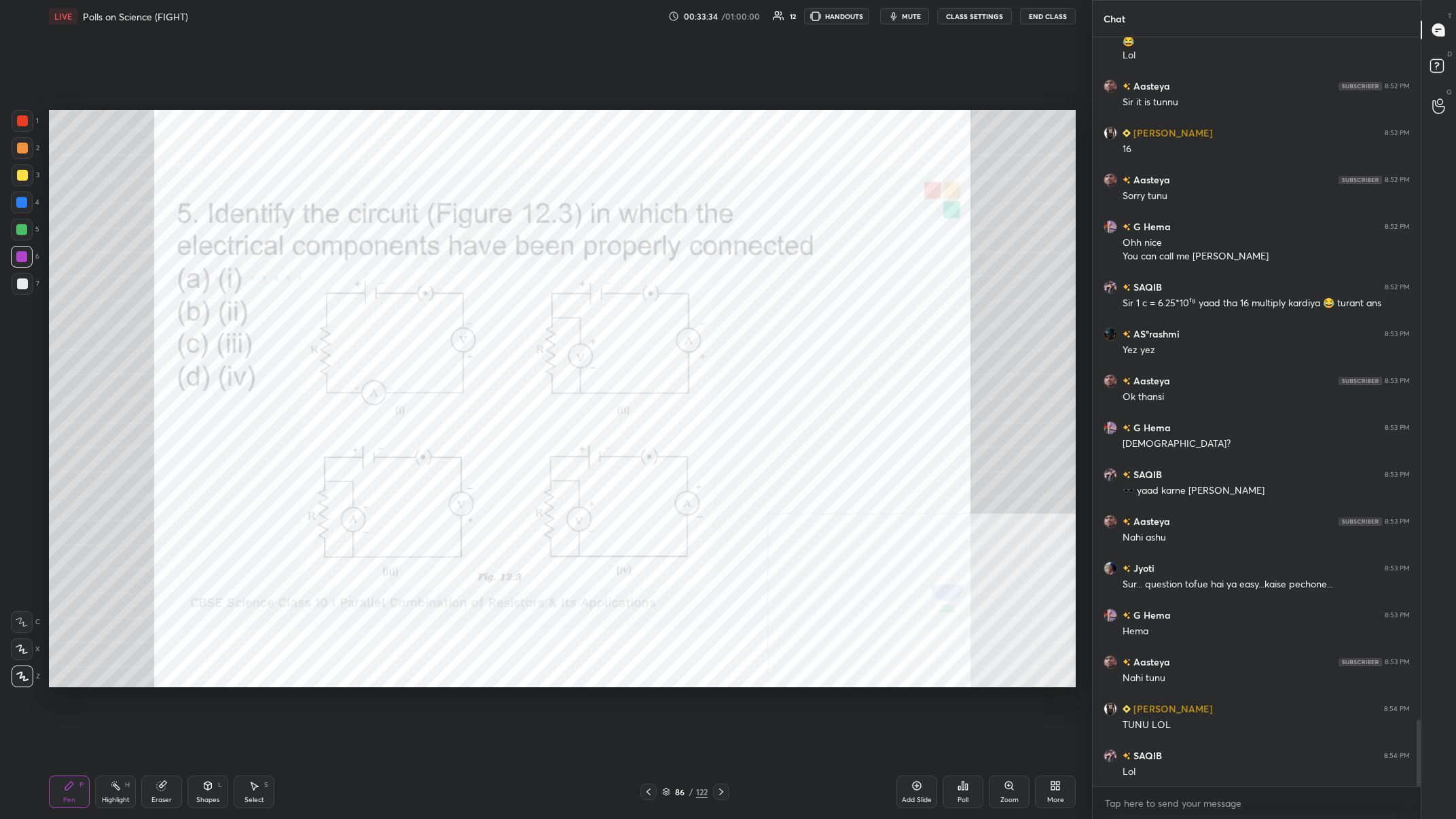
scroll to position [7762, 0]
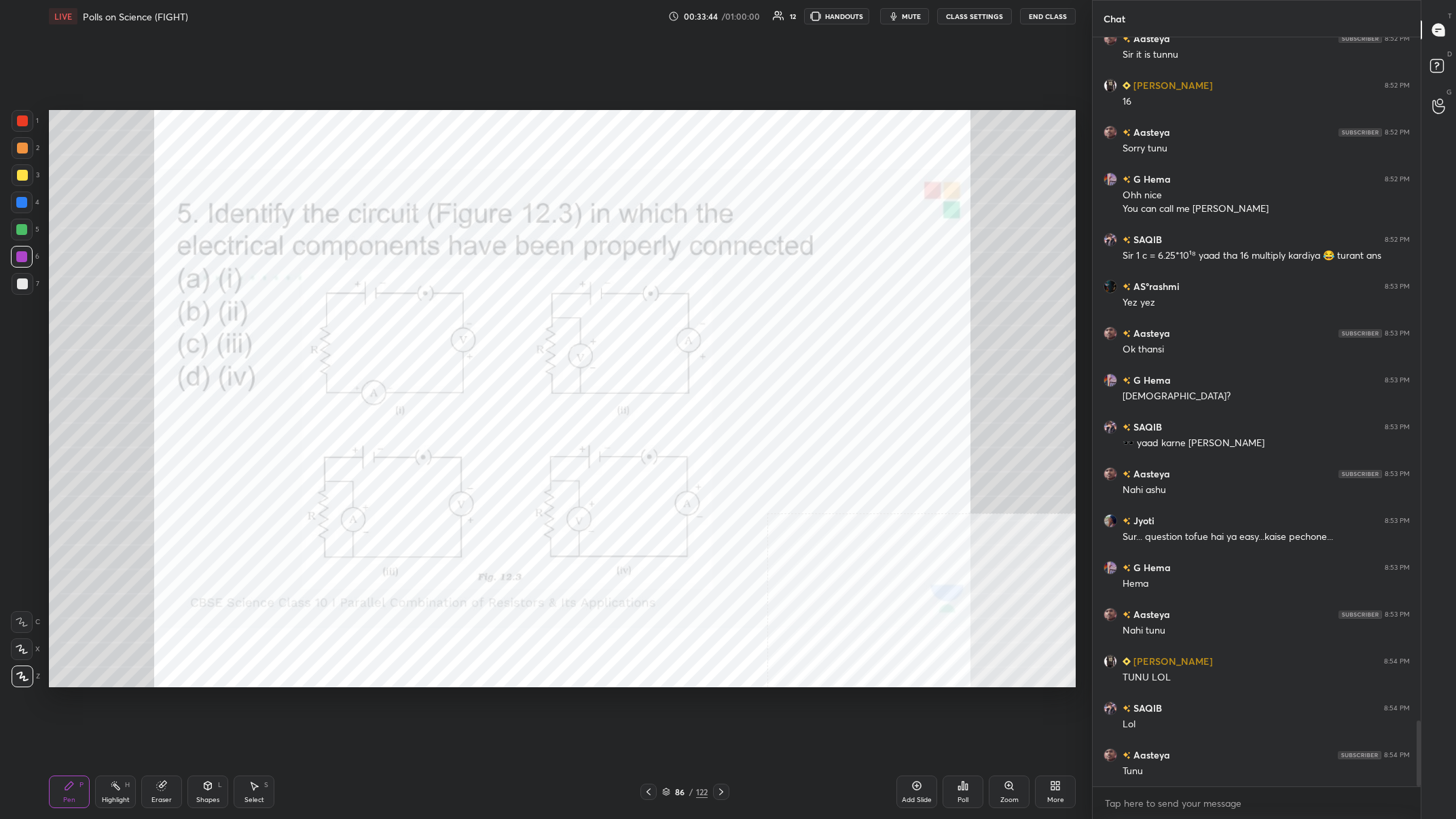
click at [28, 114] on div at bounding box center [22, 120] width 21 height 21
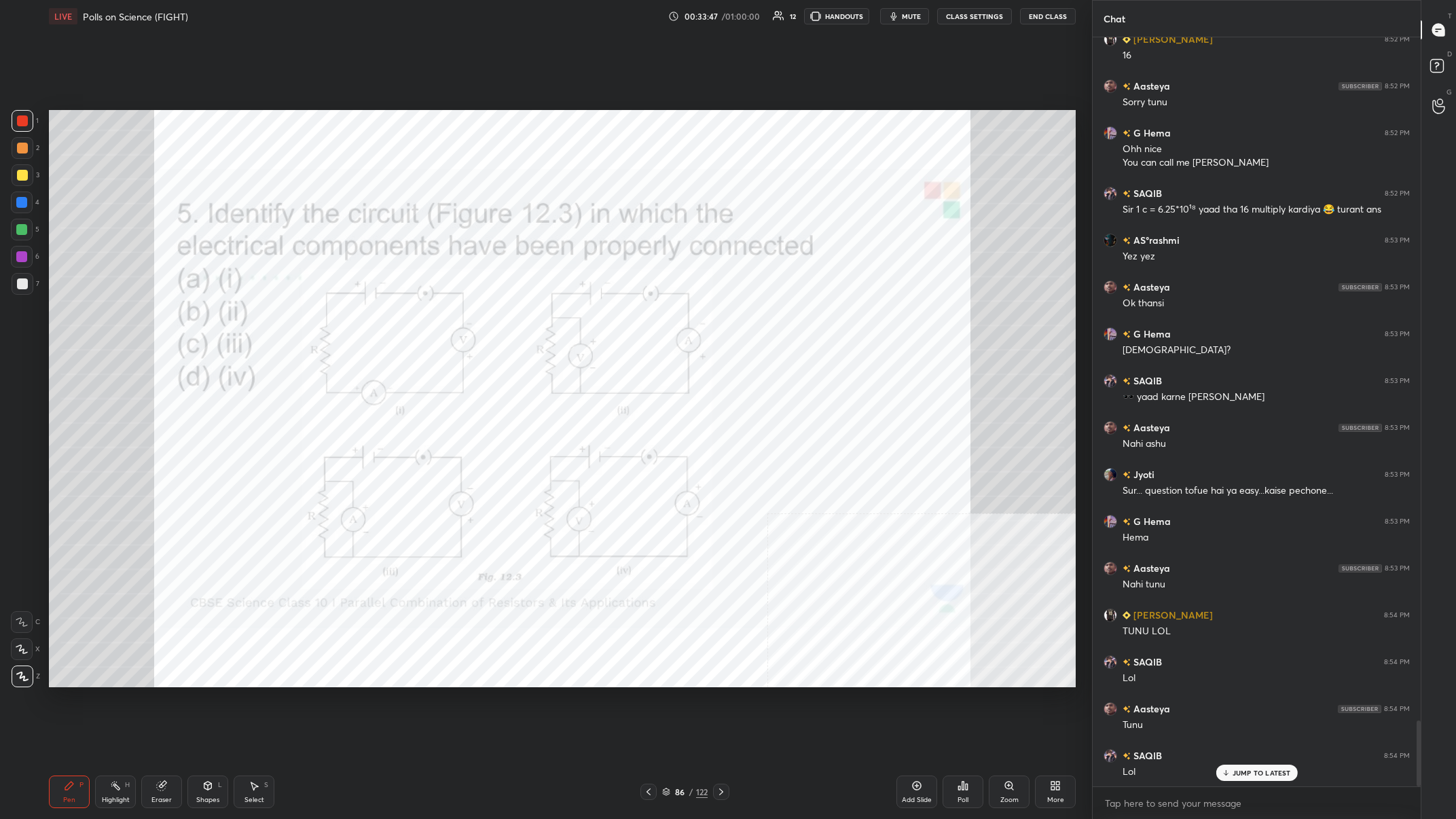
click at [112, 318] on circle at bounding box center [111, 784] width 2 height 2
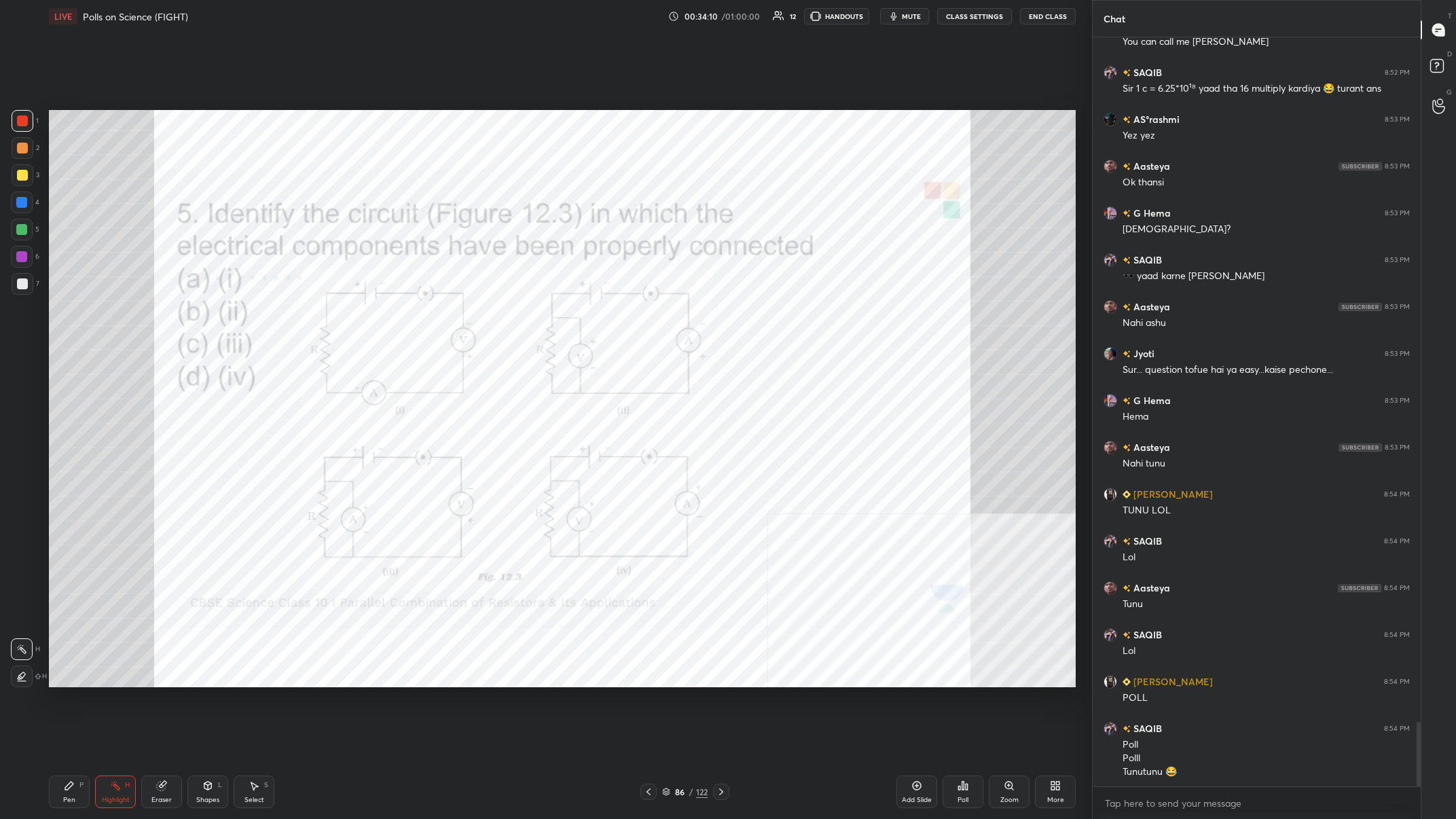
scroll to position [7976, 0]
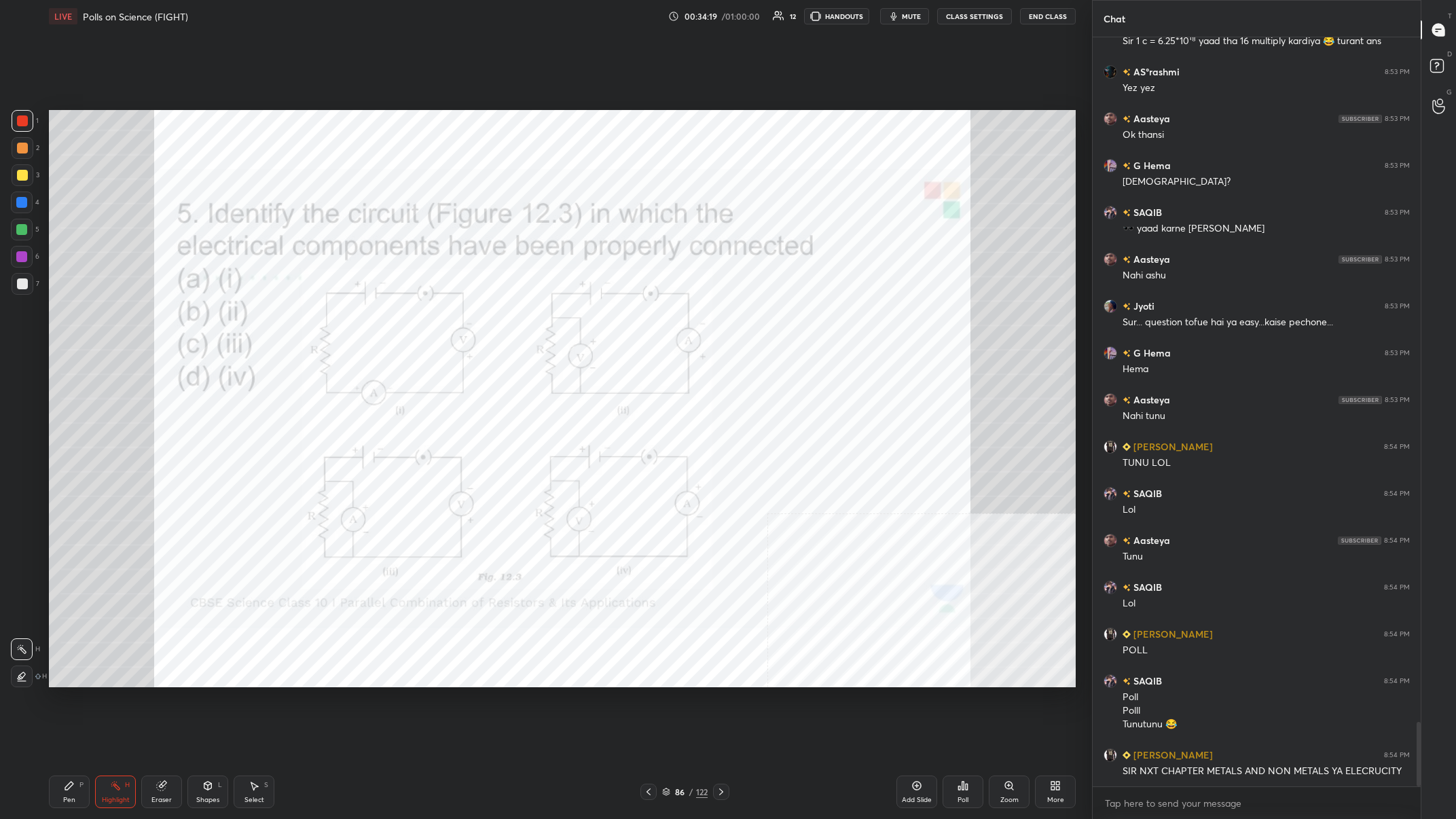
click at [487, 318] on div "Poll" at bounding box center [963, 800] width 11 height 7
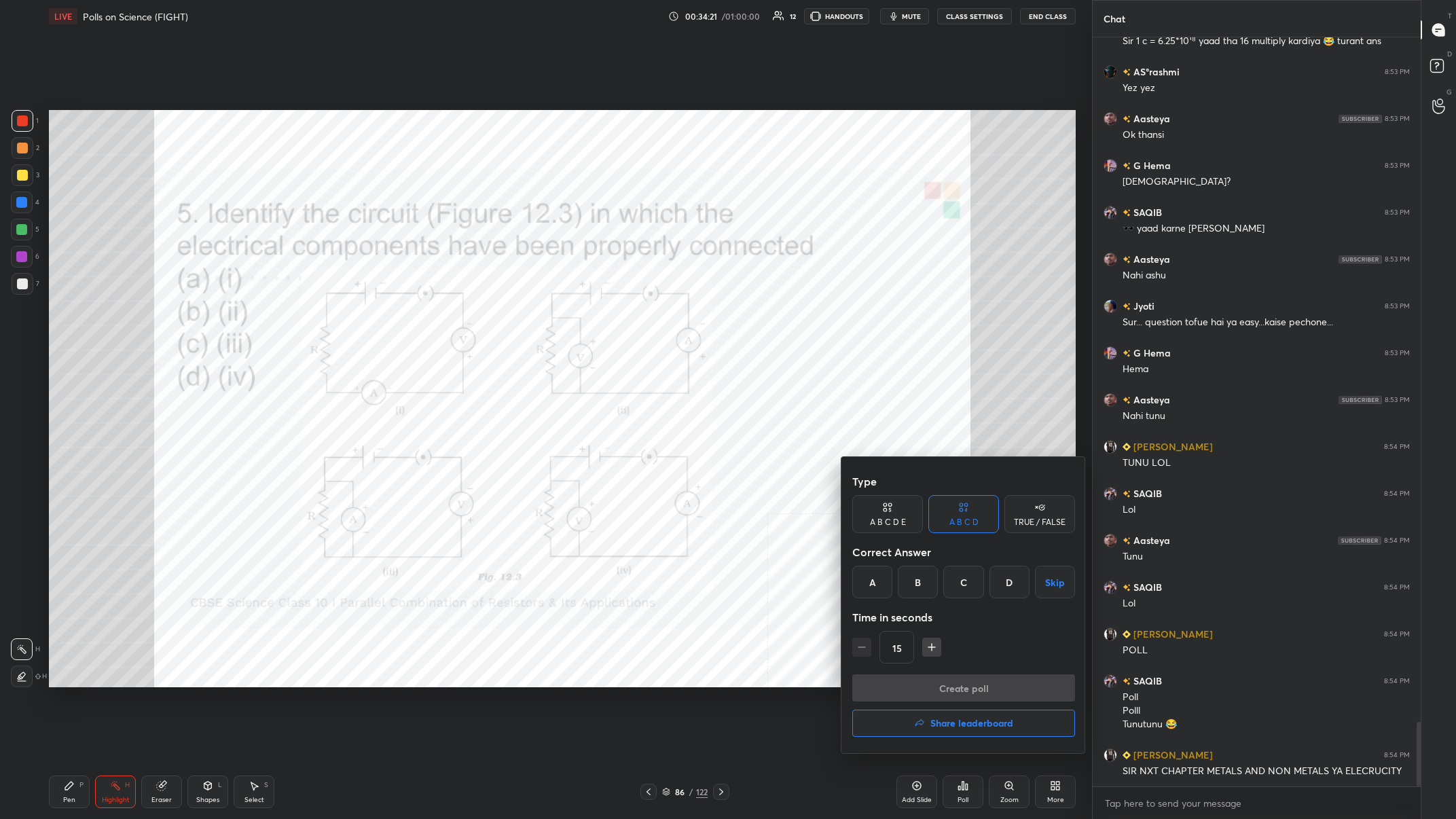
click at [487, 318] on div "B" at bounding box center [917, 582] width 40 height 33
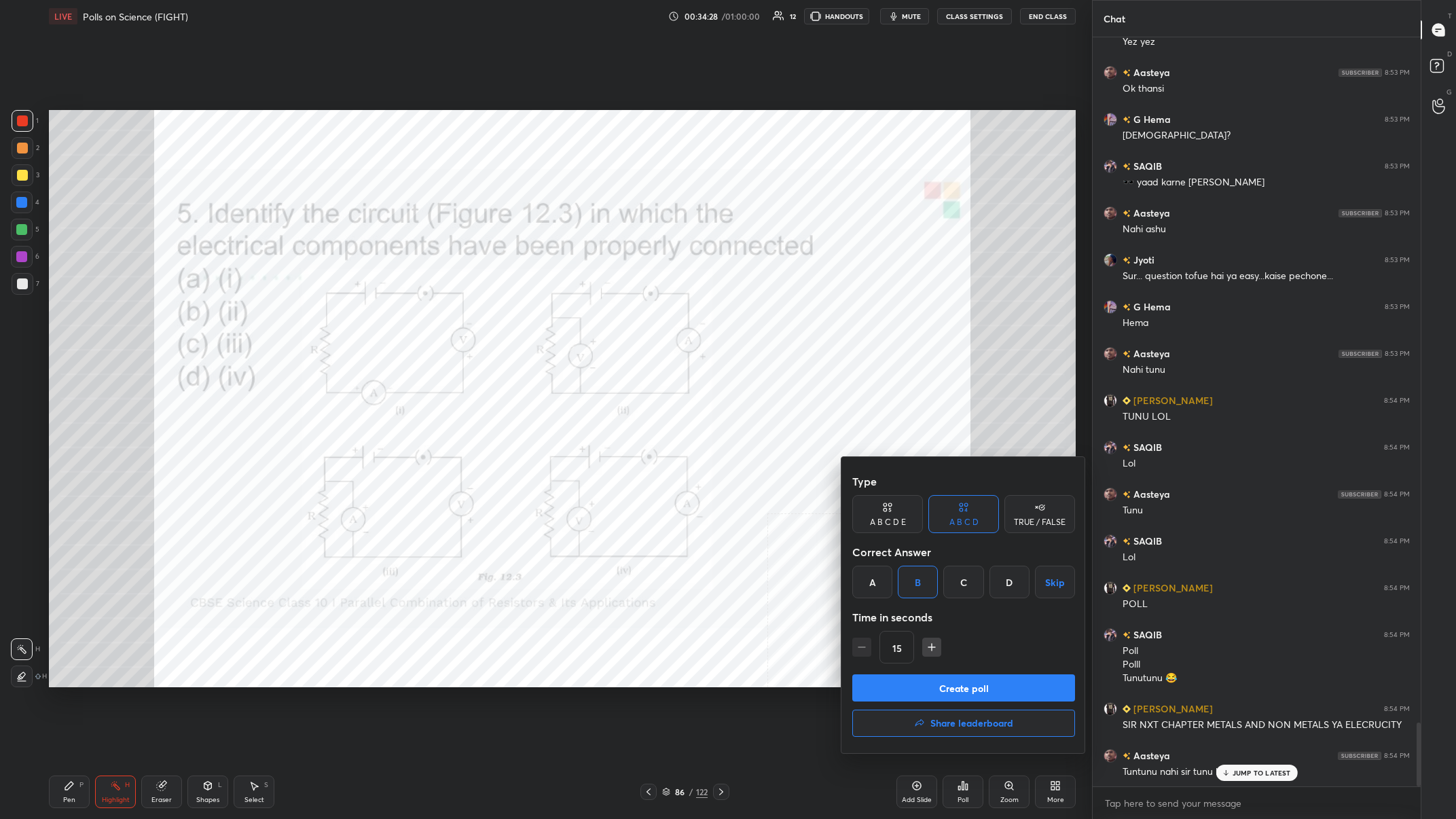
click at [487, 318] on button "Create poll" at bounding box center [964, 688] width 223 height 27
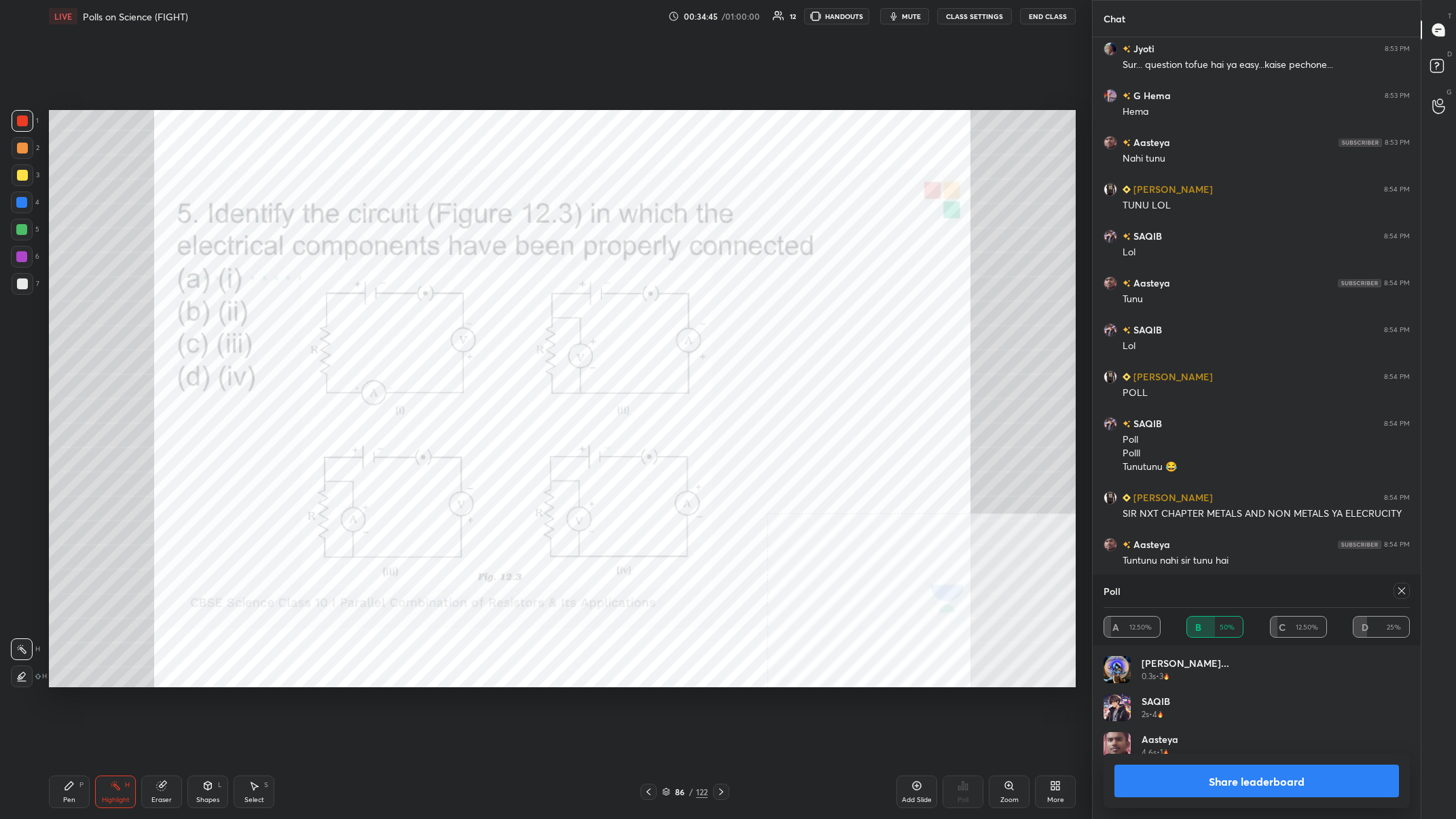
scroll to position [8282, 0]
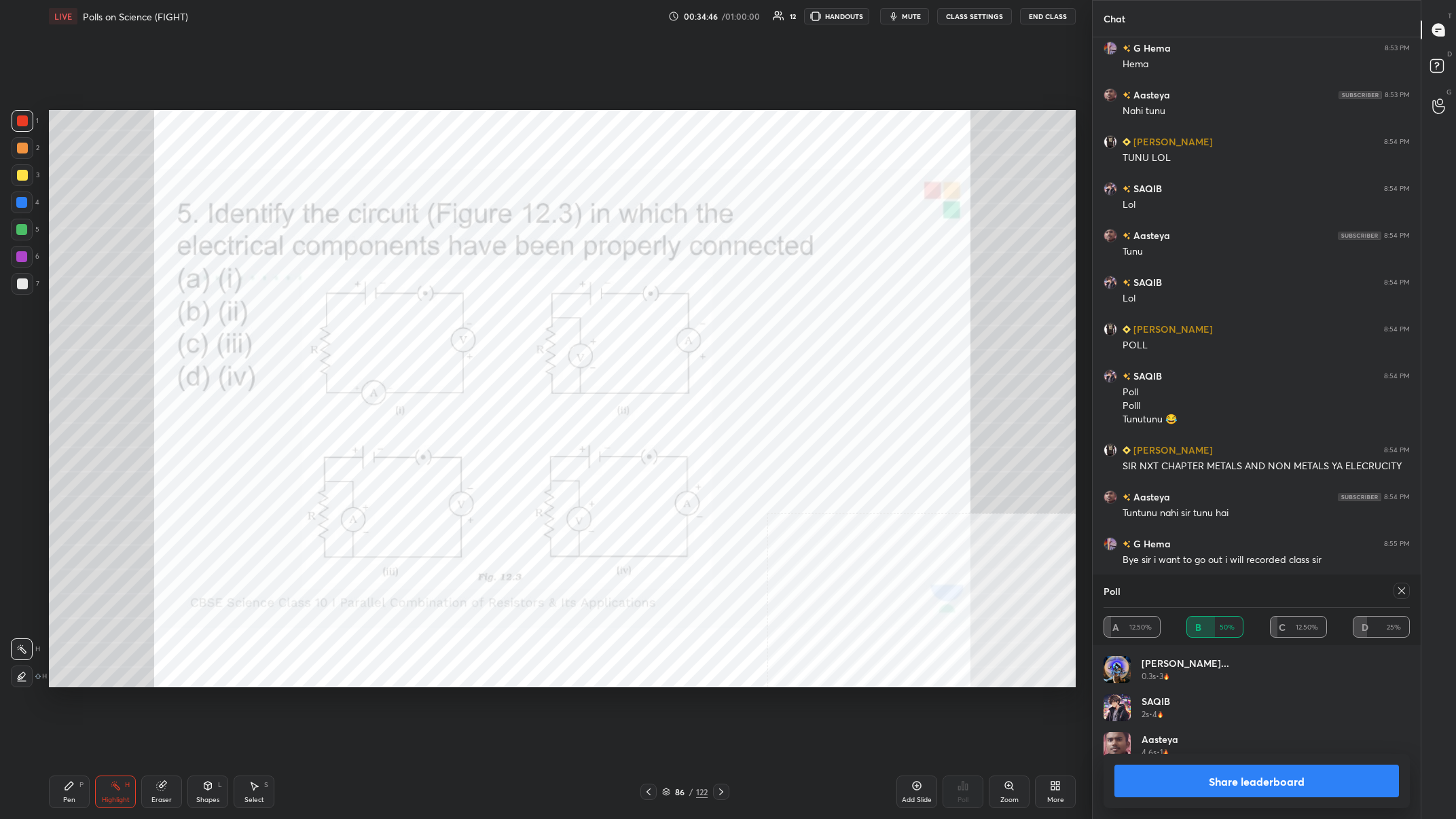
click at [487, 318] on button "Share leaderboard" at bounding box center [1256, 781] width 285 height 33
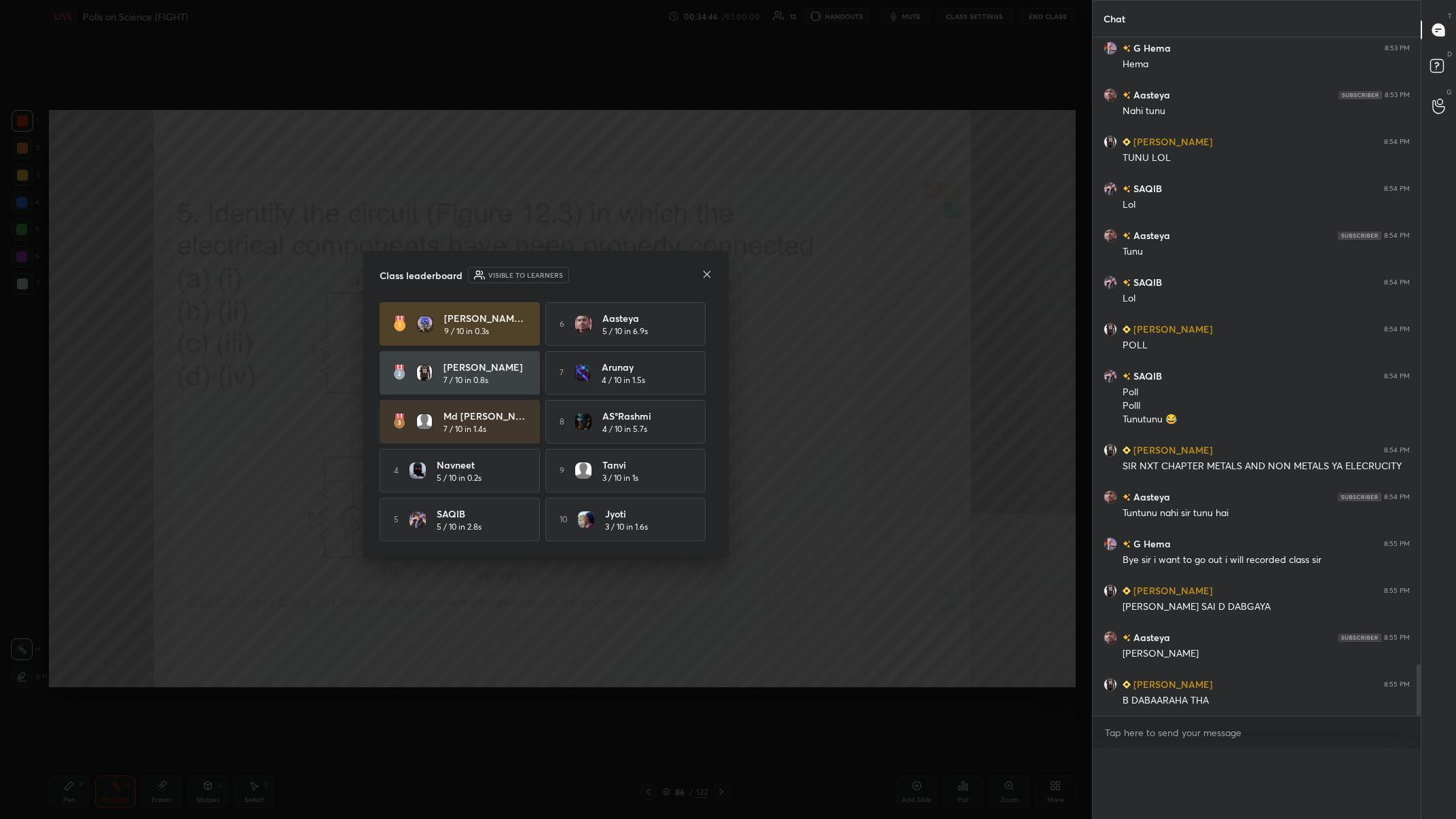
scroll to position [732, 328]
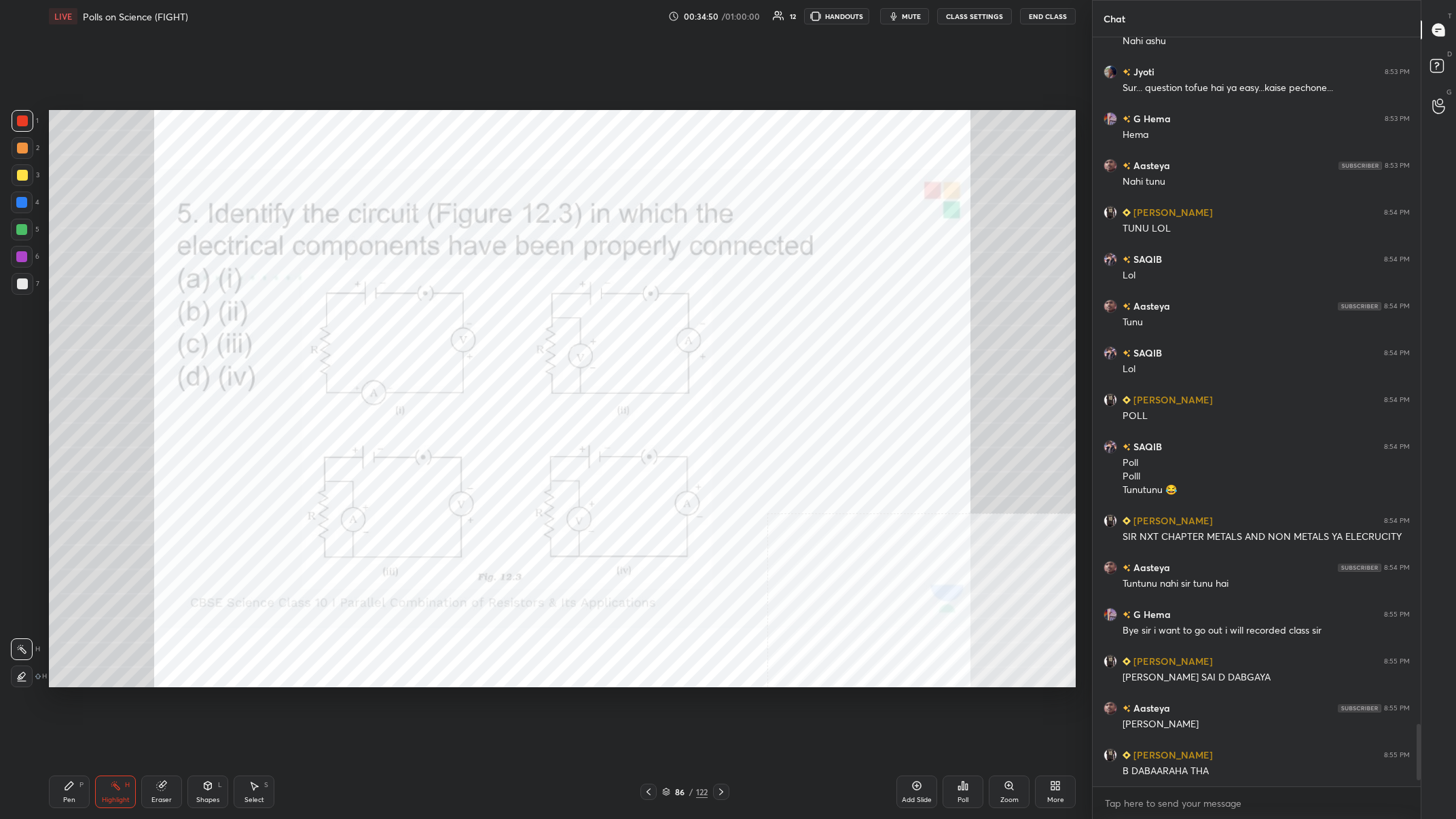
click at [61, 318] on div "Pen P" at bounding box center [68, 792] width 40 height 33
click at [73, 318] on icon at bounding box center [68, 785] width 11 height 11
click at [119, 318] on icon at bounding box center [115, 785] width 11 height 11
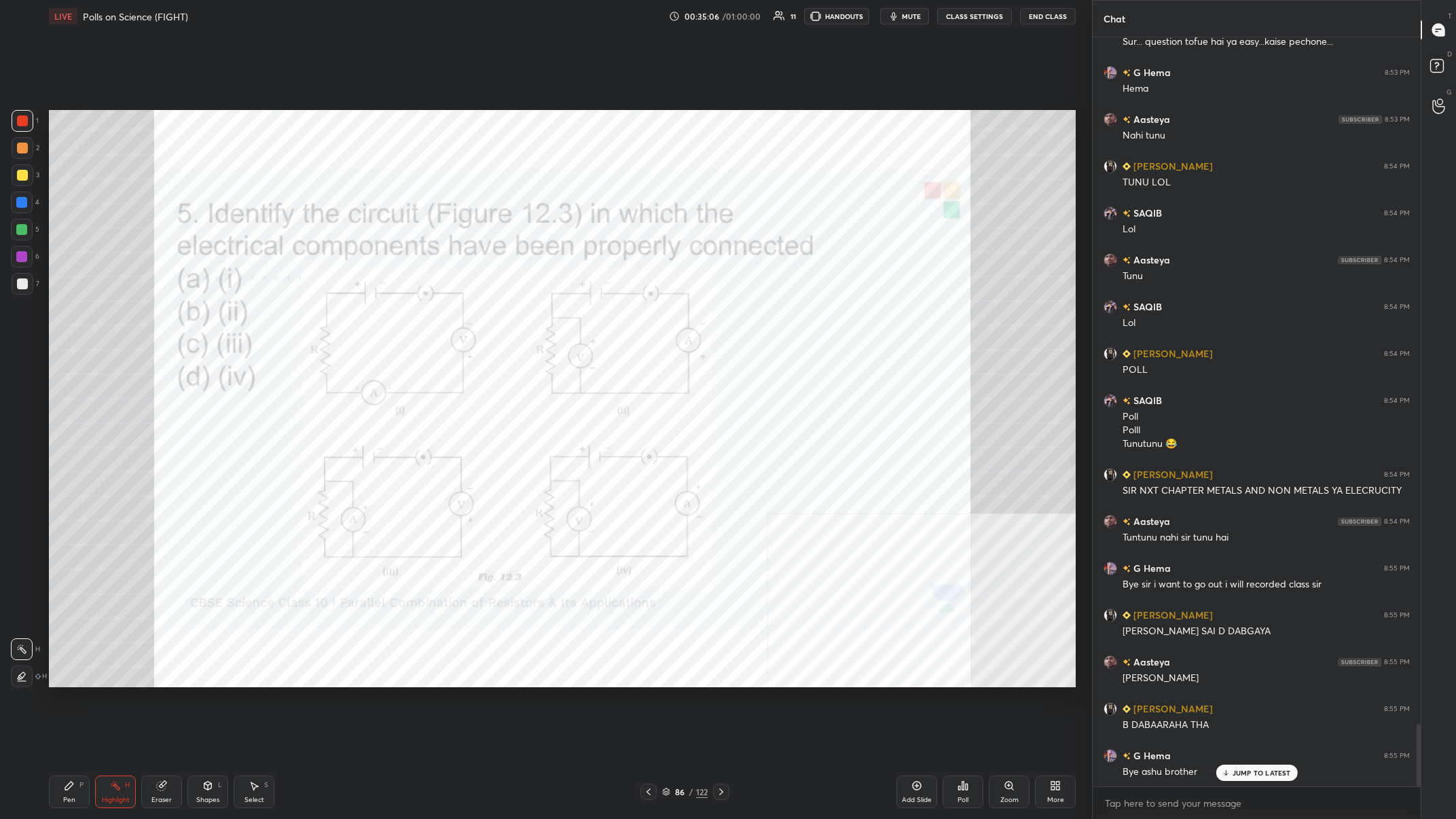
click at [70, 318] on div "Pen P Highlight H Eraser Shapes L Select S 86 / 122 Add Slide Poll Zoom More" at bounding box center [562, 792] width 1027 height 54
click at [61, 318] on div "Pen P" at bounding box center [68, 792] width 40 height 33
click at [71, 318] on div "Pen P" at bounding box center [68, 792] width 40 height 33
click at [114, 318] on div "Highlight H" at bounding box center [115, 792] width 40 height 33
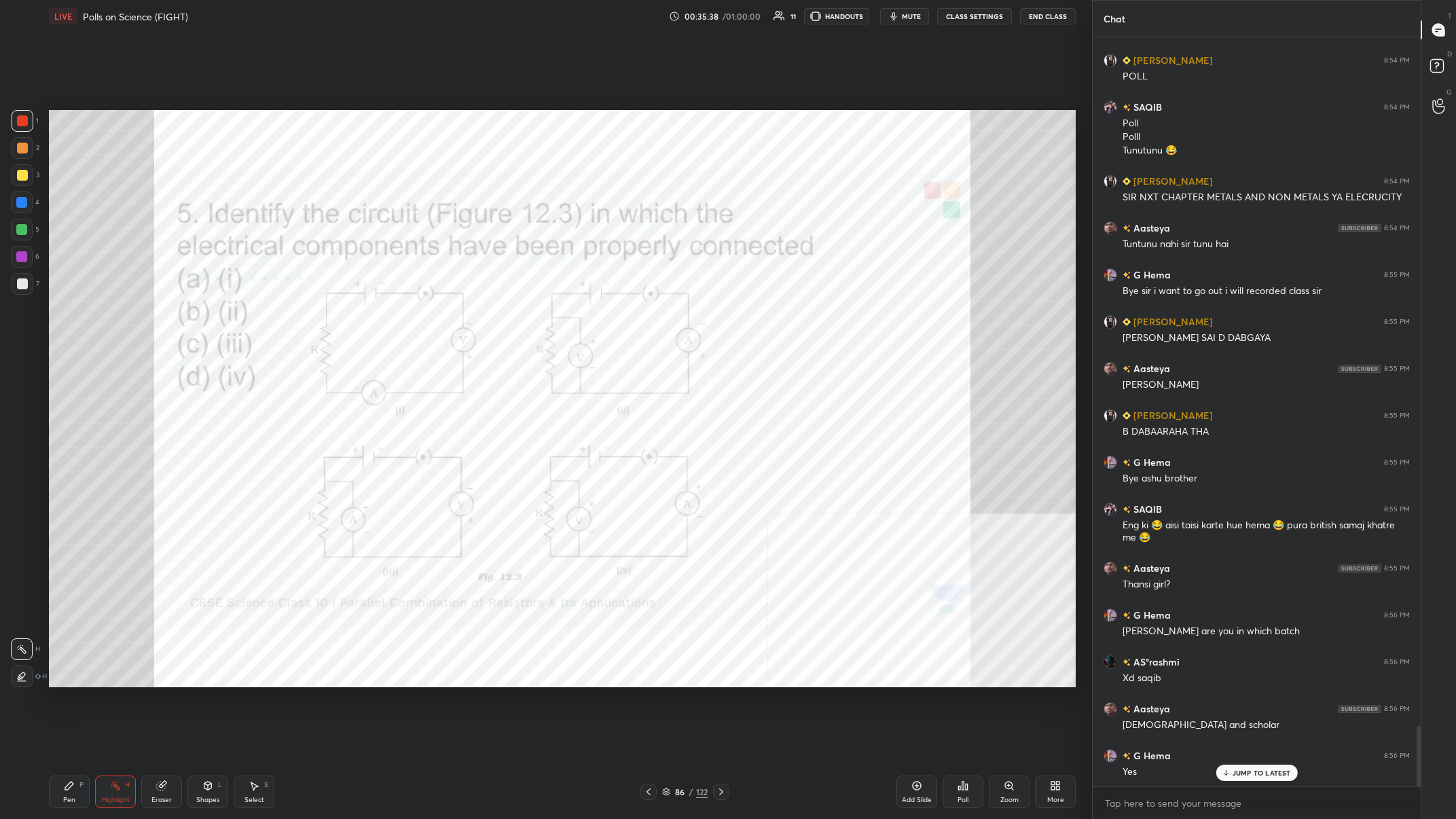
scroll to position [8564, 0]
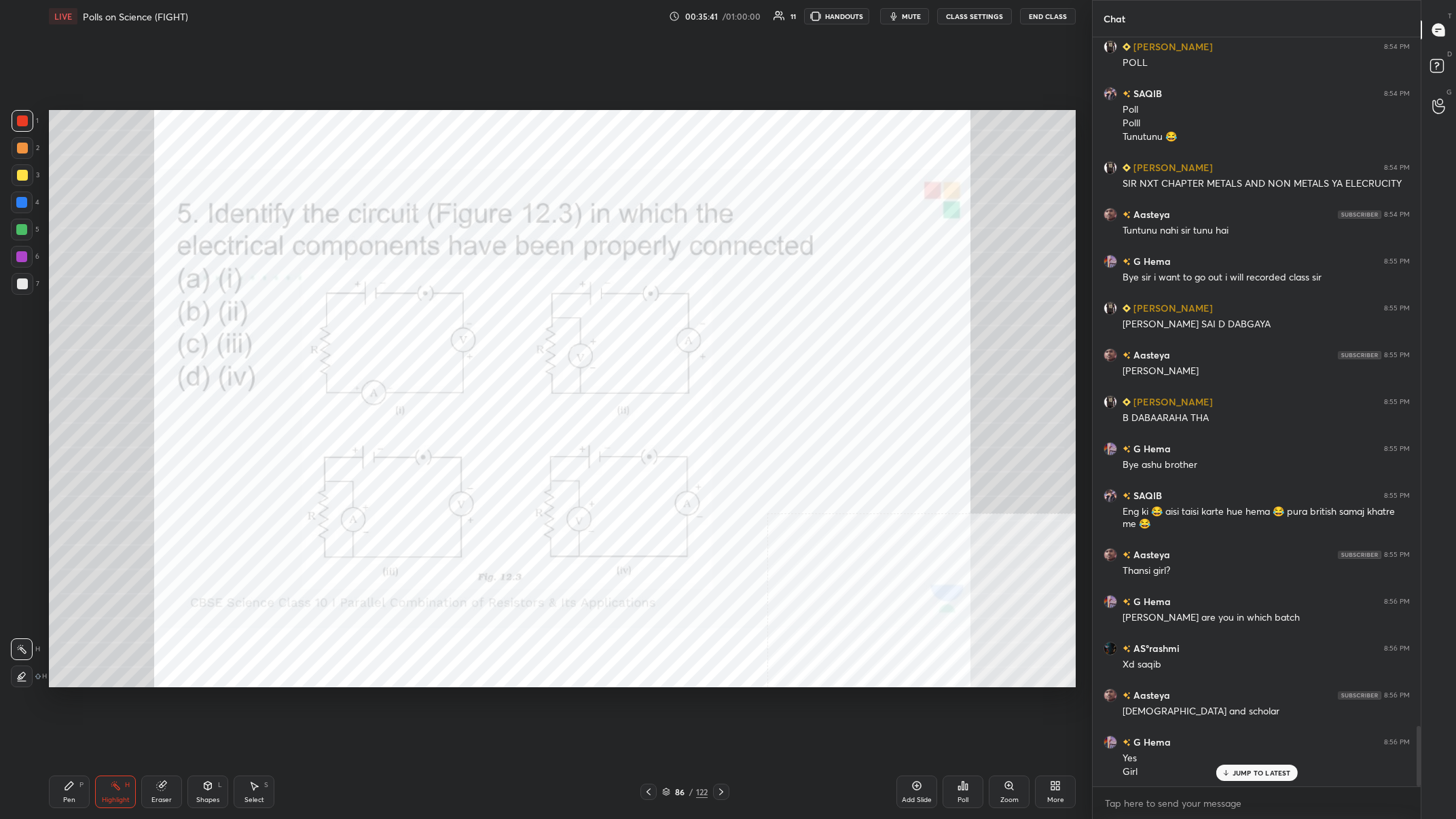
click at [74, 318] on div "Pen P" at bounding box center [68, 792] width 40 height 33
click at [69, 318] on icon at bounding box center [69, 786] width 8 height 8
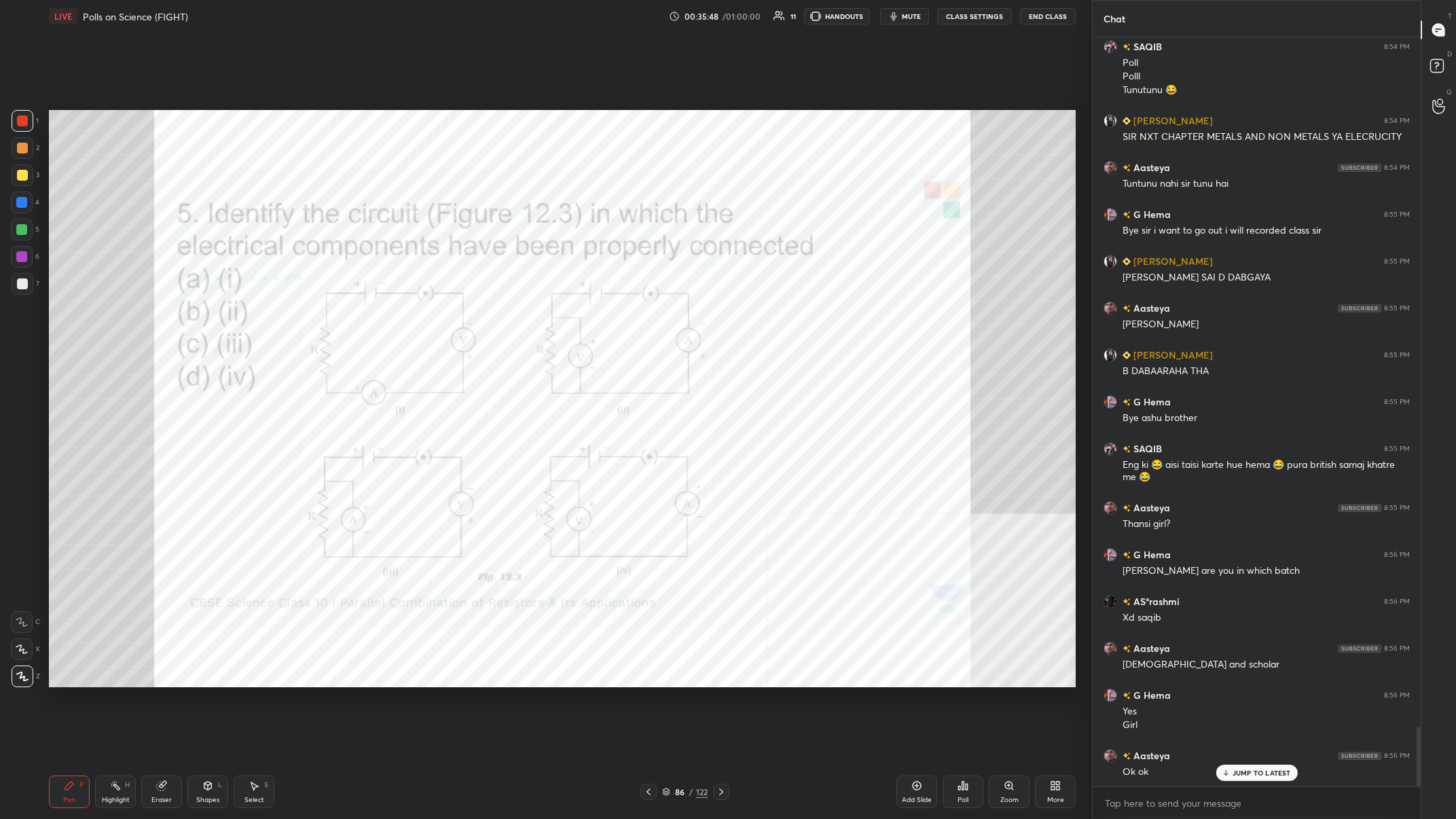
scroll to position [8658, 0]
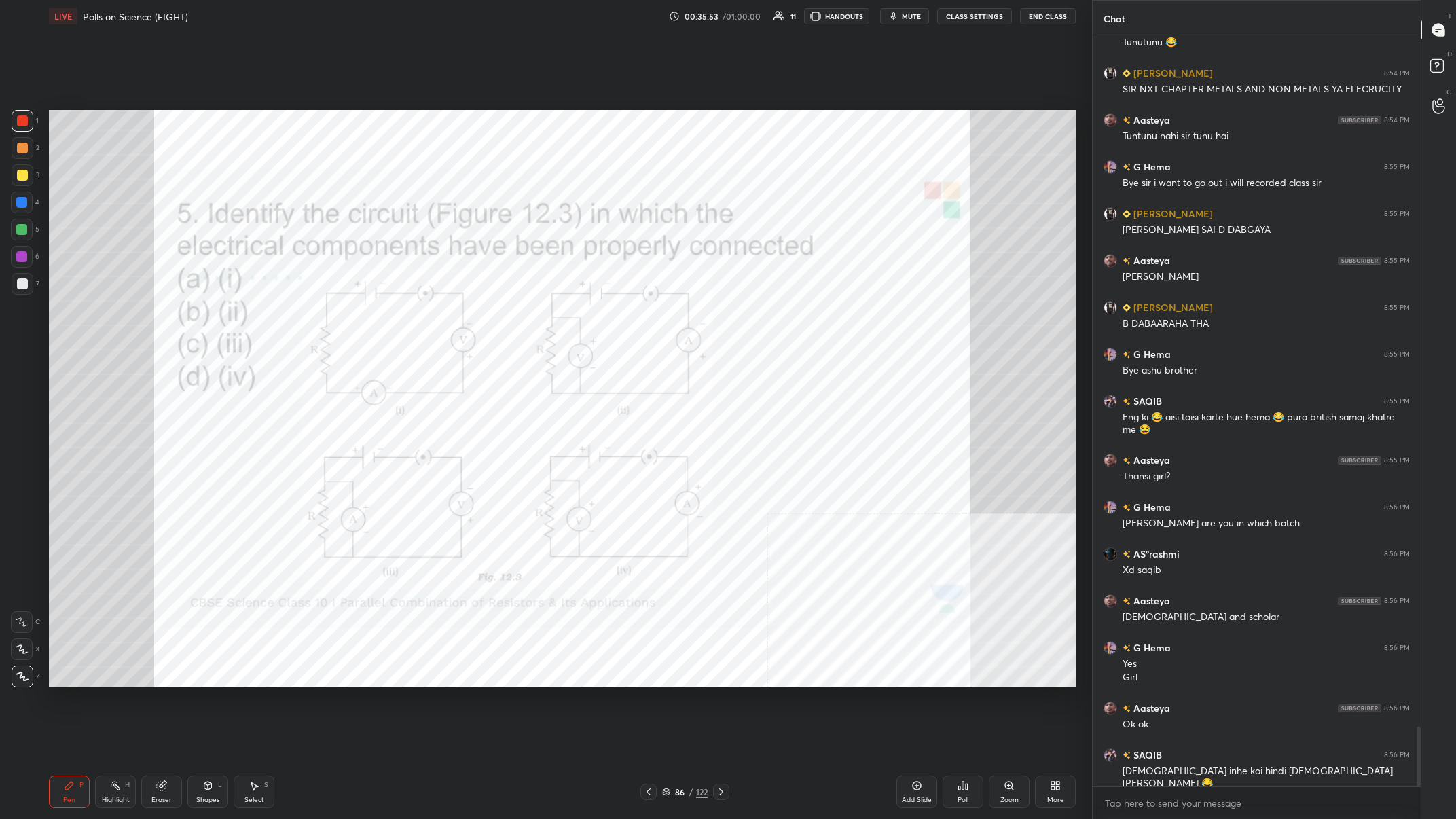
click at [487, 318] on div "86 / 122" at bounding box center [685, 792] width 45 height 12
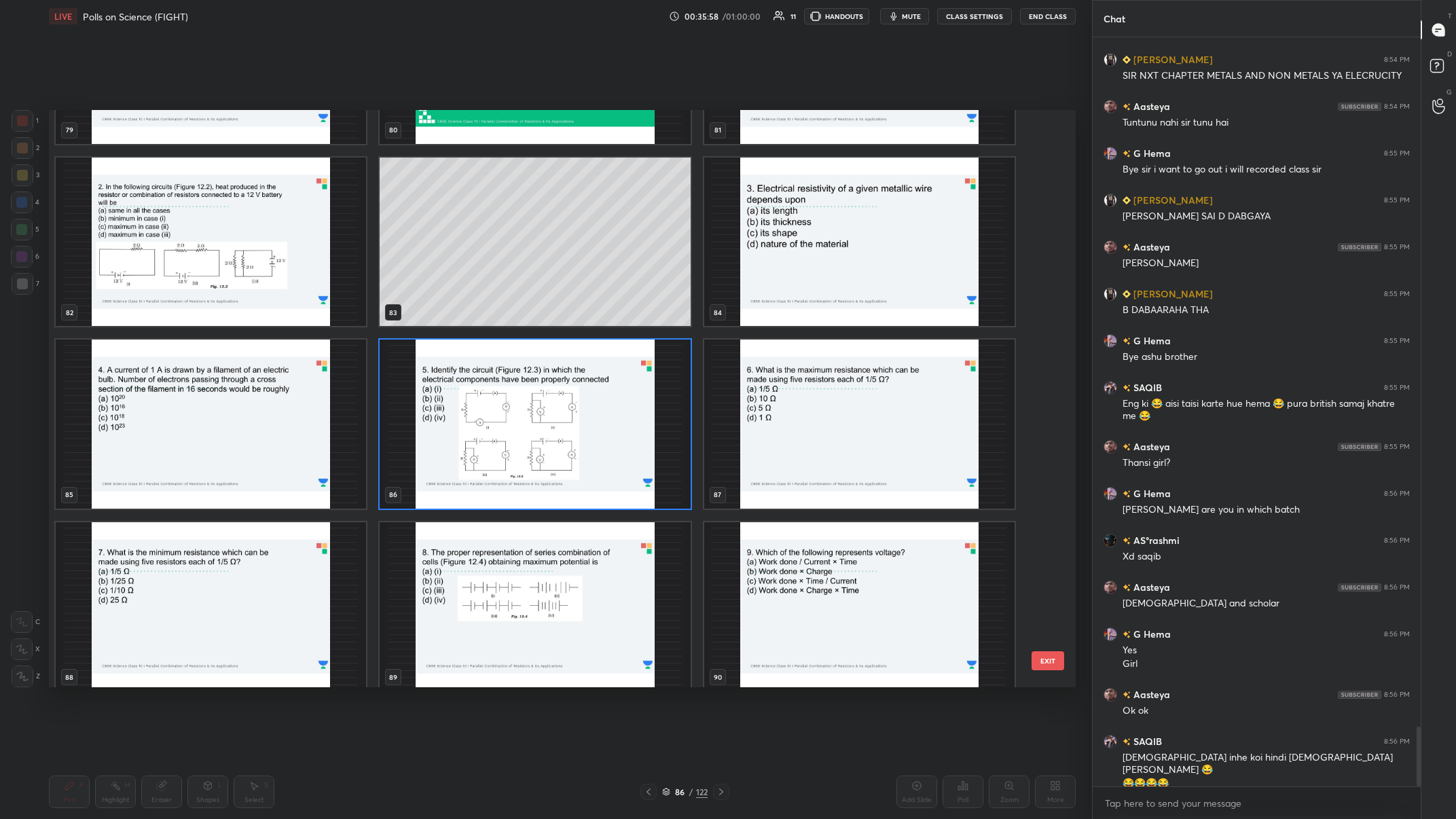
scroll to position [4968, 0]
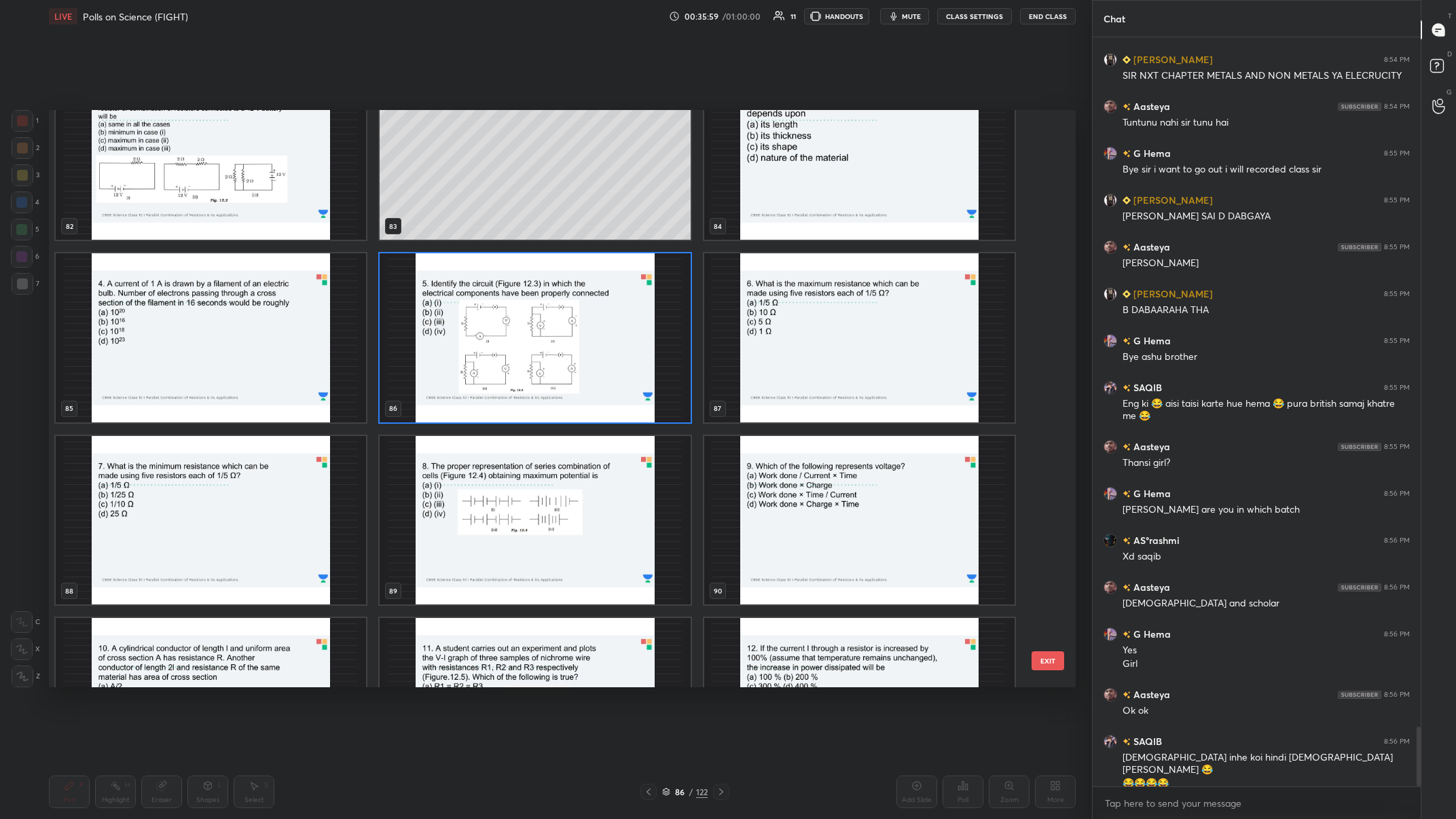
click at [487, 318] on img "grid" at bounding box center [860, 337] width 310 height 169
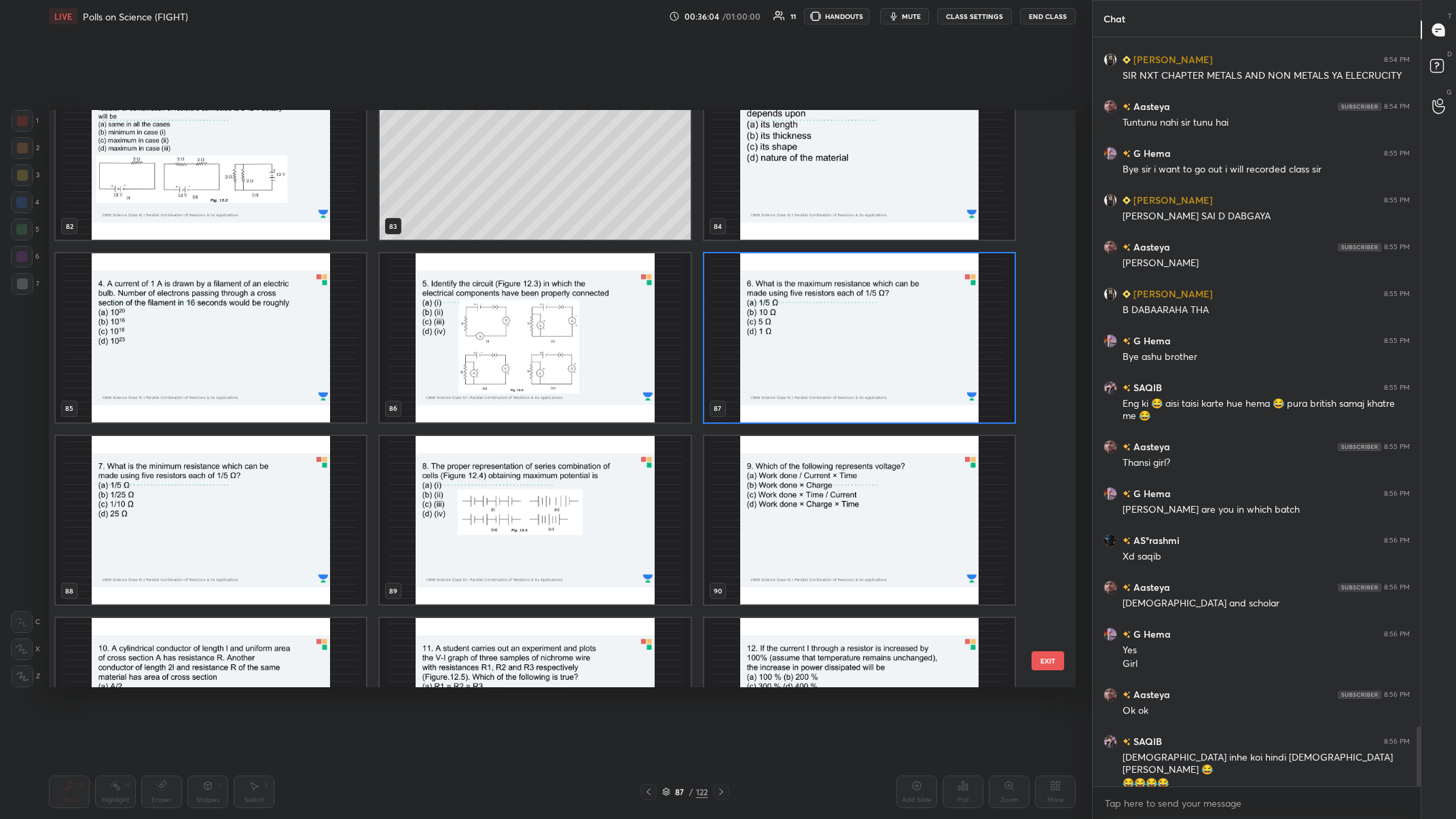
click at [487, 318] on img "grid" at bounding box center [860, 337] width 310 height 169
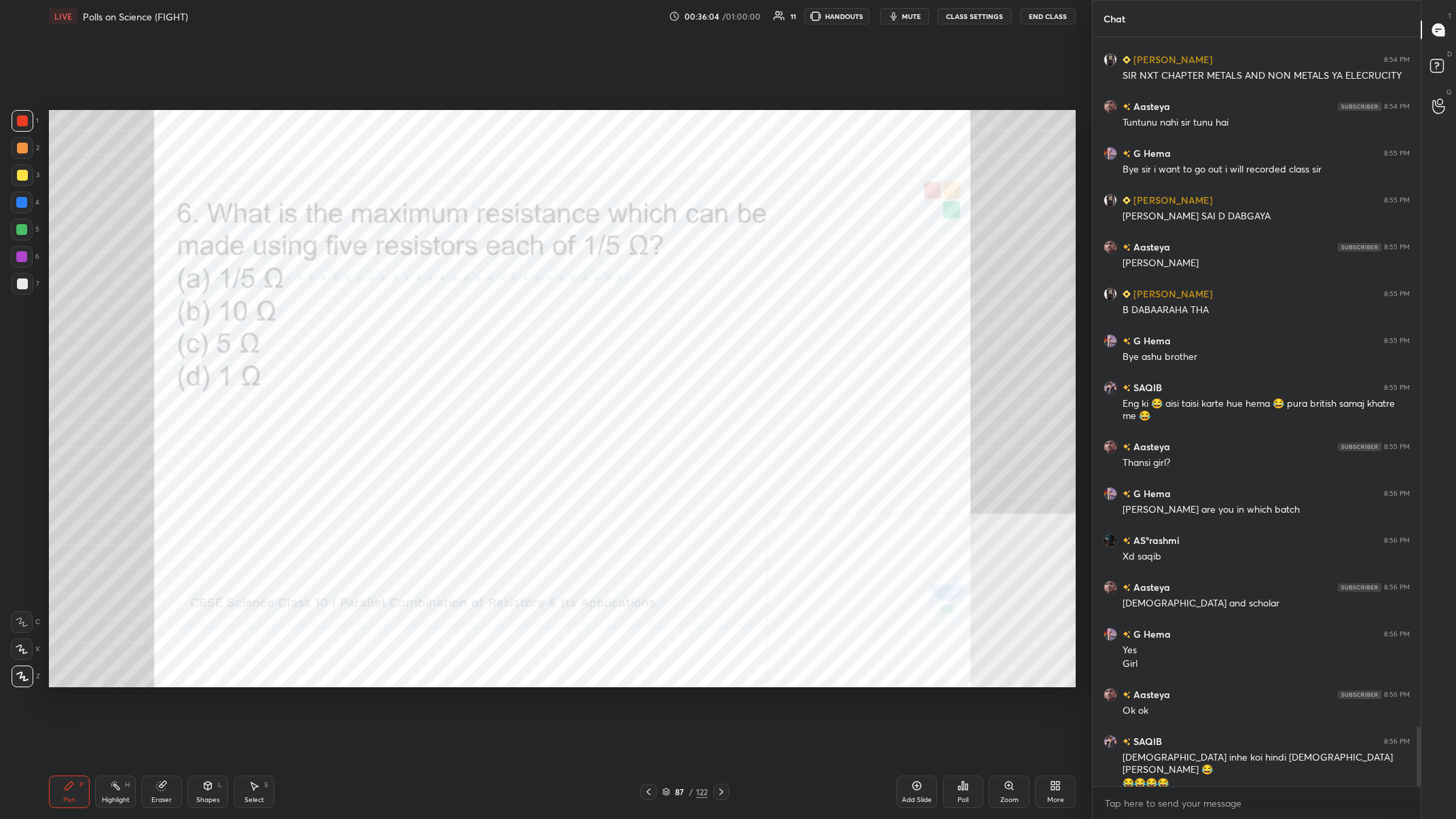
click at [487, 318] on img "grid" at bounding box center [860, 337] width 310 height 169
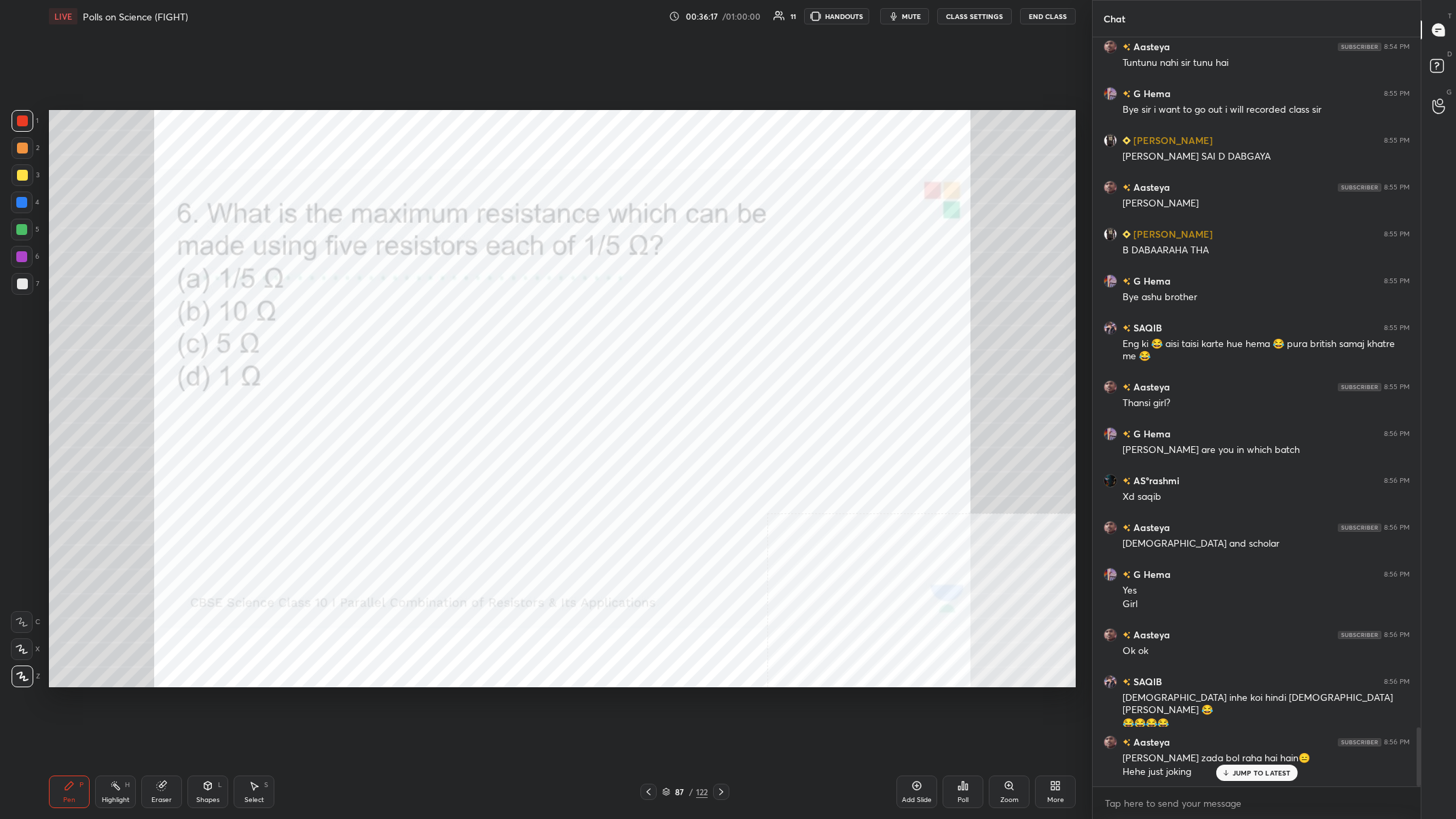
scroll to position [8779, 0]
click at [17, 251] on div at bounding box center [21, 257] width 21 height 21
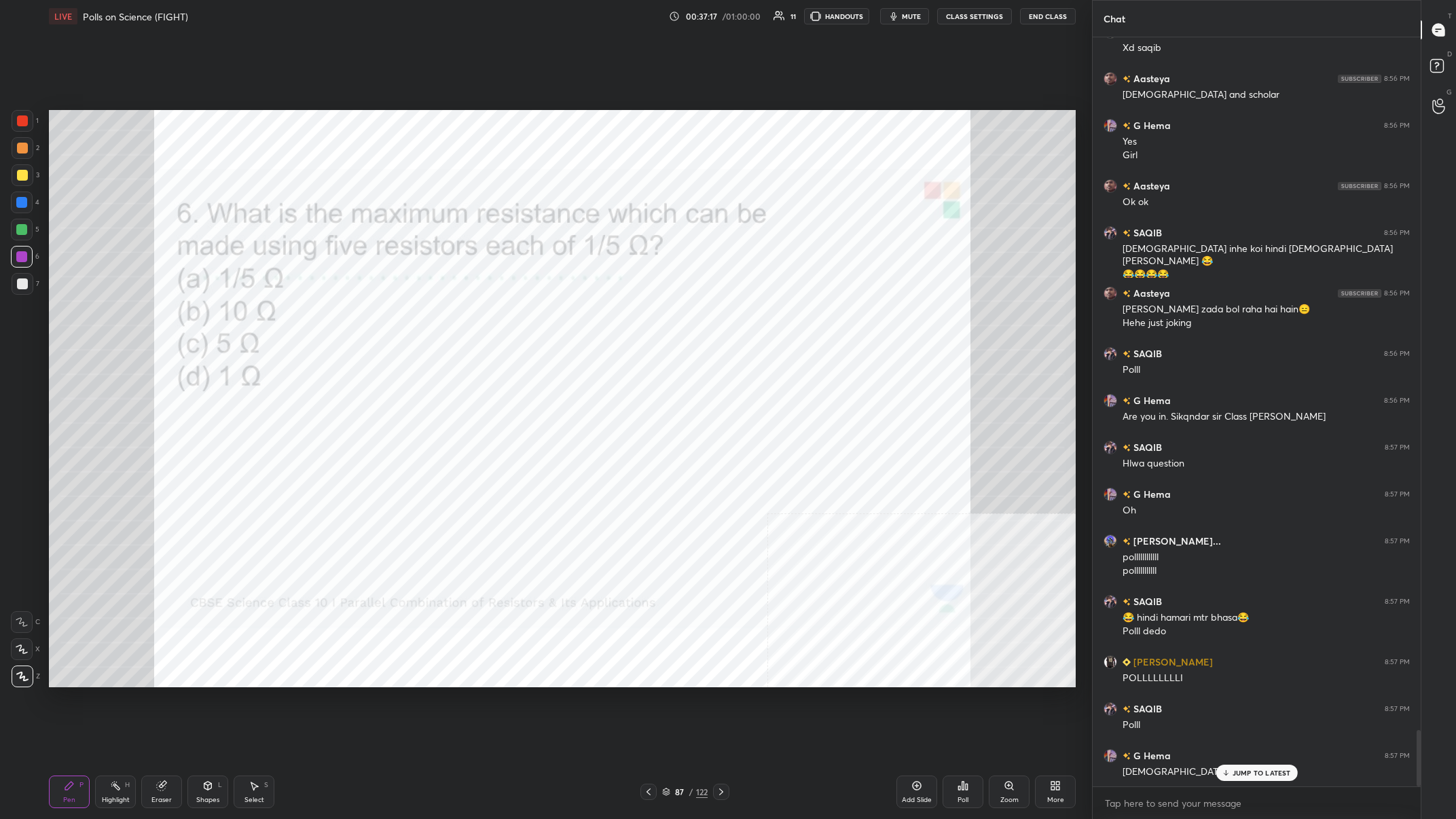
scroll to position [9240, 0]
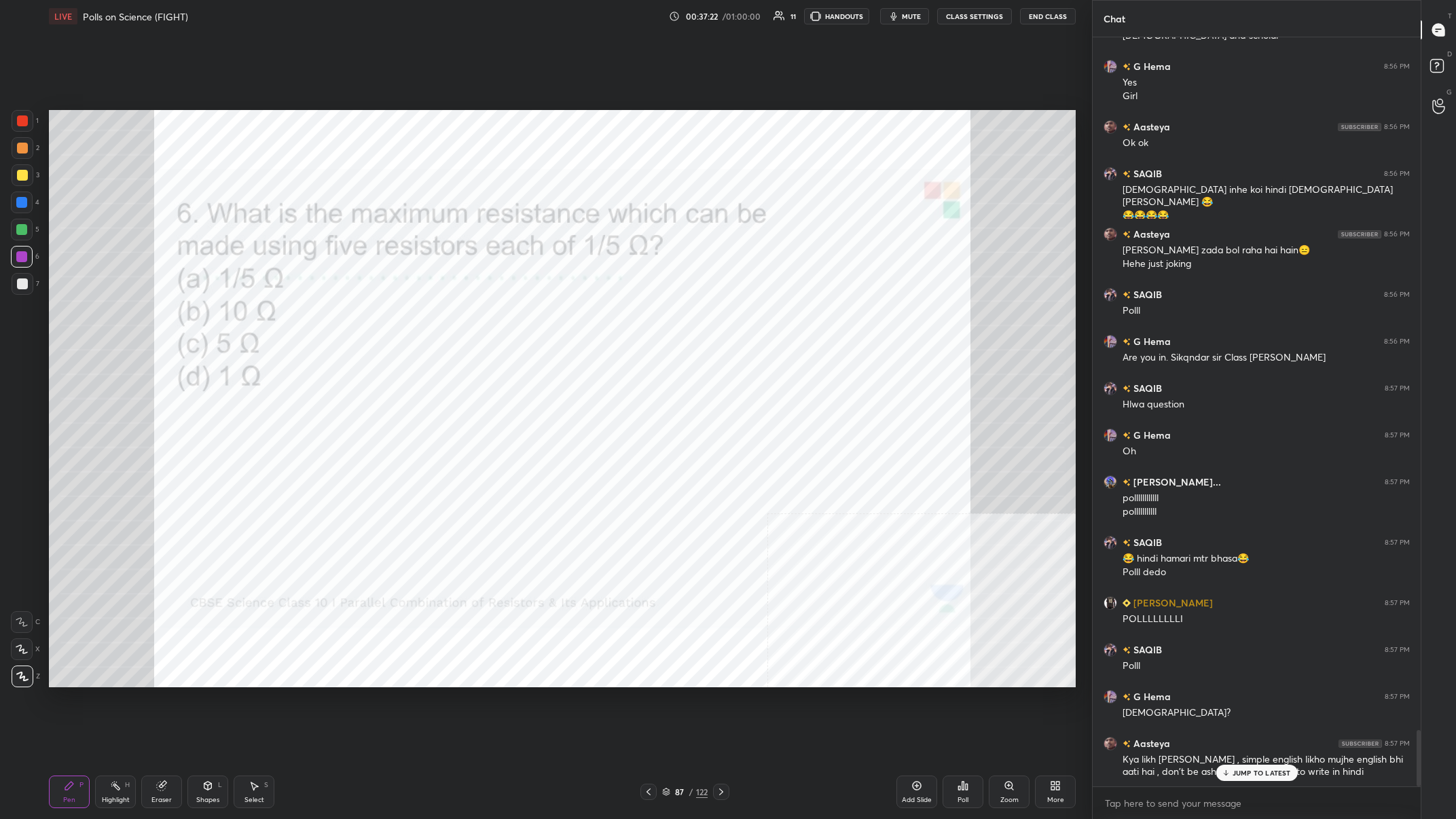
click at [487, 318] on p "JUMP TO LATEST" at bounding box center [1261, 773] width 59 height 8
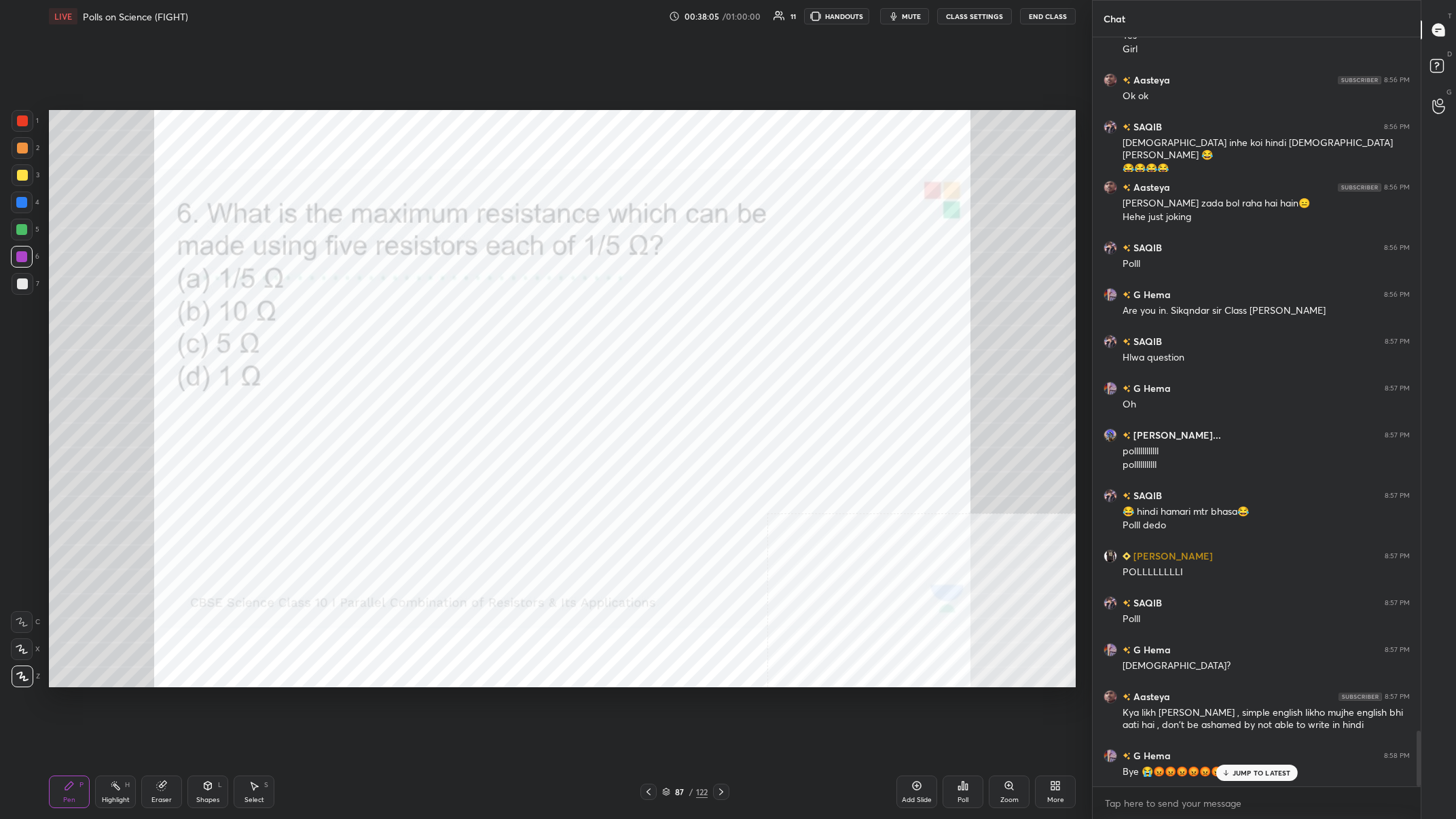
click at [487, 318] on icon at bounding box center [967, 786] width 2 height 6
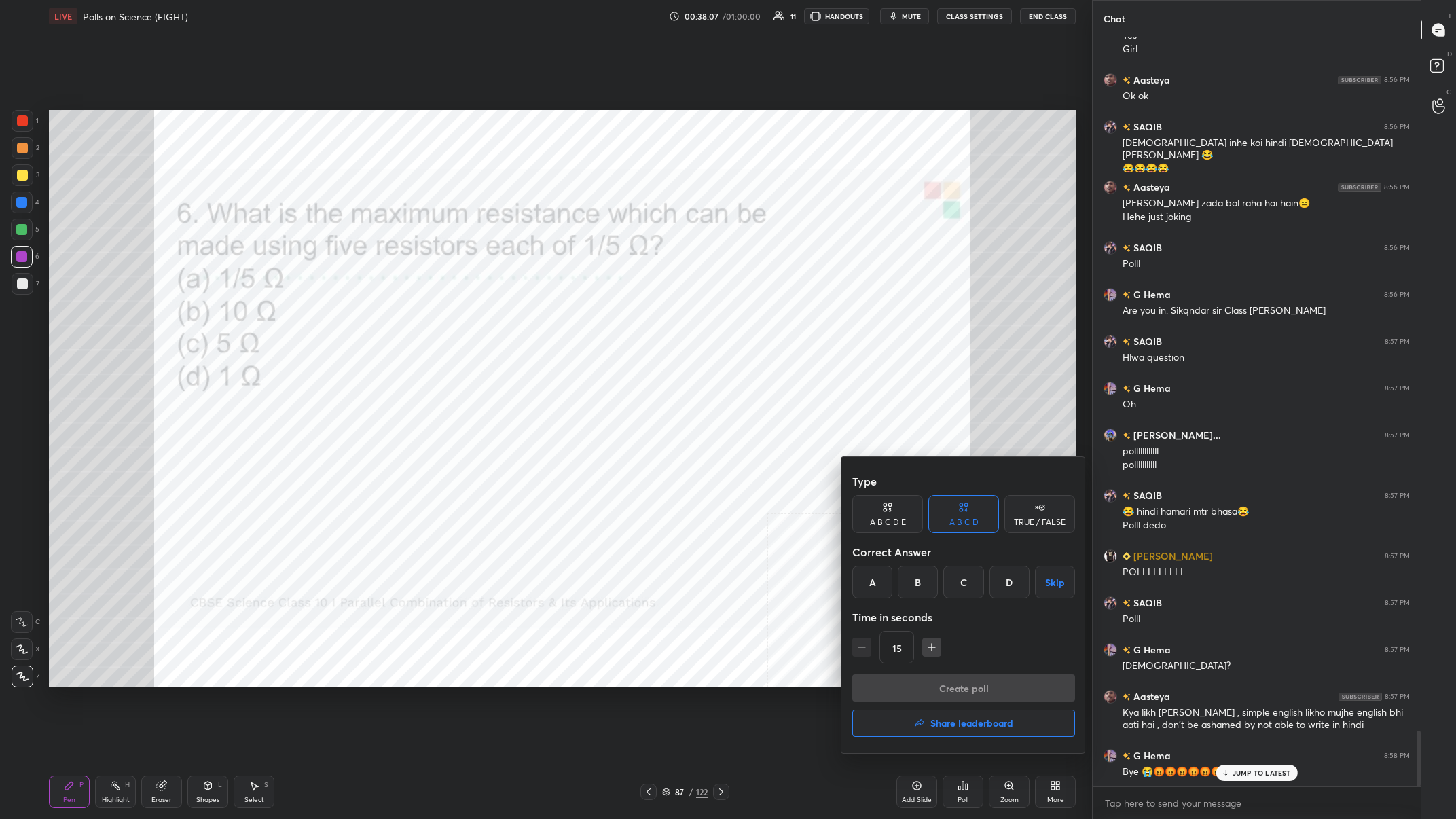
click at [487, 318] on div "D" at bounding box center [1010, 582] width 40 height 33
click at [487, 318] on button "Create poll" at bounding box center [964, 688] width 223 height 27
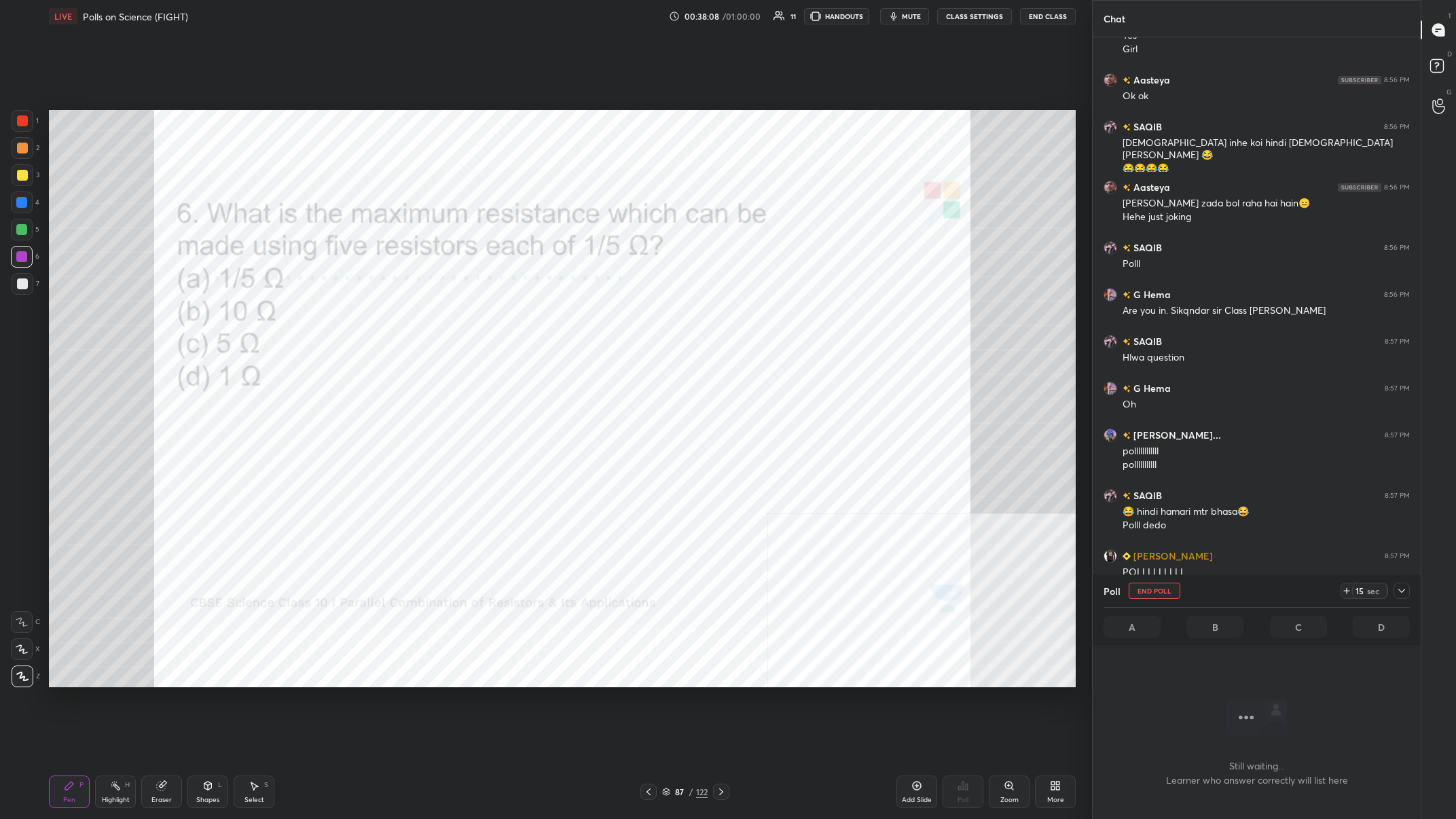
scroll to position [710, 328]
click at [487, 318] on icon at bounding box center [1402, 591] width 7 height 4
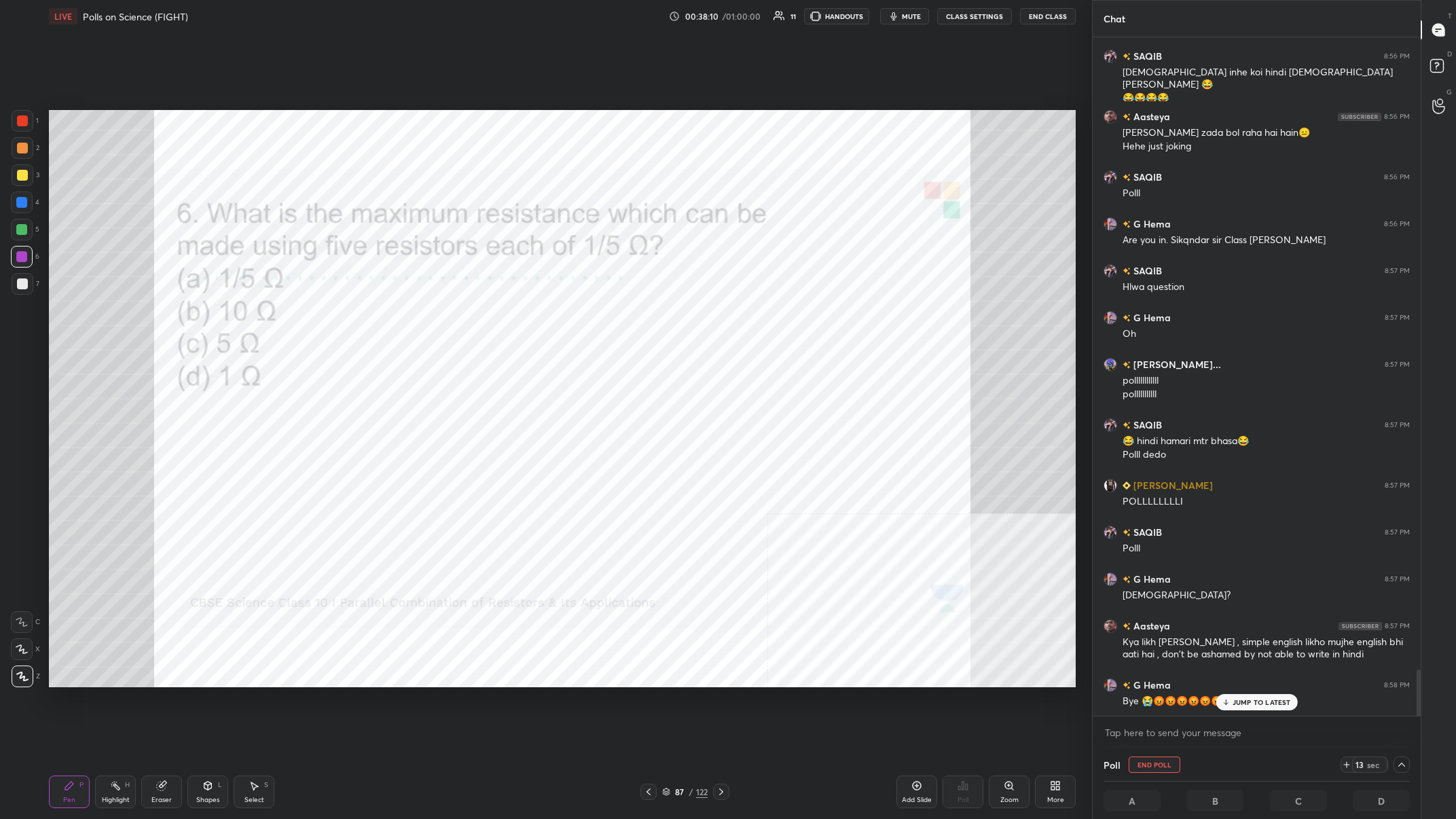
scroll to position [1, 1]
click at [487, 318] on div "JUMP TO LATEST" at bounding box center [1256, 702] width 82 height 16
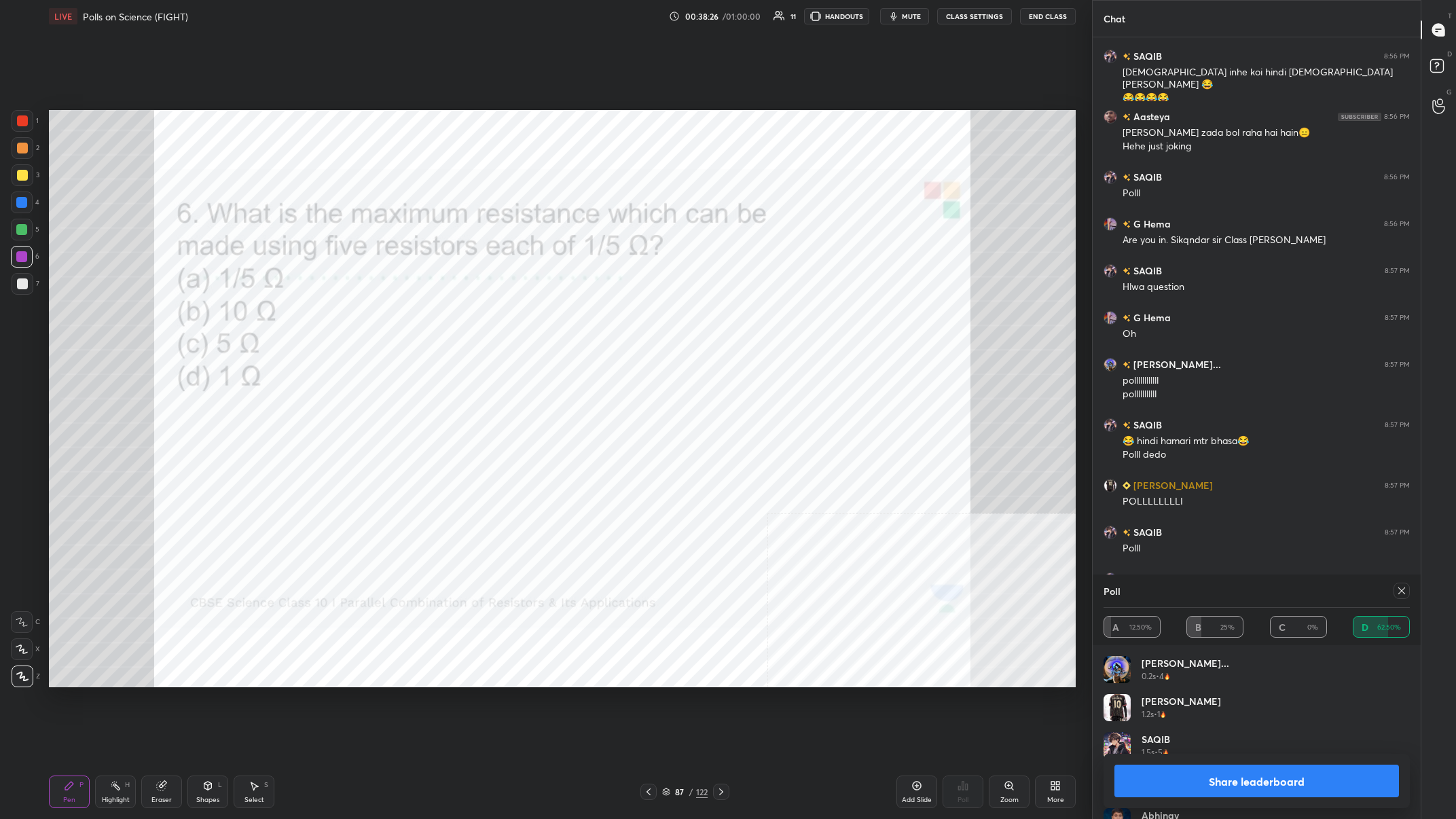
click at [487, 318] on button "Share leaderboard" at bounding box center [1256, 781] width 285 height 33
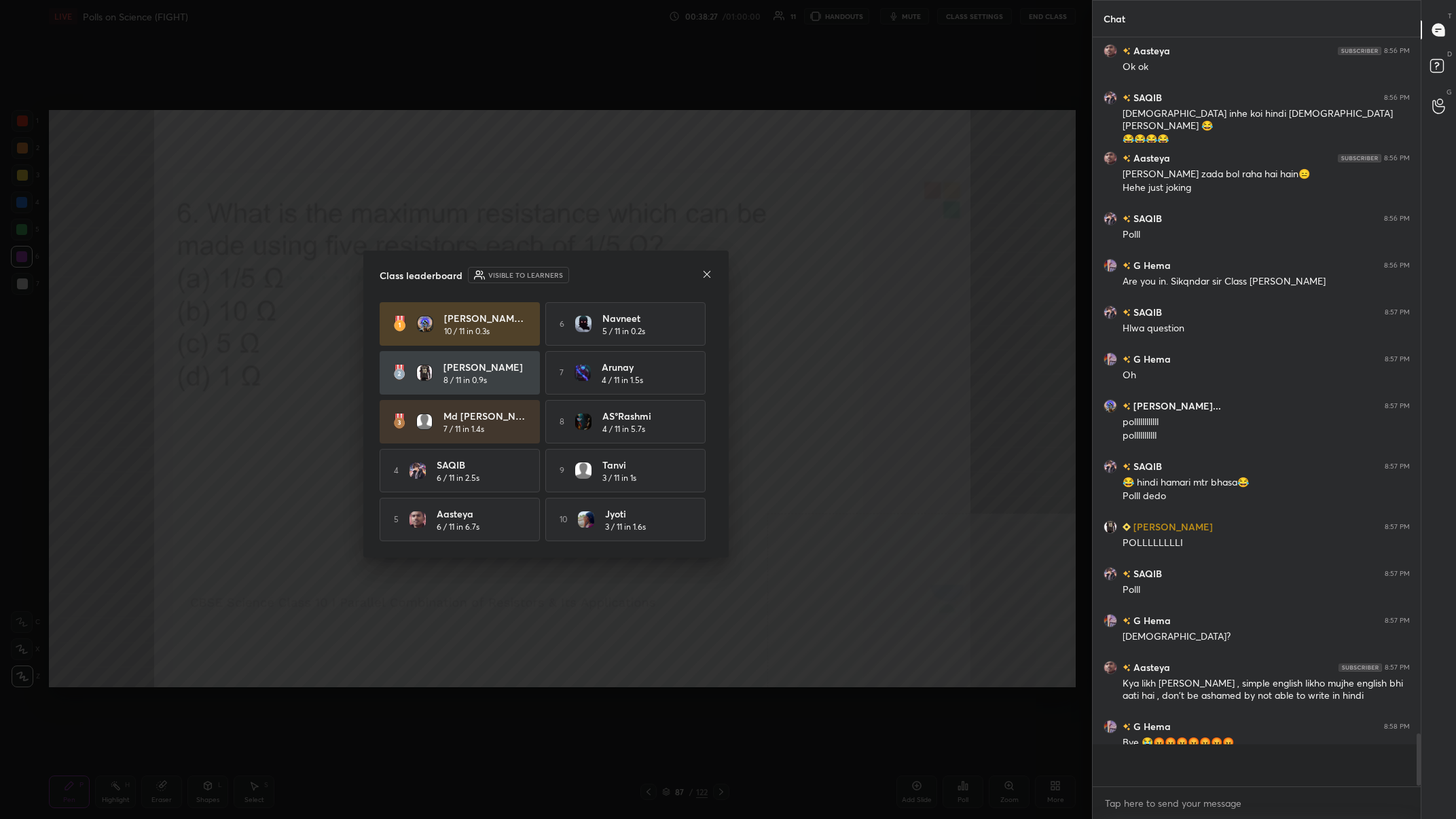
scroll to position [749, 328]
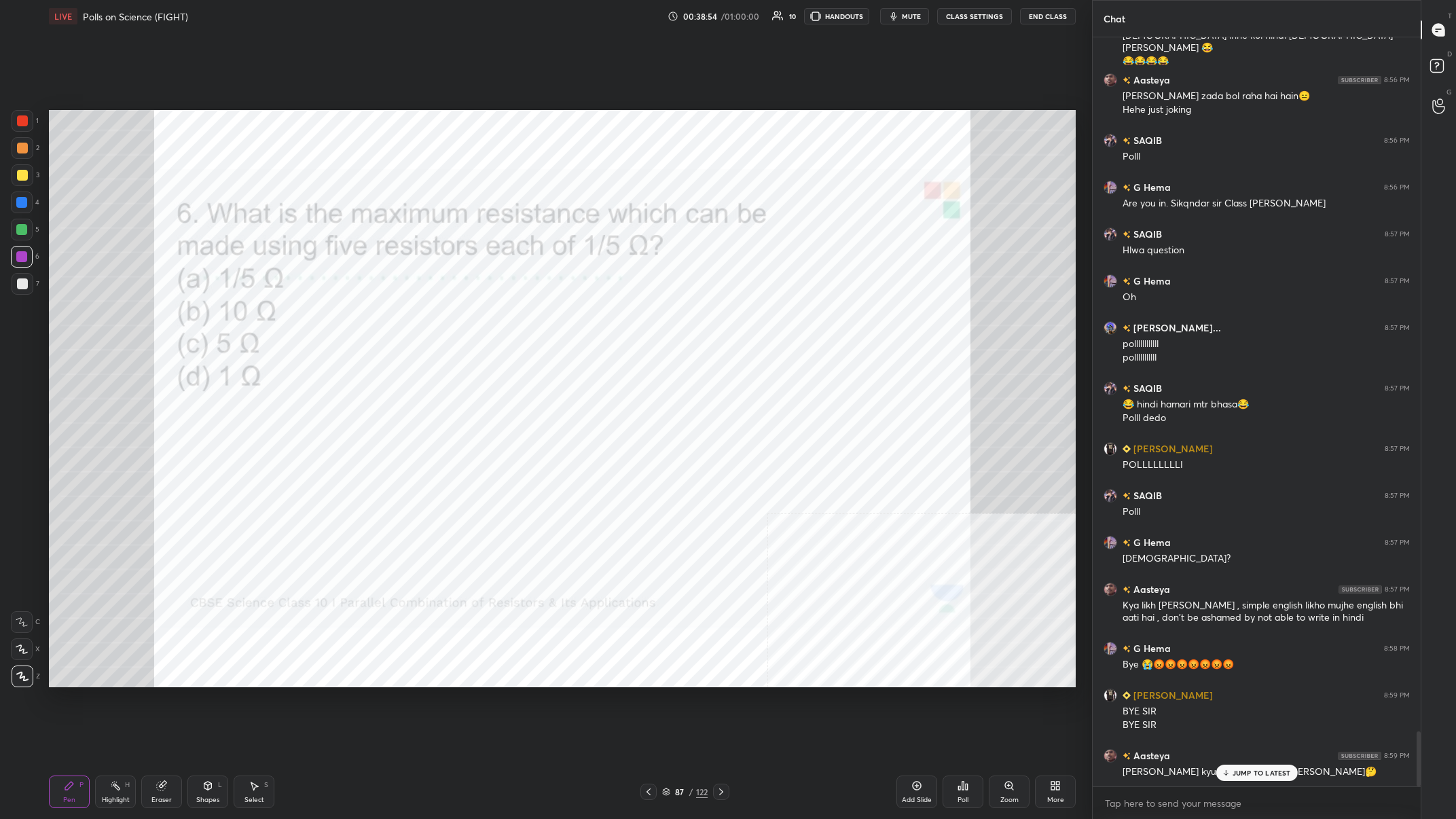
click at [487, 318] on div "JUMP TO LATEST" at bounding box center [1256, 773] width 82 height 16
click at [487, 318] on div "Setting up your live class Poll for secs No correct answer Start poll" at bounding box center [563, 399] width 1038 height 732
click at [487, 318] on div "/" at bounding box center [691, 792] width 4 height 8
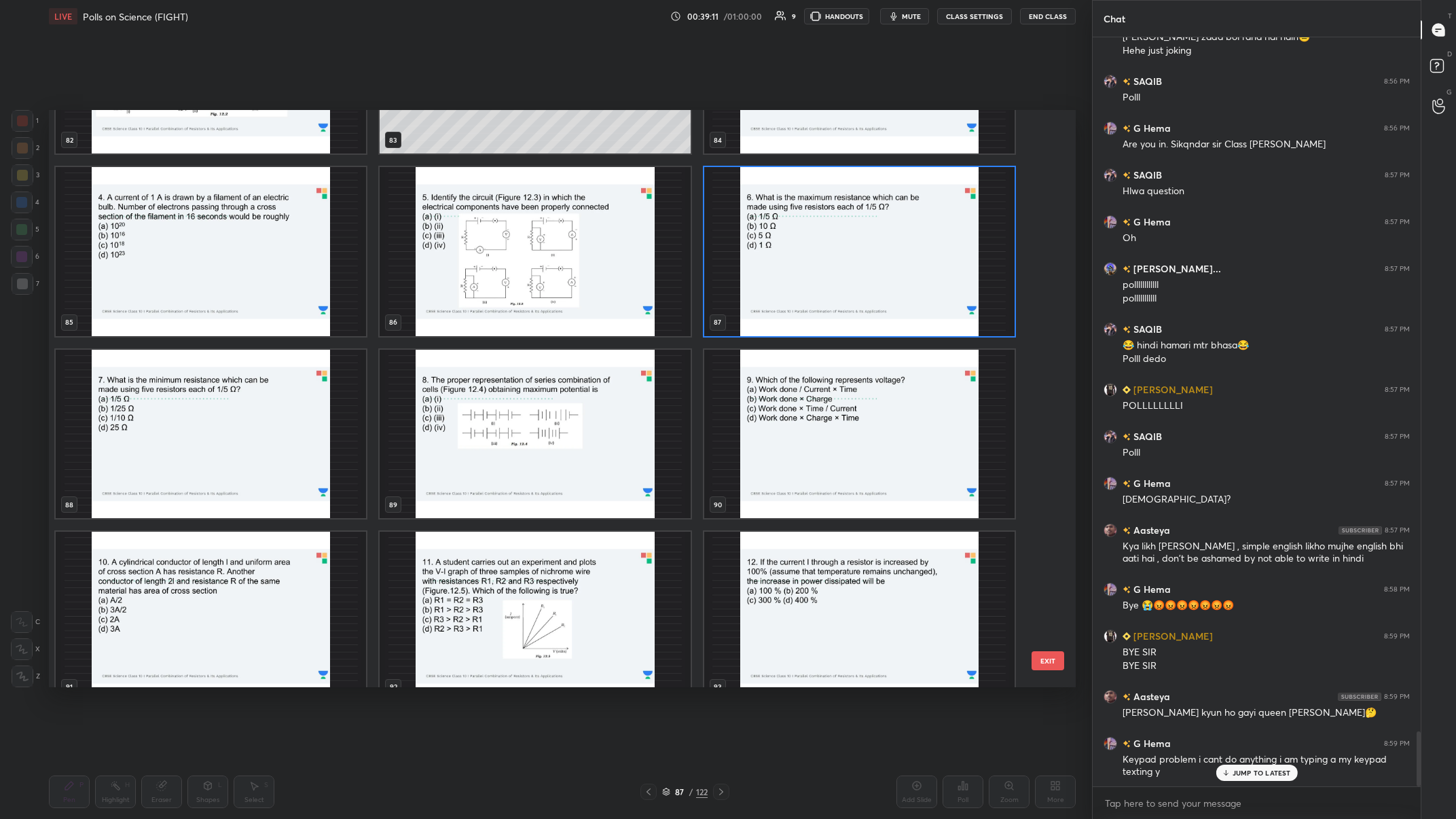
click at [246, 318] on img "grid" at bounding box center [211, 433] width 310 height 169
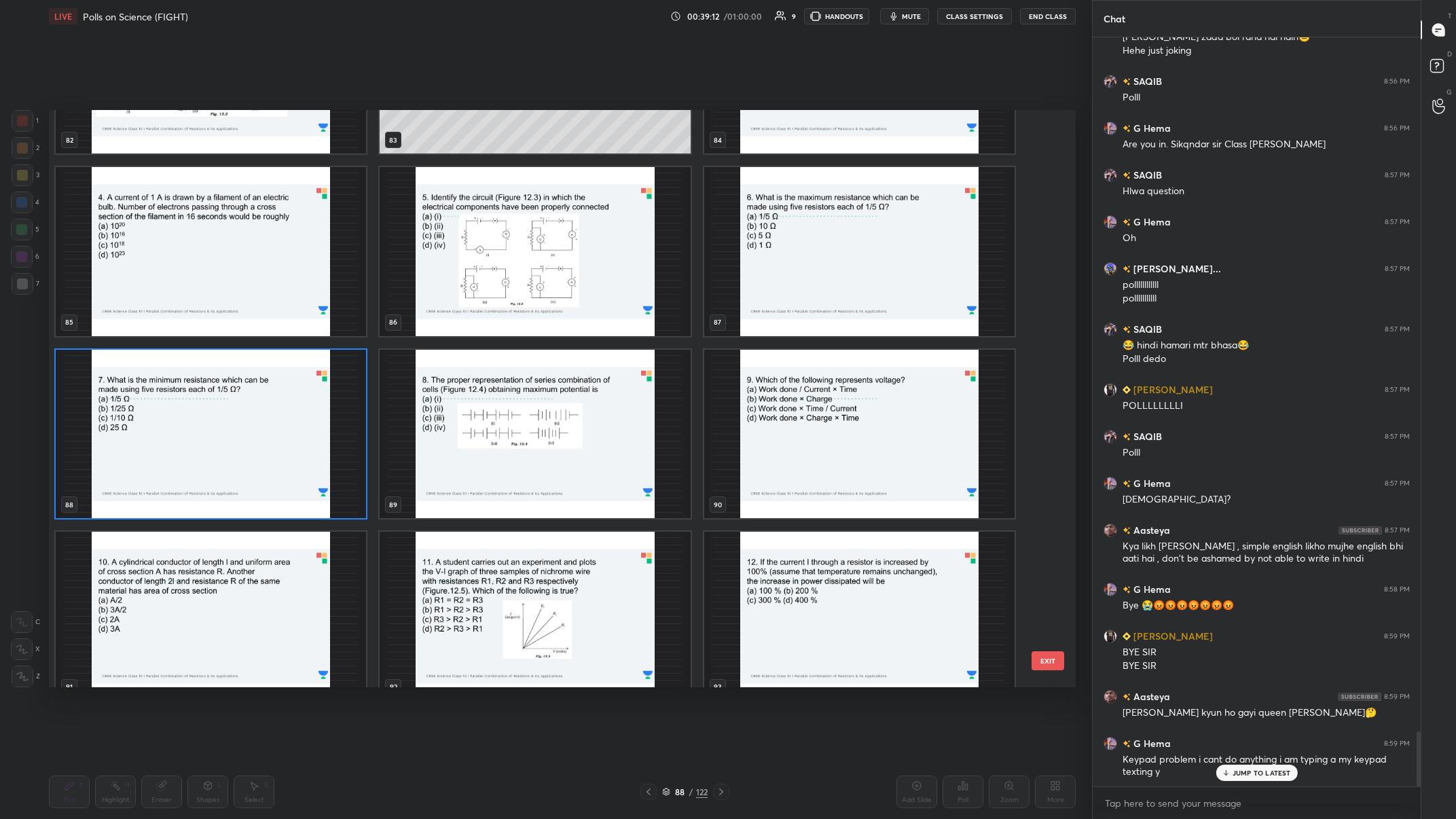
click at [246, 318] on img "grid" at bounding box center [211, 433] width 310 height 169
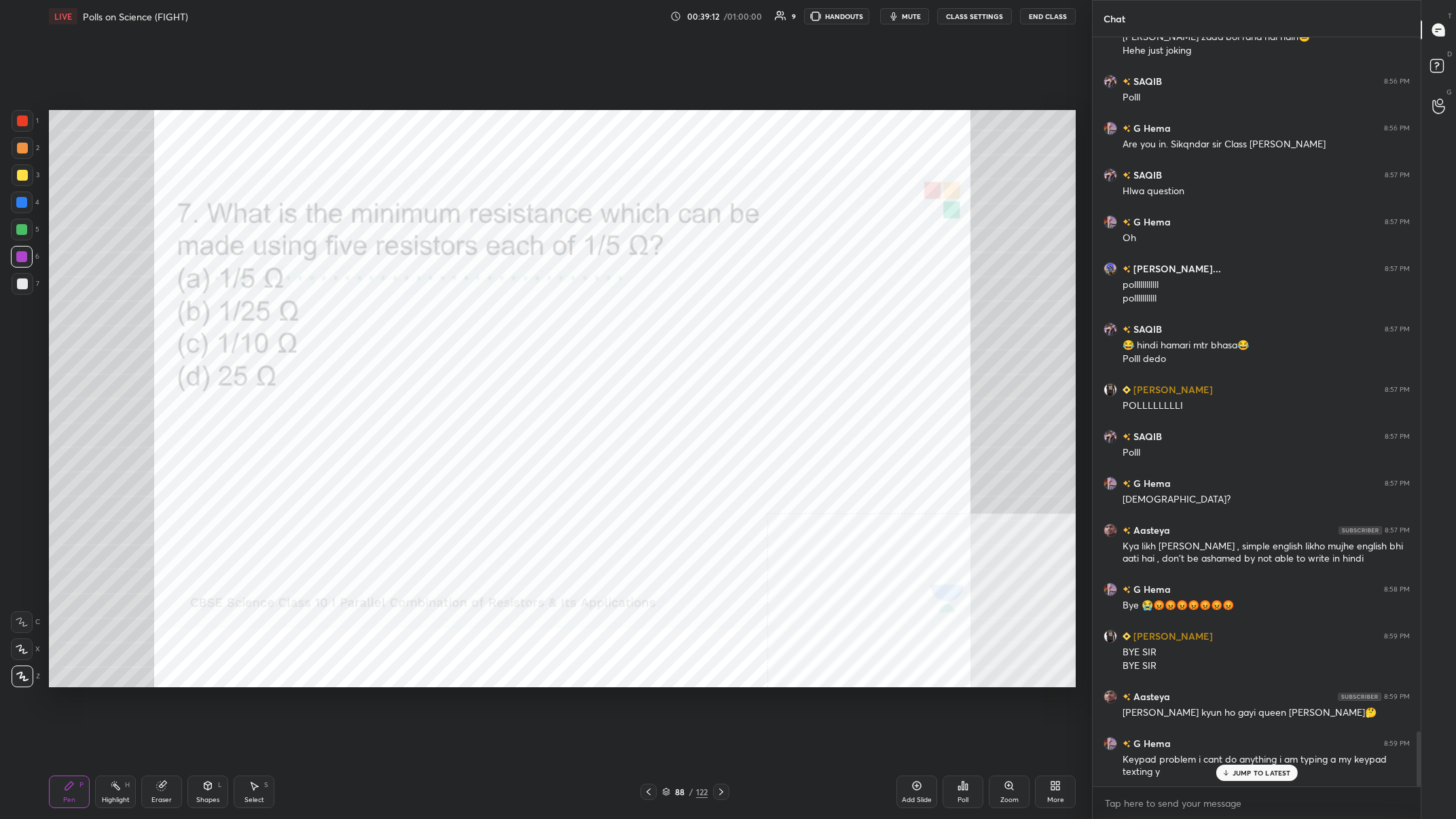
click at [246, 318] on img "grid" at bounding box center [211, 433] width 310 height 169
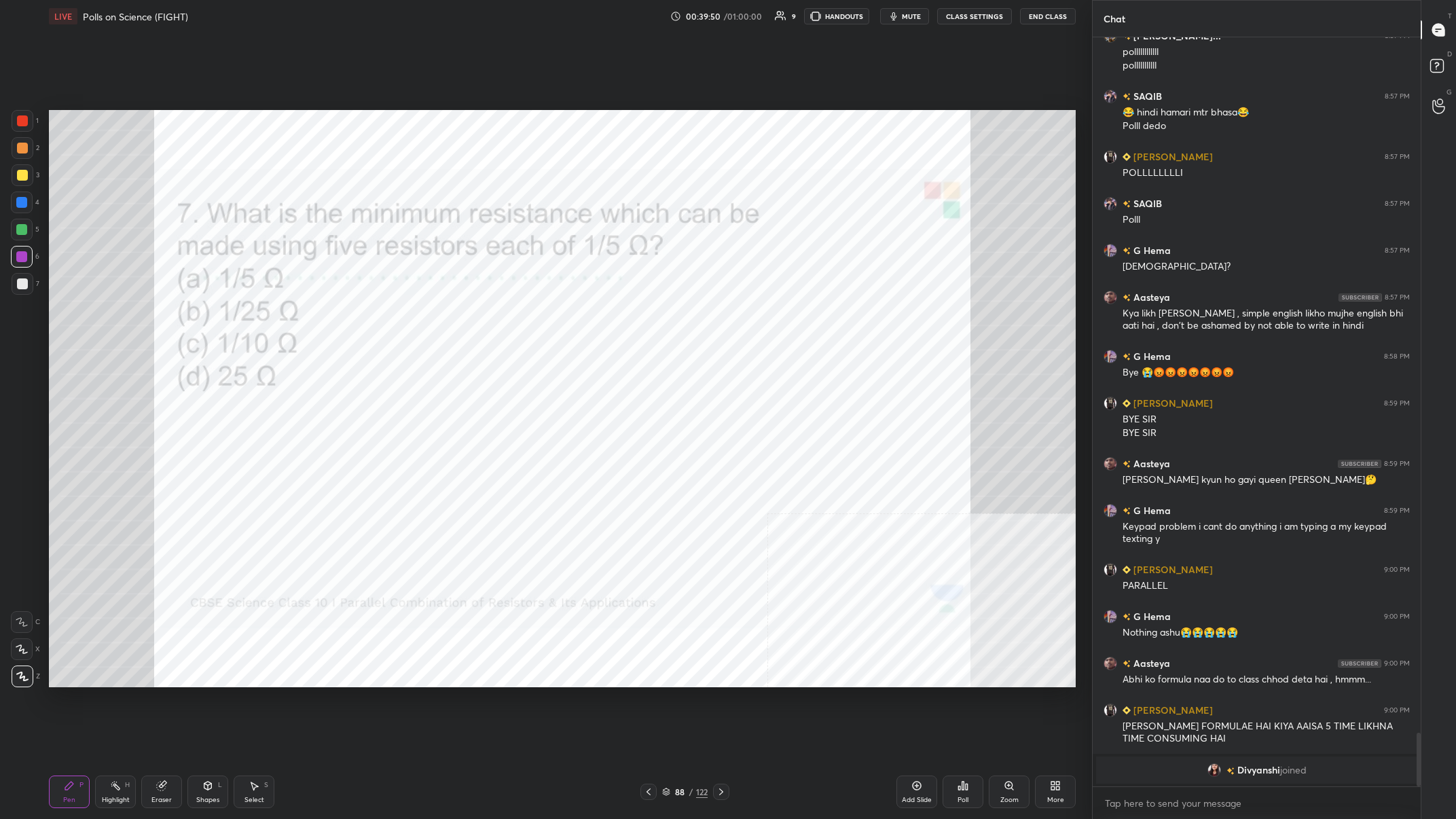
scroll to position [7346, 0]
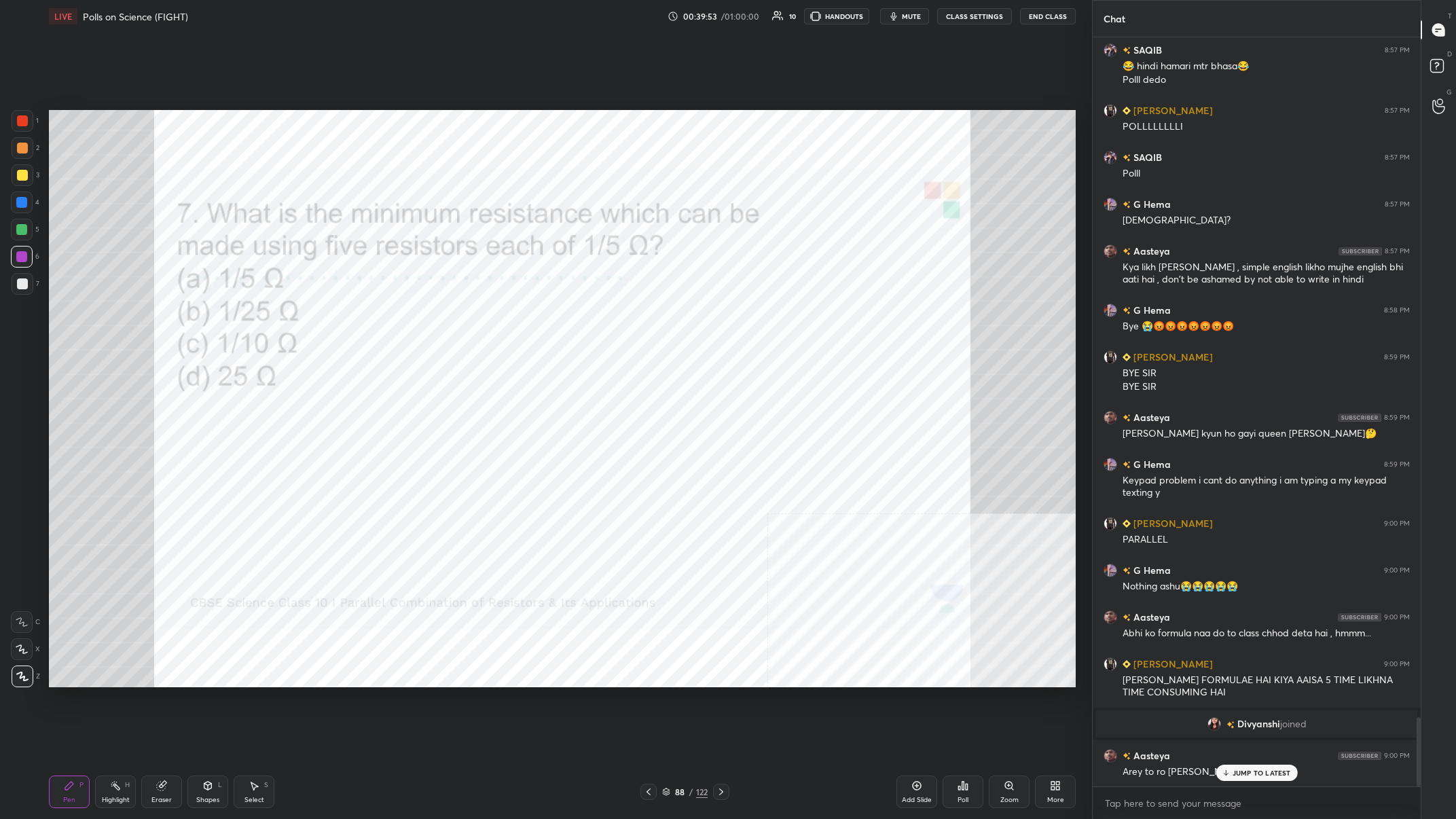
click at [25, 212] on div at bounding box center [21, 202] width 21 height 21
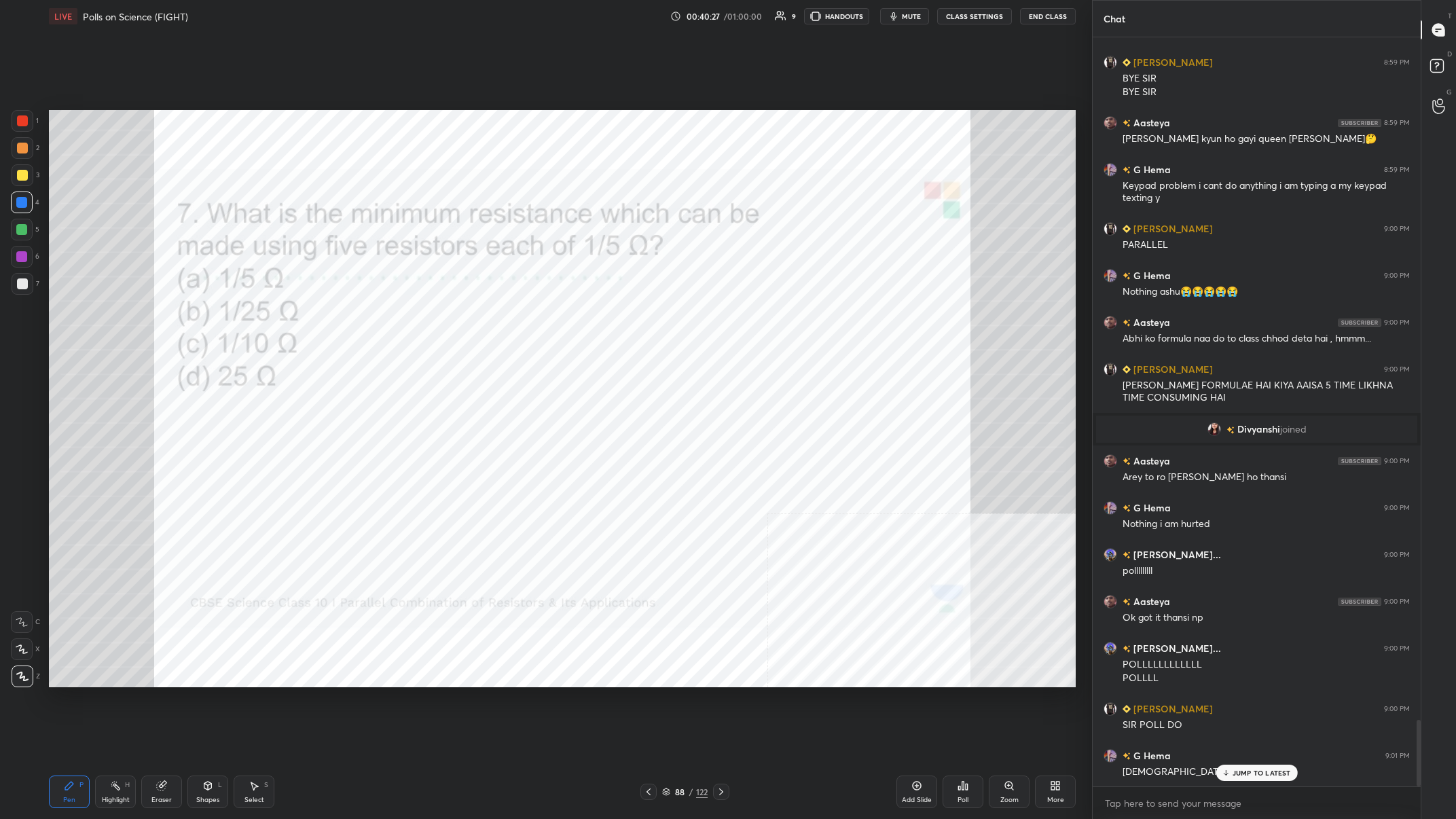
scroll to position [7688, 0]
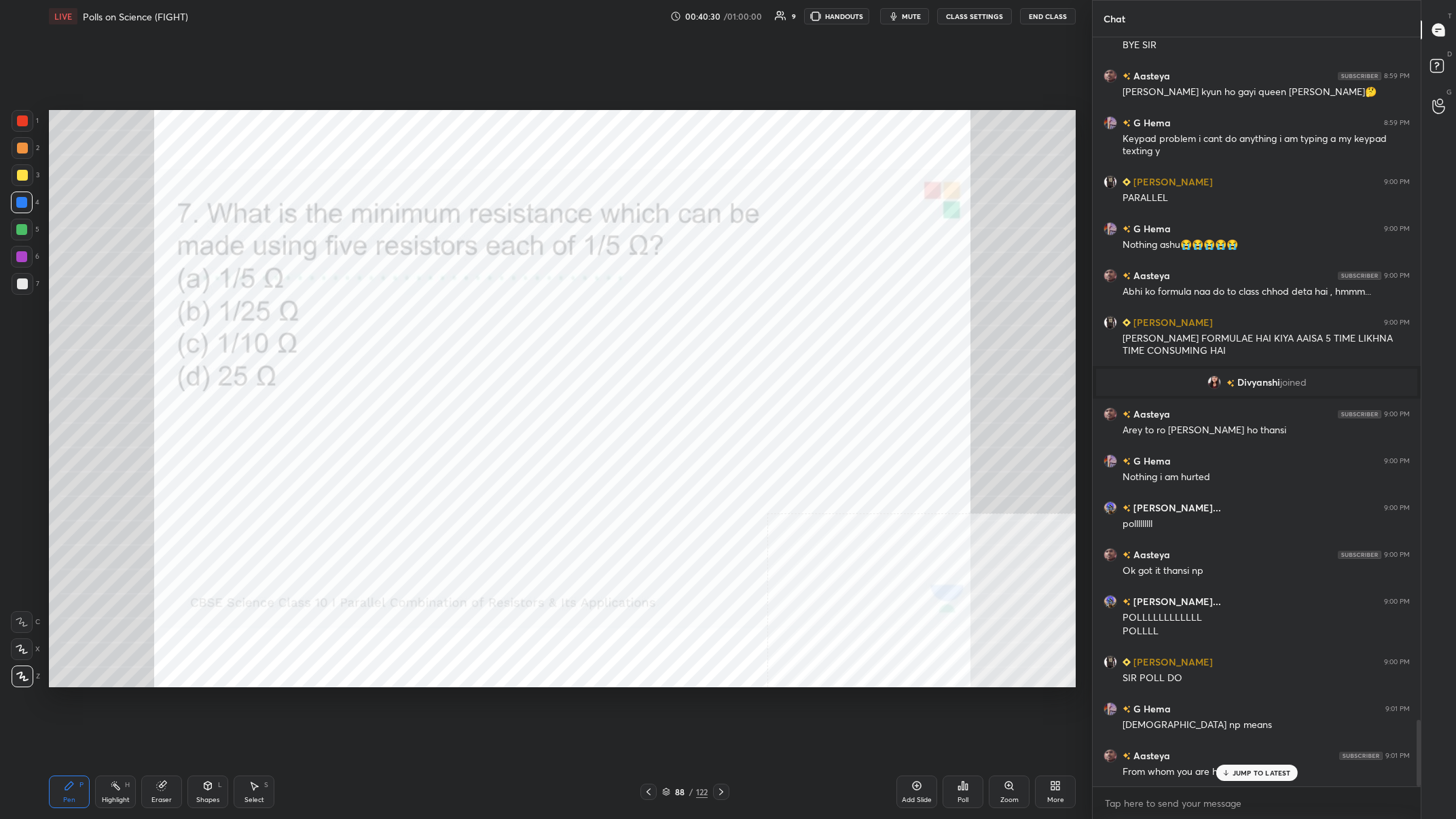
click at [487, 318] on p "JUMP TO LATEST" at bounding box center [1261, 773] width 59 height 8
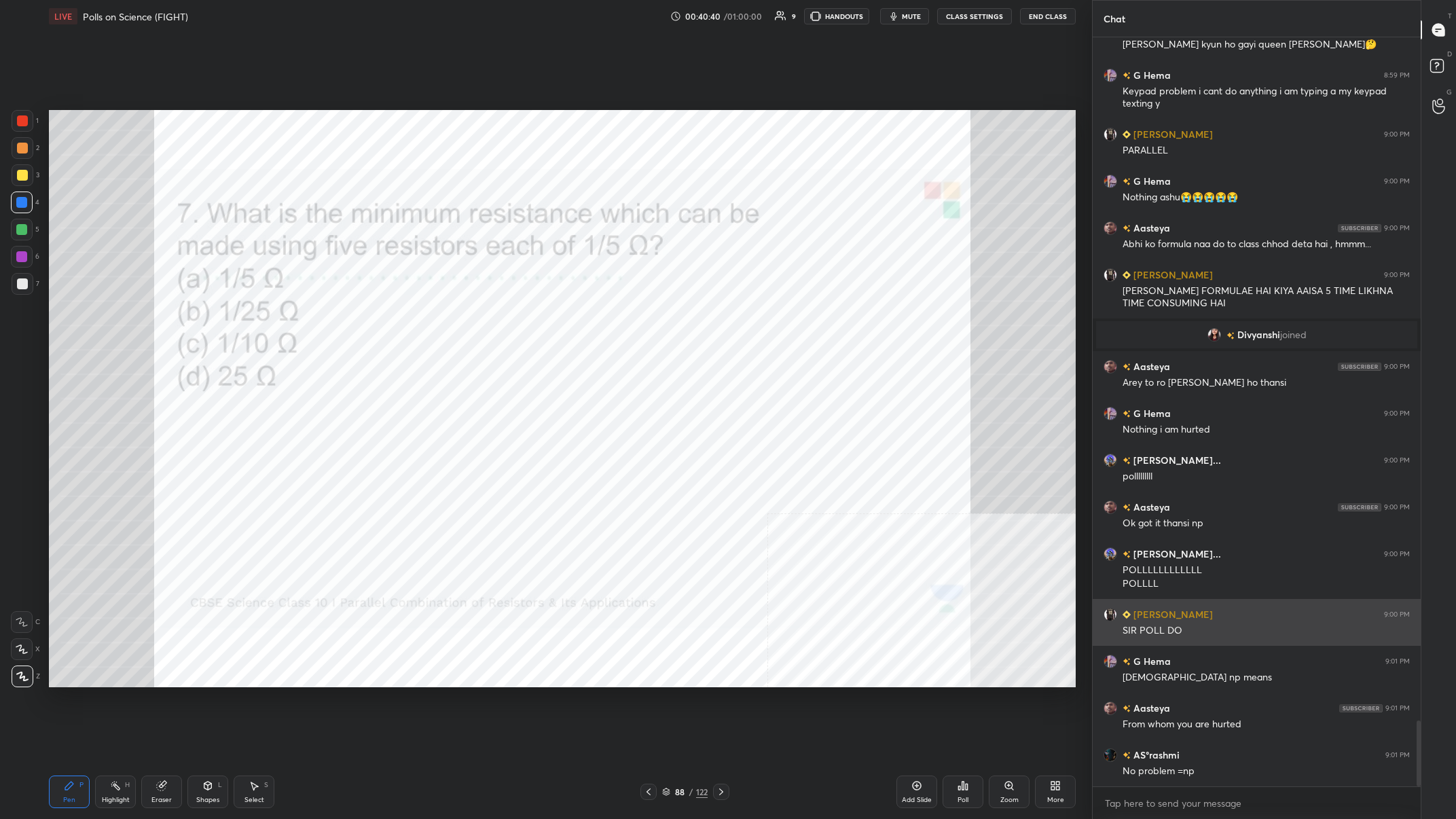
scroll to position [7782, 0]
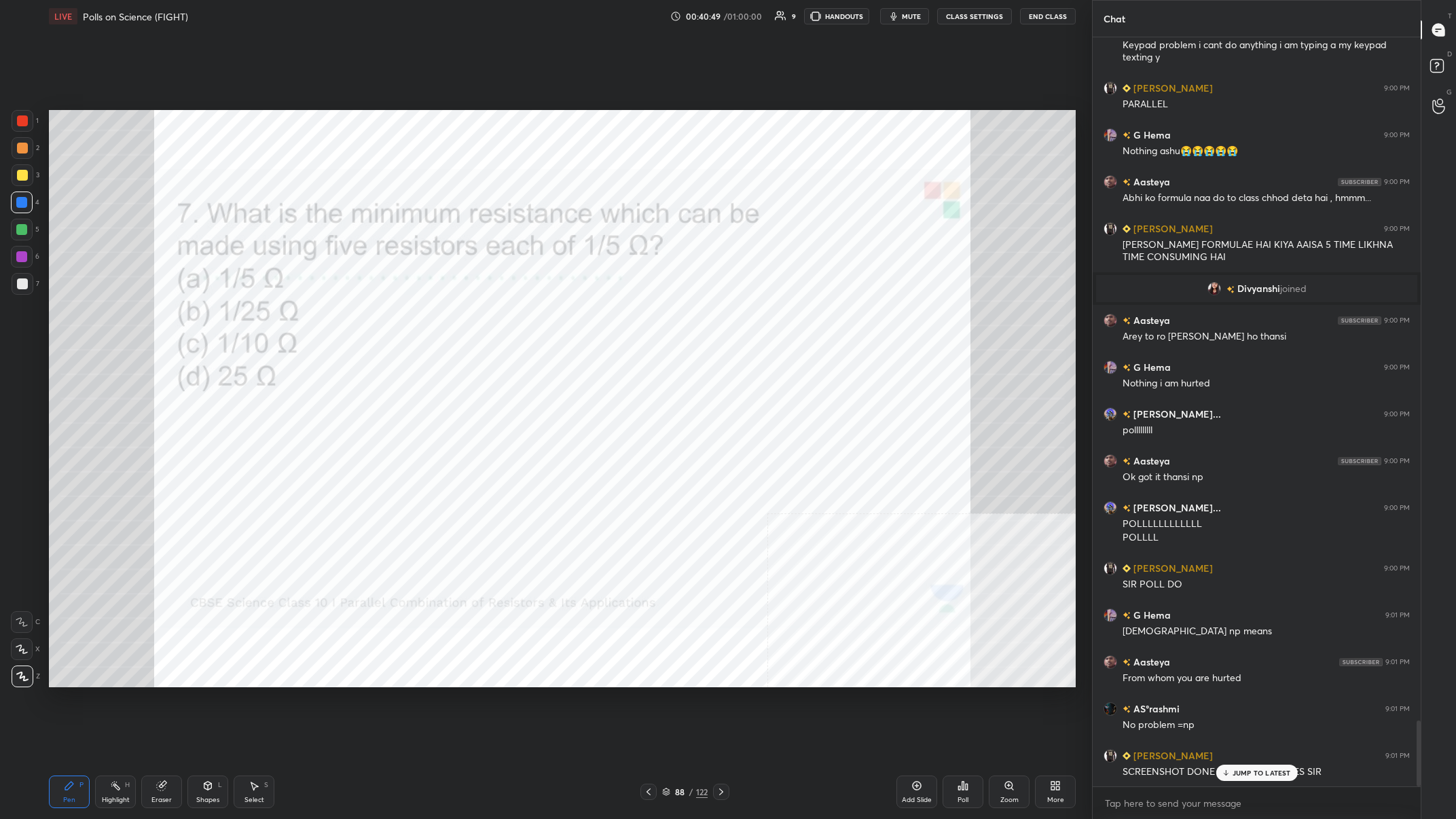
click at [487, 318] on p "JUMP TO LATEST" at bounding box center [1261, 773] width 59 height 8
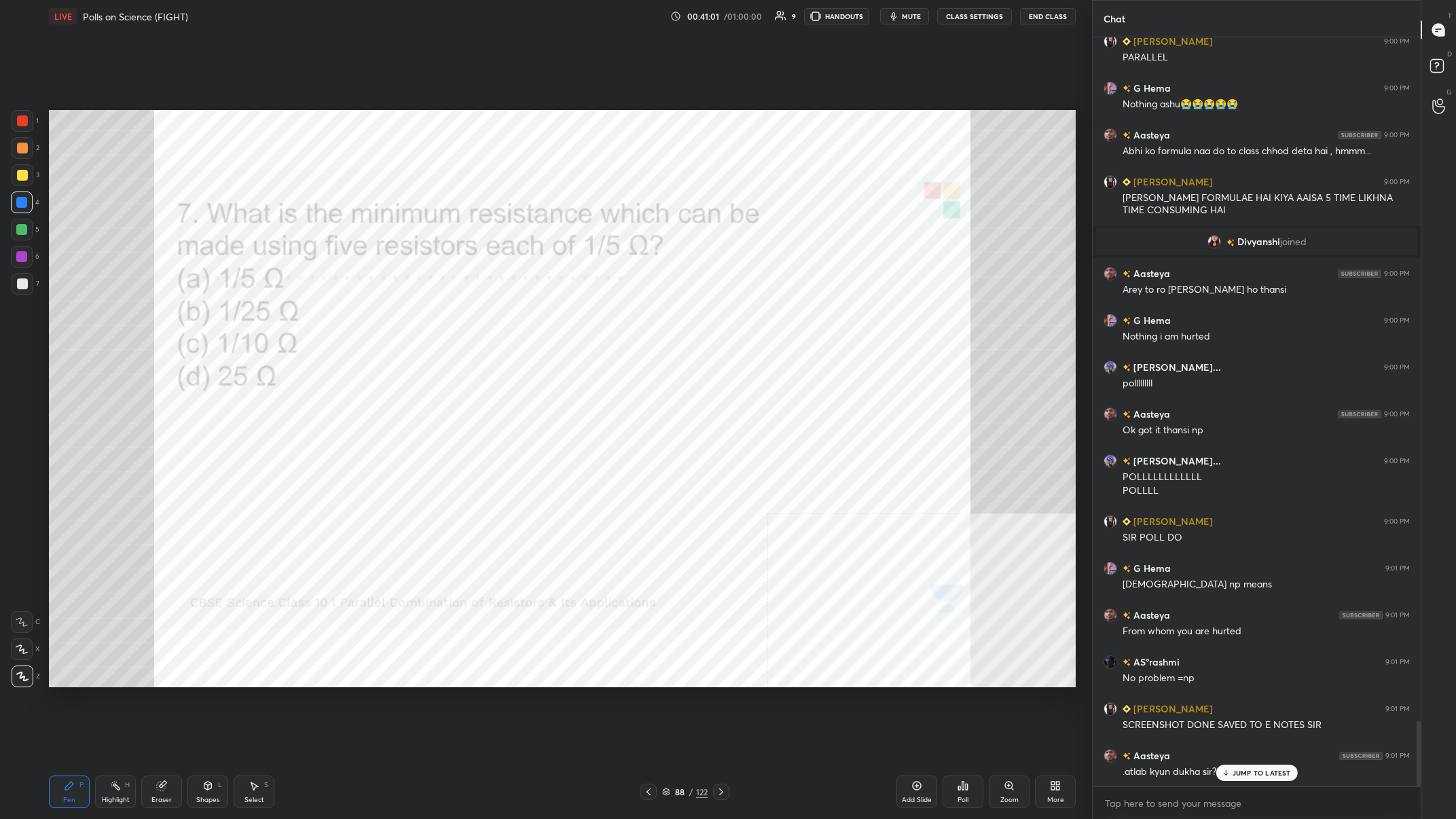
scroll to position [7842, 0]
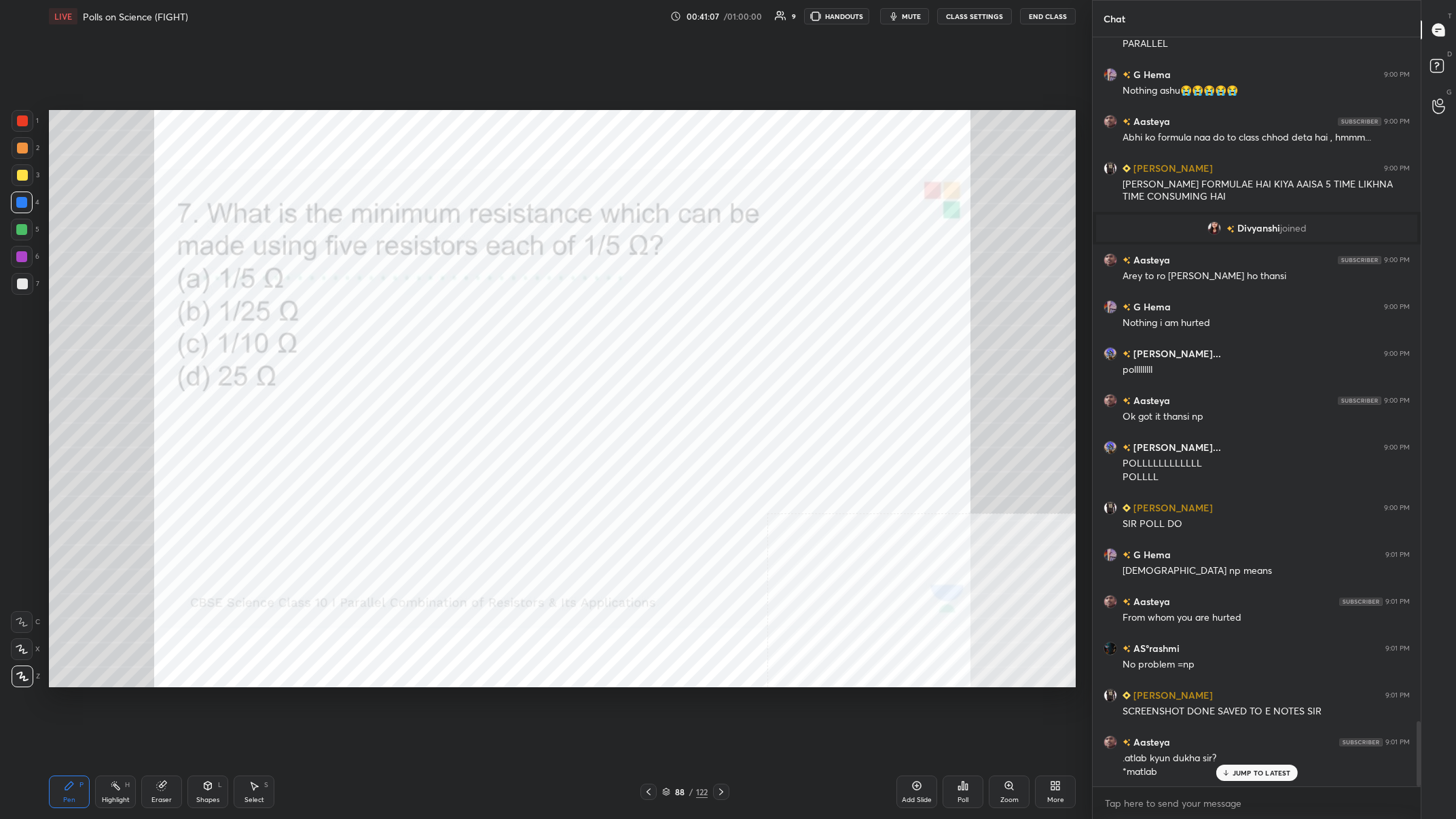
click at [487, 318] on icon at bounding box center [963, 785] width 11 height 11
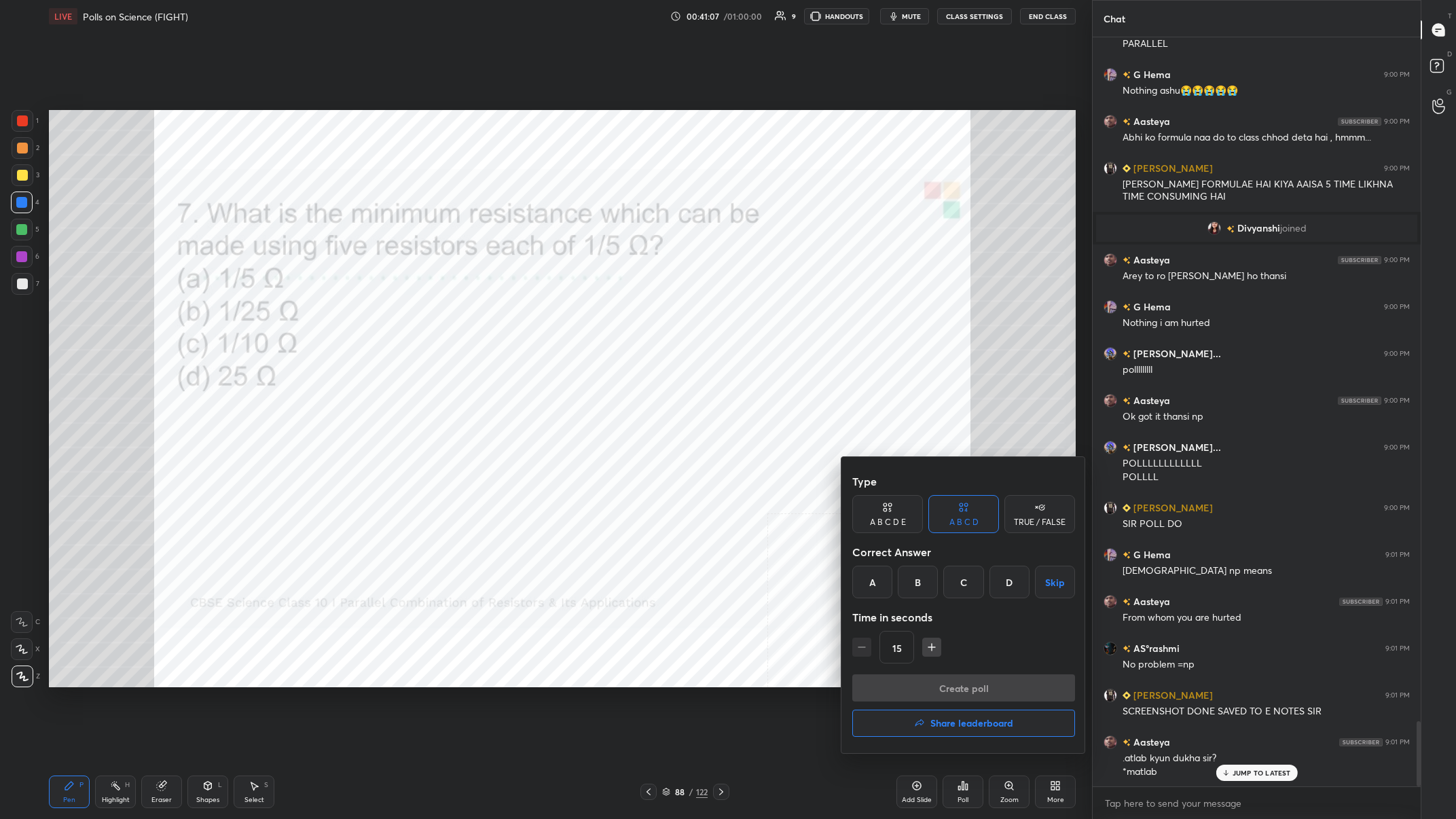
click at [487, 318] on div "B" at bounding box center [917, 582] width 40 height 33
click at [487, 318] on button "Create poll" at bounding box center [964, 688] width 223 height 27
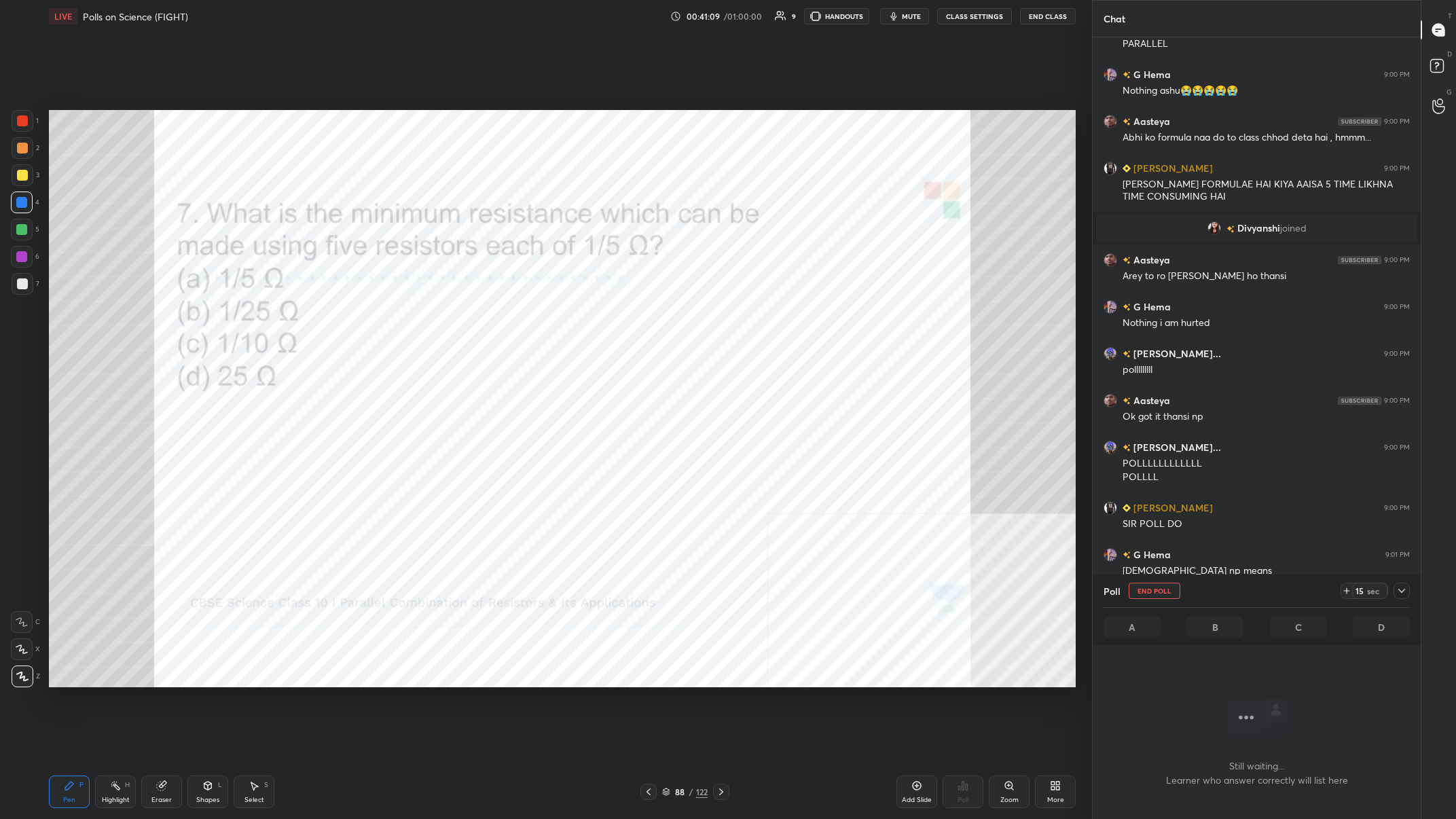
scroll to position [1, 1]
click at [487, 318] on icon at bounding box center [1402, 591] width 11 height 11
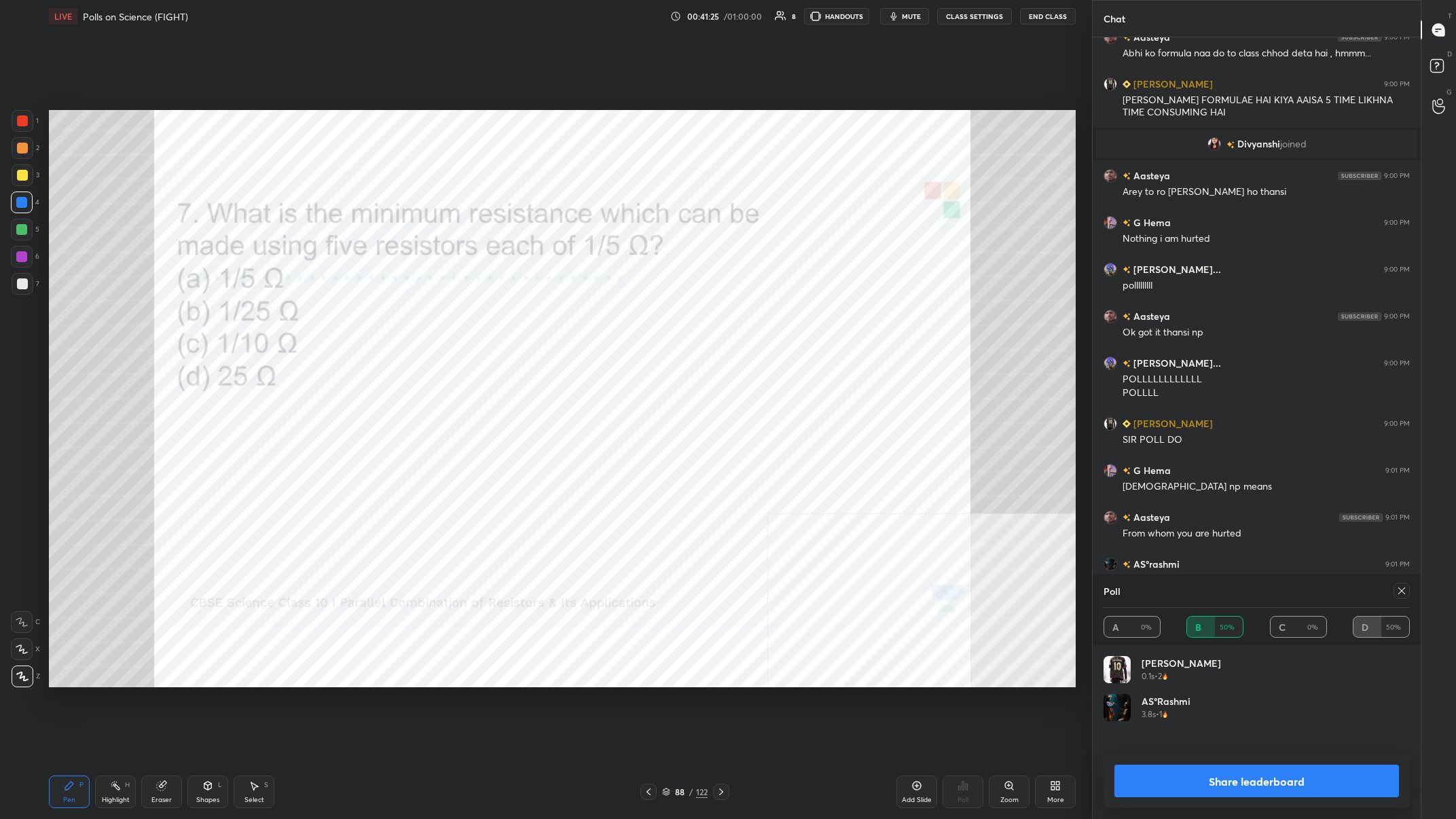
click at [487, 318] on button "Share leaderboard" at bounding box center [1256, 781] width 285 height 33
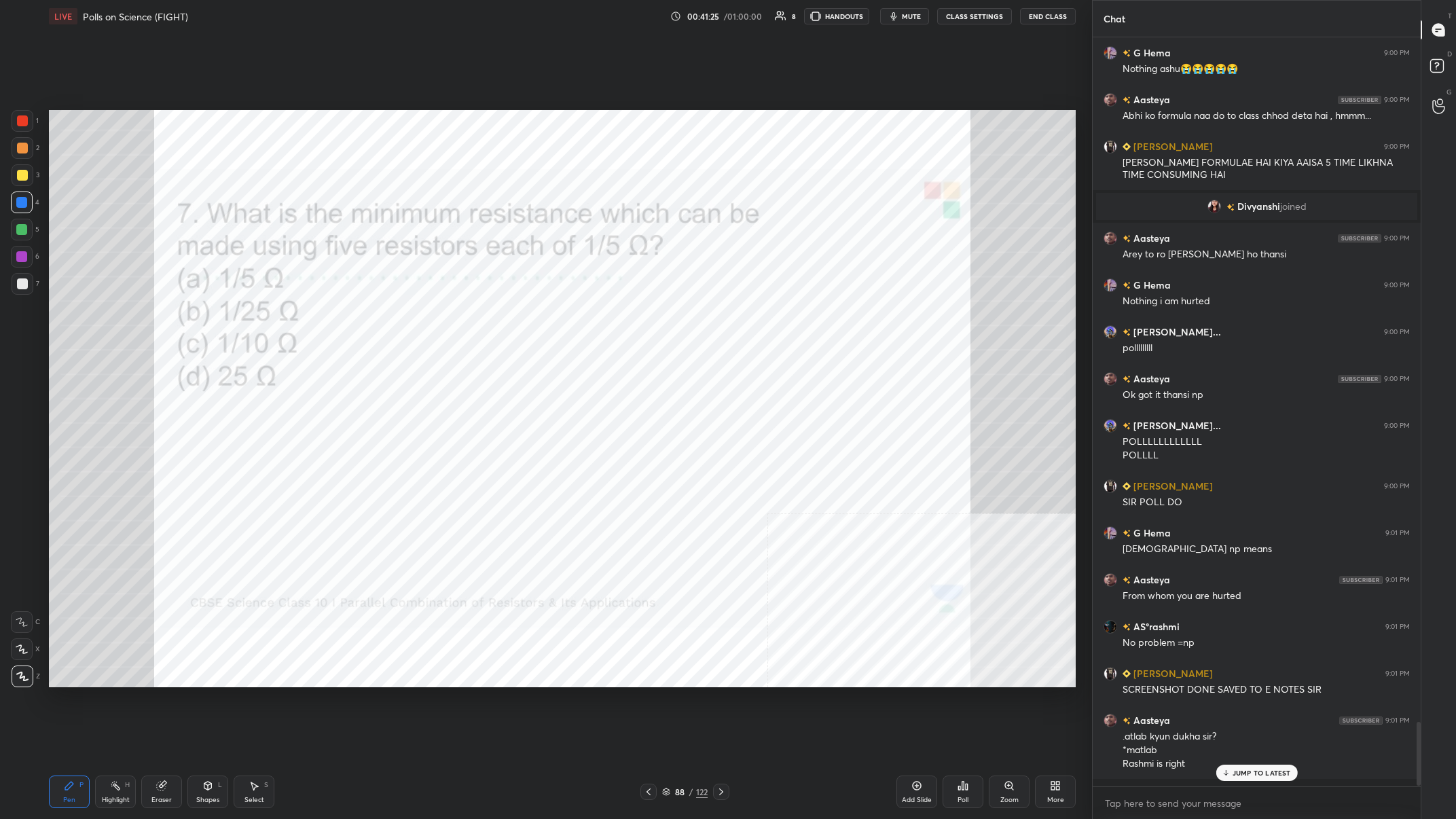
scroll to position [7856, 0]
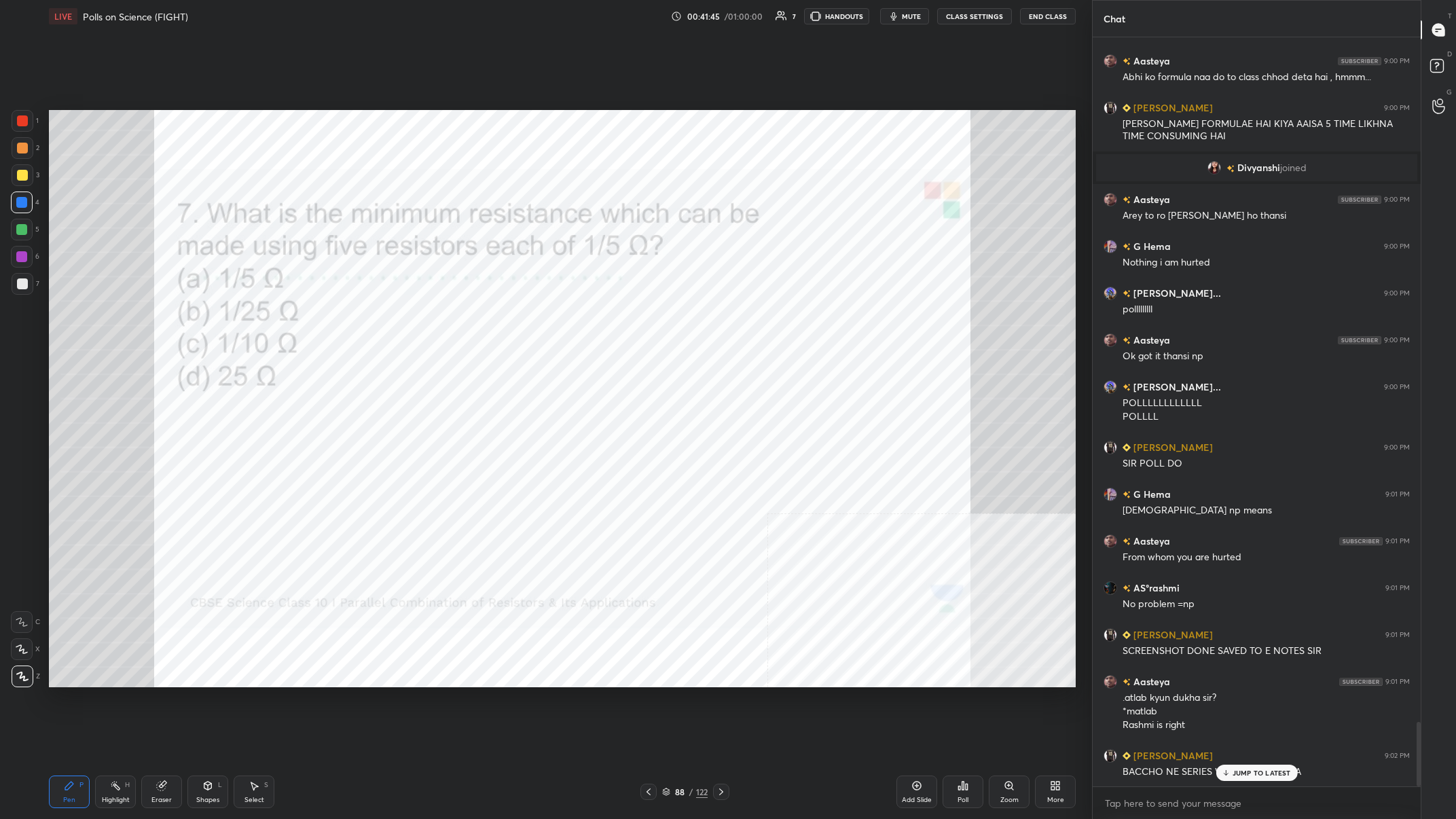
click at [17, 261] on div at bounding box center [21, 257] width 21 height 21
click at [487, 318] on p "JUMP TO LATEST" at bounding box center [1261, 773] width 59 height 8
click at [487, 318] on div "Setting up your live class Poll for secs No correct answer Start poll" at bounding box center [563, 399] width 1038 height 732
click at [487, 318] on div "88 / 122" at bounding box center [685, 792] width 45 height 12
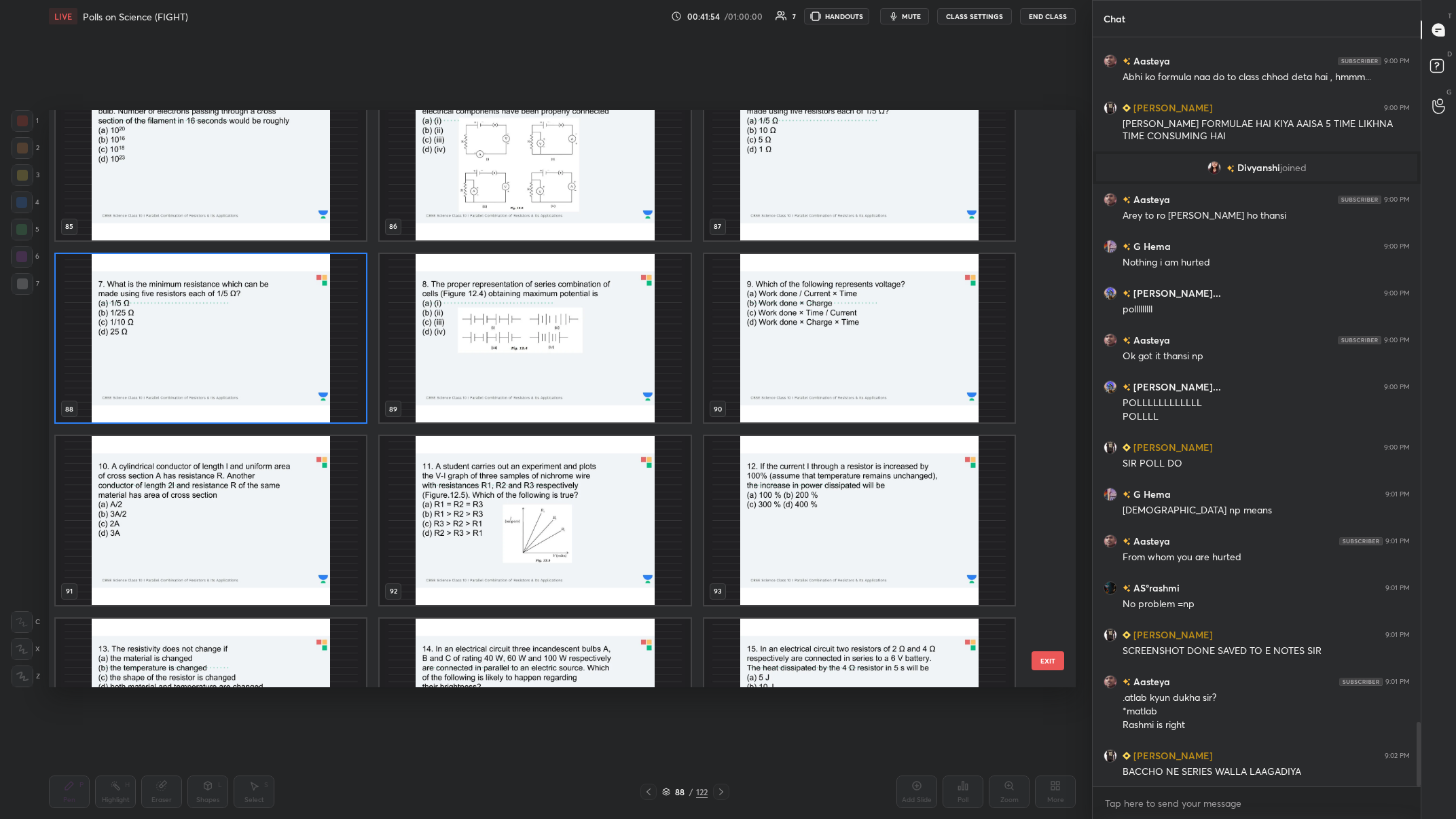
click at [487, 318] on img "grid" at bounding box center [535, 337] width 310 height 169
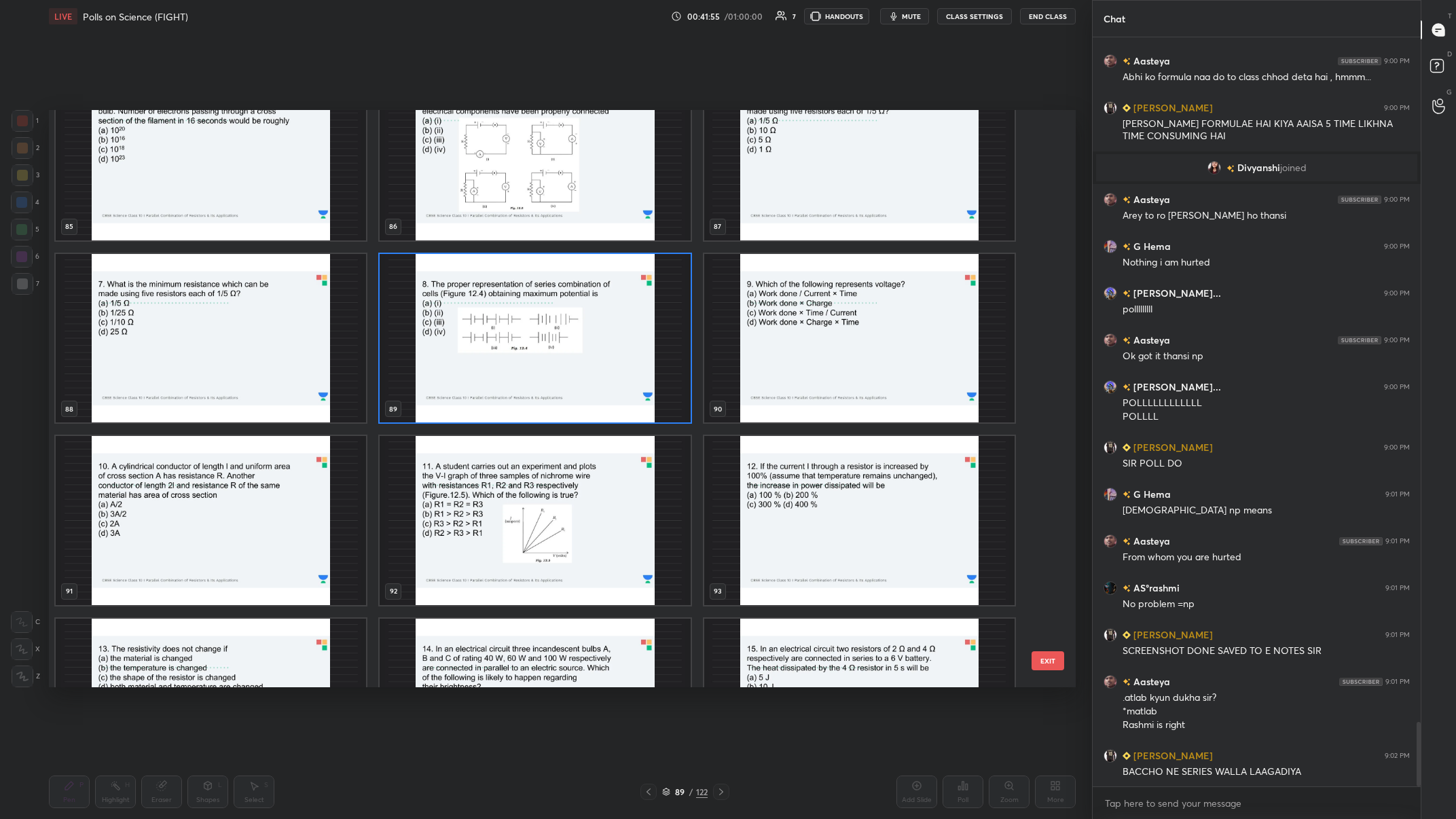
click at [487, 318] on img "grid" at bounding box center [535, 337] width 310 height 169
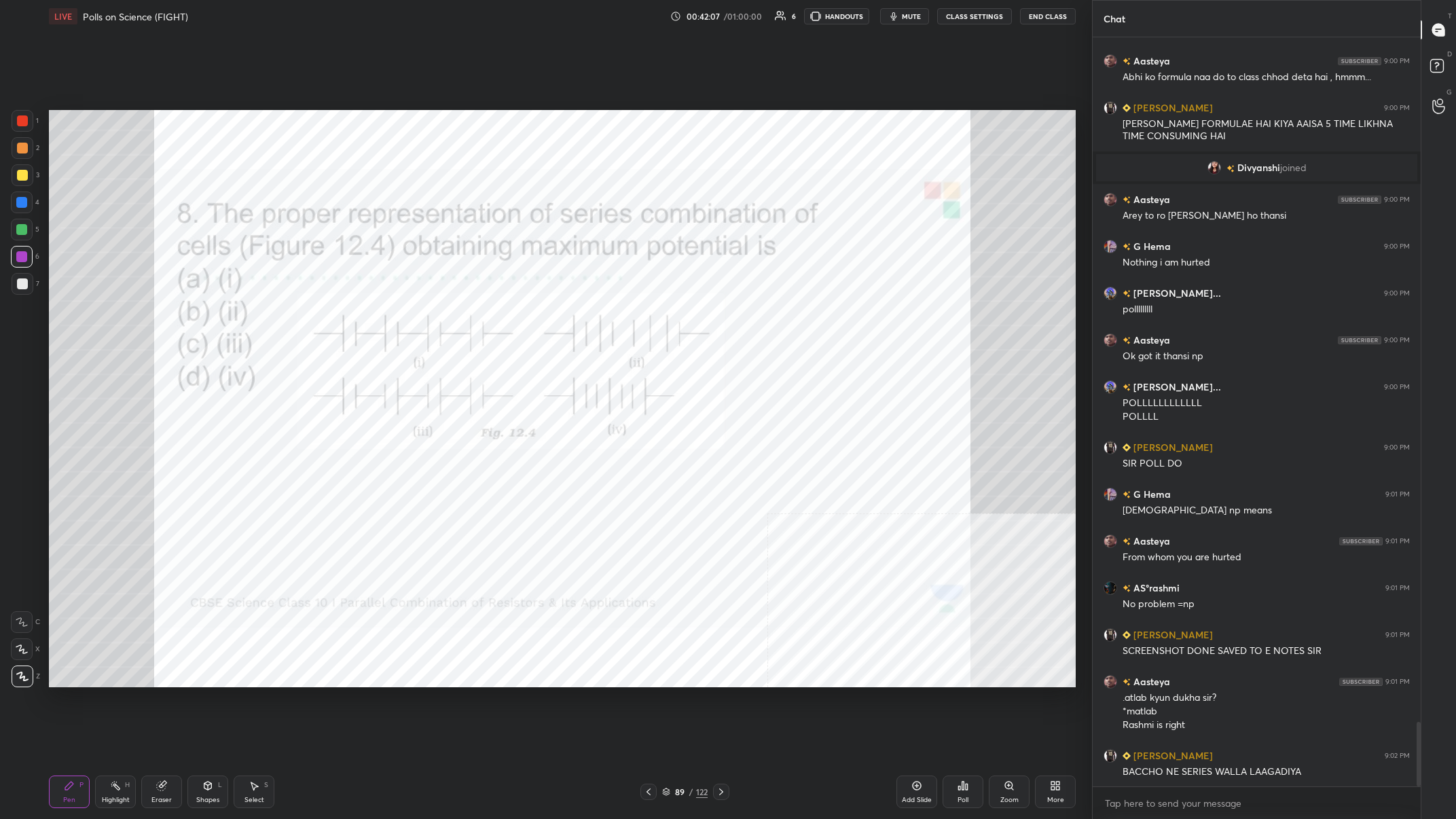
click at [118, 318] on rect at bounding box center [117, 787] width 7 height 7
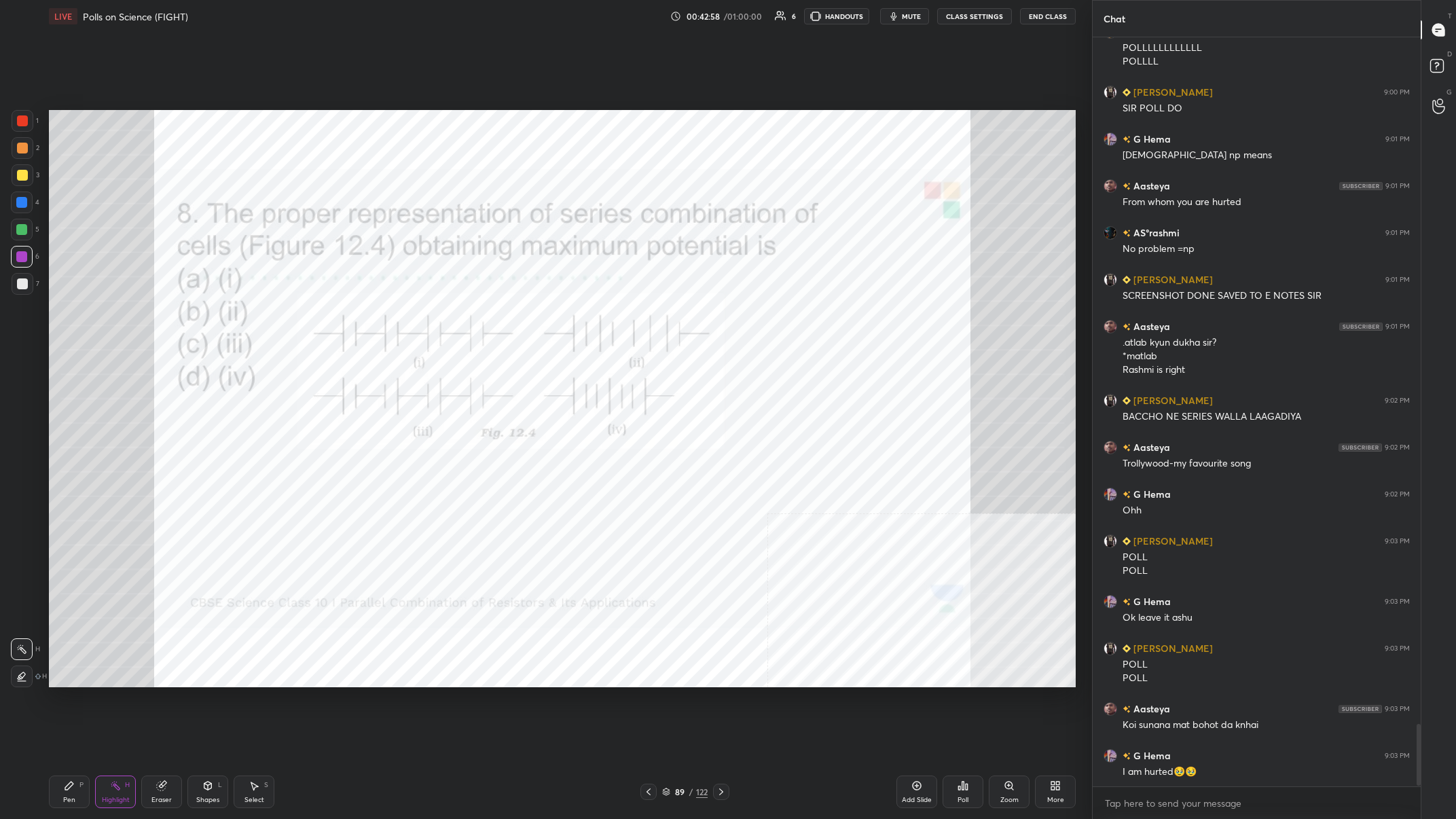
scroll to position [8305, 0]
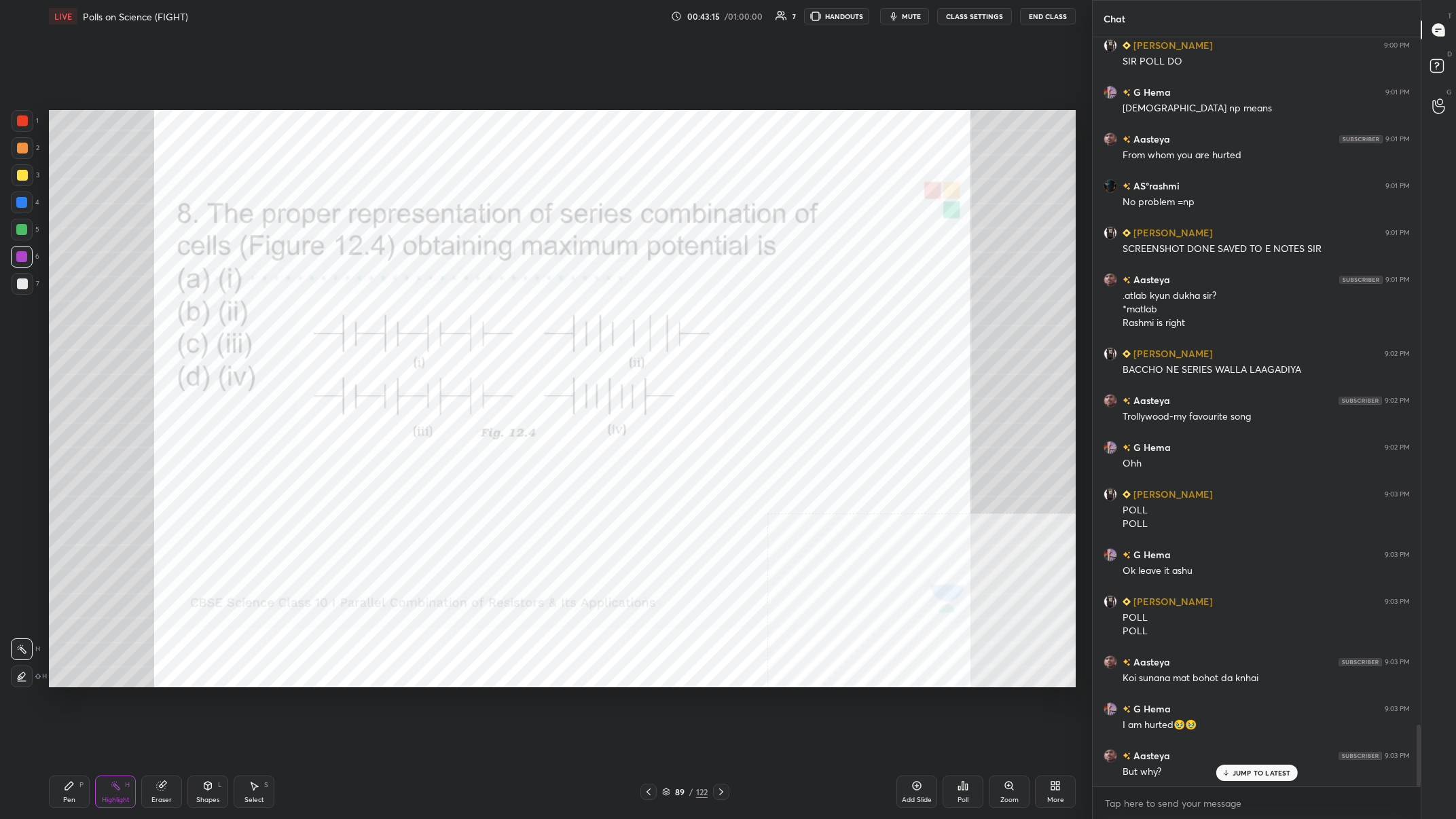
click at [487, 318] on icon at bounding box center [964, 786] width 2 height 8
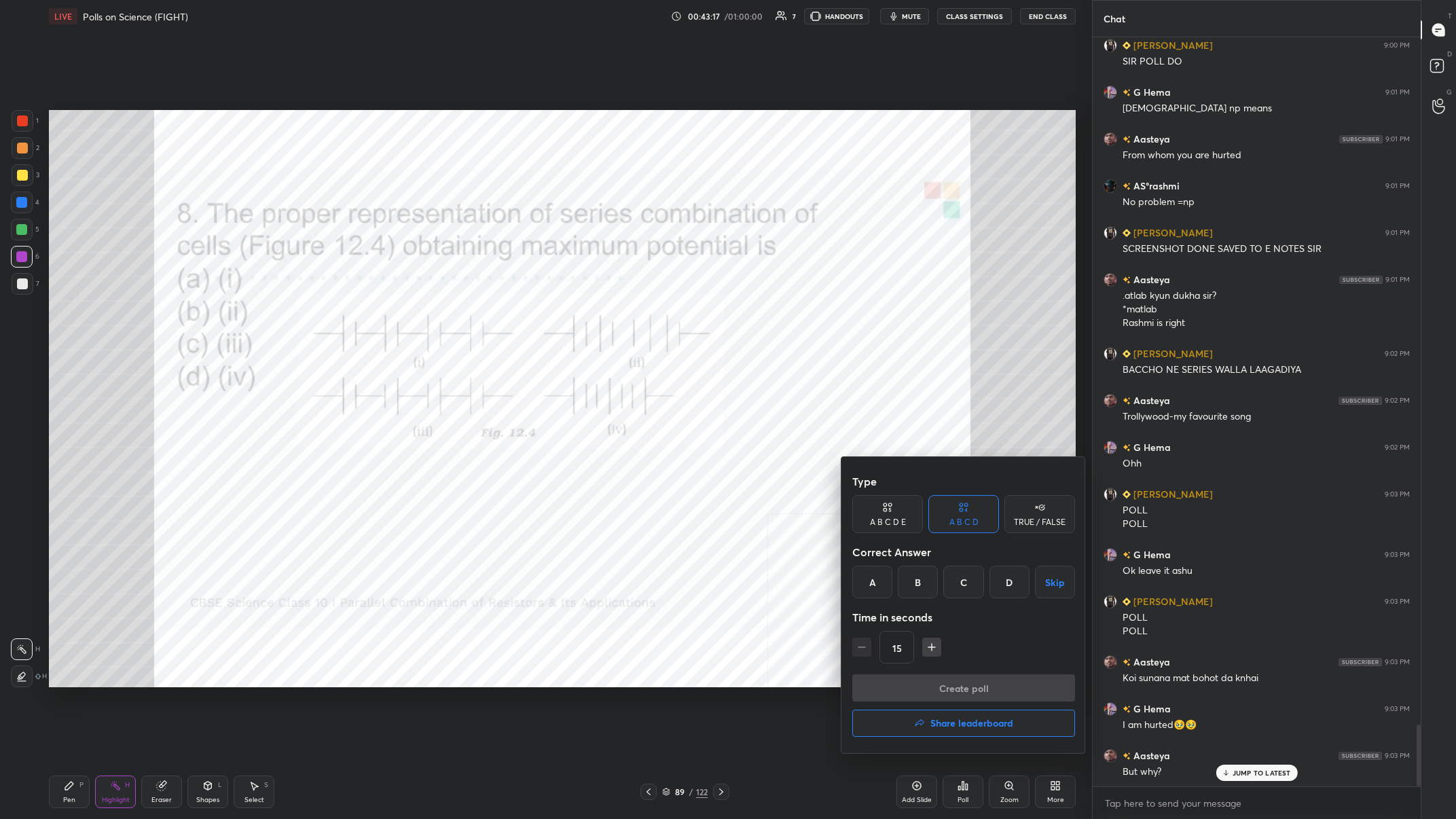
click at [487, 318] on div "A B C D Skip" at bounding box center [964, 582] width 223 height 33
click at [487, 318] on div "A" at bounding box center [872, 582] width 40 height 33
click at [487, 318] on button "Create poll" at bounding box center [964, 688] width 223 height 27
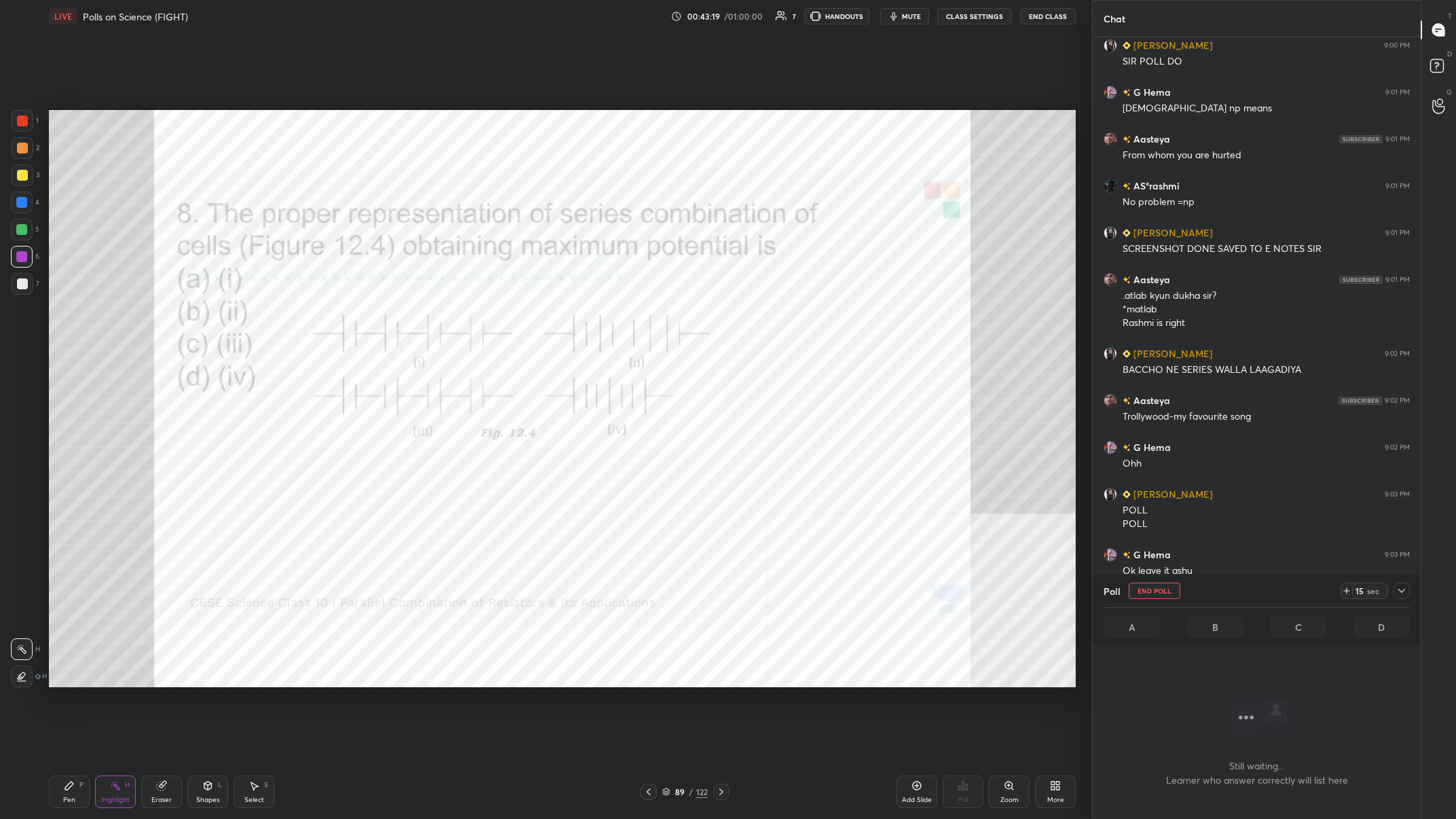
scroll to position [710, 328]
click at [487, 318] on icon at bounding box center [1402, 591] width 11 height 11
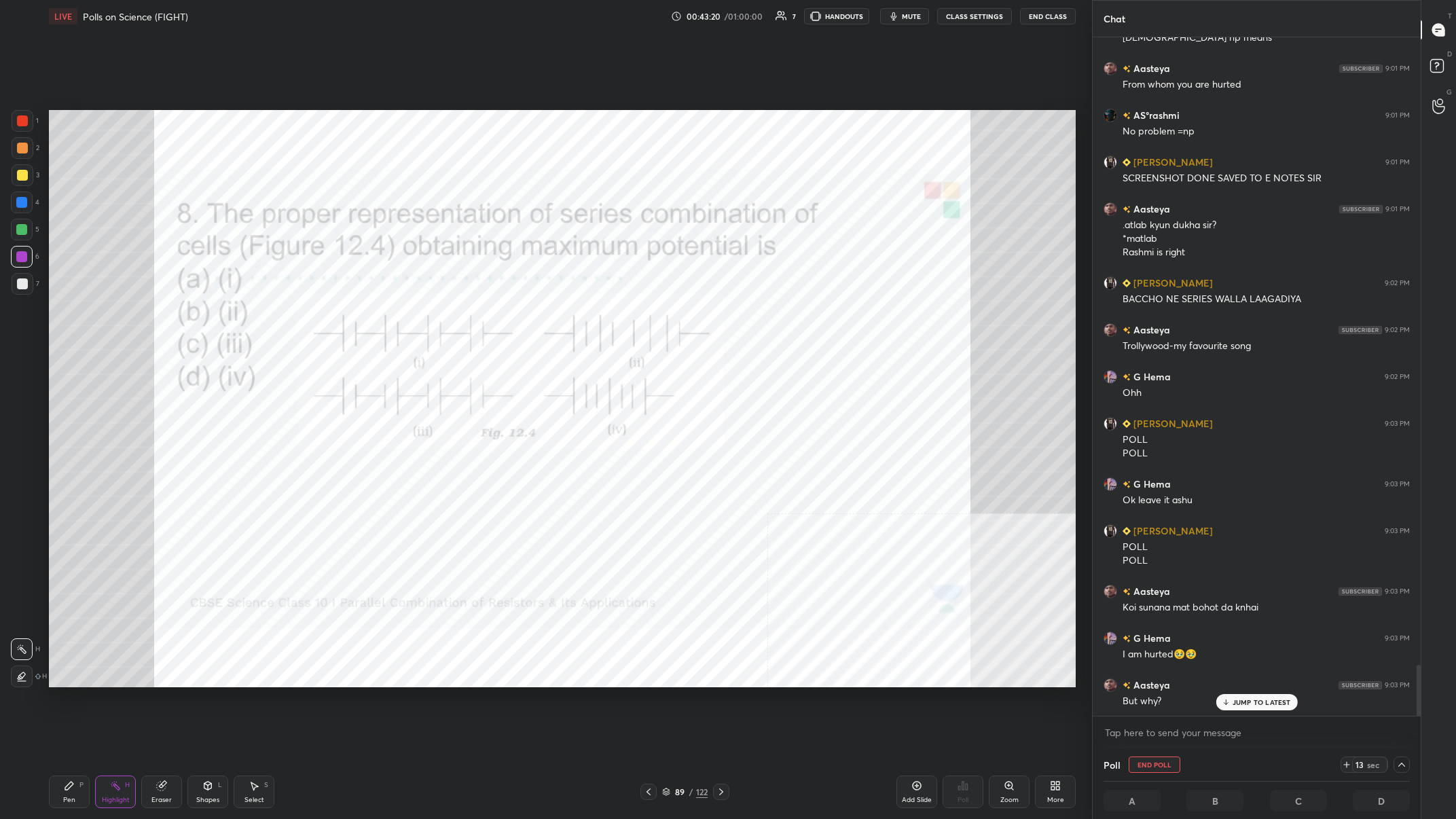
scroll to position [1, 1]
type textarea "x"
click at [487, 318] on textarea at bounding box center [1256, 732] width 306 height 21
type textarea "@"
type textarea "x"
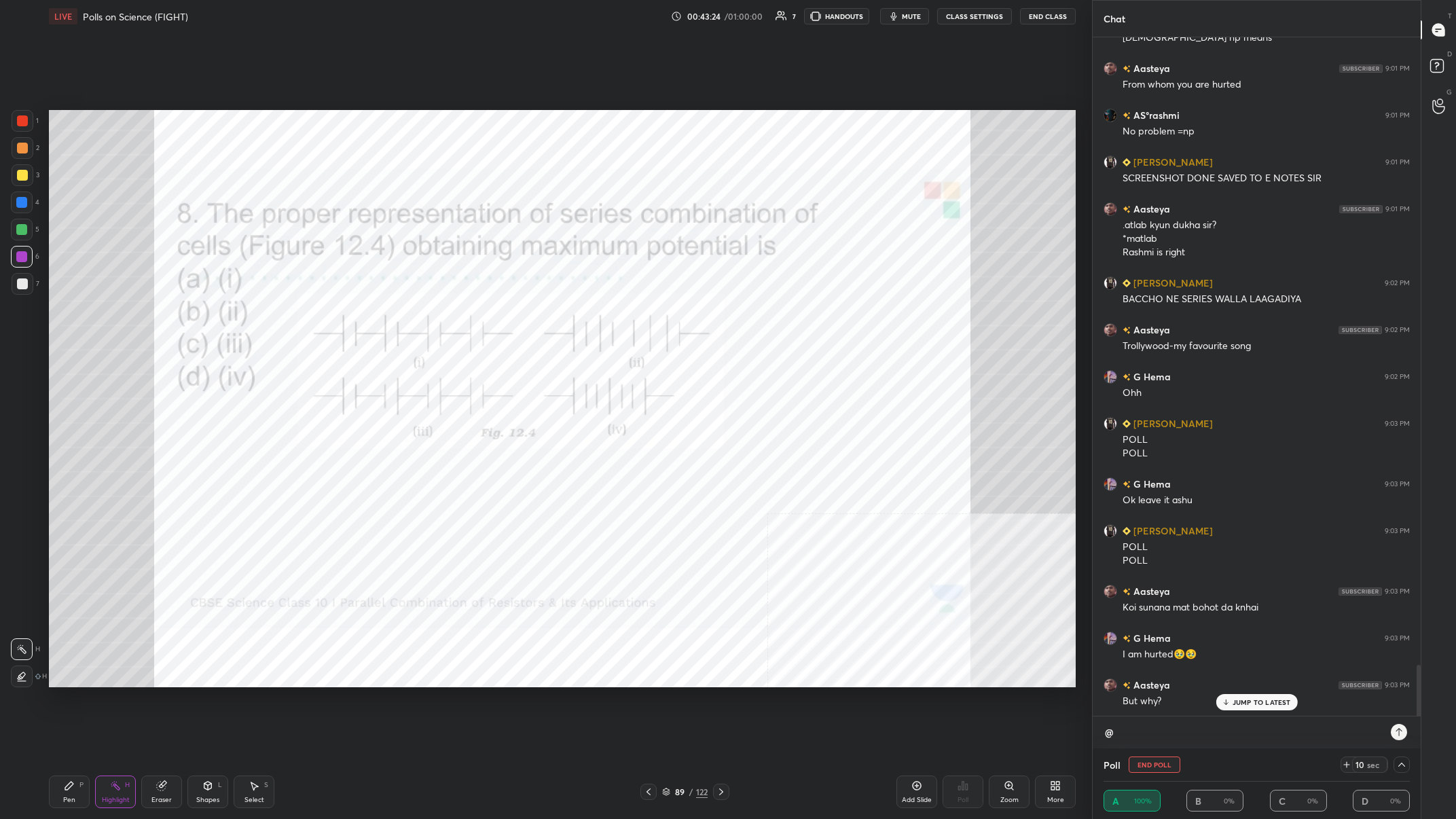
type textarea "@A"
type textarea "x"
type textarea "@As"
type textarea "x"
type textarea "@A"
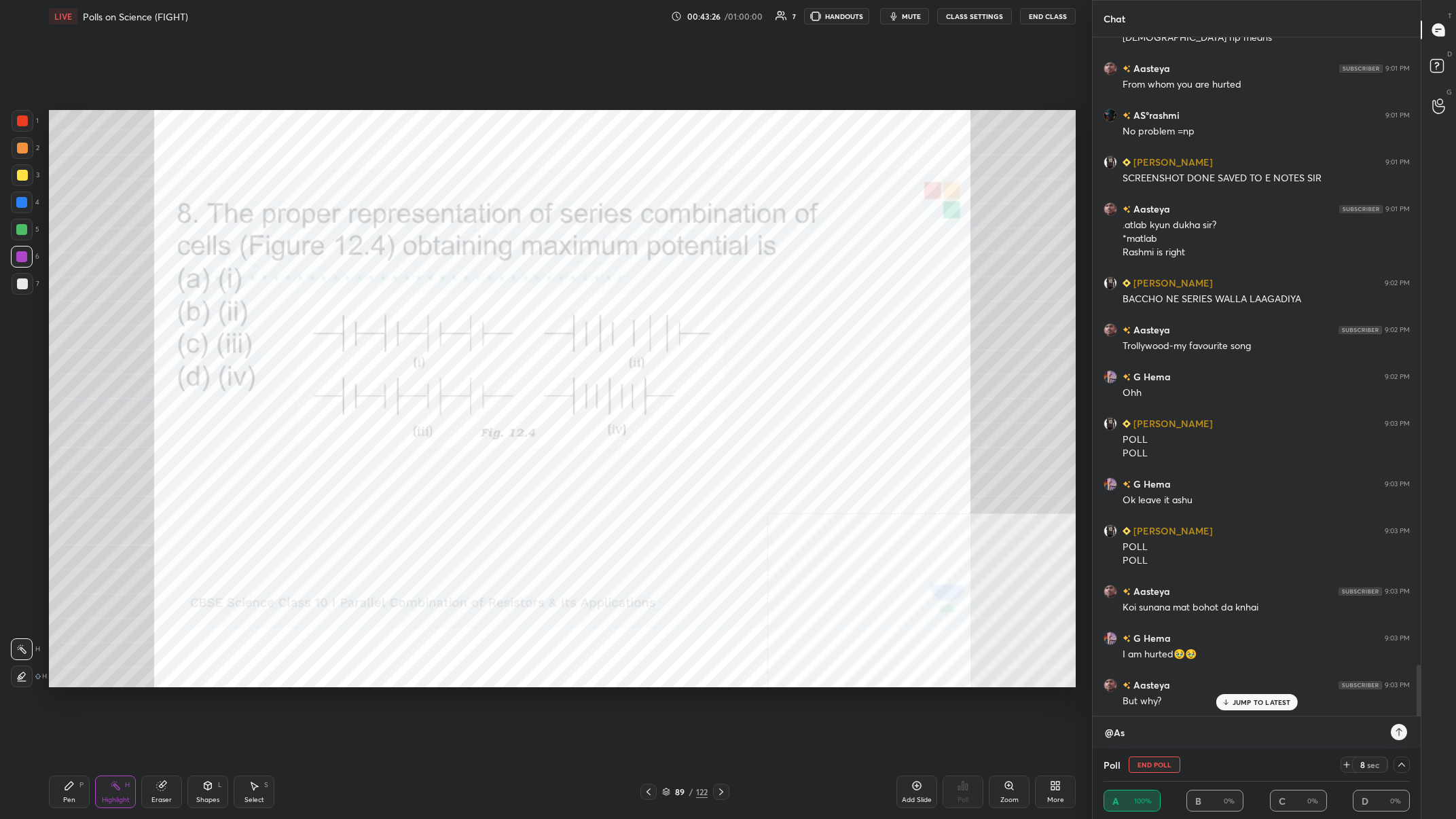
type textarea "x"
type textarea "@Aa"
type textarea "x"
type textarea "@Aas"
type textarea "x"
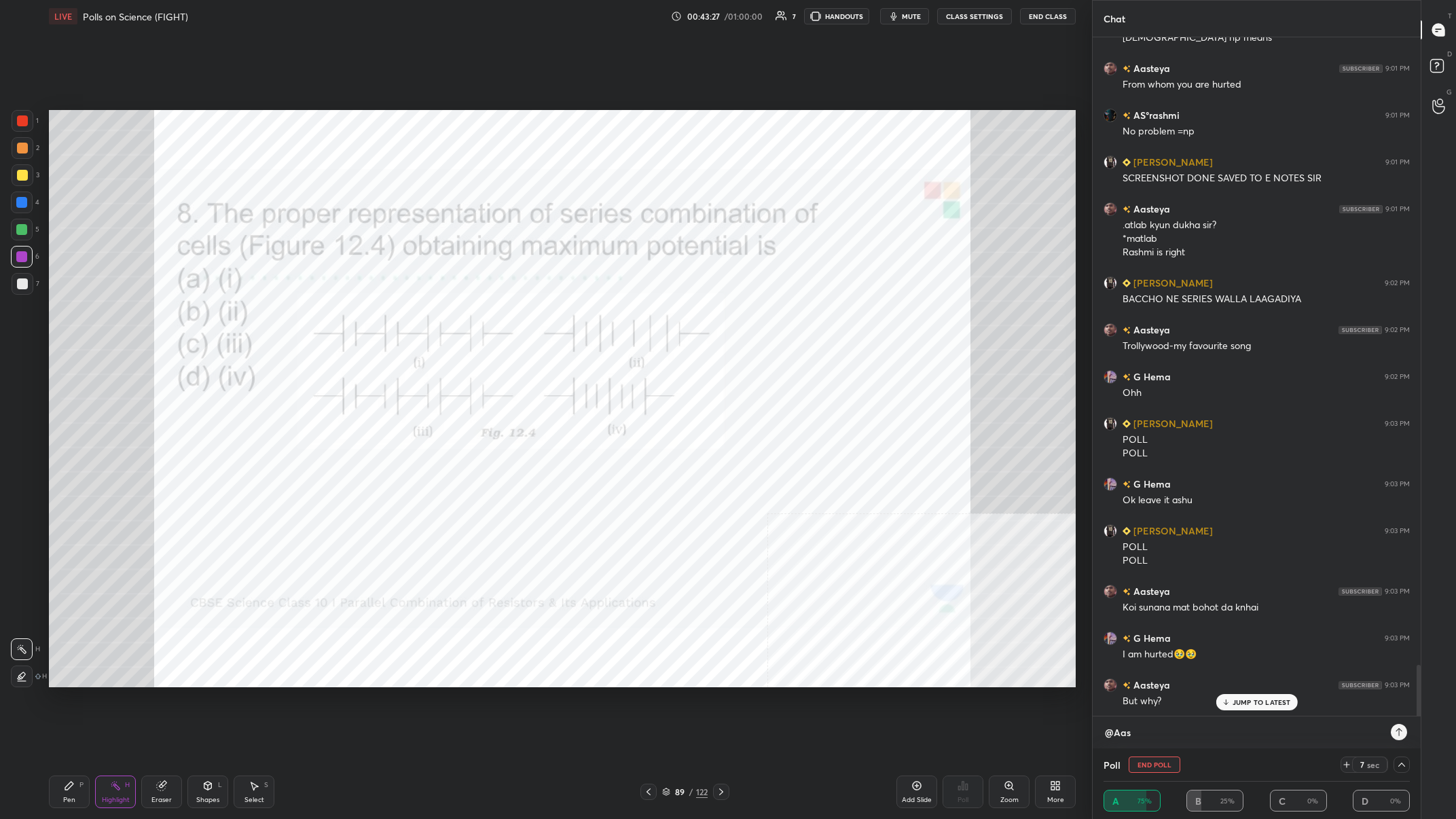
type textarea "@Aast"
type textarea "x"
type textarea "@Aaste"
type textarea "x"
type textarea "@Aastey"
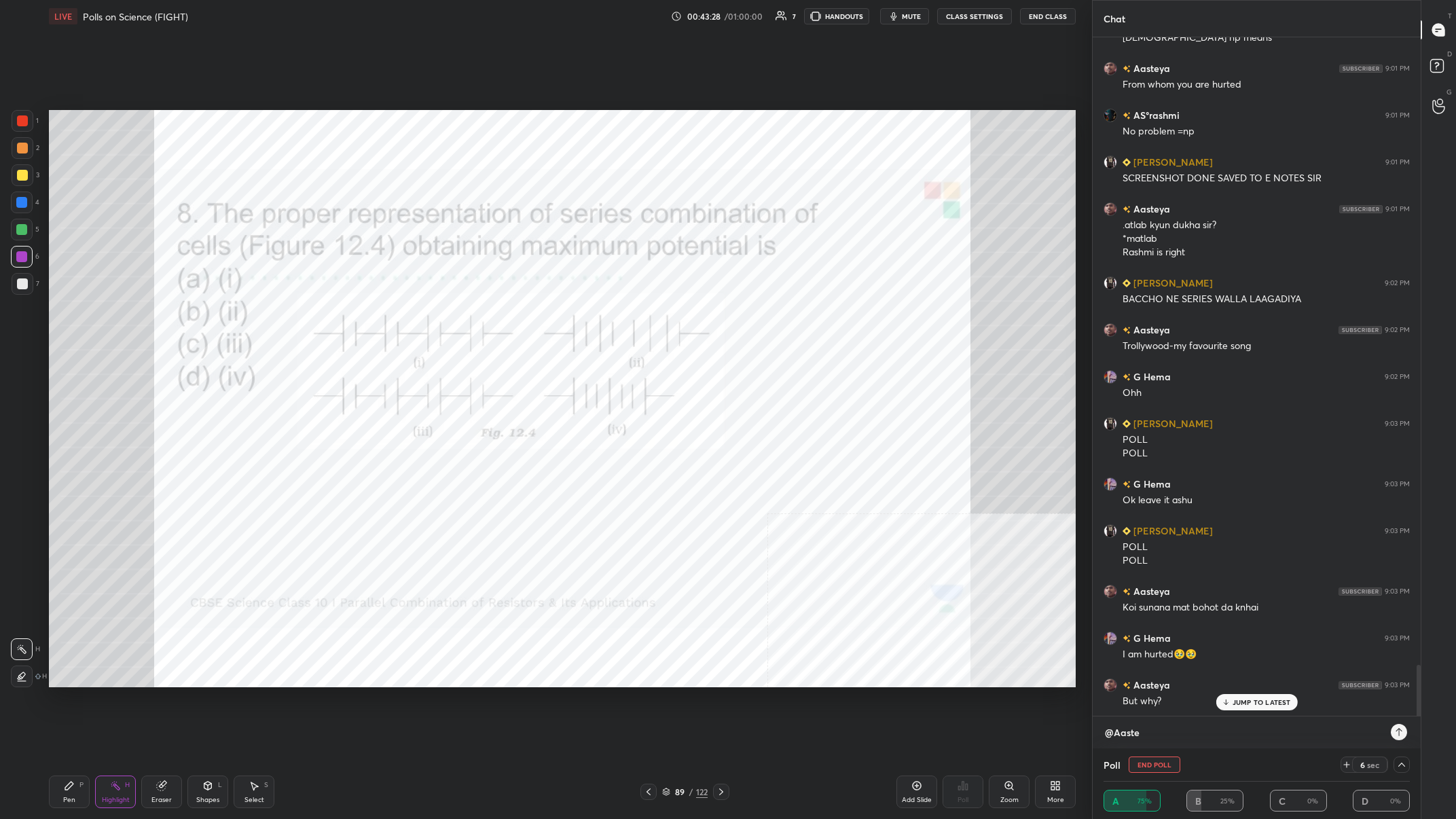
type textarea "x"
type textarea "@Aasteya"
type textarea "x"
type textarea "@Aasteya"
type textarea "x"
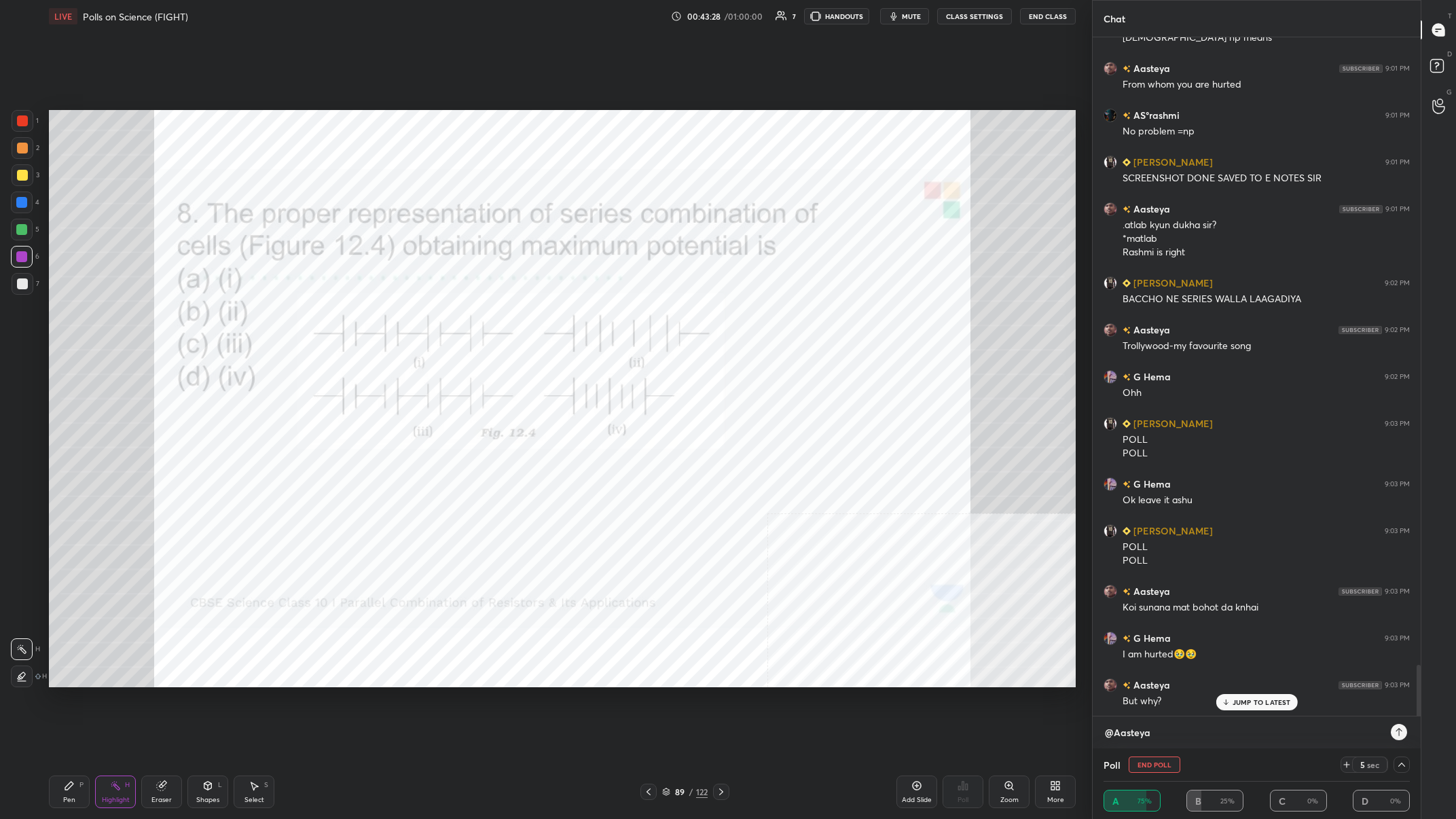
type textarea "@Aasteya M"
type textarea "x"
type textarea "@Aasteya Me"
type textarea "x"
type textarea "@[PERSON_NAME]"
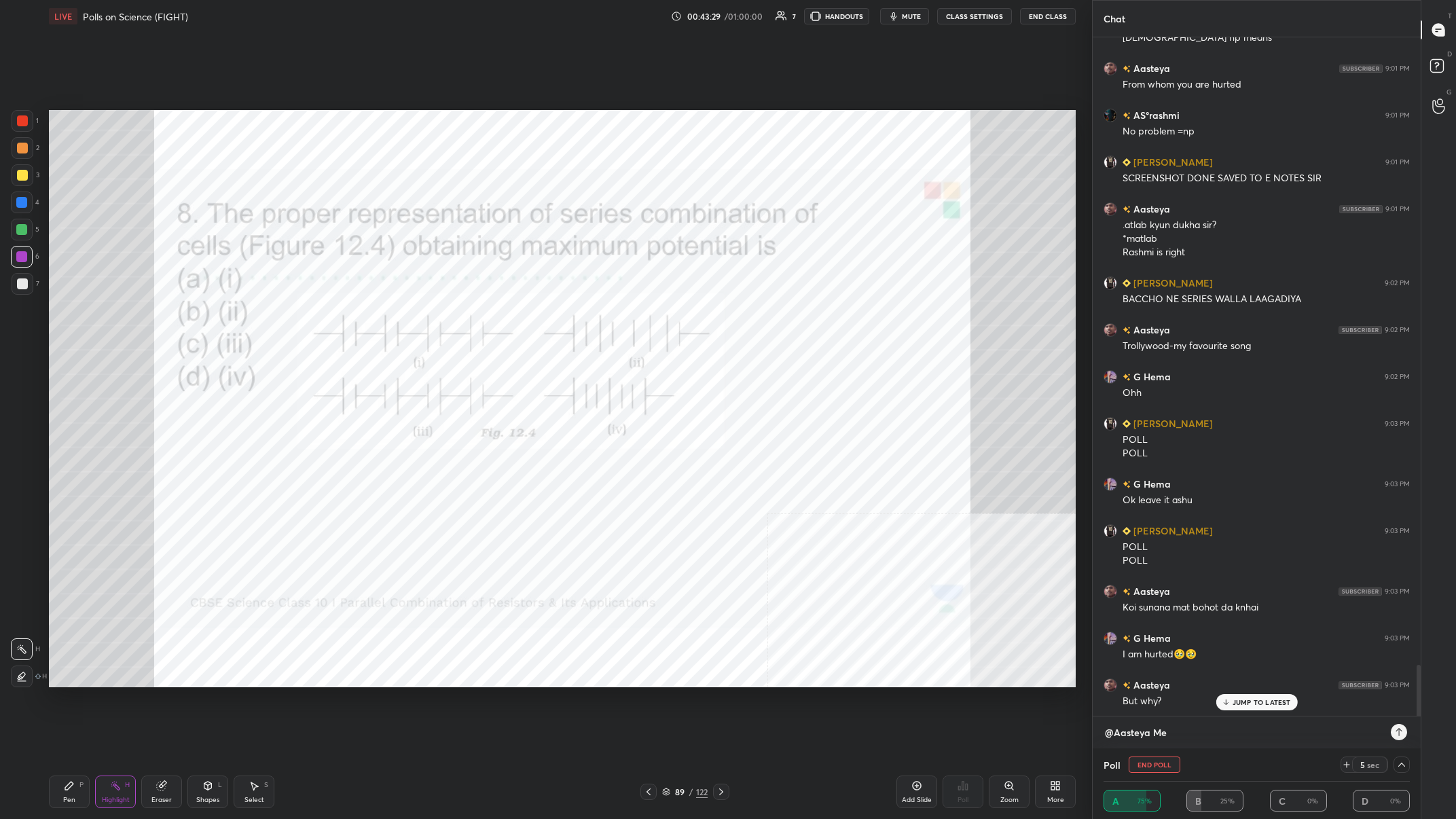
type textarea "x"
type textarea "@Aasteya Melo"
type textarea "x"
type textarea "@Aasteya Melod"
type textarea "x"
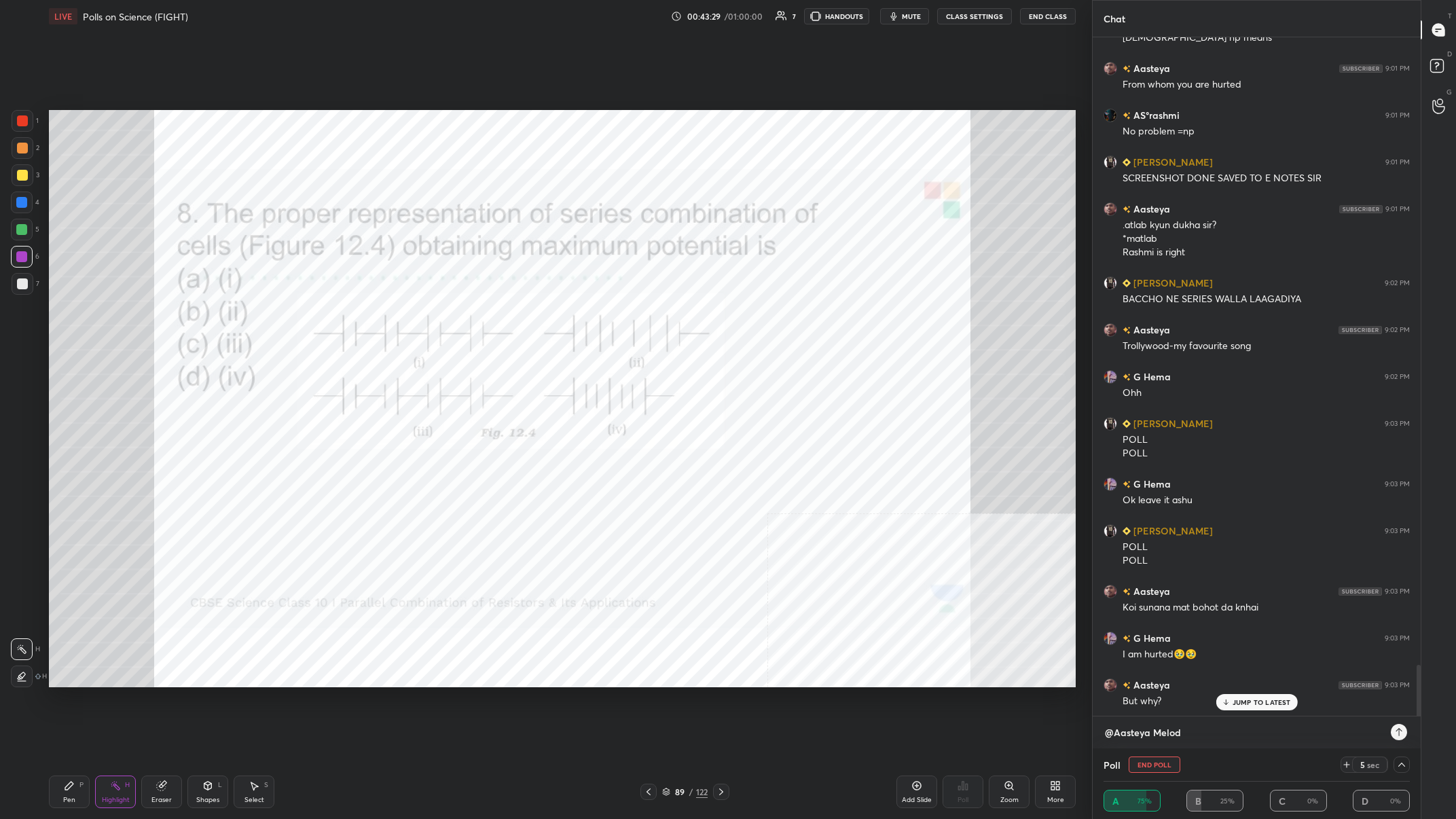
type textarea "@Aasteya Melody"
type textarea "x"
type textarea "@Aasteya Melody"
type textarea "x"
type textarea "@Aasteya Melody k"
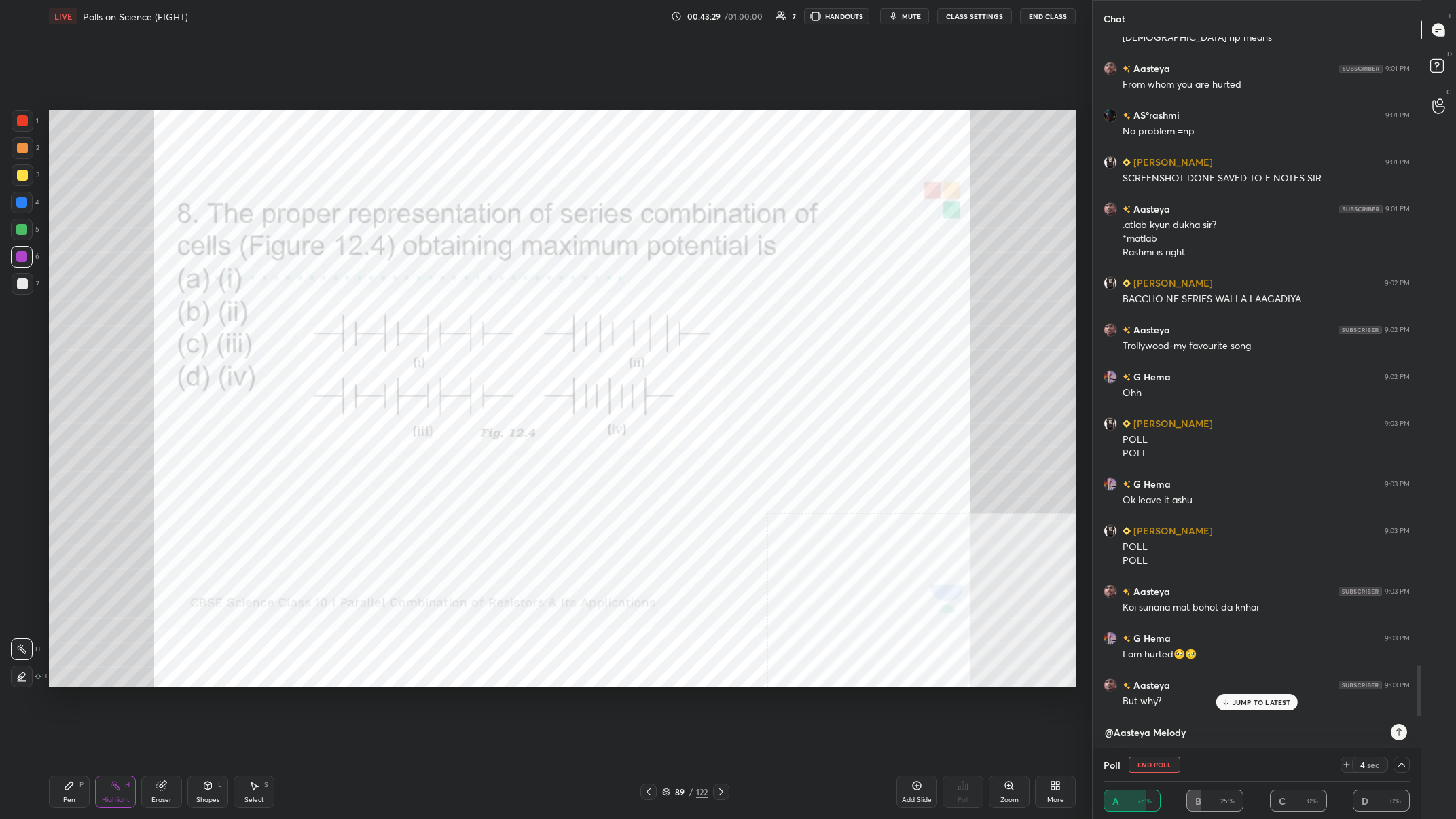
type textarea "x"
type textarea "@Aasteya Melody kh"
type textarea "x"
type textarea "@Aasteya [PERSON_NAME]"
type textarea "x"
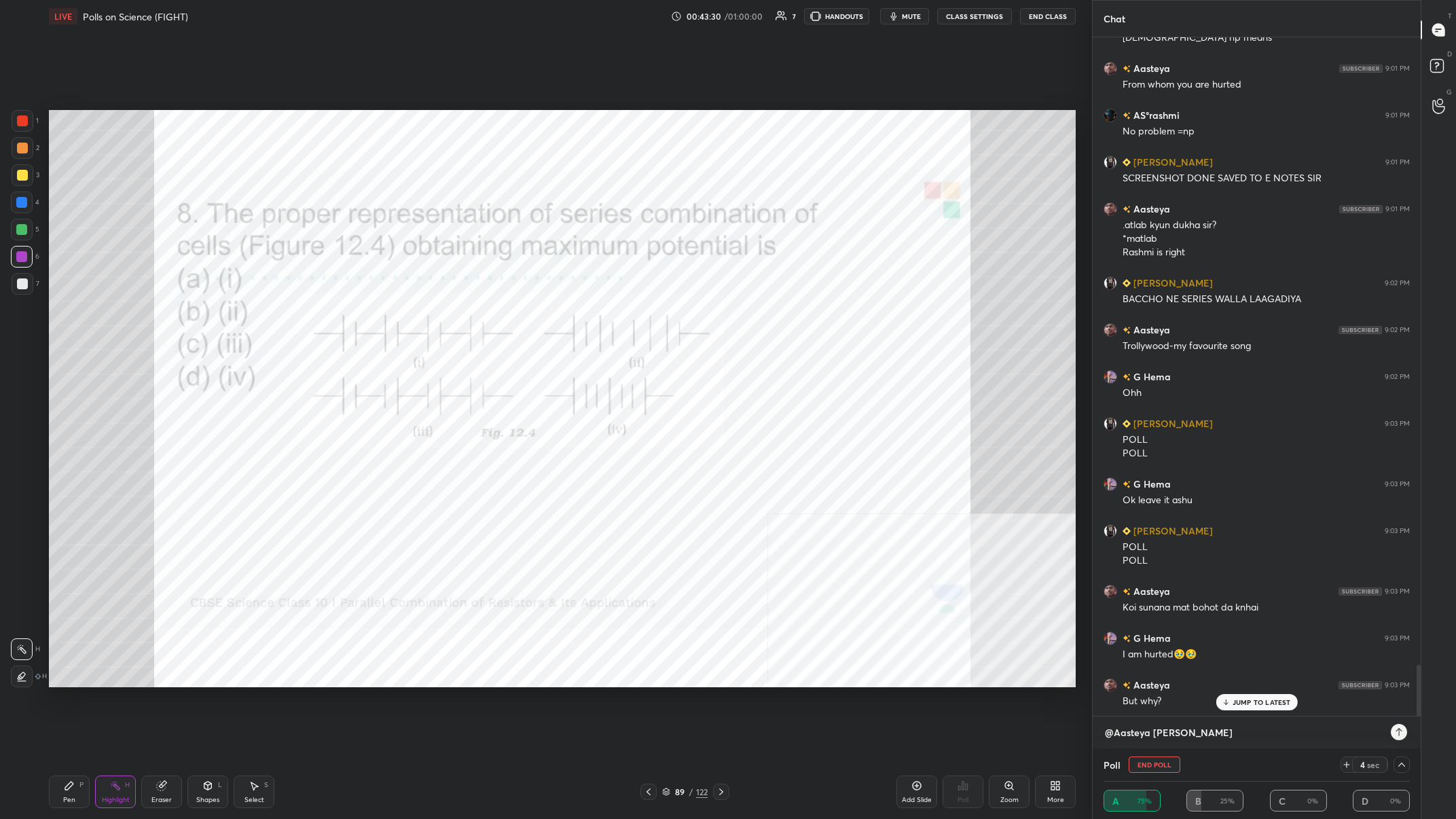
type textarea "@Aasteya [PERSON_NAME]"
type textarea "x"
type textarea "@Aasteya [PERSON_NAME]."
type textarea "x"
type textarea "@Aasteya Melody khao.."
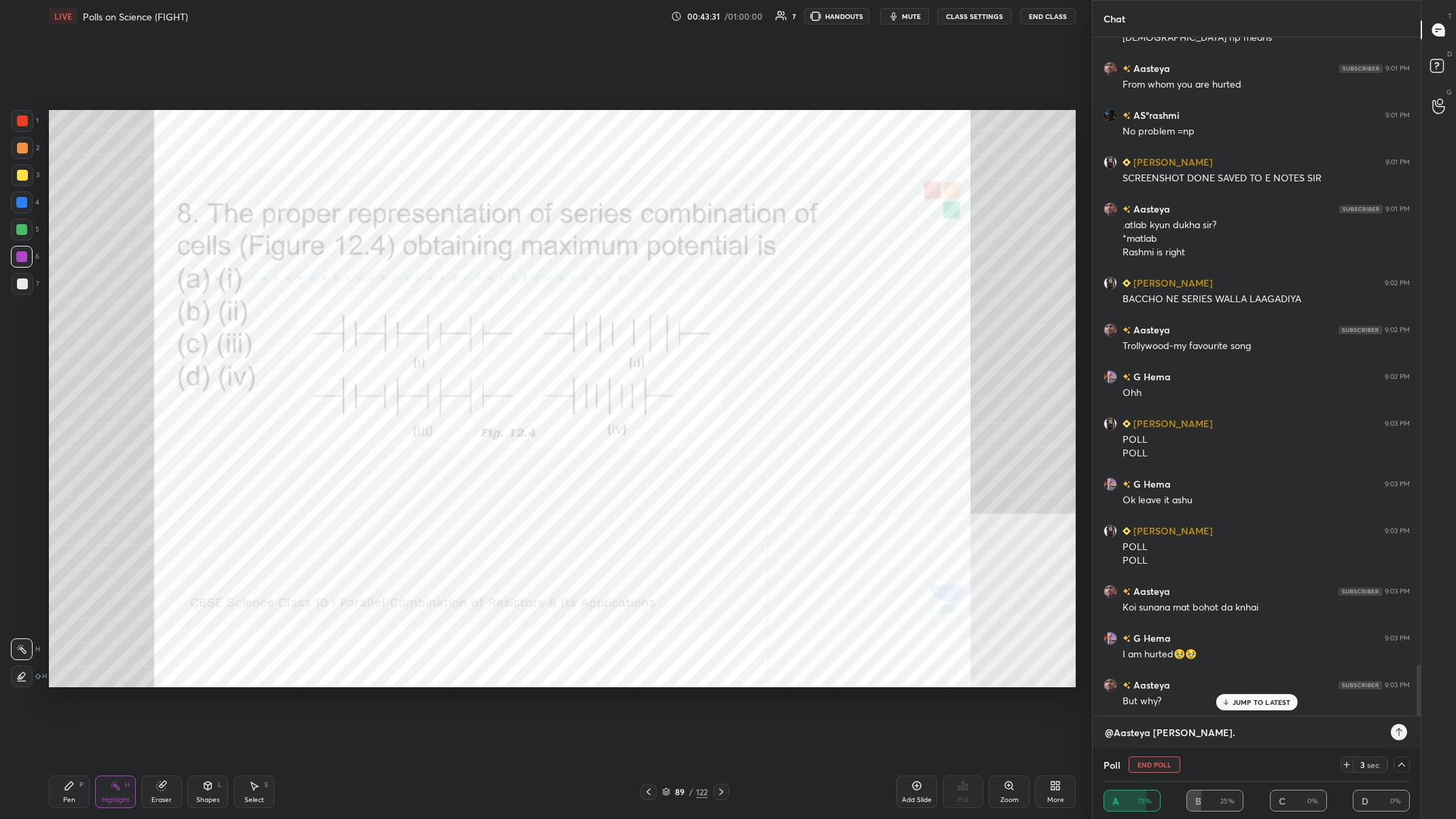
type textarea "x"
type textarea "@Aasteya Melody khao.."
type textarea "x"
type textarea "@Aasteya Melody khao.. a"
type textarea "x"
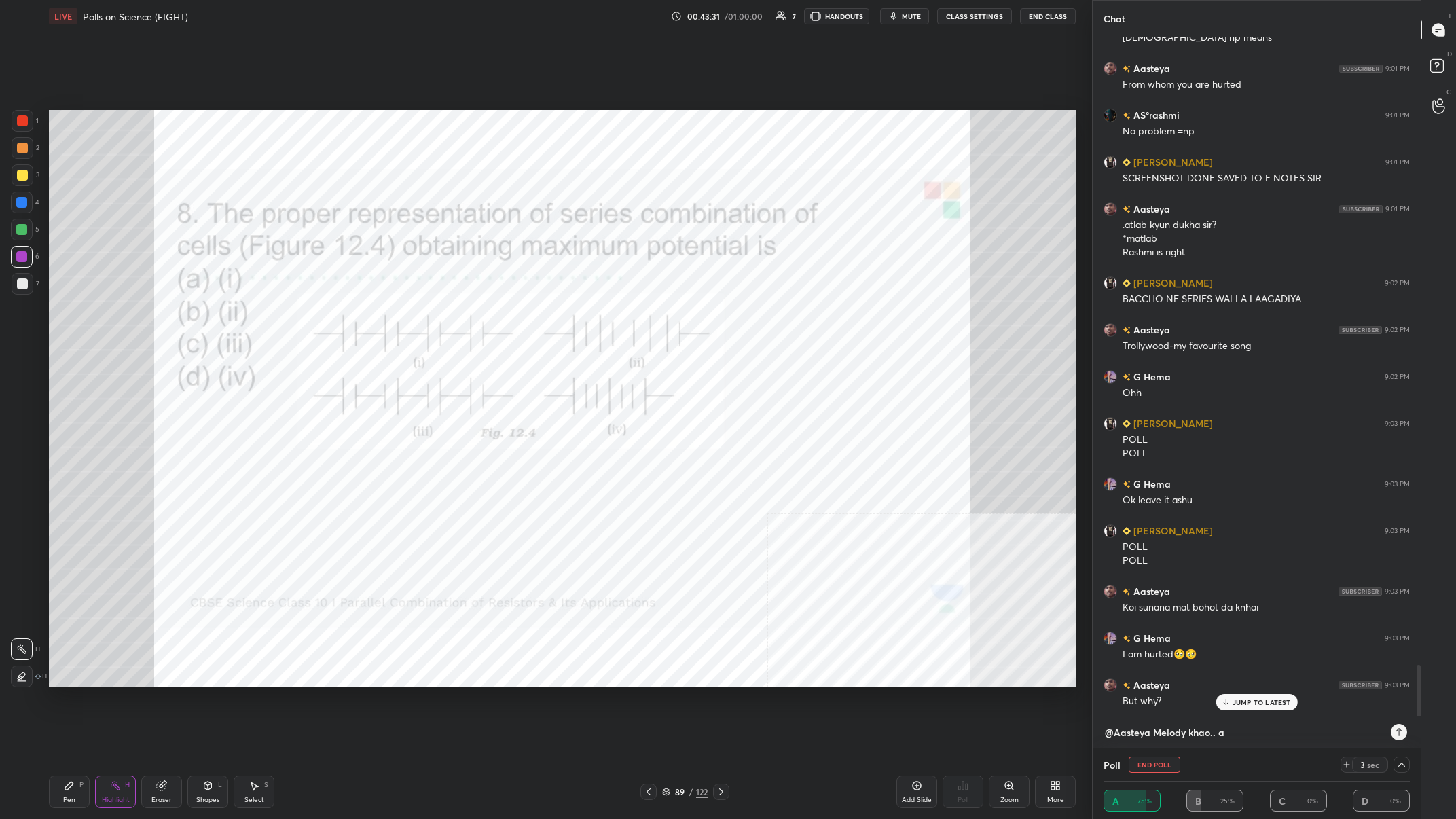
type textarea "@Aasteya Melody khao.. au"
type textarea "x"
type textarea "@Aasteya Melody khao.. aur"
type textarea "x"
type textarea "@Aasteya Melody khao.. aur"
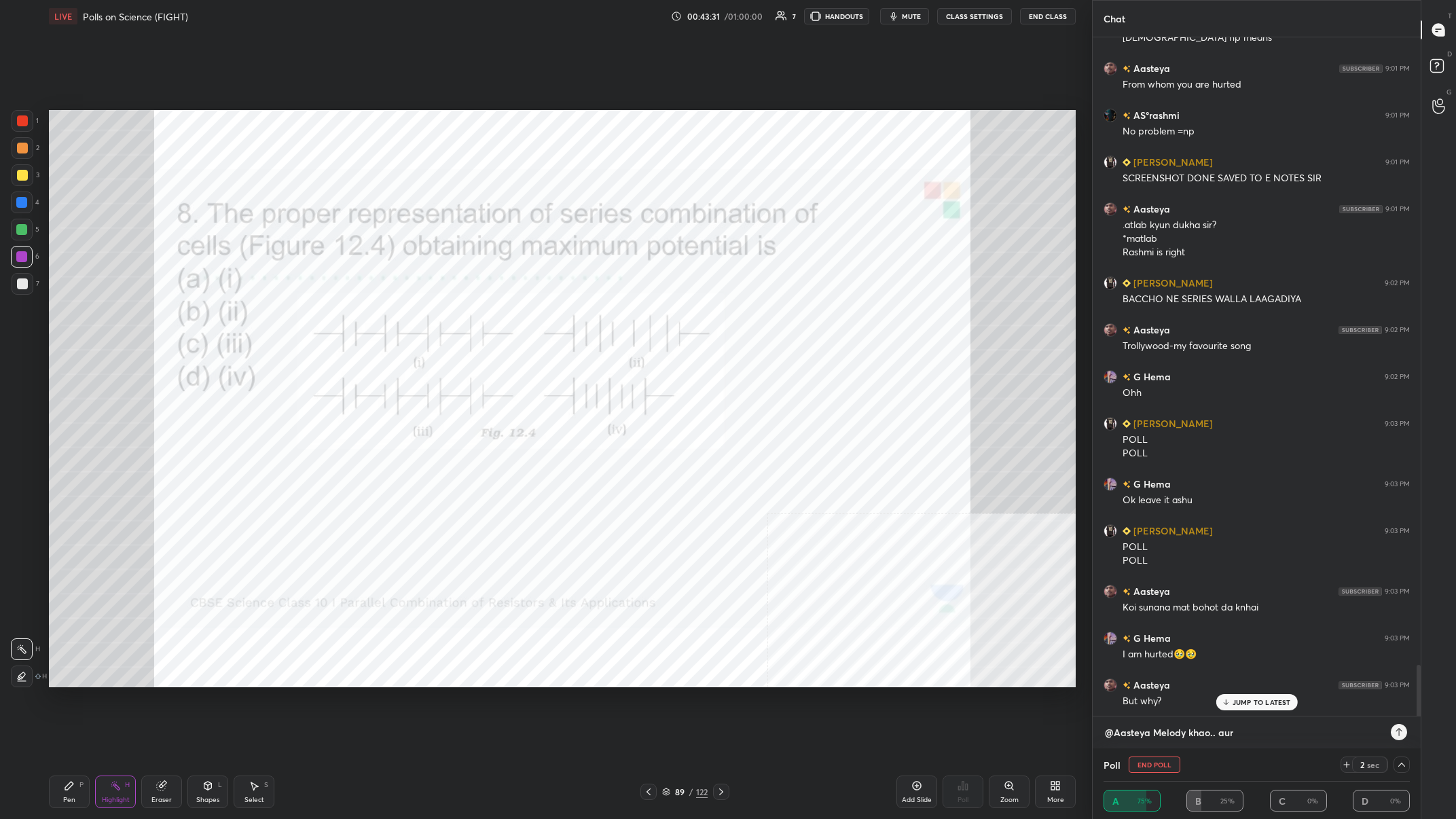
type textarea "x"
type textarea "@Aasteya Melody khao.. aur k"
type textarea "x"
type textarea "@Aasteya Melody khao.. aur kh"
type textarea "x"
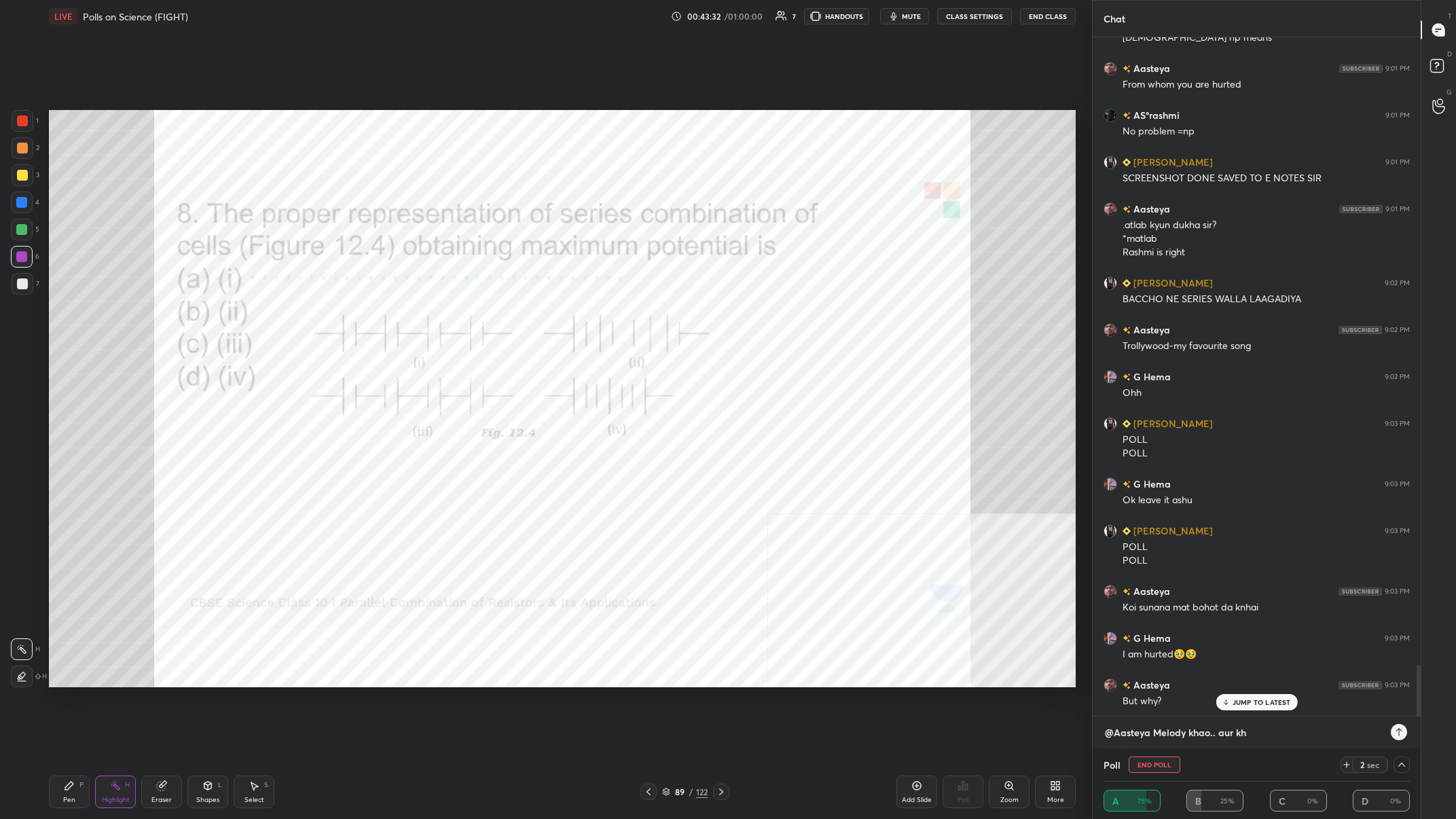
type textarea "@Aasteya Melody khao.. aur khu"
type textarea "x"
type textarea "@Aasteya Melody khao.. aur khud"
type textarea "x"
type textarea "@Aasteya Melody khao.. aur khud"
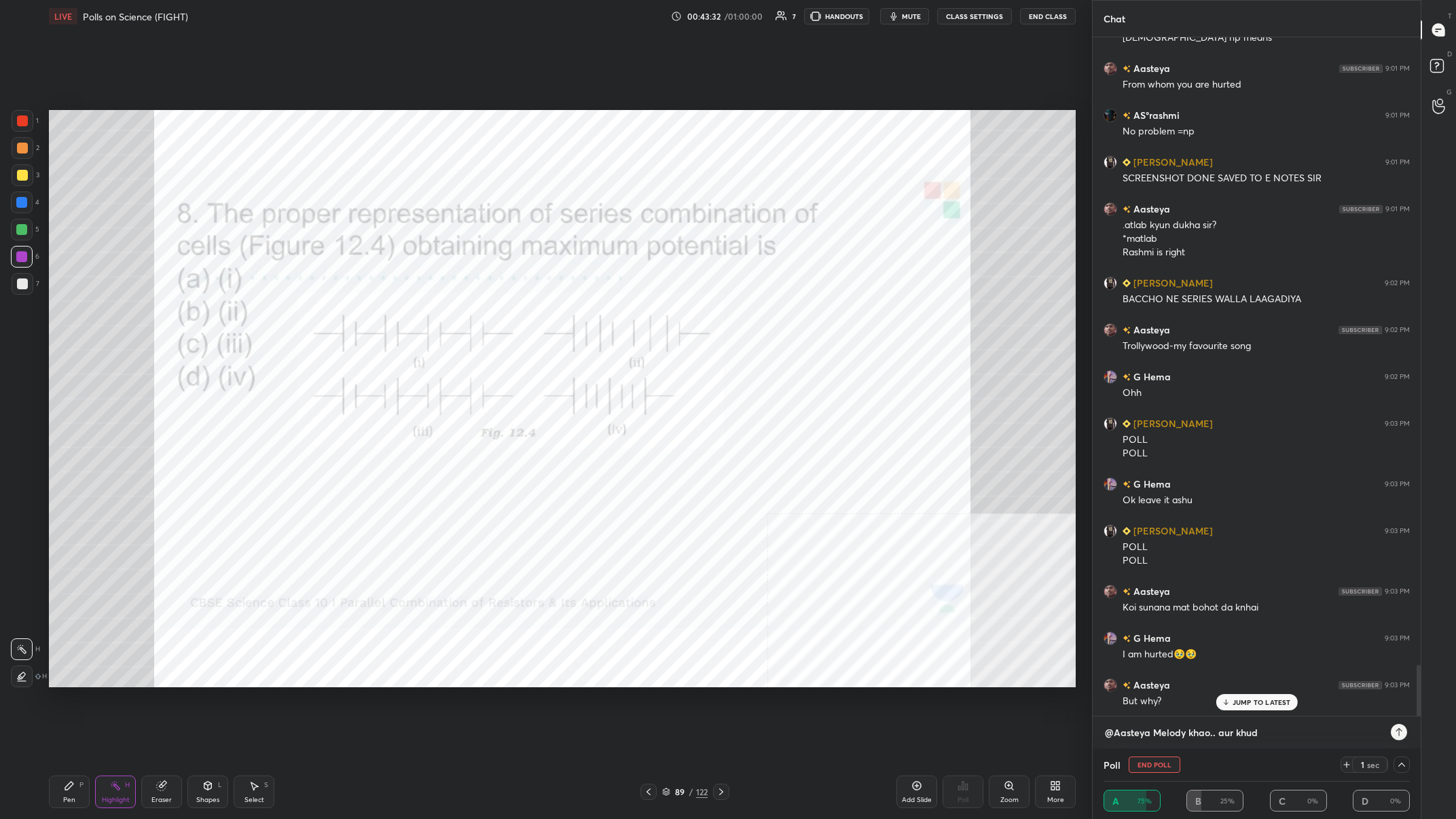
type textarea "x"
type textarea "@Aasteya Melody khao.. aur khud j"
type textarea "x"
type textarea "@Aasteya Melody khao.. aur khud ja"
type textarea "x"
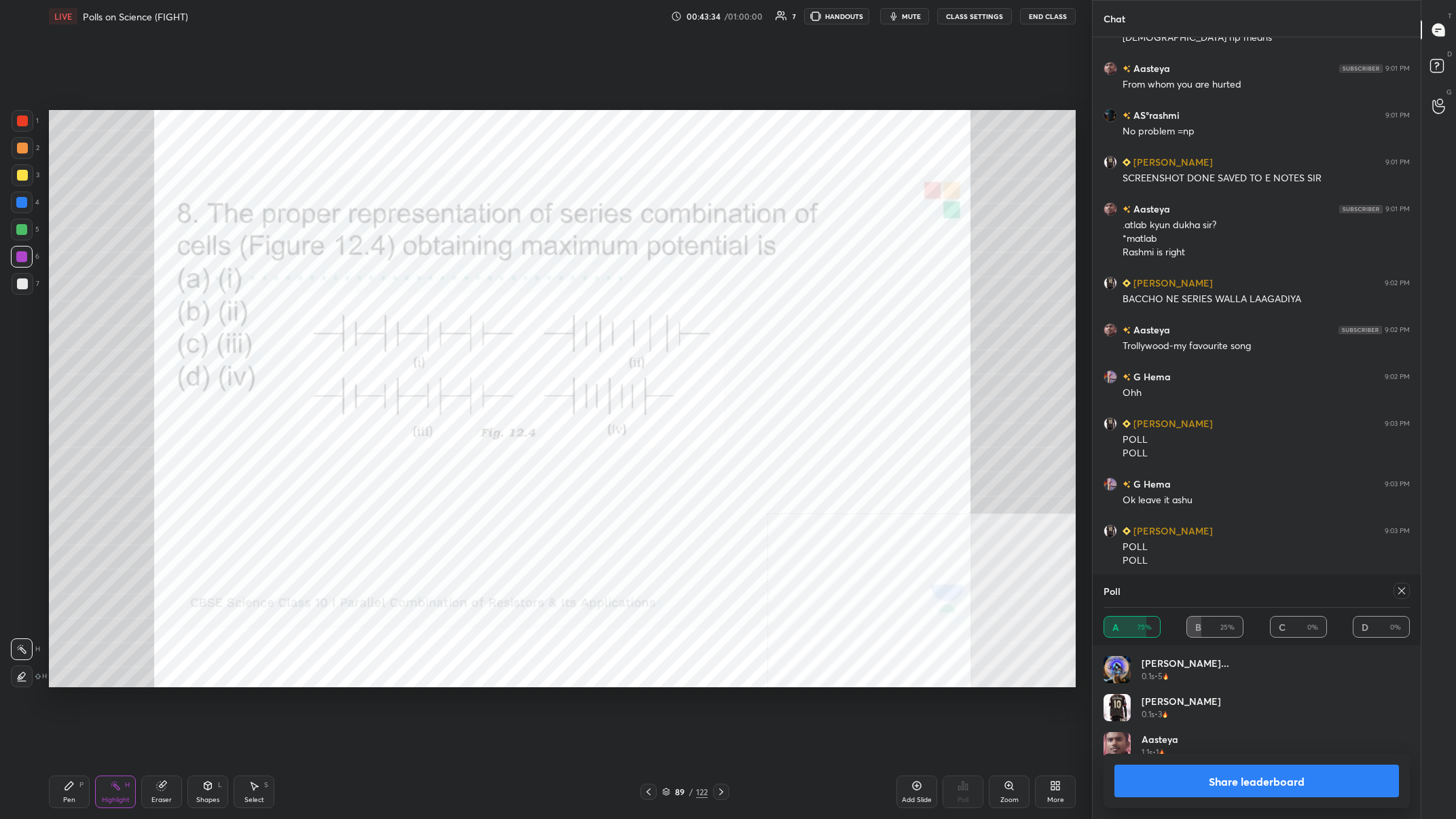
scroll to position [163, 306]
type textarea "@Aasteya Melody khao.. aur khud jaa"
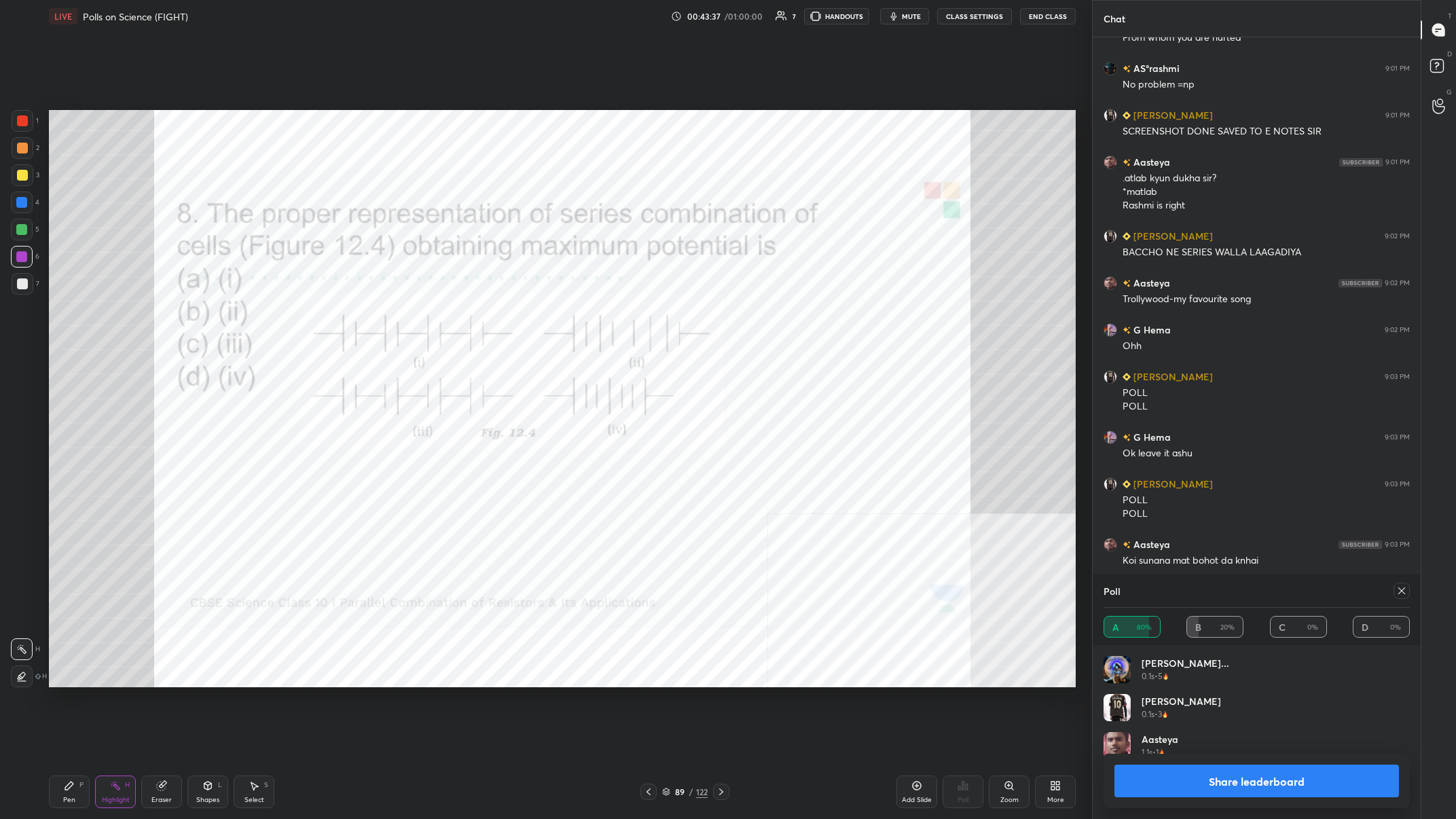
scroll to position [8498, 0]
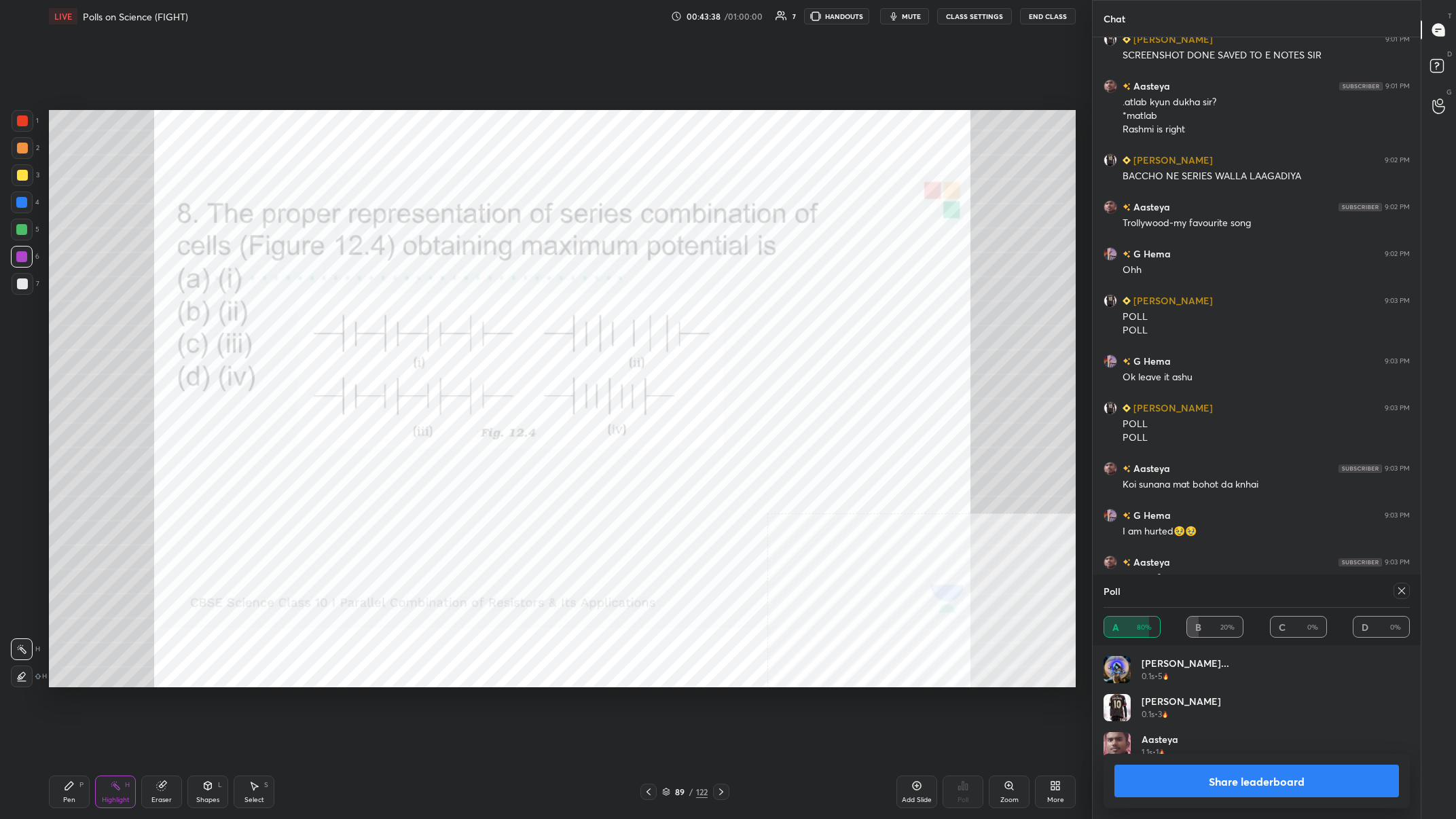
click at [487, 318] on button "Share leaderboard" at bounding box center [1256, 781] width 285 height 33
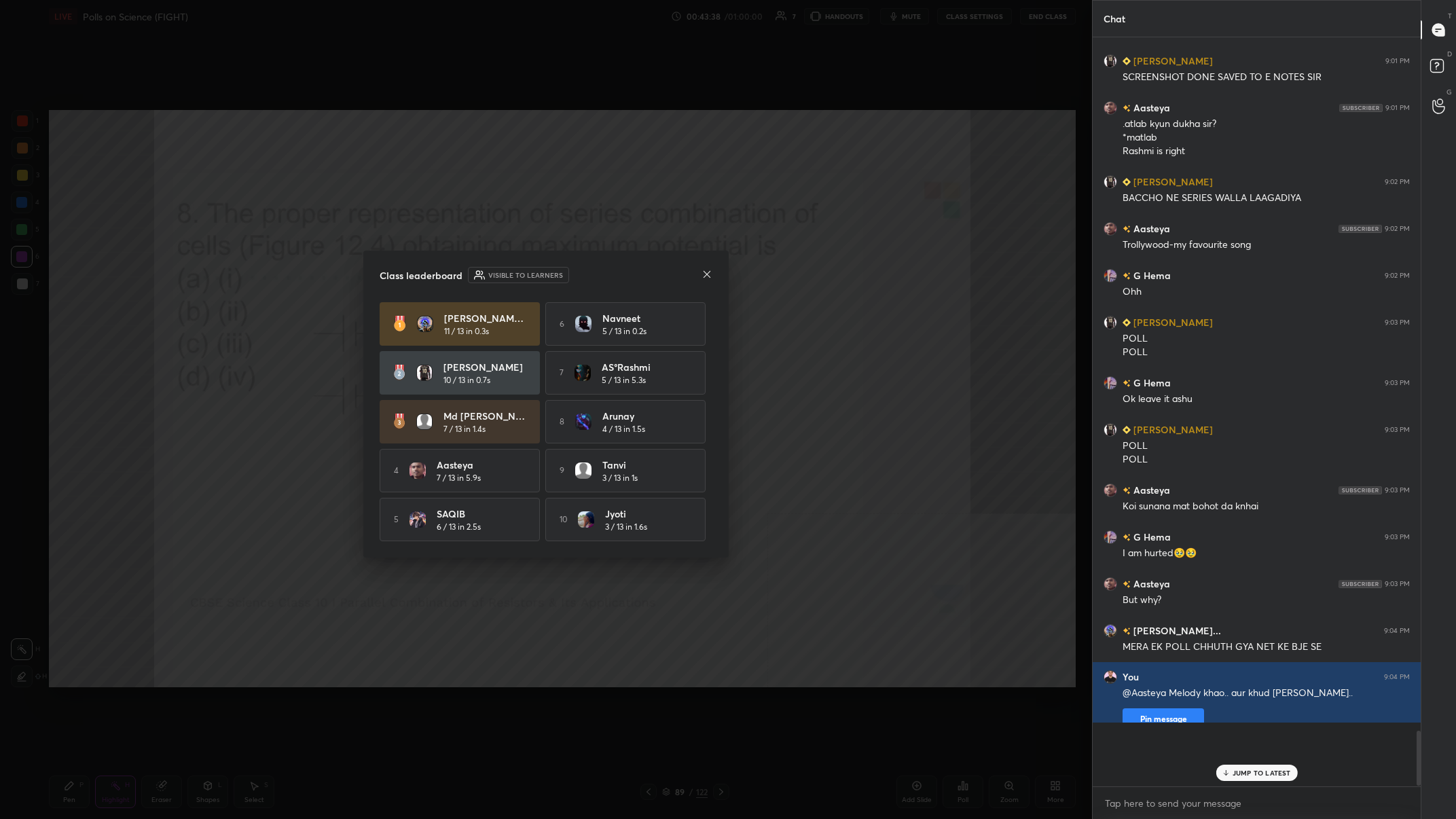
scroll to position [770, 328]
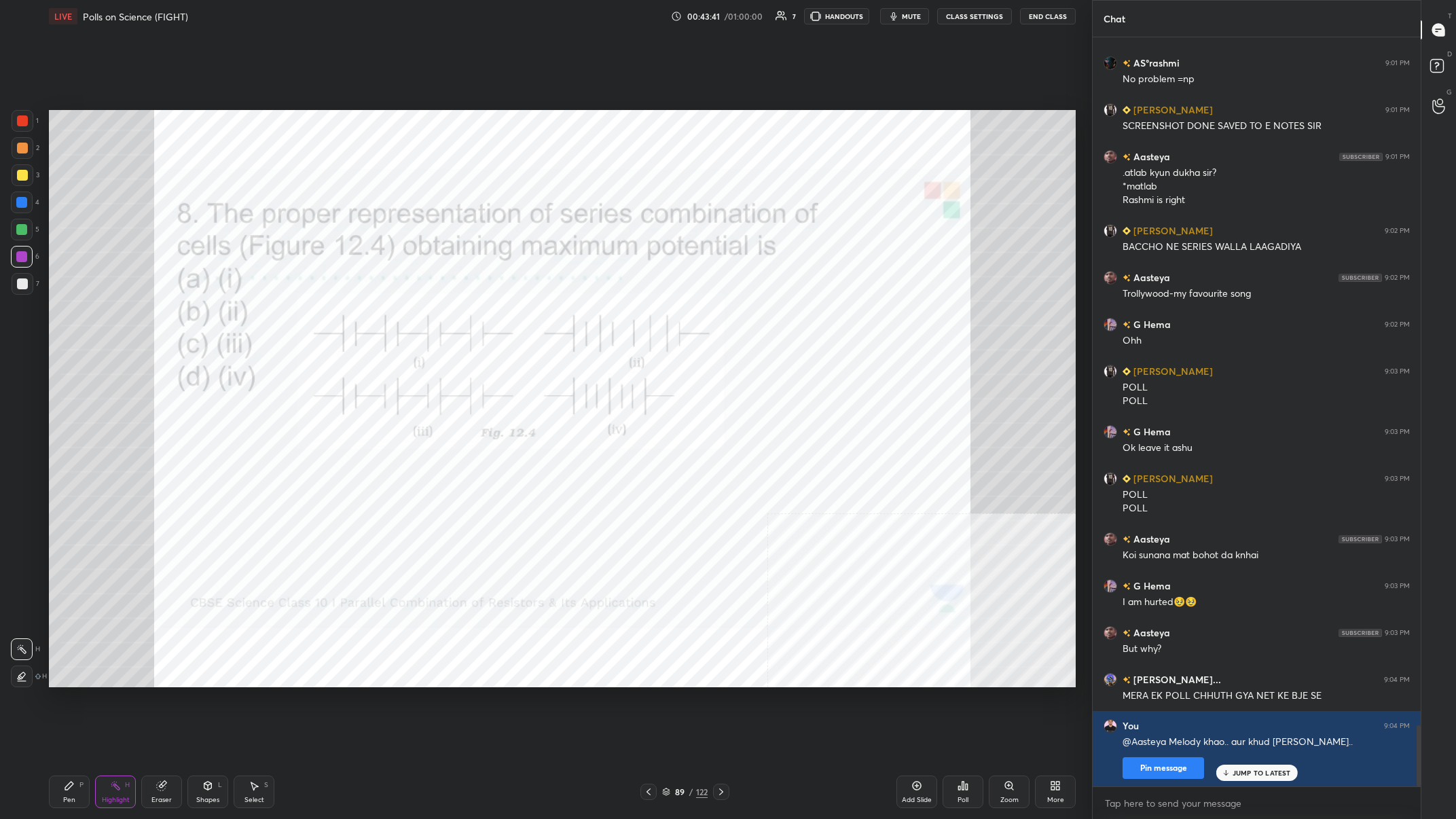
click at [59, 318] on div "Pen P" at bounding box center [68, 792] width 40 height 33
click at [111, 318] on icon at bounding box center [115, 785] width 11 height 11
click at [44, 318] on div "1 2 3 4 5 6 7 C X Z C X Z E E Erase all H H LIVE Polls on Science (FIGHT) 00:43…" at bounding box center [540, 409] width 1081 height 819
click at [67, 318] on icon at bounding box center [69, 786] width 8 height 8
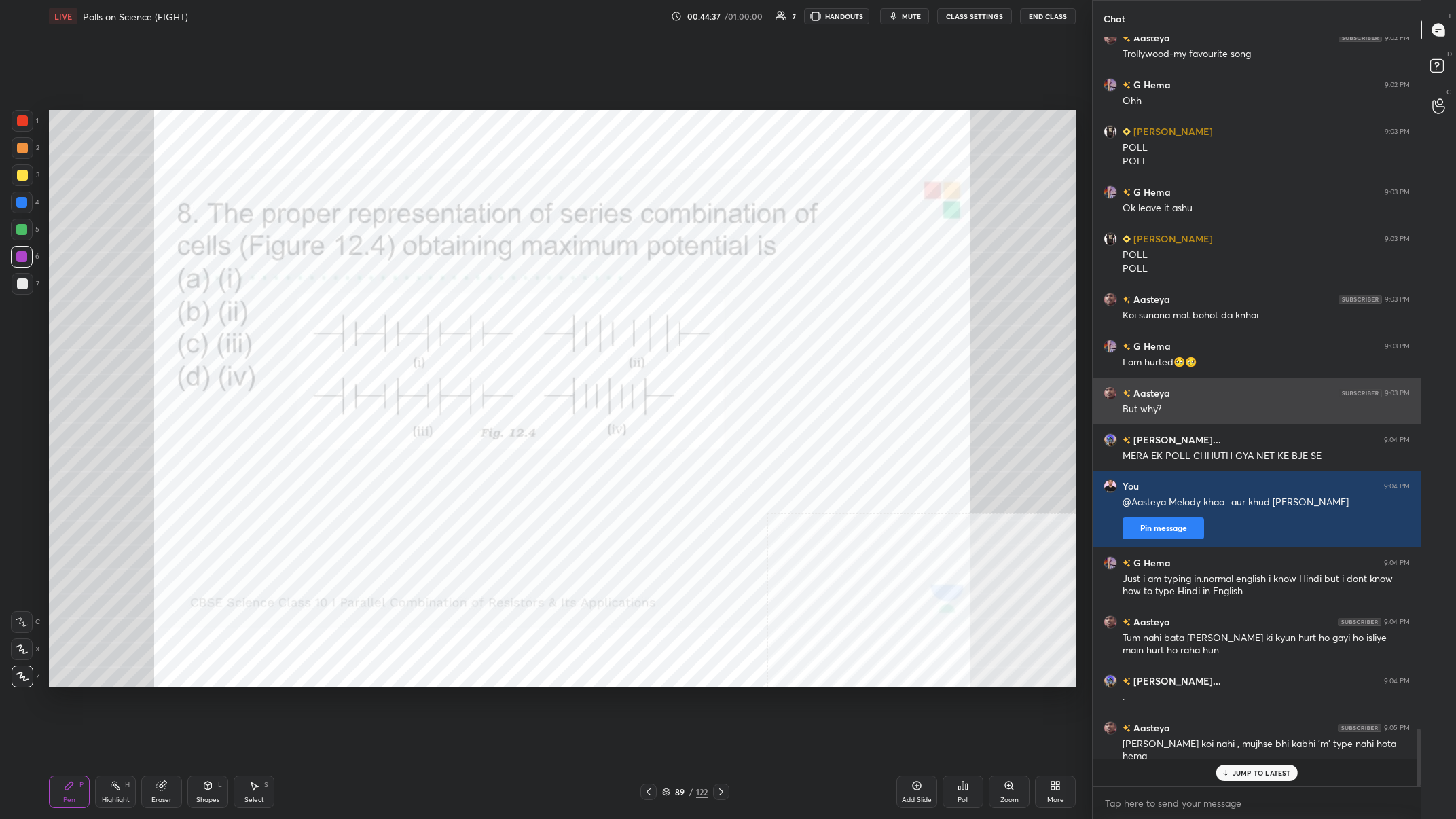
scroll to position [8640, 0]
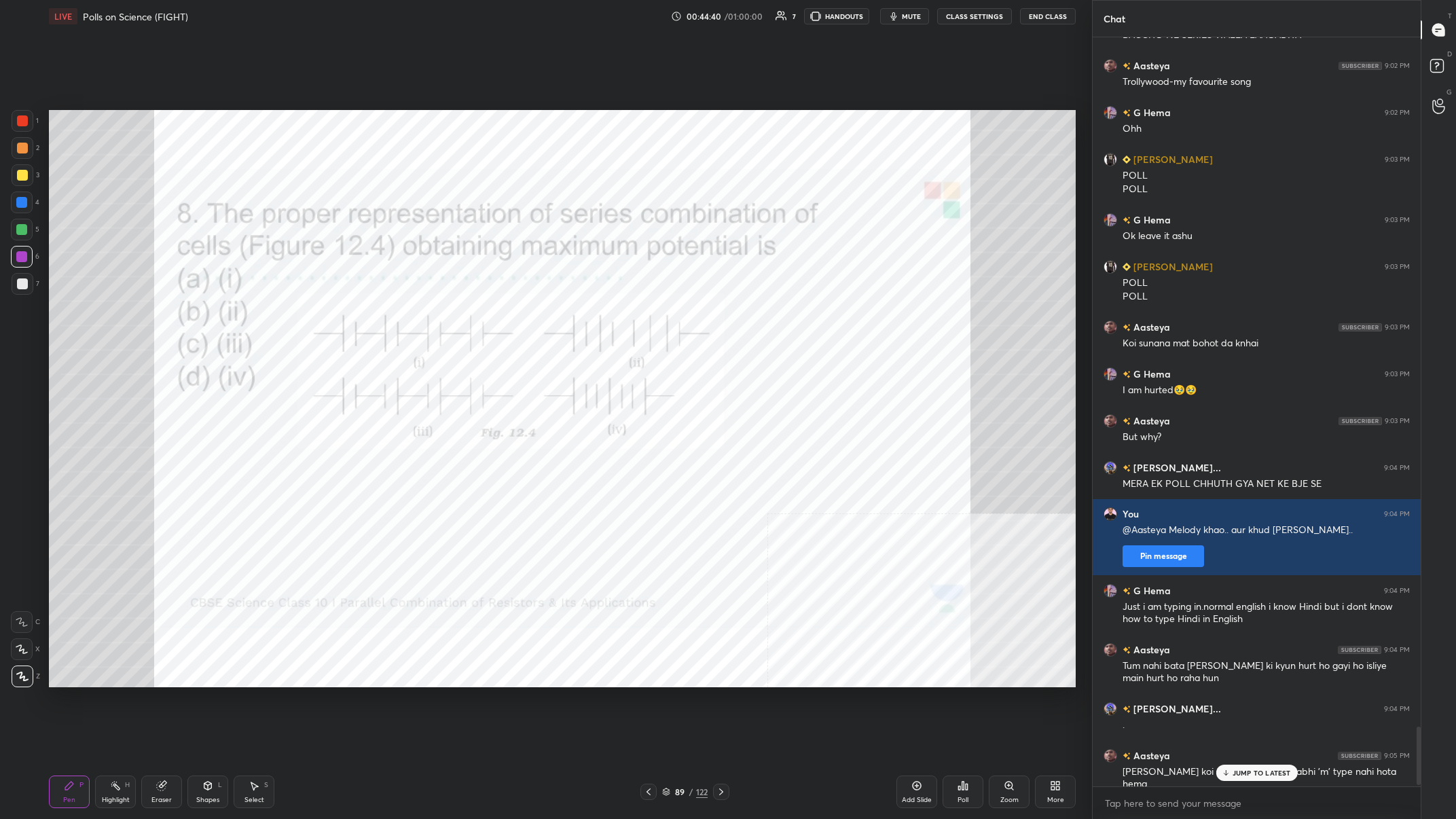
click at [487, 318] on div "89" at bounding box center [680, 792] width 13 height 8
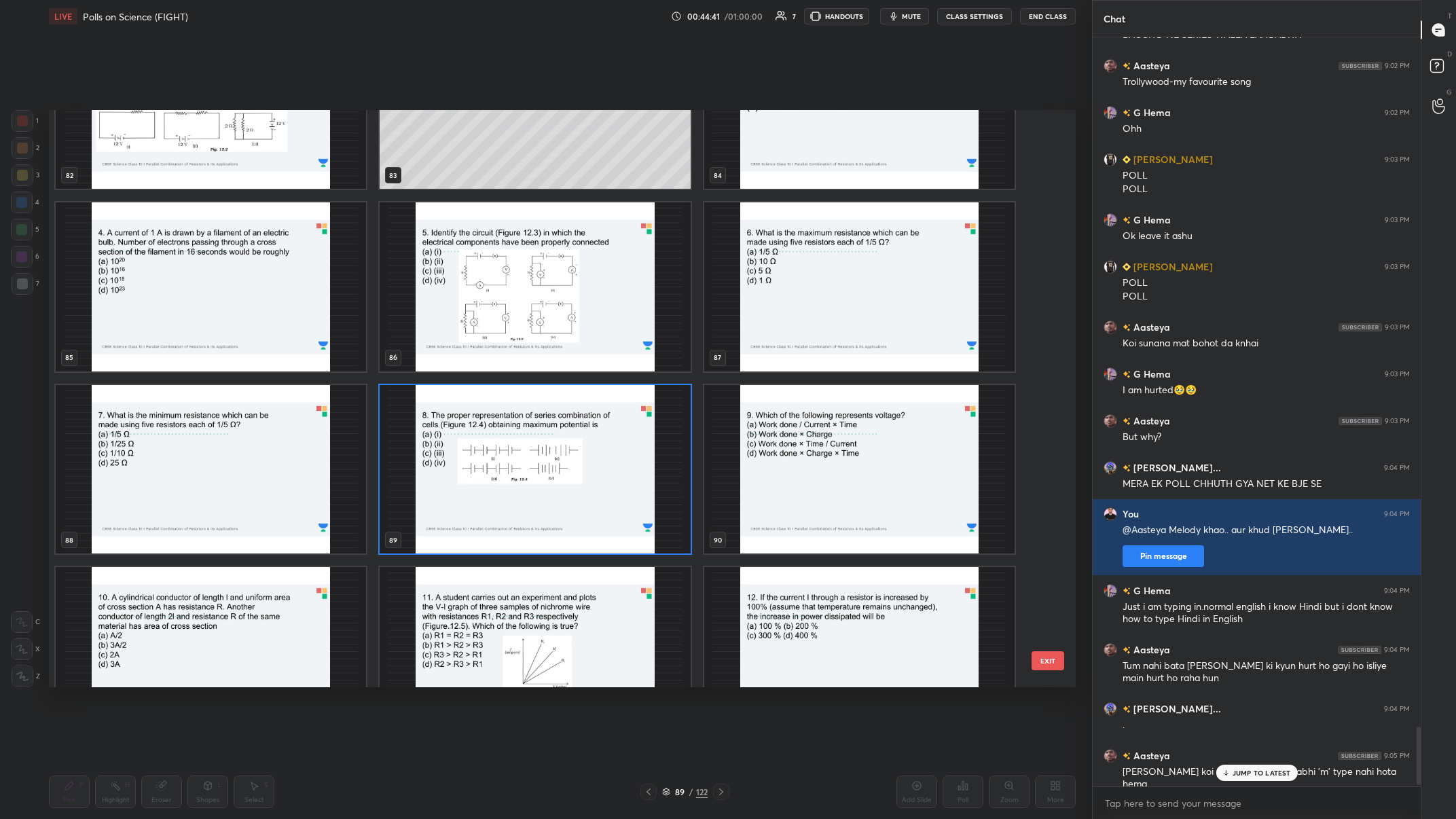
scroll to position [5065, 0]
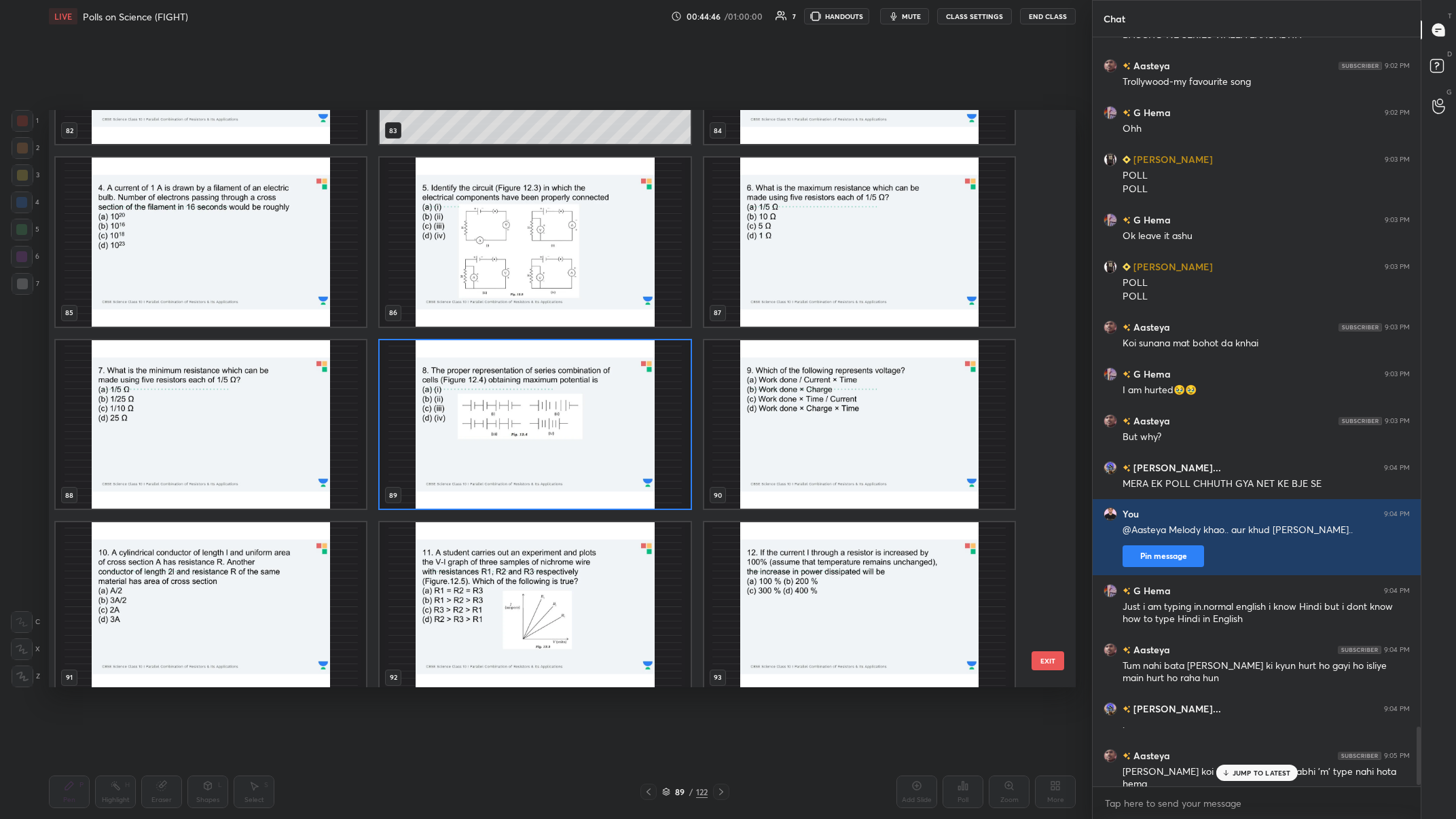
click at [487, 318] on img "grid" at bounding box center [860, 424] width 310 height 169
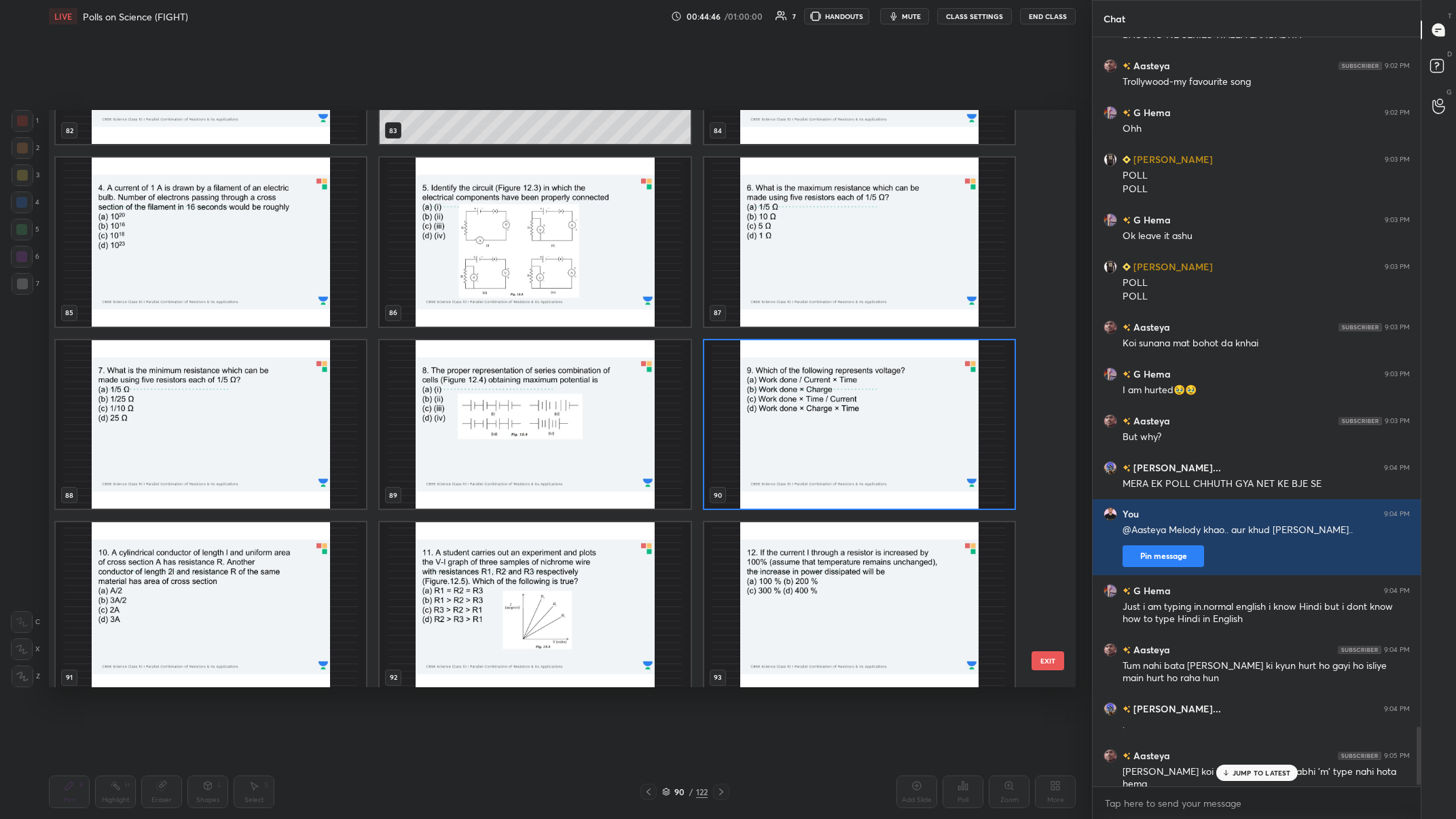
click at [487, 318] on img "grid" at bounding box center [860, 424] width 310 height 169
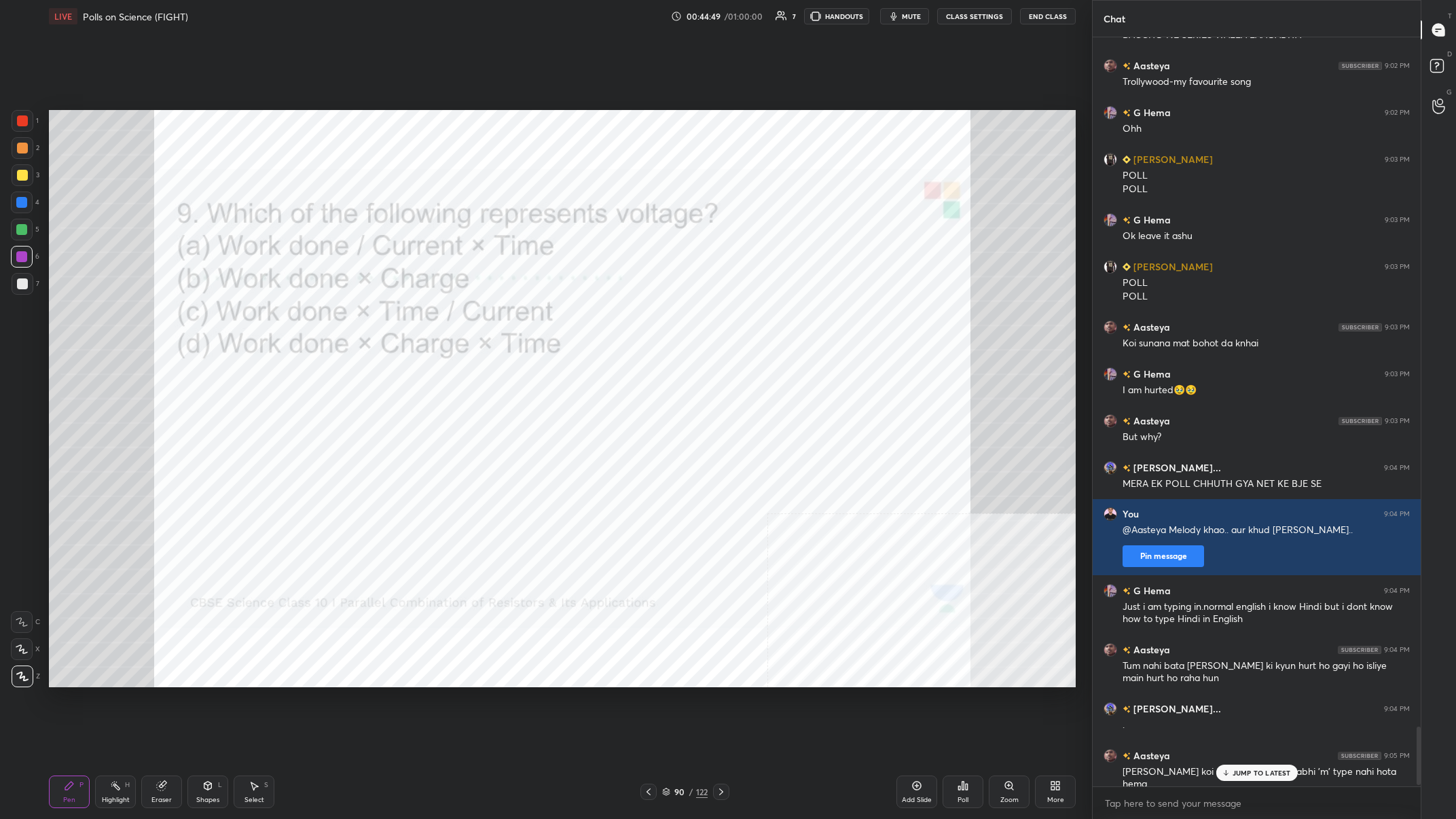
click at [487, 318] on p "JUMP TO LATEST" at bounding box center [1261, 773] width 59 height 8
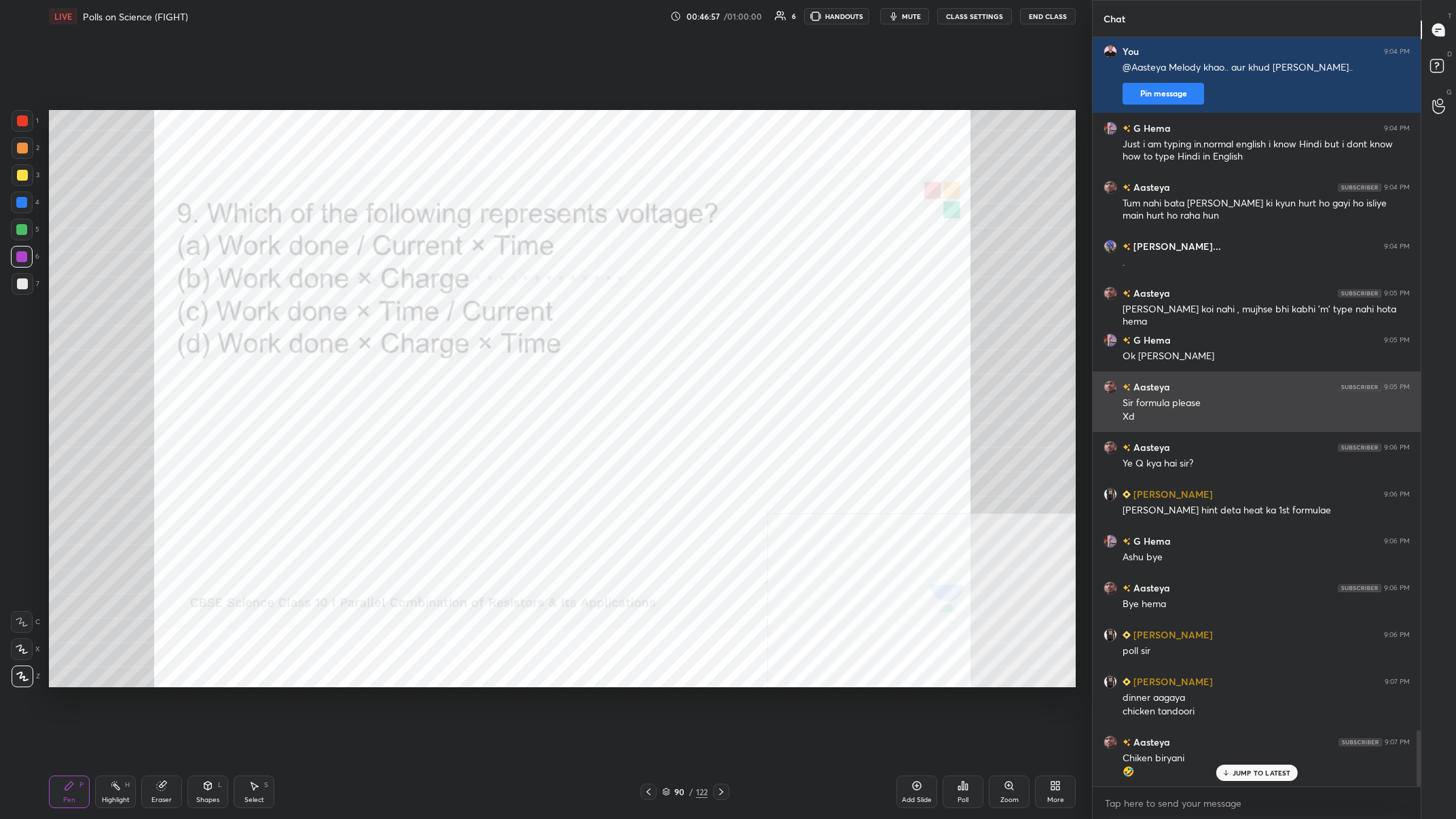
scroll to position [9148, 0]
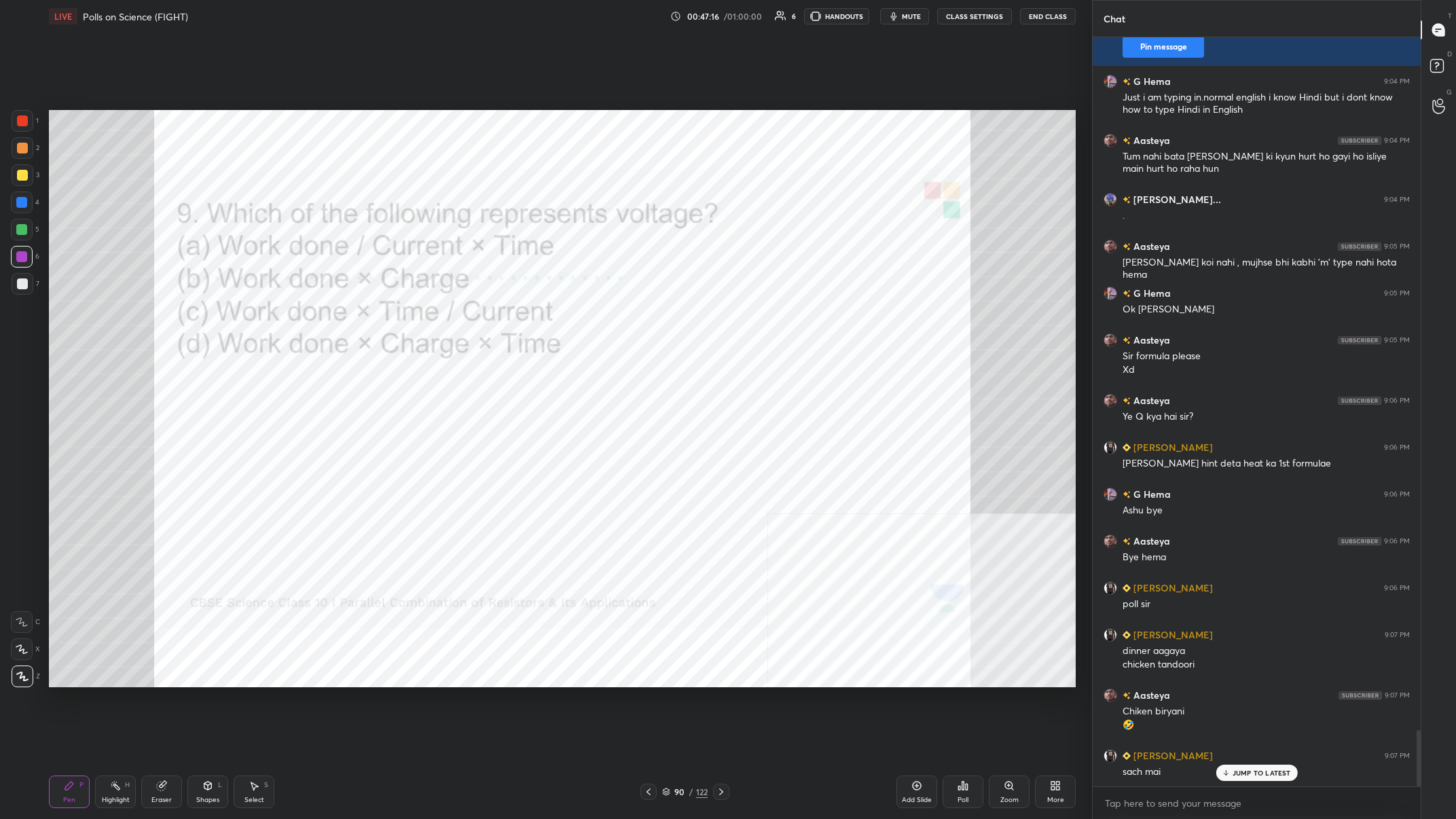
click at [487, 318] on icon at bounding box center [959, 788] width 2 height 3
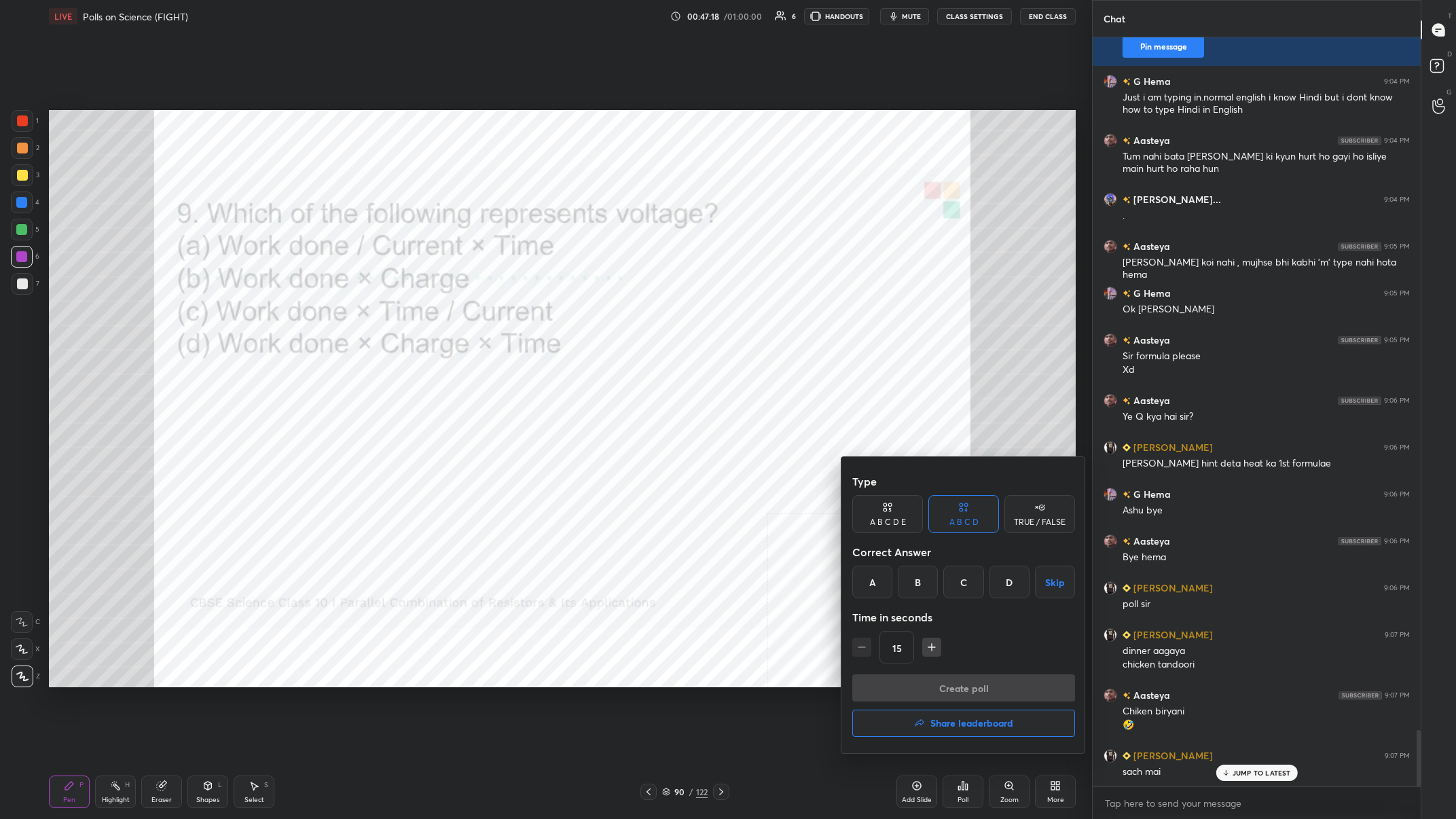
scroll to position [9195, 0]
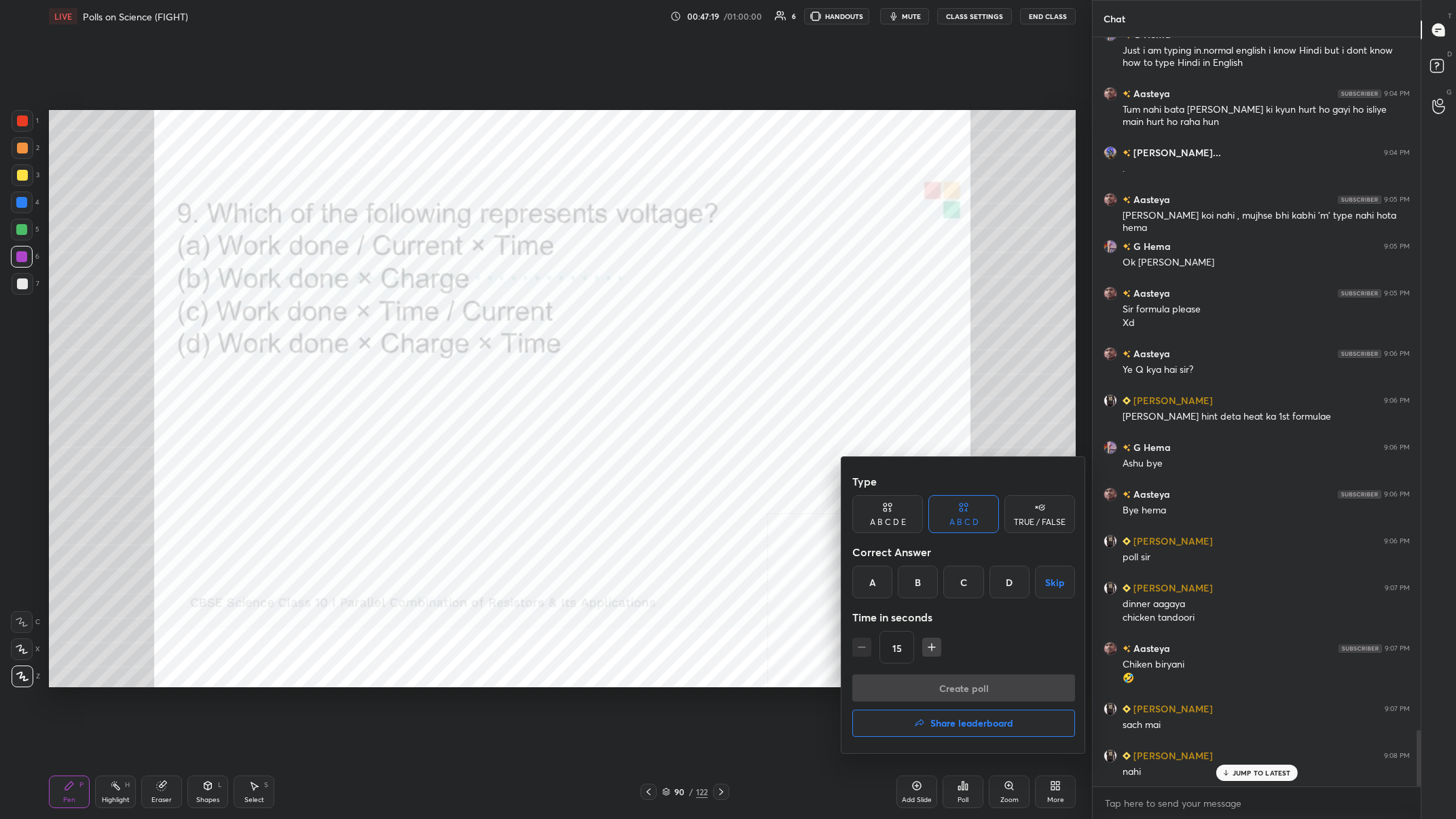
click at [487, 318] on div "A" at bounding box center [872, 582] width 40 height 33
click at [487, 318] on button "Create poll" at bounding box center [964, 688] width 223 height 27
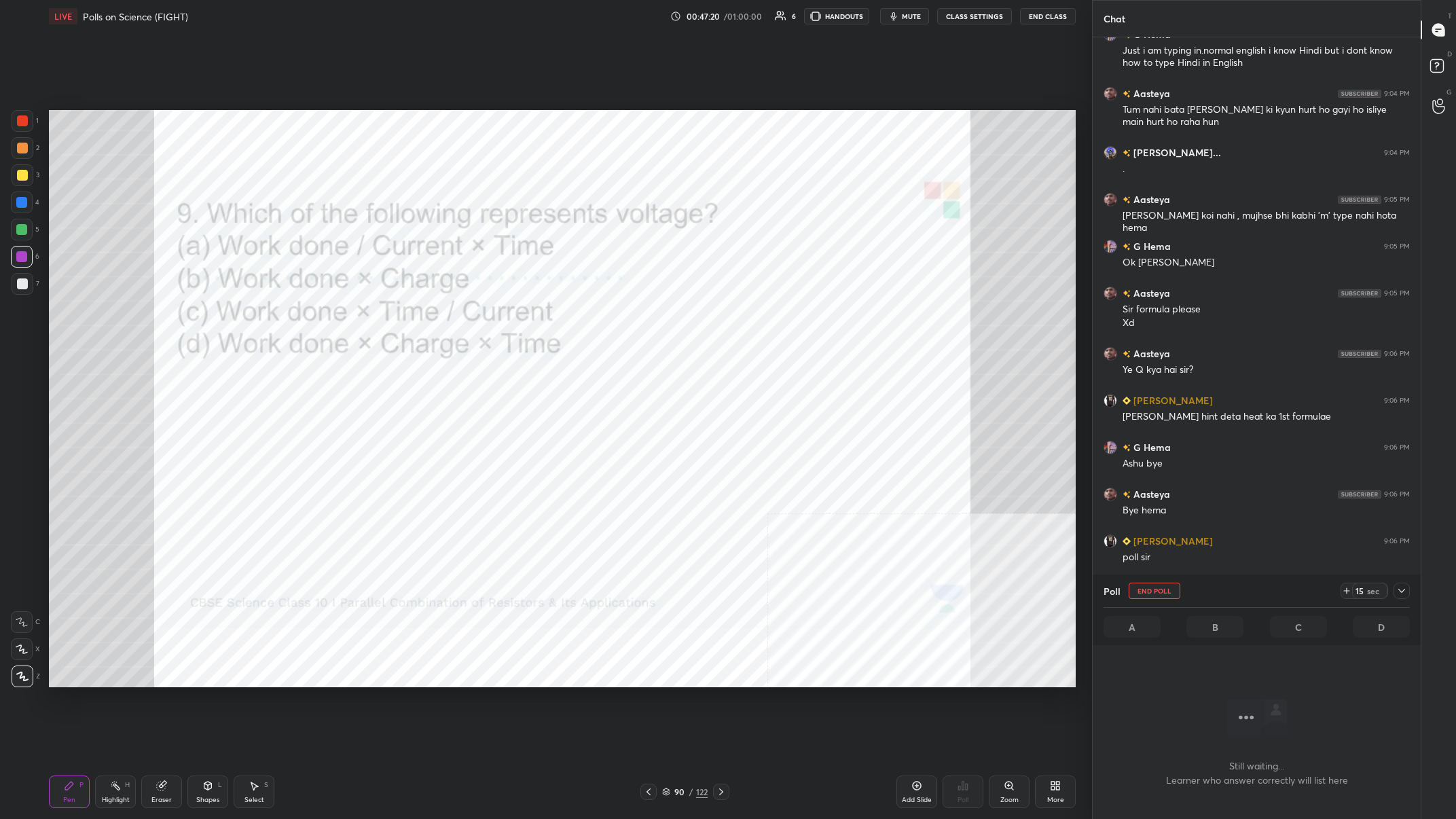
scroll to position [710, 328]
click at [487, 318] on icon at bounding box center [1402, 591] width 11 height 11
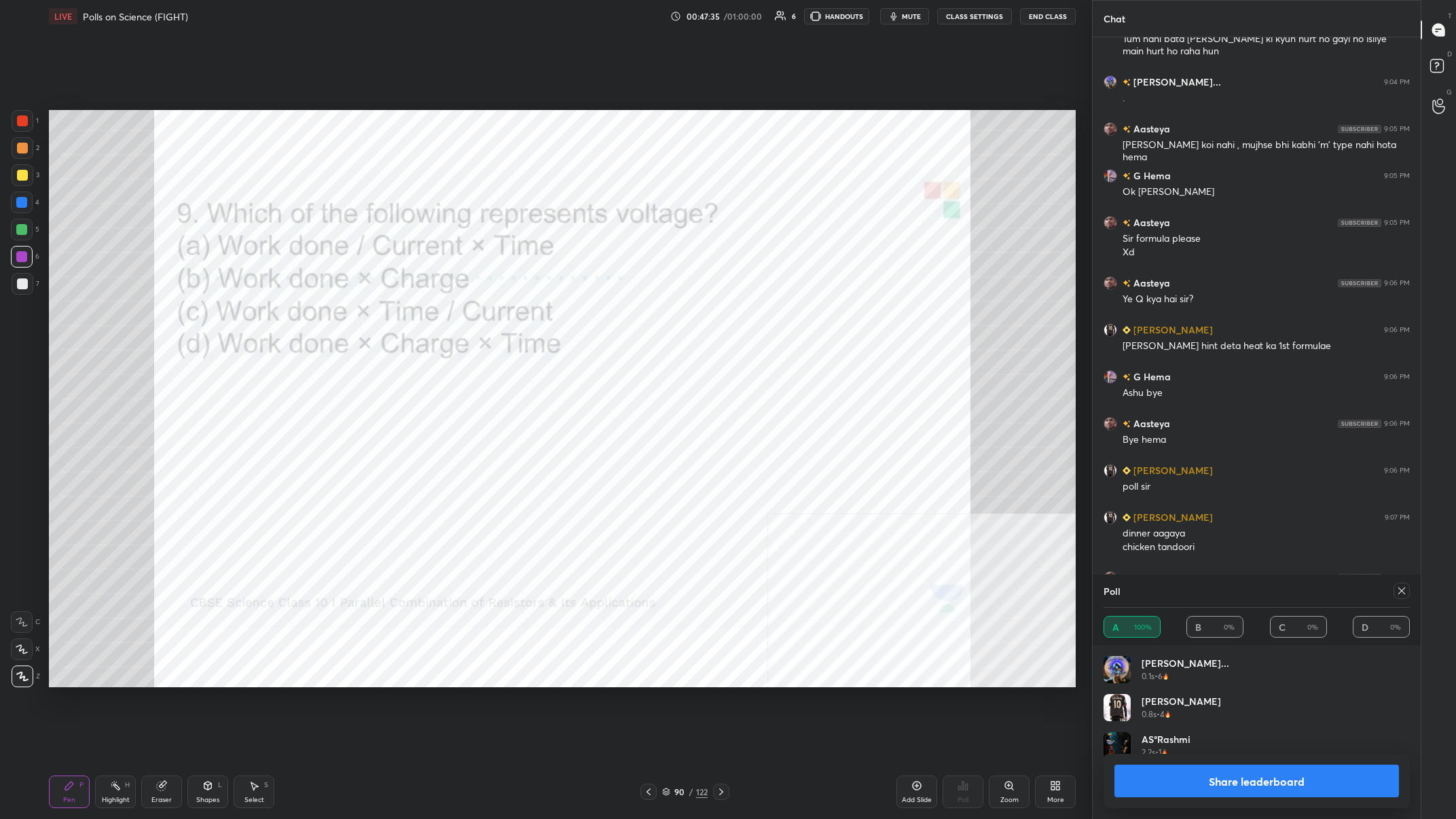
scroll to position [1, 1]
click at [487, 318] on button "Share leaderboard" at bounding box center [1256, 781] width 285 height 33
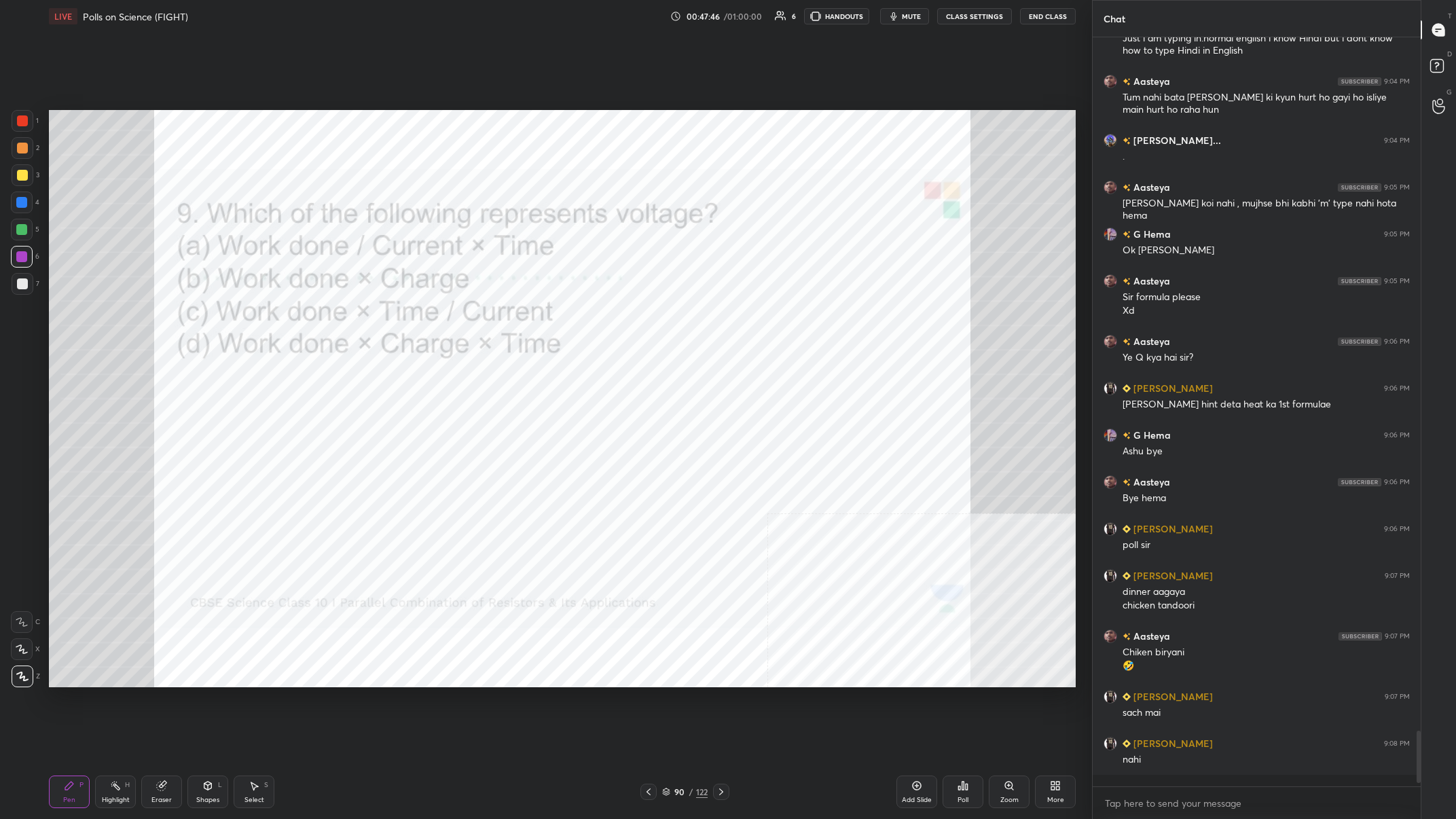
scroll to position [0, 1]
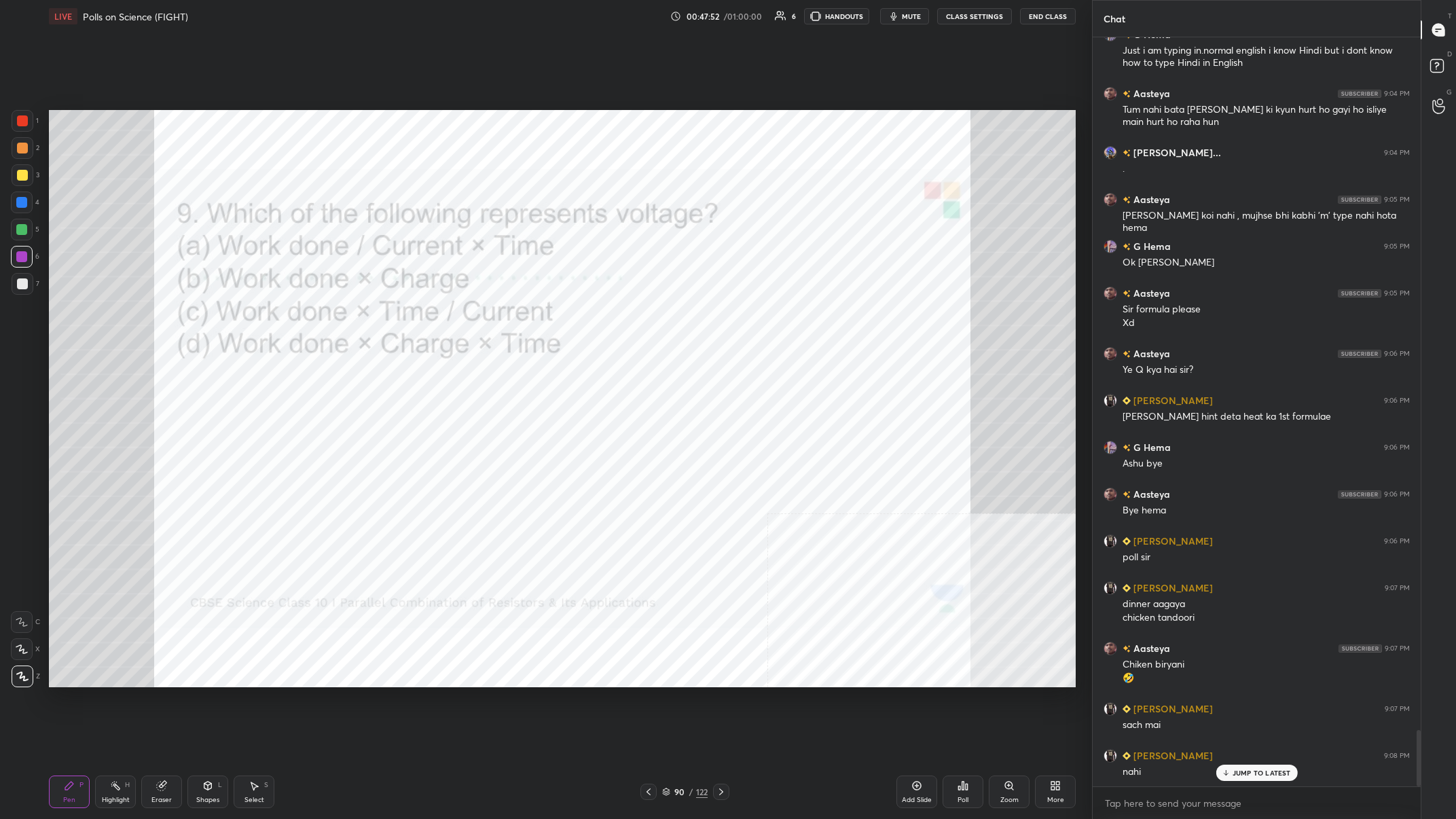
click at [487, 318] on div "90 / 122" at bounding box center [685, 792] width 45 height 12
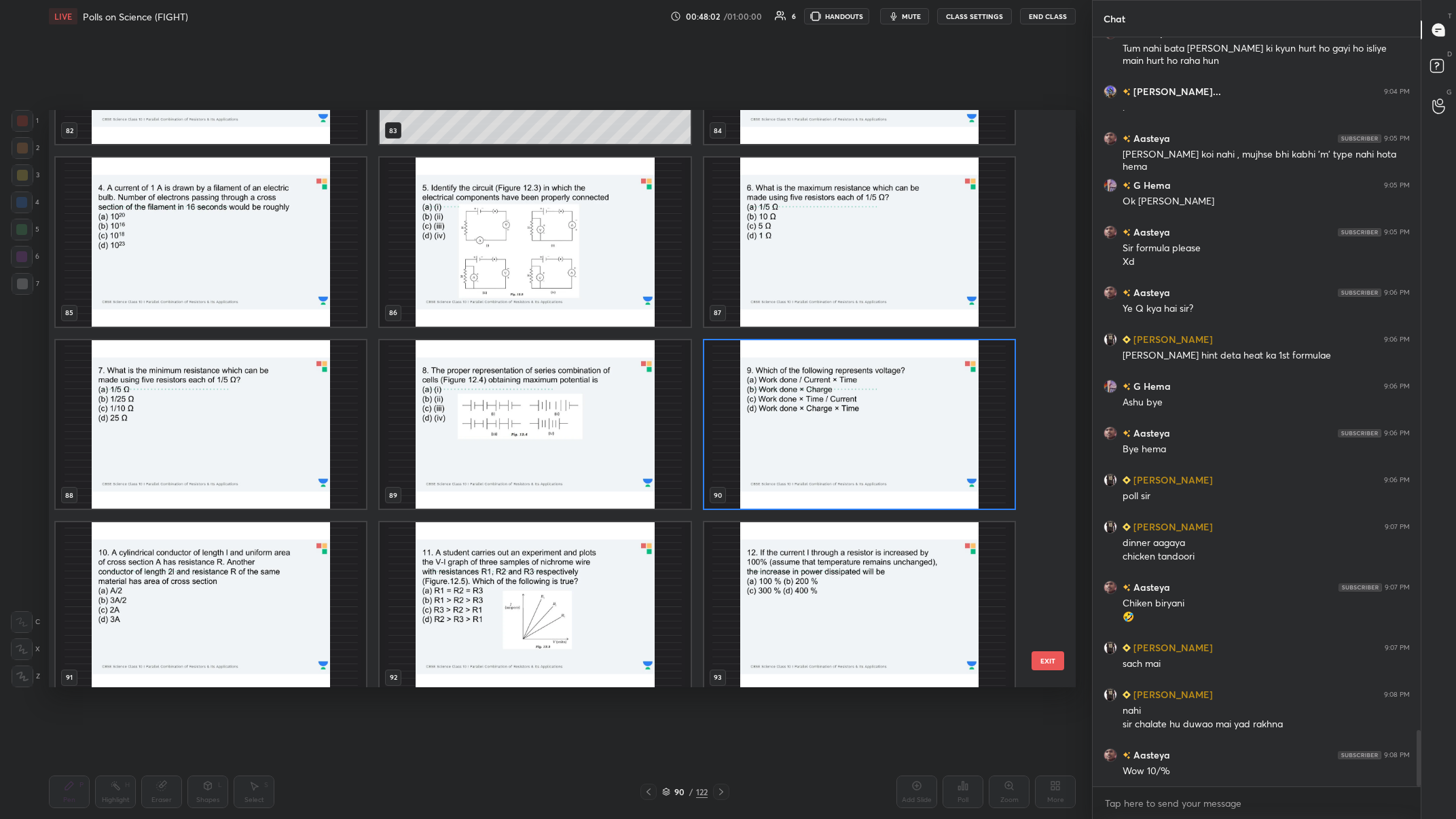
click at [487, 318] on img "grid" at bounding box center [860, 424] width 310 height 169
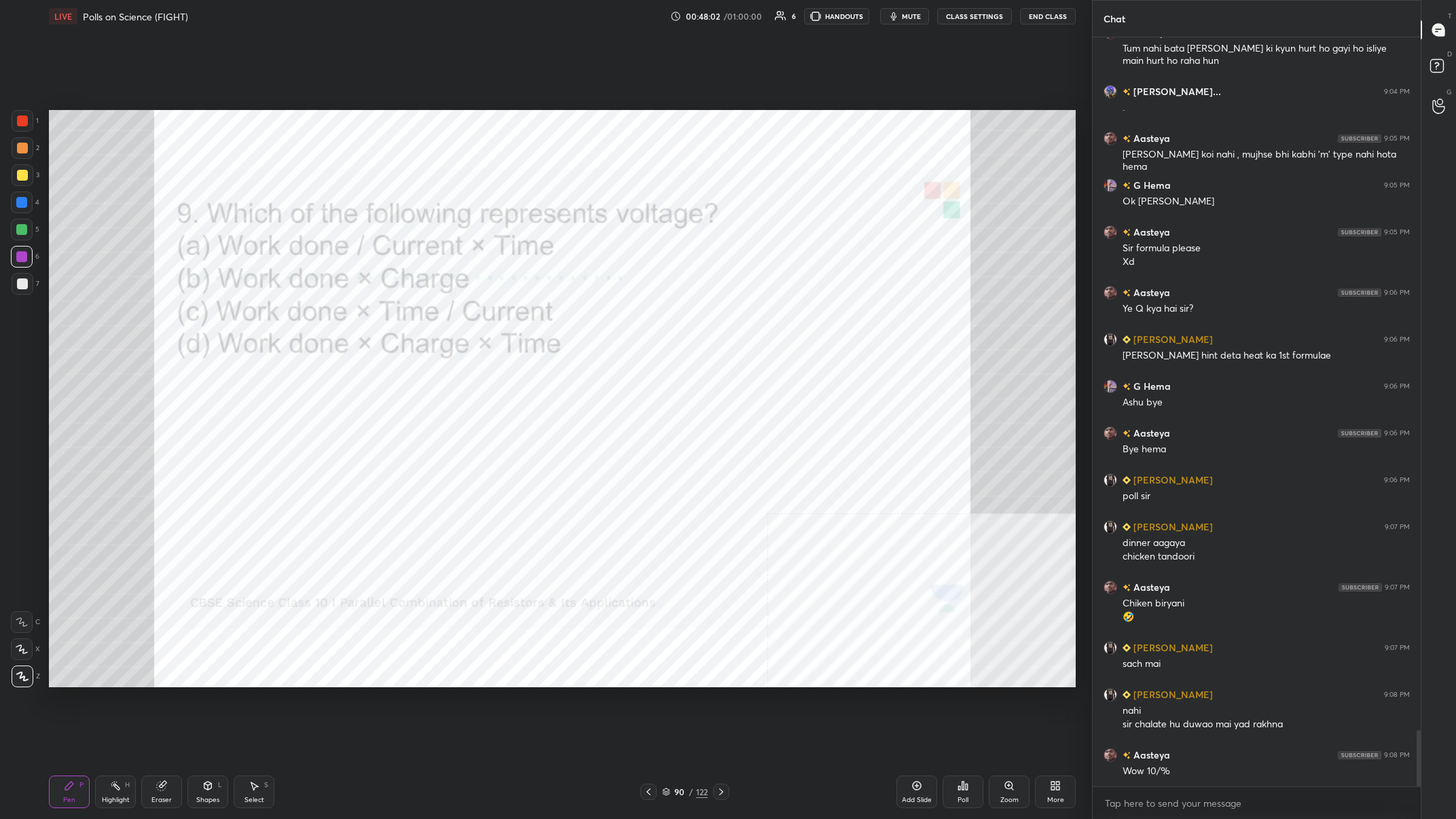
click at [487, 318] on img "grid" at bounding box center [860, 424] width 310 height 169
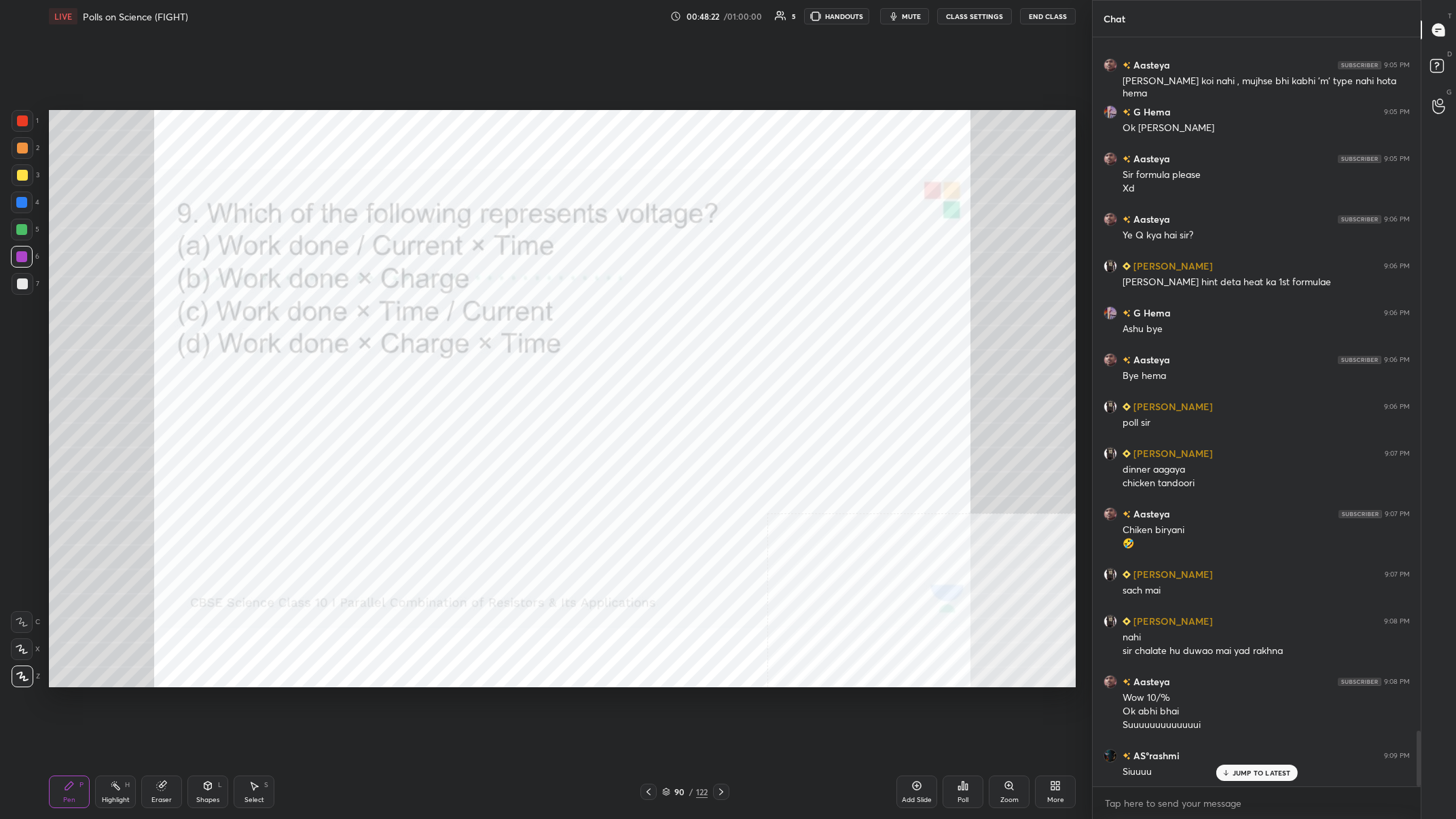
click at [487, 318] on div "90" at bounding box center [680, 792] width 13 height 8
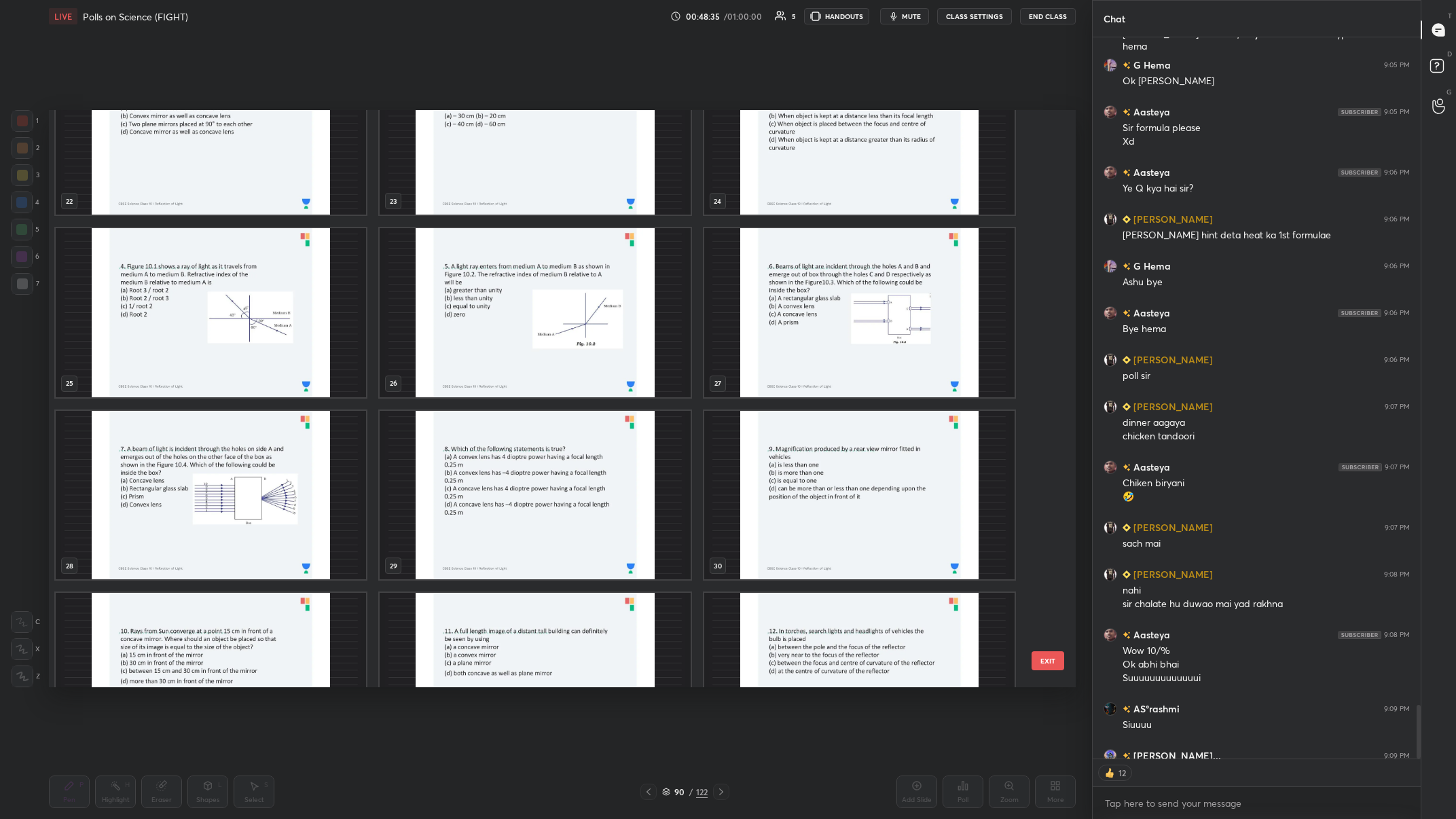
click at [487, 308] on img "grid" at bounding box center [860, 313] width 310 height 169
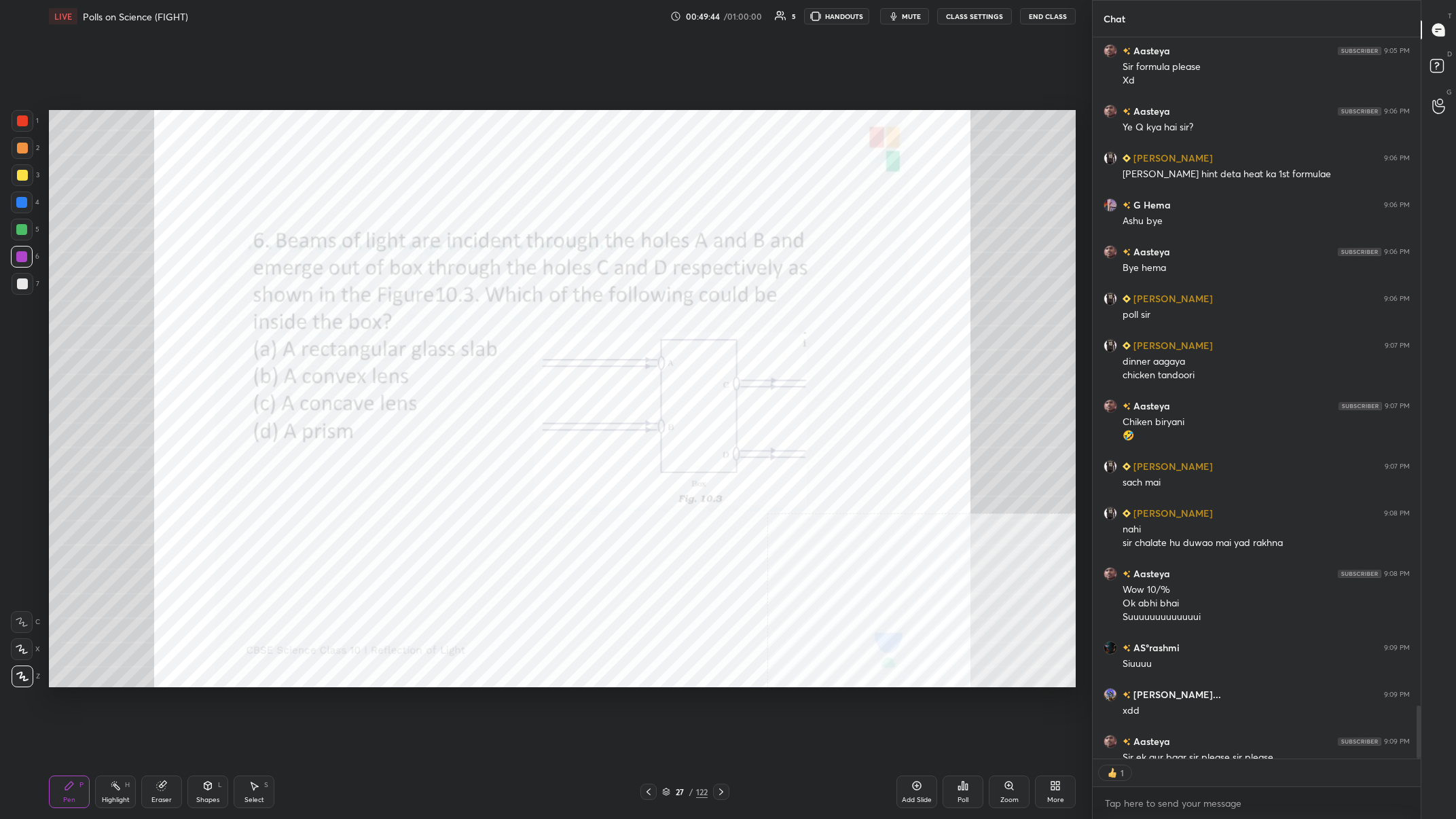
scroll to position [1, 1]
click at [120, 318] on div "Highlight H" at bounding box center [115, 792] width 40 height 33
click at [120, 318] on icon at bounding box center [115, 785] width 11 height 11
click at [210, 318] on div "Shapes L" at bounding box center [207, 792] width 40 height 33
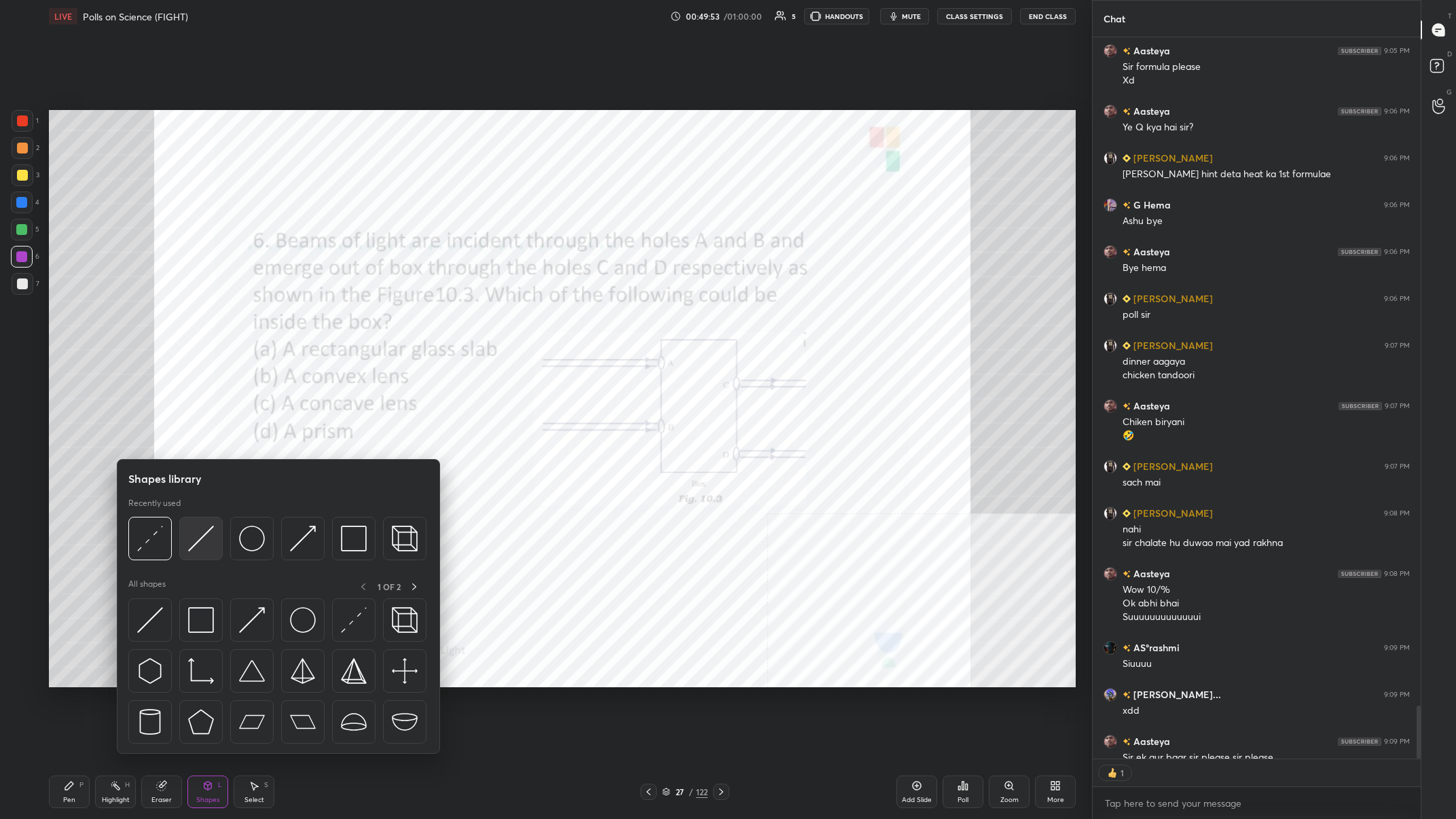
click at [196, 318] on img at bounding box center [200, 538] width 26 height 26
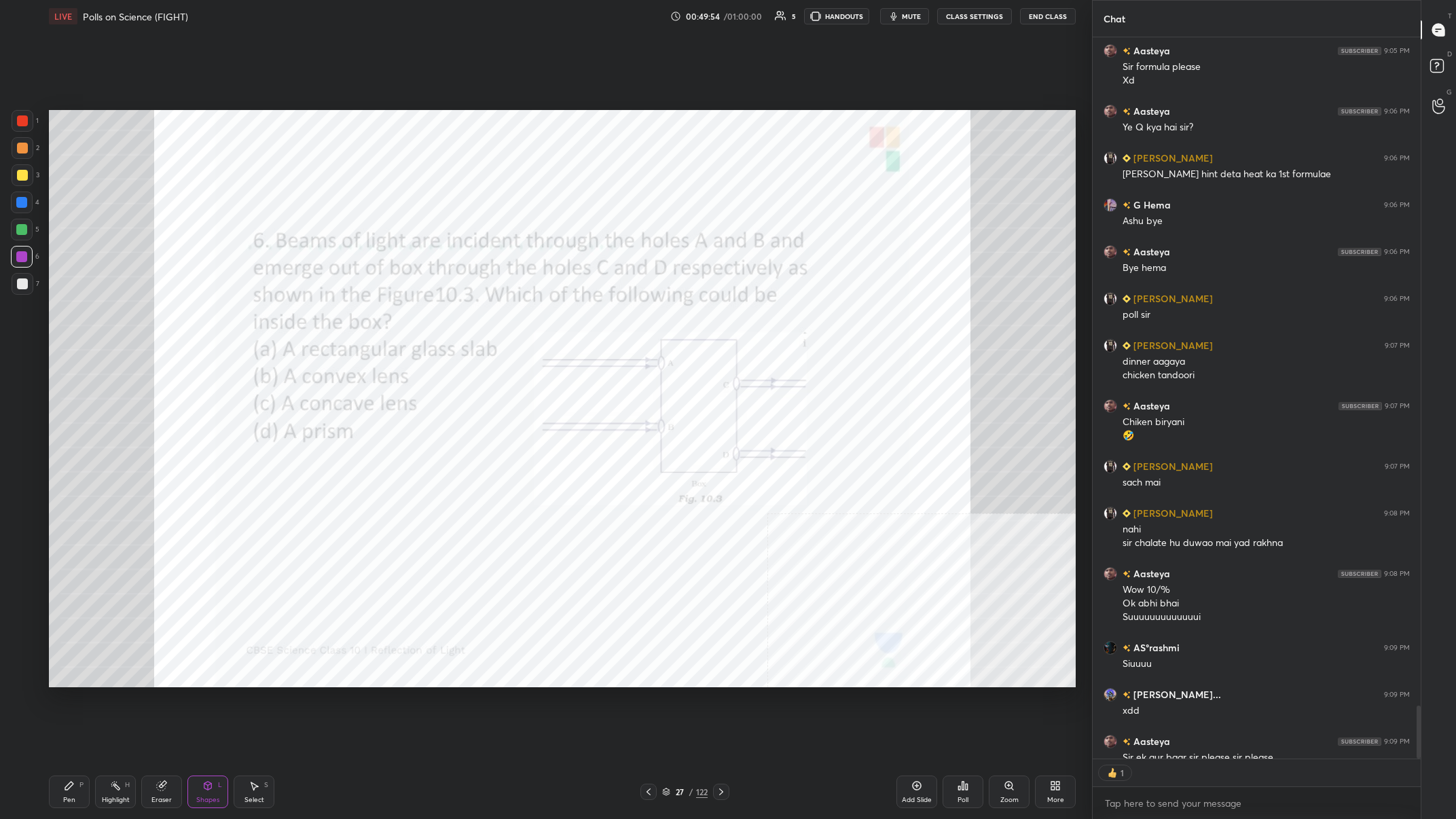
click at [21, 121] on div at bounding box center [22, 120] width 11 height 11
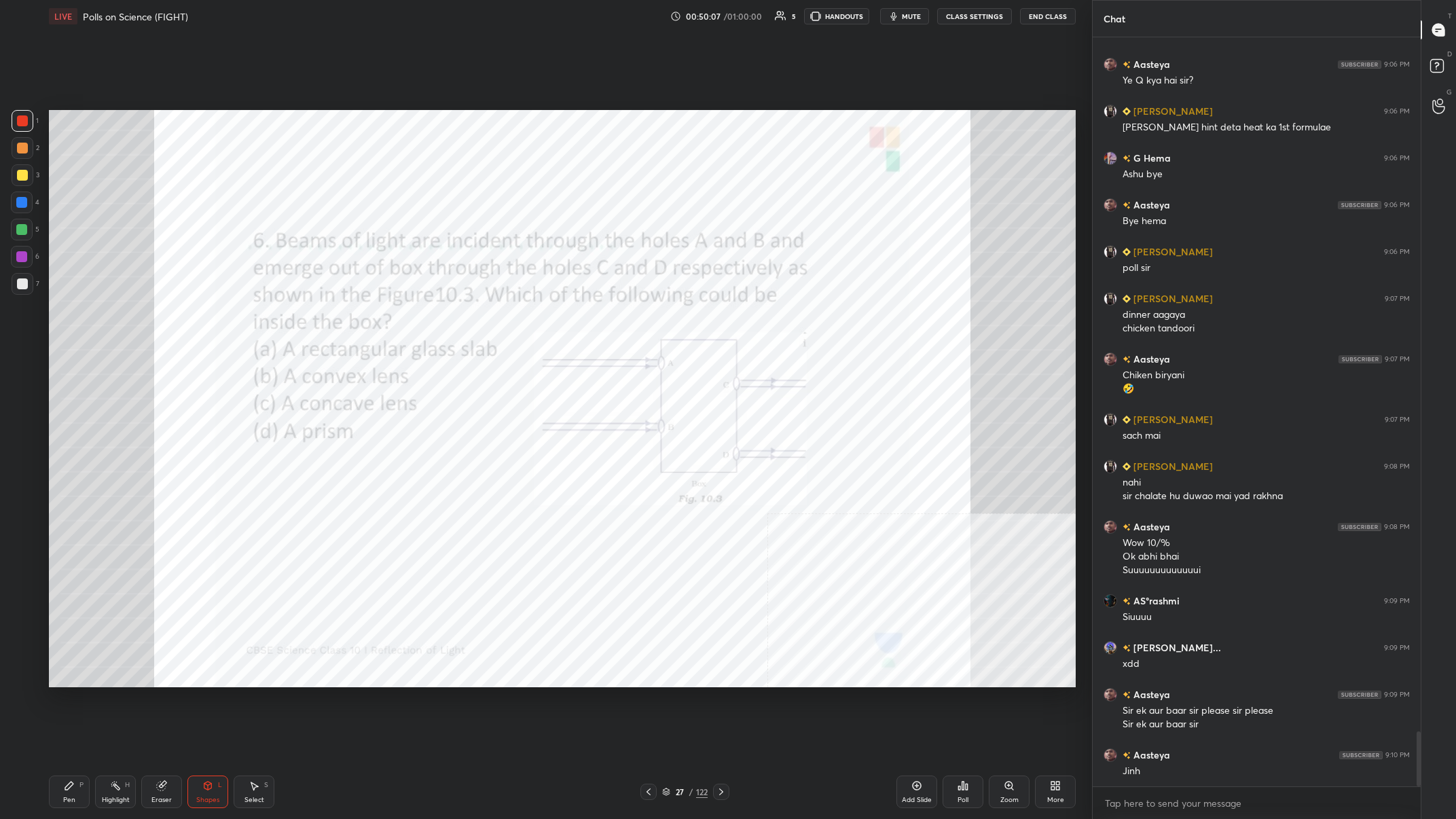
click at [487, 318] on div "Poll" at bounding box center [963, 792] width 40 height 33
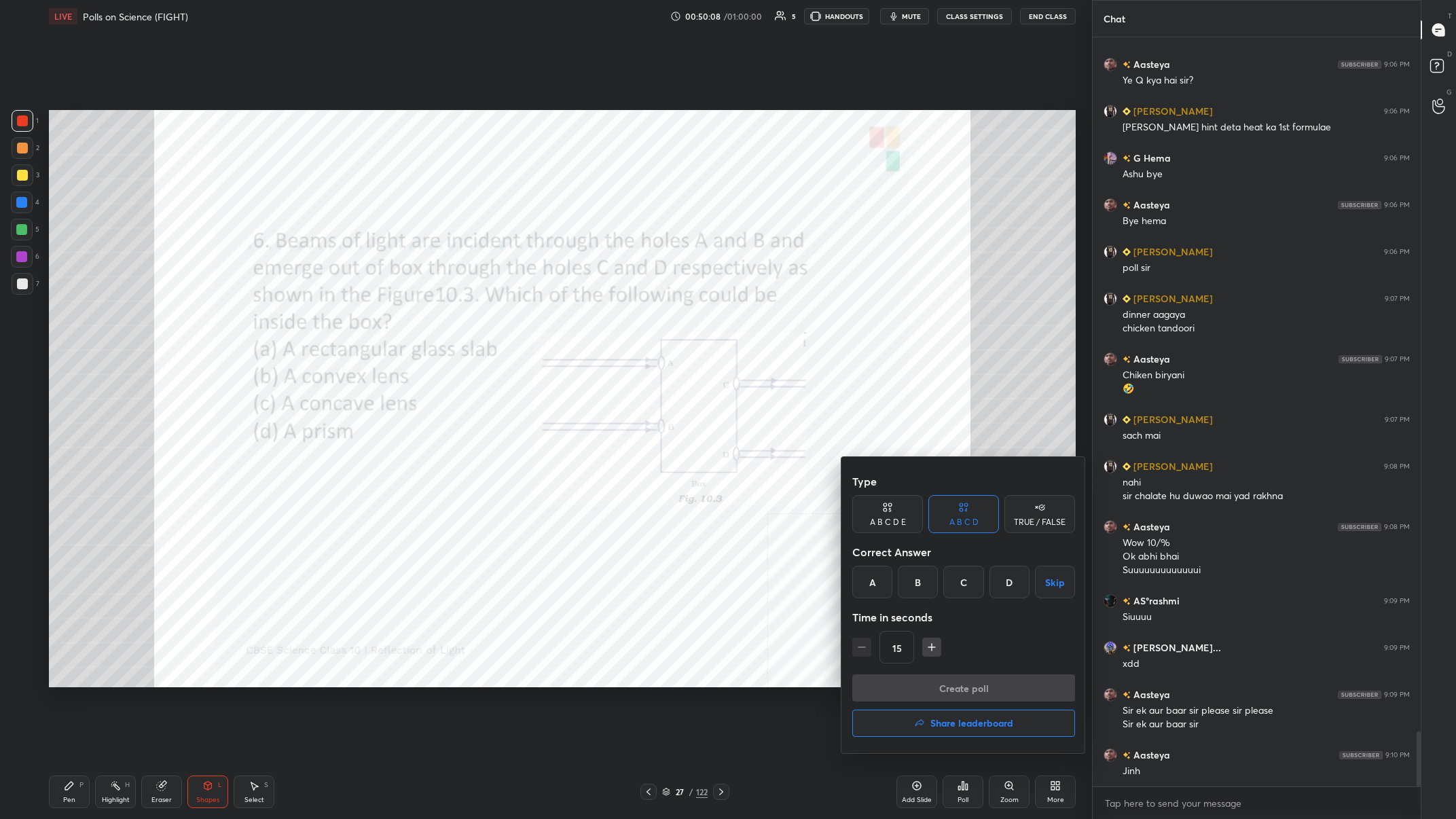
click at [487, 318] on div "A" at bounding box center [872, 582] width 40 height 33
click at [487, 318] on button "Create poll" at bounding box center [964, 688] width 223 height 27
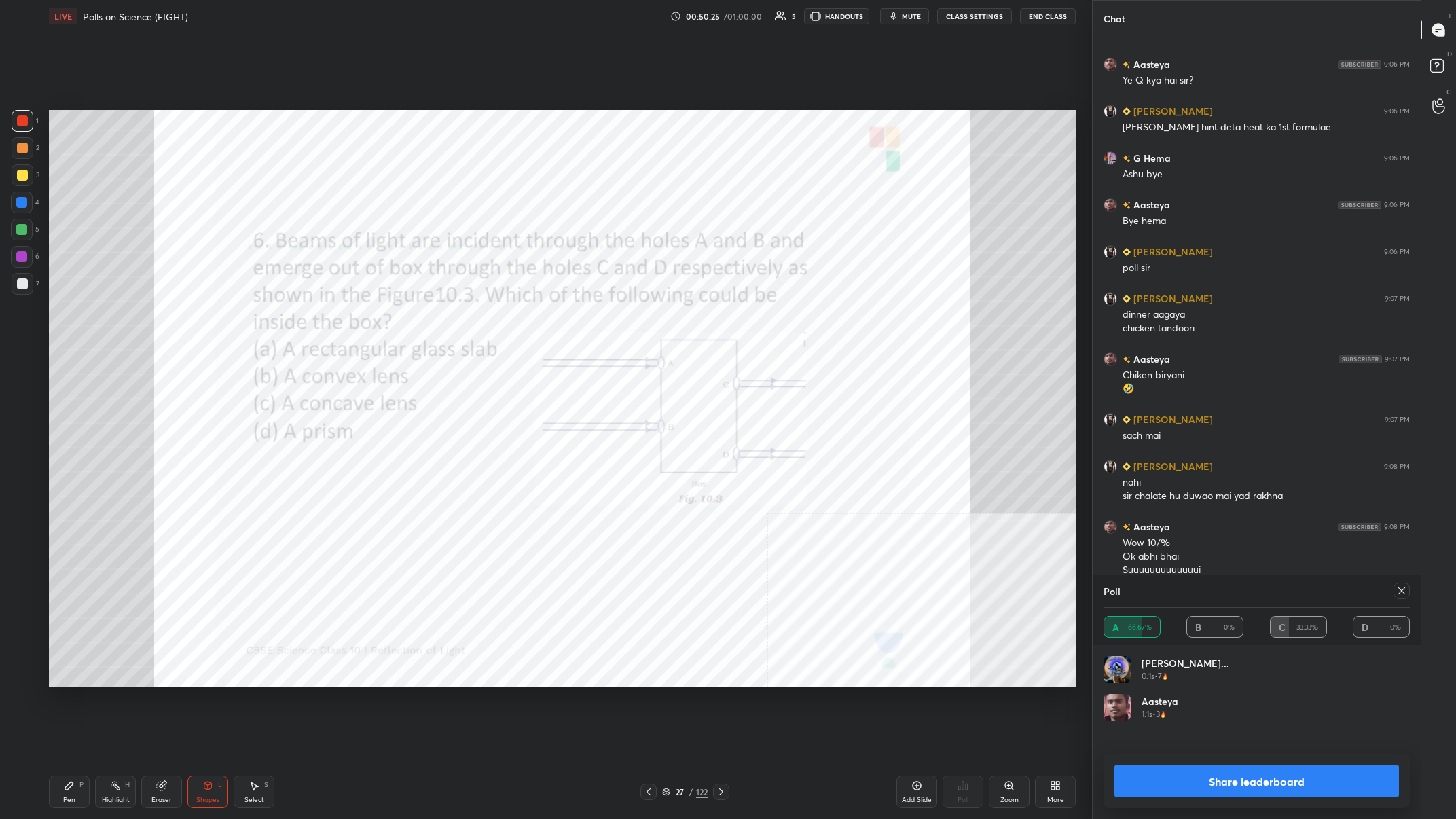
scroll to position [9601, 0]
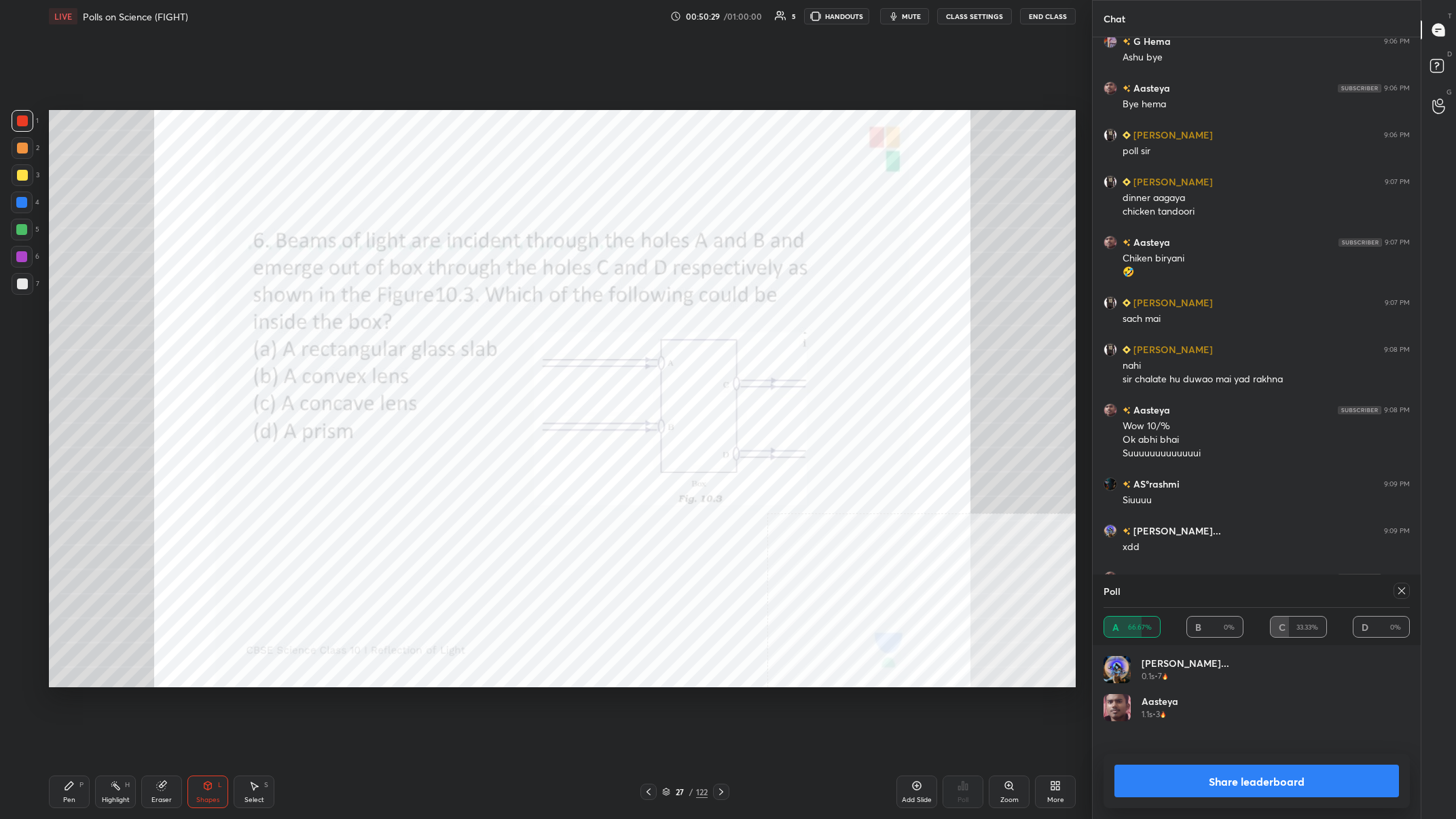
click at [487, 318] on button "Share leaderboard" at bounding box center [1256, 781] width 285 height 33
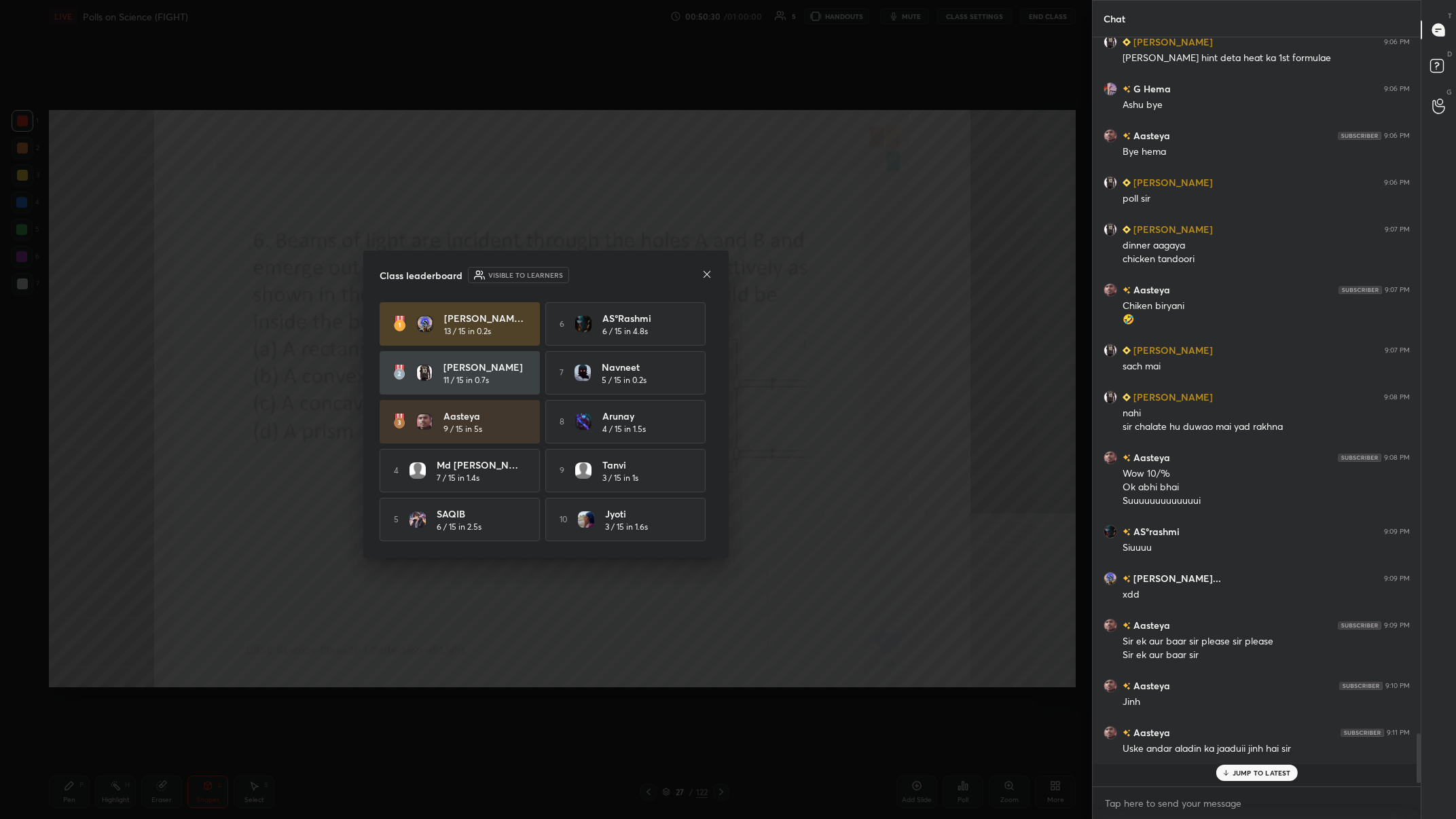
scroll to position [737, 328]
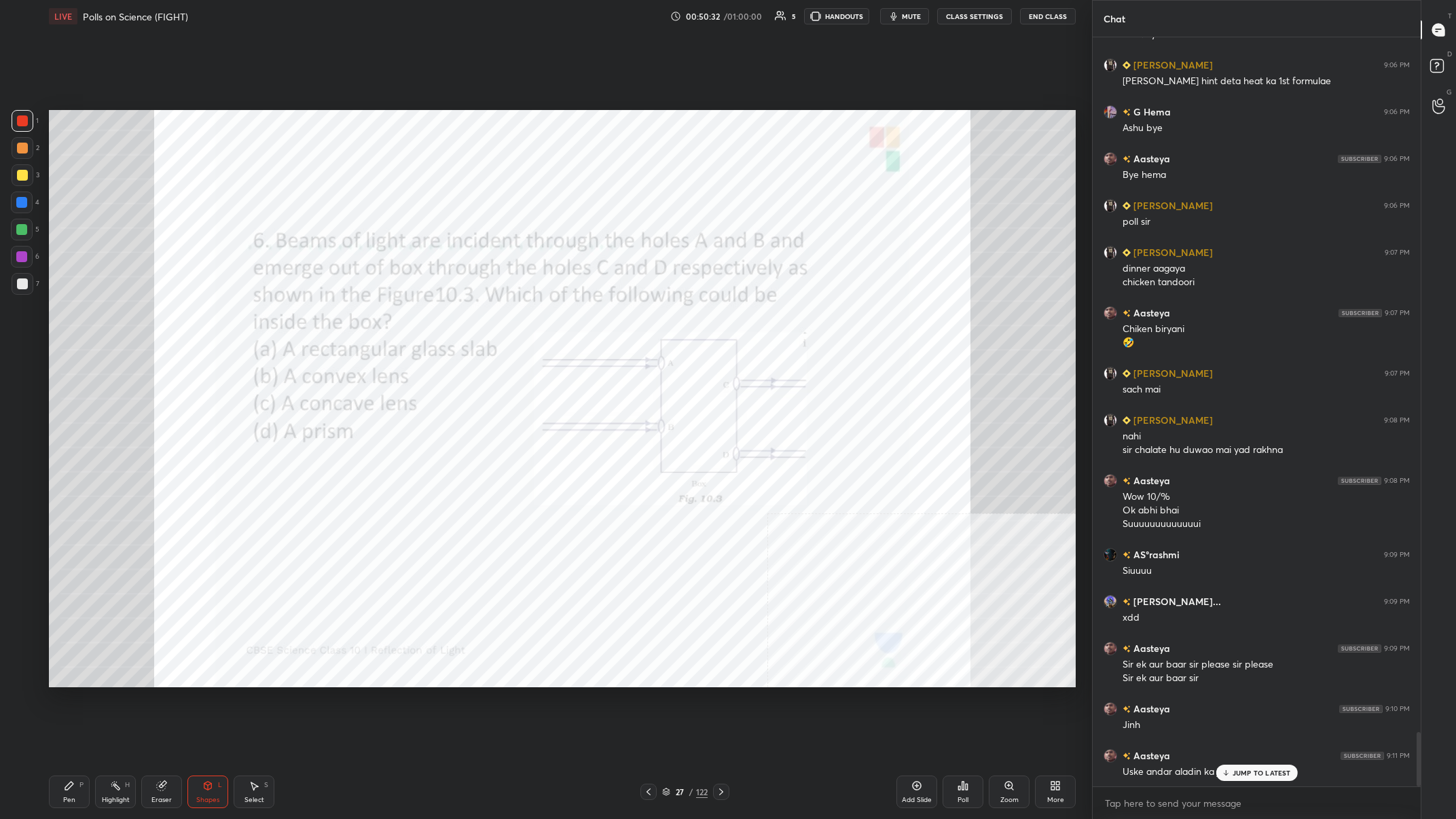
click at [78, 318] on div "Pen P" at bounding box center [68, 792] width 40 height 33
click at [487, 318] on p "JUMP TO LATEST" at bounding box center [1261, 773] width 59 height 8
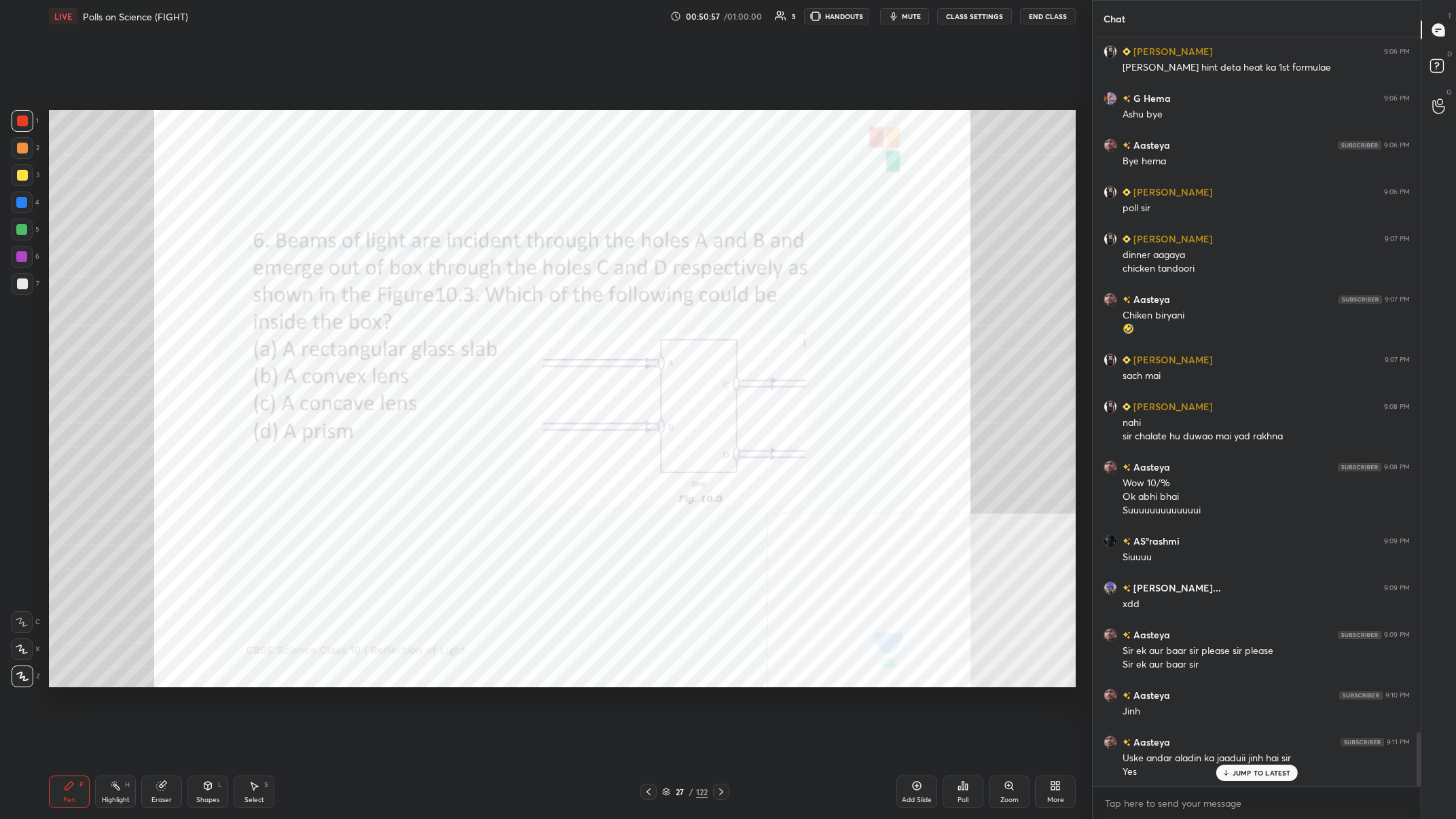
click at [487, 318] on div "27 / 122" at bounding box center [685, 792] width 45 height 12
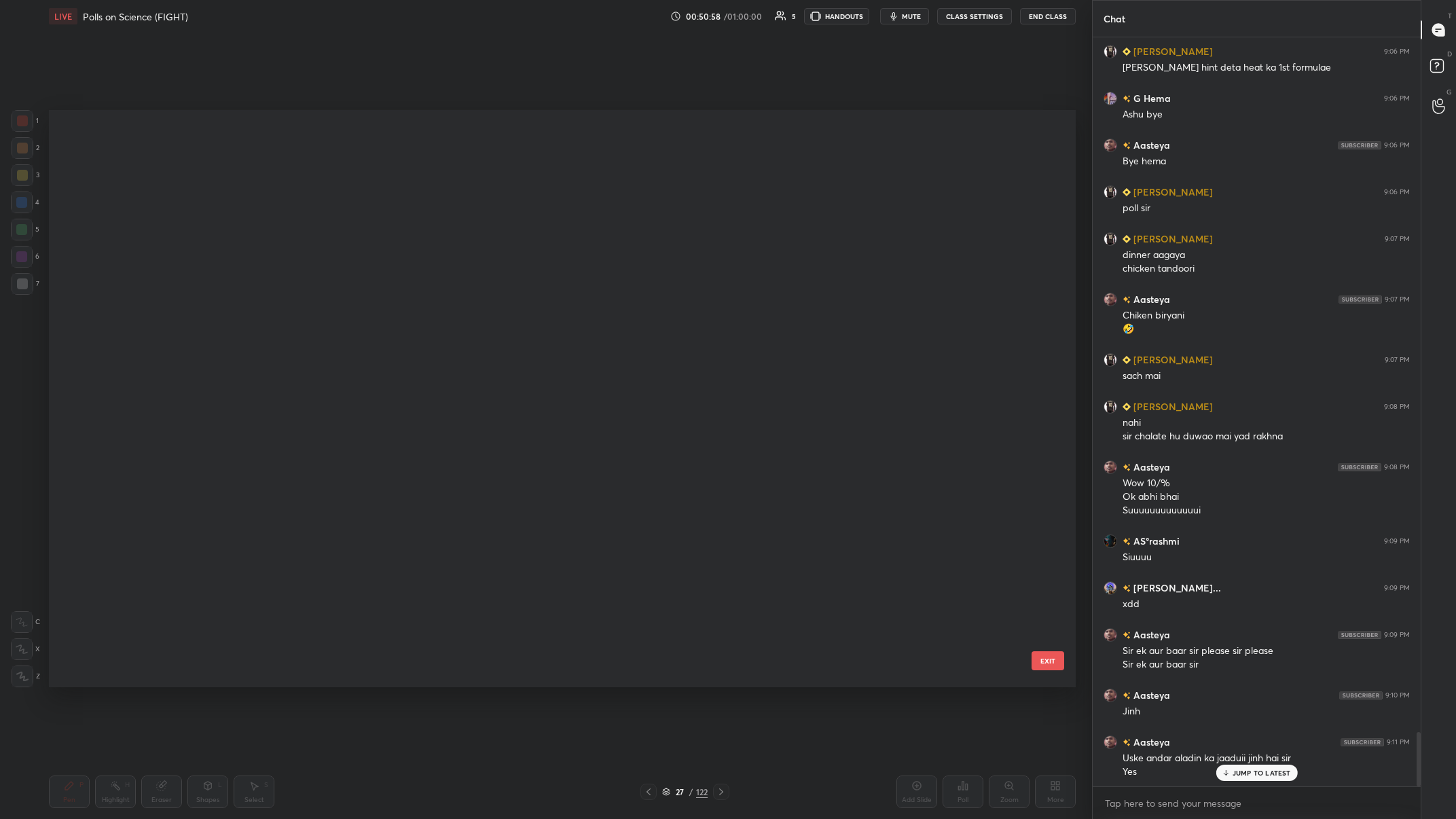
scroll to position [1063, 0]
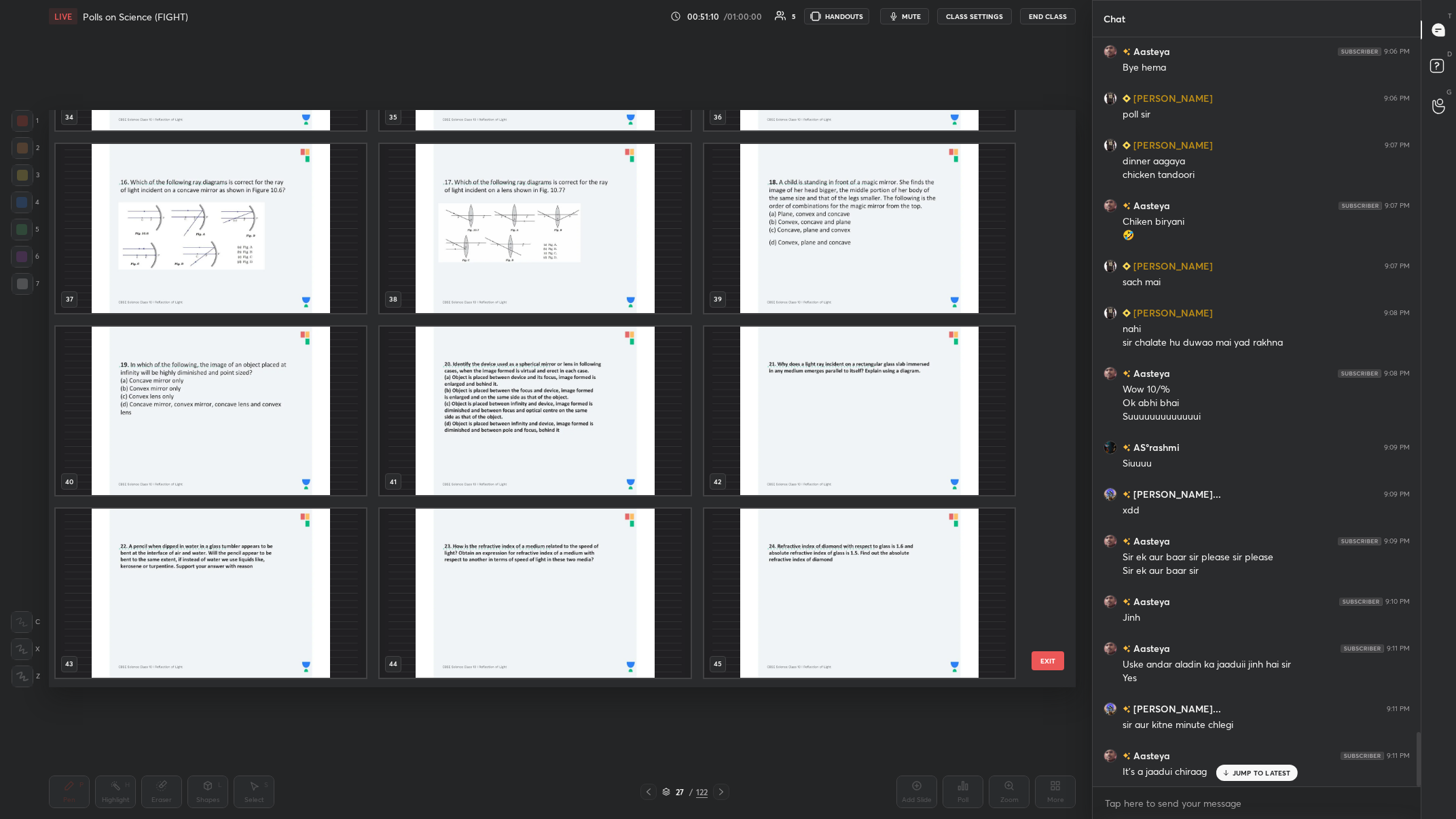
click at [487, 259] on img "grid" at bounding box center [535, 228] width 310 height 169
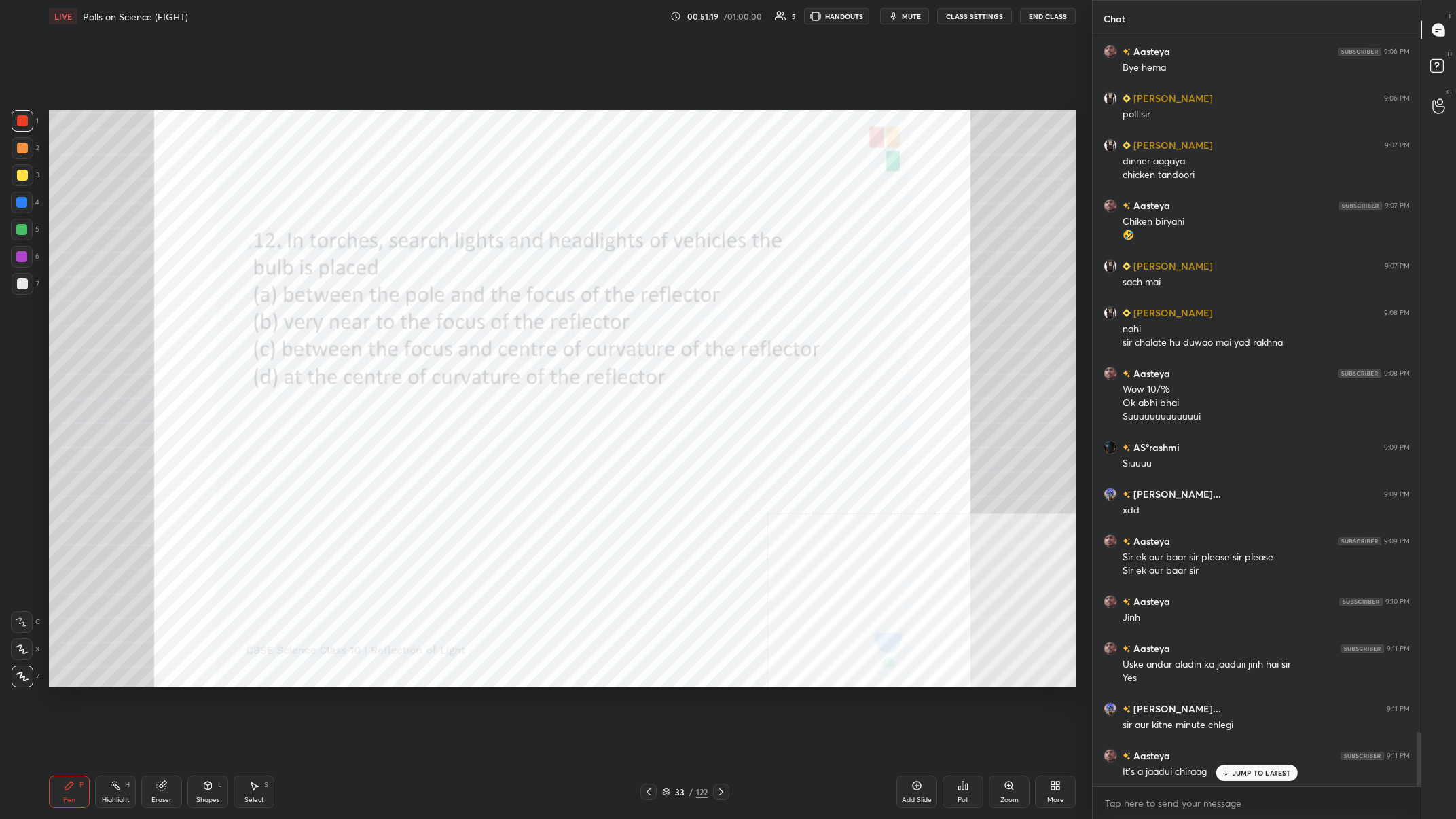
click at [487, 318] on div "JUMP TO LATEST" at bounding box center [1256, 773] width 82 height 16
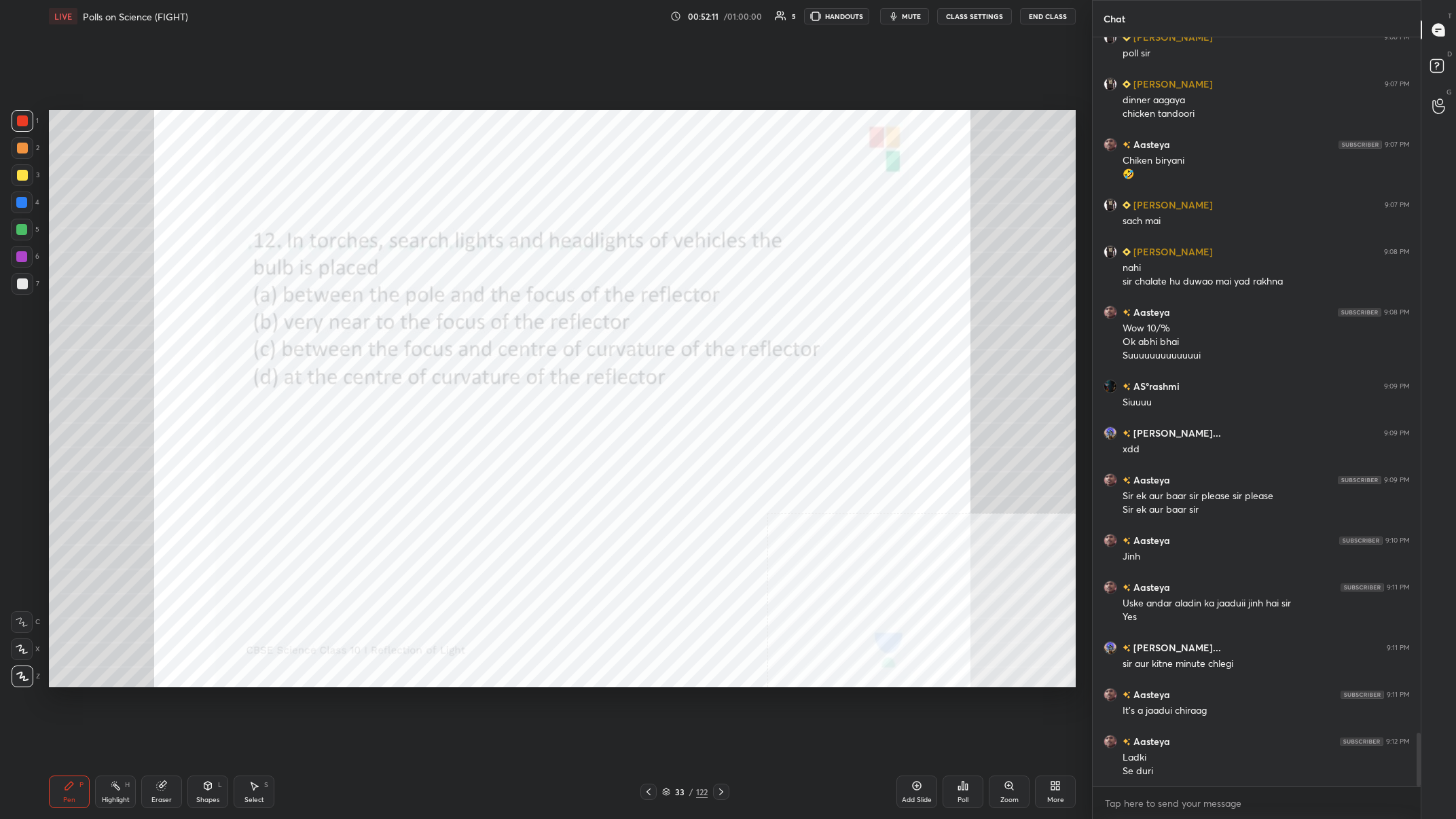
scroll to position [9713, 0]
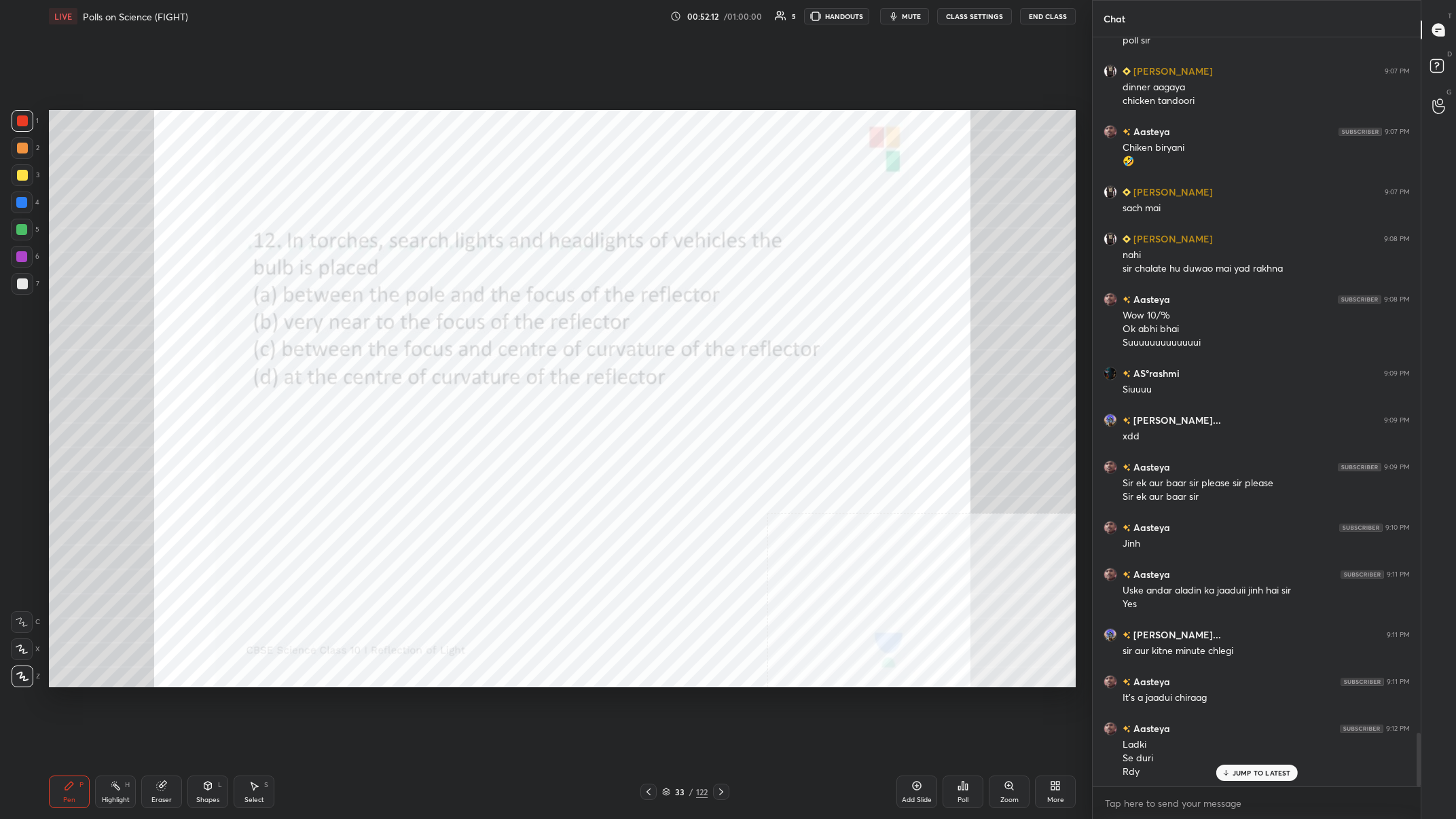
click at [487, 318] on icon at bounding box center [963, 785] width 11 height 11
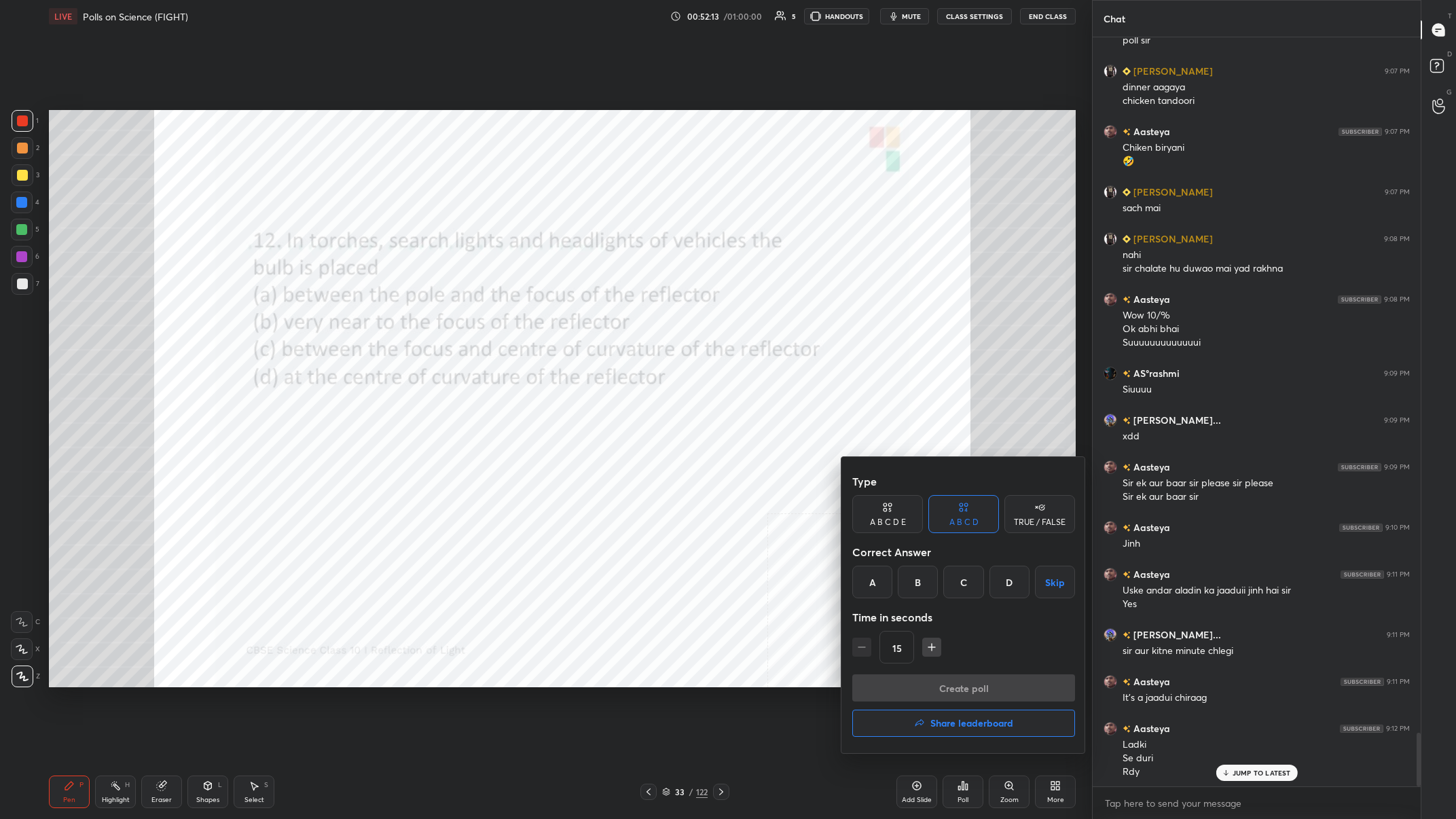
click at [487, 318] on div "B" at bounding box center [917, 582] width 40 height 33
click at [487, 318] on button "Create poll" at bounding box center [964, 688] width 223 height 27
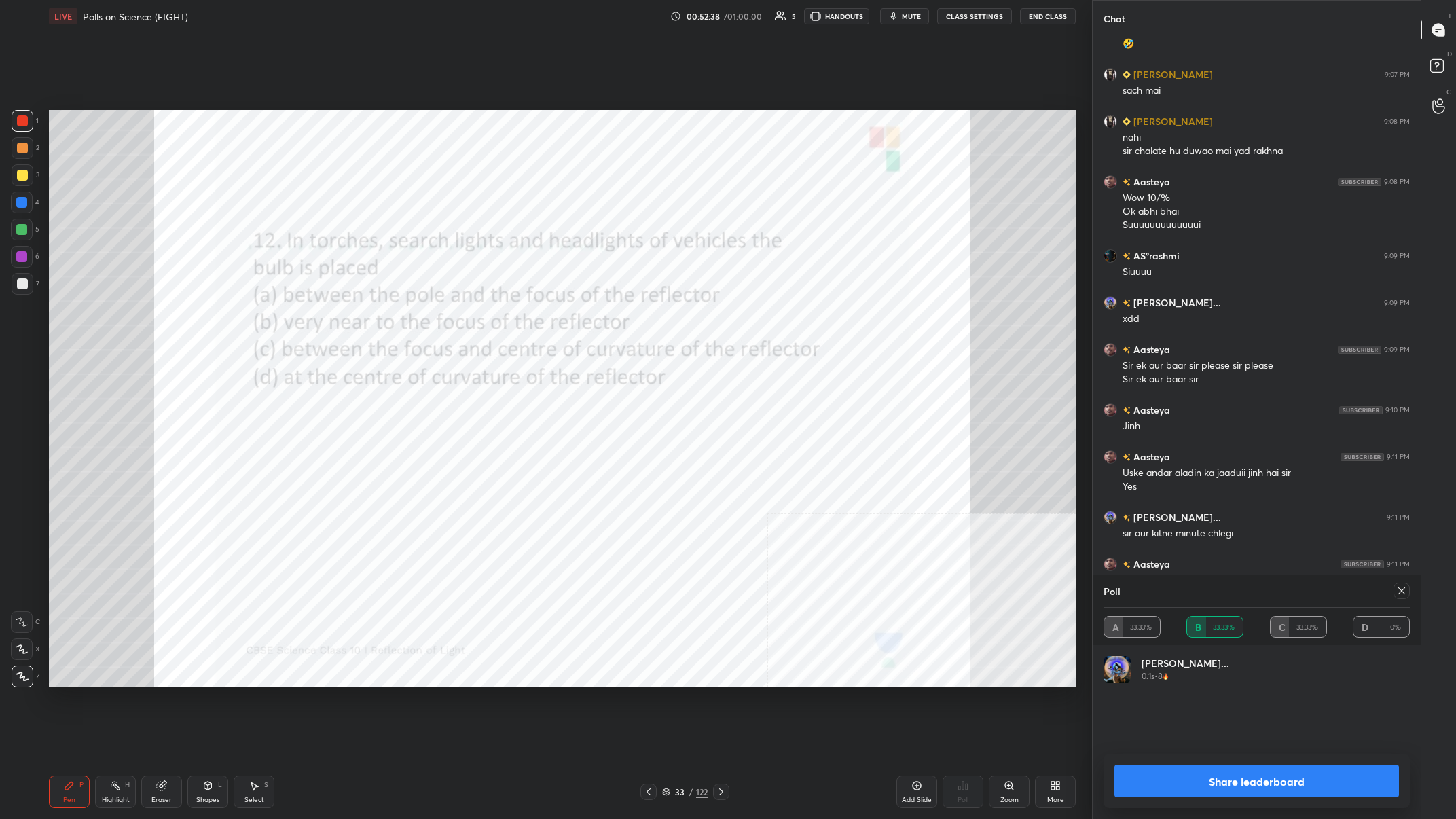
scroll to position [9844, 0]
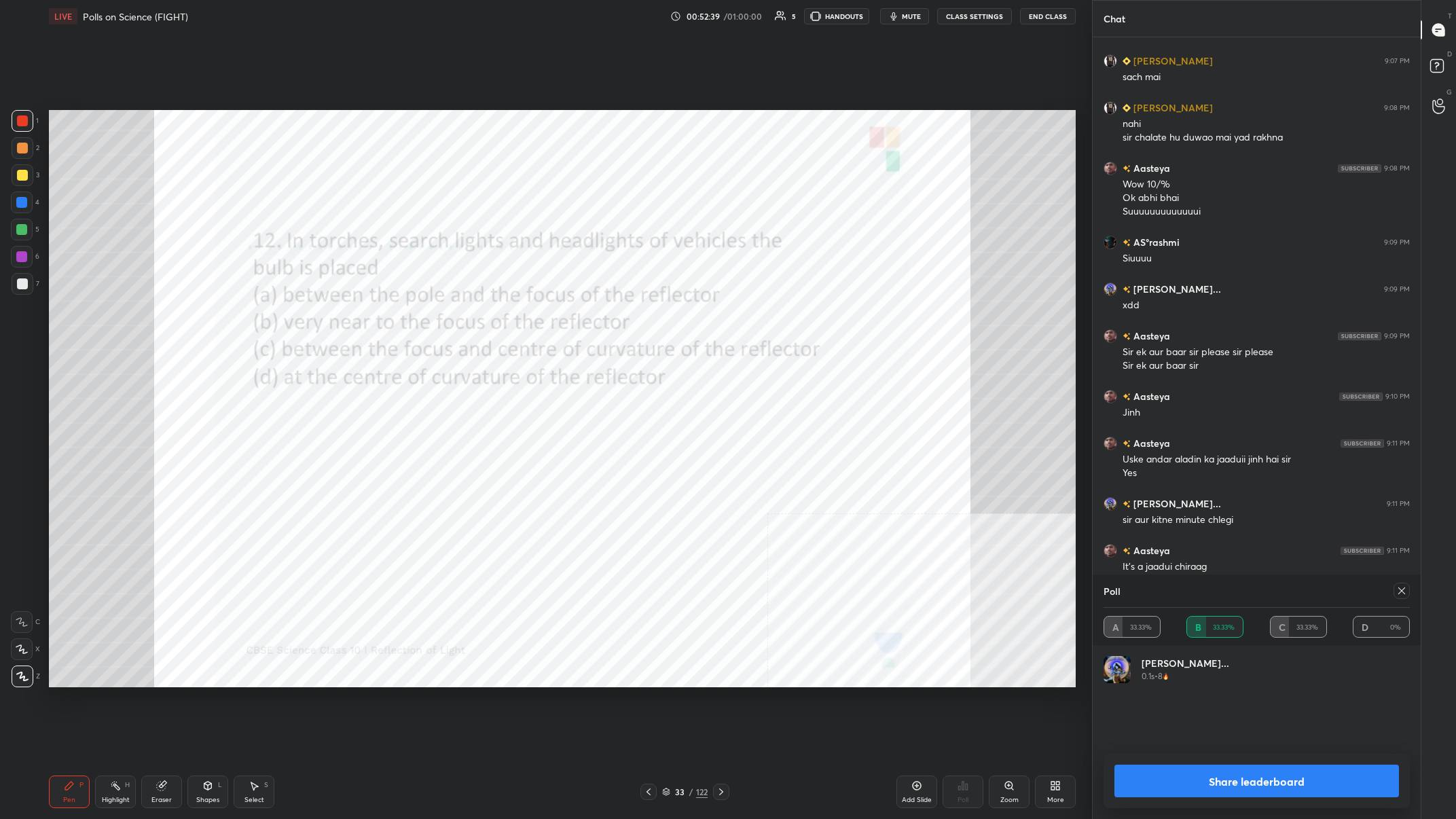
click at [487, 318] on button "Share leaderboard" at bounding box center [1256, 781] width 285 height 33
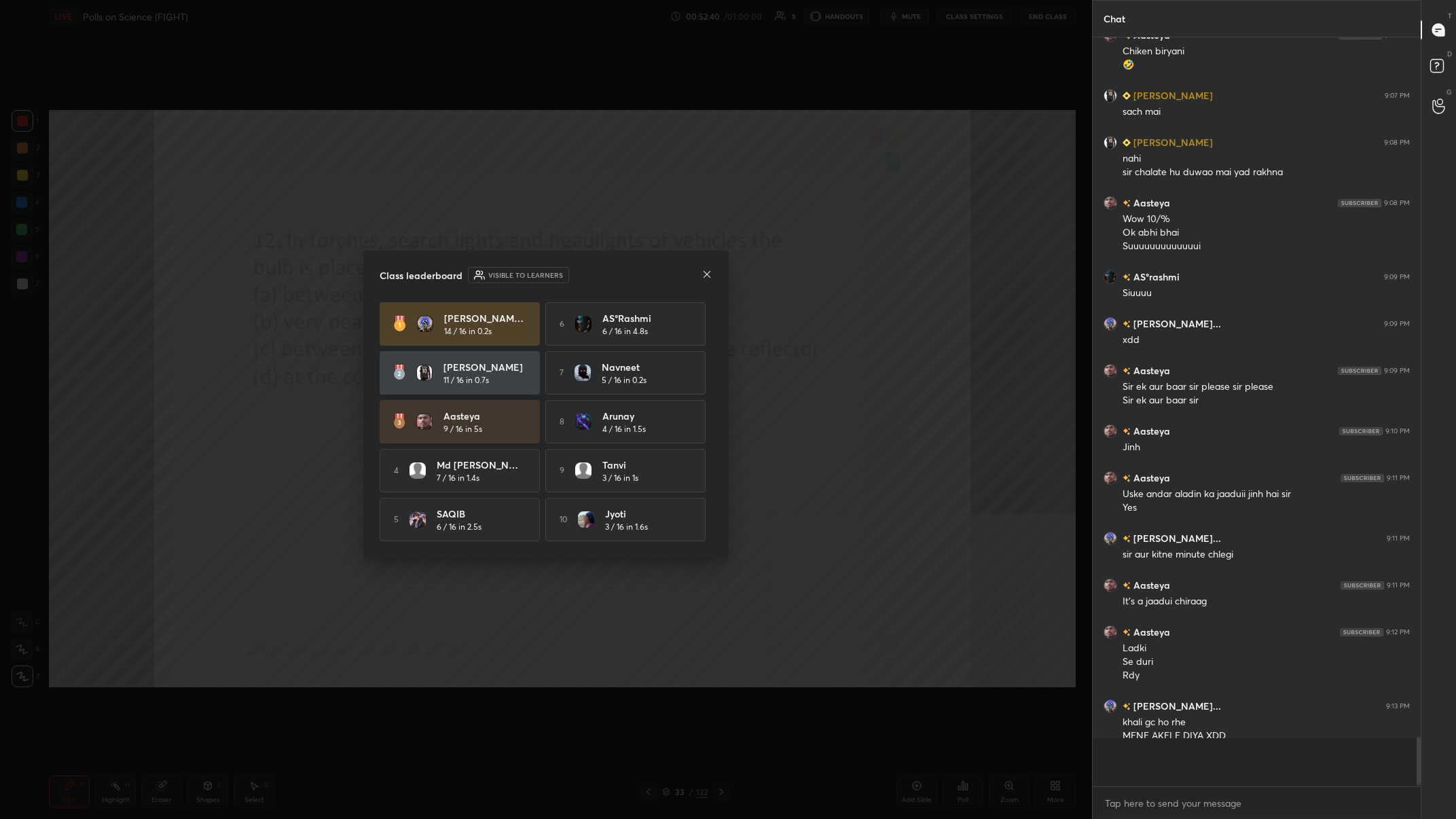
scroll to position [9774, 0]
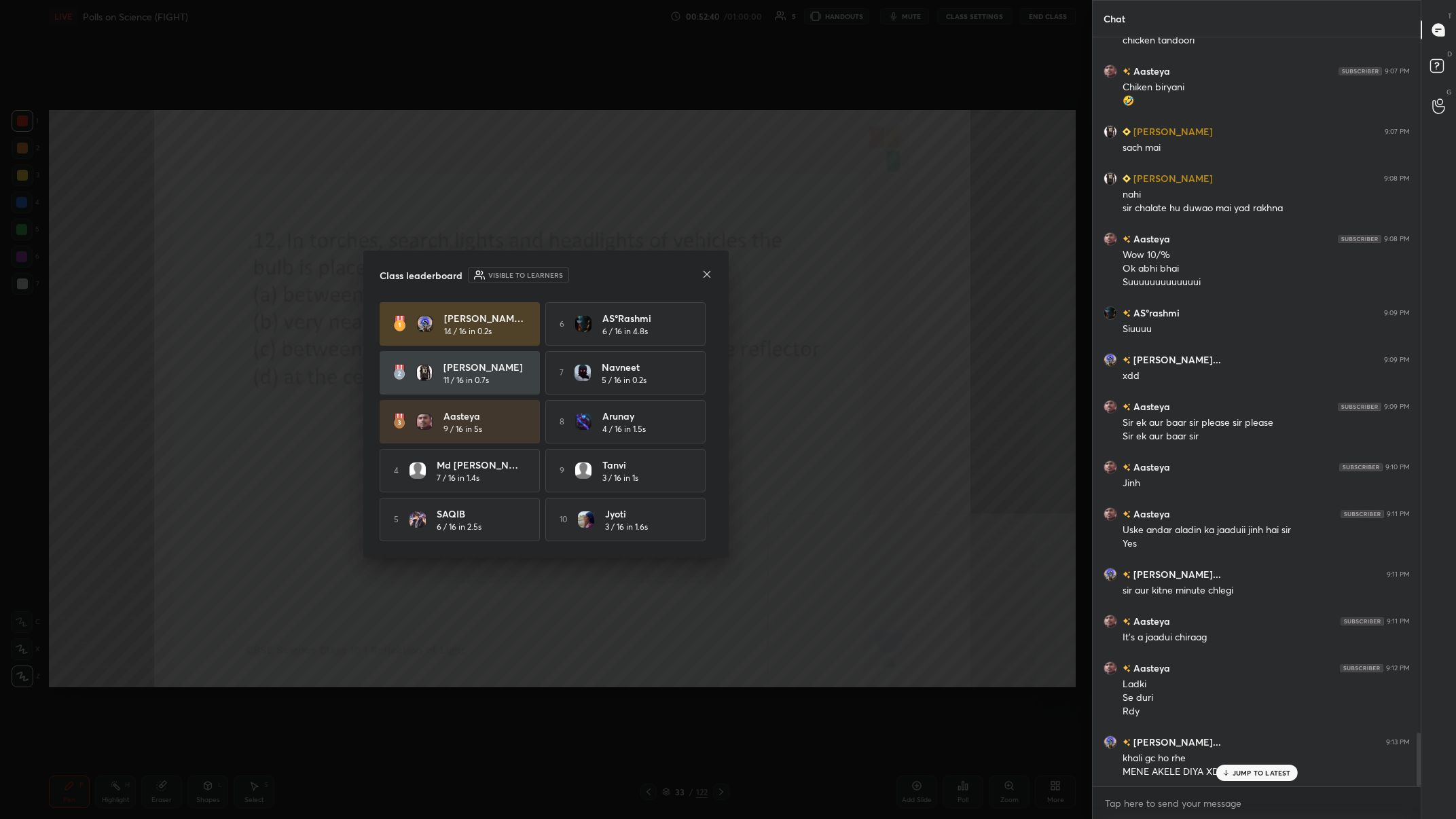
click at [464, 318] on div "[PERSON_NAME]... 14 / 16 in 0.2s 6 AS°rashmi 6 / 16 in 4.8s abhigyan 11 / 16 in…" at bounding box center [545, 421] width 332 height 239
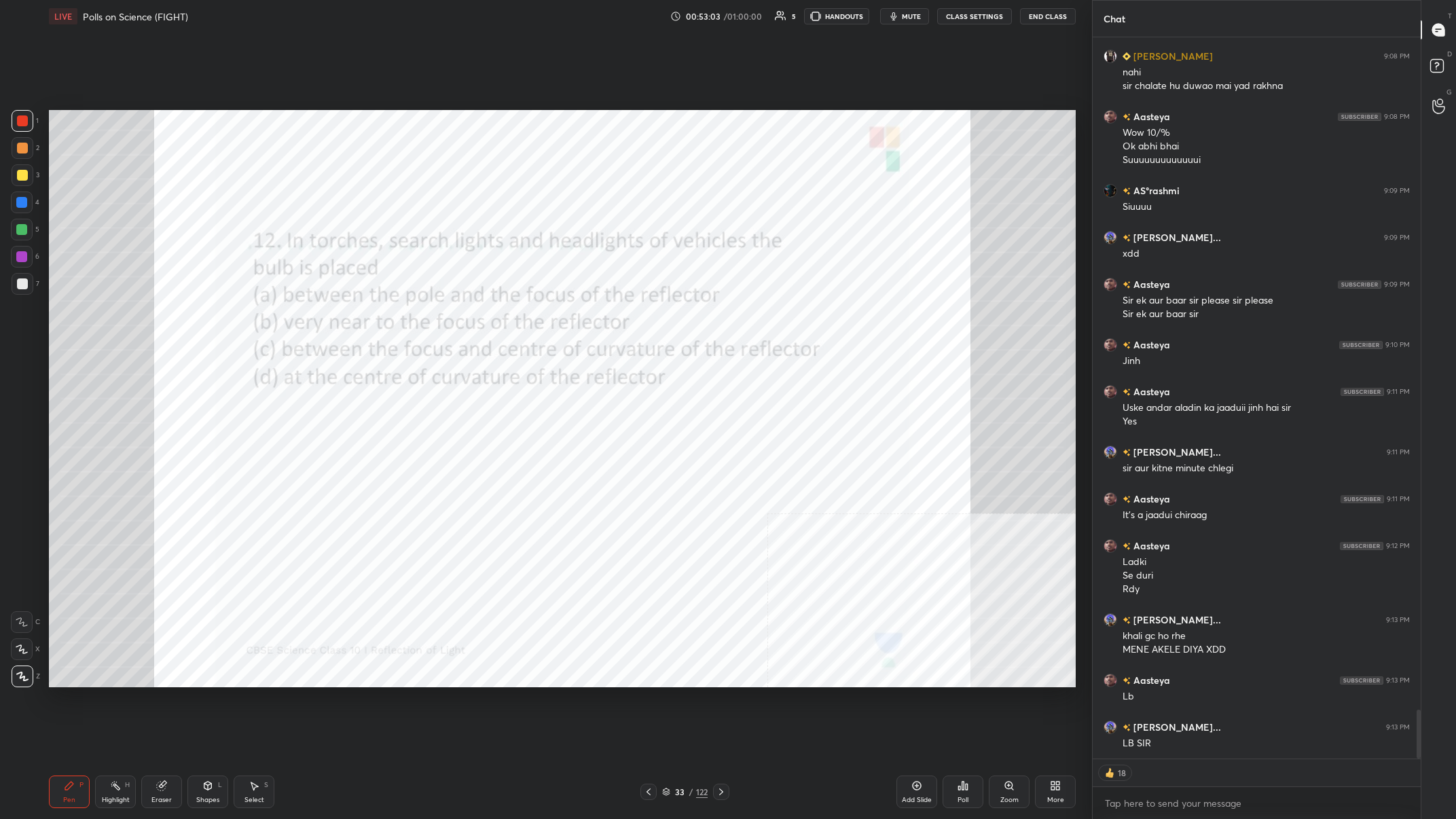
click at [487, 318] on div "Pen P Highlight H Eraser Shapes L Select S 33 / 122 Add Slide Poll Zoom More" at bounding box center [562, 792] width 1027 height 54
click at [487, 318] on div "33" at bounding box center [680, 792] width 13 height 8
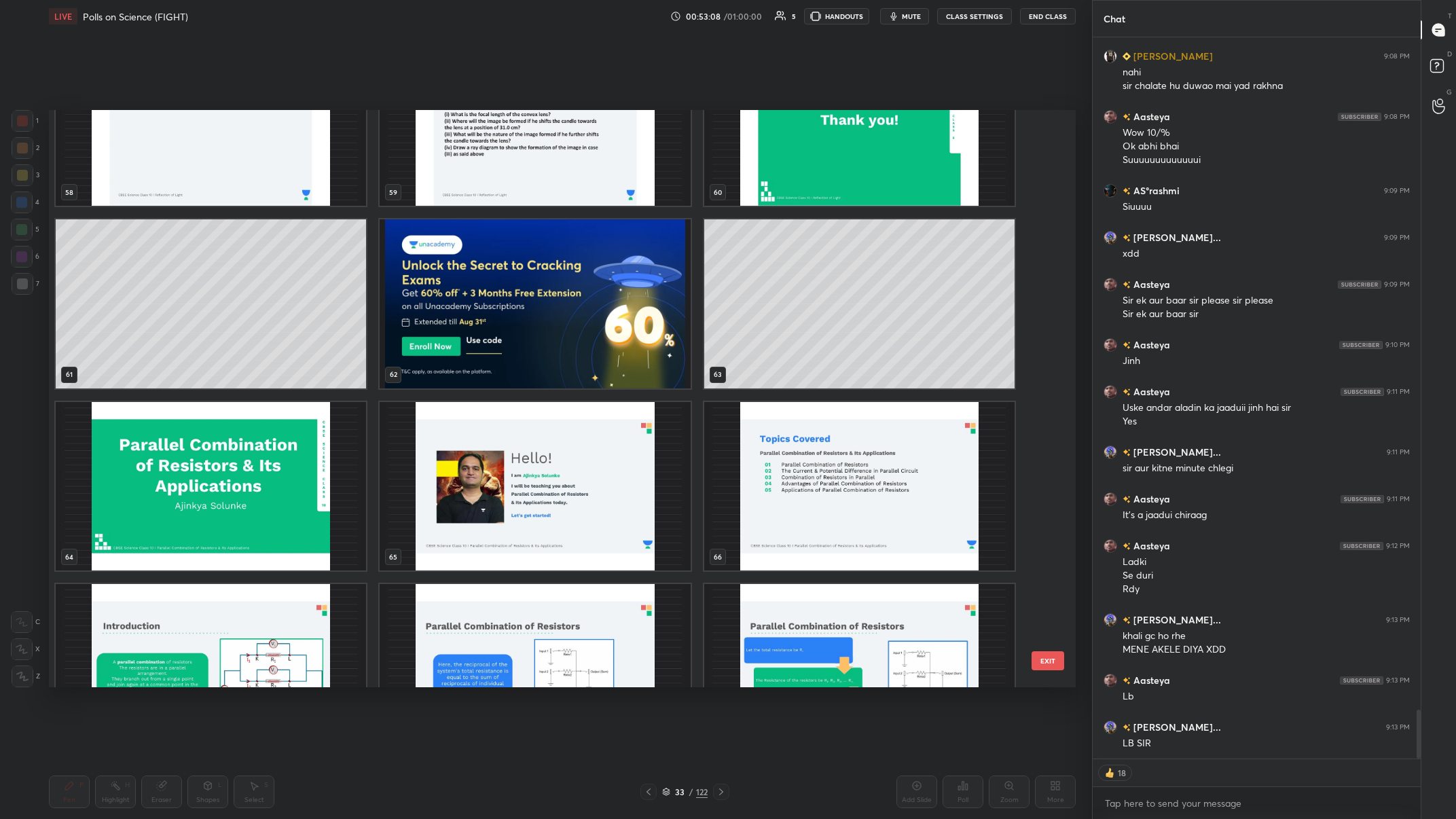
click at [487, 318] on img "grid" at bounding box center [535, 304] width 310 height 169
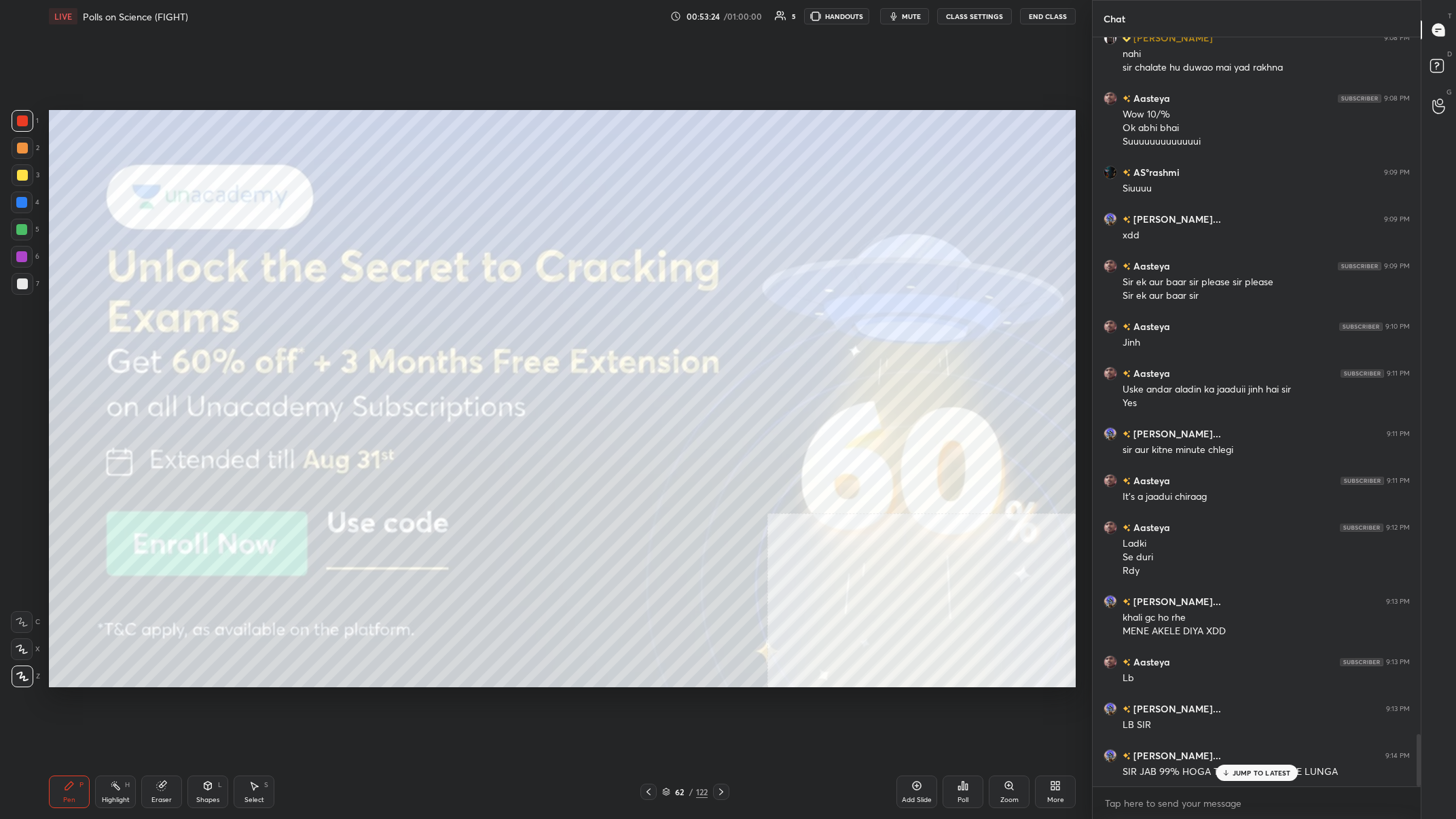
click at [487, 318] on div "Poll" at bounding box center [963, 792] width 40 height 33
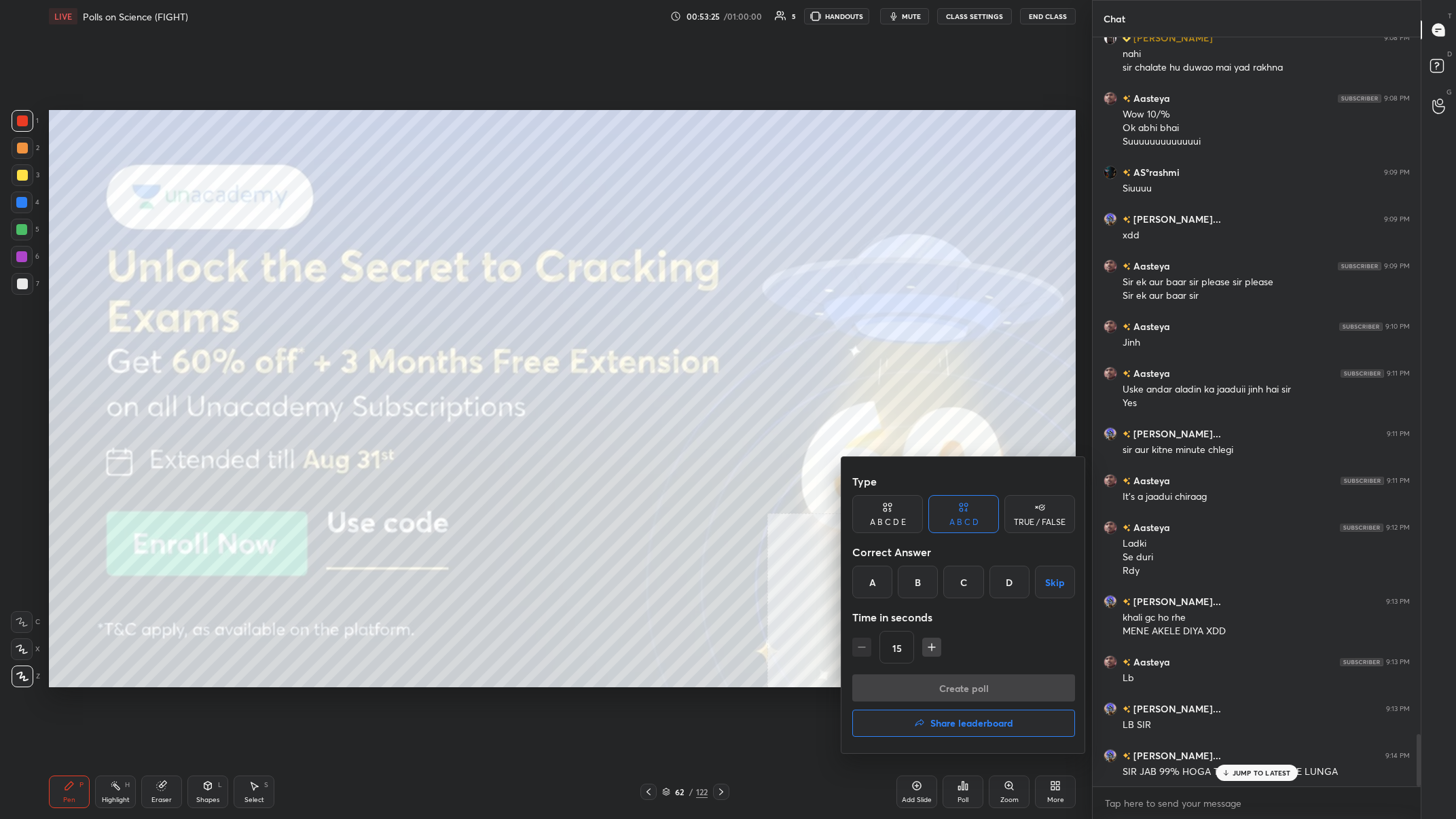
click at [487, 318] on div "Create poll Share leaderboard" at bounding box center [964, 708] width 223 height 68
click at [487, 318] on h4 "Share leaderboard" at bounding box center [972, 723] width 82 height 10
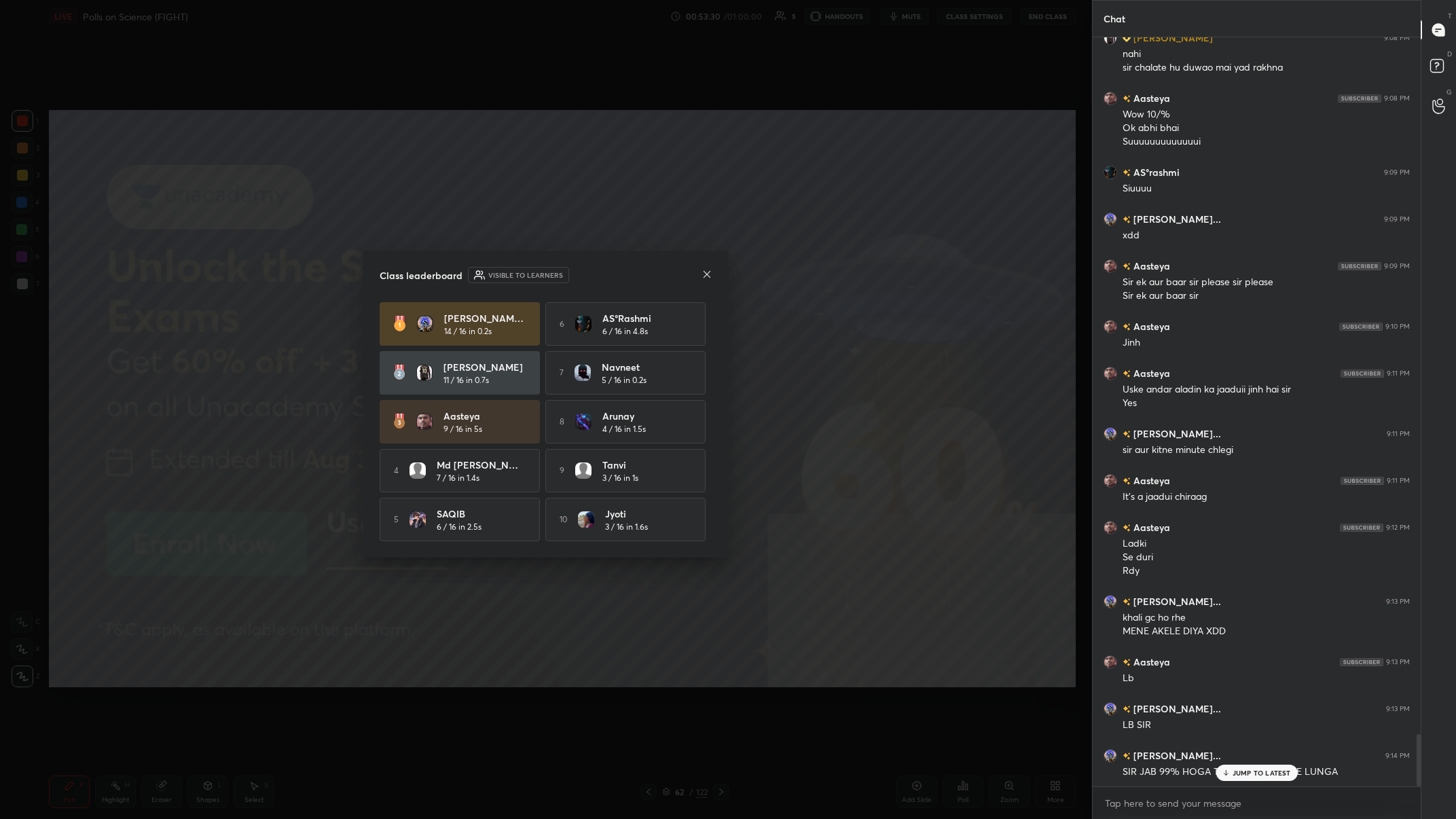
click at [487, 271] on div "Class leaderboard Visible to learners" at bounding box center [545, 275] width 332 height 16
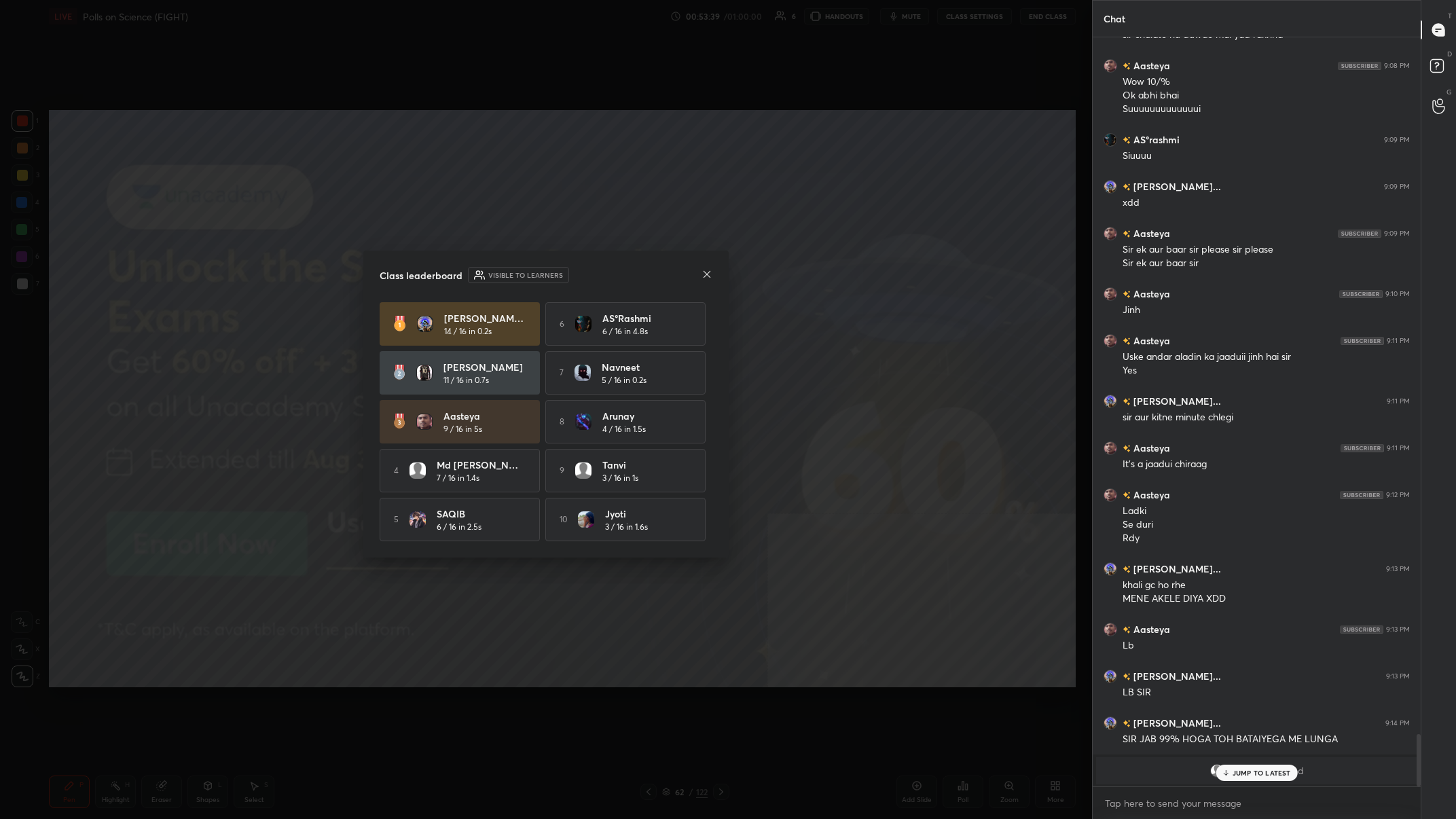
click at [487, 275] on div "Class leaderboard Visible to learners" at bounding box center [545, 275] width 332 height 16
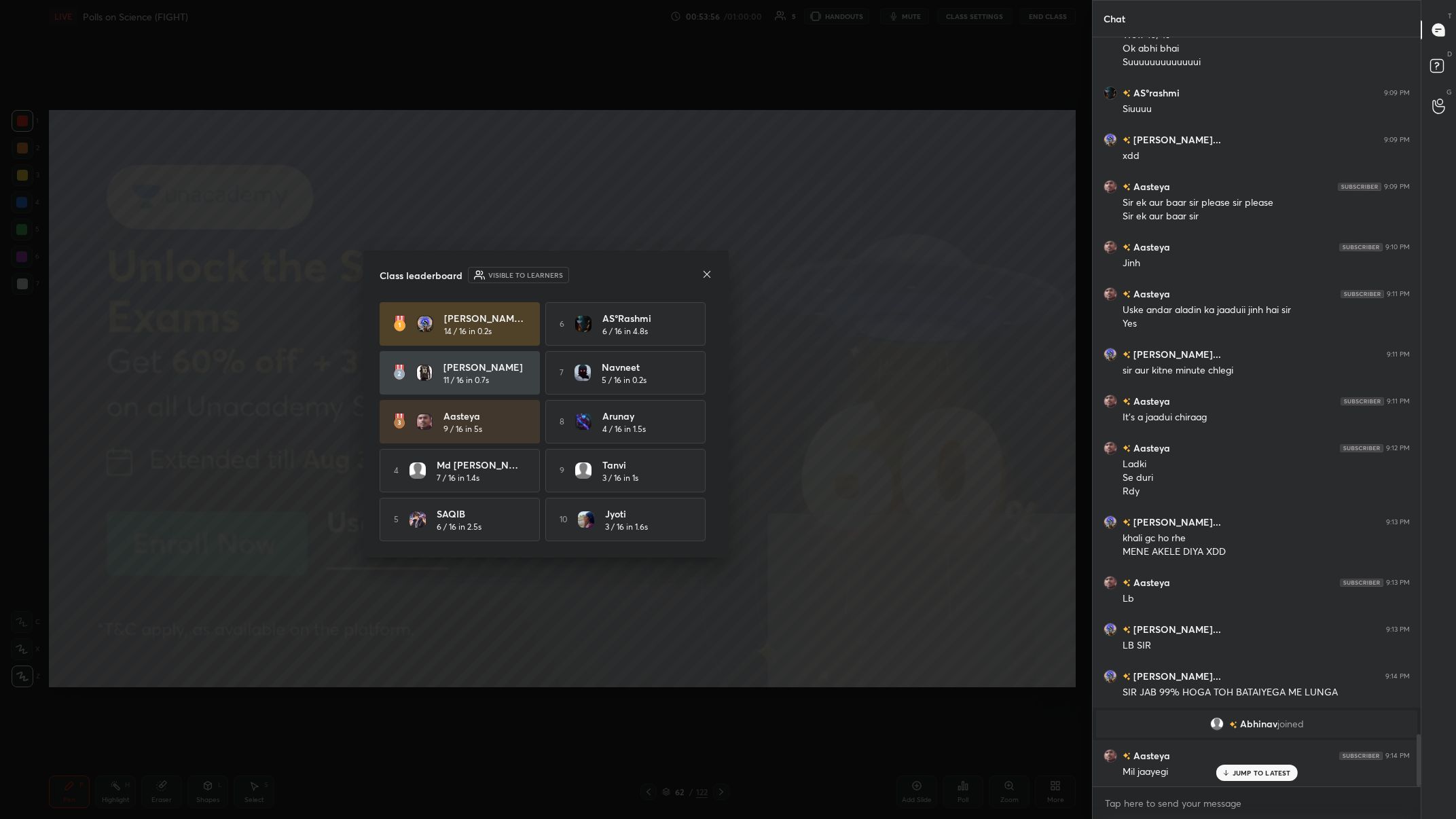
click at [487, 318] on p "JUMP TO LATEST" at bounding box center [1261, 773] width 59 height 8
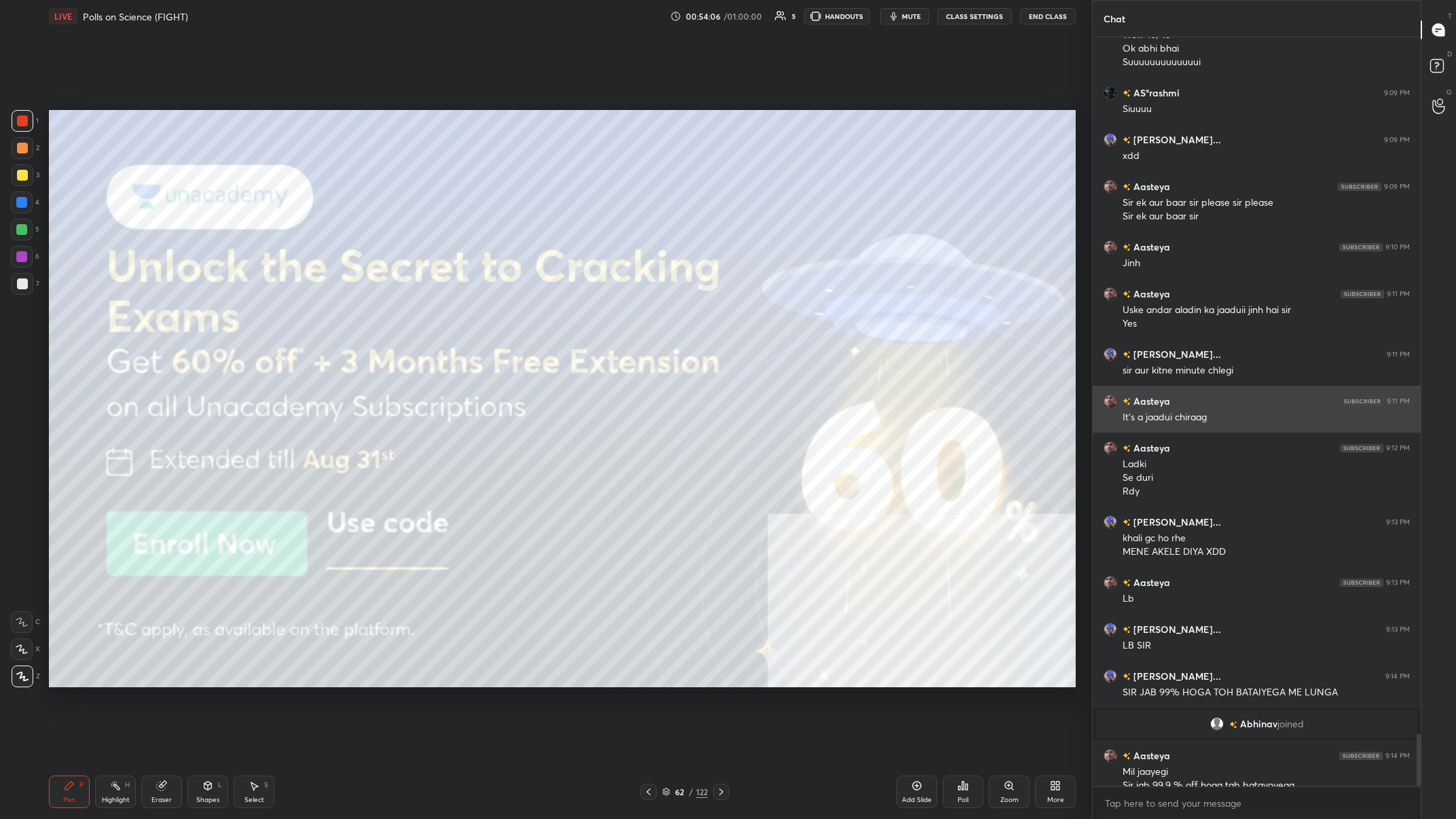
scroll to position [10006, 0]
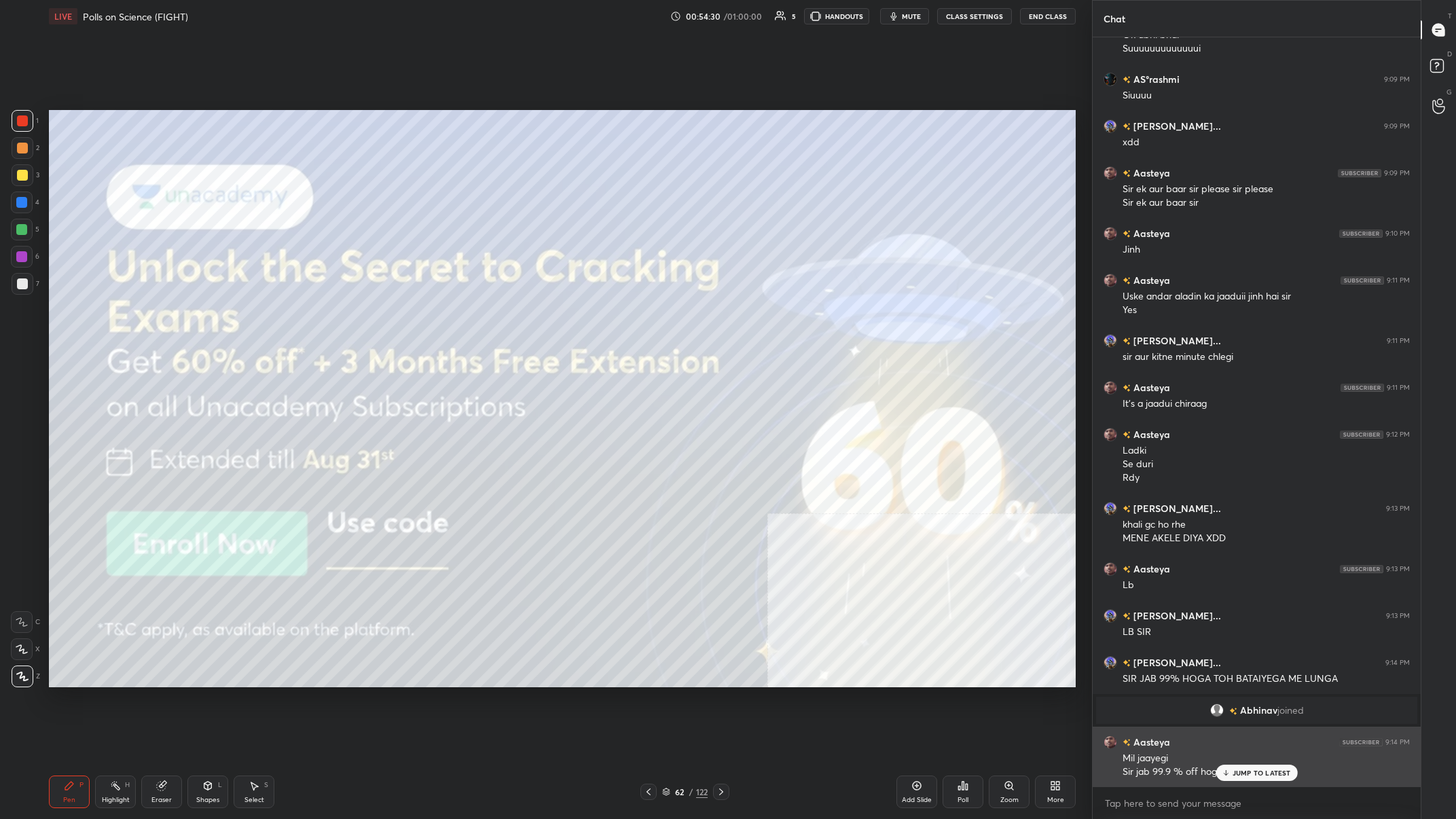
click at [487, 318] on p "JUMP TO LATEST" at bounding box center [1261, 773] width 59 height 8
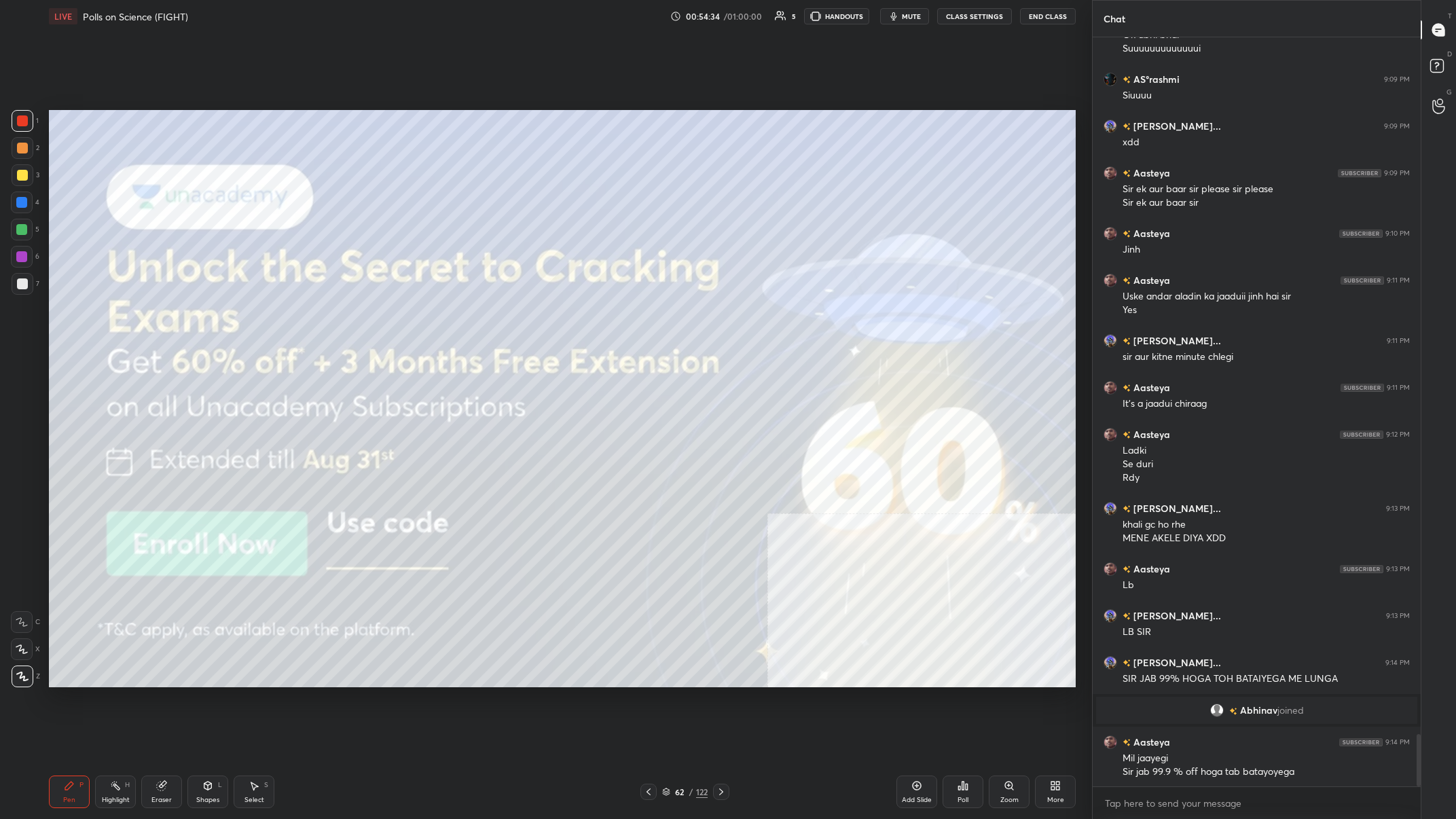
click at [487, 318] on div "Setting up your live class Poll for secs No correct answer Start poll" at bounding box center [563, 399] width 1038 height 732
click at [487, 318] on div "Poll" at bounding box center [963, 792] width 40 height 33
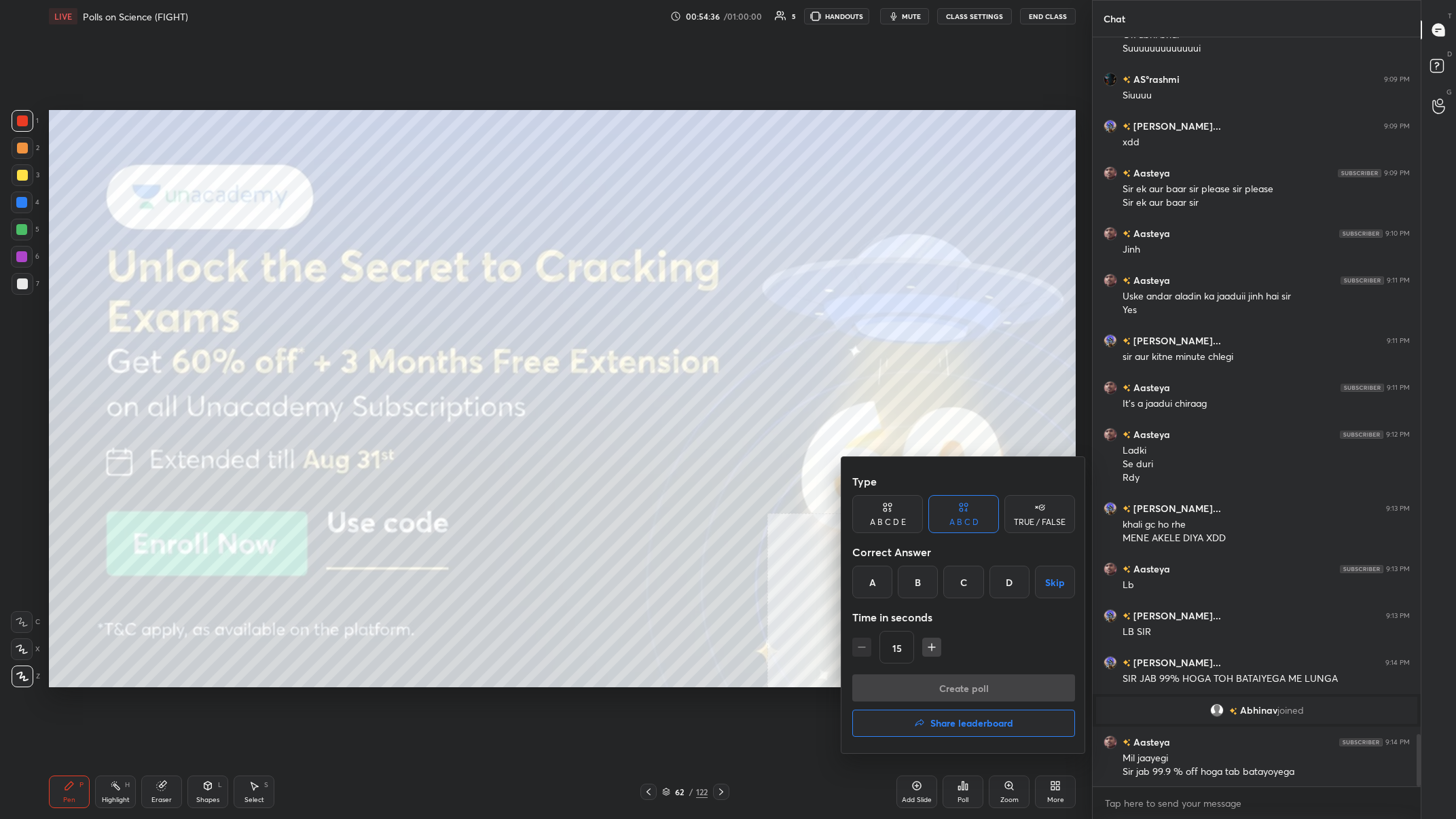
click at [487, 318] on h4 "Share leaderboard" at bounding box center [972, 723] width 82 height 10
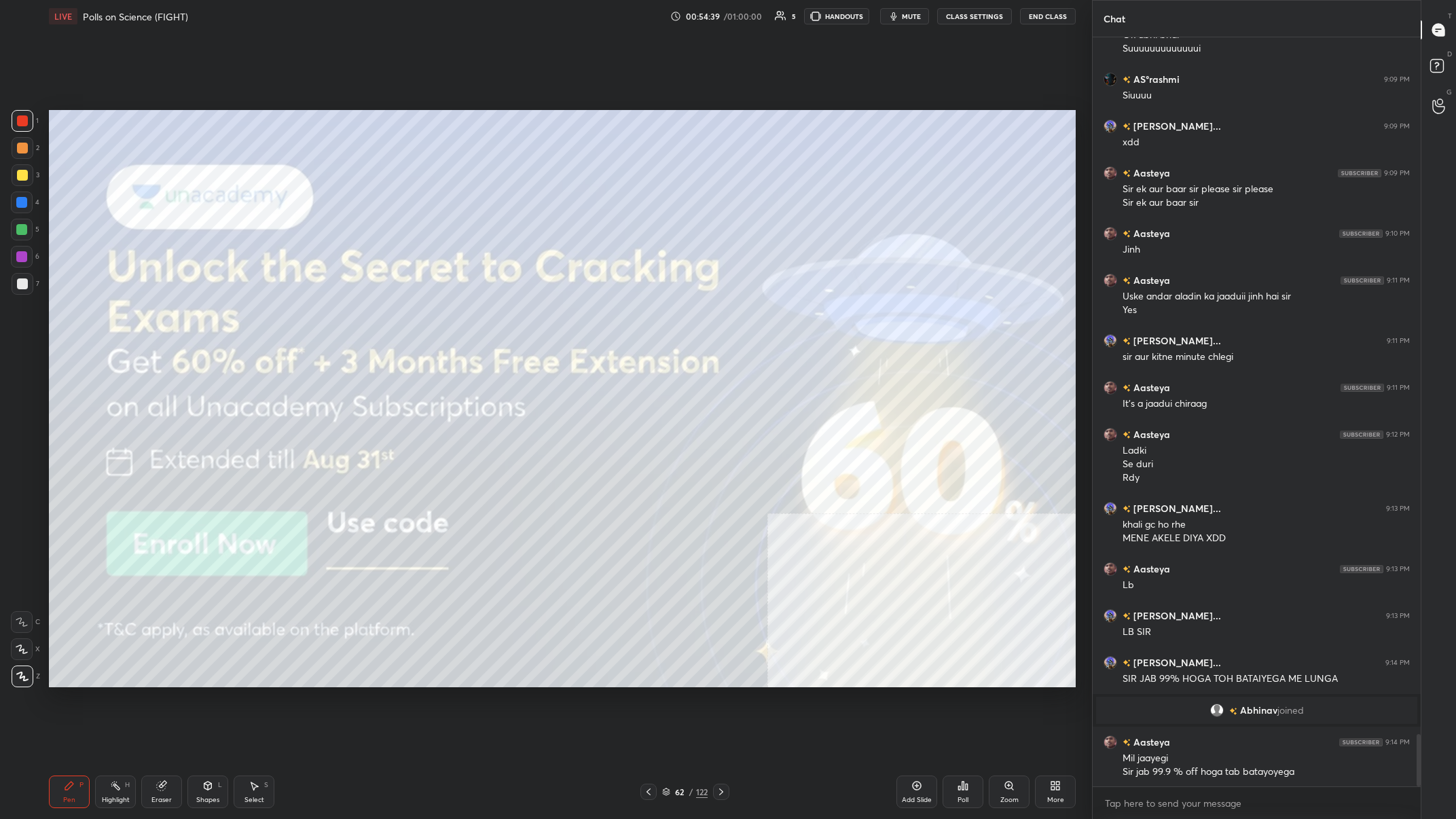
click at [487, 318] on div "62" at bounding box center [680, 792] width 13 height 8
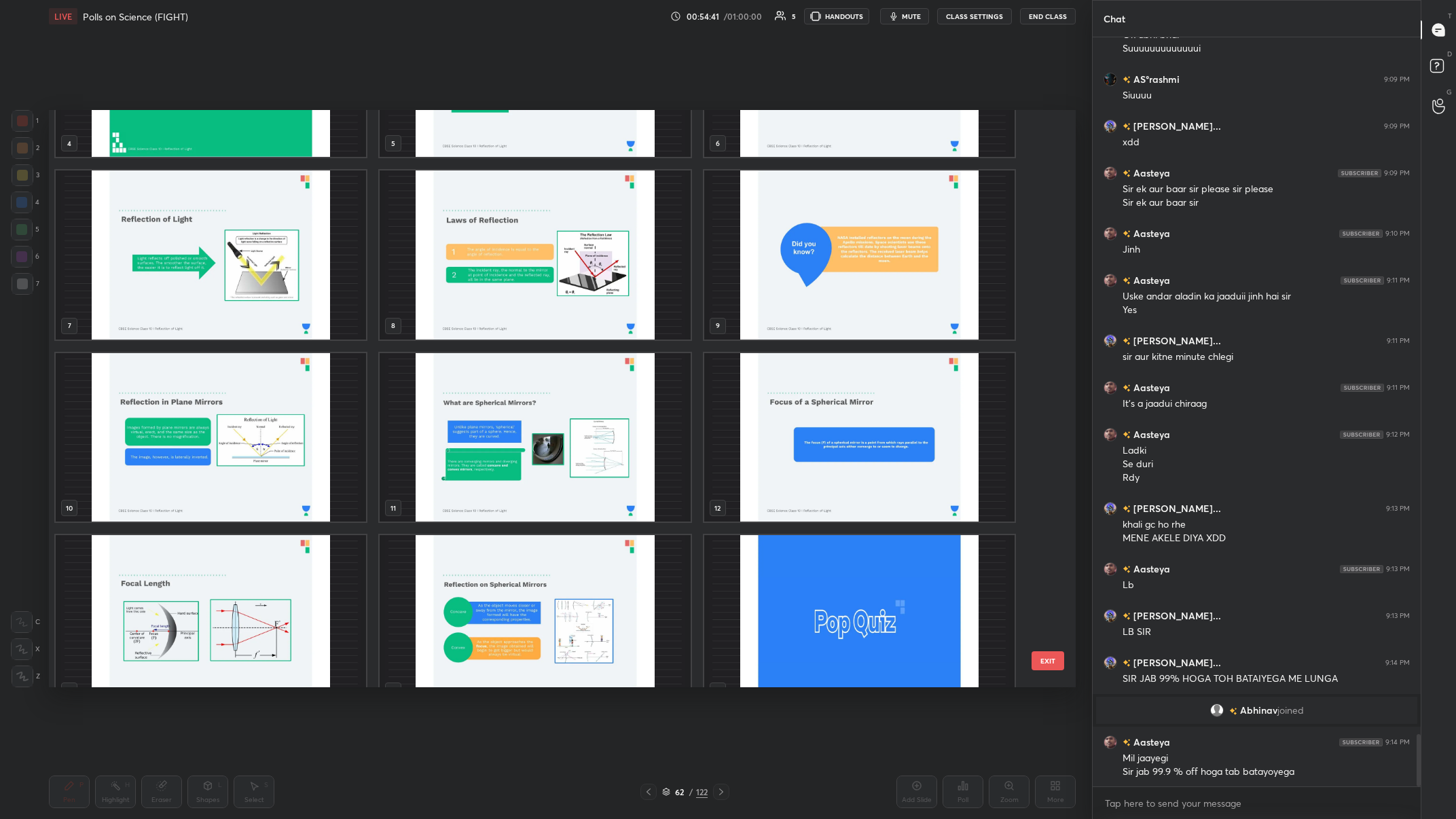
scroll to position [0, 0]
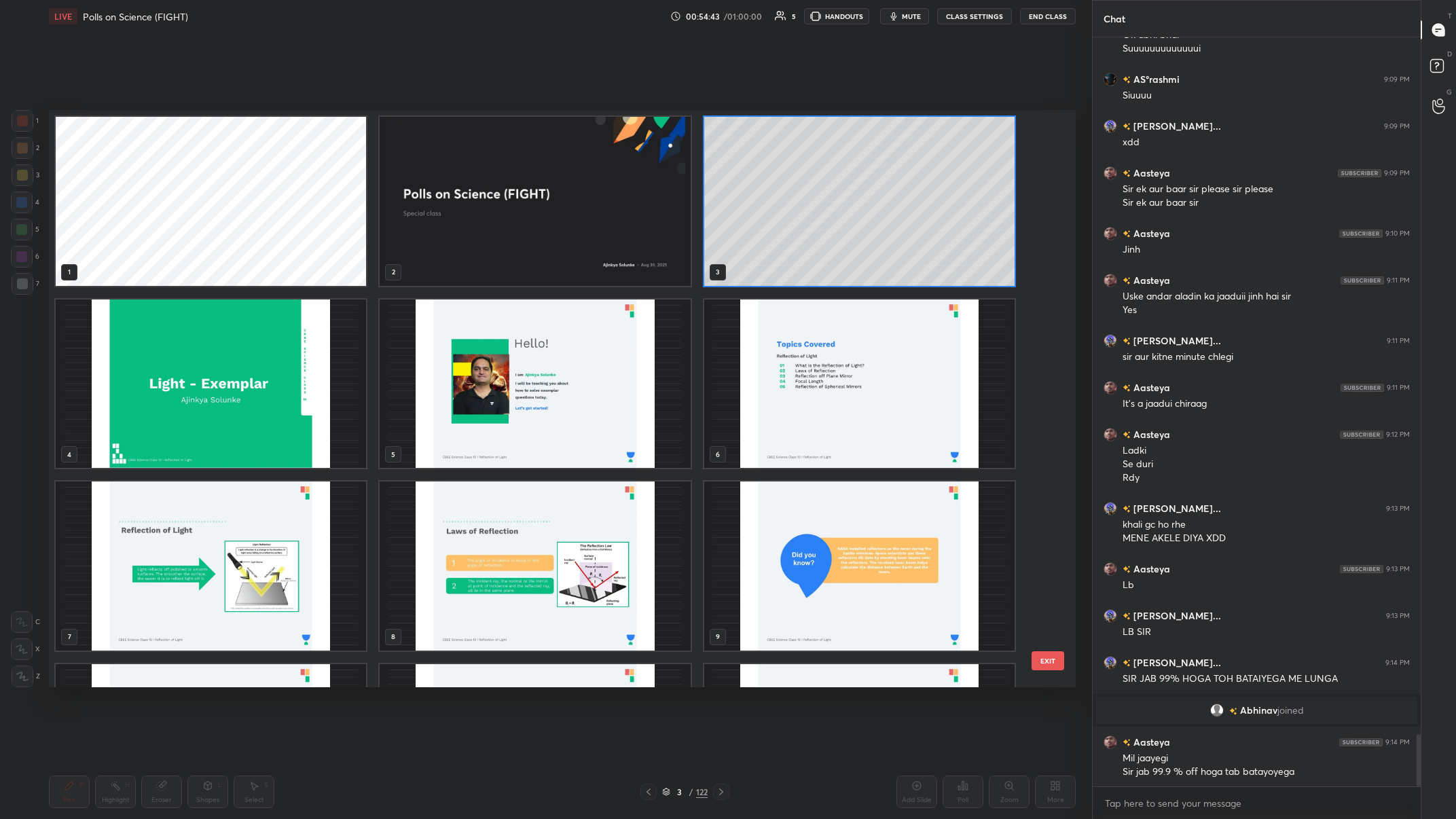
click at [487, 214] on img "grid" at bounding box center [535, 201] width 310 height 169
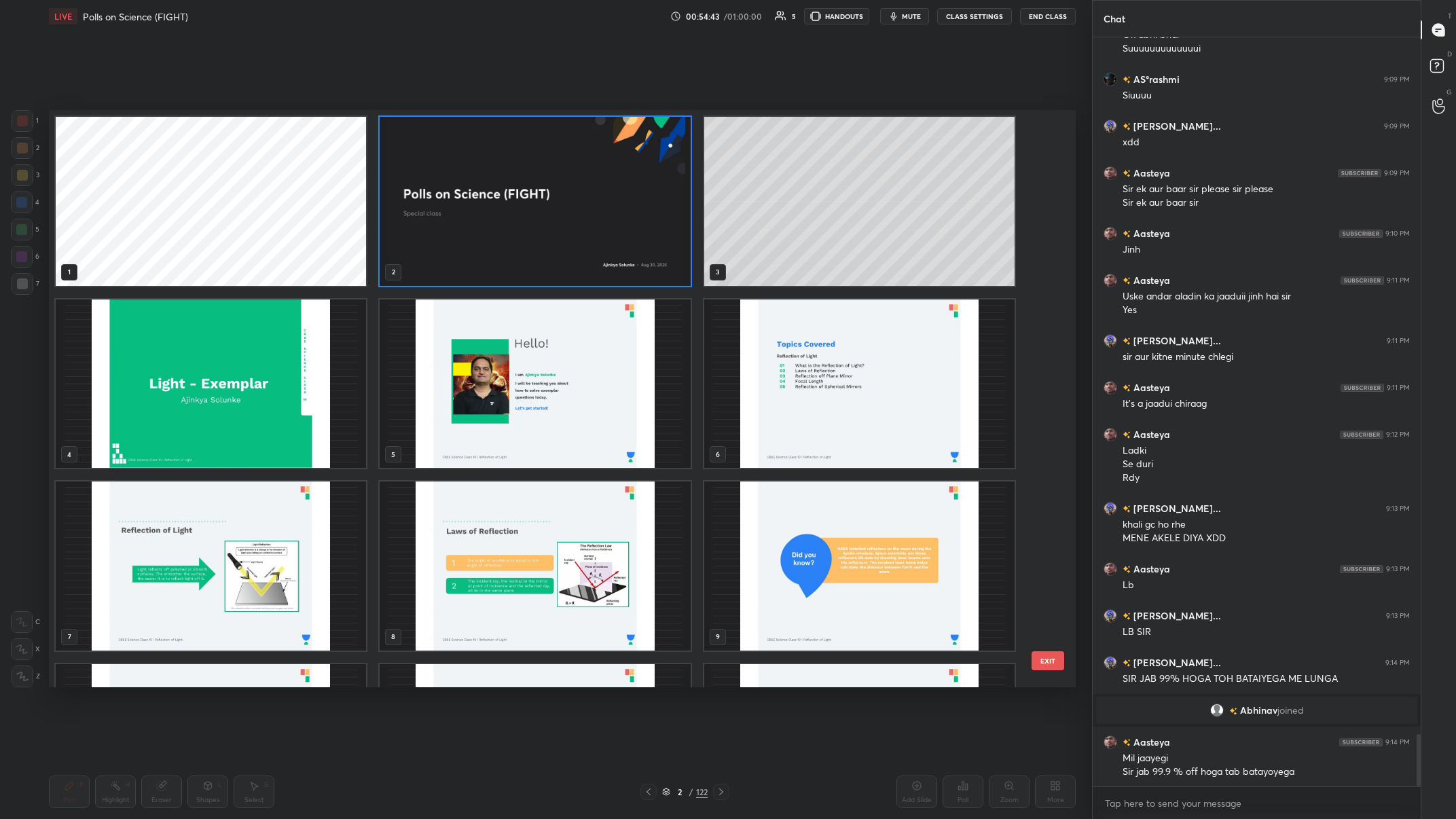
click at [487, 214] on img "grid" at bounding box center [535, 201] width 310 height 169
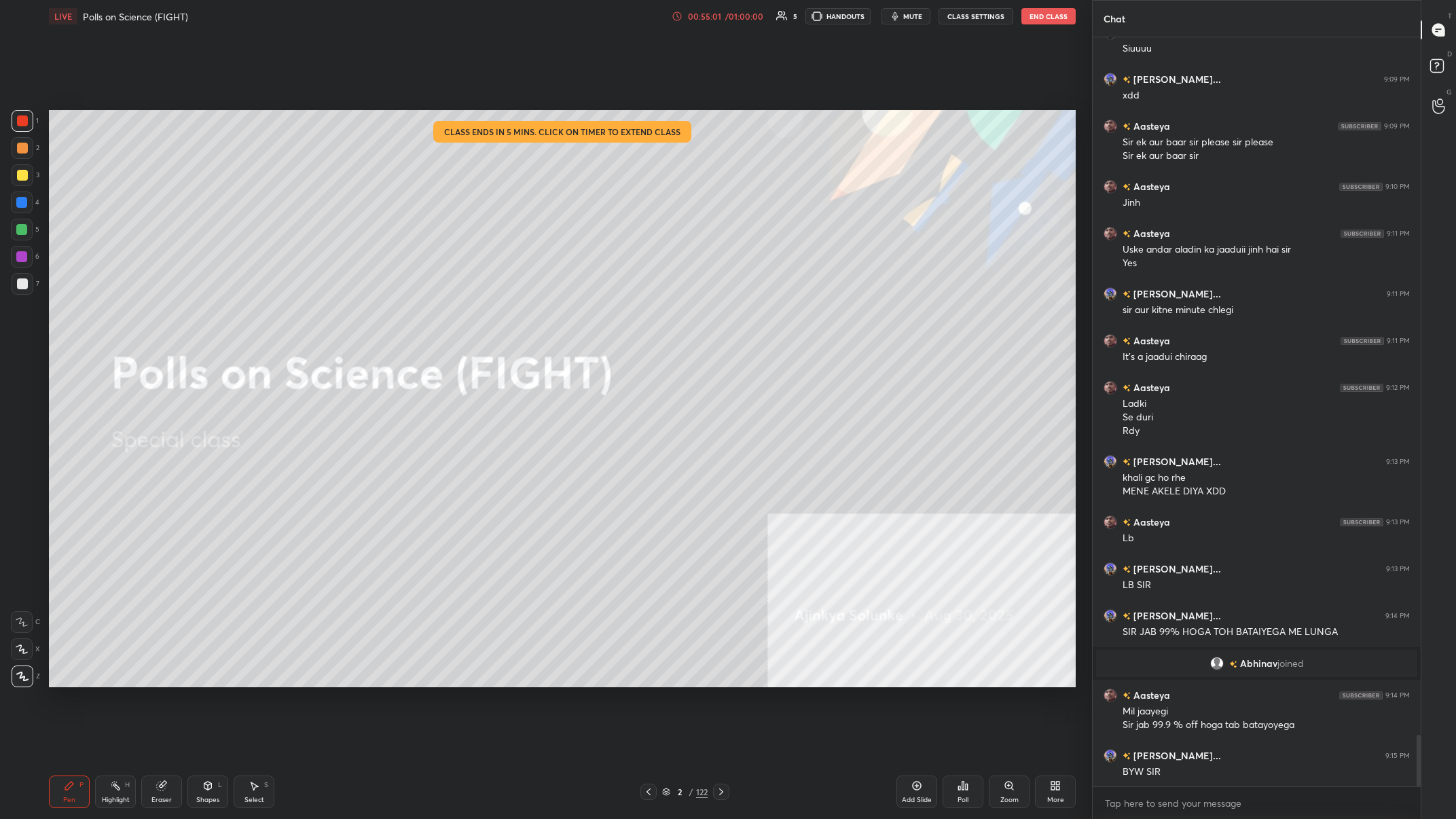
scroll to position [10101, 0]
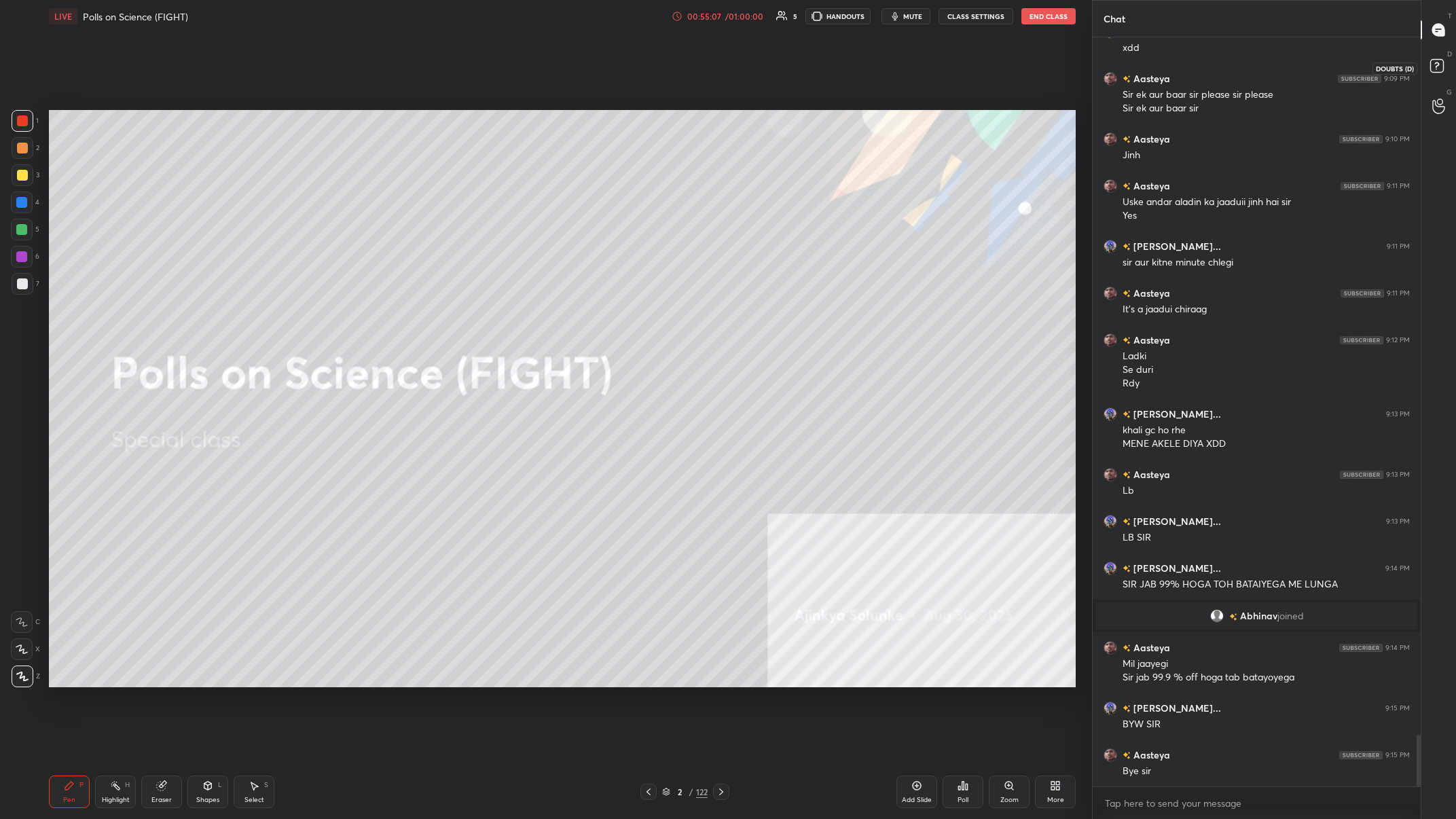
click at [487, 71] on rect at bounding box center [1437, 66] width 13 height 13
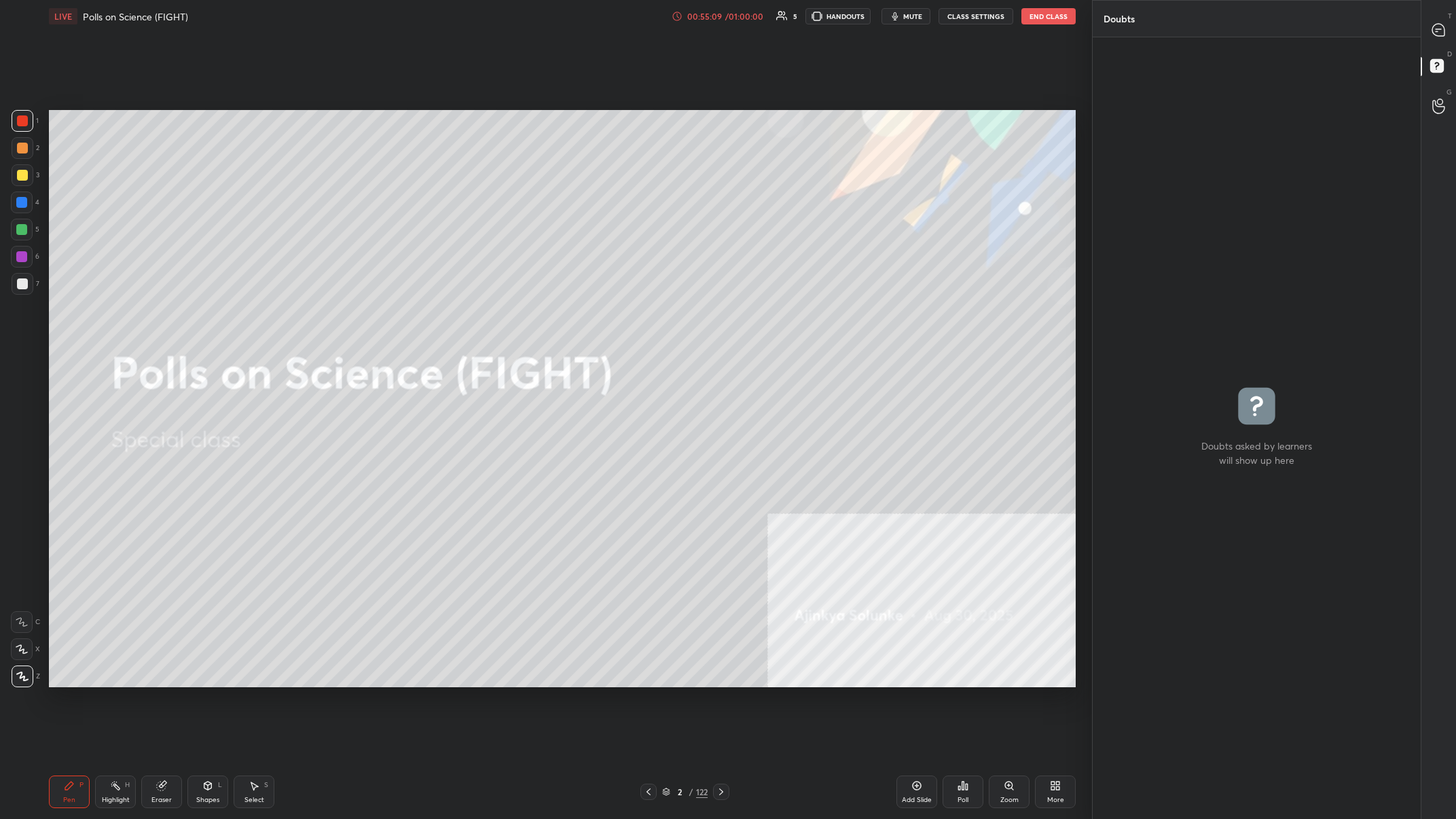
drag, startPoint x: 1047, startPoint y: 17, endPoint x: 1448, endPoint y: 0, distance: 401.4
click at [487, 130] on div "1 2 3 4 5 6 7 C X Z C X Z E E Erase all H H LIVE Polls on Science (FIGHT) 00:55…" at bounding box center [728, 409] width 1456 height 819
click at [487, 25] on icon at bounding box center [1439, 30] width 14 height 14
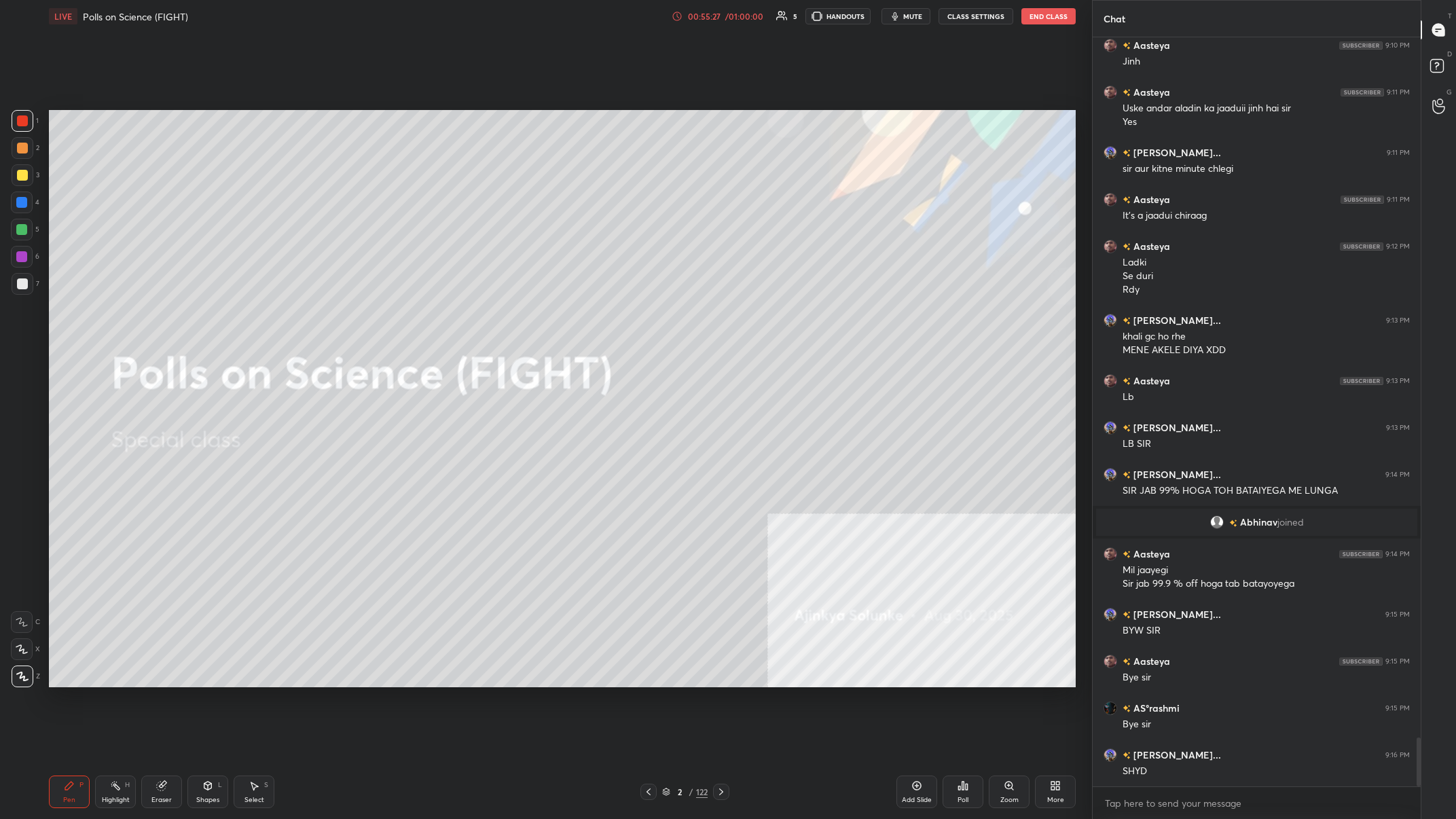
scroll to position [10701, 0]
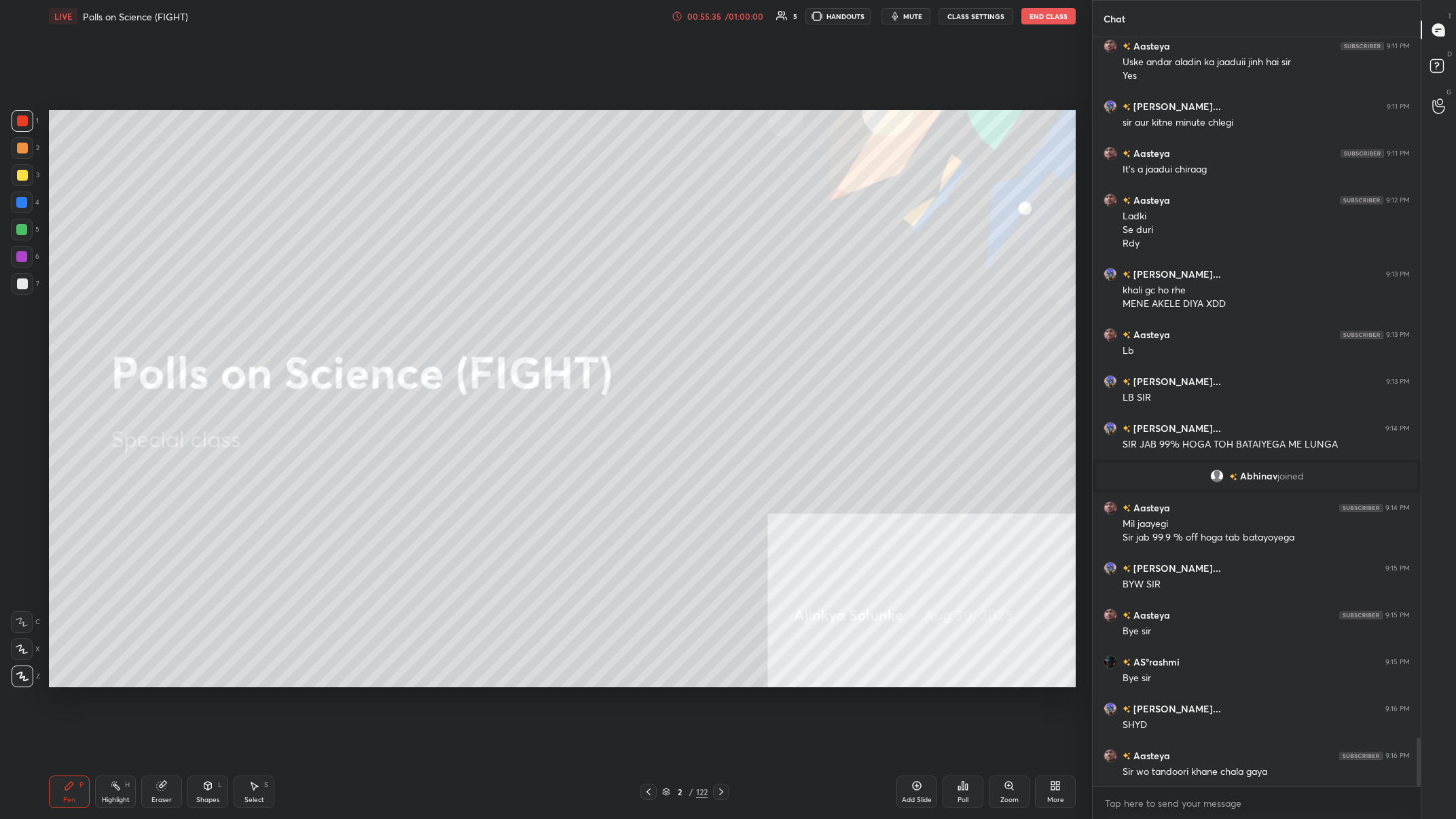
click at [487, 20] on button "End Class" at bounding box center [1048, 16] width 54 height 16
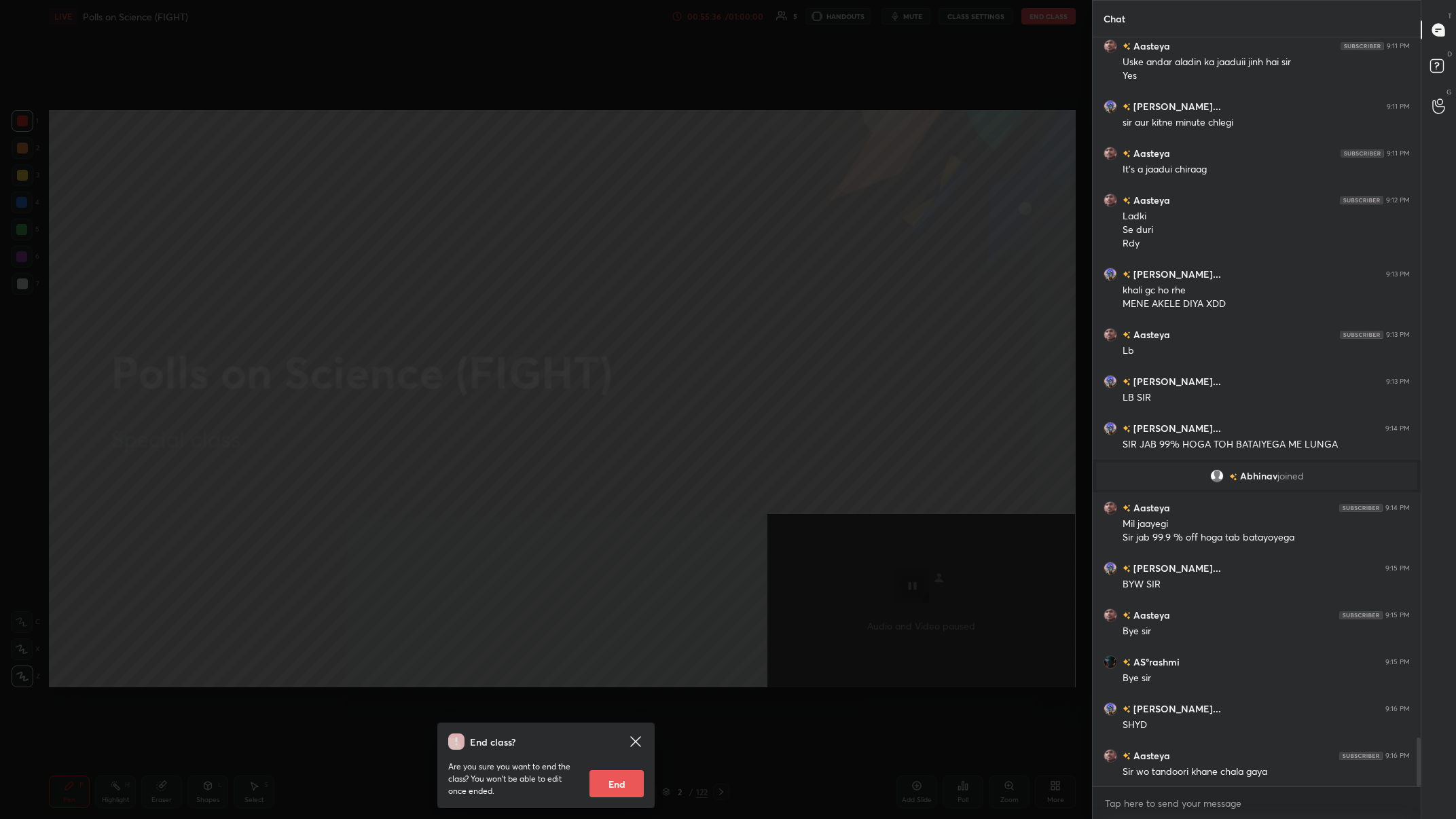
click at [487, 318] on button "End" at bounding box center [617, 784] width 54 height 27
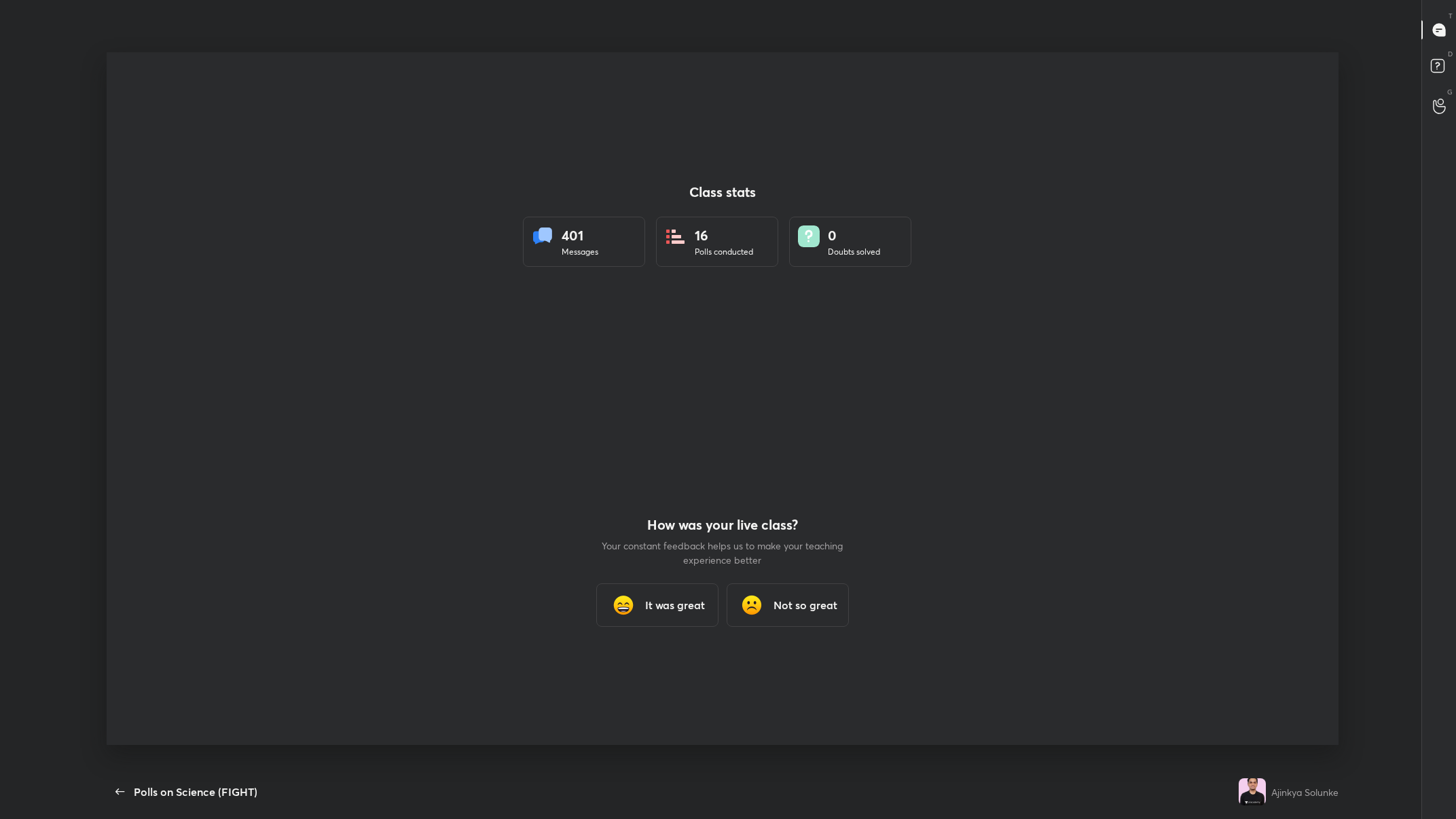
scroll to position [0, 0]
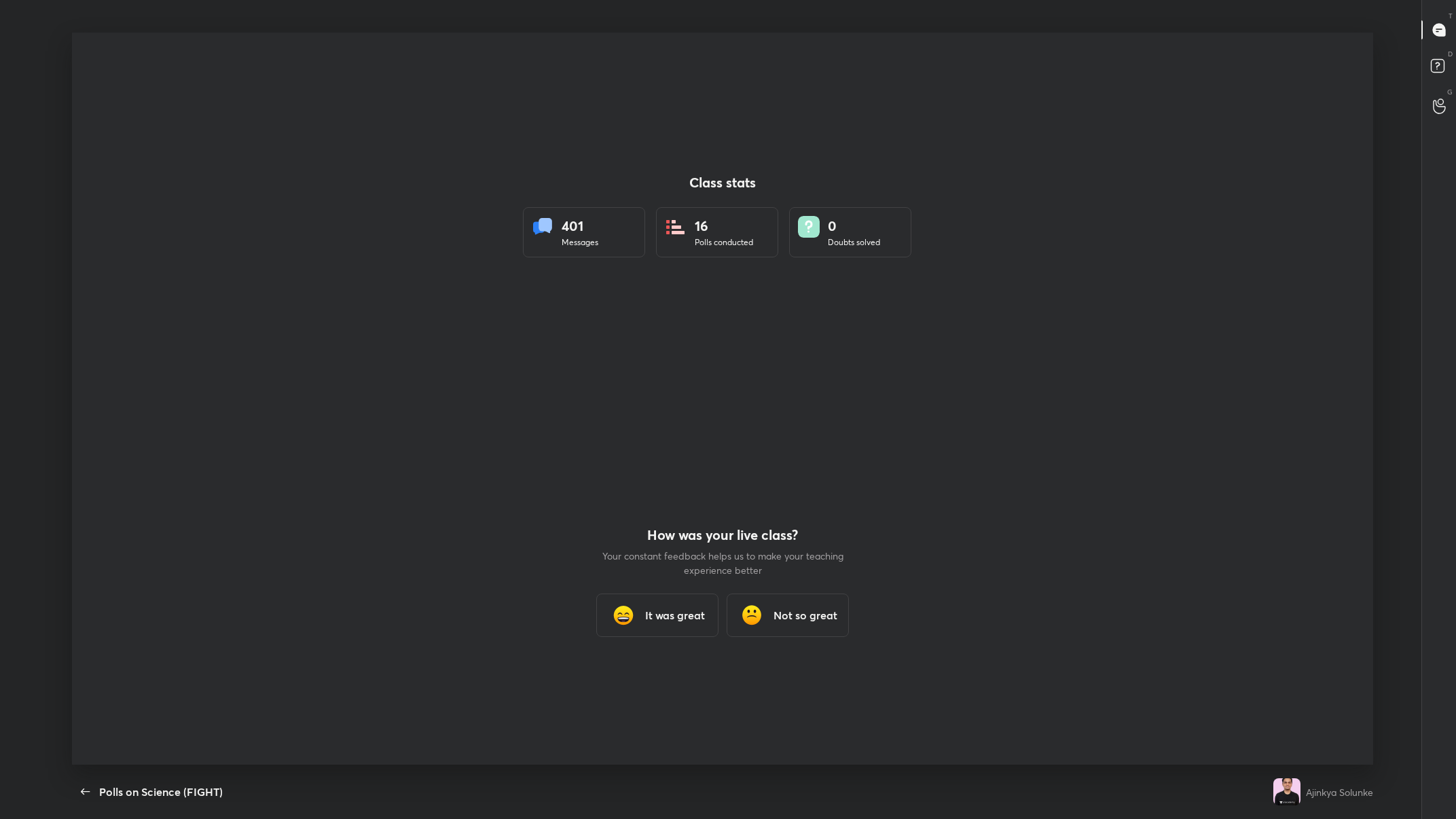
click at [487, 318] on div at bounding box center [723, 399] width 1302 height 732
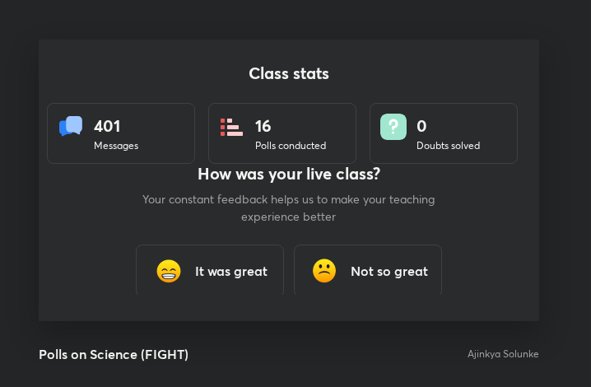
scroll to position [282, 577]
